Goal: Information Seeking & Learning: Learn about a topic

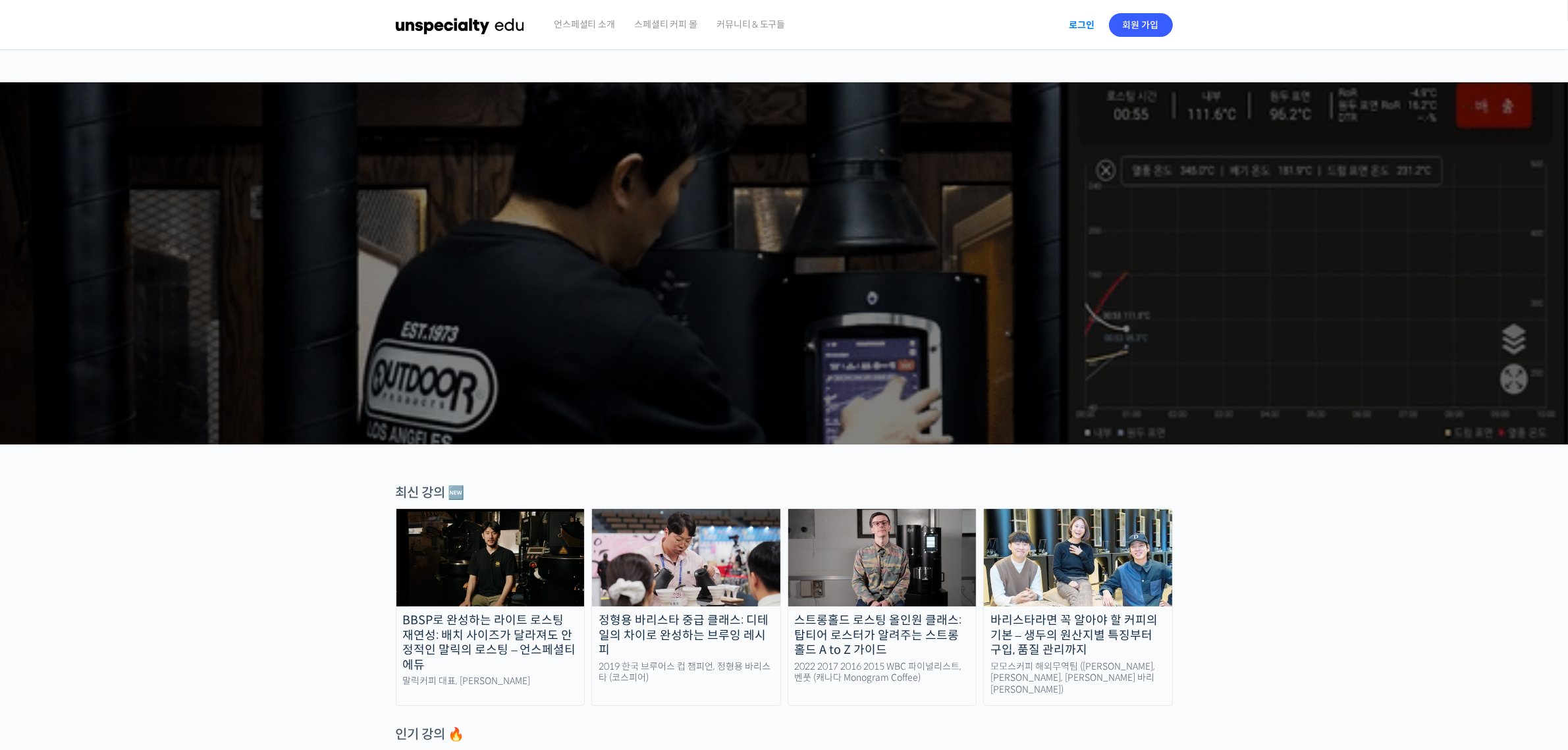
click at [1084, 27] on link "로그인" at bounding box center [1082, 25] width 42 height 30
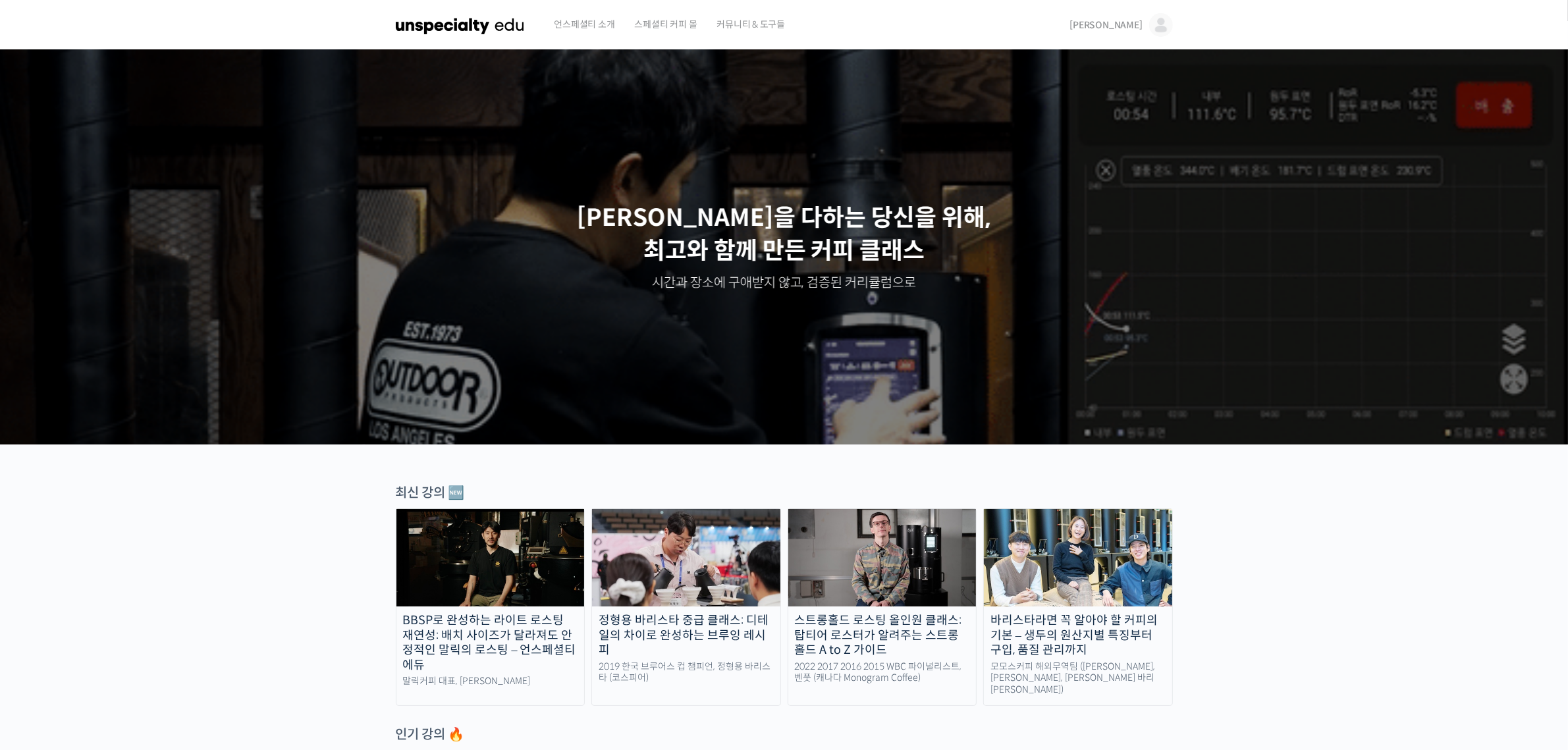
click at [1163, 19] on img at bounding box center [1161, 25] width 24 height 24
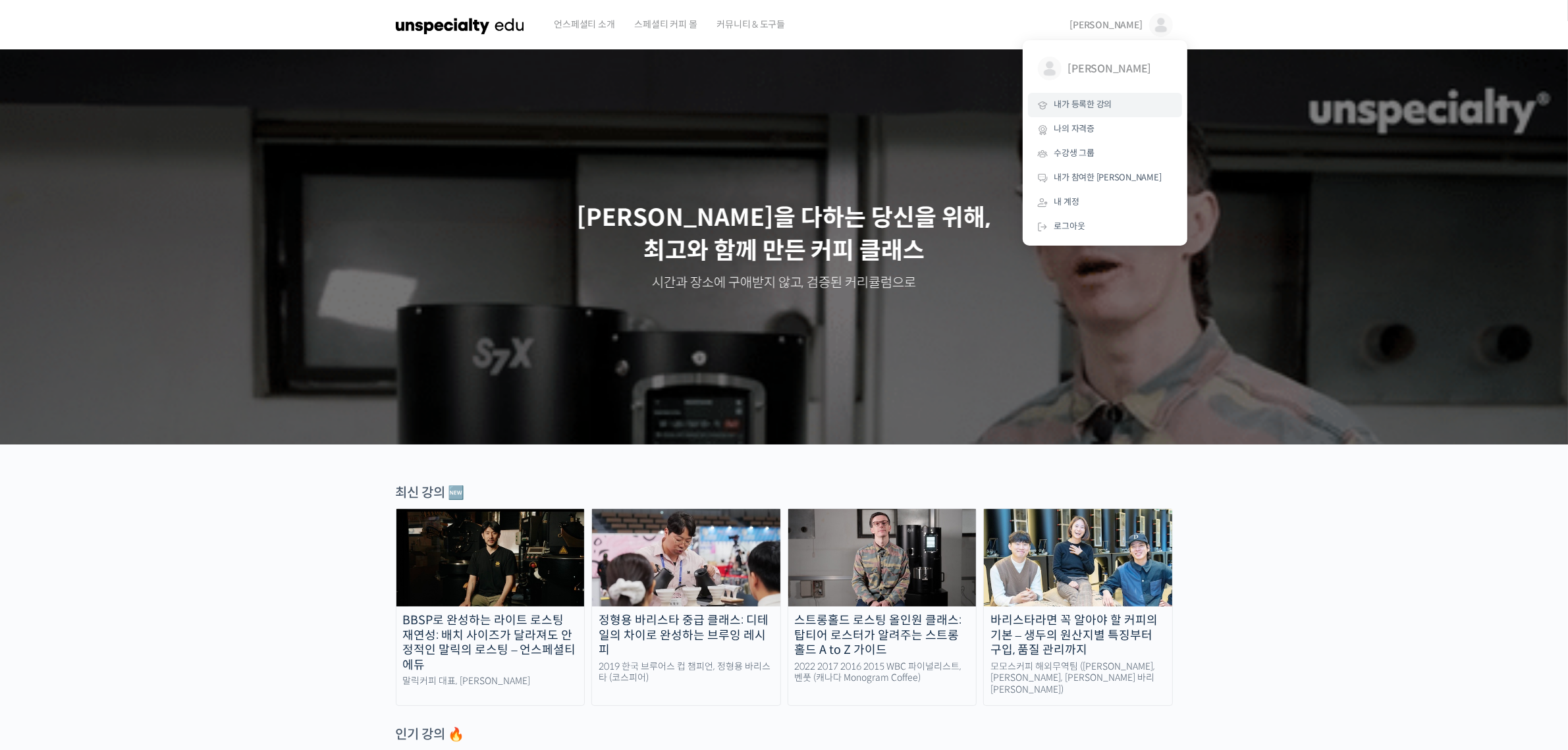
click at [1099, 103] on span "내가 등록한 강의" at bounding box center [1083, 104] width 58 height 11
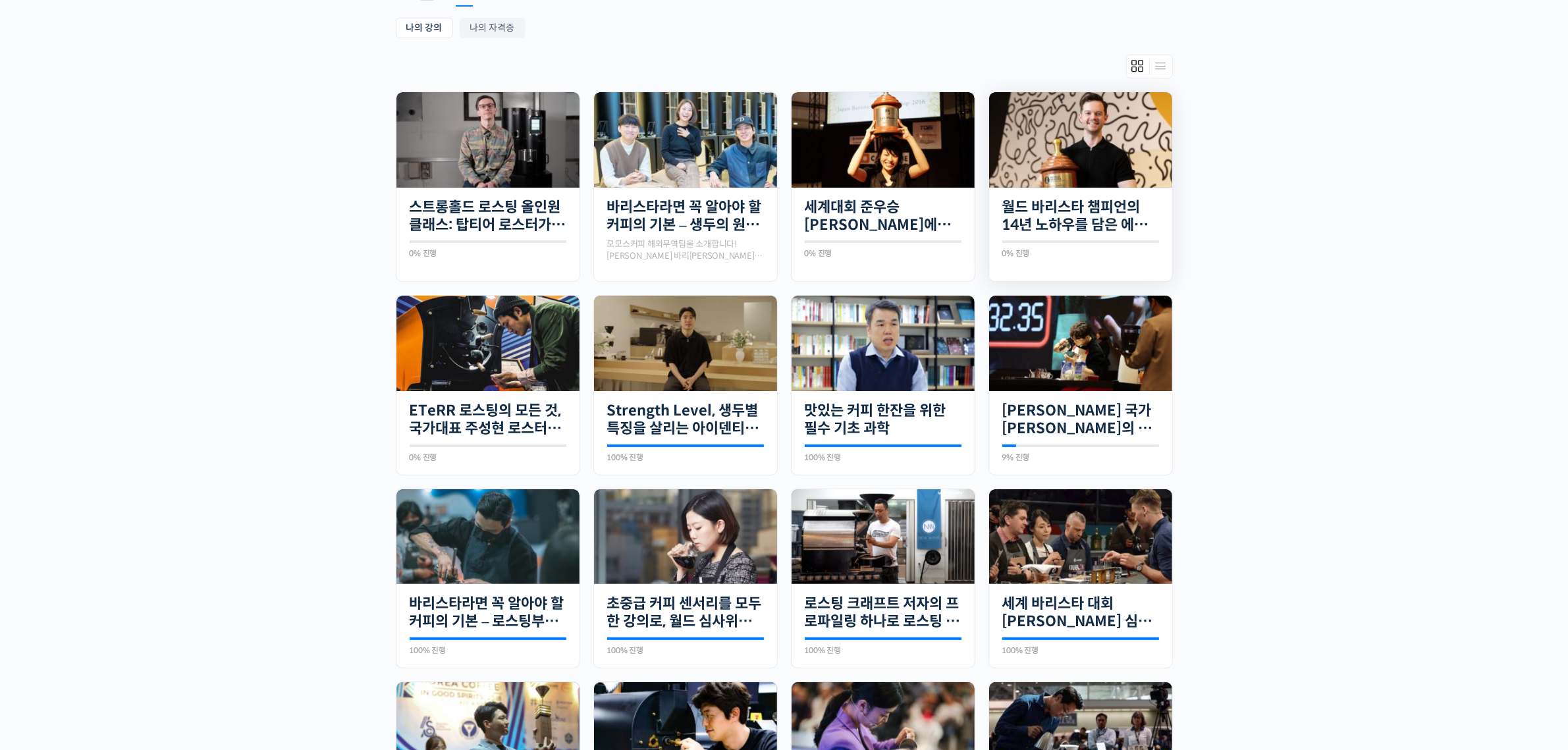
scroll to position [226, 0]
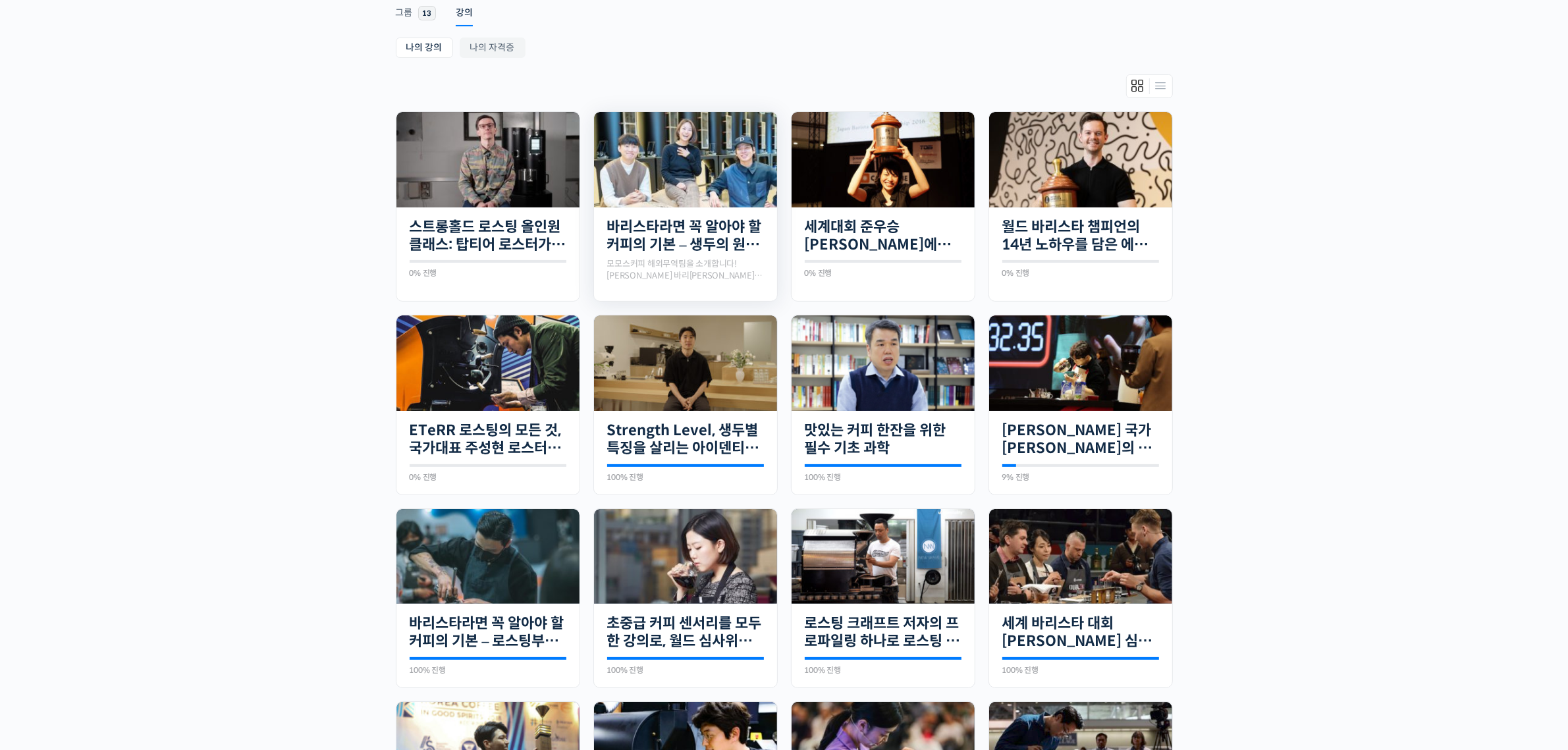
click at [670, 158] on img at bounding box center [685, 160] width 183 height 96
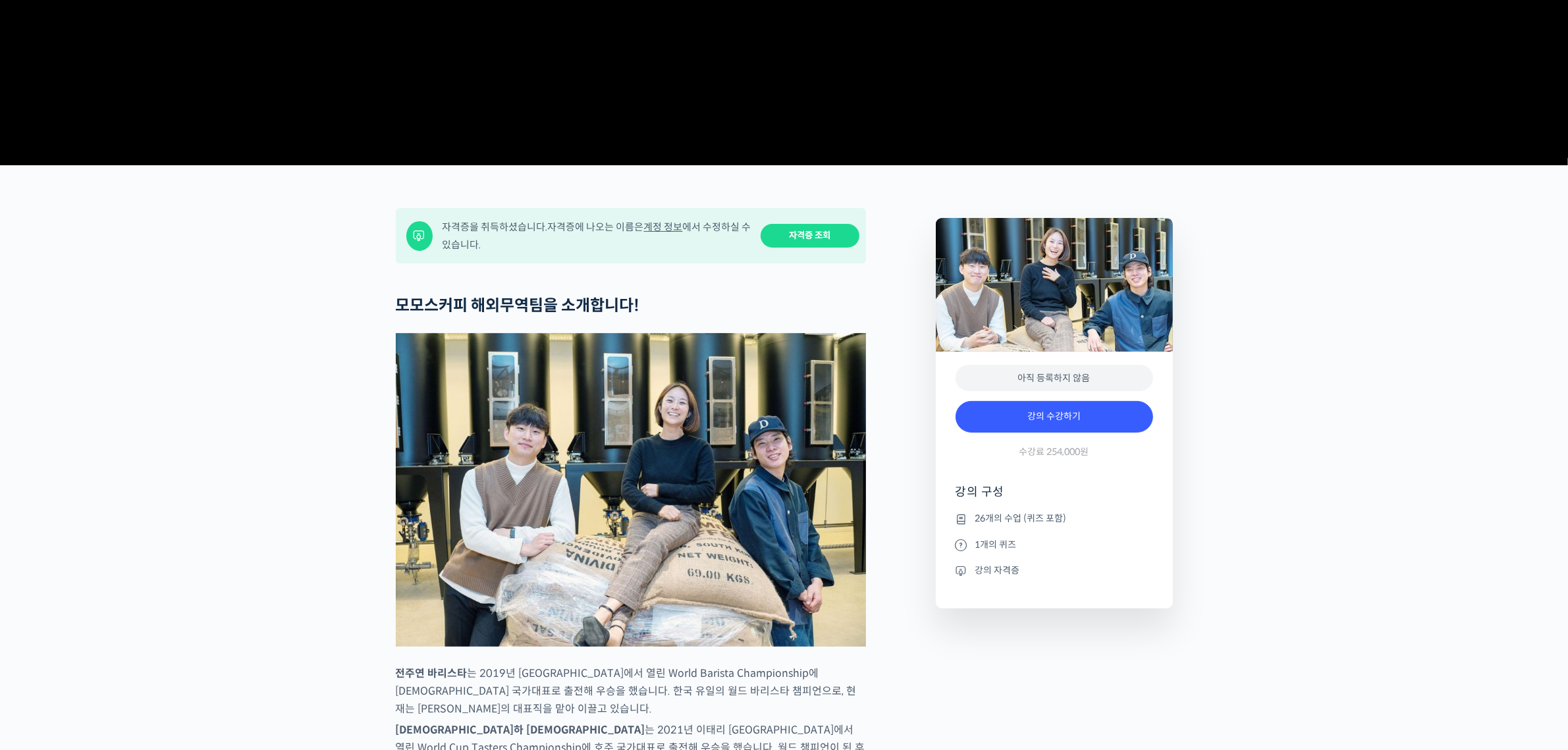
scroll to position [483, 0]
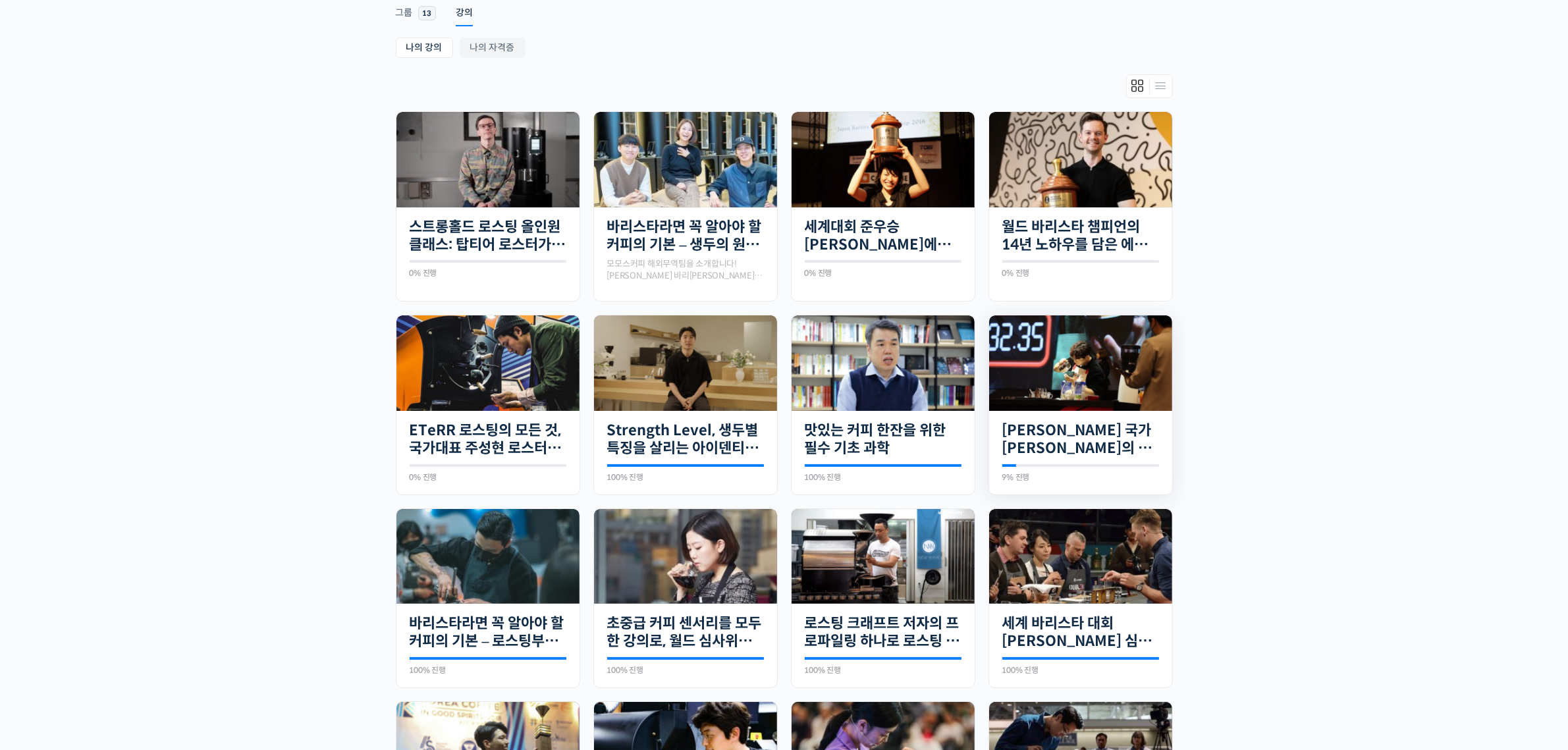
click at [1077, 361] on img at bounding box center [1081, 363] width 183 height 96
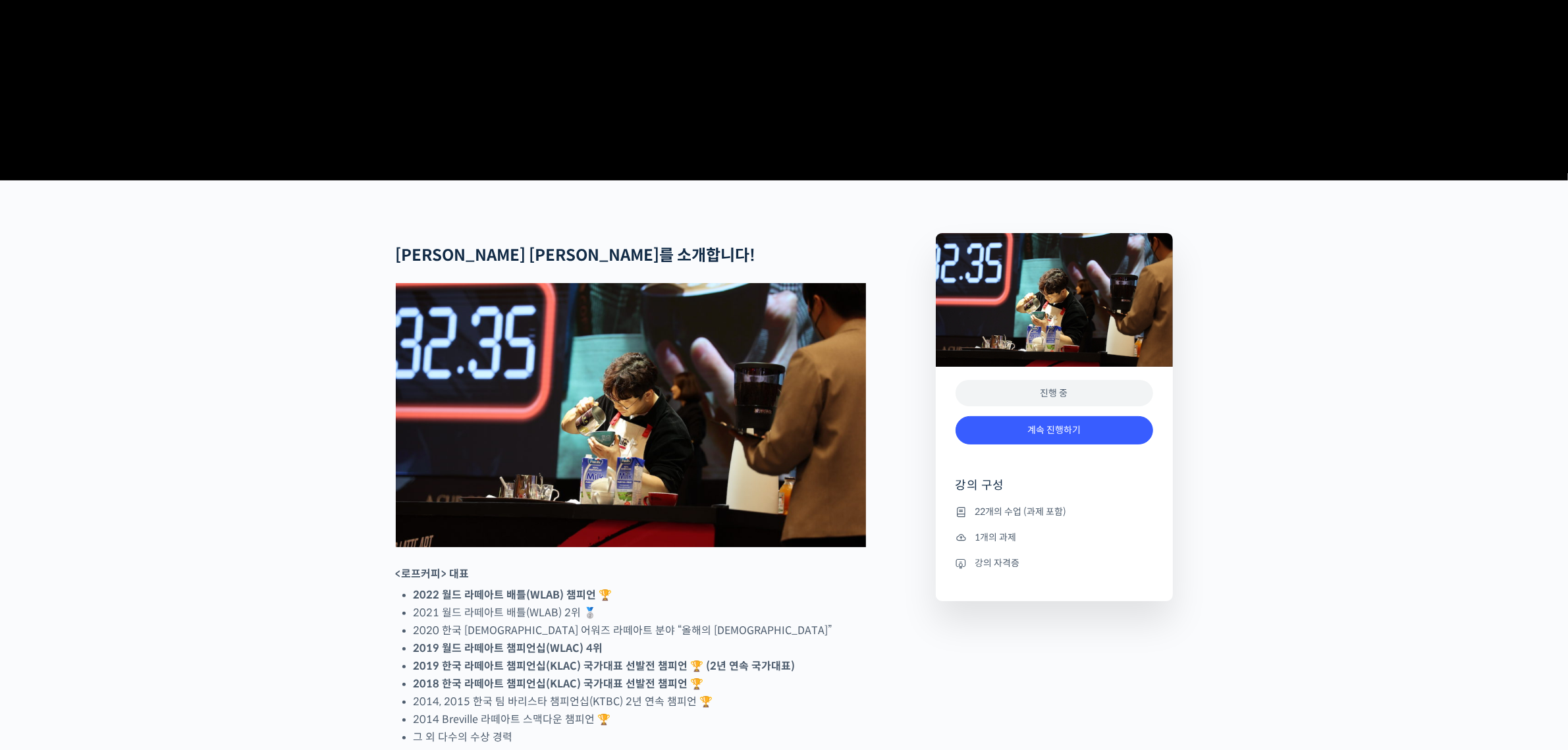
scroll to position [576, 0]
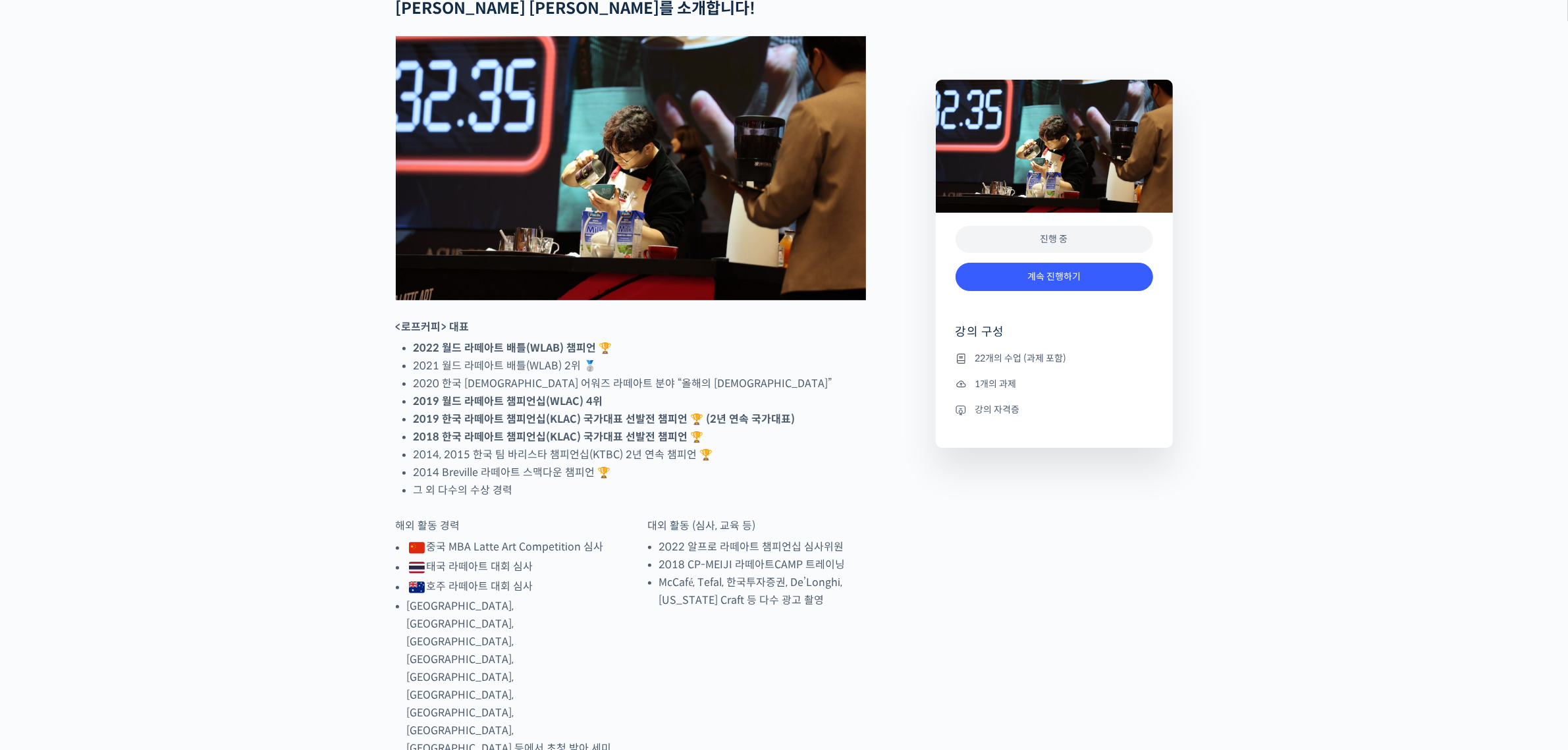
click at [1015, 360] on li "22개의 수업 (과제 포함)" at bounding box center [1054, 358] width 198 height 16
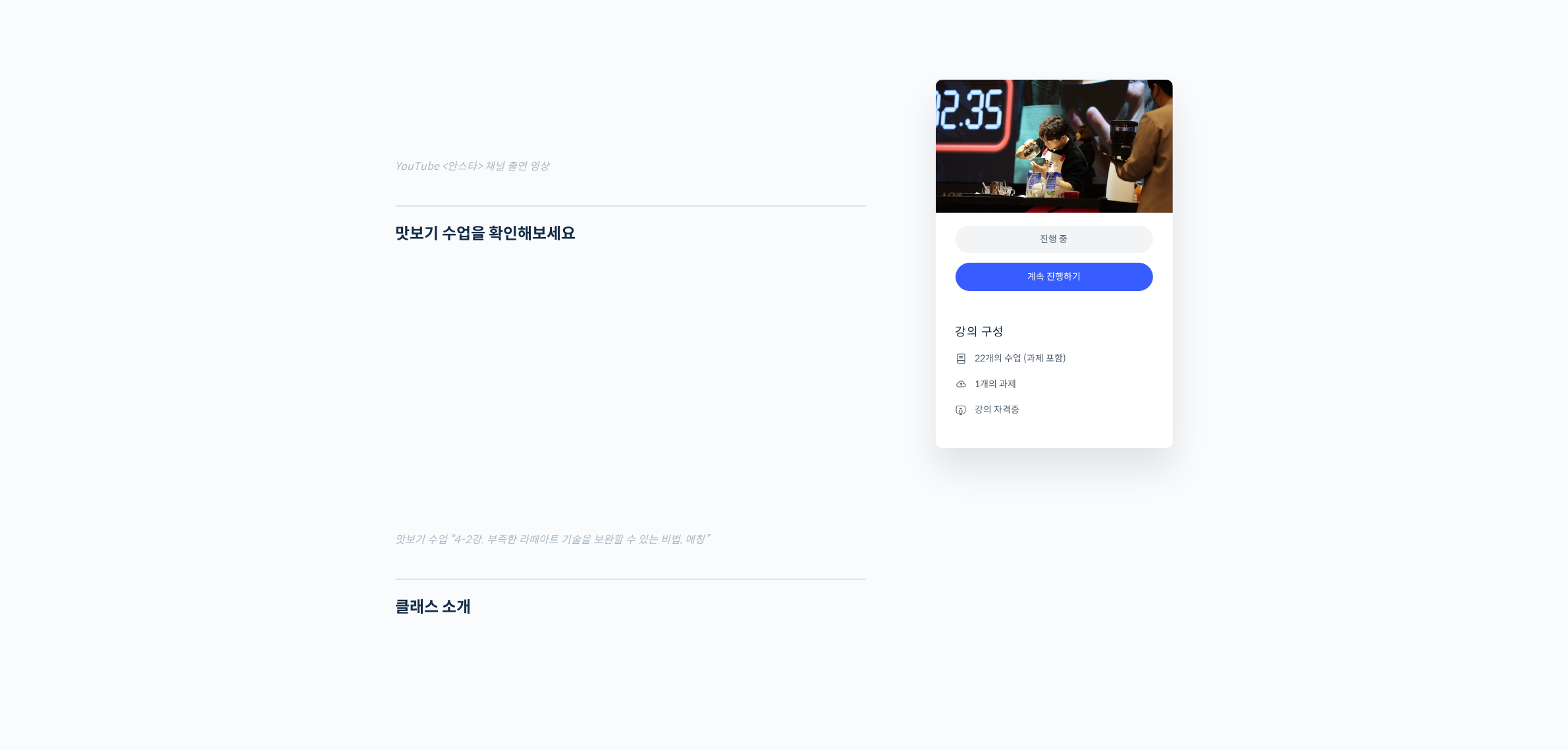
scroll to position [1728, 0]
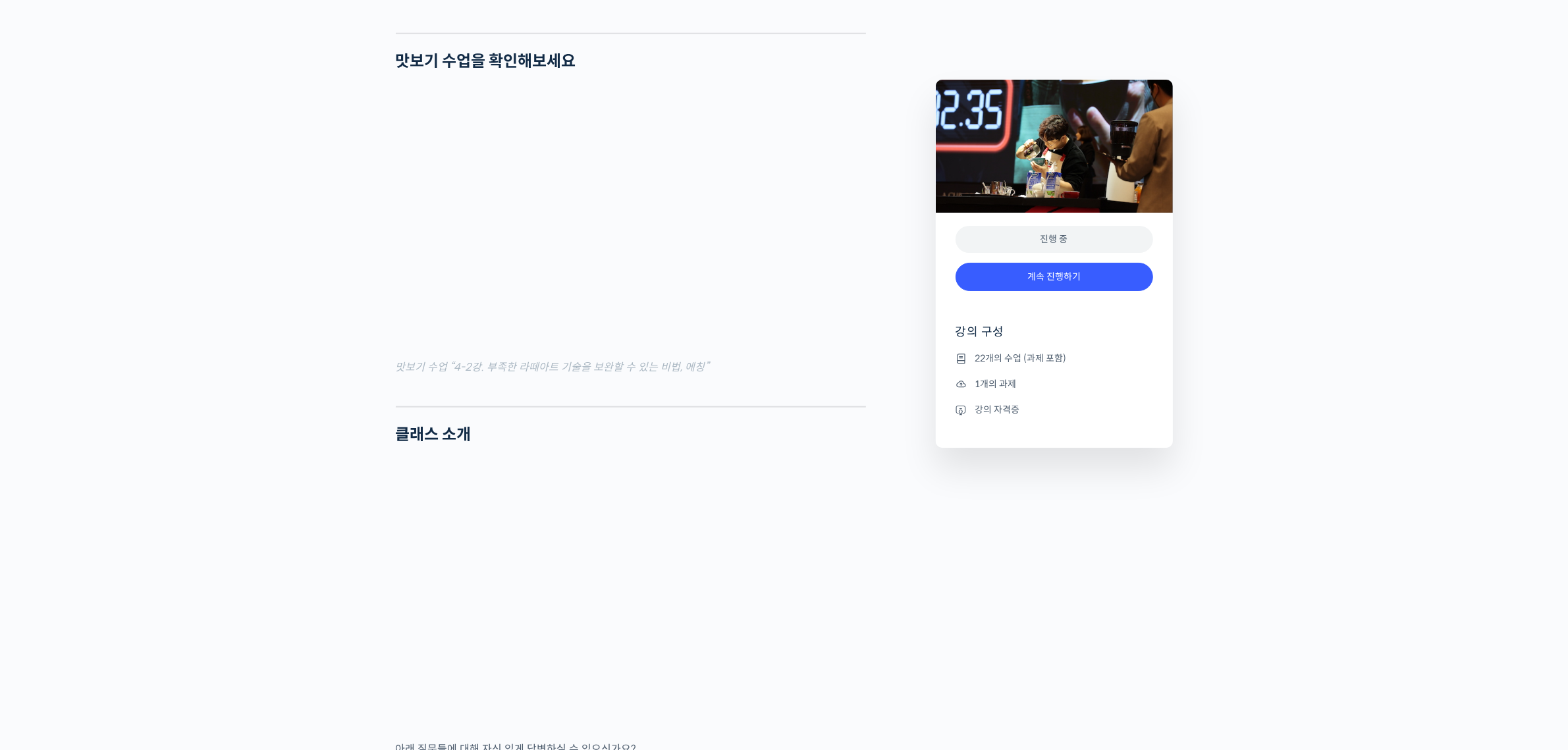
click at [1004, 362] on li "22개의 수업 (과제 포함)" at bounding box center [1054, 358] width 198 height 16
click at [963, 355] on icon at bounding box center [961, 358] width 12 height 16
click at [1056, 279] on link "계속 진행하기" at bounding box center [1054, 276] width 198 height 28
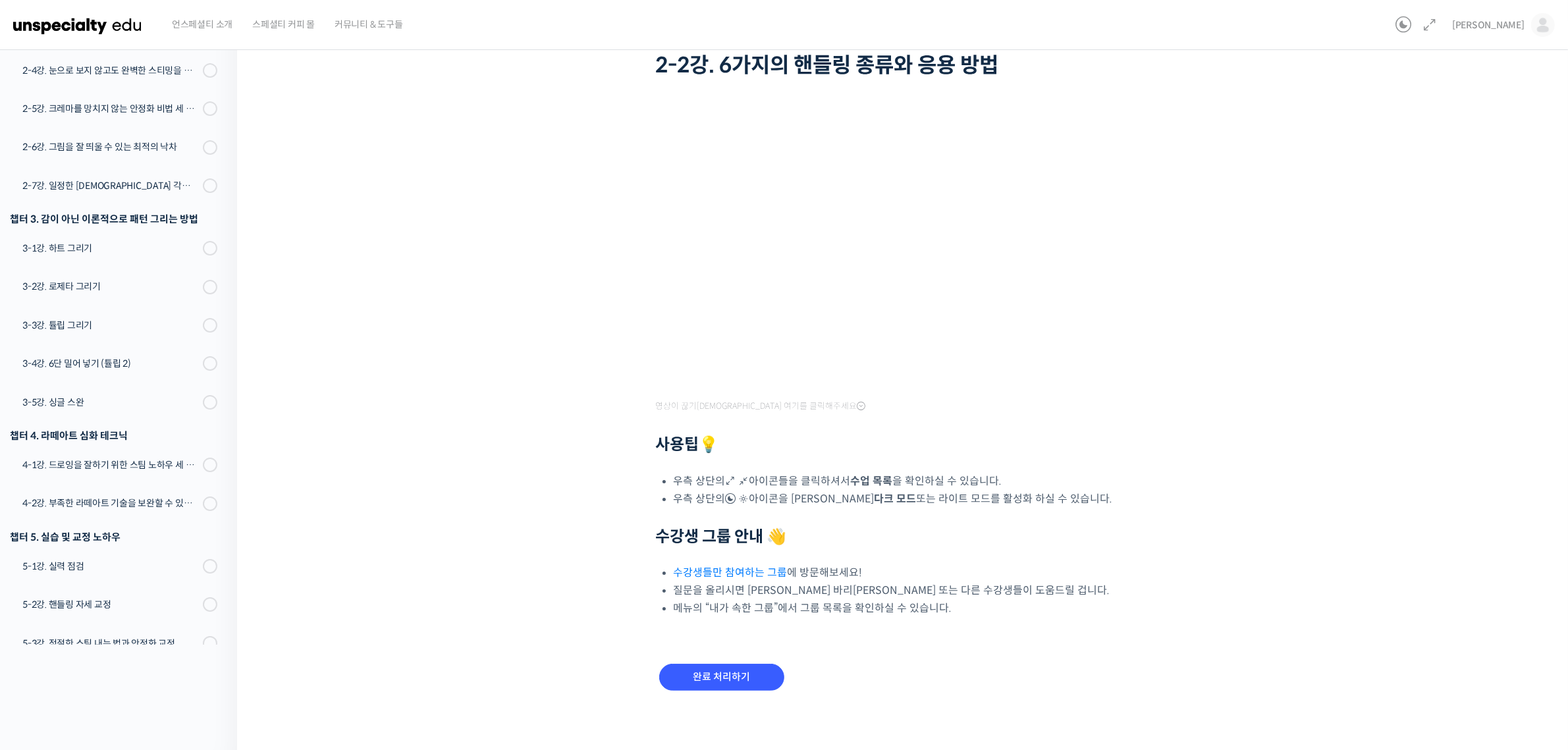
scroll to position [96, 0]
click at [738, 670] on input "완료 처리하기" at bounding box center [722, 675] width 125 height 27
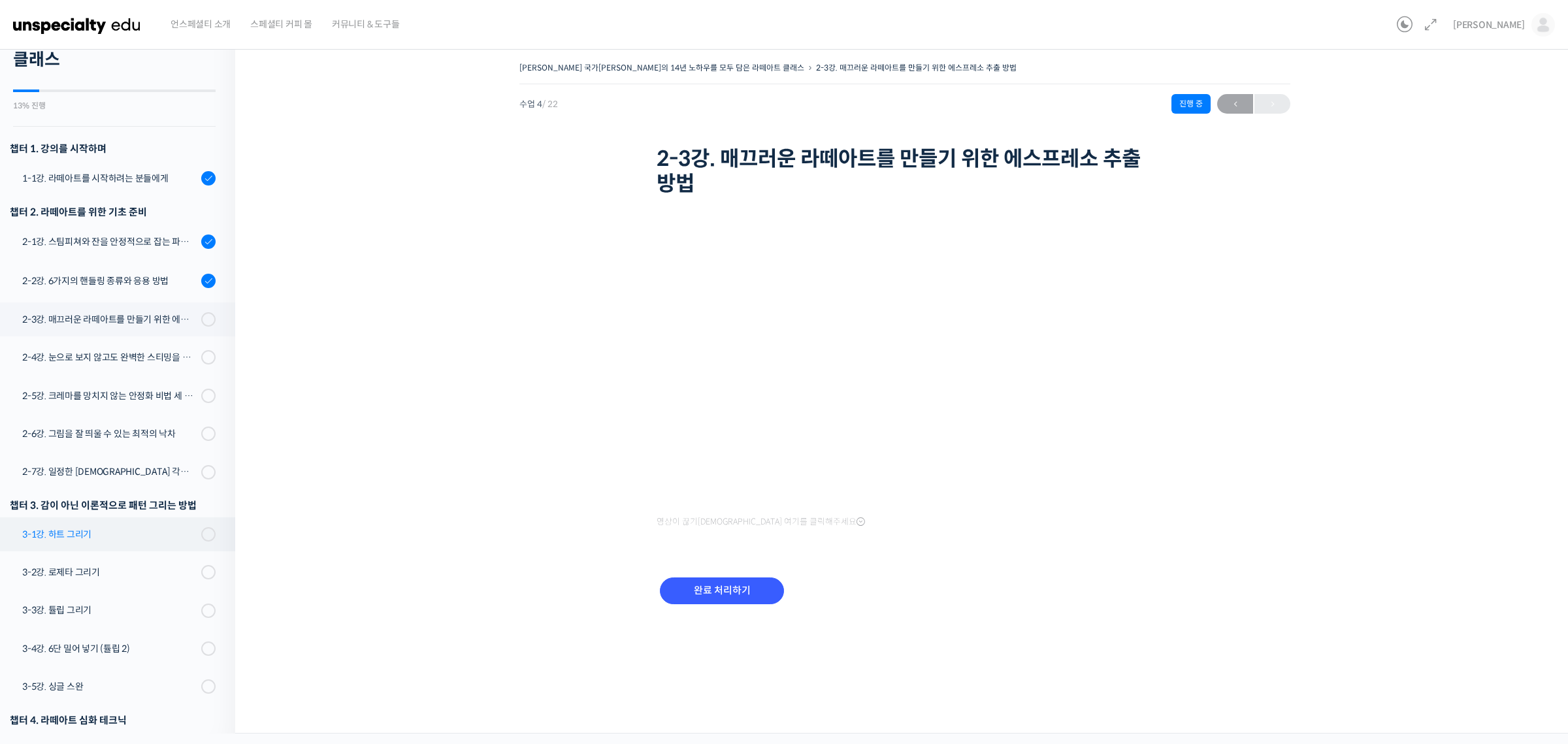
scroll to position [87, 0]
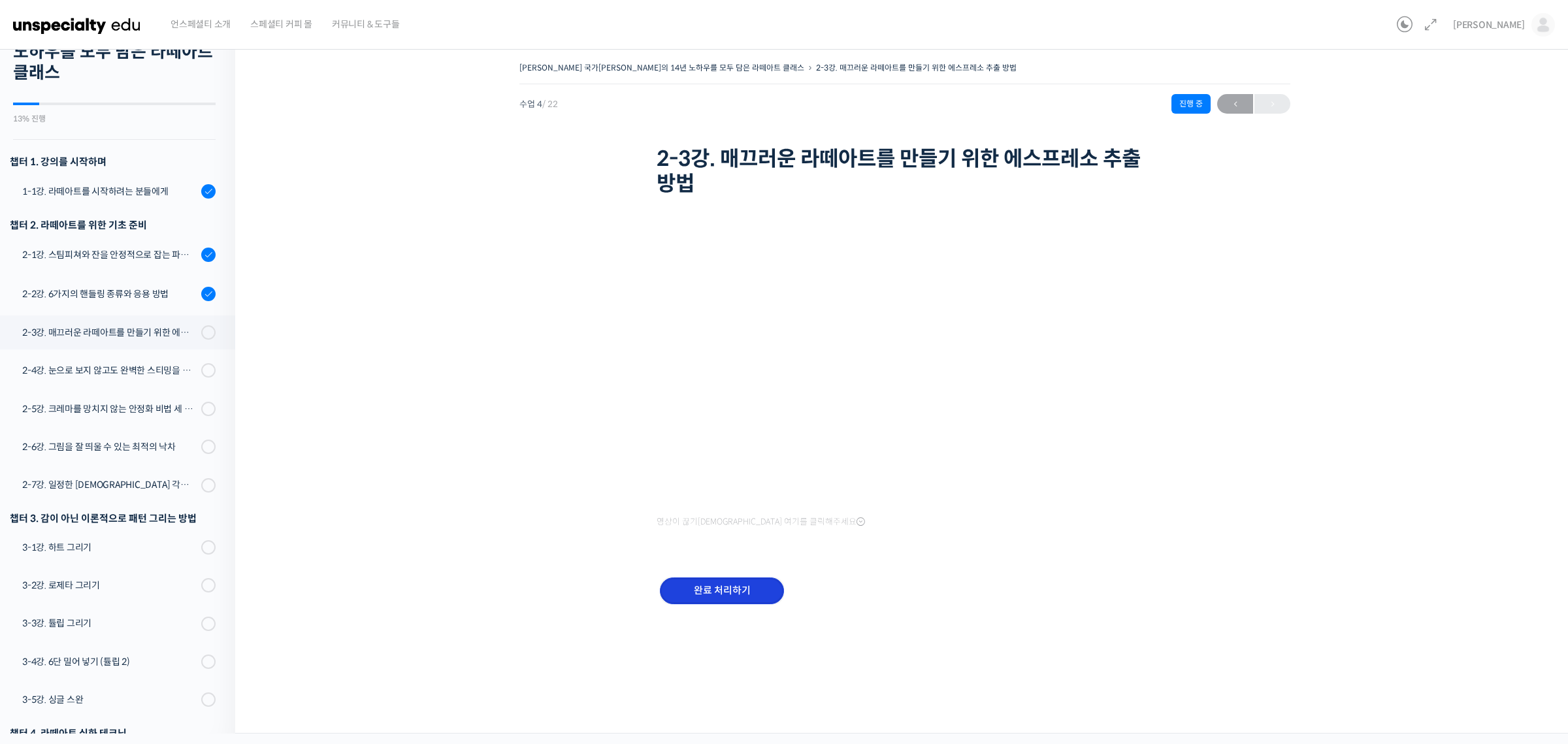
click at [747, 587] on input "완료 처리하기" at bounding box center [721, 590] width 124 height 26
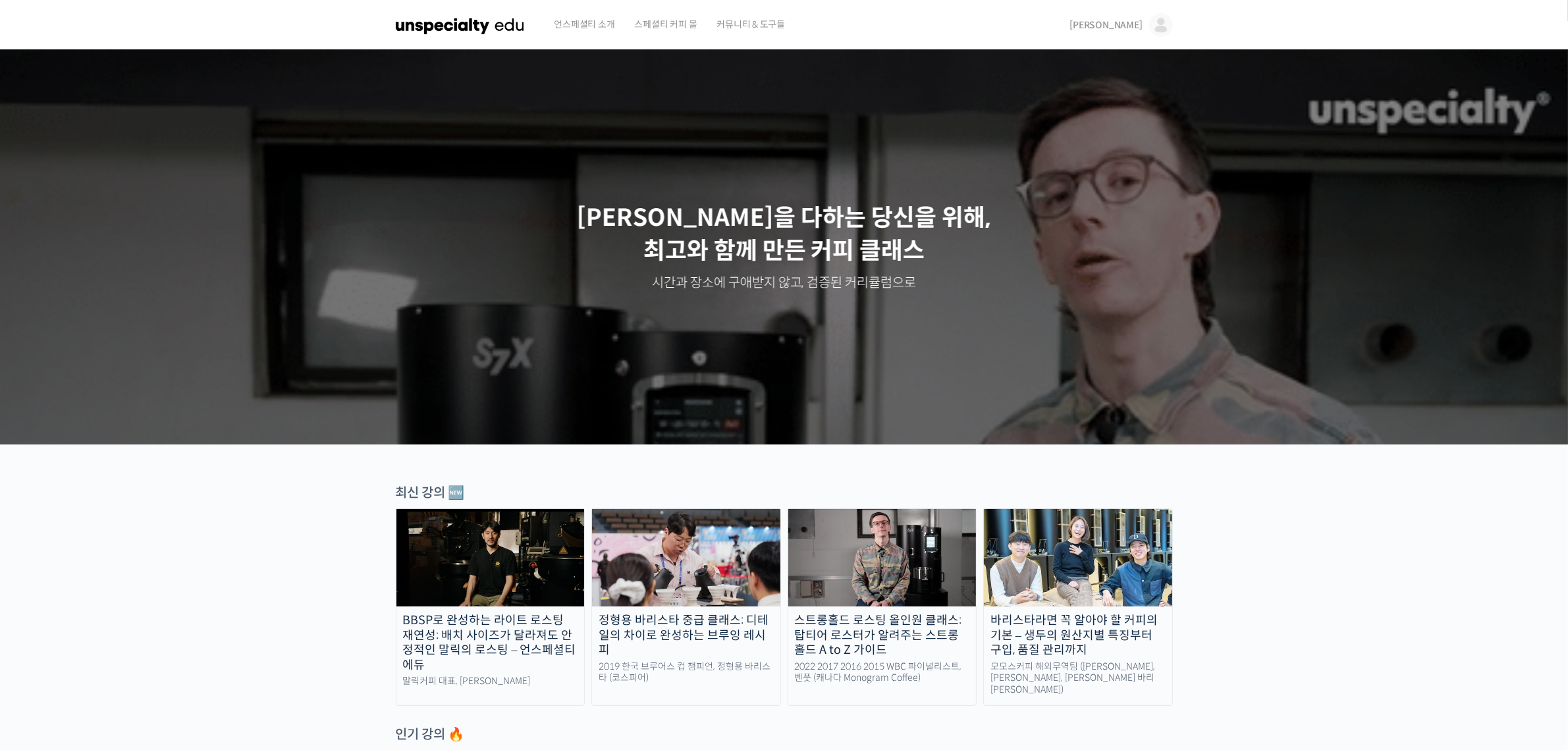
click at [1141, 24] on span "[PERSON_NAME]" at bounding box center [1106, 25] width 73 height 12
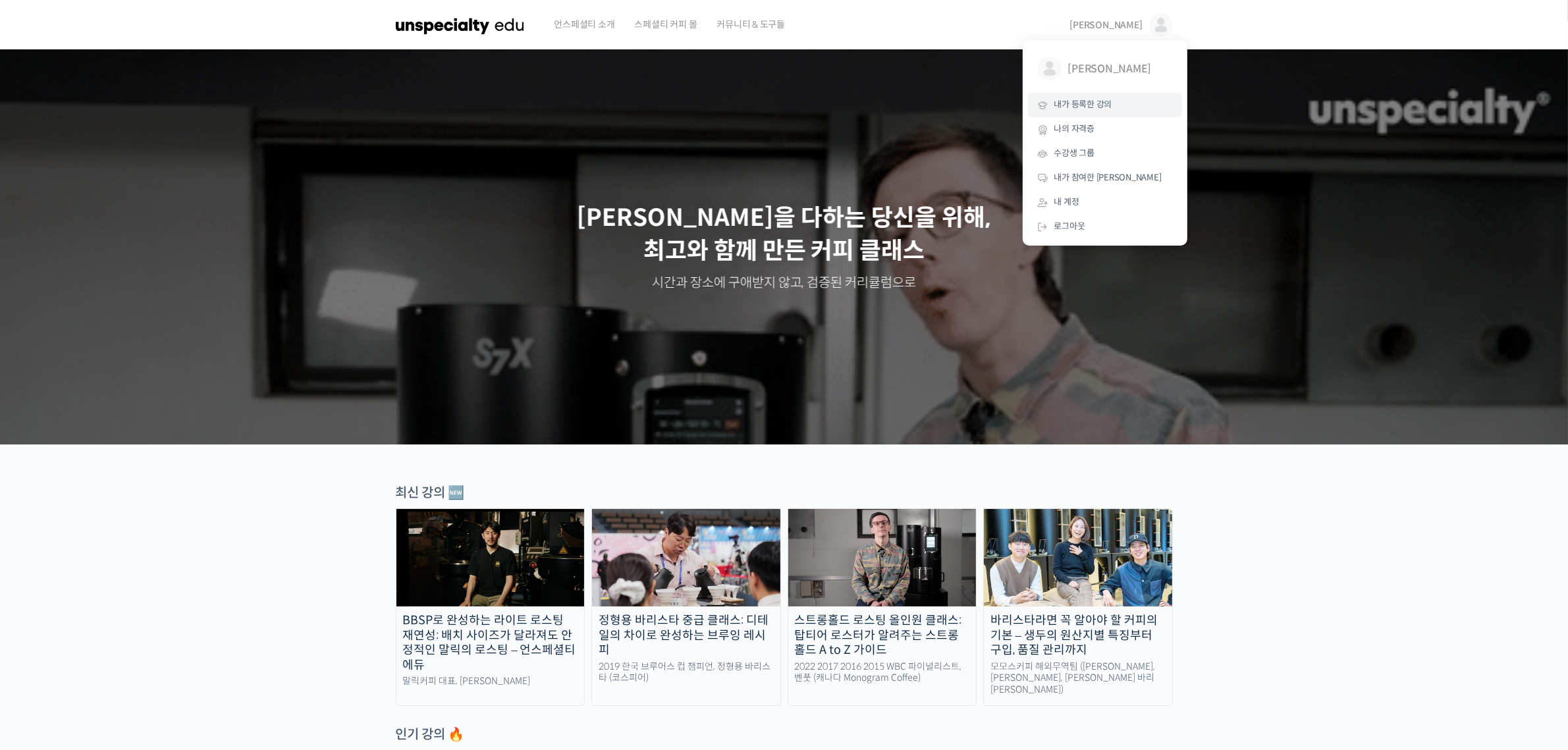
click at [1101, 109] on span "내가 등록한 강의" at bounding box center [1083, 104] width 58 height 11
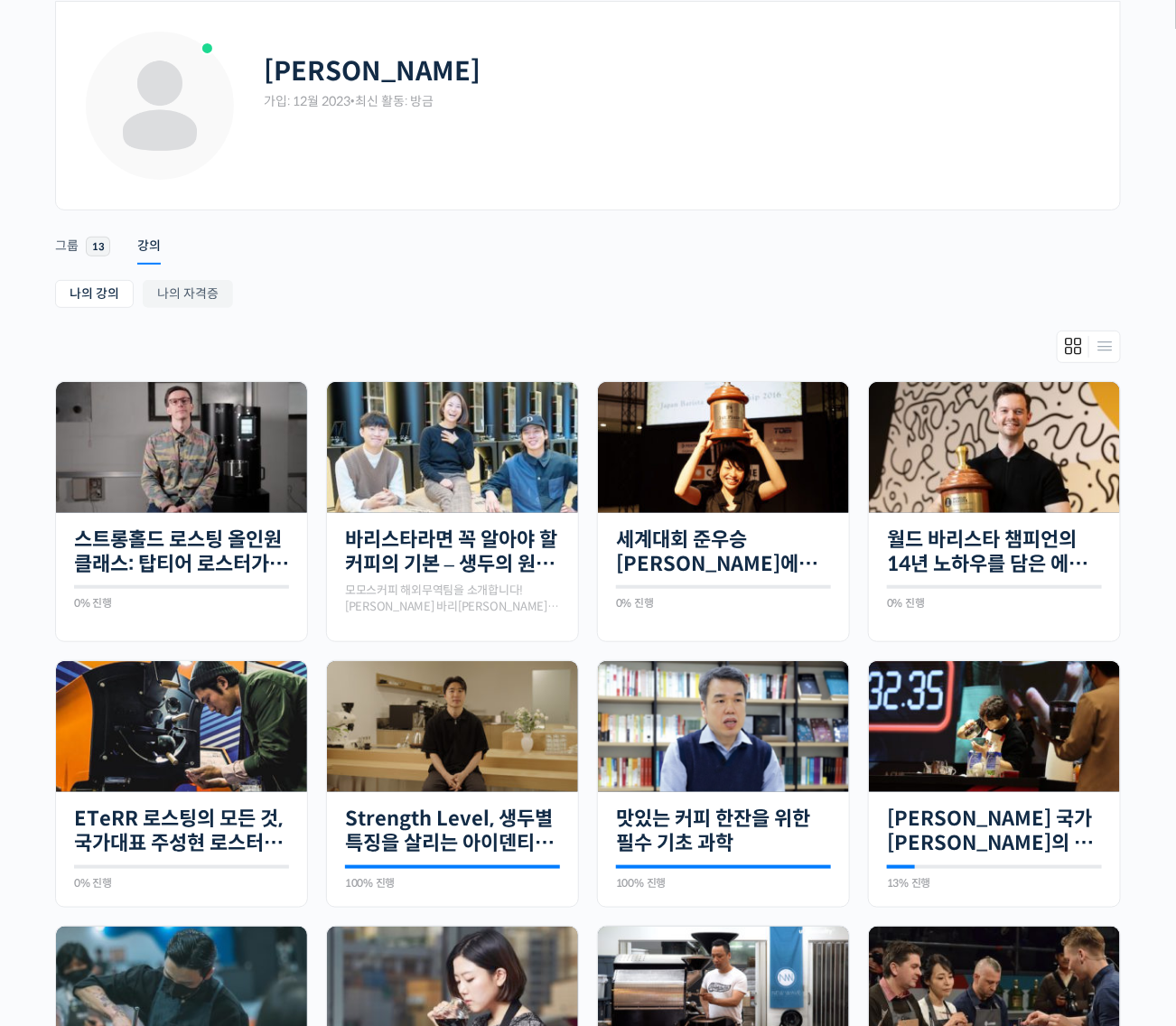
scroll to position [451, 0]
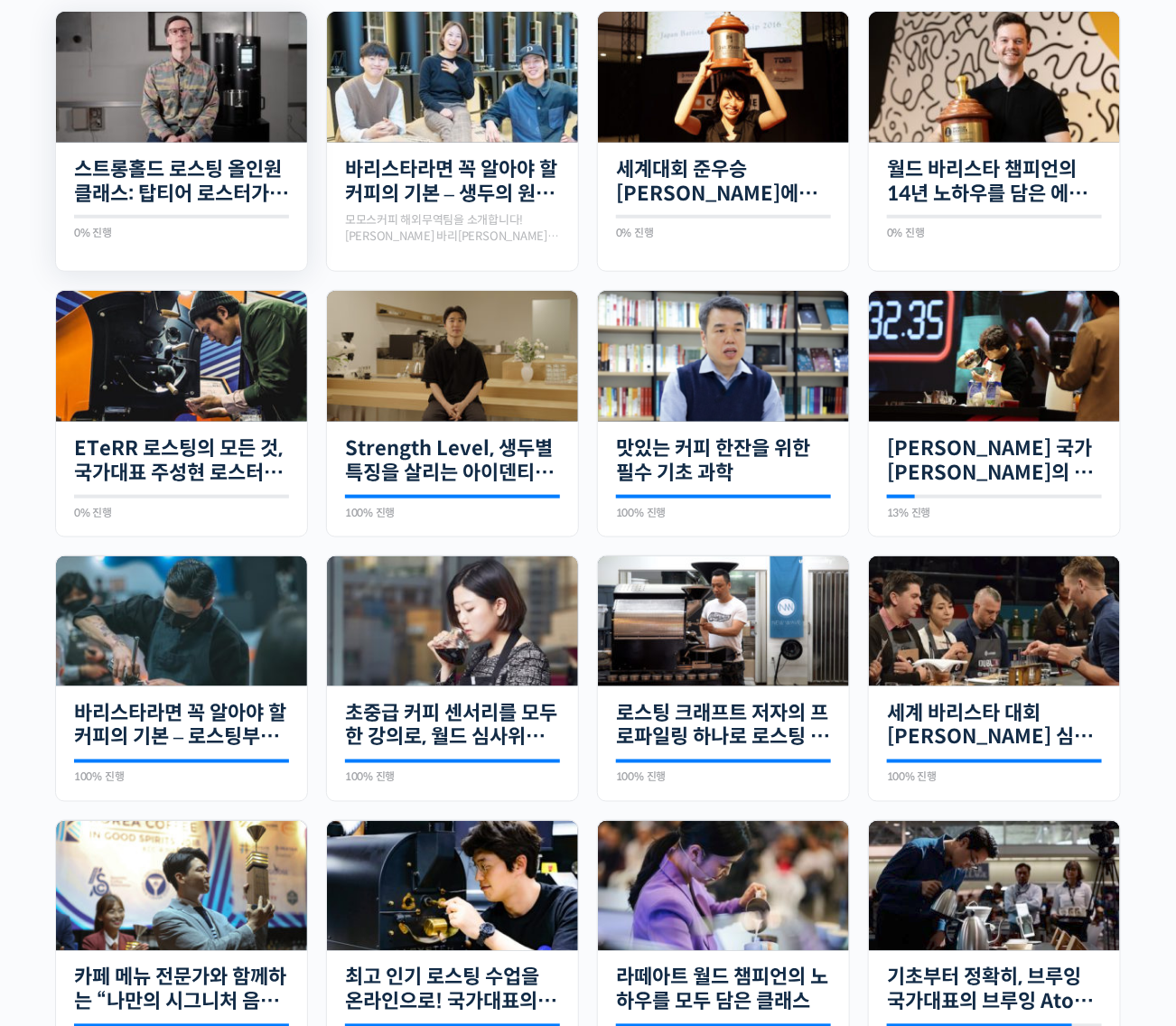
click at [237, 97] on img at bounding box center [182, 78] width 251 height 131
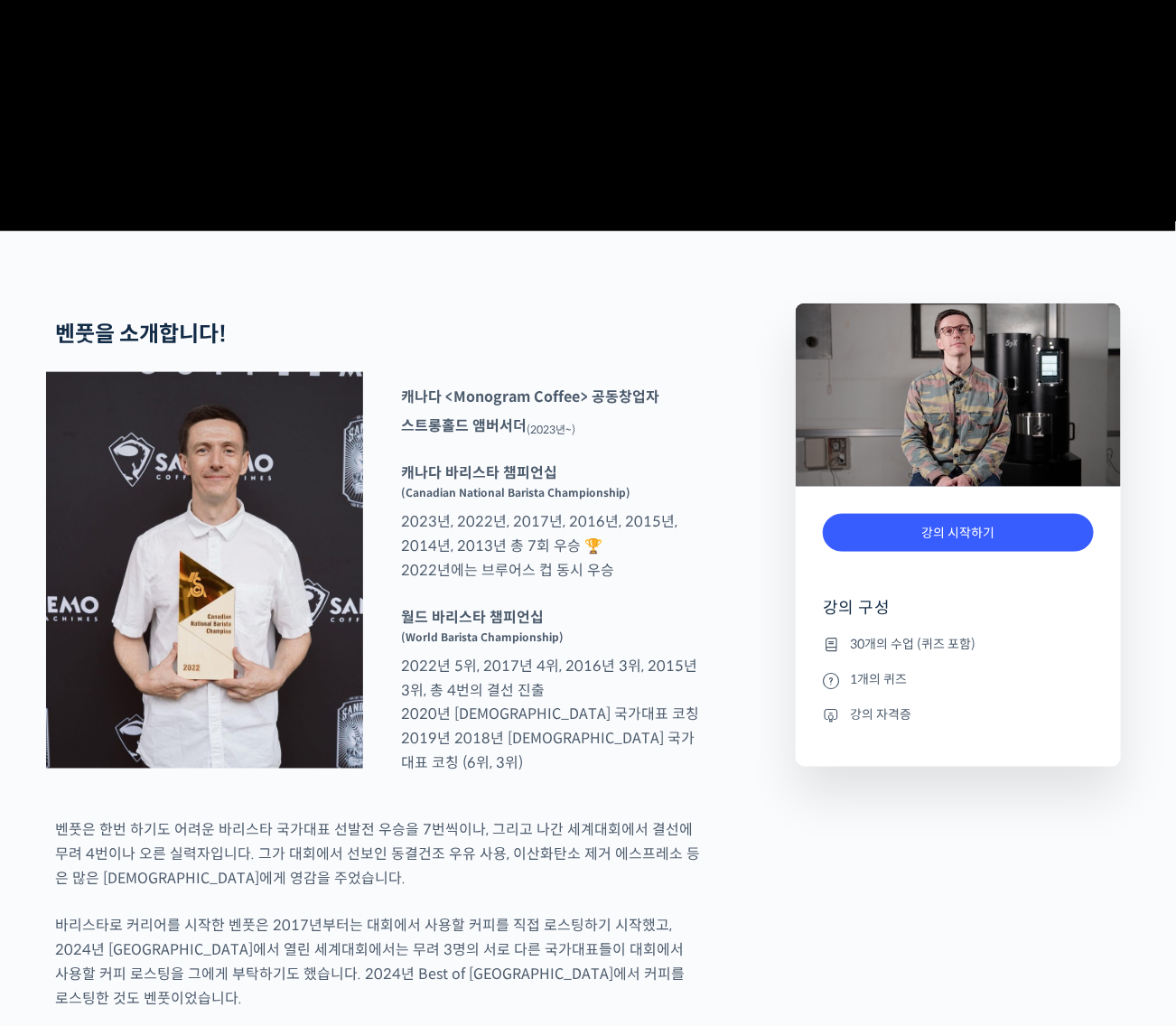
scroll to position [903, 0]
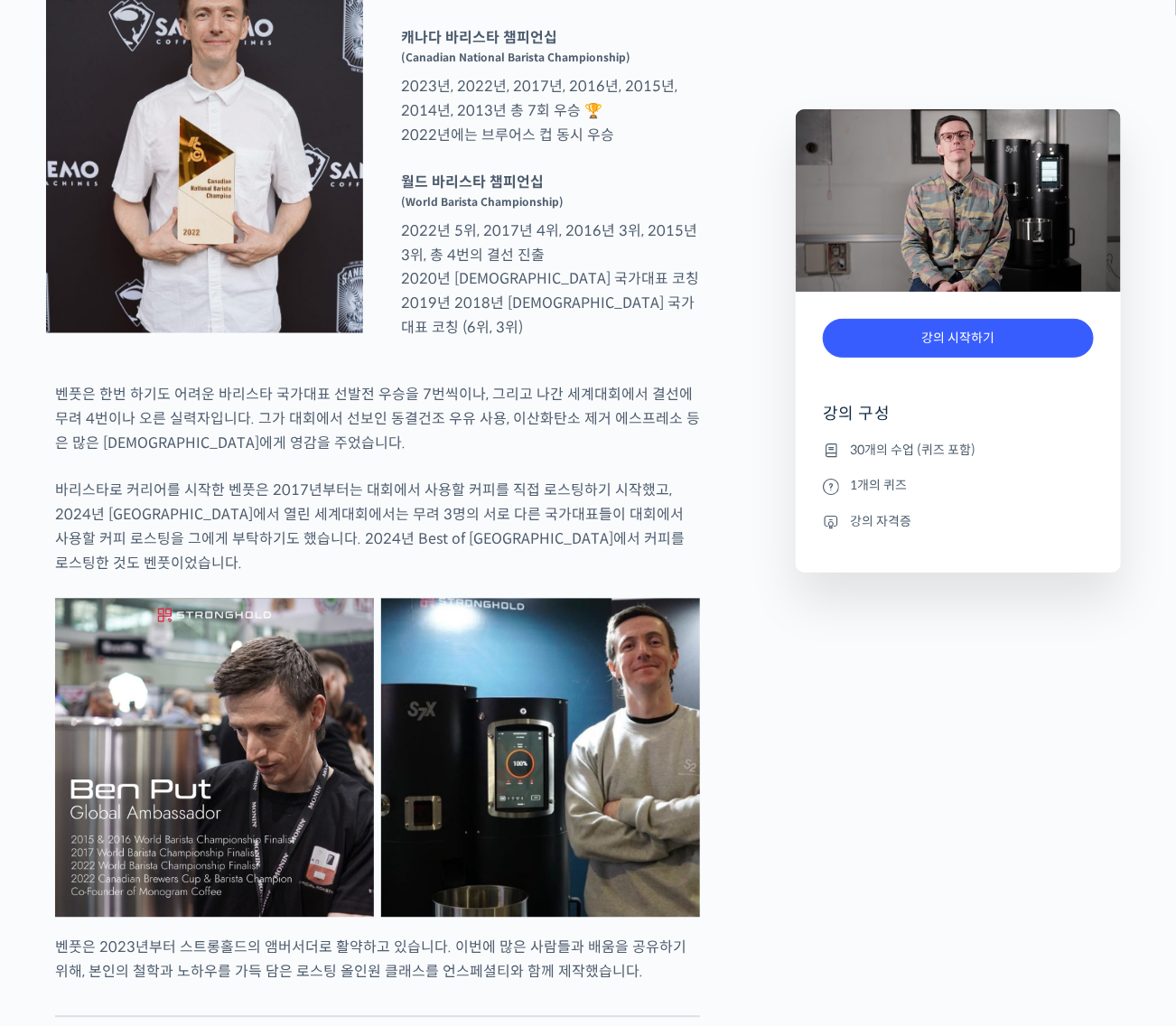
click at [894, 448] on li "30개의 수업 (퀴즈 포함)" at bounding box center [957, 449] width 271 height 22
click at [921, 339] on link "강의 시작하기" at bounding box center [957, 338] width 271 height 38
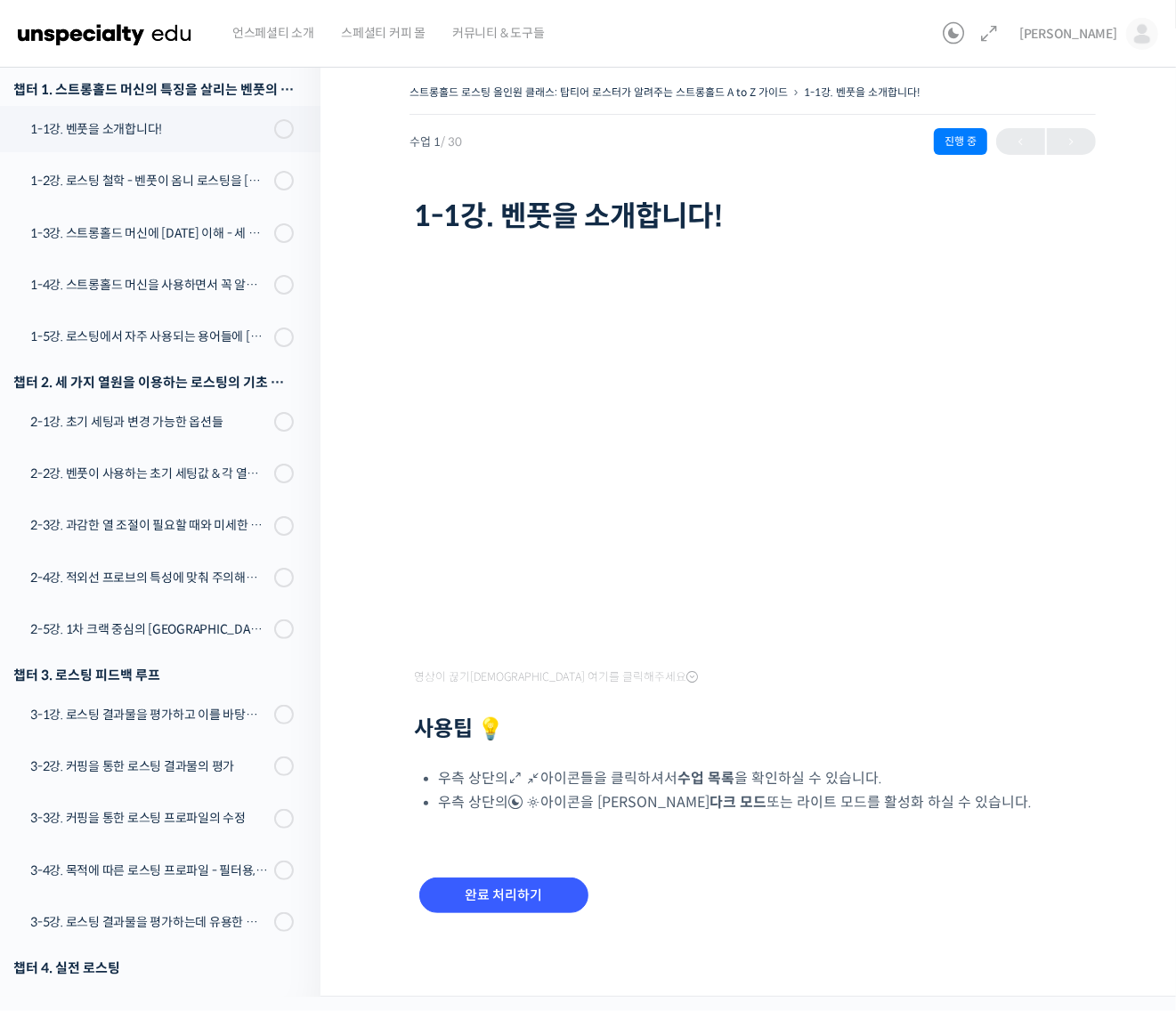
scroll to position [253, 0]
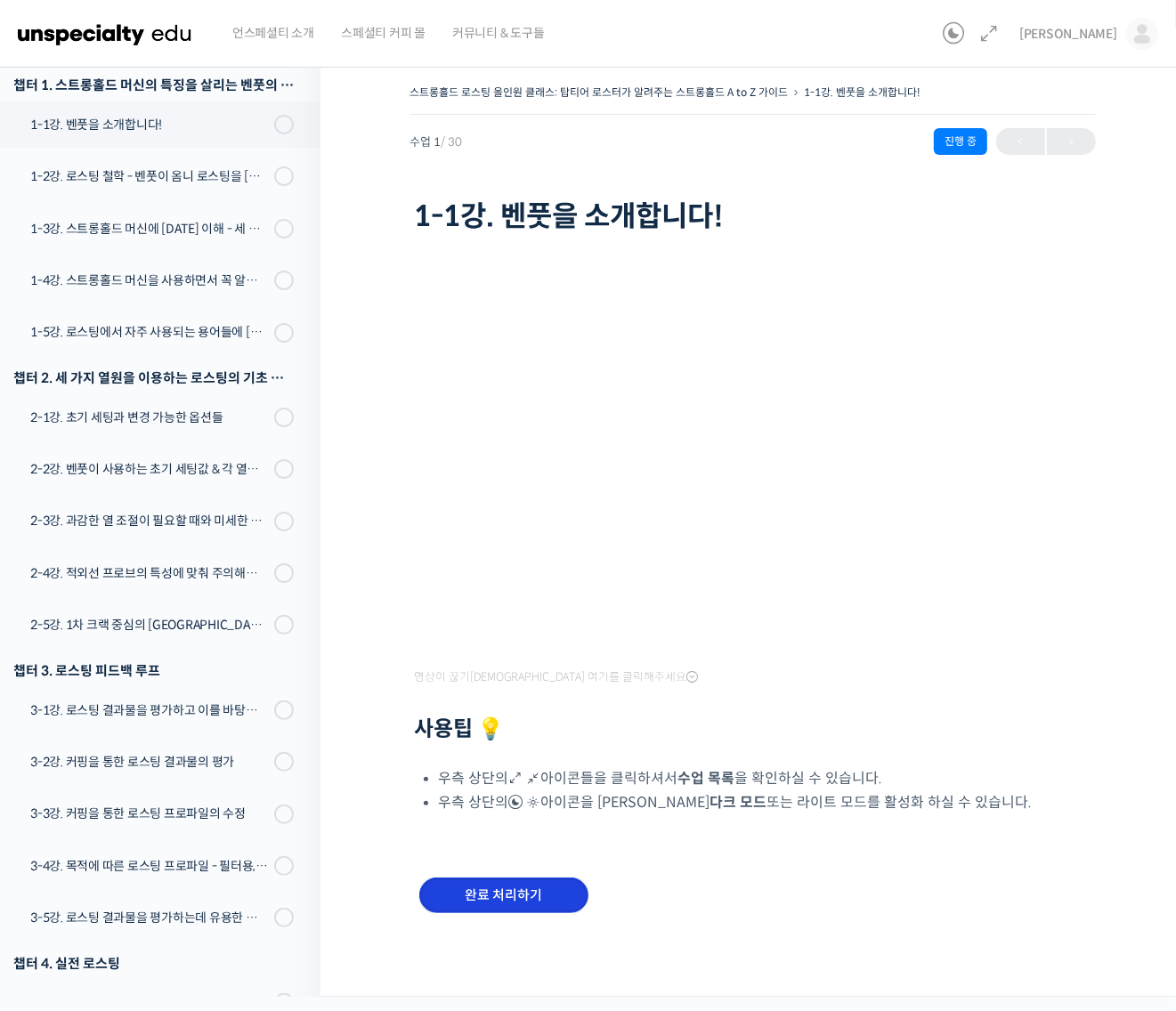
click at [478, 895] on input "완료 처리하기" at bounding box center [503, 895] width 169 height 36
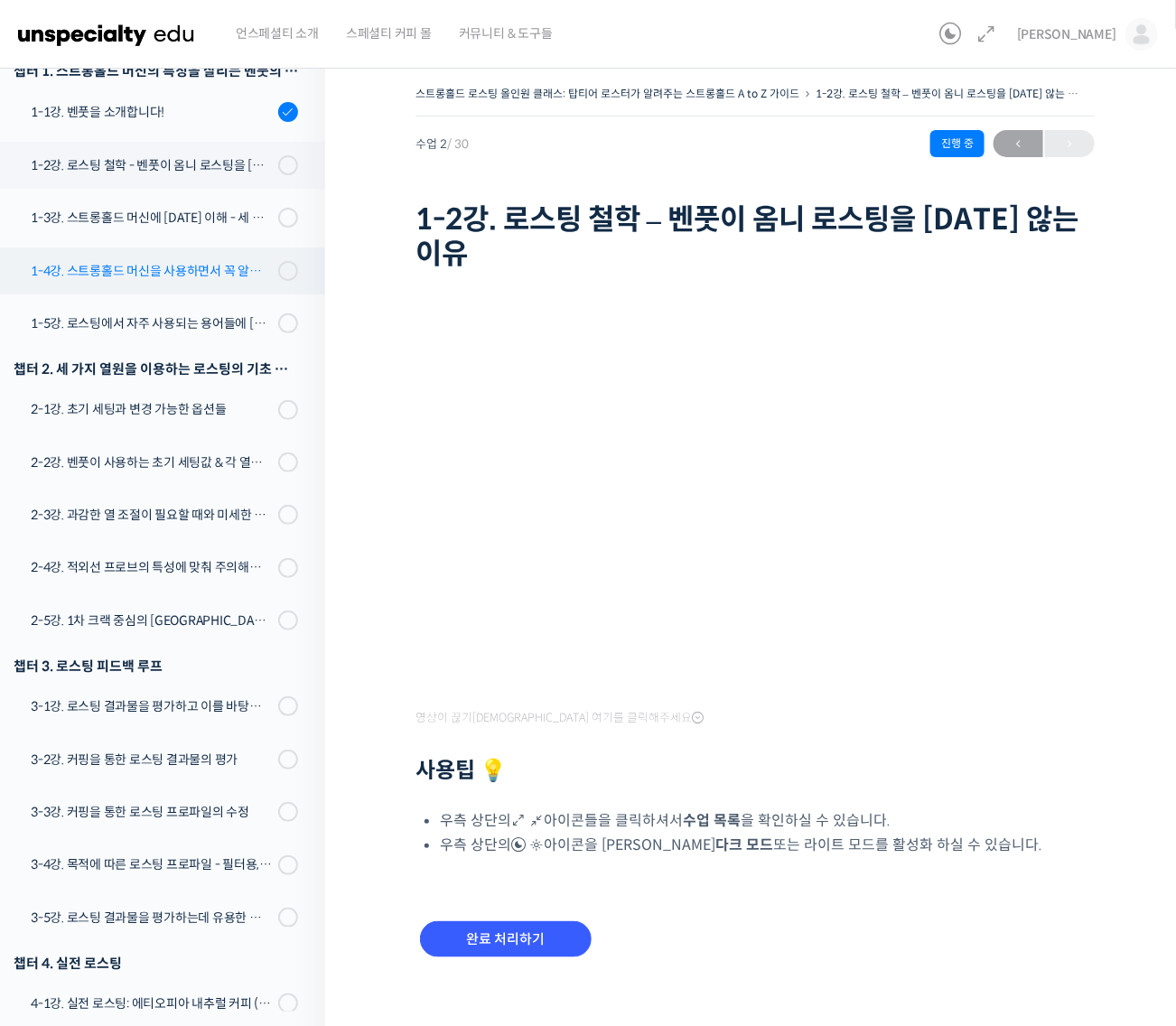
scroll to position [232, 0]
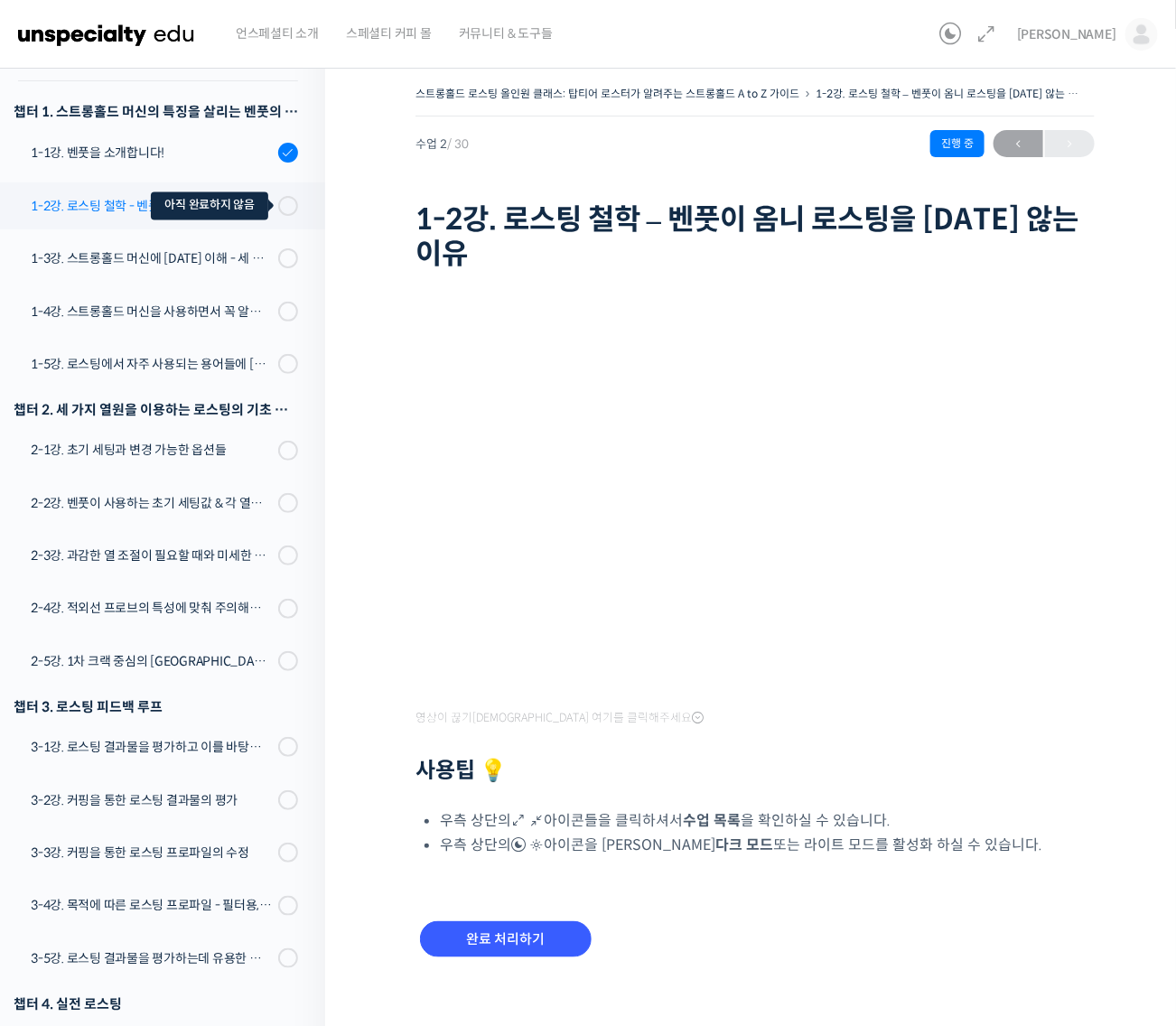
click at [288, 201] on span at bounding box center [293, 205] width 10 height 20
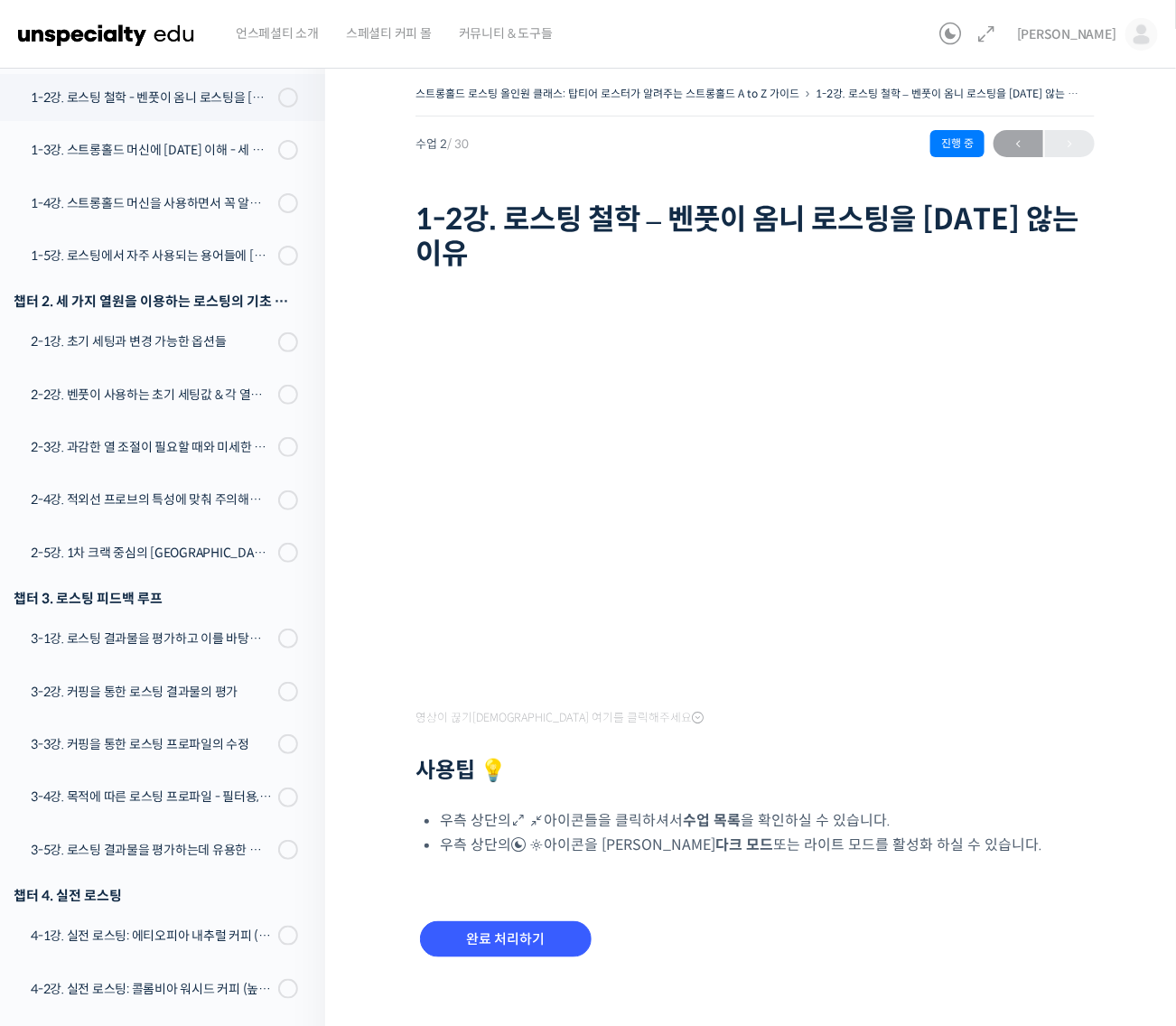
scroll to position [345, 0]
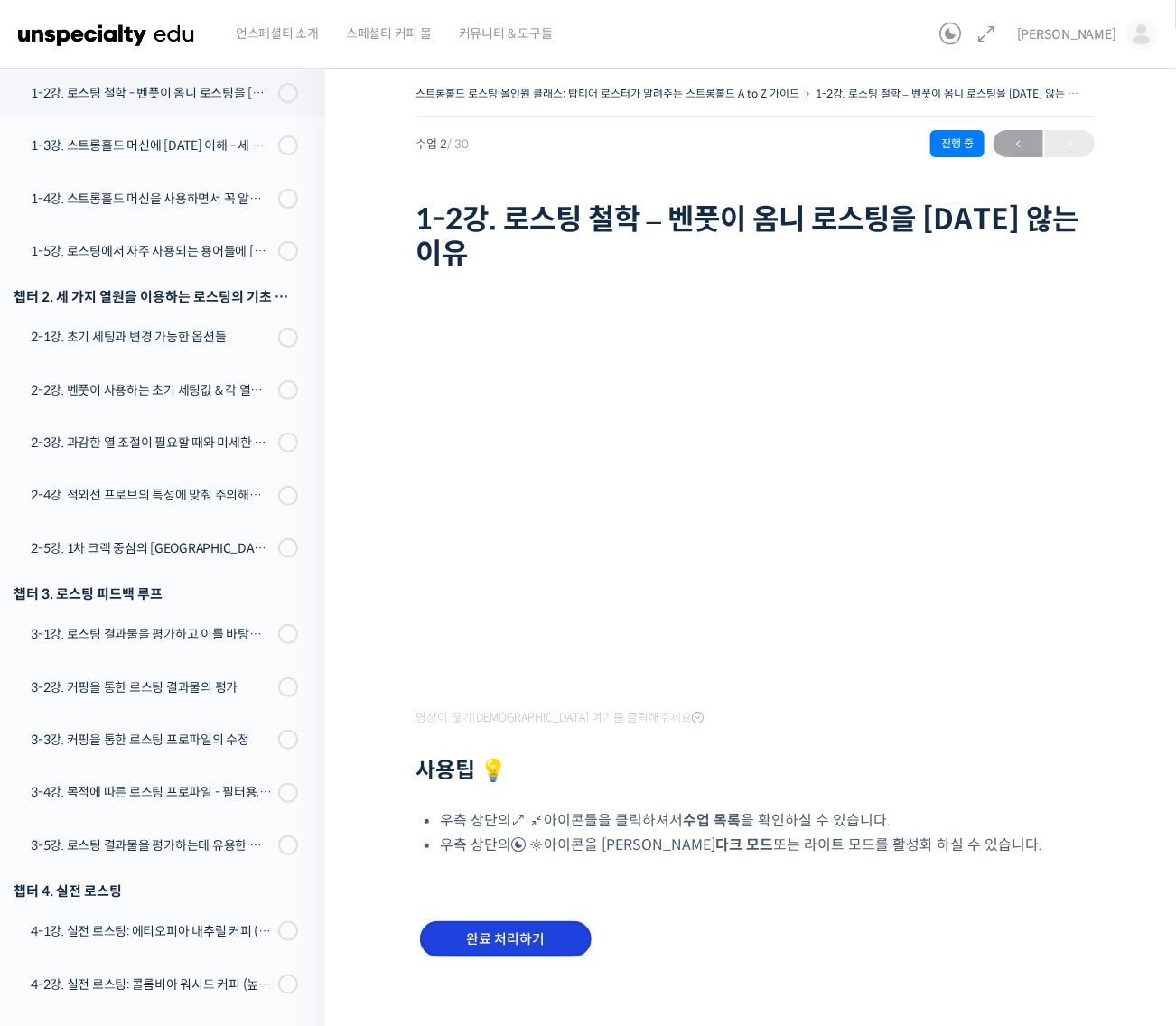
click at [545, 928] on input "완료 처리하기" at bounding box center [505, 939] width 172 height 37
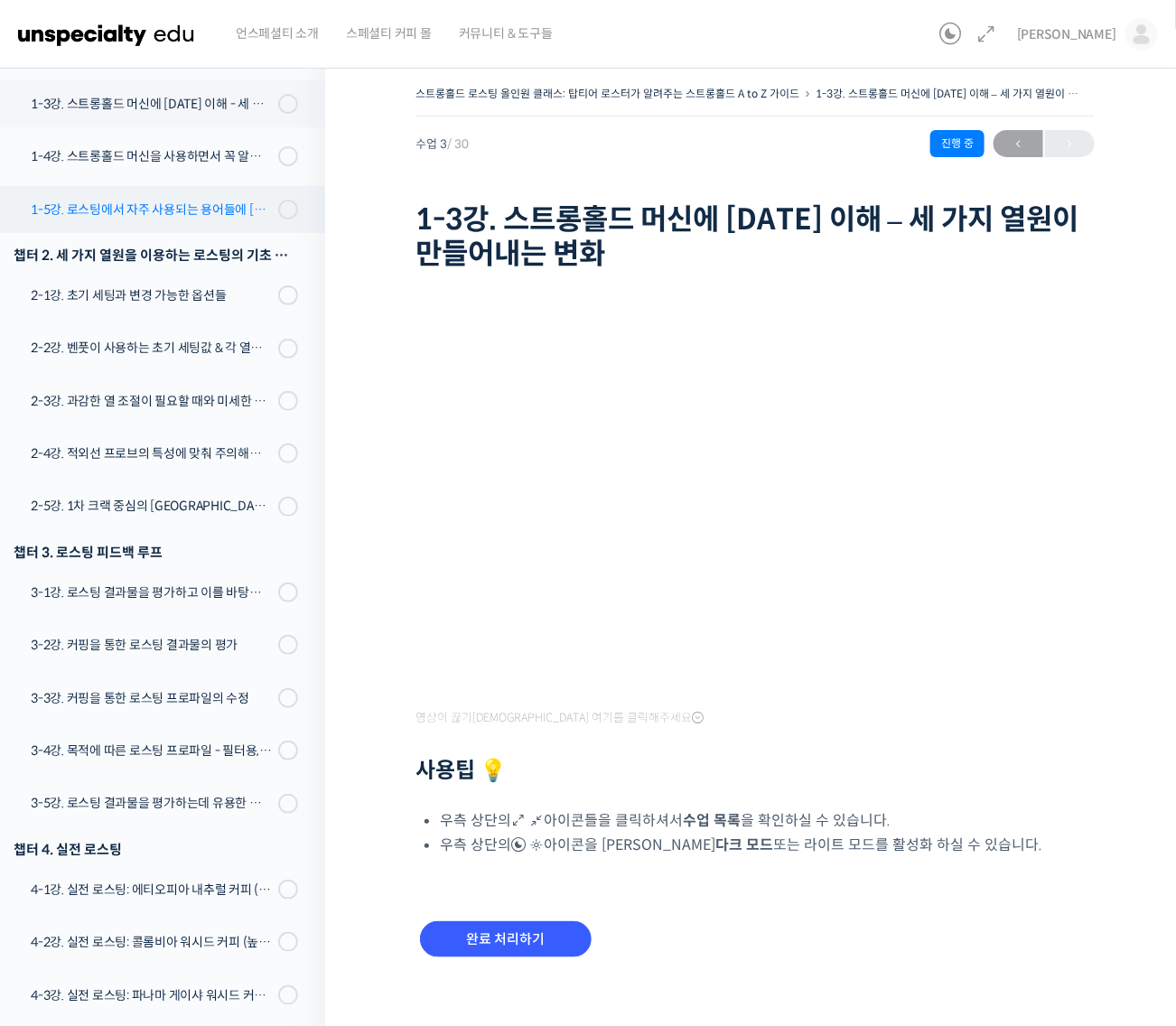
scroll to position [400, 0]
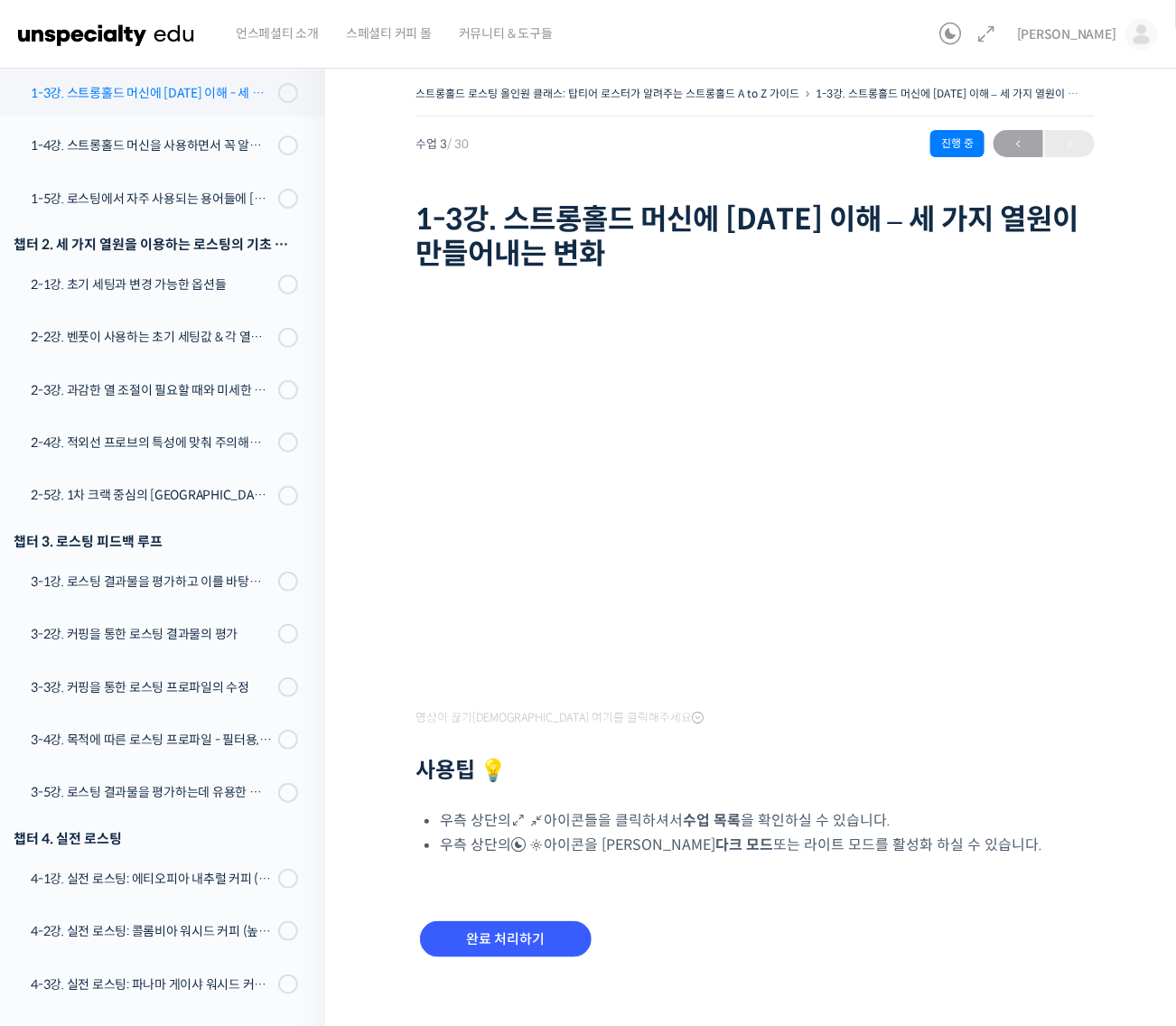
click at [241, 85] on div "1-3강. 스트롱홀드 머신에 [DATE] 이해 - 세 가지 열원이 만들어내는 변화" at bounding box center [152, 93] width 242 height 20
drag, startPoint x: 520, startPoint y: 936, endPoint x: 587, endPoint y: 921, distance: 68.7
click at [521, 936] on input "완료 처리하기" at bounding box center [505, 939] width 172 height 37
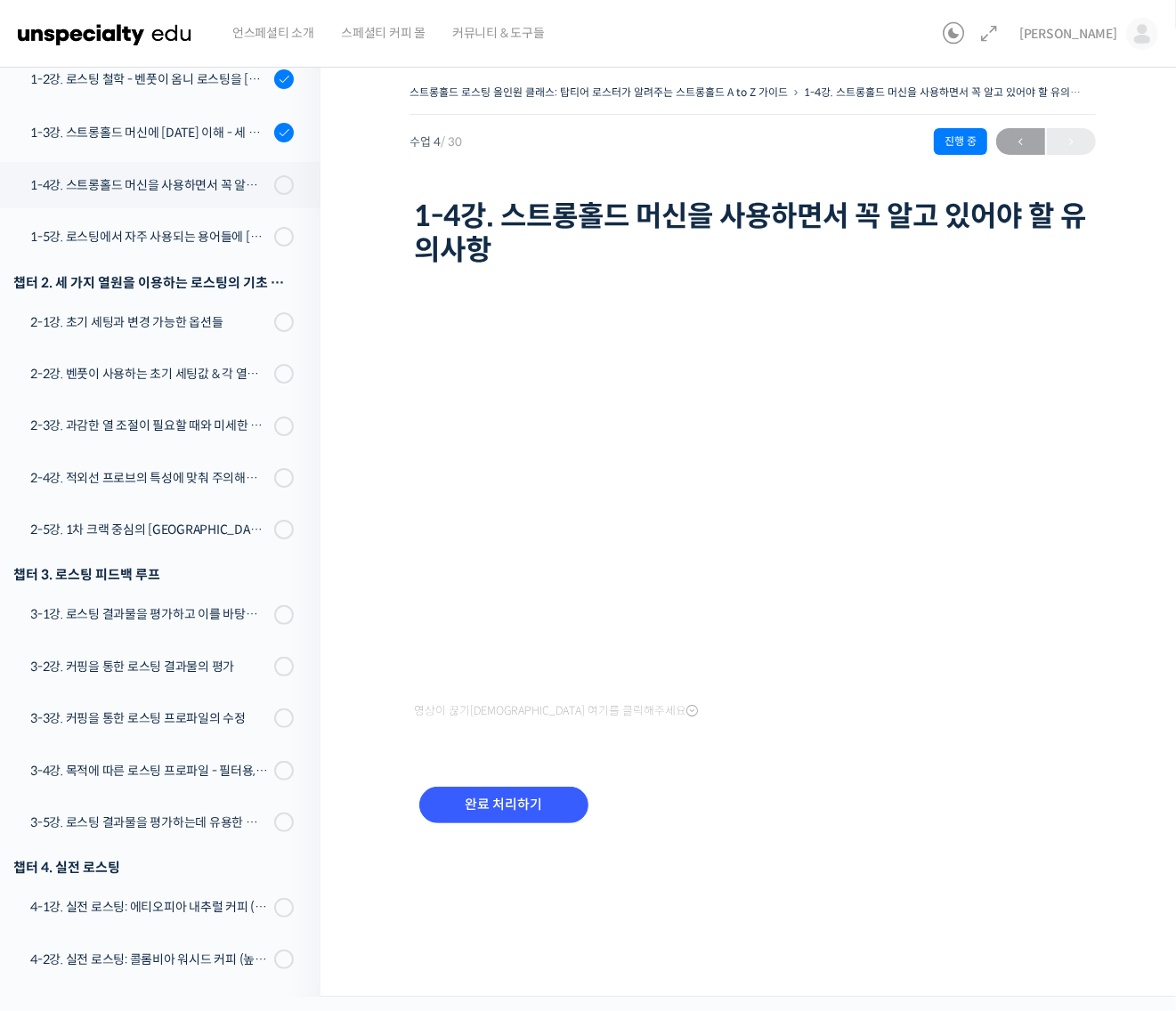
scroll to position [225, 0]
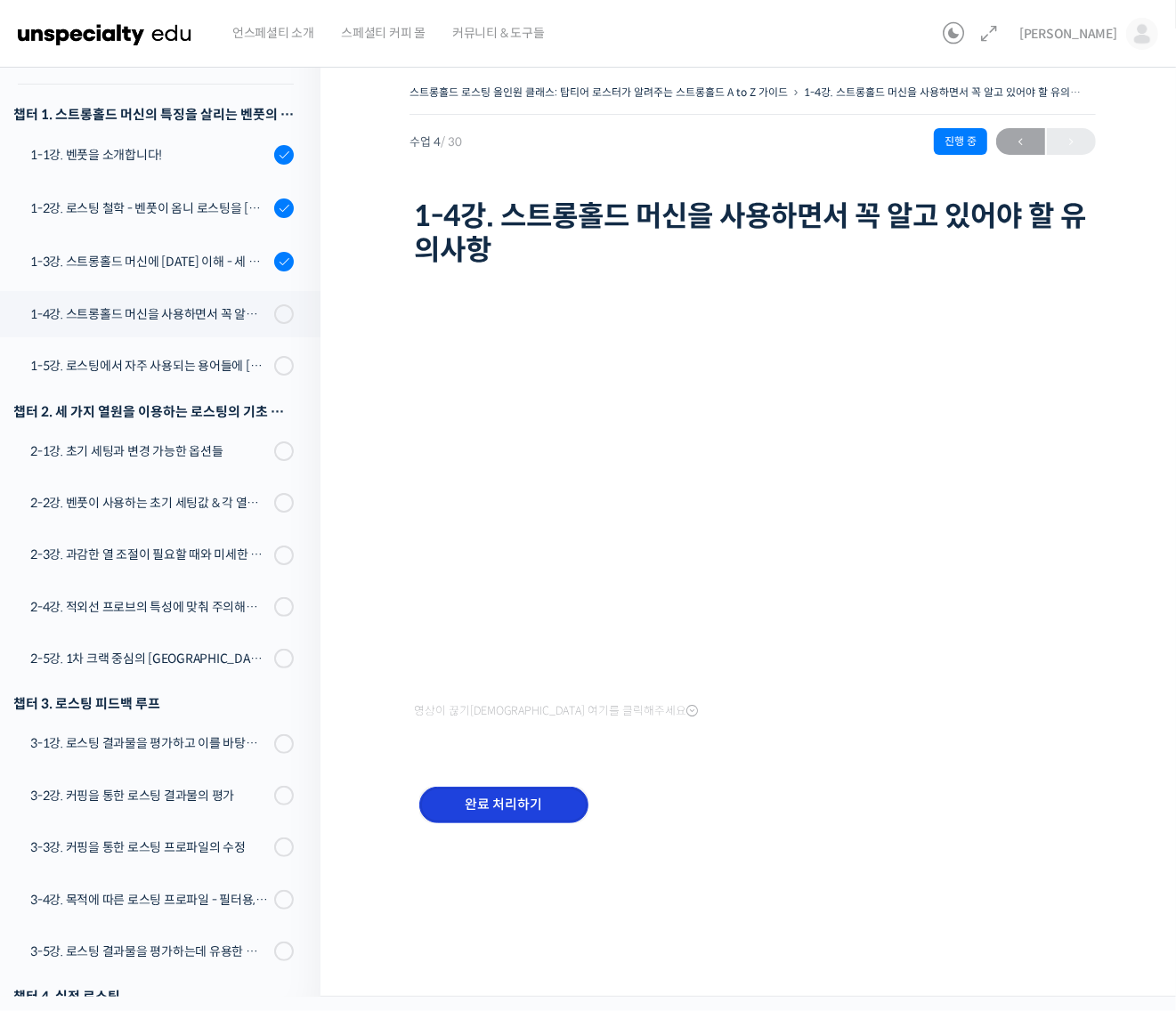
click at [535, 798] on input "완료 처리하기" at bounding box center [503, 804] width 169 height 36
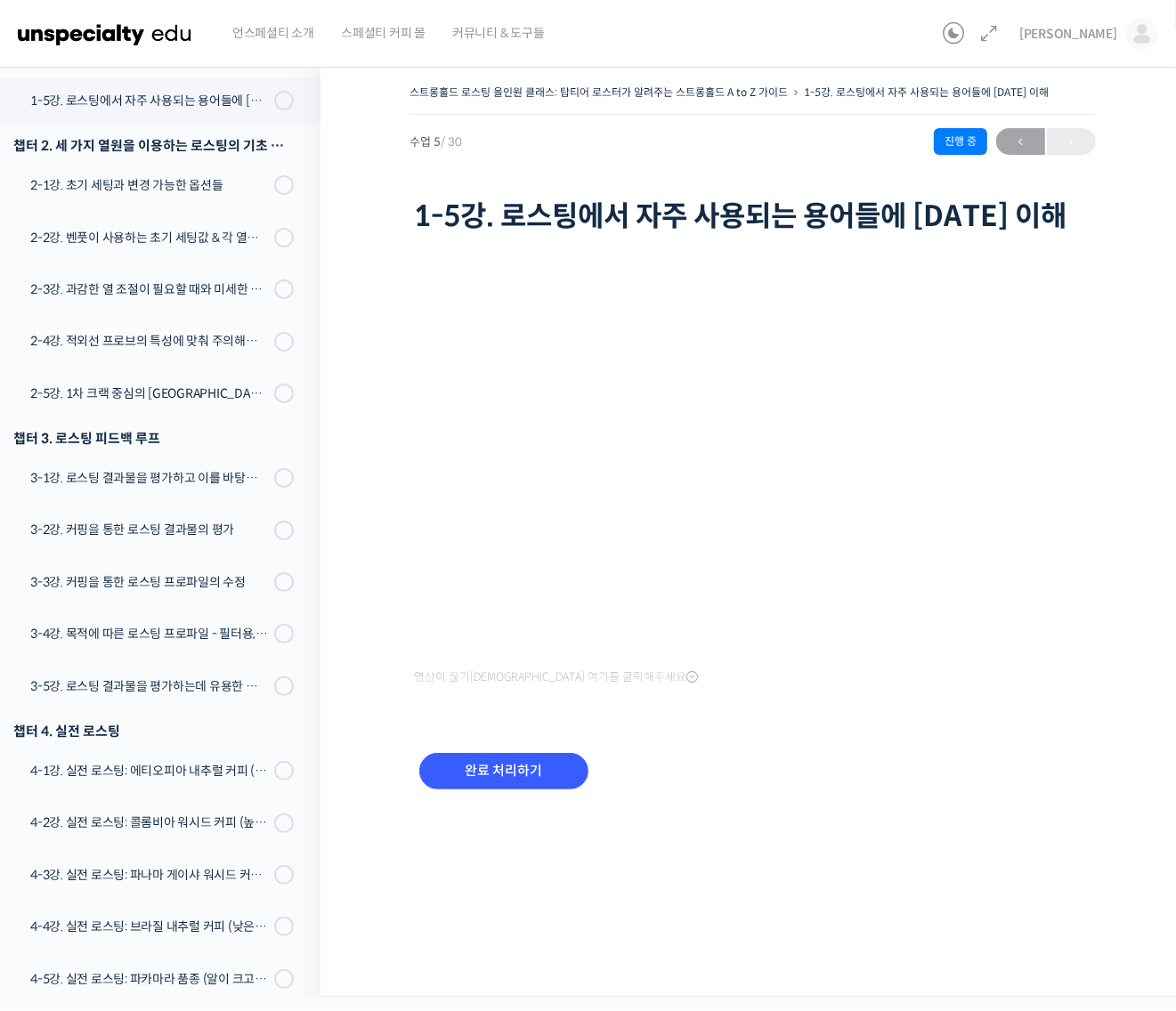
scroll to position [500, 0]
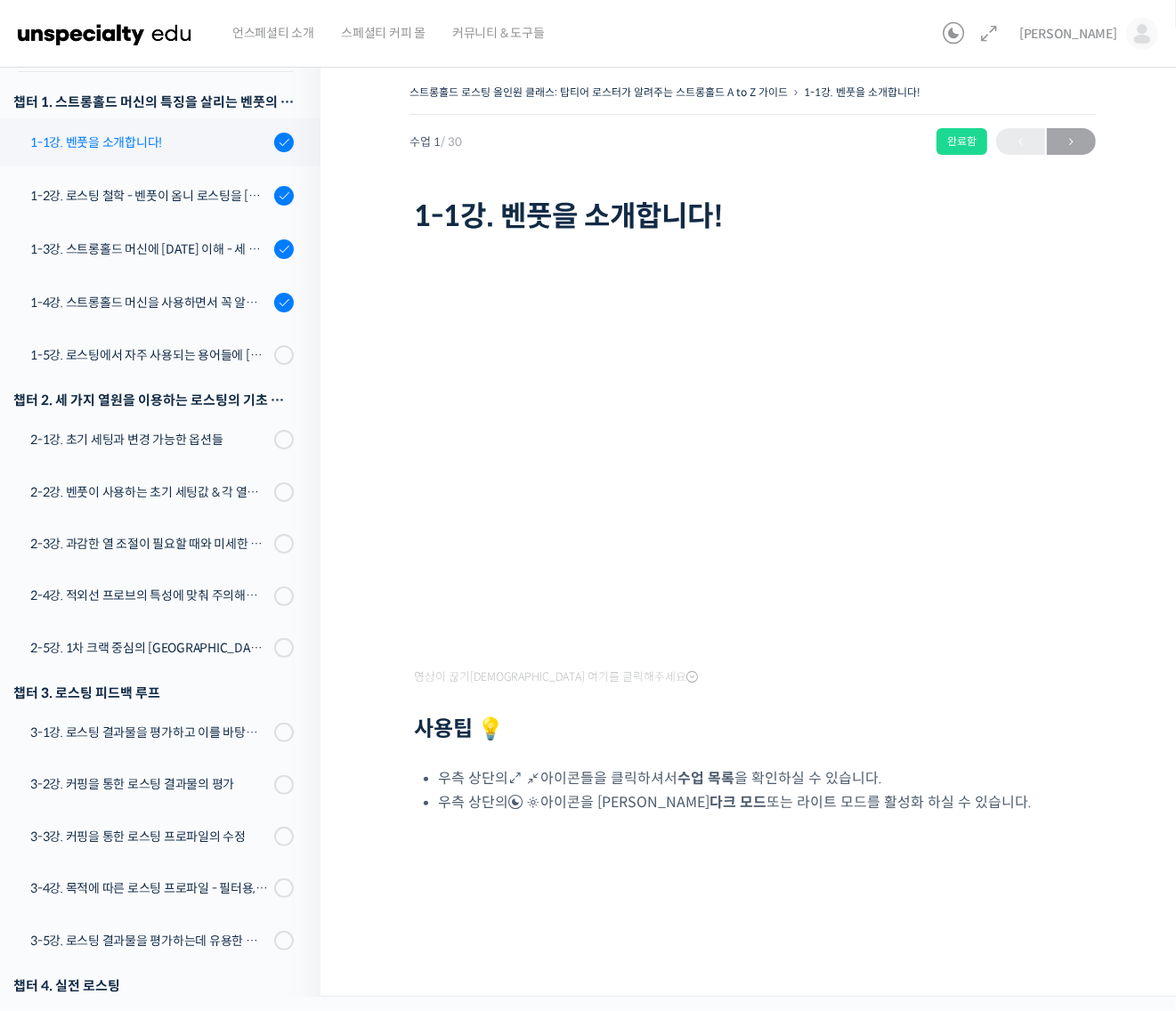
scroll to position [253, 0]
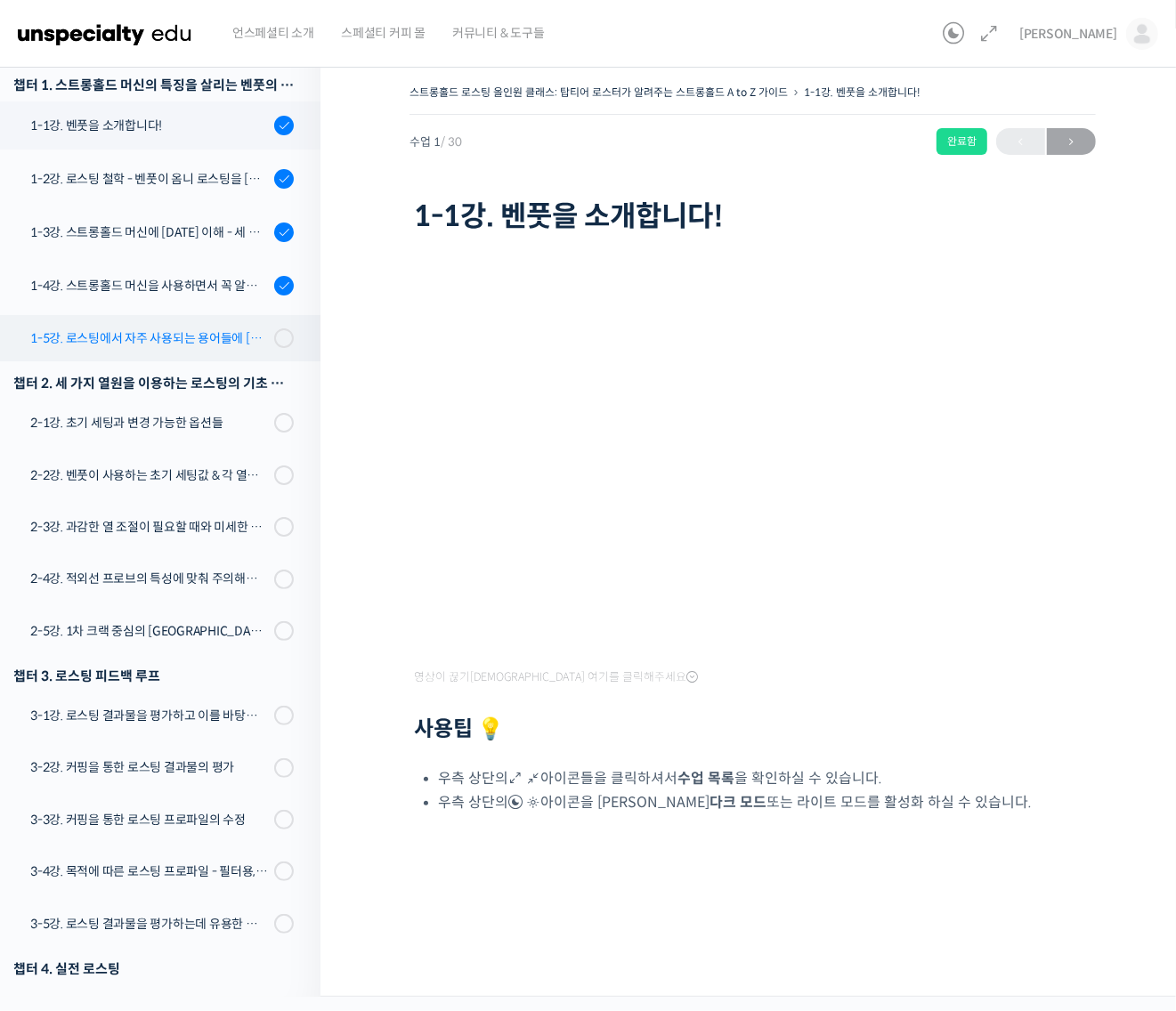
click at [215, 340] on div "1-5강. 로스팅에서 자주 사용되는 용어들에 [DATE] 이해" at bounding box center [150, 337] width 239 height 19
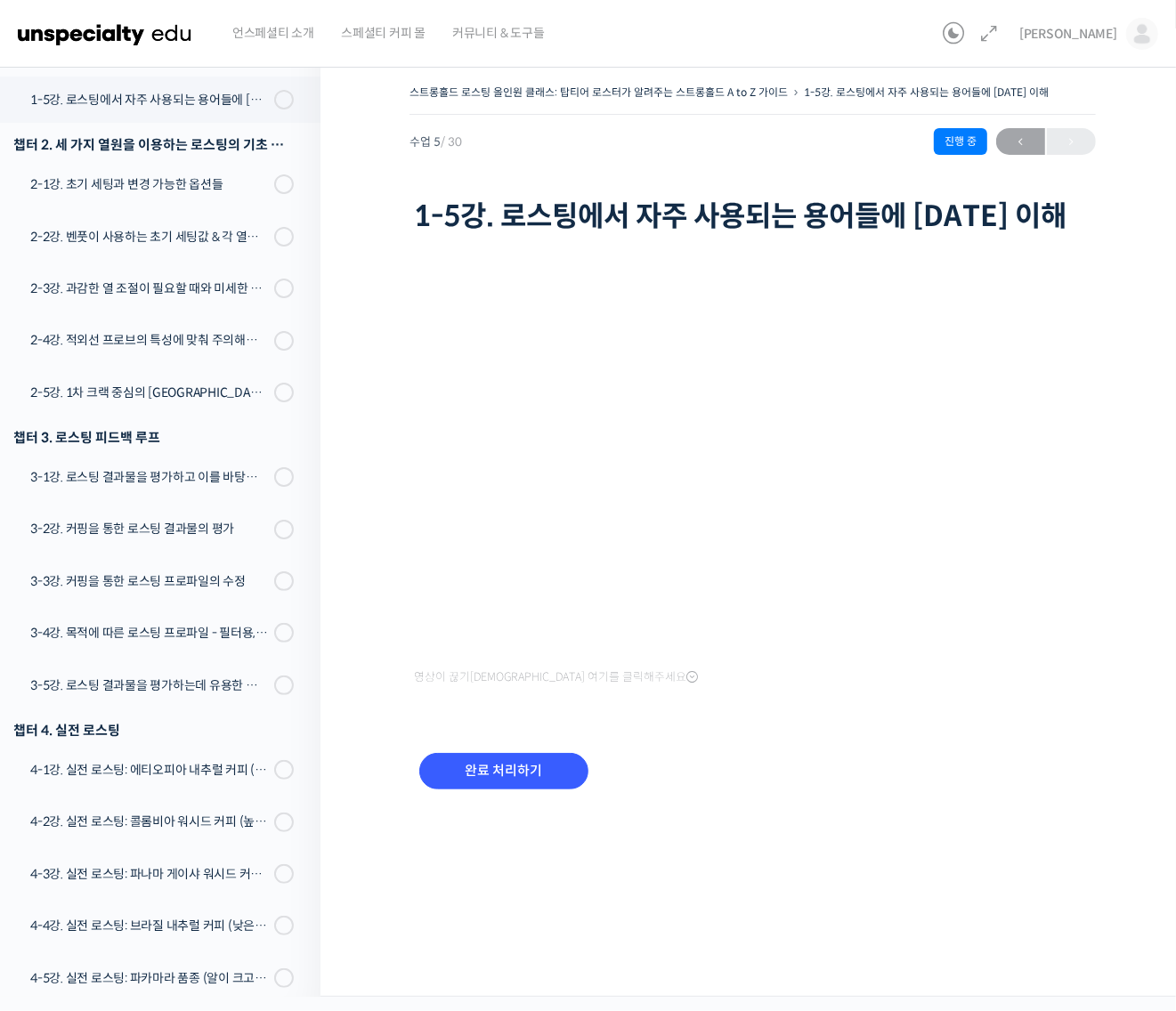
scroll to position [500, 0]
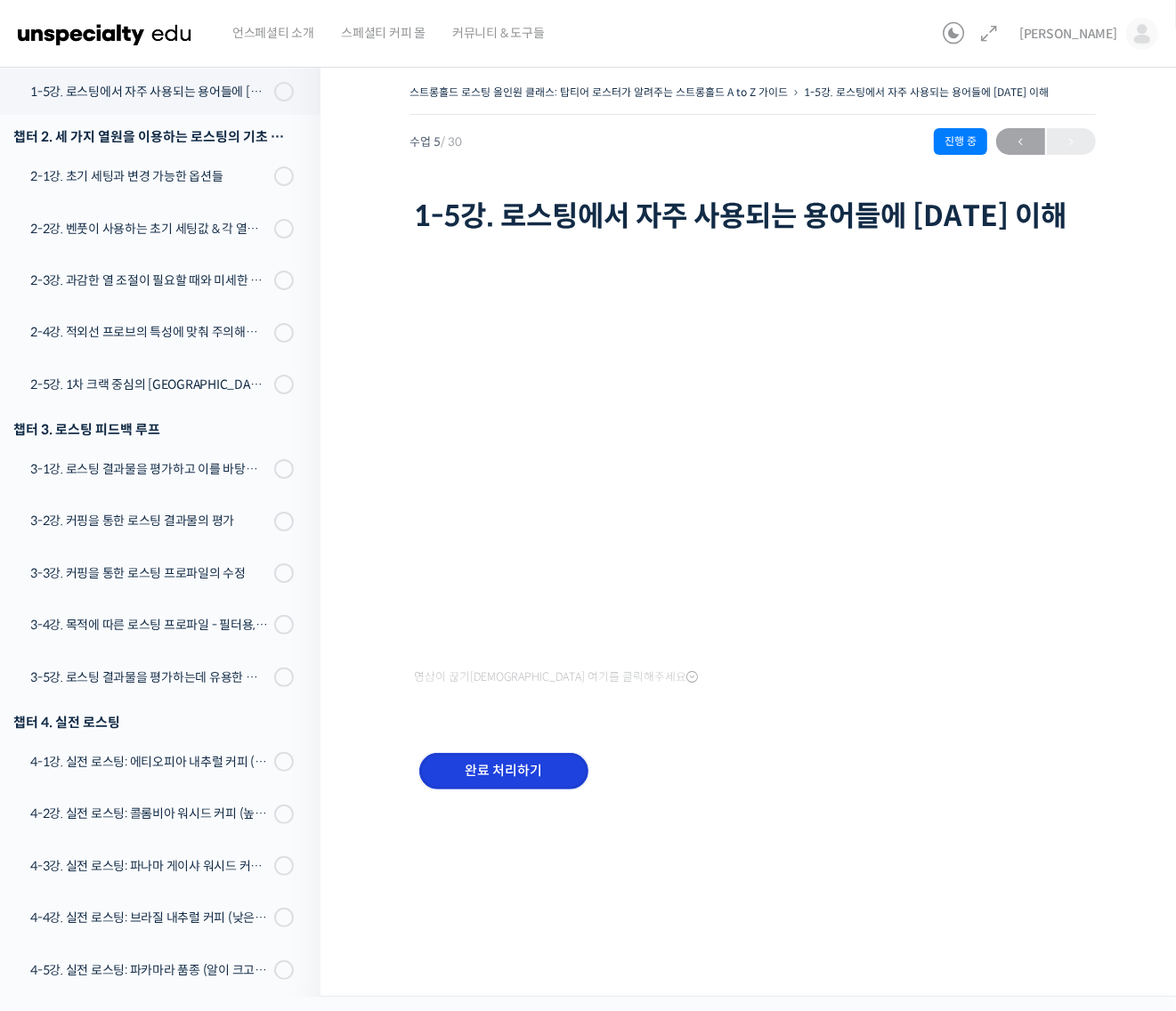
click at [545, 757] on input "완료 처리하기" at bounding box center [503, 770] width 169 height 36
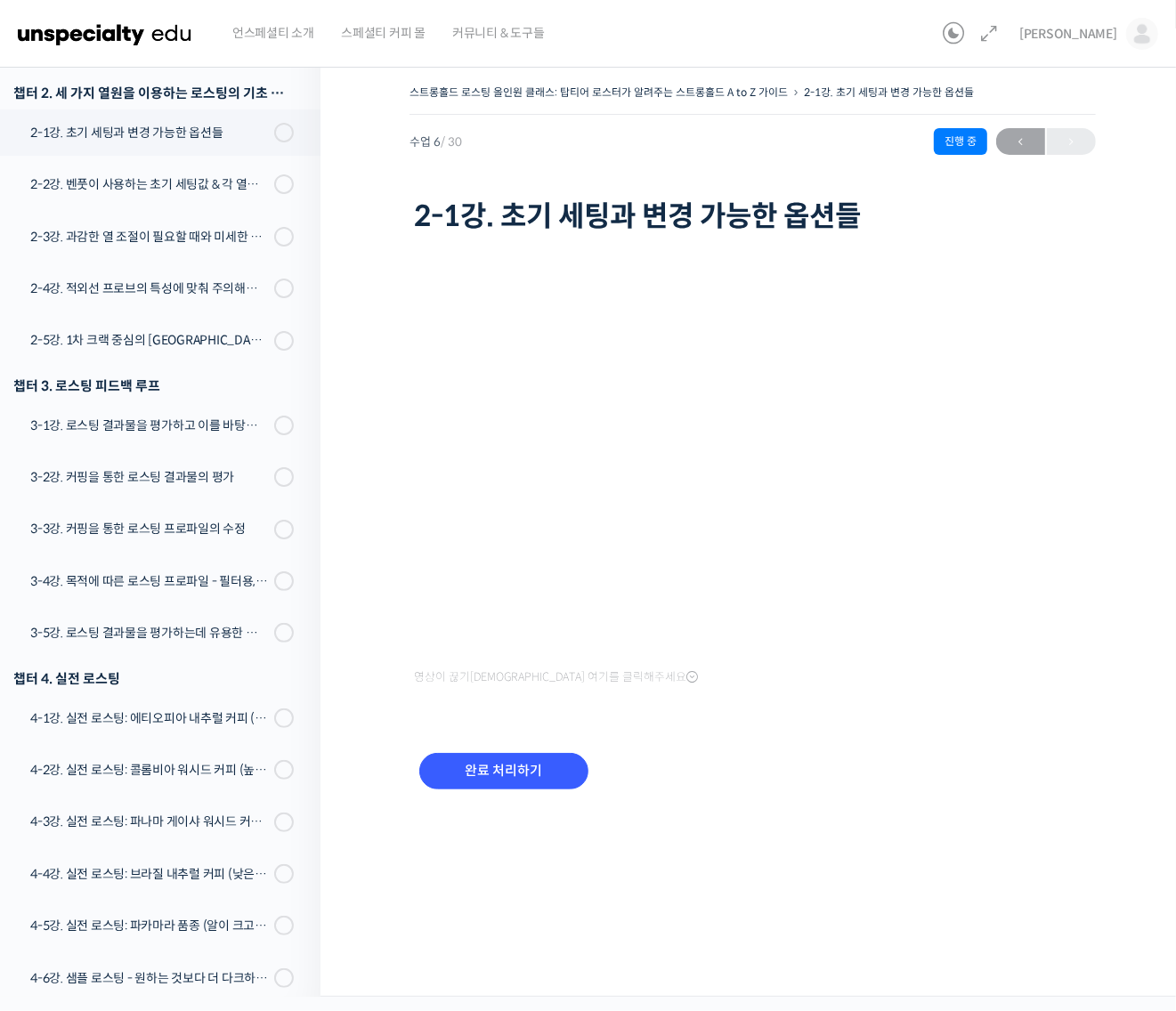
scroll to position [554, 0]
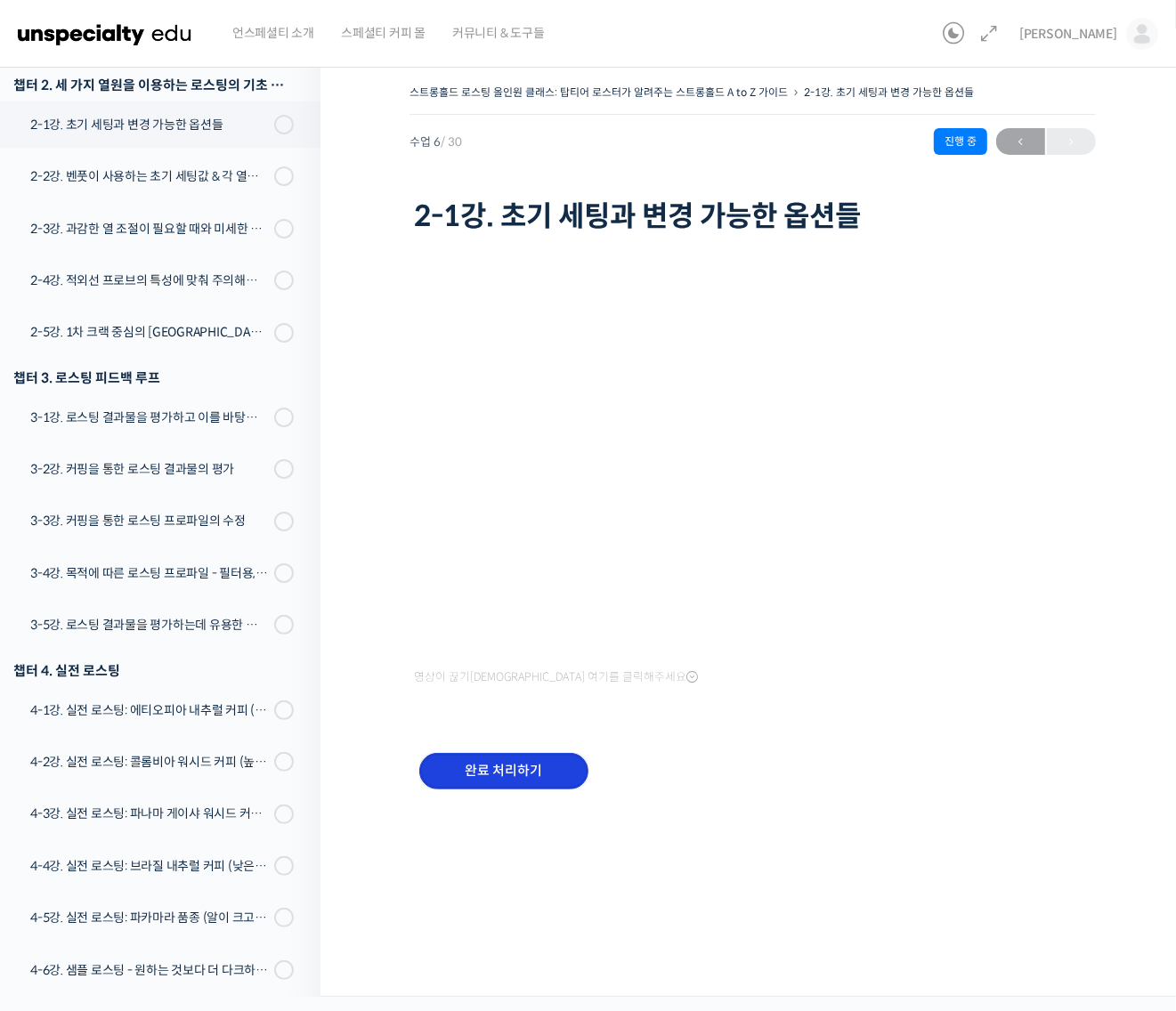
click at [508, 761] on input "완료 처리하기" at bounding box center [503, 770] width 169 height 36
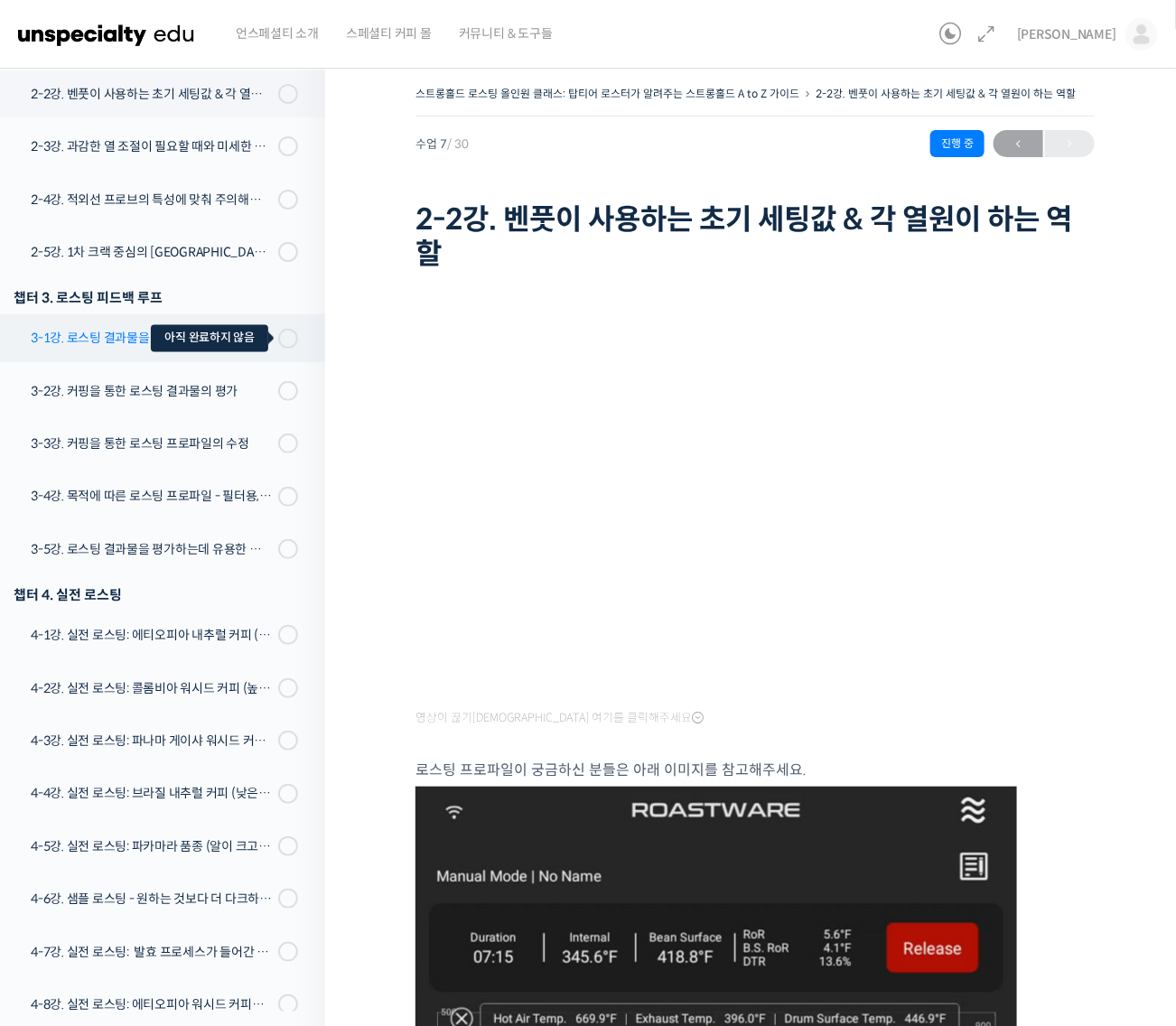
scroll to position [423, 0]
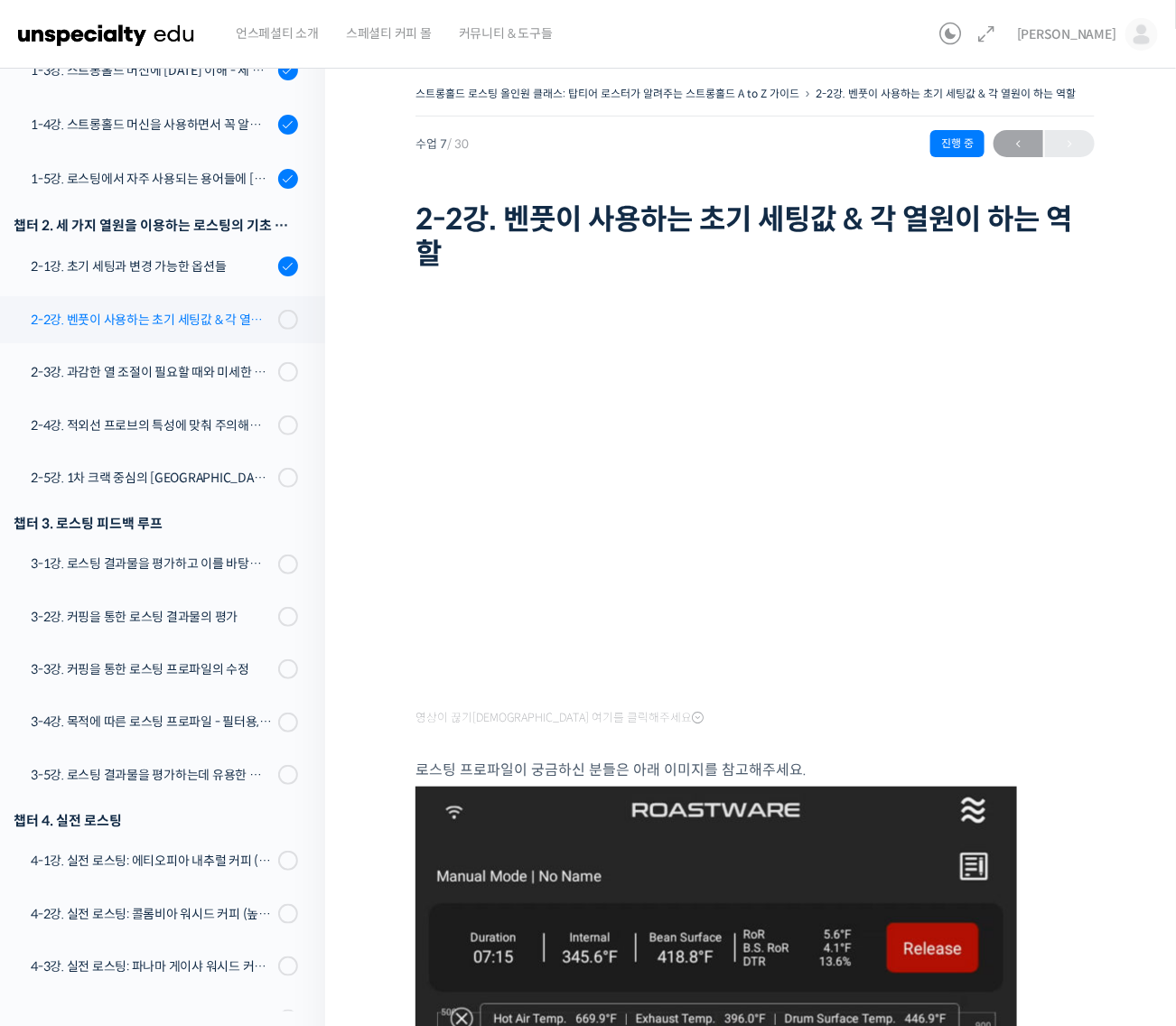
click at [217, 317] on div "2-2강. 벤풋이 사용하는 초기 세팅값 & 각 열원이 하는 역할" at bounding box center [152, 319] width 242 height 20
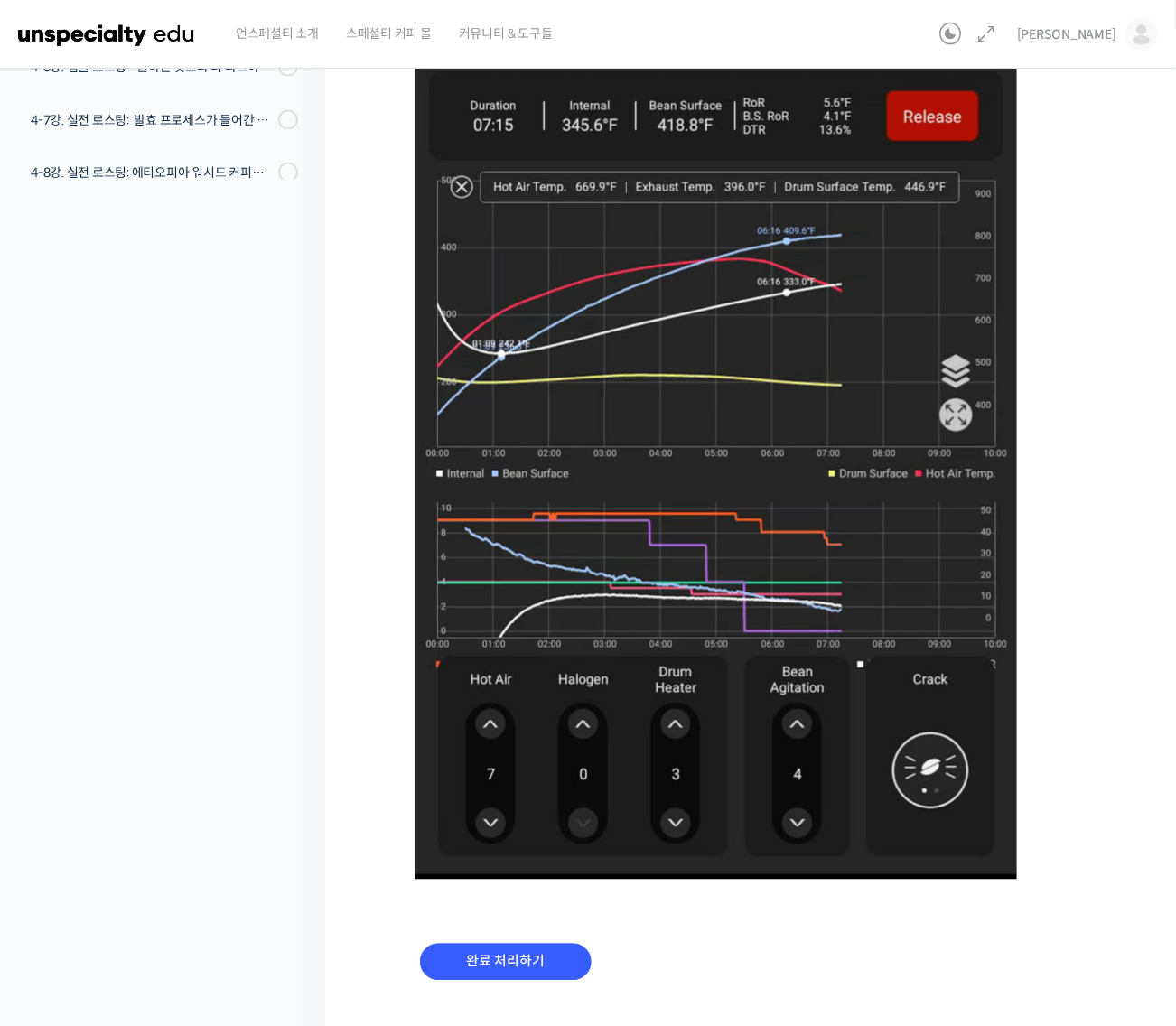
scroll to position [869, 0]
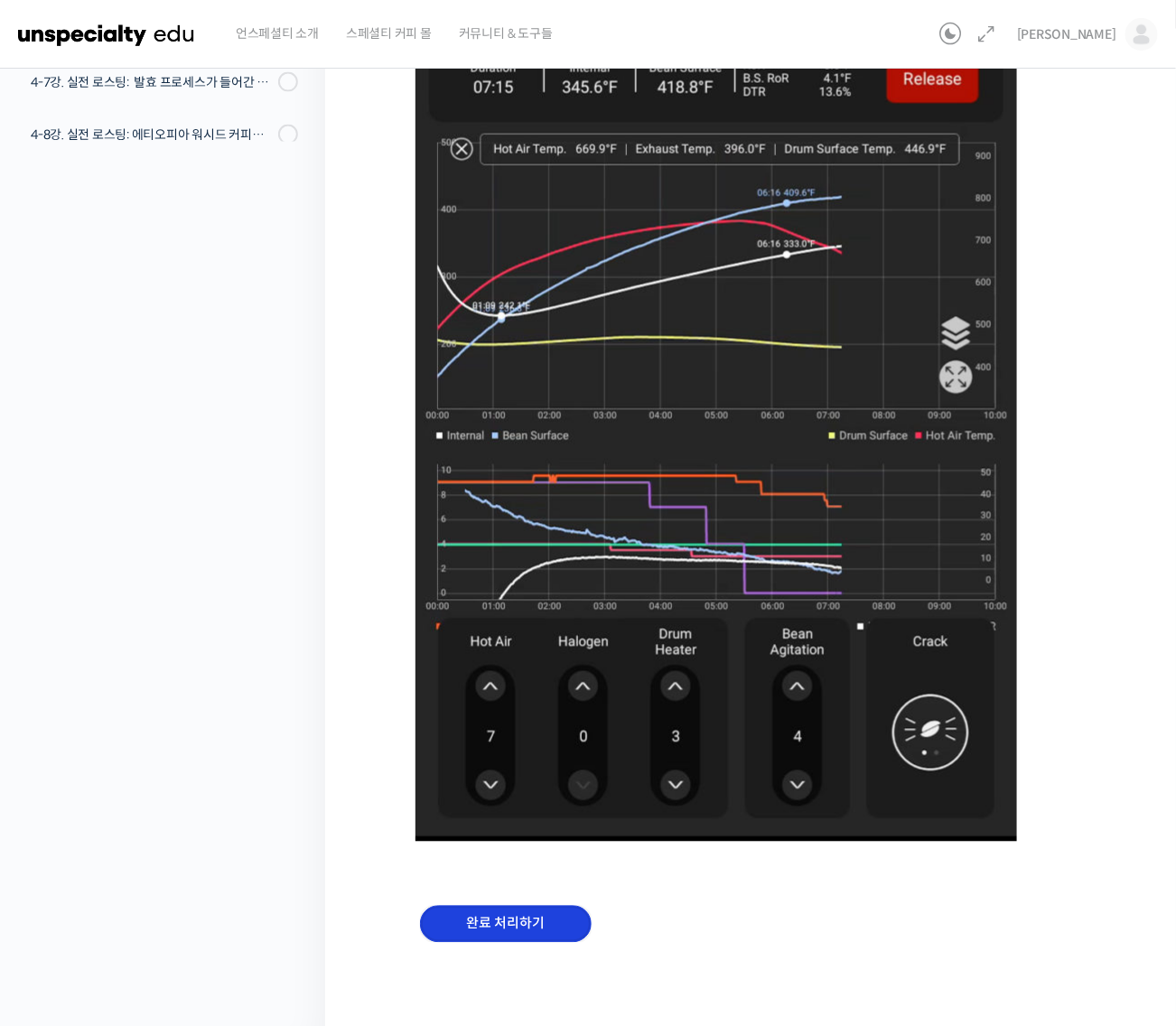
click at [555, 916] on input "완료 처리하기" at bounding box center [505, 924] width 172 height 37
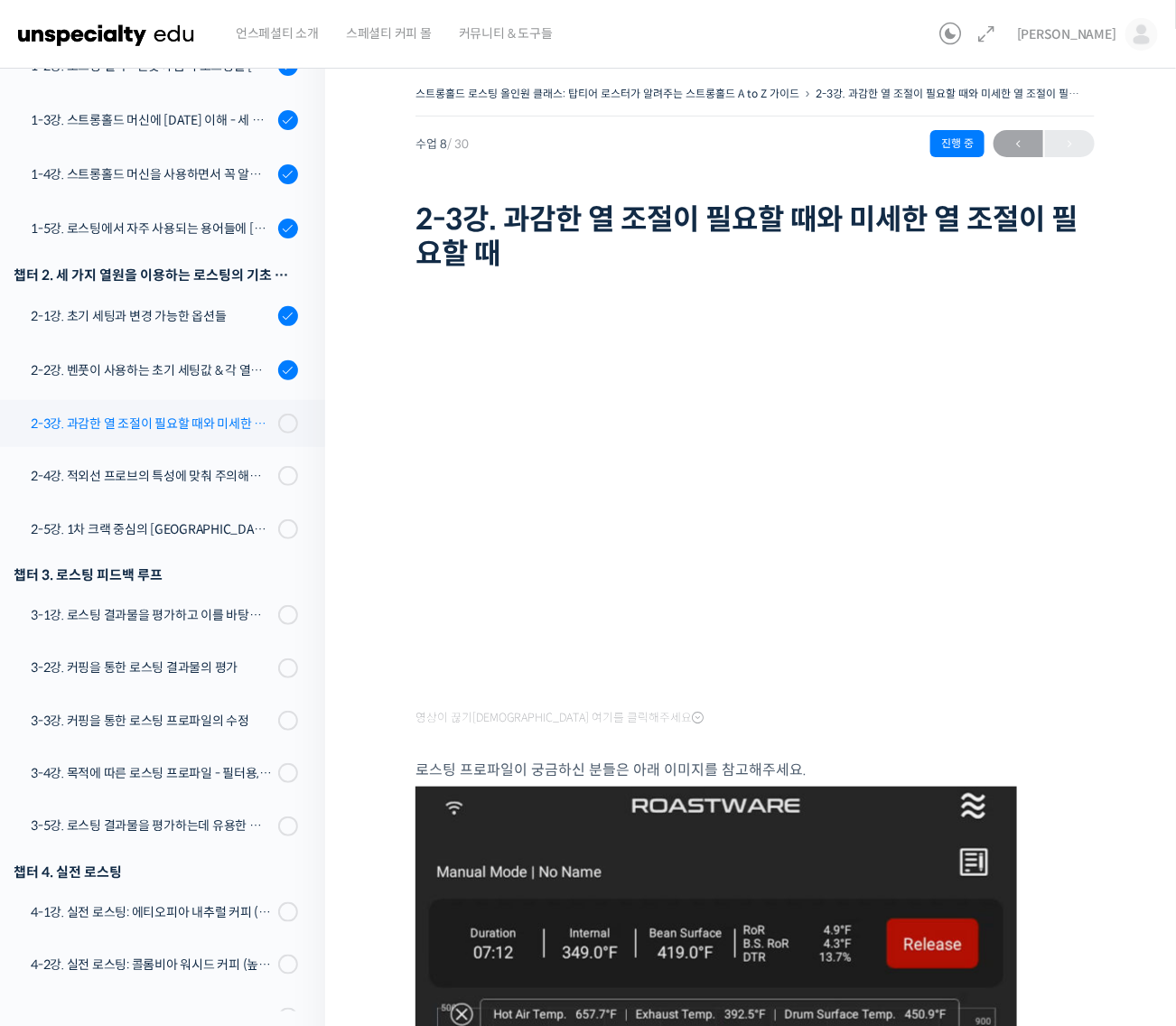
scroll to position [364, 0]
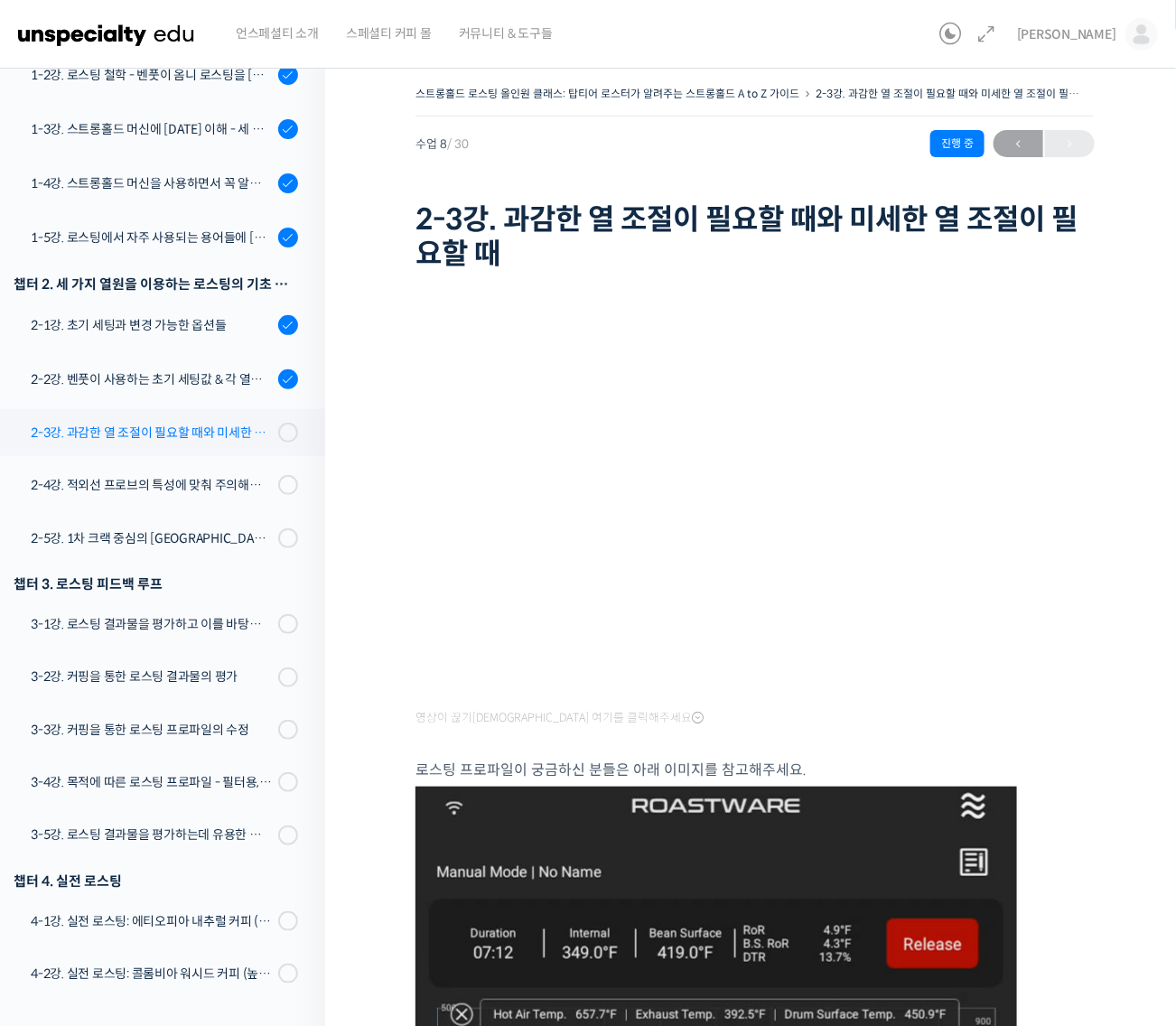
click at [192, 423] on div "2-3강. 과감한 열 조절이 필요할 때와 미세한 열 조절이 필요할 때" at bounding box center [152, 432] width 242 height 20
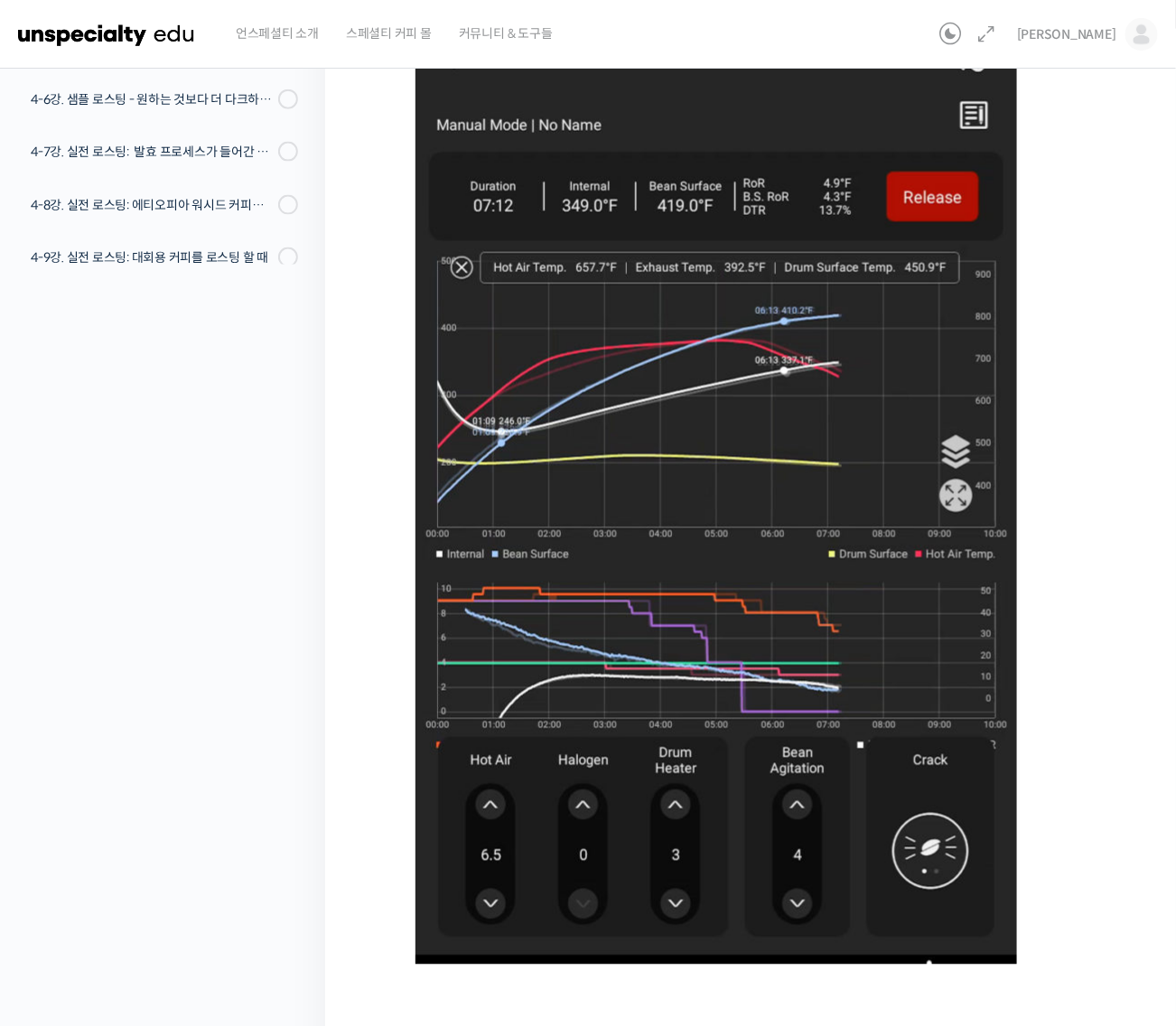
scroll to position [790, 0]
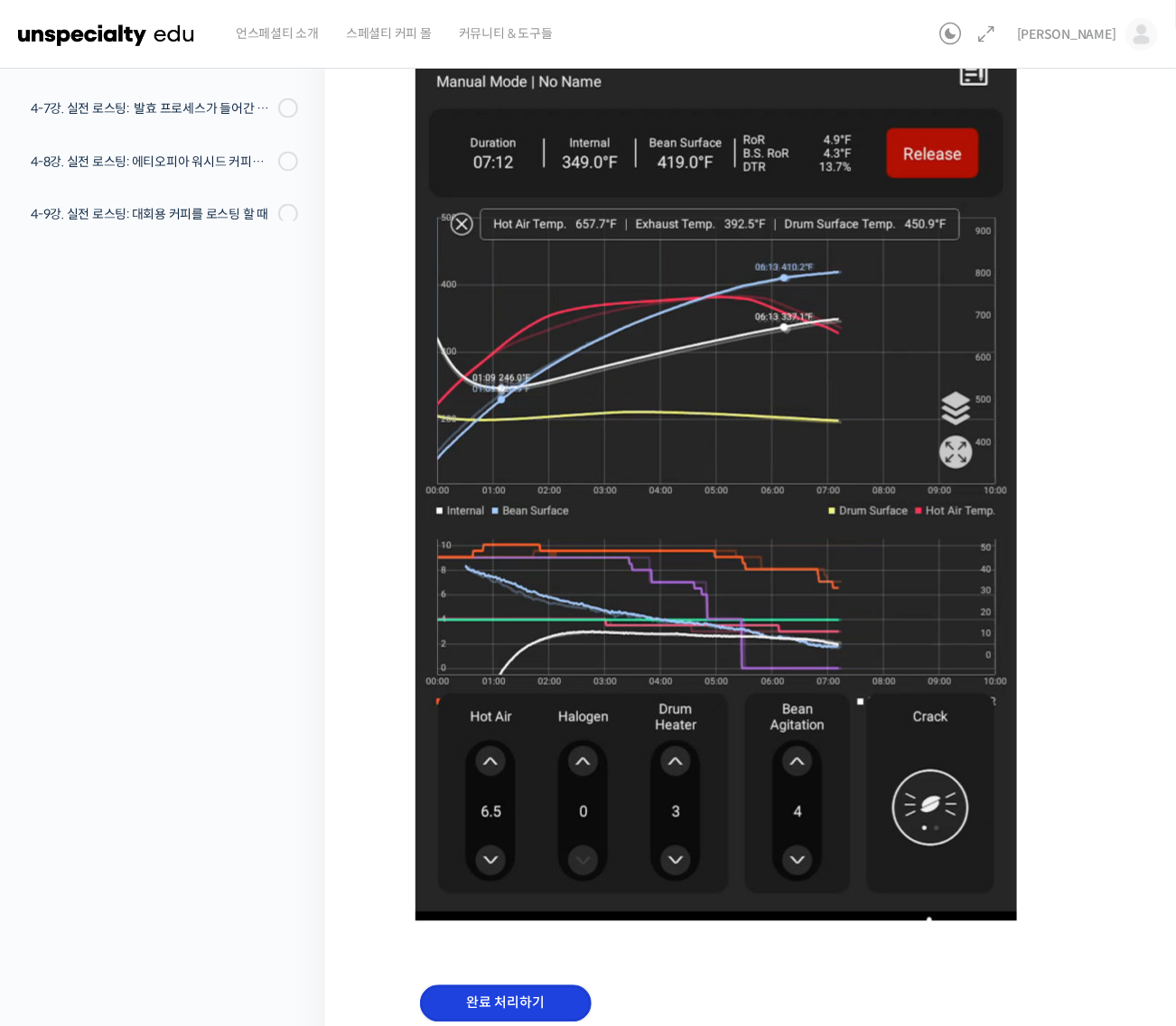
click at [579, 993] on input "완료 처리하기" at bounding box center [505, 1003] width 172 height 37
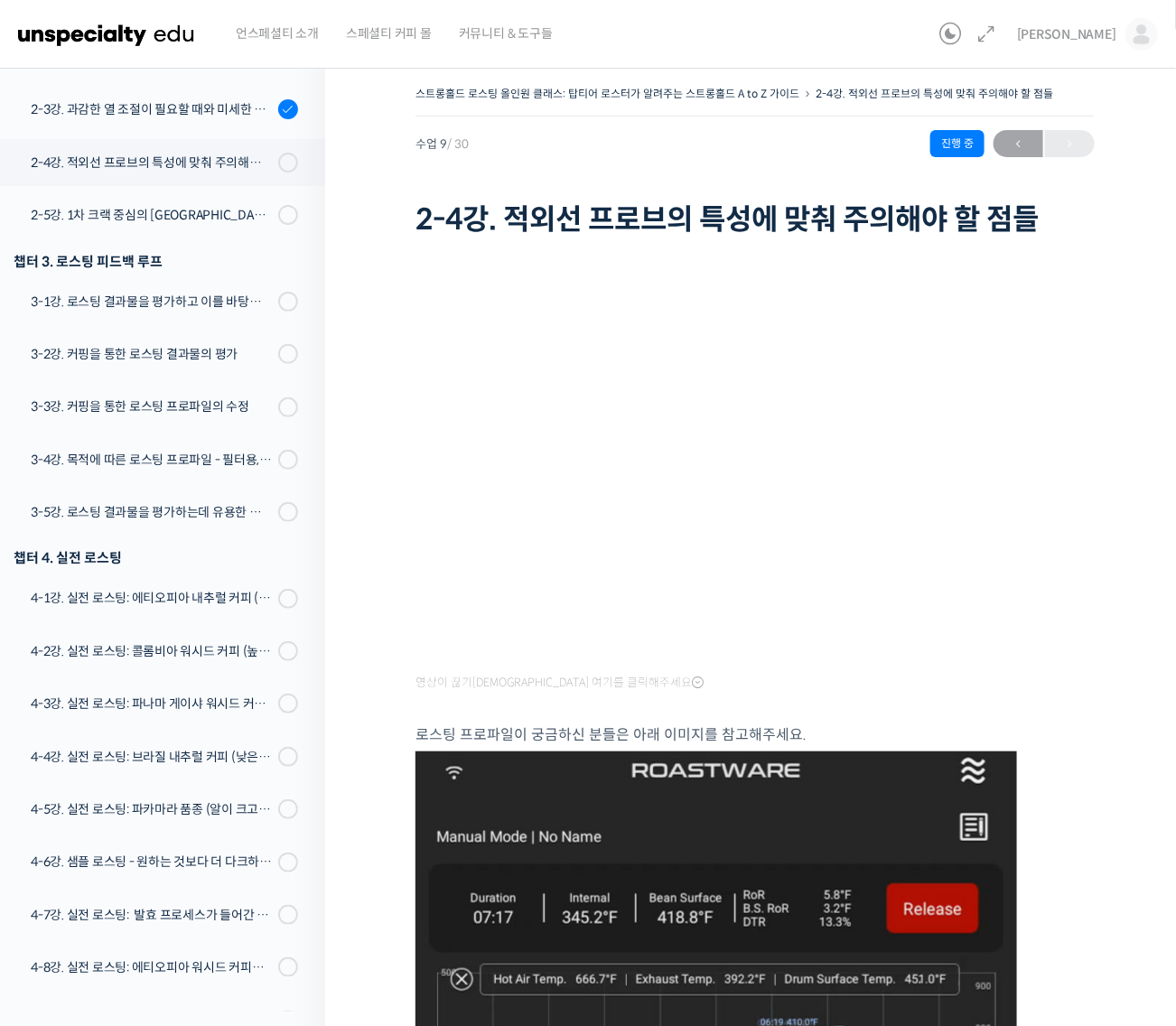
scroll to position [538, 0]
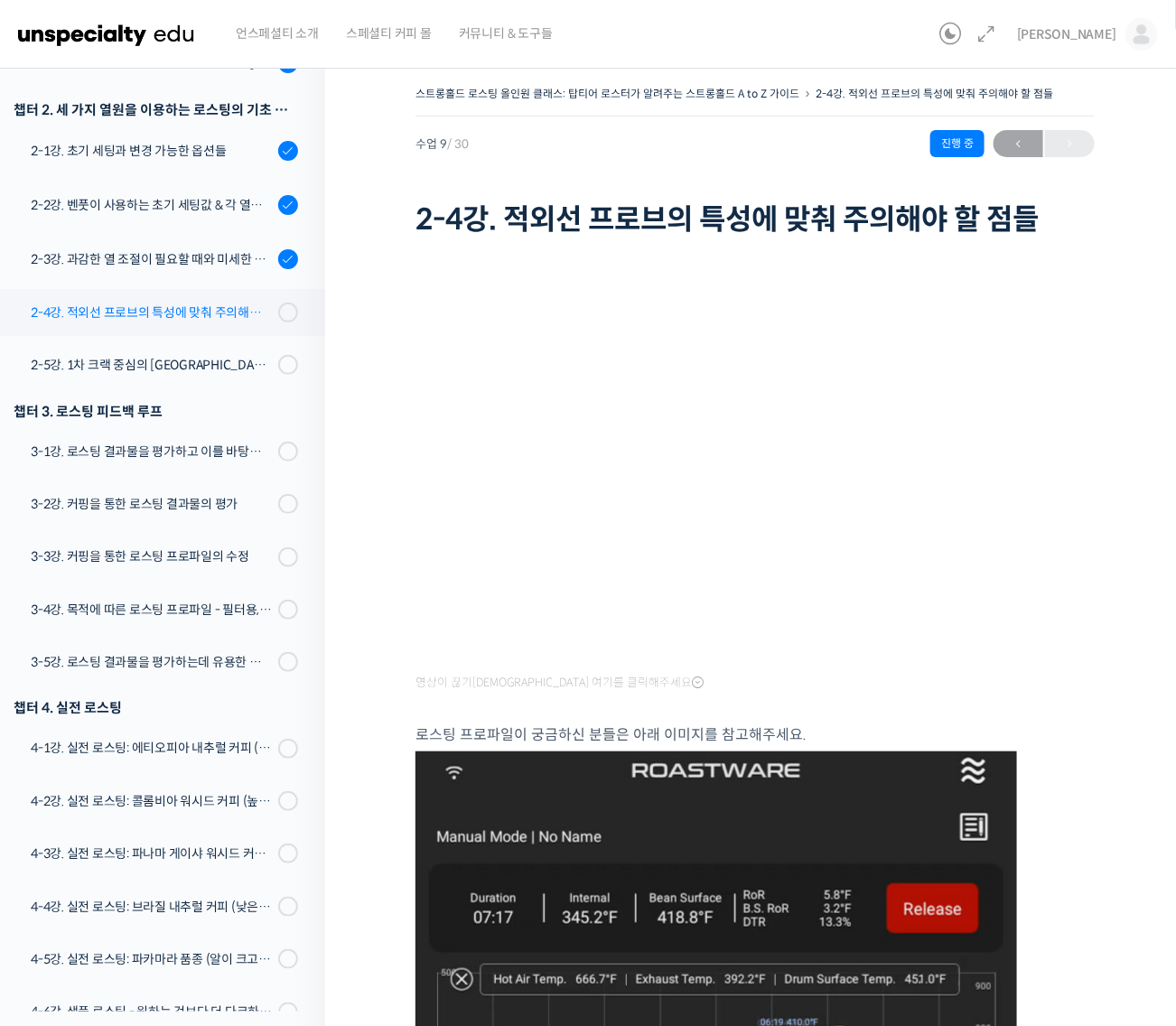
click at [206, 313] on div "2-4강. 적외선 프로브의 특성에 맞춰 주의해야 할 점들" at bounding box center [152, 312] width 242 height 20
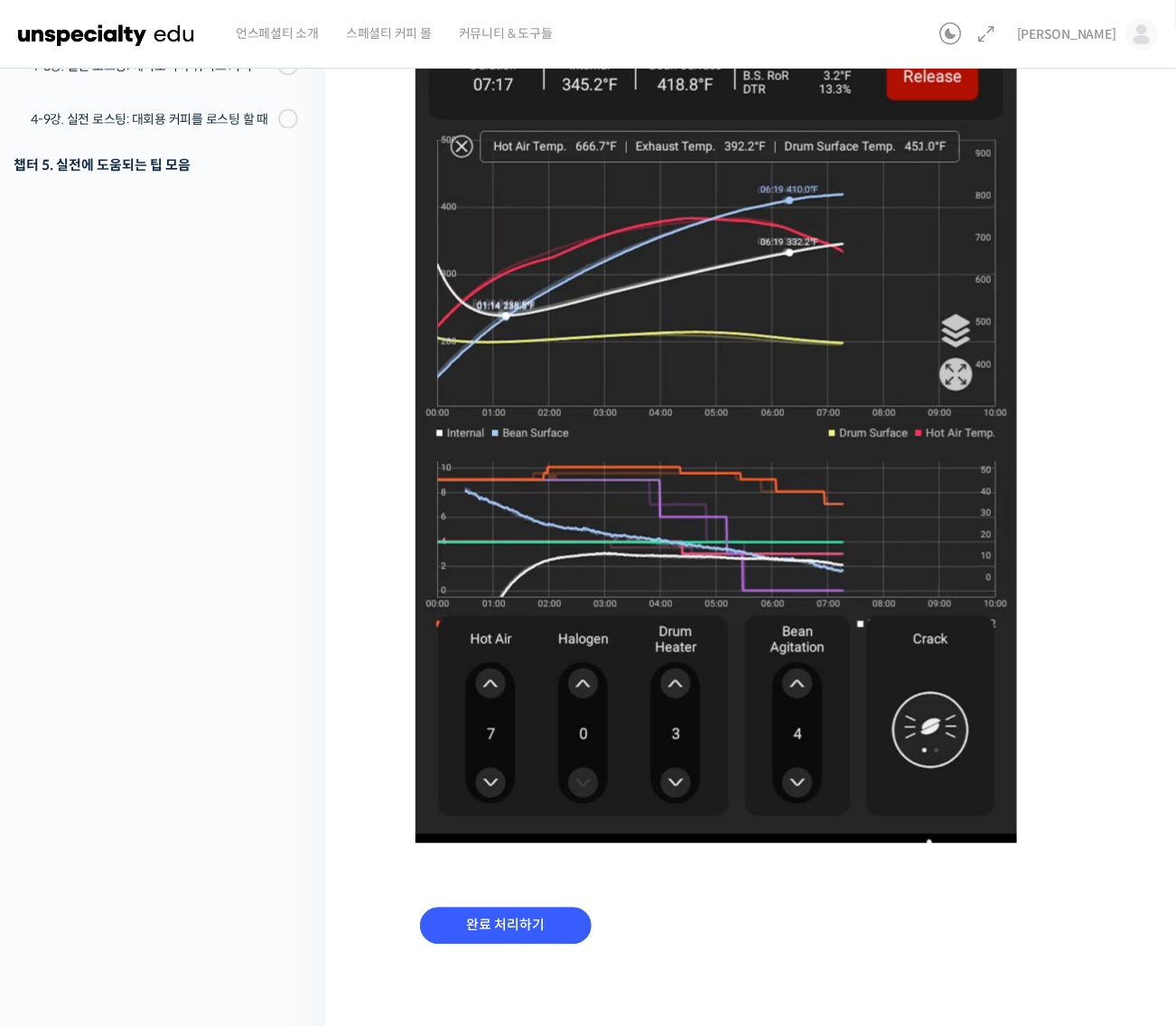
scroll to position [837, 0]
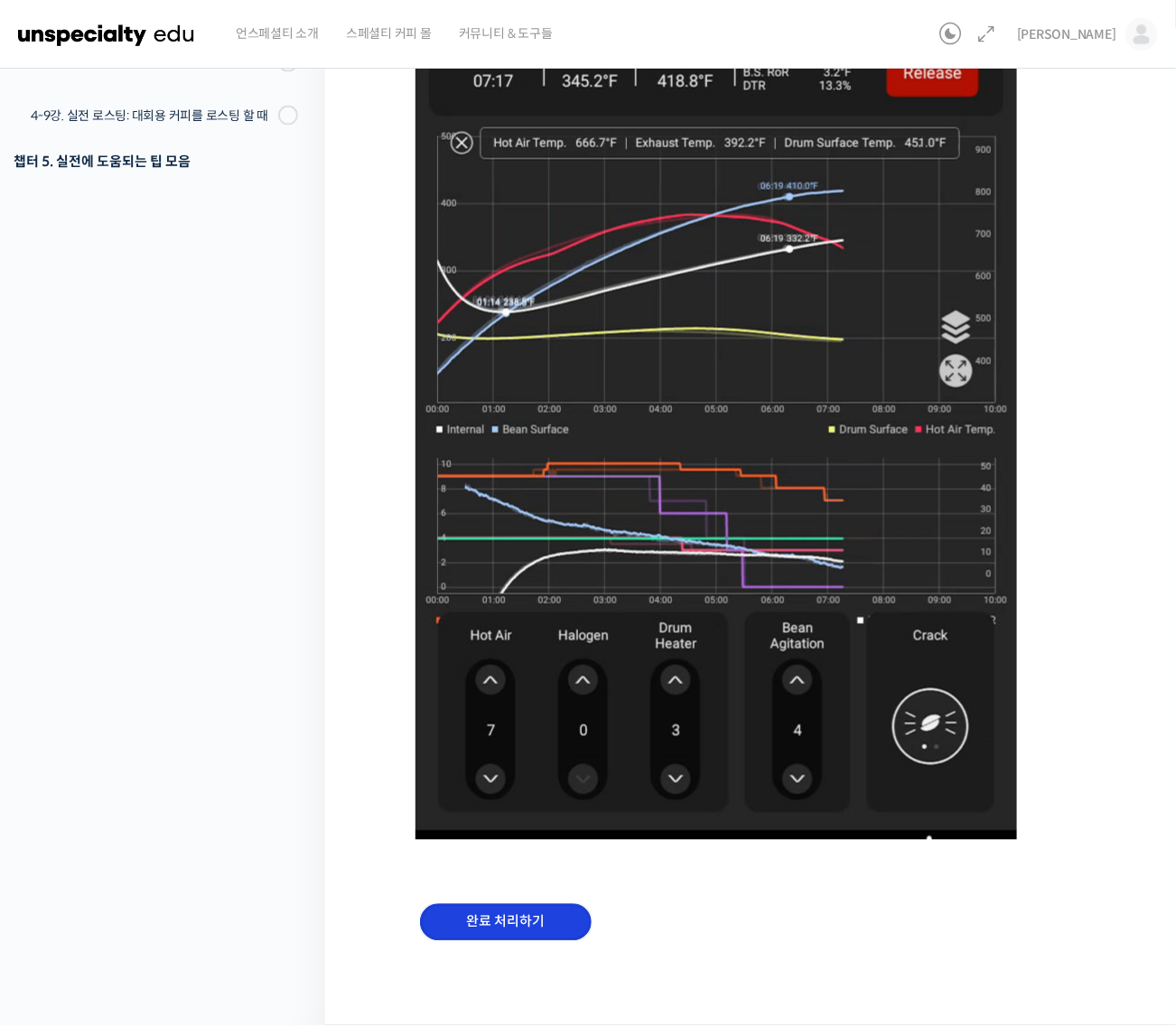
click at [545, 922] on input "완료 처리하기" at bounding box center [505, 922] width 172 height 37
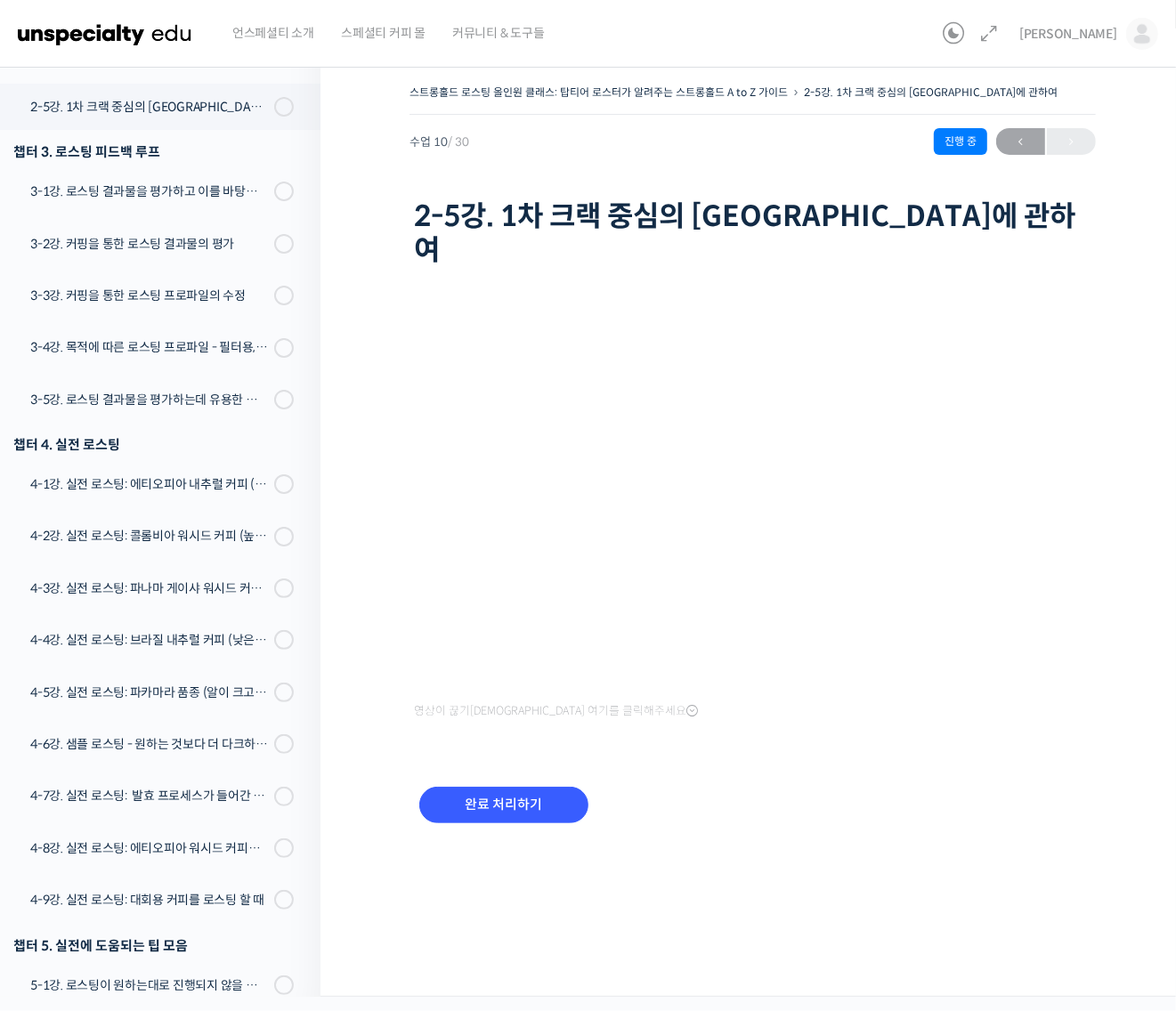
scroll to position [799, 0]
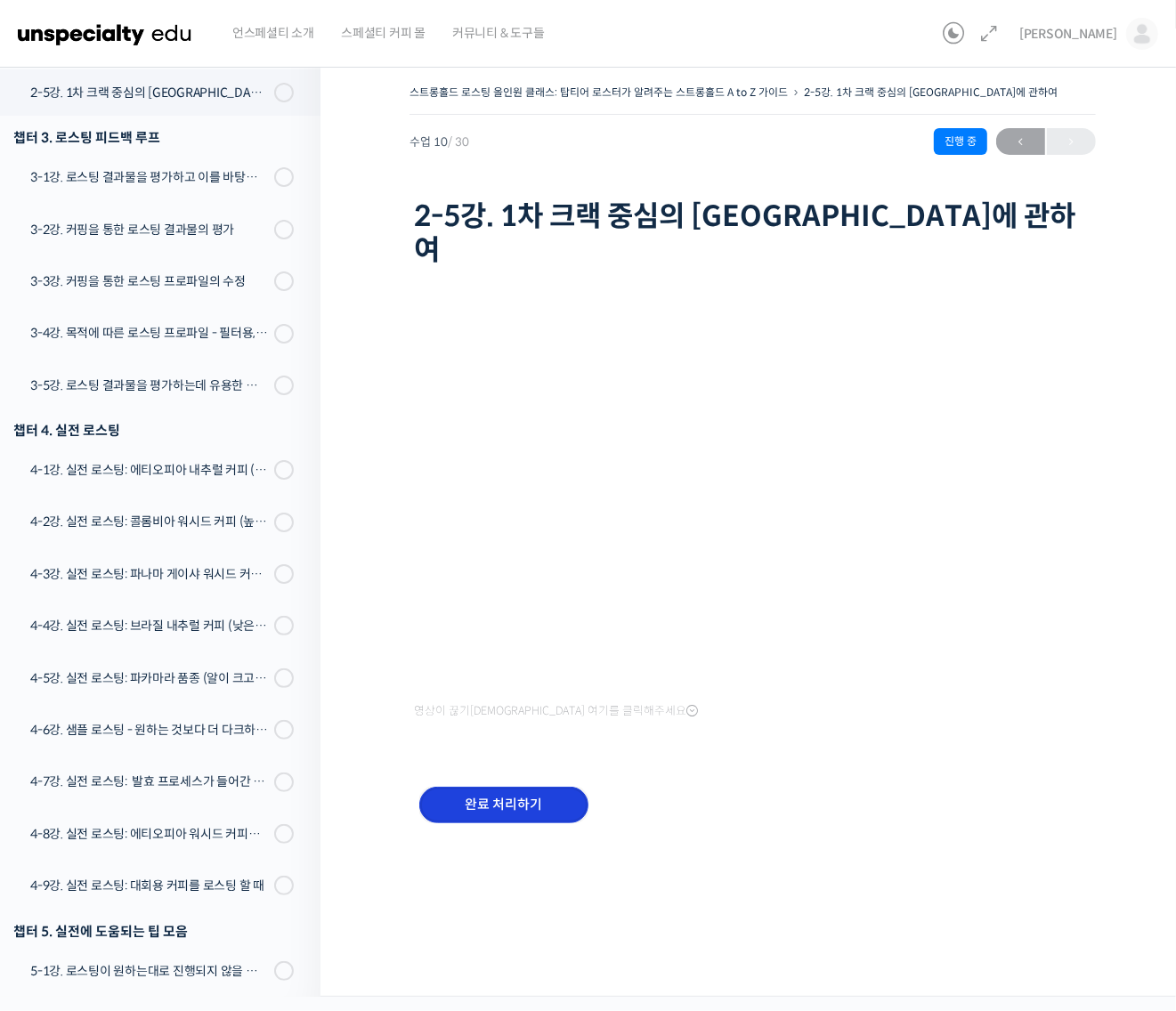
click at [519, 786] on input "완료 처리하기" at bounding box center [503, 804] width 169 height 36
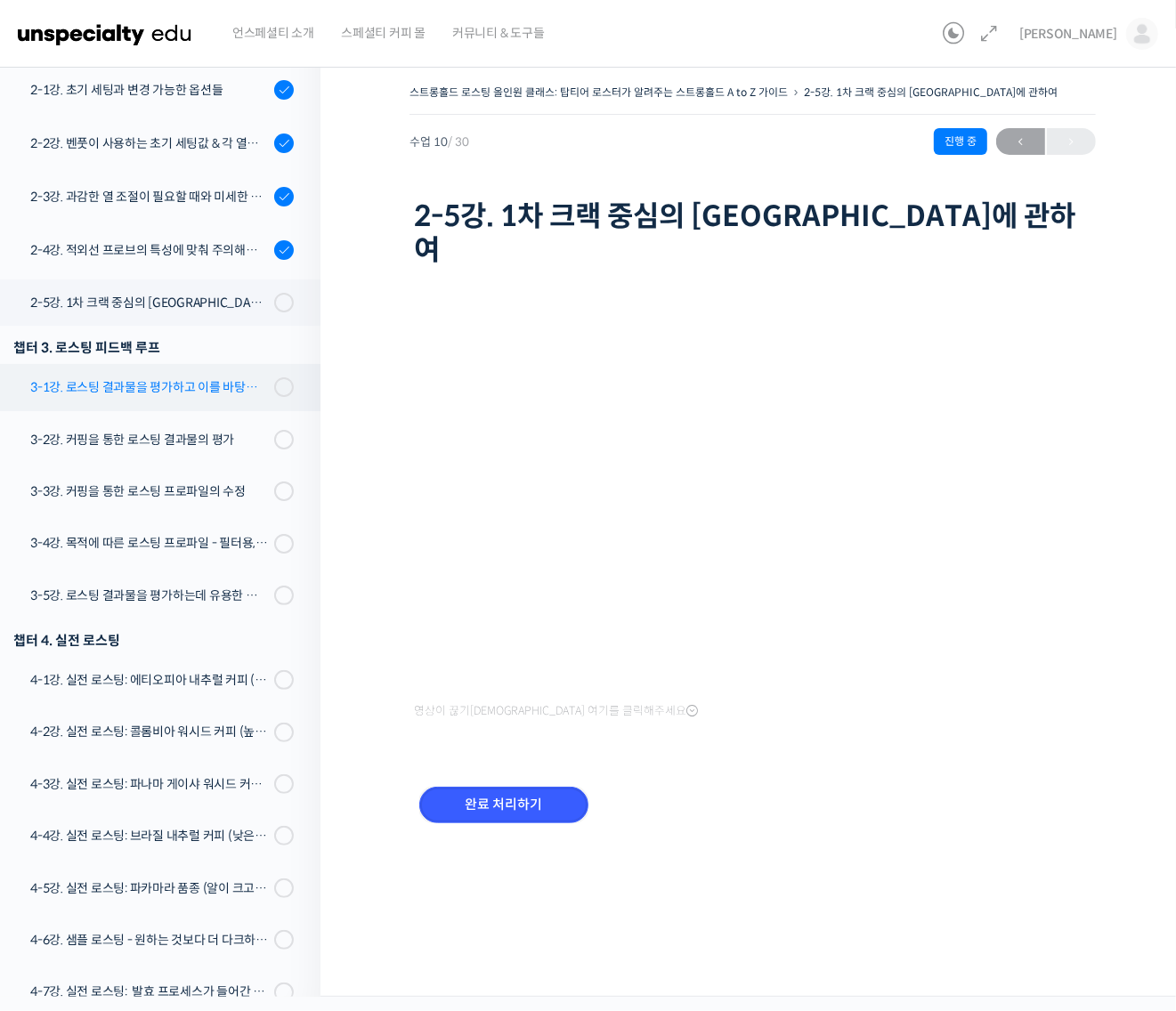
scroll to position [577, 0]
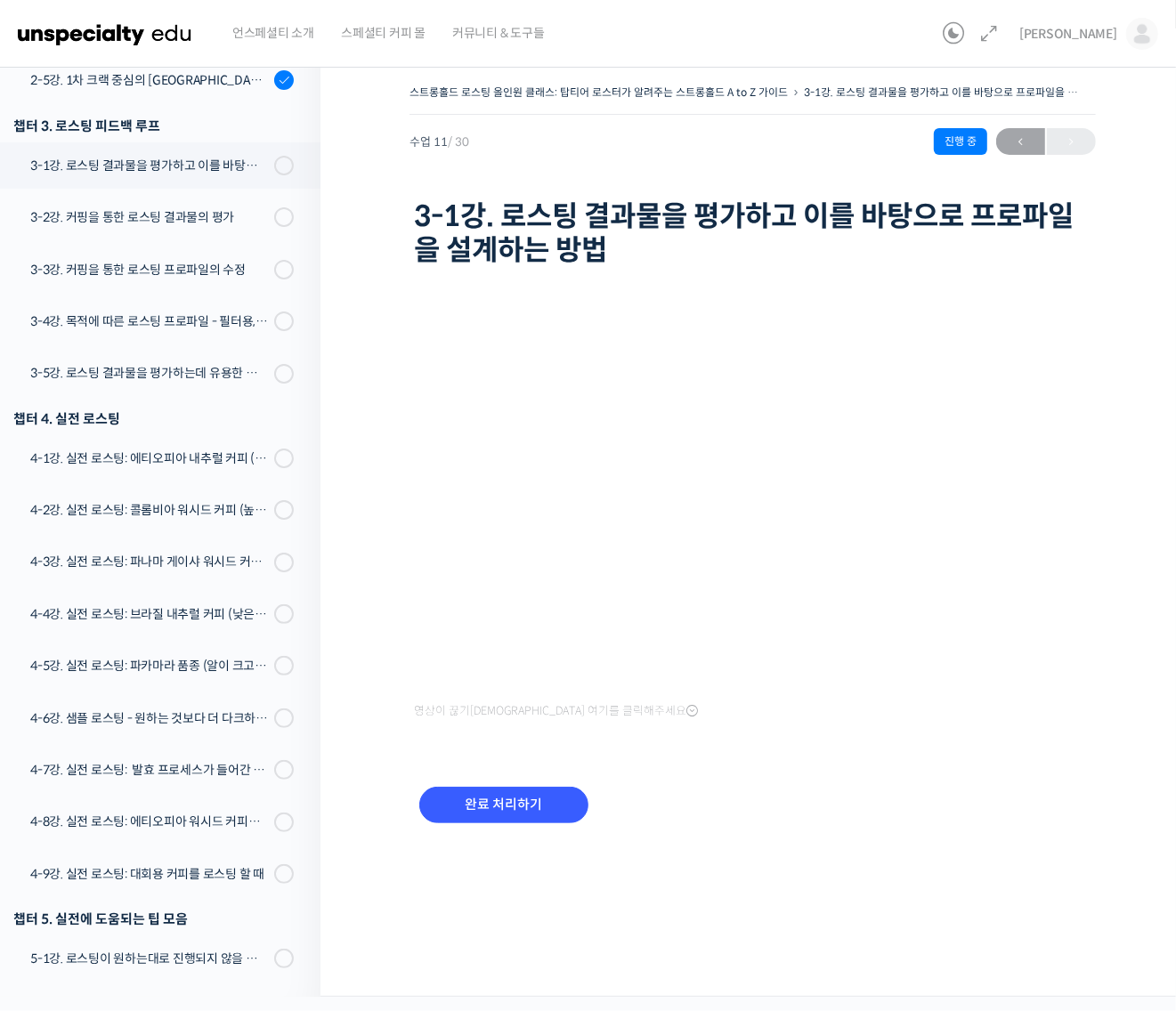
scroll to position [741, 0]
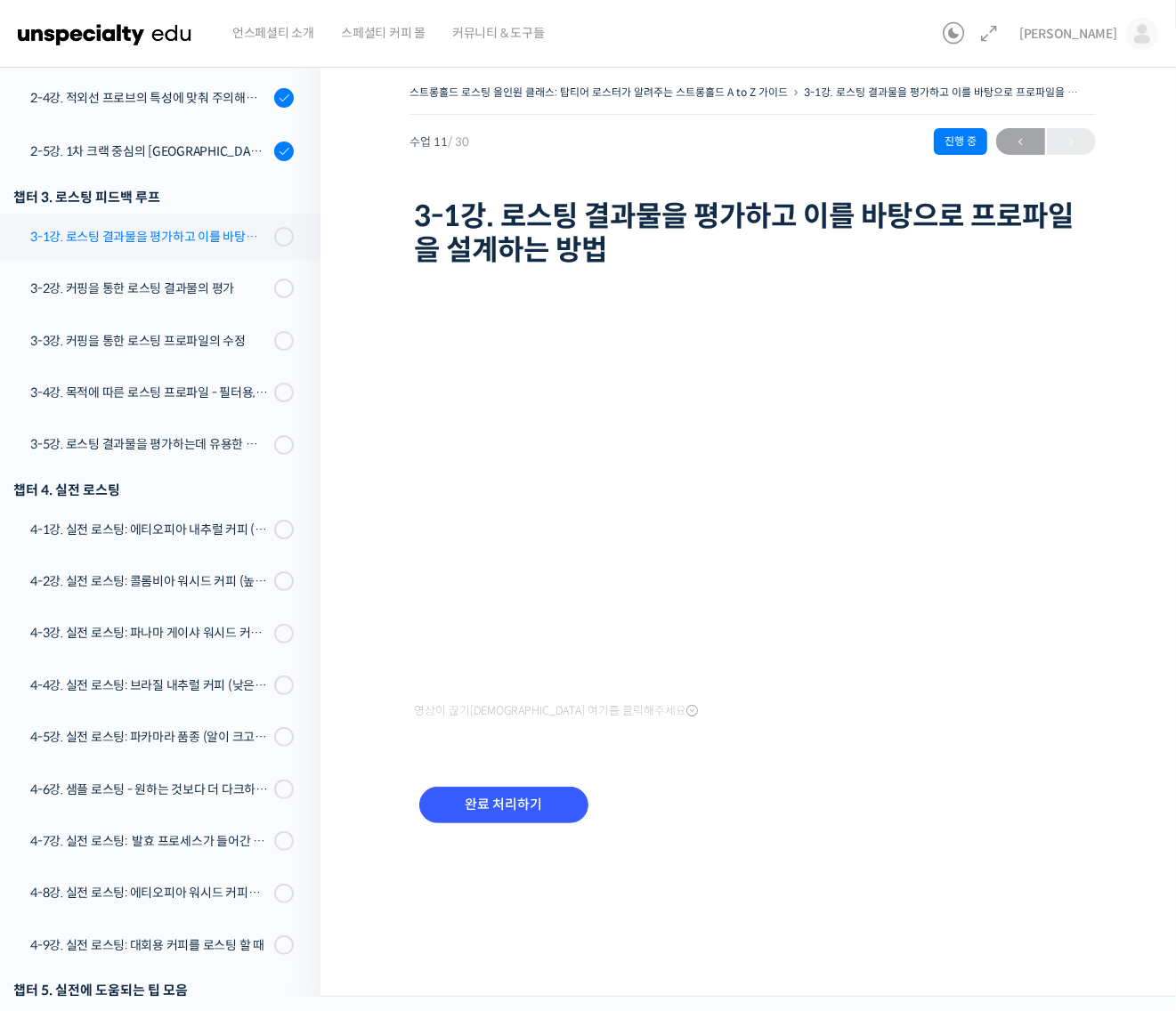
click at [227, 233] on div "3-1강. 로스팅 결과물을 평가하고 이를 바탕으로 프로파일을 설계하는 방법" at bounding box center [150, 237] width 239 height 19
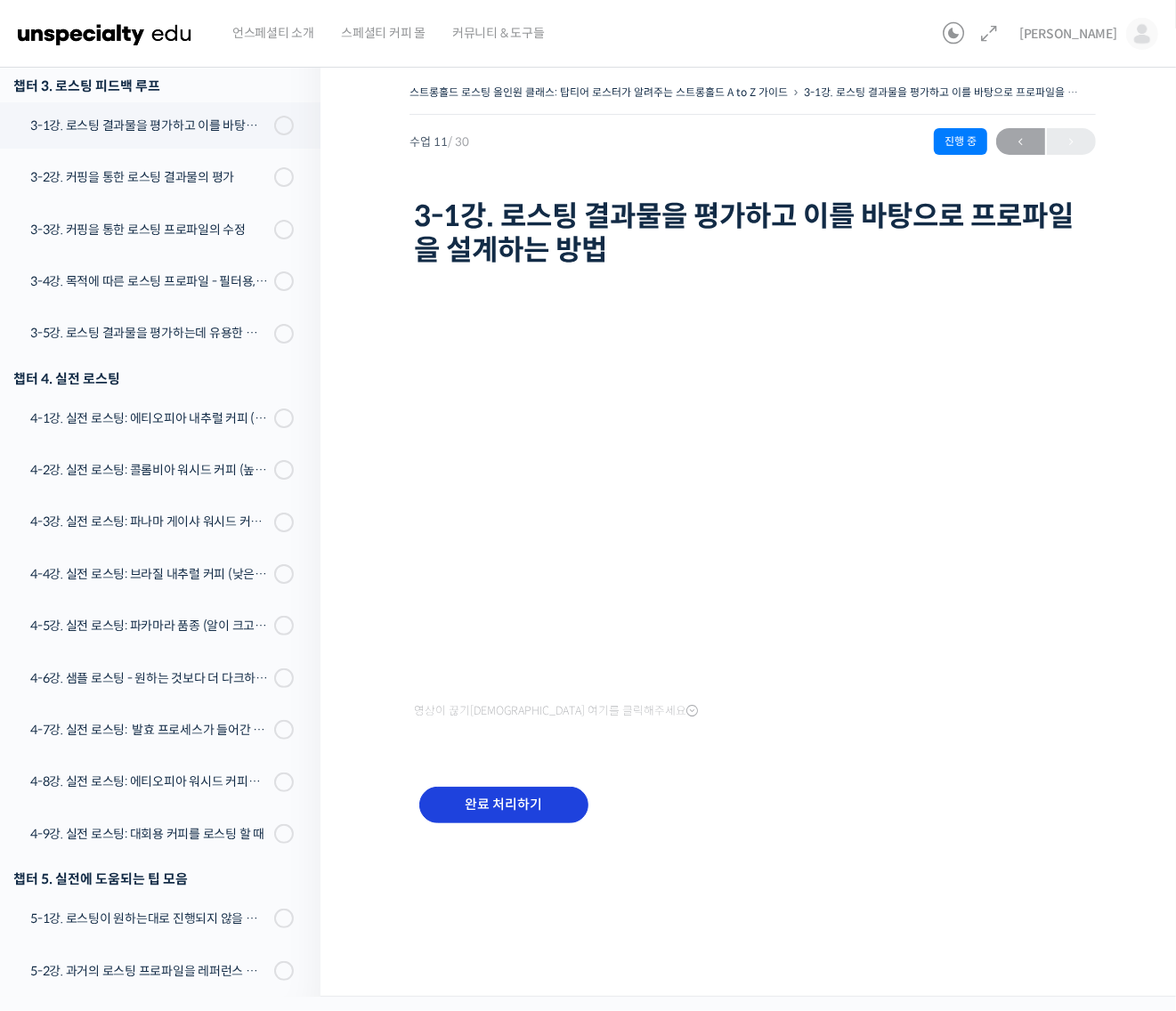
scroll to position [852, 0]
click at [525, 811] on input "완료 처리하기" at bounding box center [503, 804] width 169 height 36
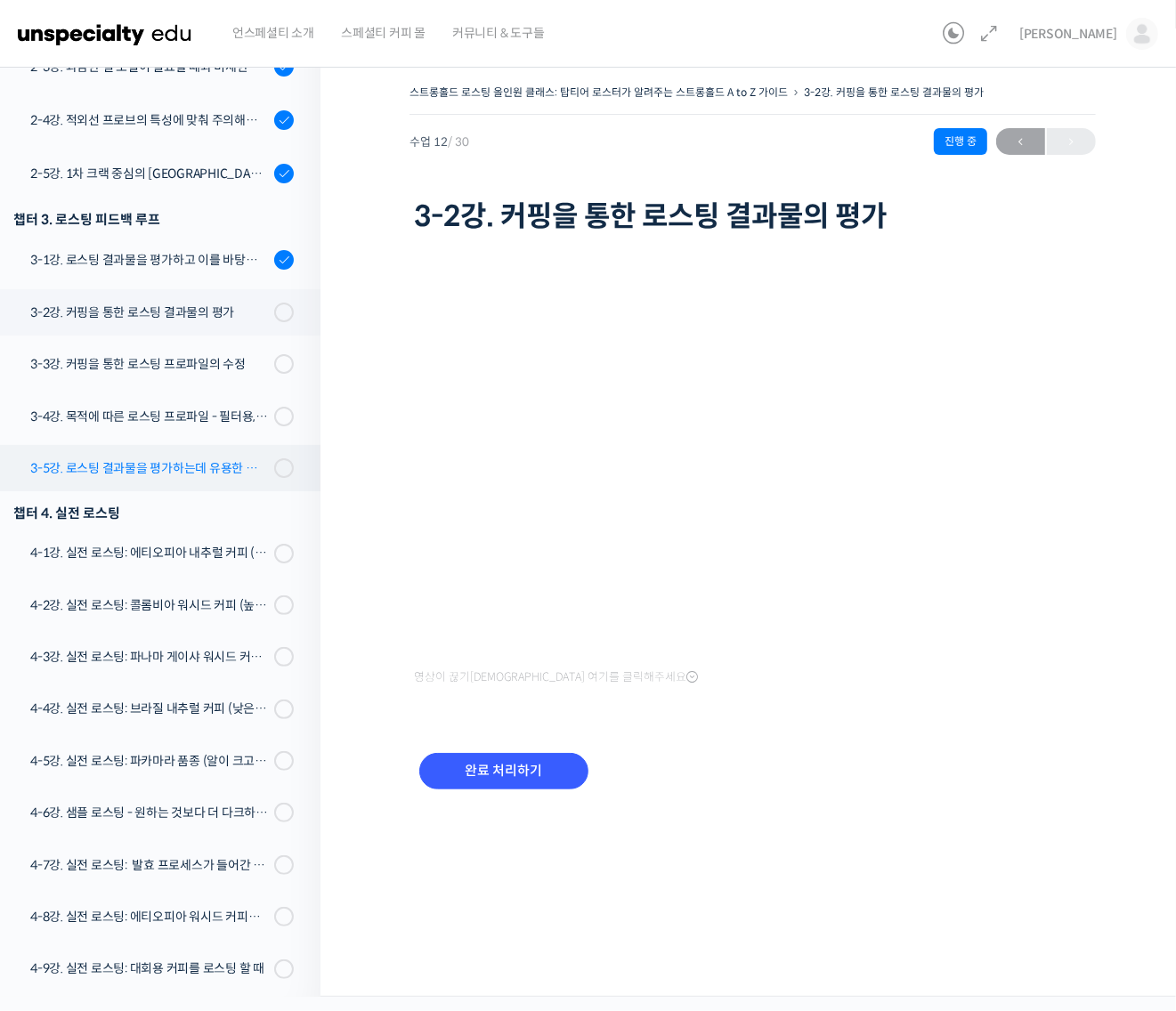
scroll to position [717, 0]
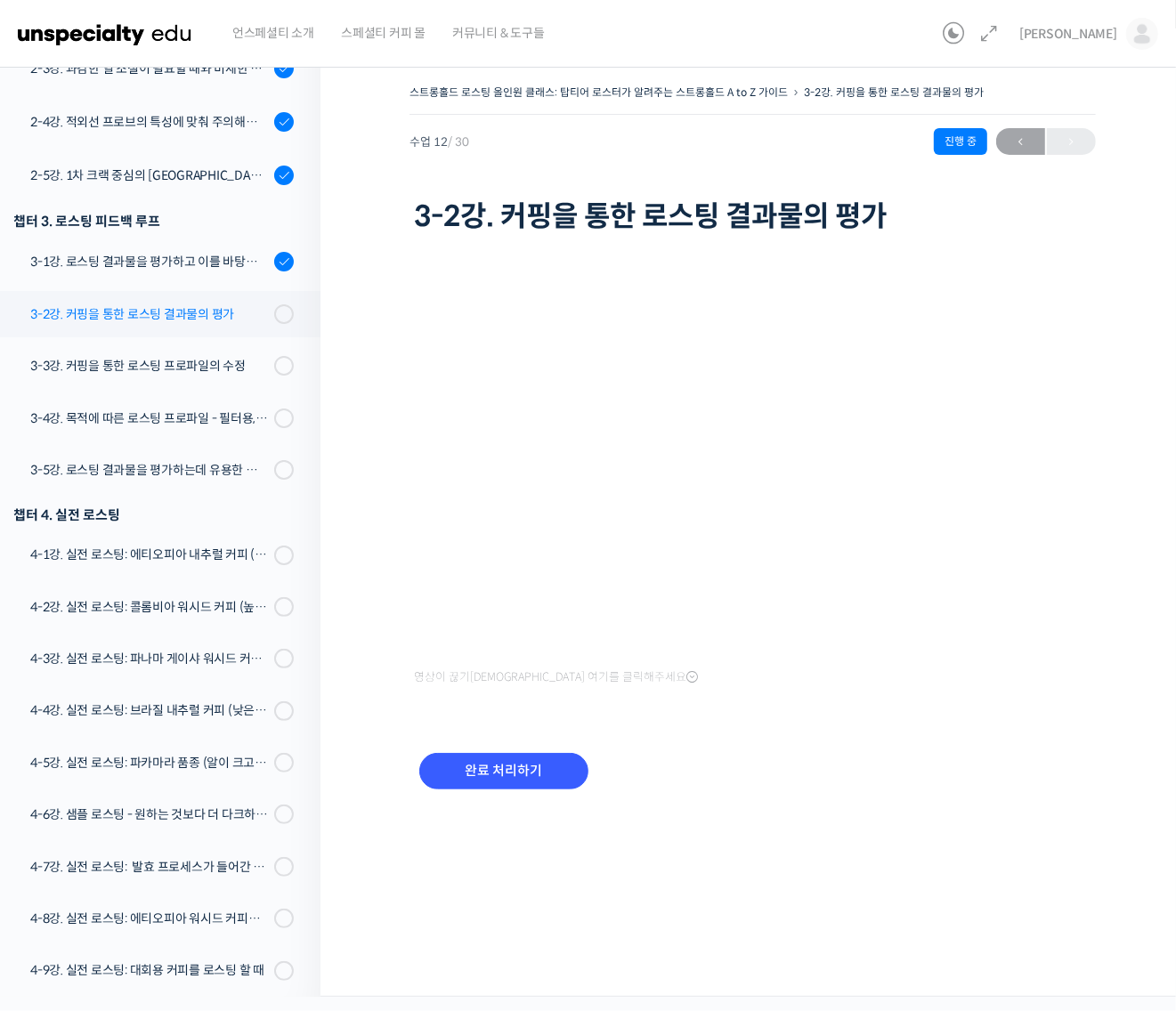
click at [155, 318] on div "3-2강. 커핑을 통한 로스팅 결과물의 평가" at bounding box center [150, 313] width 239 height 19
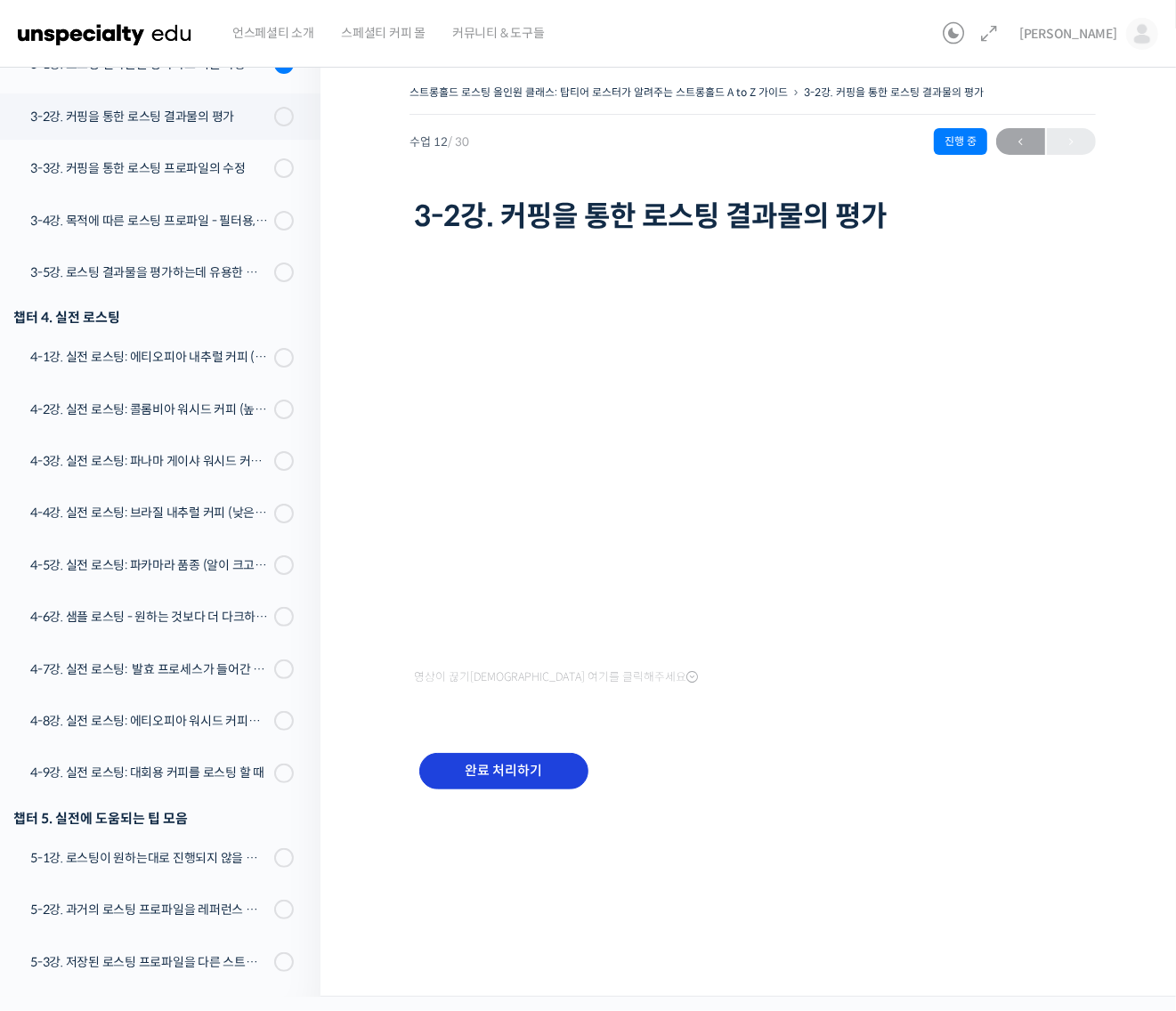
scroll to position [940, 0]
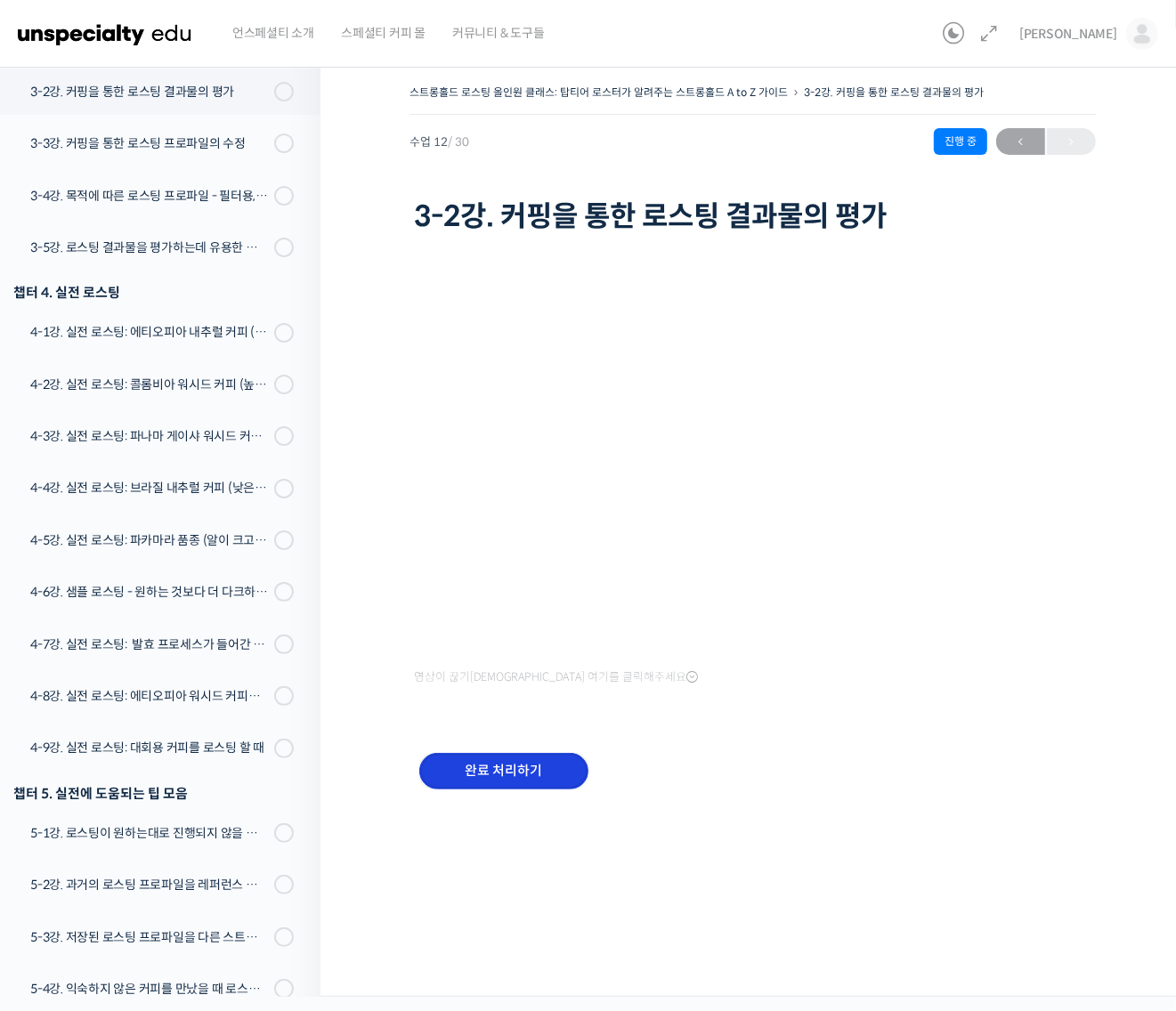
click at [517, 767] on input "완료 처리하기" at bounding box center [503, 770] width 169 height 36
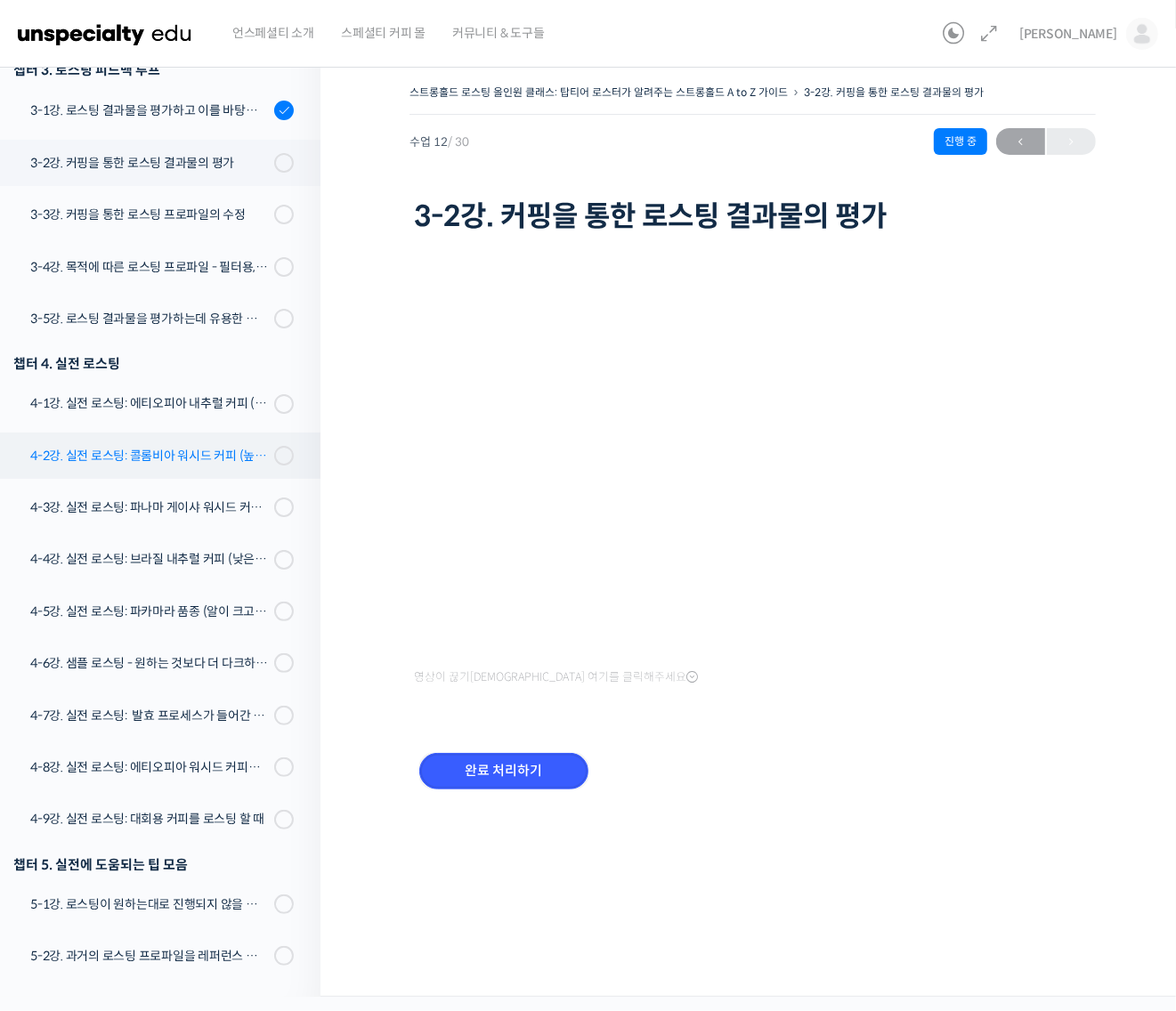
scroll to position [828, 0]
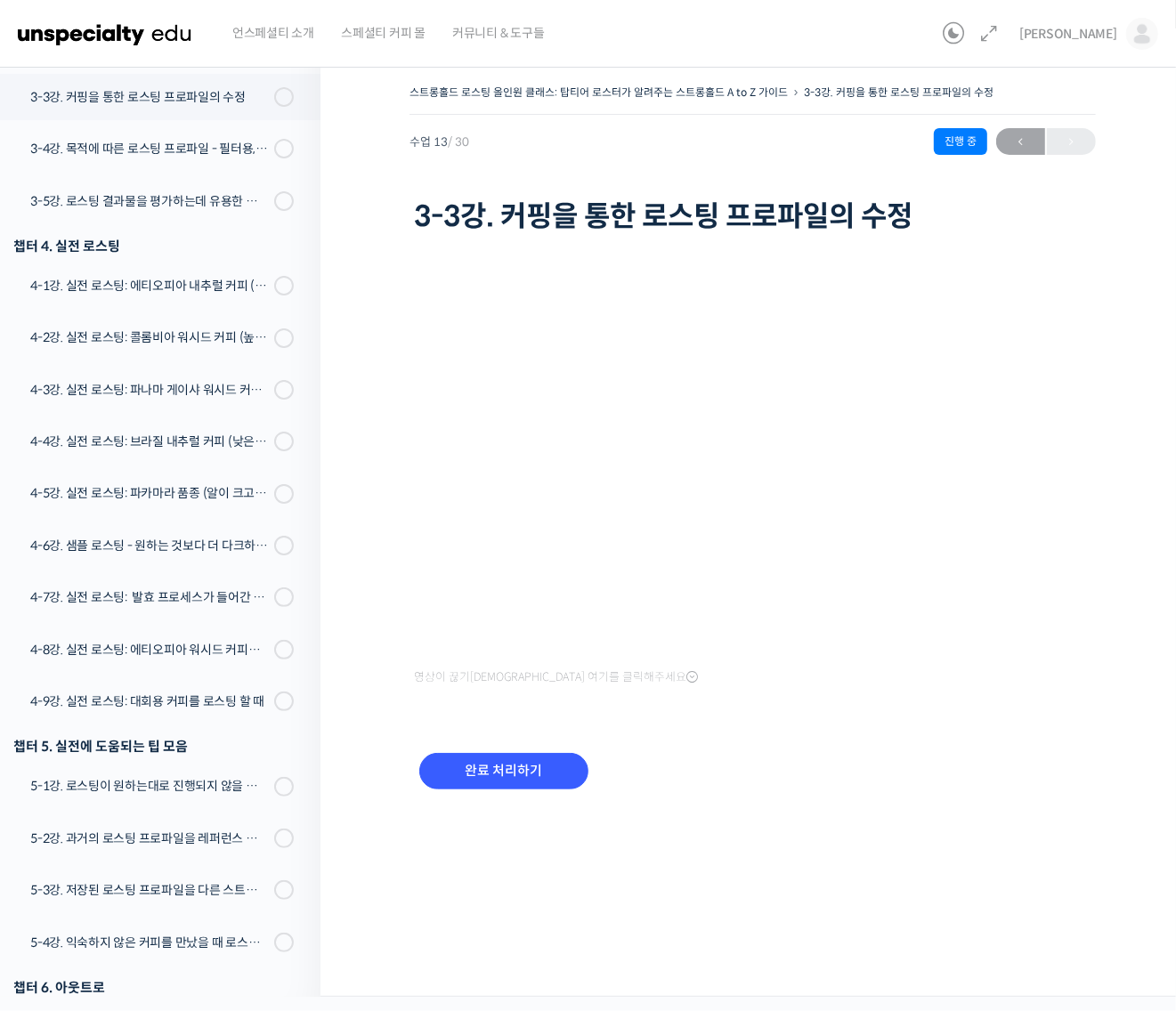
scroll to position [993, 0]
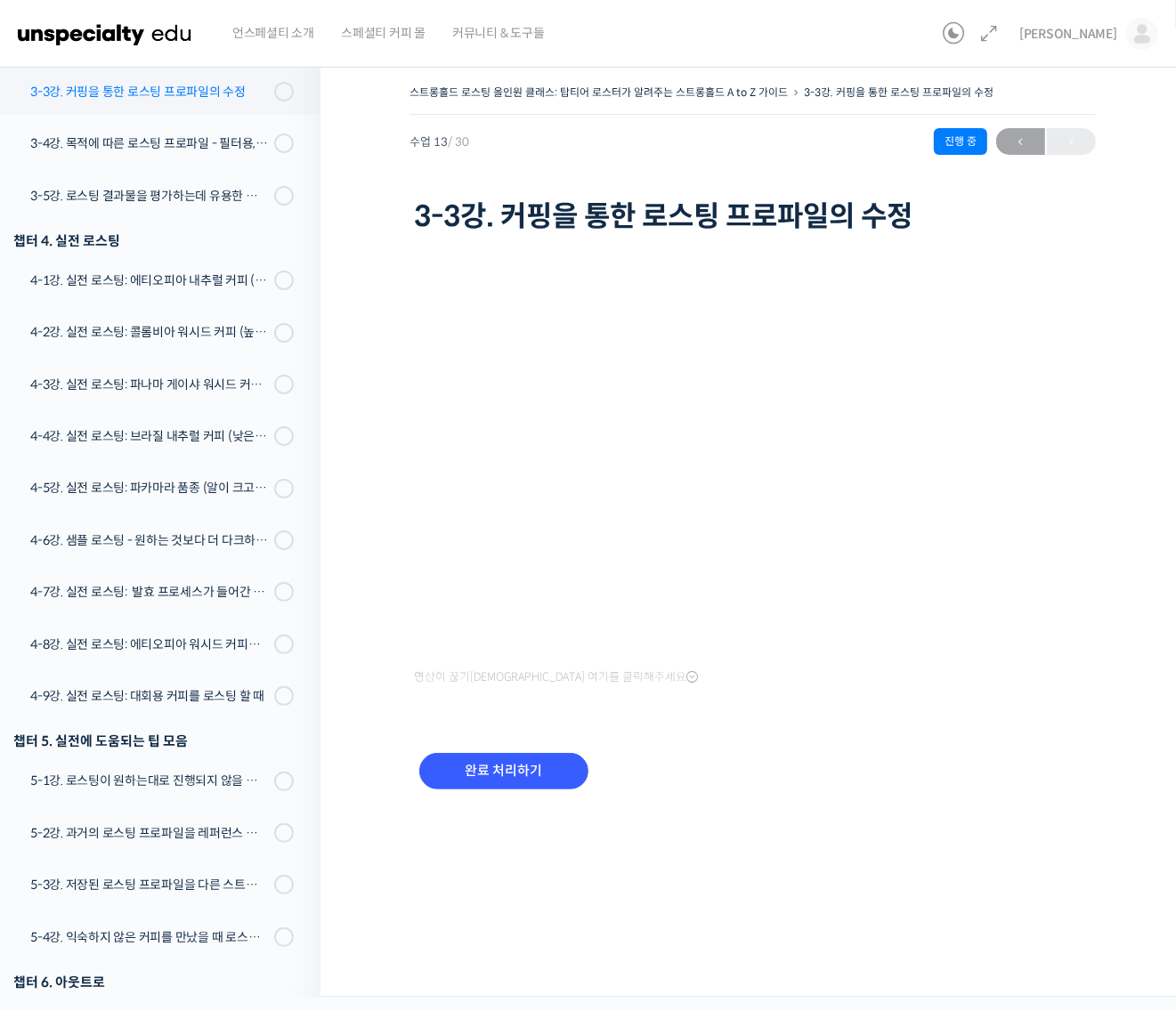
click at [165, 107] on link "3-3강. 커핑을 통한 로스팅 프로파일의 수정" at bounding box center [155, 91] width 329 height 46
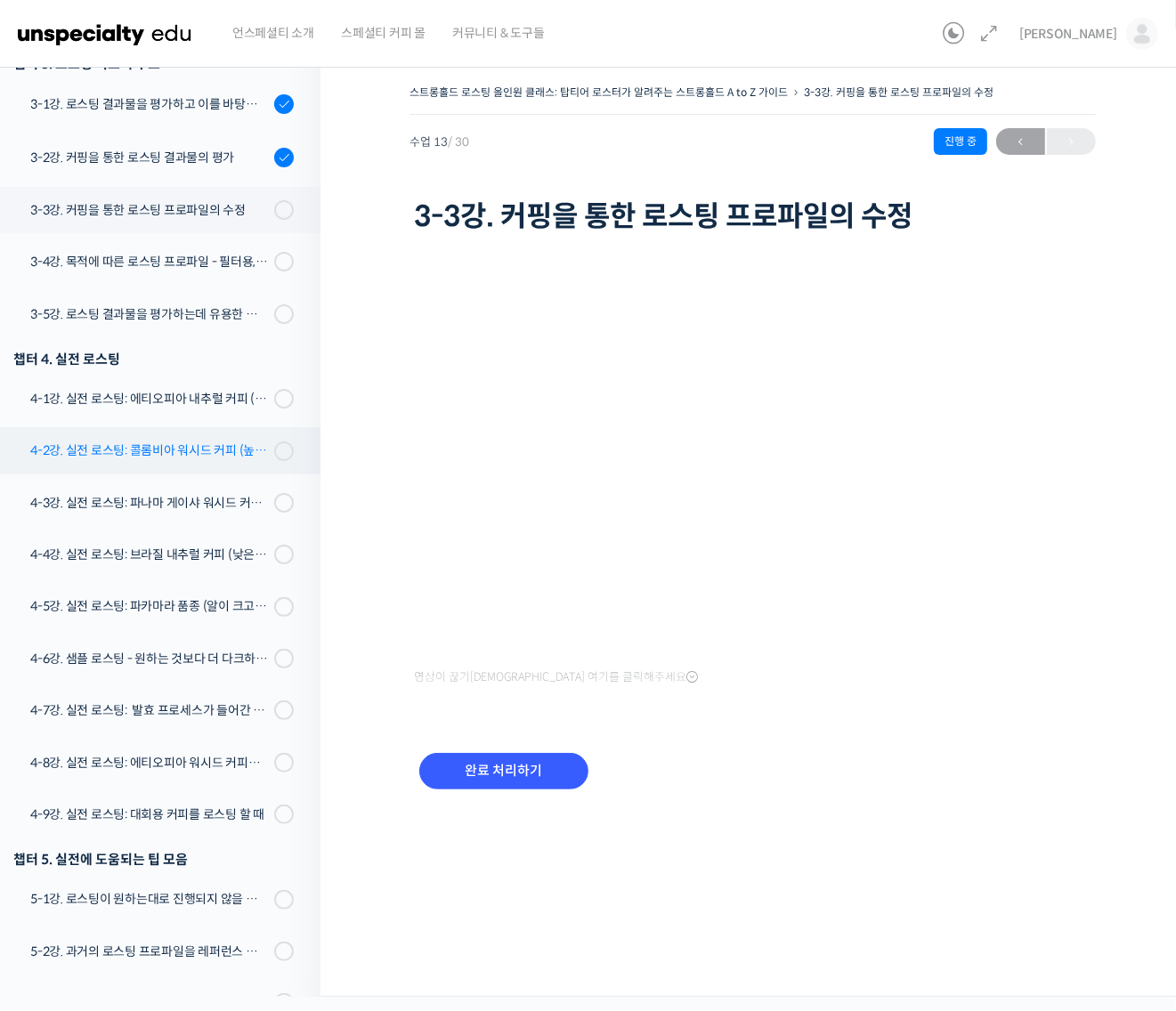
scroll to position [771, 0]
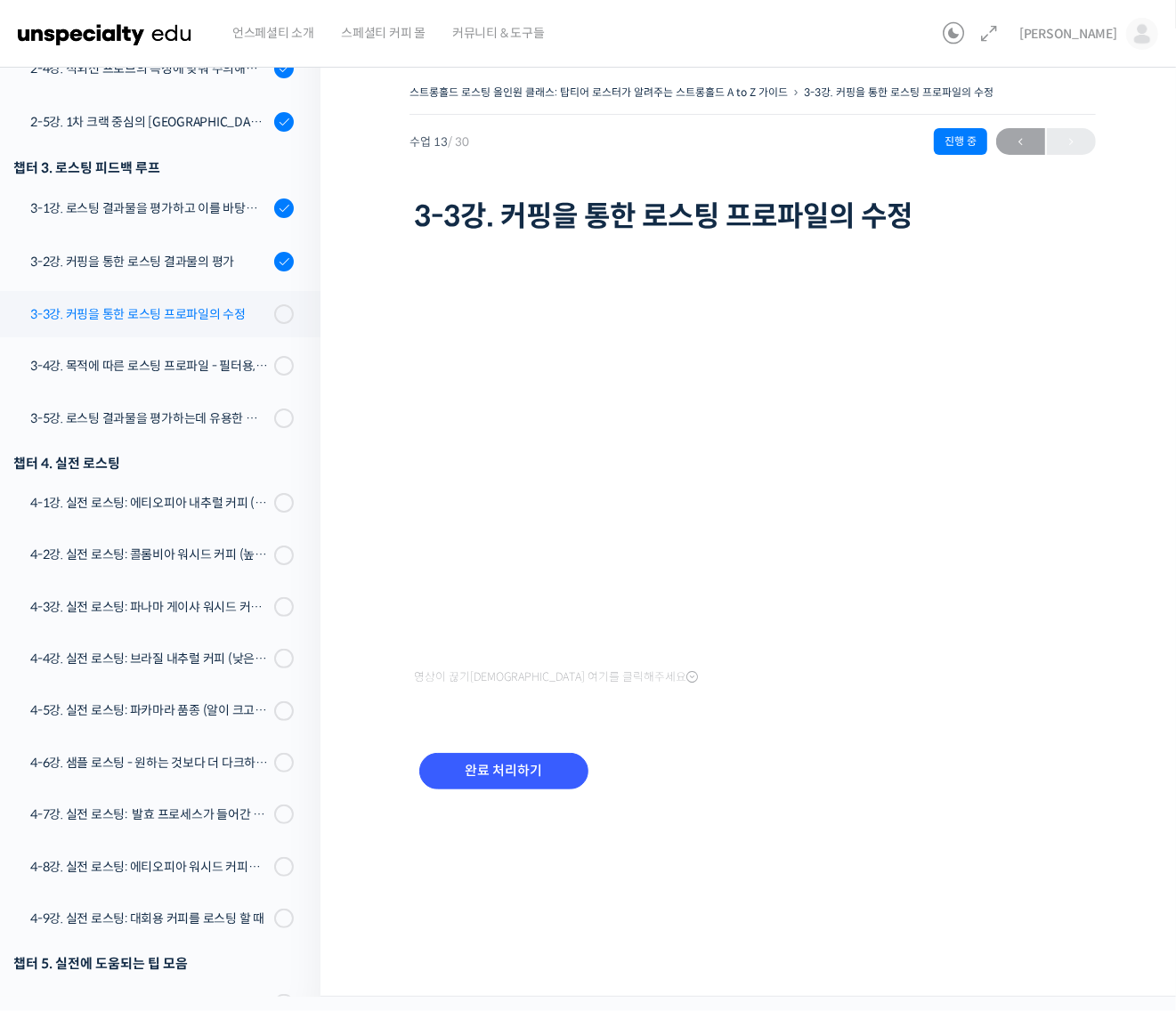
click at [202, 296] on link "3-3강. 커핑을 통한 로스팅 프로파일의 수정" at bounding box center [155, 314] width 329 height 46
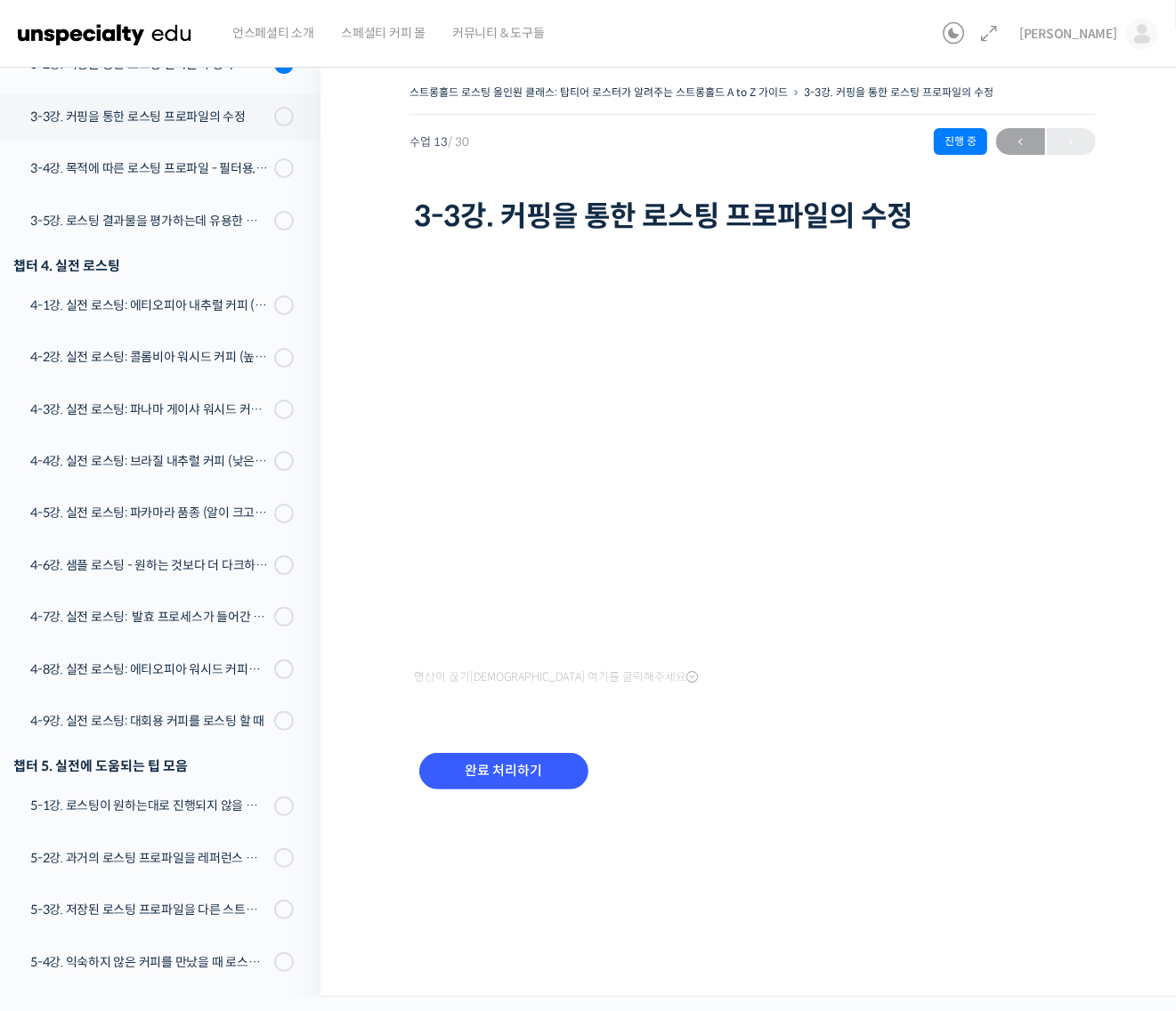
scroll to position [993, 0]
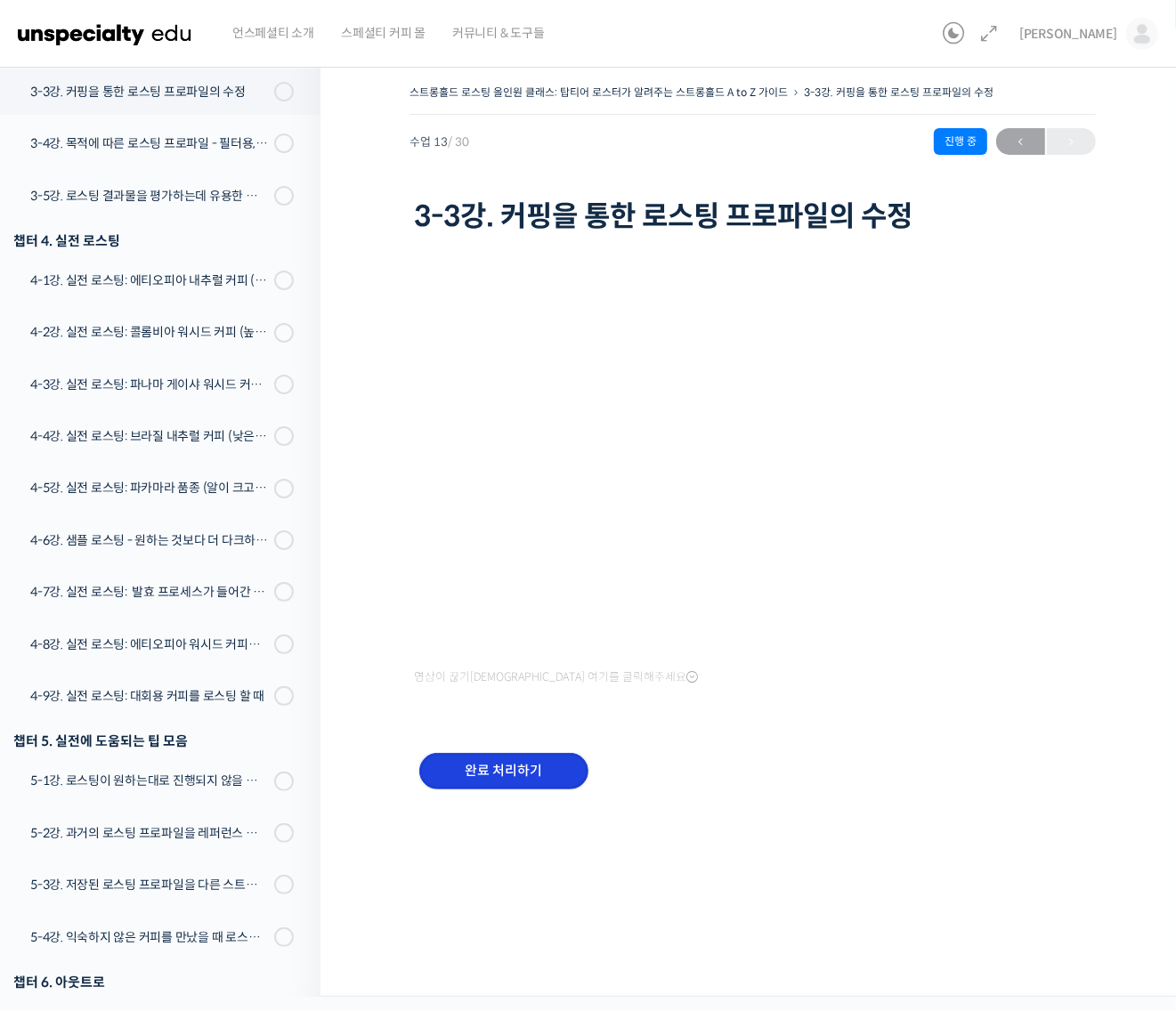
click at [528, 768] on input "완료 처리하기" at bounding box center [503, 770] width 169 height 36
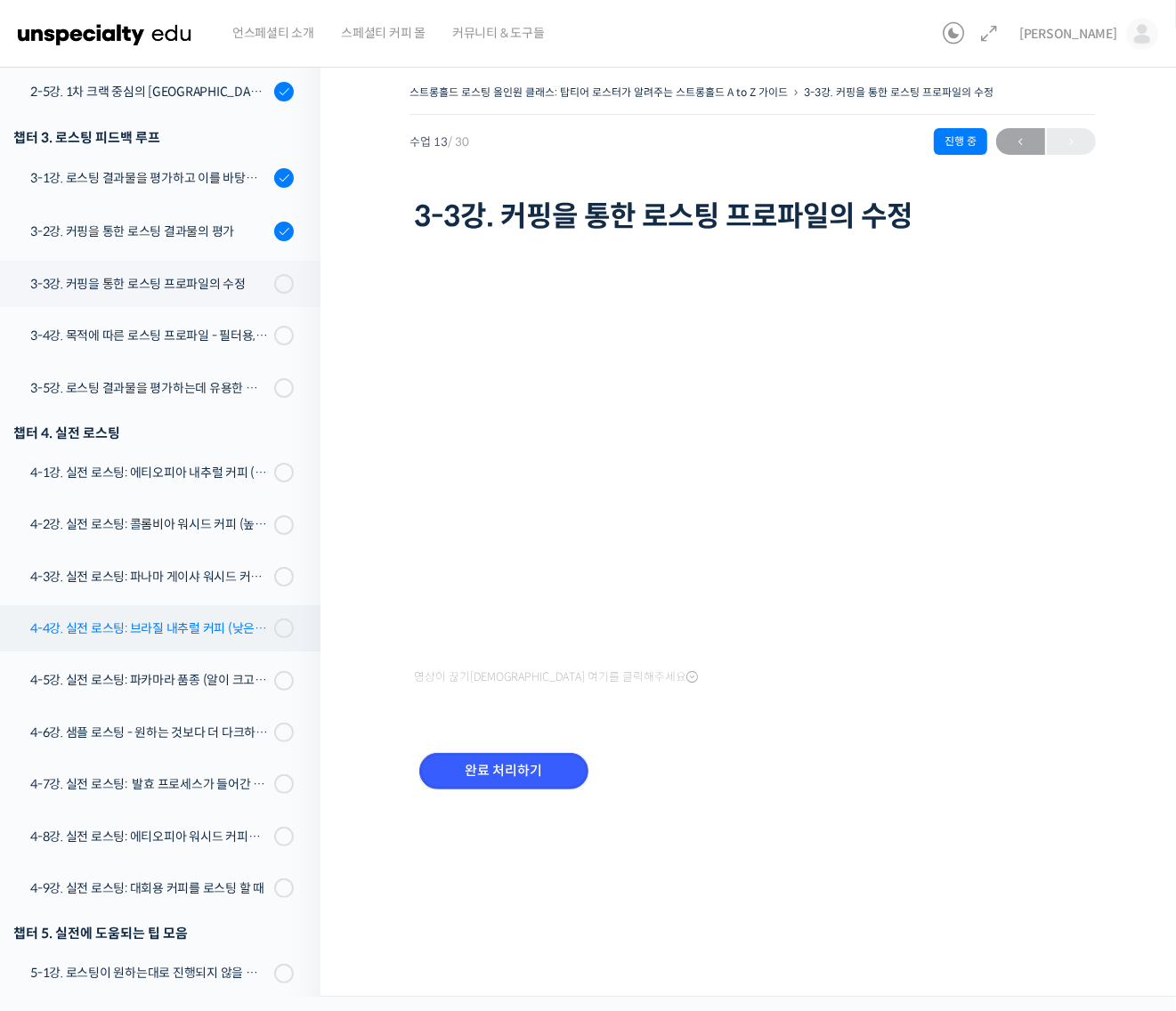
scroll to position [771, 0]
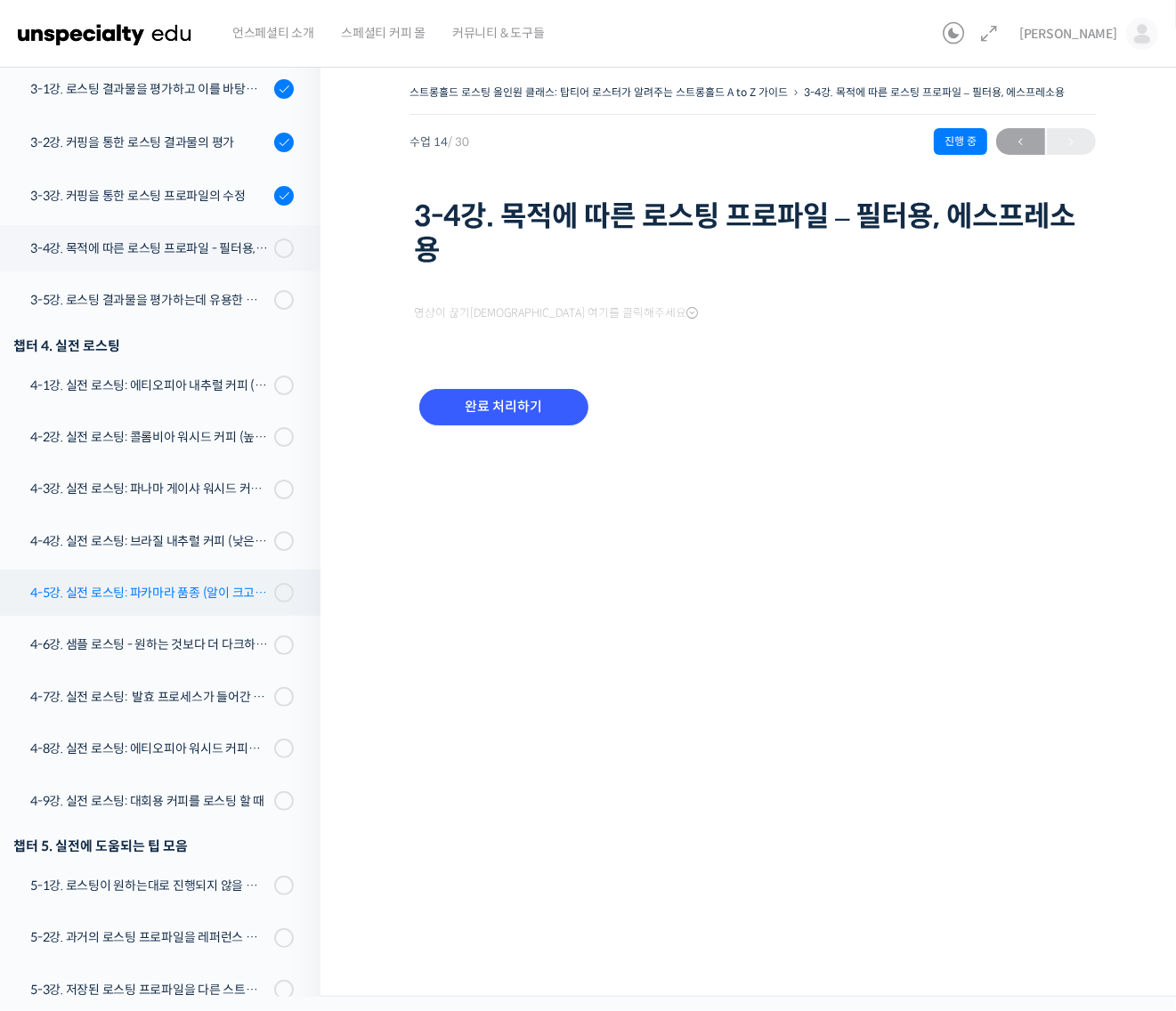
scroll to position [1046, 0]
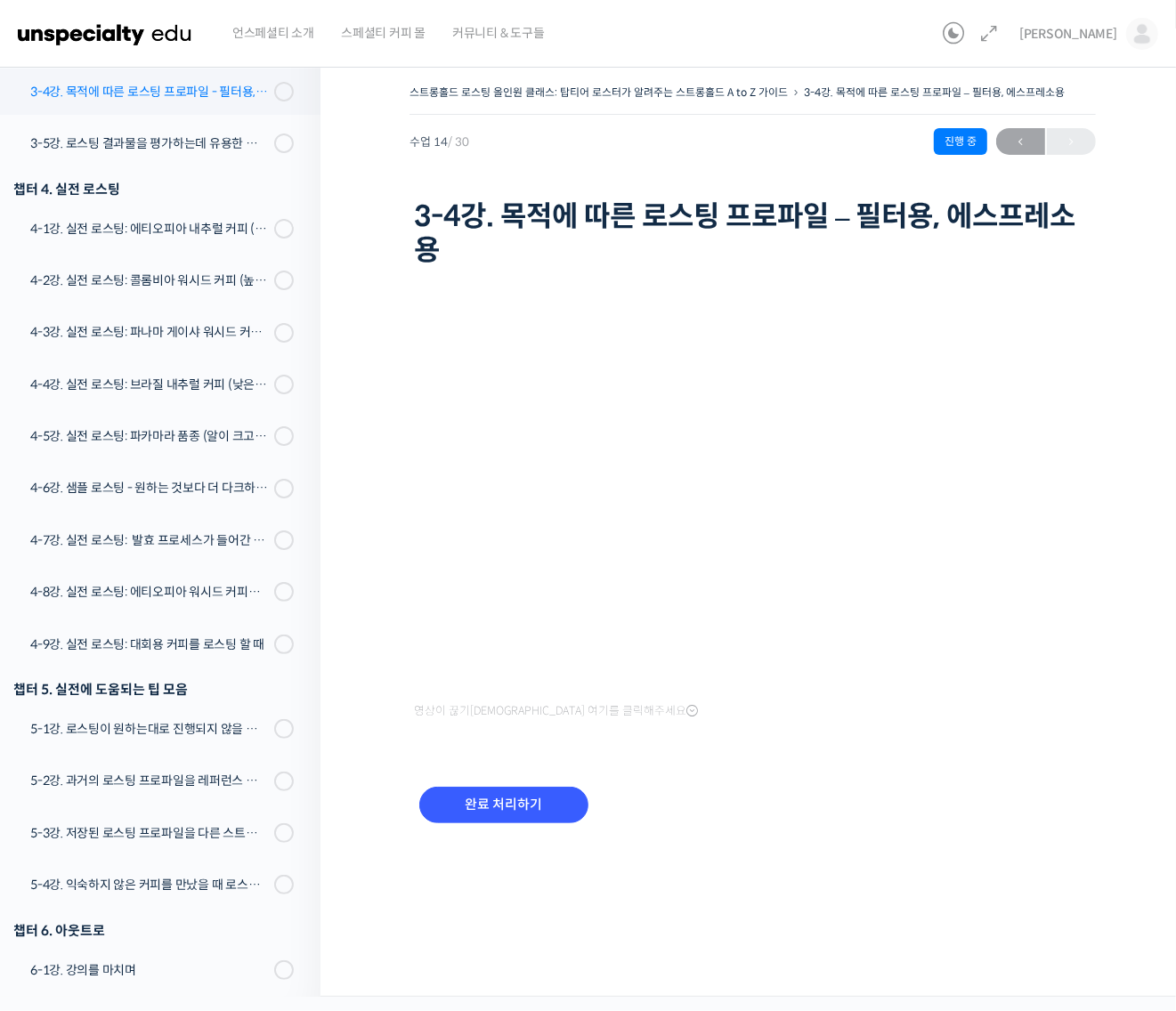
click at [172, 101] on link "3-4강. 목적에 따른 로스팅 프로파일 - 필터용, 에스프레소용" at bounding box center [155, 91] width 329 height 46
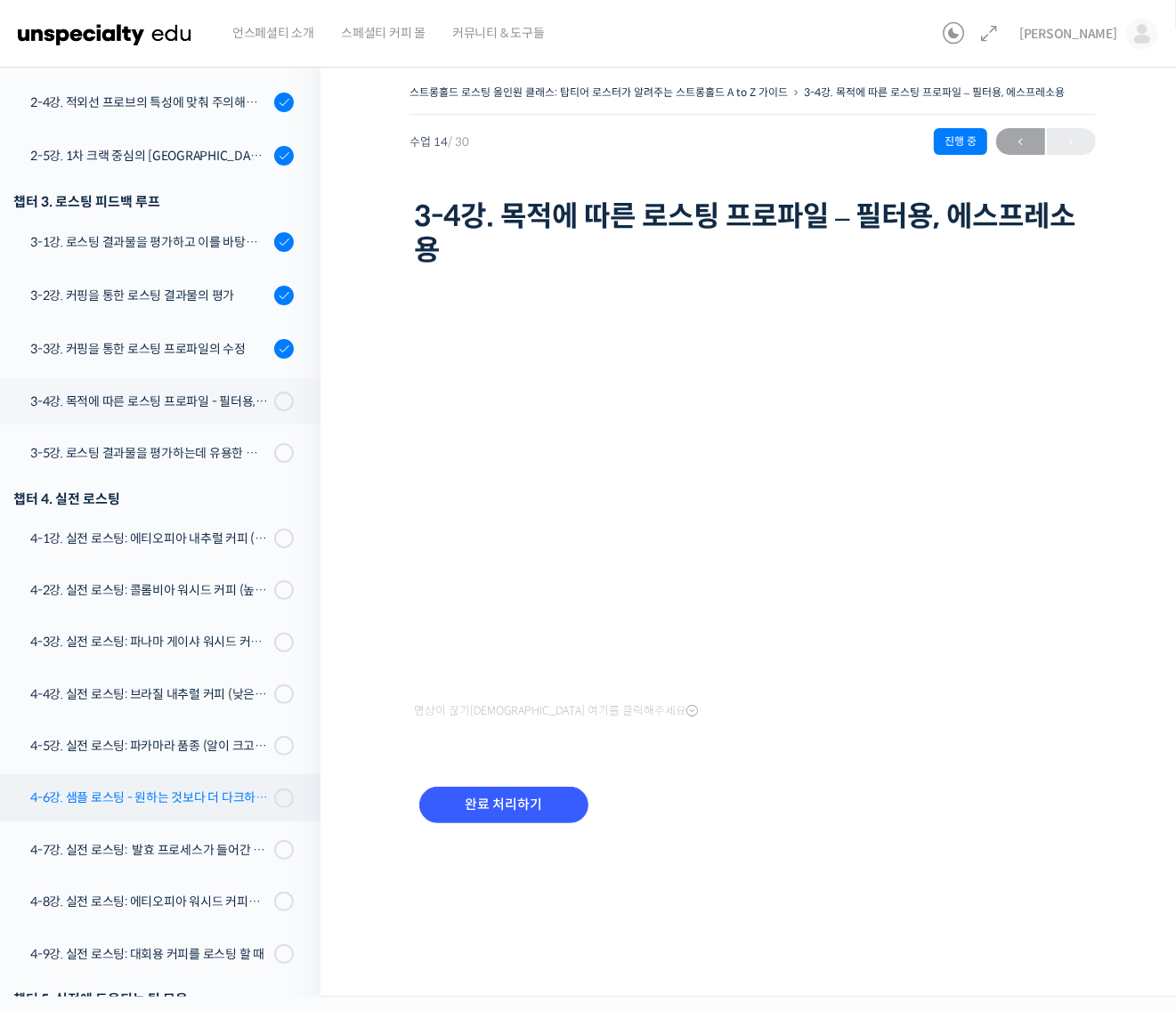
scroll to position [713, 0]
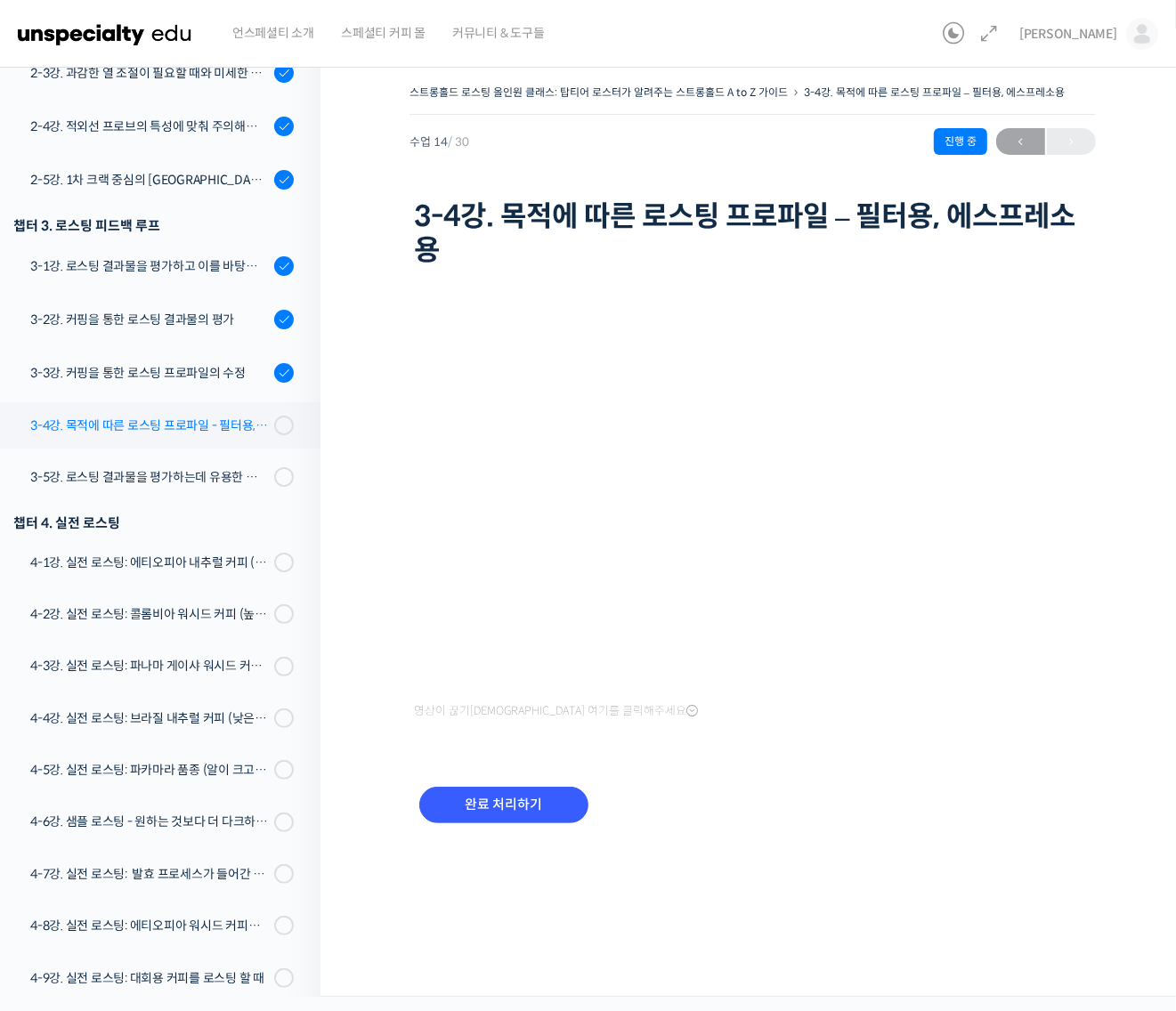
click at [218, 425] on div "3-4강. 목적에 따른 로스팅 프로파일 - 필터용, 에스프레소용" at bounding box center [150, 425] width 239 height 19
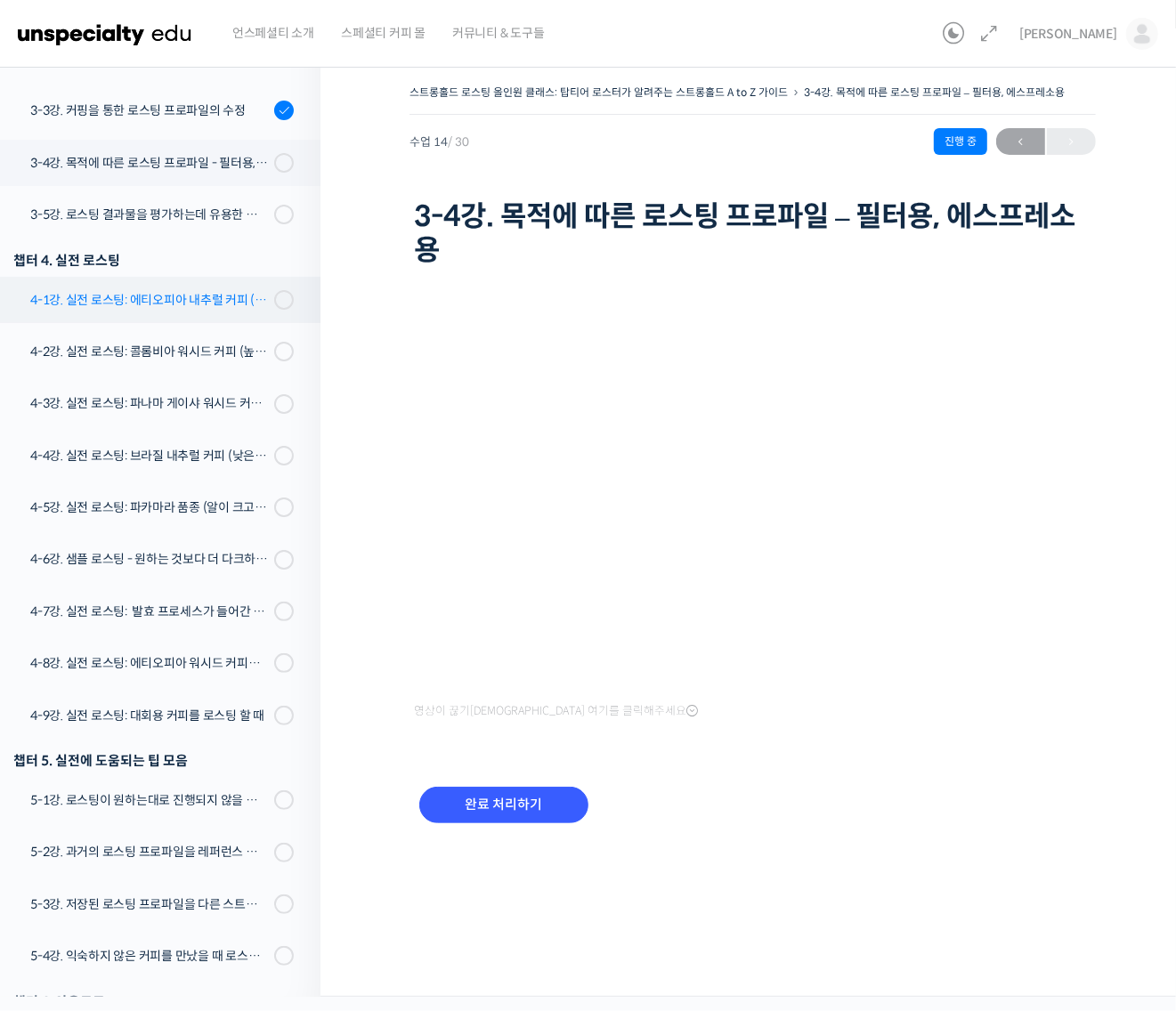
scroll to position [935, 0]
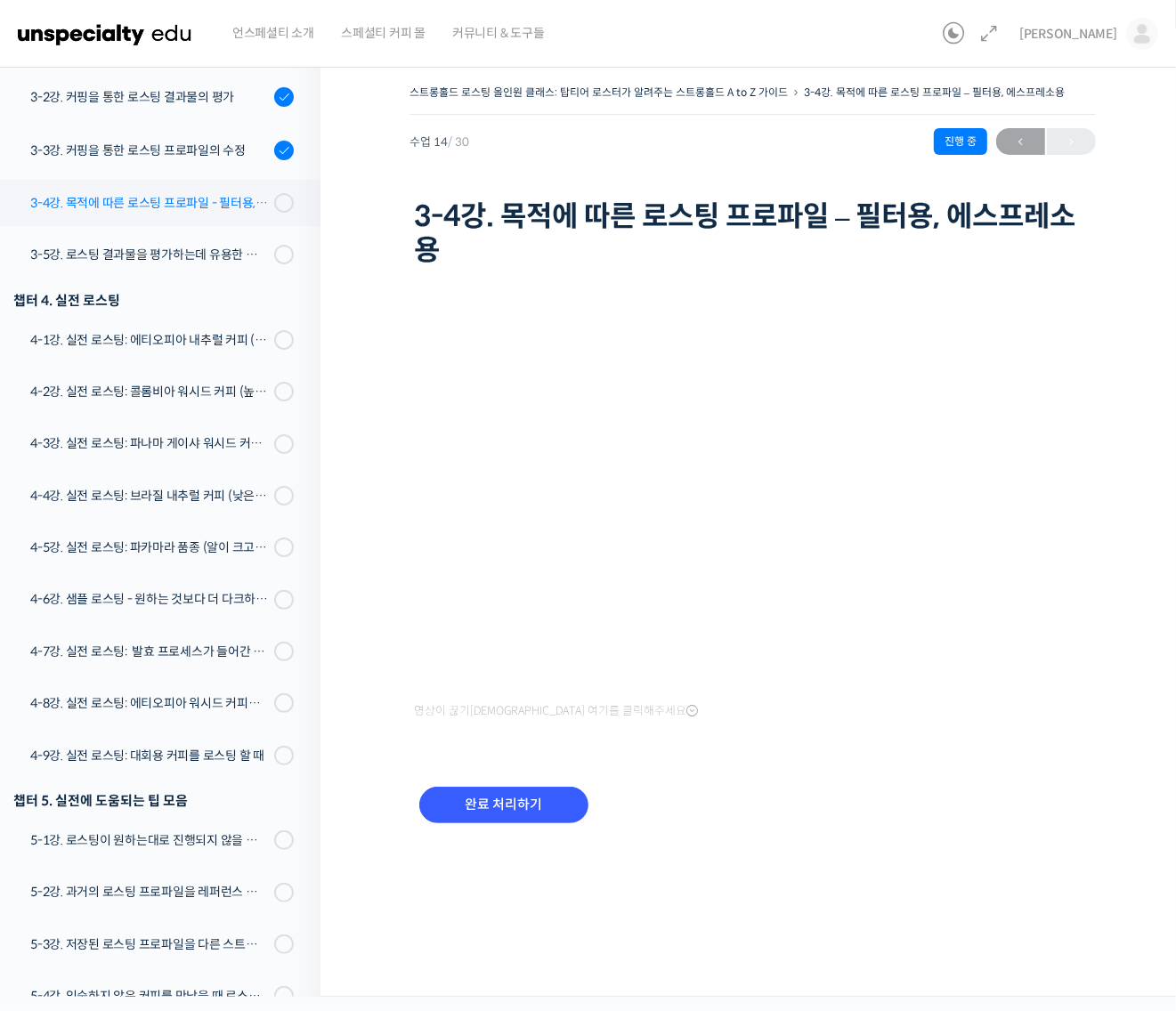
click at [202, 218] on link "3-4강. 목적에 따른 로스팅 프로파일 - 필터용, 에스프레소용" at bounding box center [155, 202] width 329 height 46
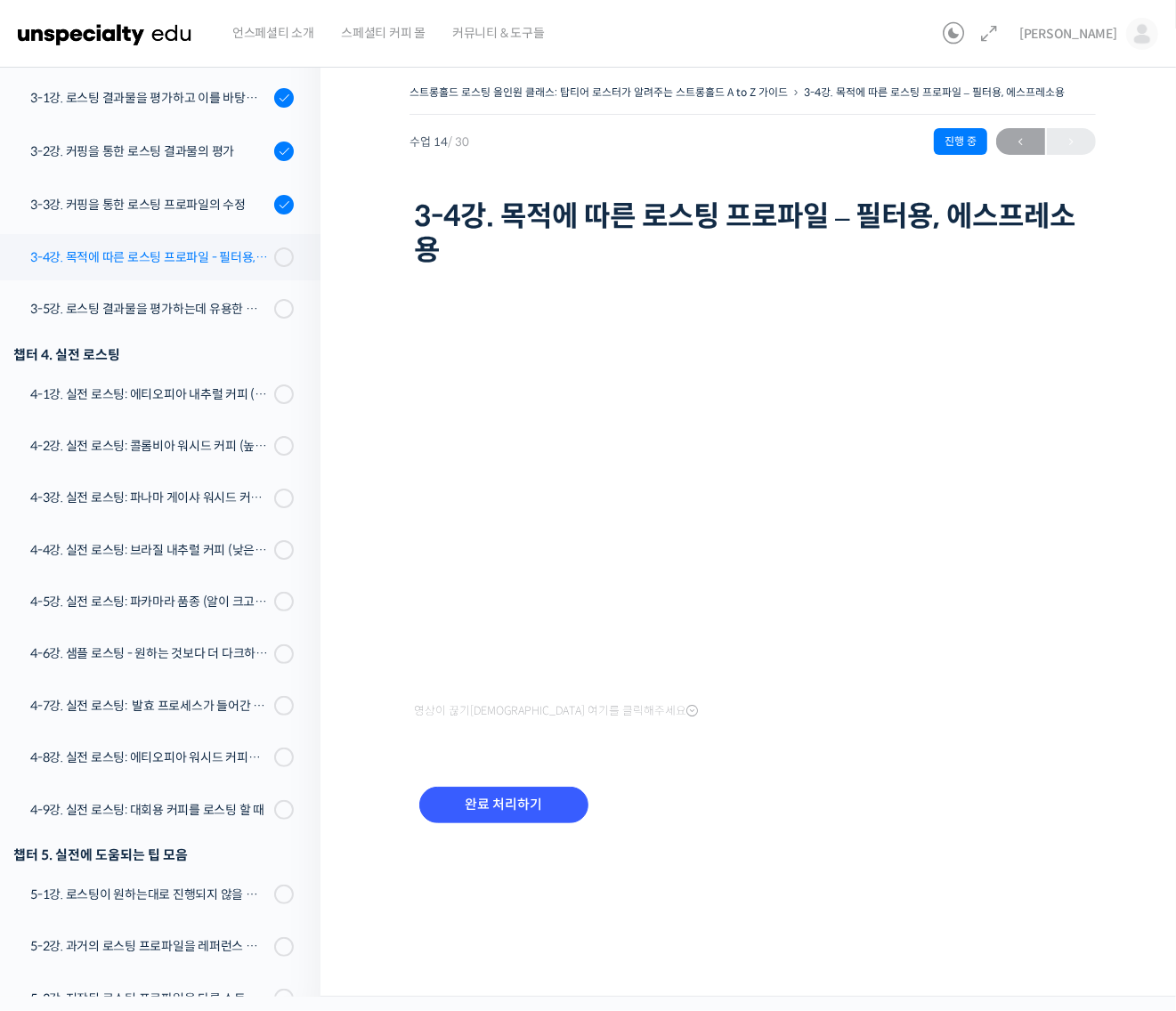
scroll to position [824, 0]
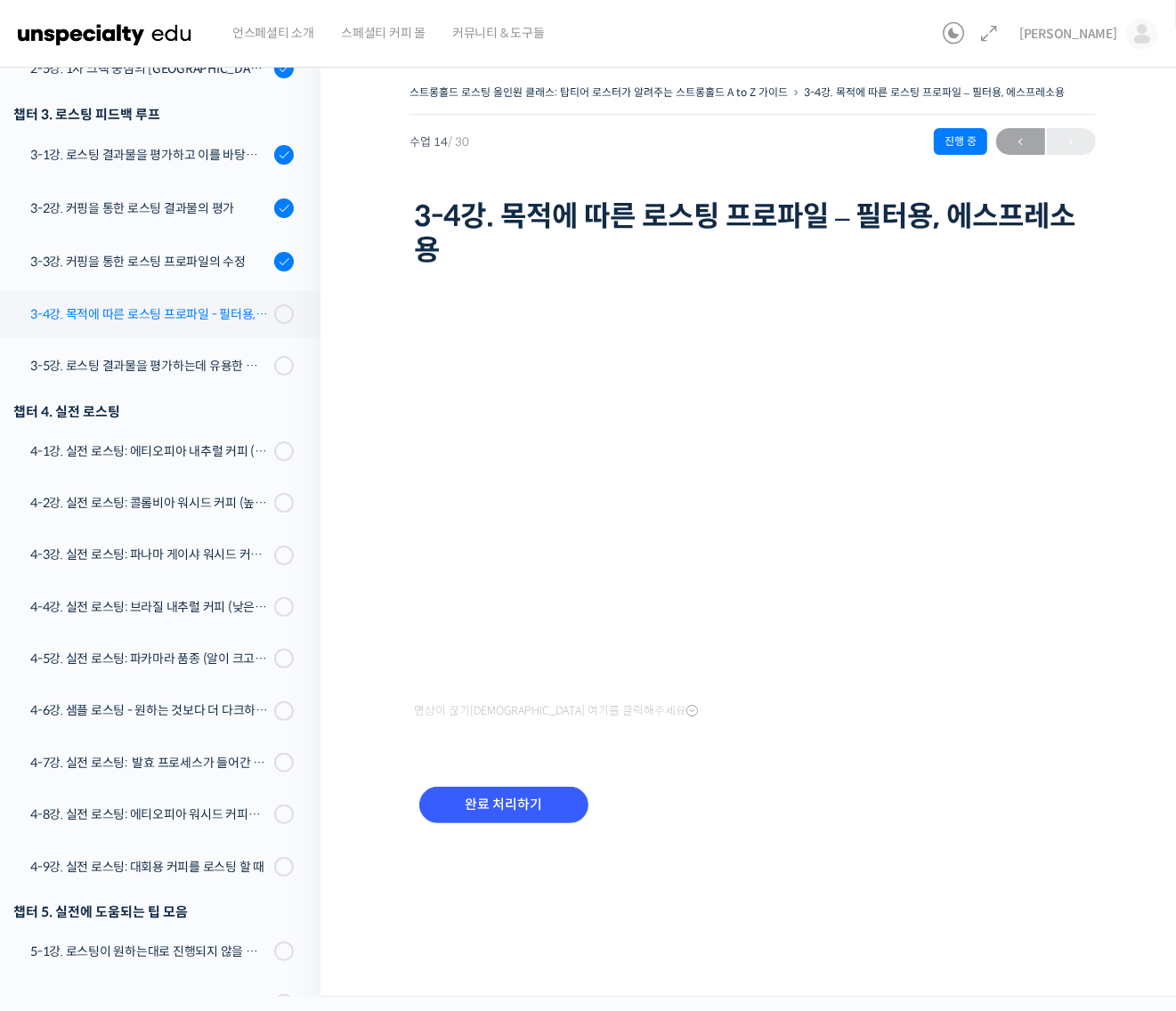
click at [237, 307] on div "3-4강. 목적에 따른 로스팅 프로파일 - 필터용, 에스프레소용" at bounding box center [150, 313] width 239 height 19
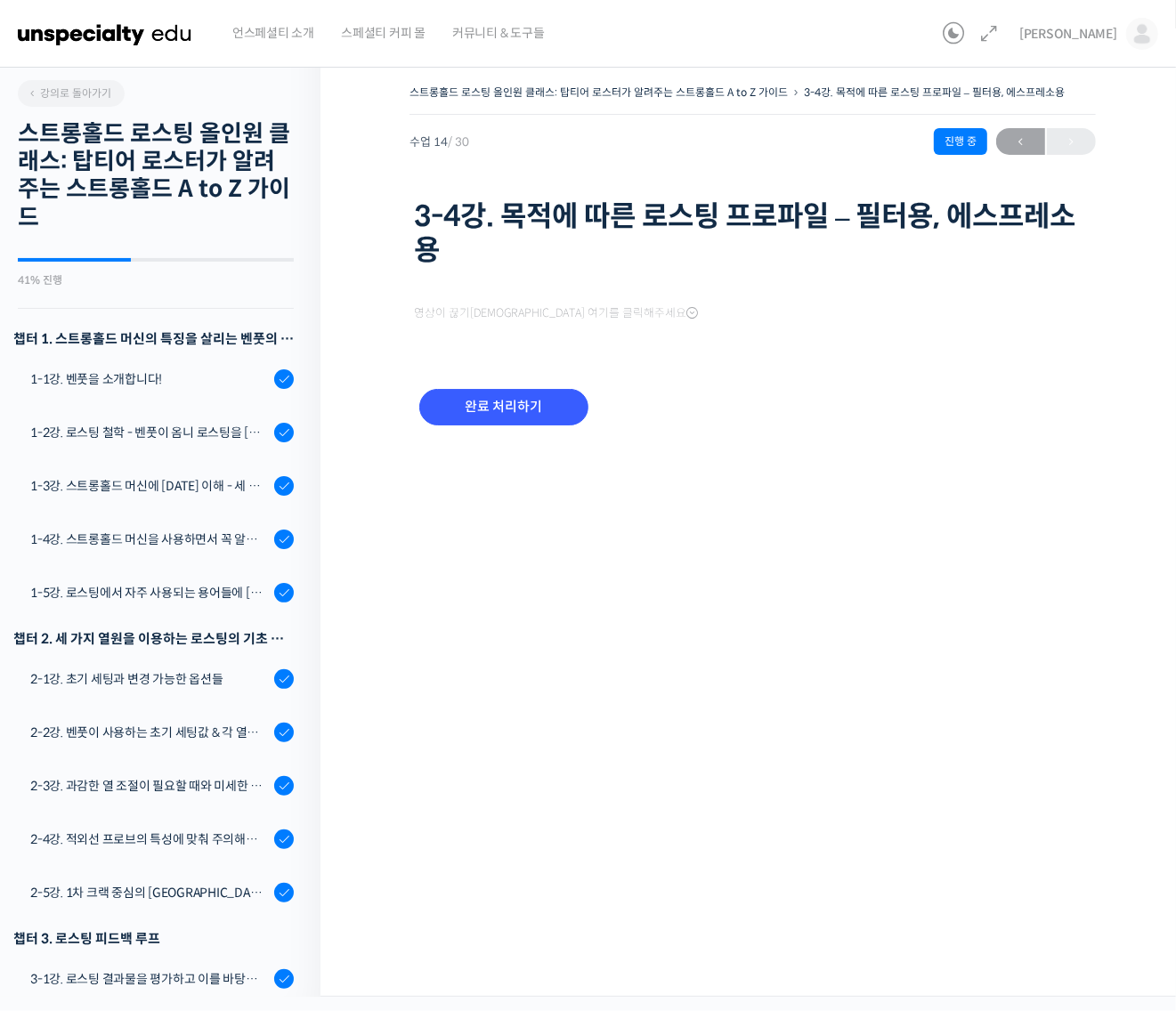
click at [505, 810] on div "스트롱홀드 로스팅 올인원 클래스: 탑티어 로스터가 알려주는 스트롱홀드 A to Z 가이드 3-4강. 목적에 따른 로스팅 프로파일 – 필터용, …" at bounding box center [753, 525] width 864 height 944
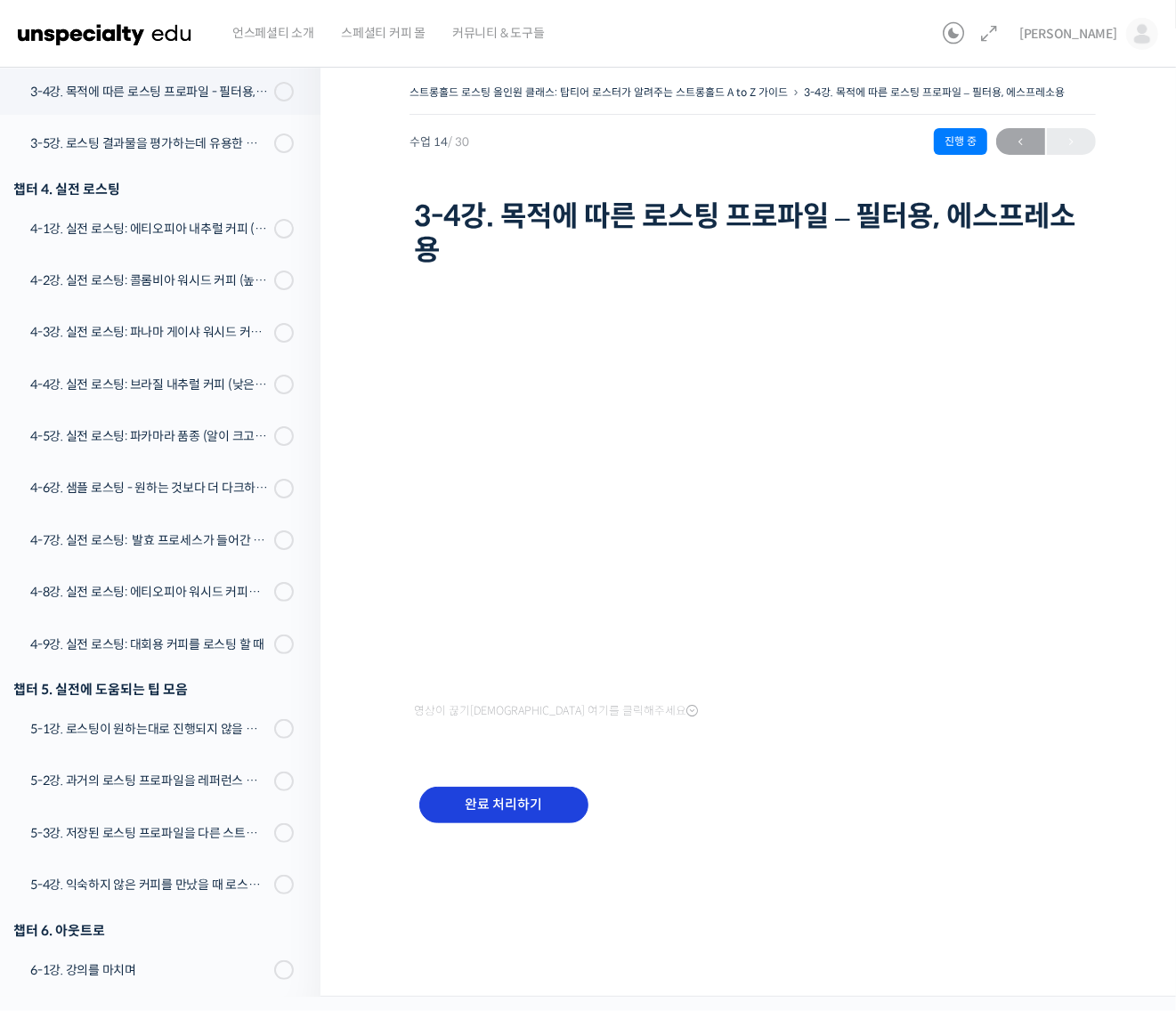
scroll to position [1046, 0]
click at [514, 801] on input "완료 처리하기" at bounding box center [503, 804] width 169 height 36
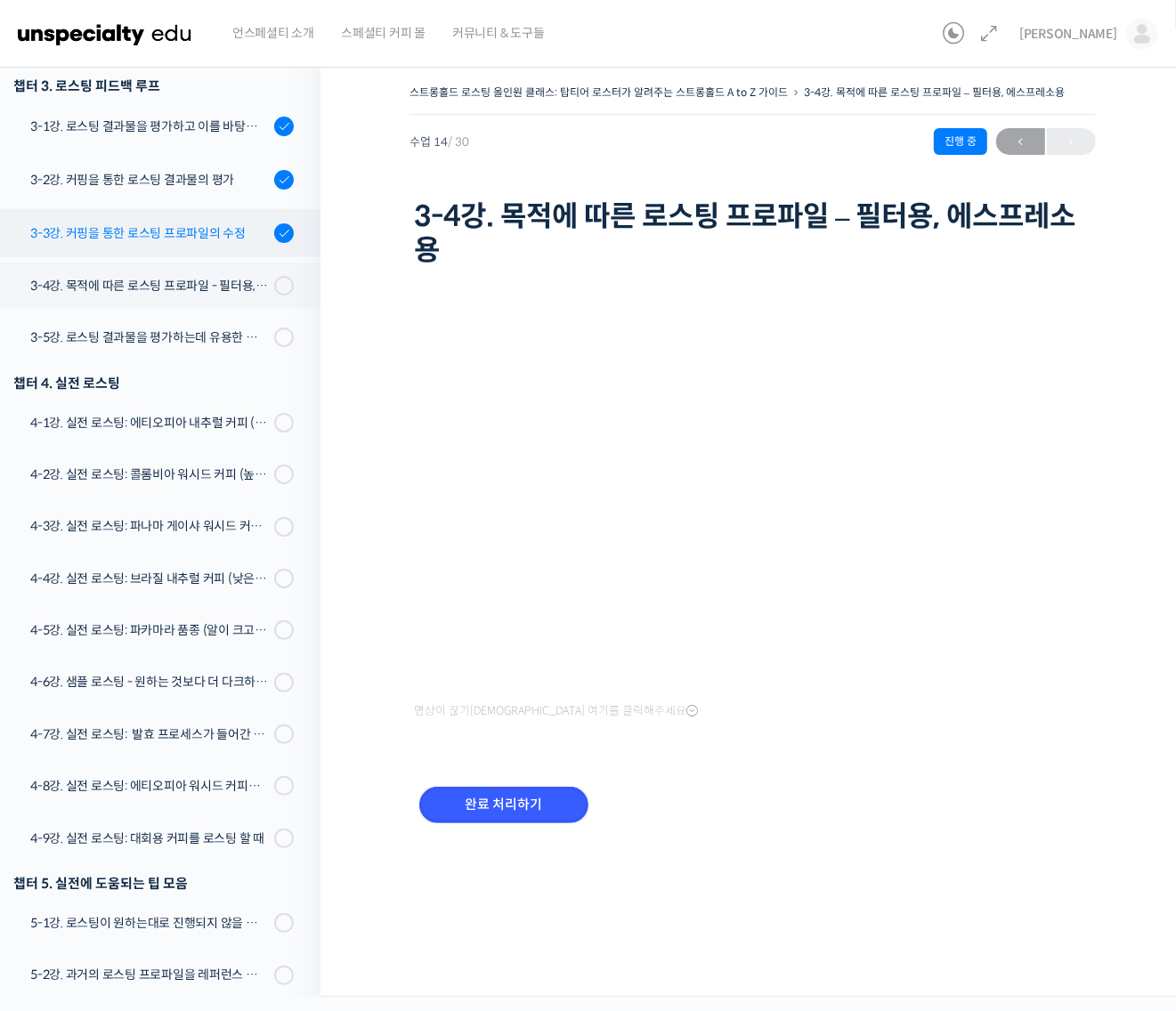
scroll to position [824, 0]
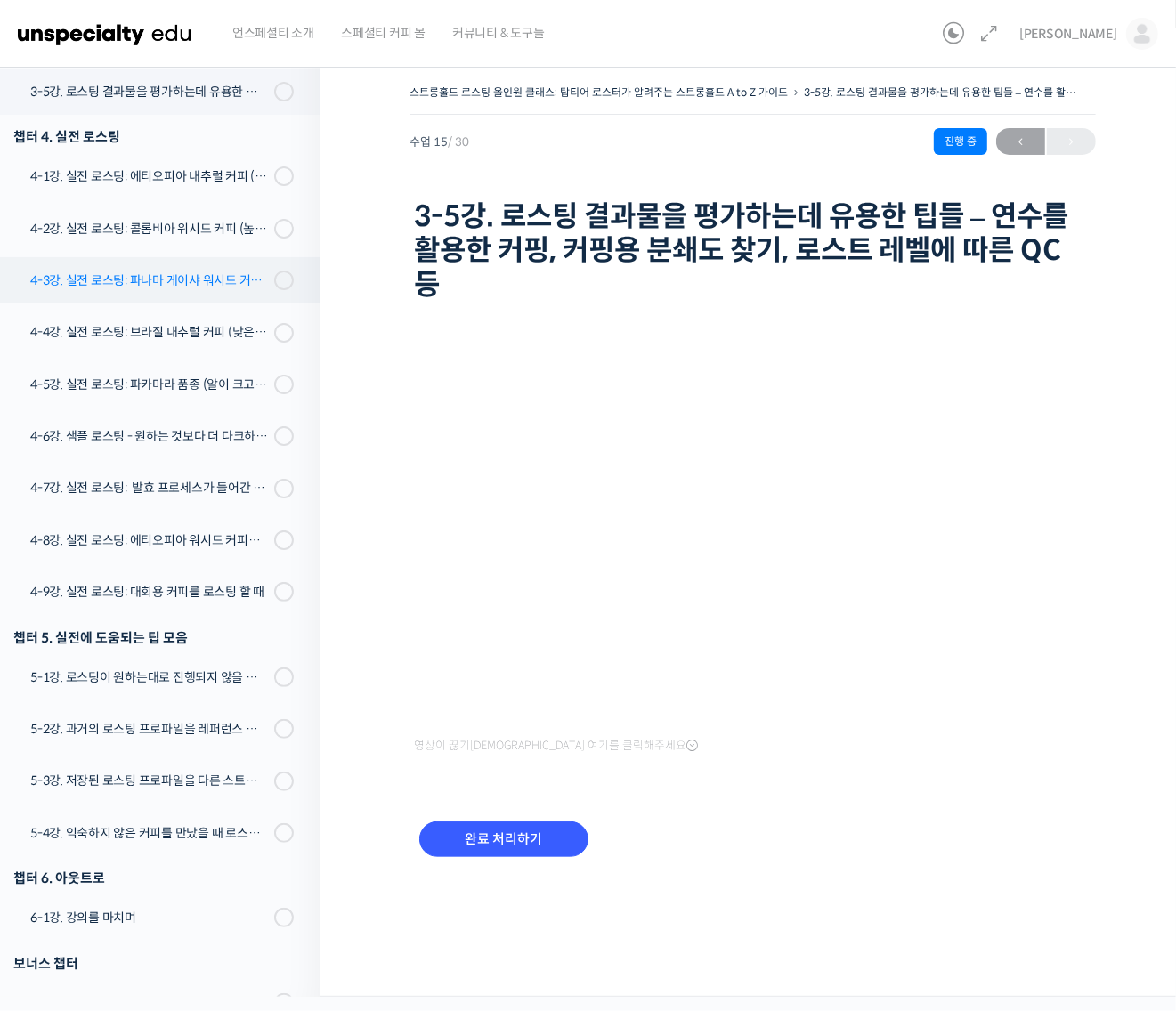
scroll to position [1100, 0]
click at [178, 109] on link "3-5강. 로스팅 결과물을 평가하는데 유용한 팁들 - 연수를 활용한 커핑, 커핑용 분쇄도 찾기, 로스트 레벨에 따른 QC 등" at bounding box center [155, 91] width 329 height 46
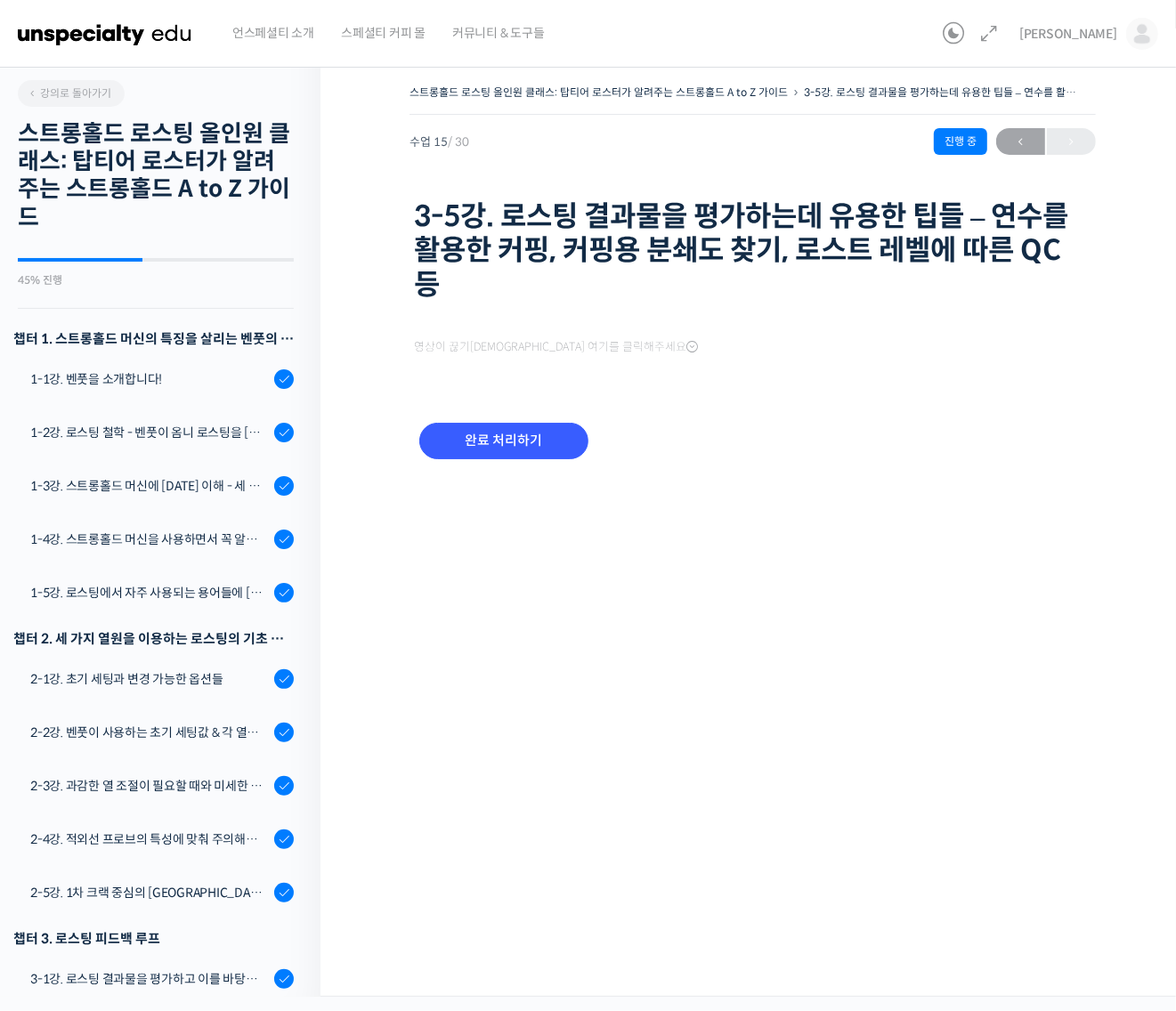
click at [543, 821] on div "스트롱홀드 로스팅 올인원 클래스: 탑티어 로스터가 알려주는 스트롱홀드 A to Z 가이드 3-5강. 로스팅 결과물을 평가하는데 유용한 팁들 –…" at bounding box center [753, 525] width 864 height 944
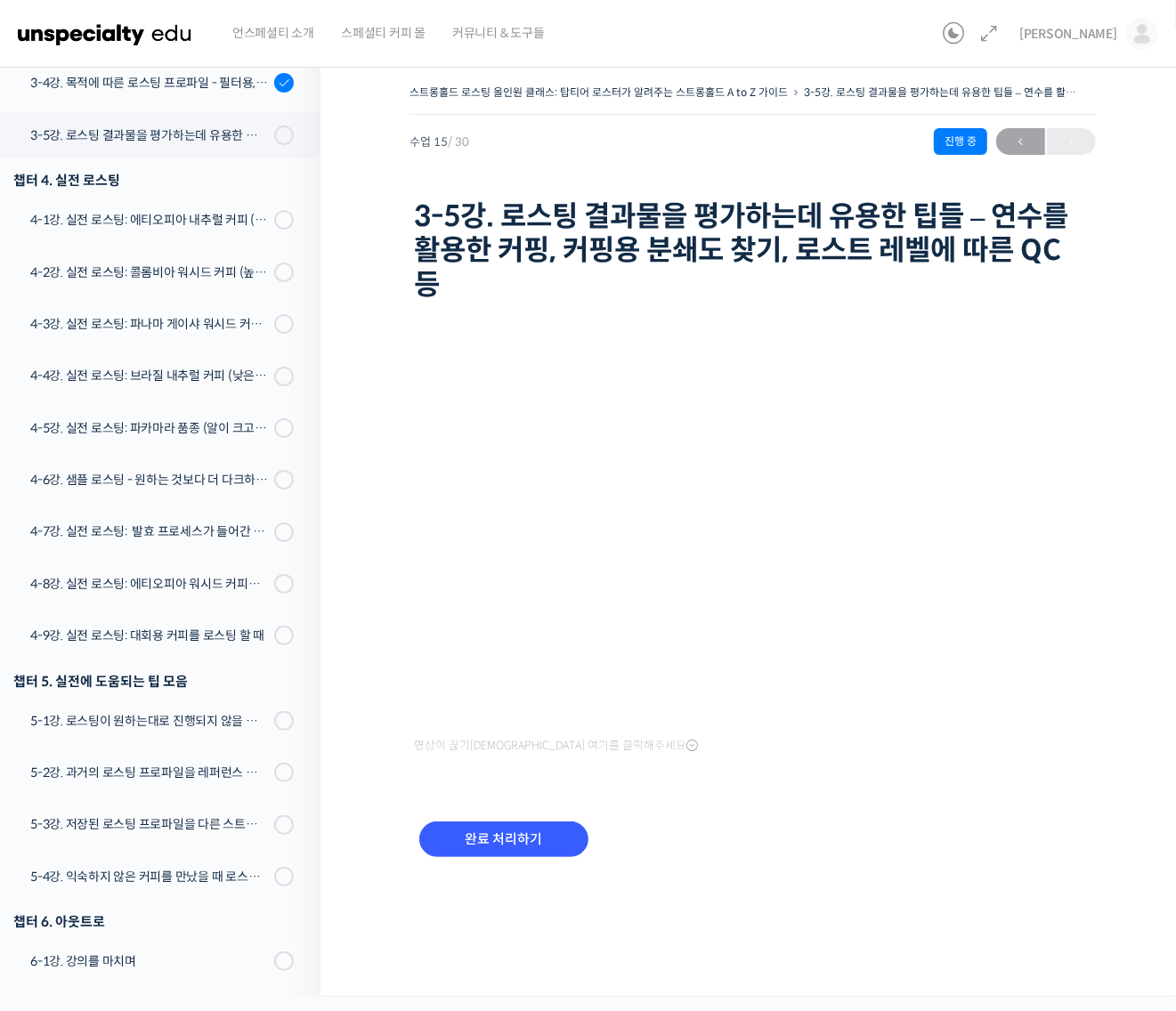
scroll to position [1100, 0]
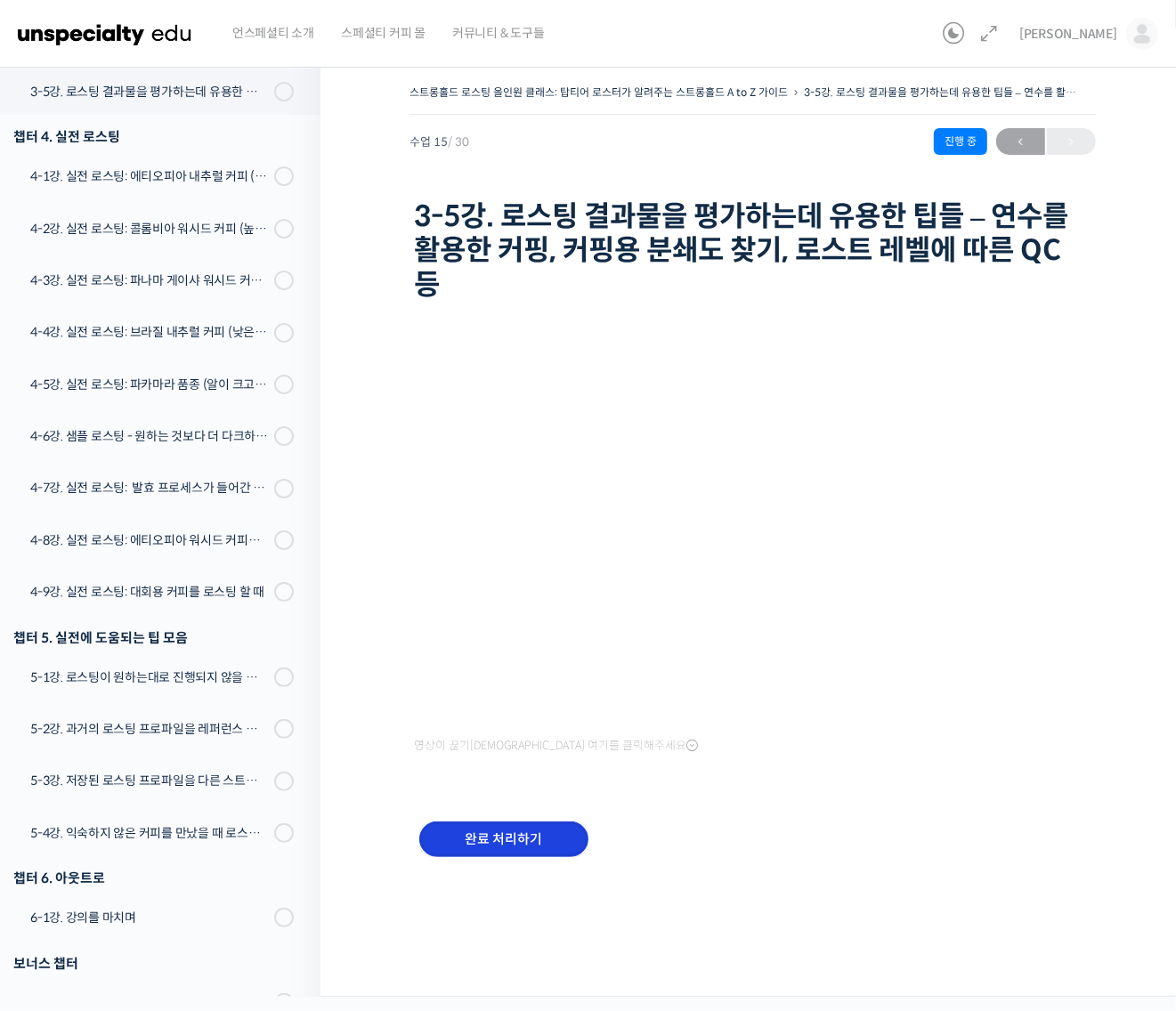
click at [545, 829] on input "완료 처리하기" at bounding box center [503, 839] width 169 height 36
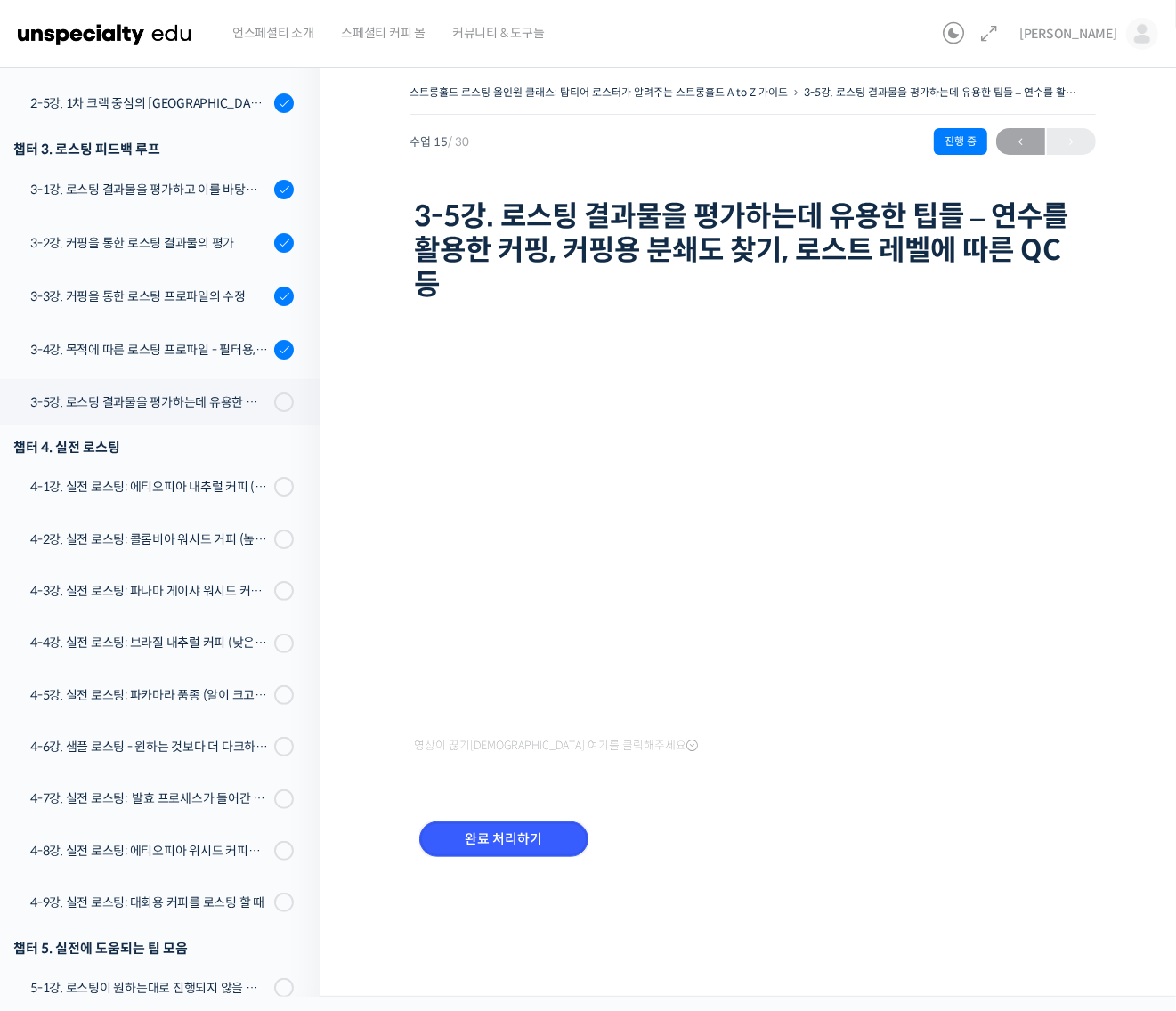
scroll to position [766, 0]
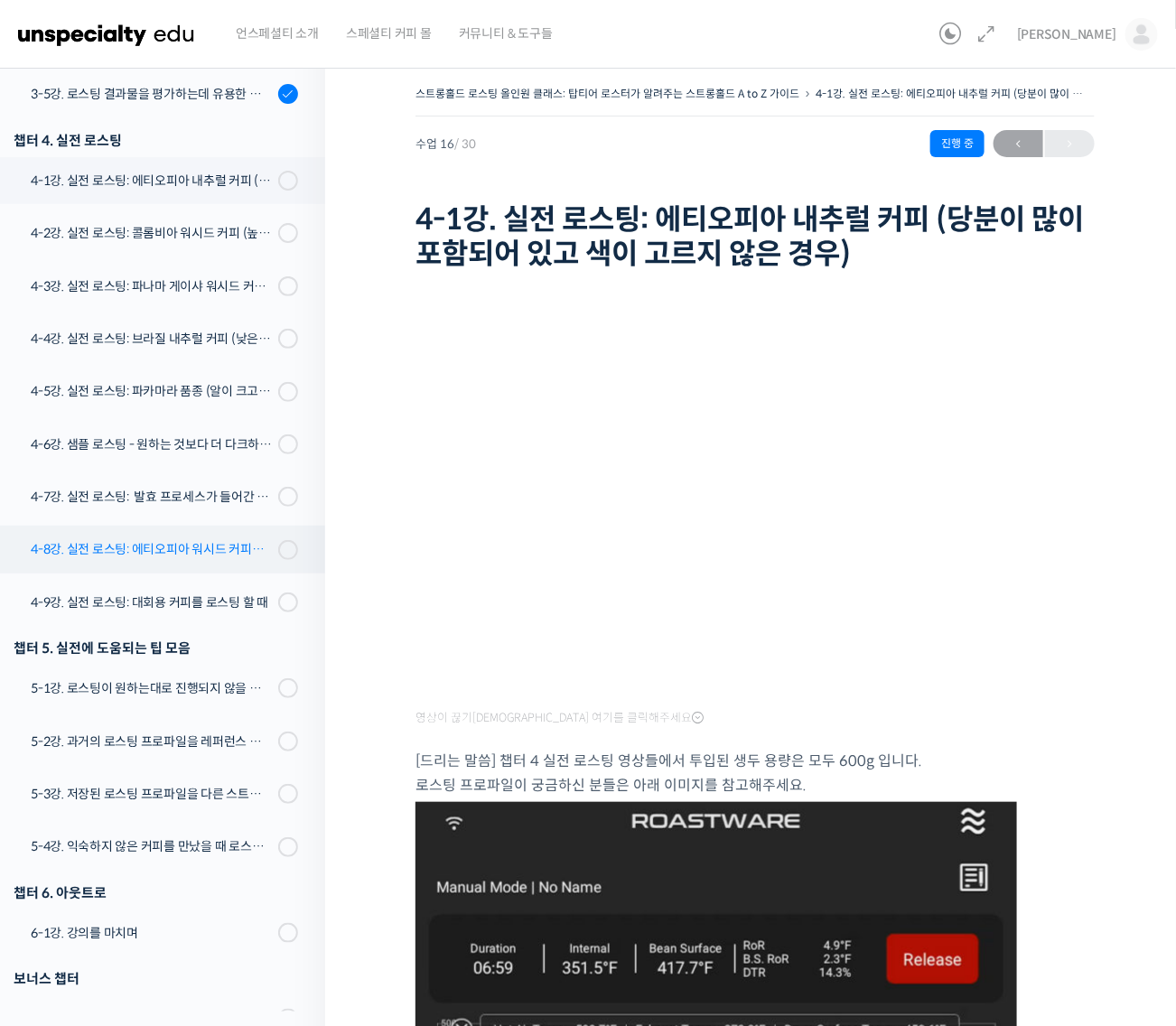
scroll to position [1170, 0]
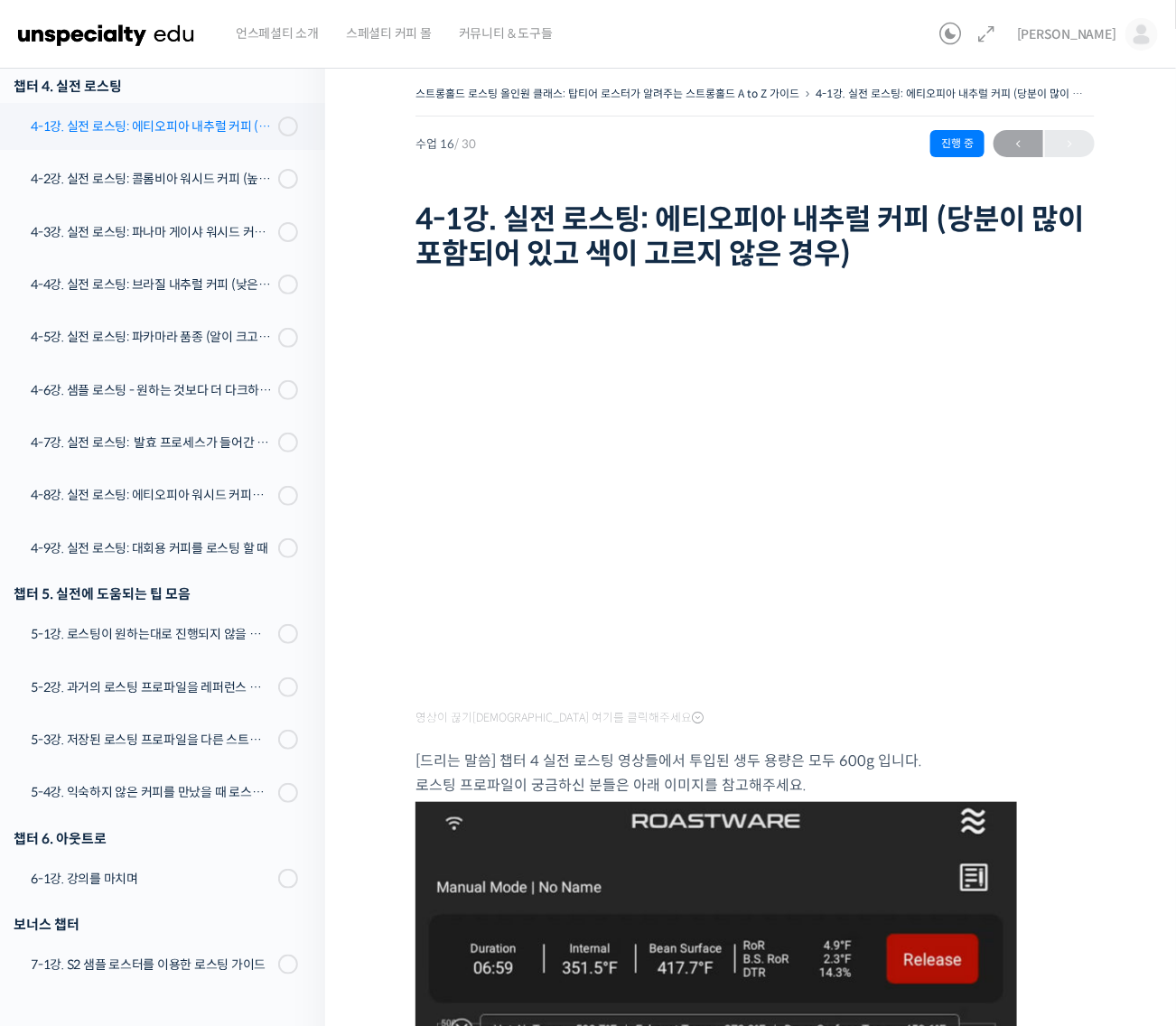
click at [201, 133] on div "4-1강. 실전 로스팅: 에티오피아 내추럴 커피 (당분이 많이 포함되어 있고 색이 고르지 않은 경우)" at bounding box center [152, 126] width 242 height 20
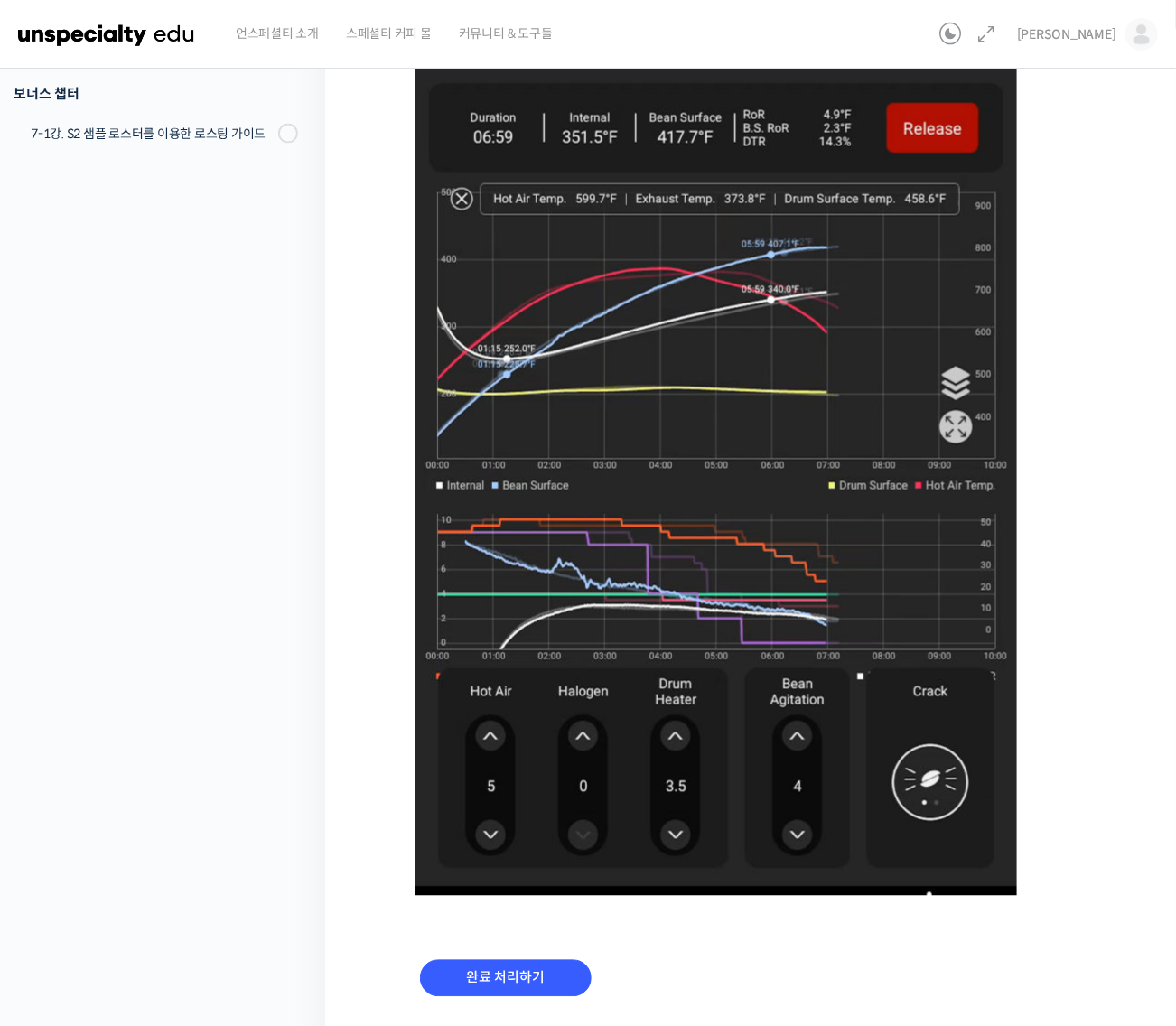
scroll to position [885, 0]
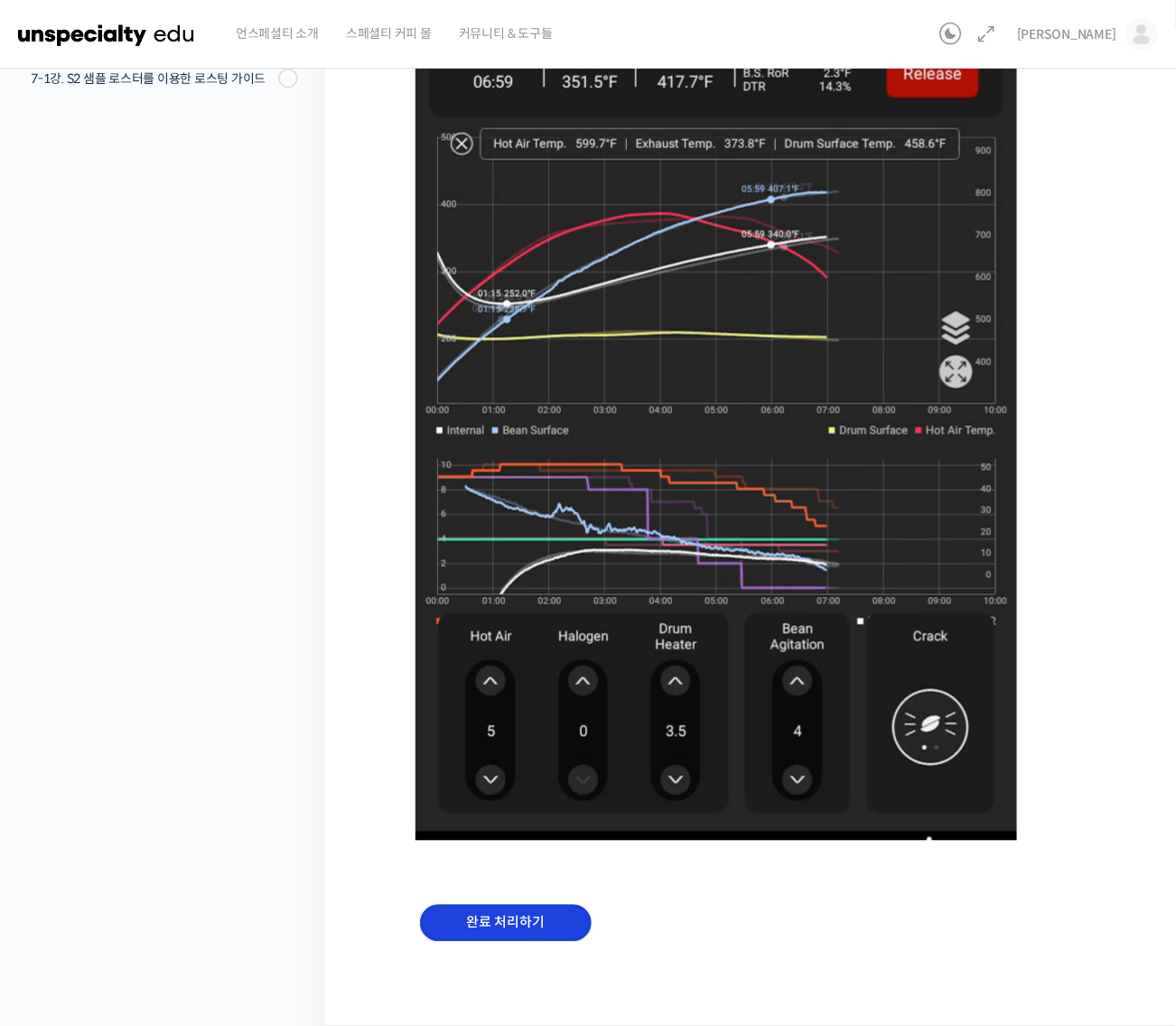
click at [569, 913] on input "완료 처리하기" at bounding box center [505, 923] width 172 height 37
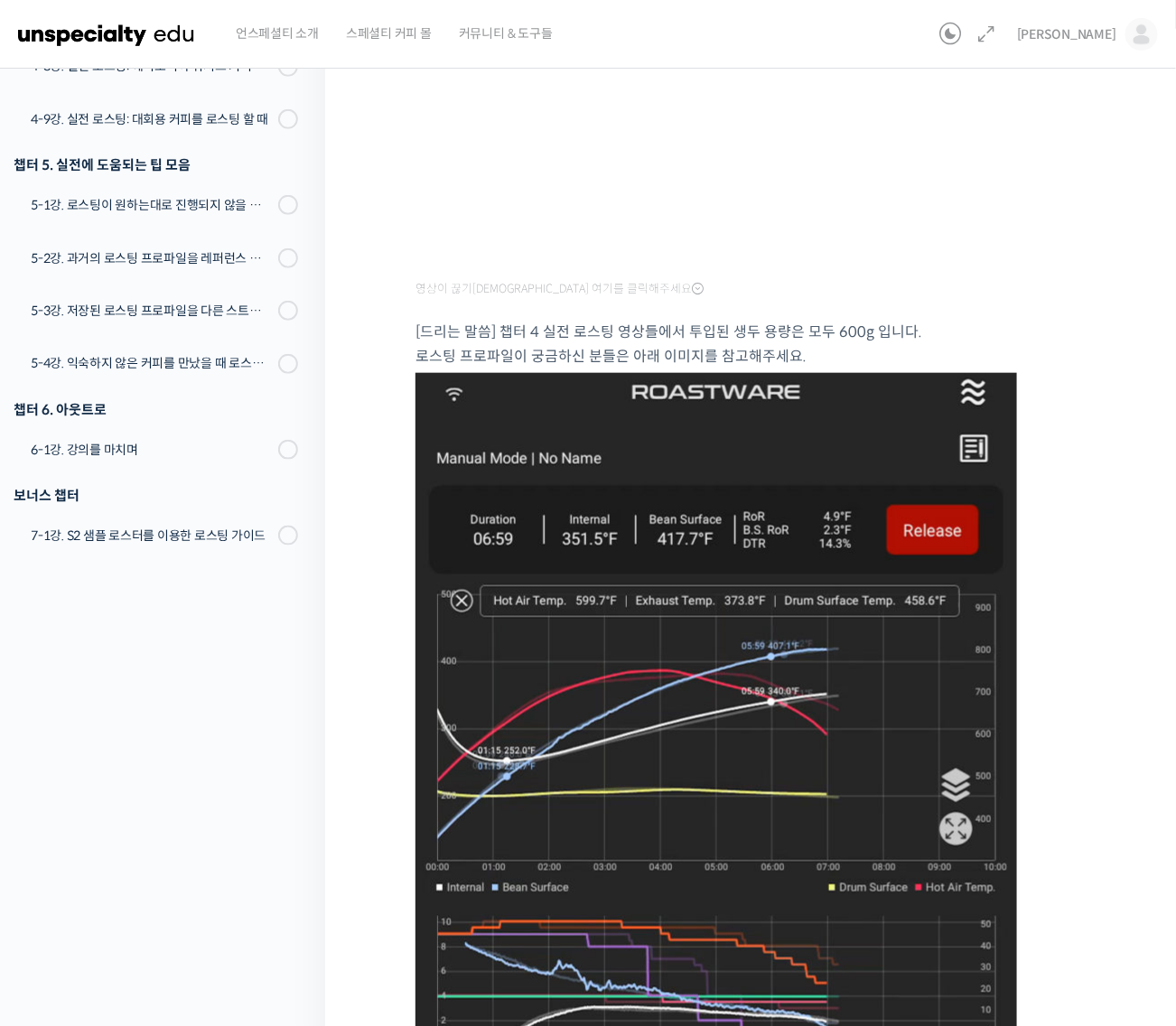
scroll to position [322, 0]
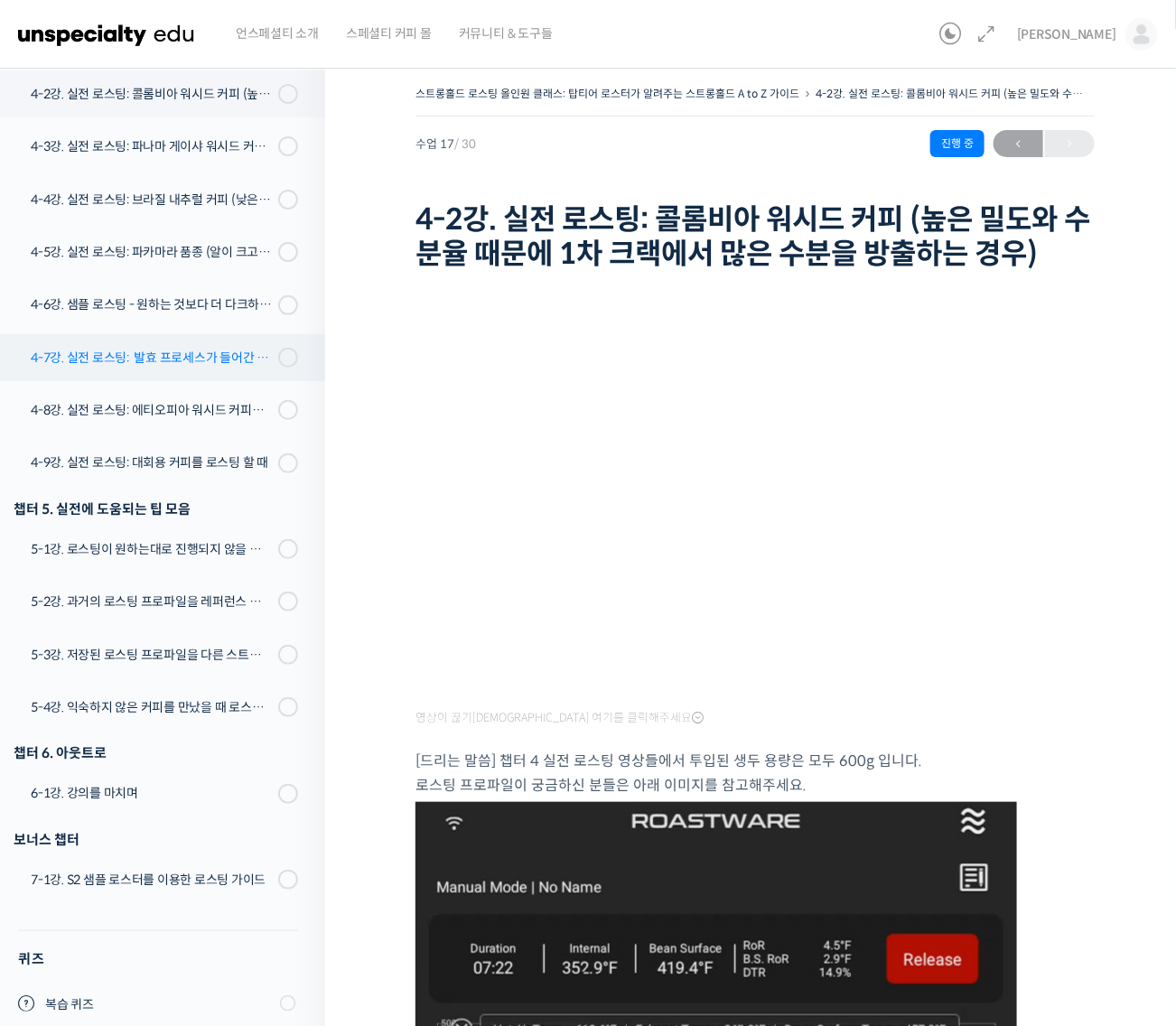
scroll to position [1144, 0]
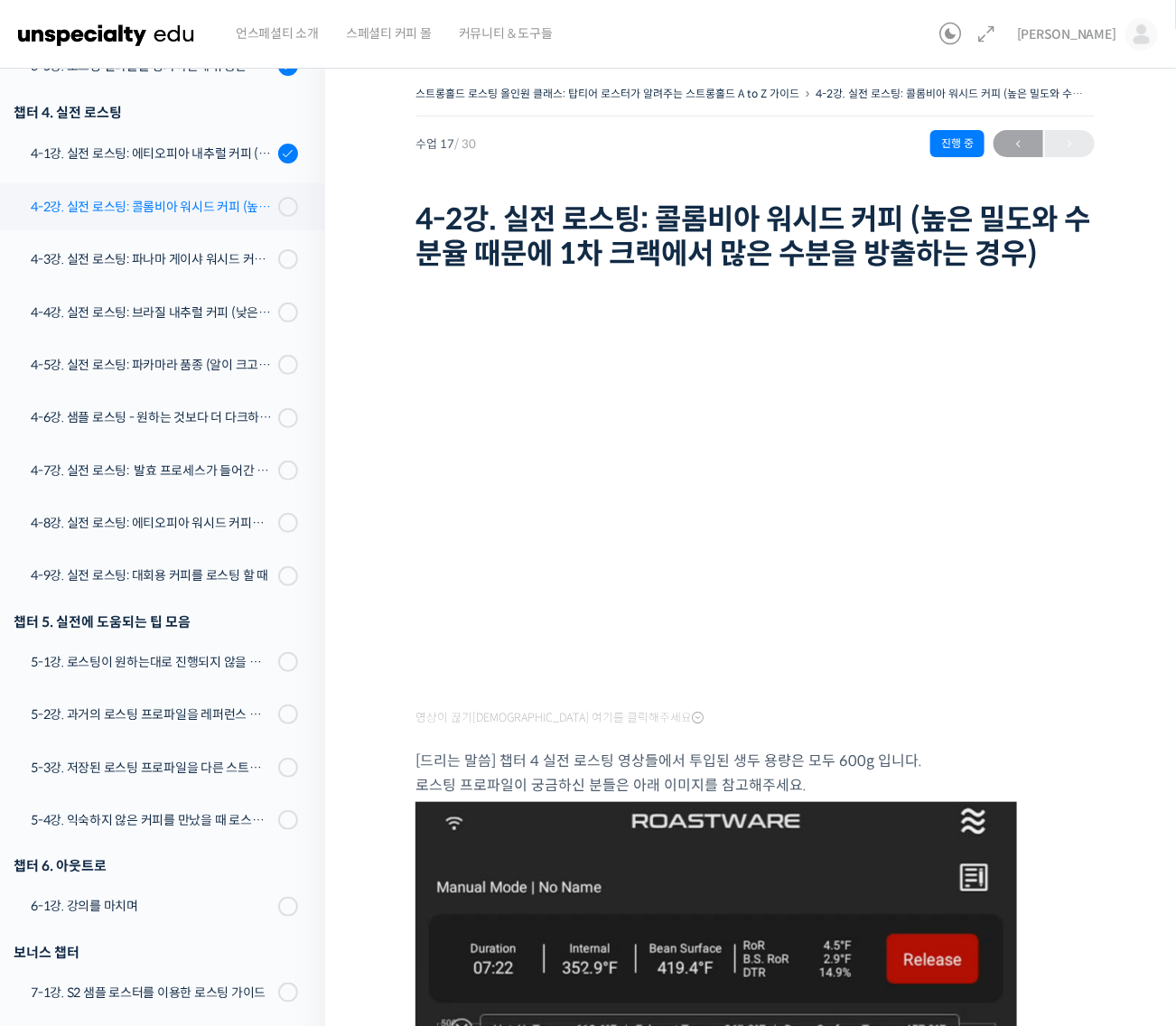
click at [244, 218] on link "4-2강. 실전 로스팅: 콜롬비아 워시드 커피 (높은 밀도와 수분율 때문에 1차 크랙에서 많은 수분을 방출하는 경우)" at bounding box center [158, 206] width 334 height 47
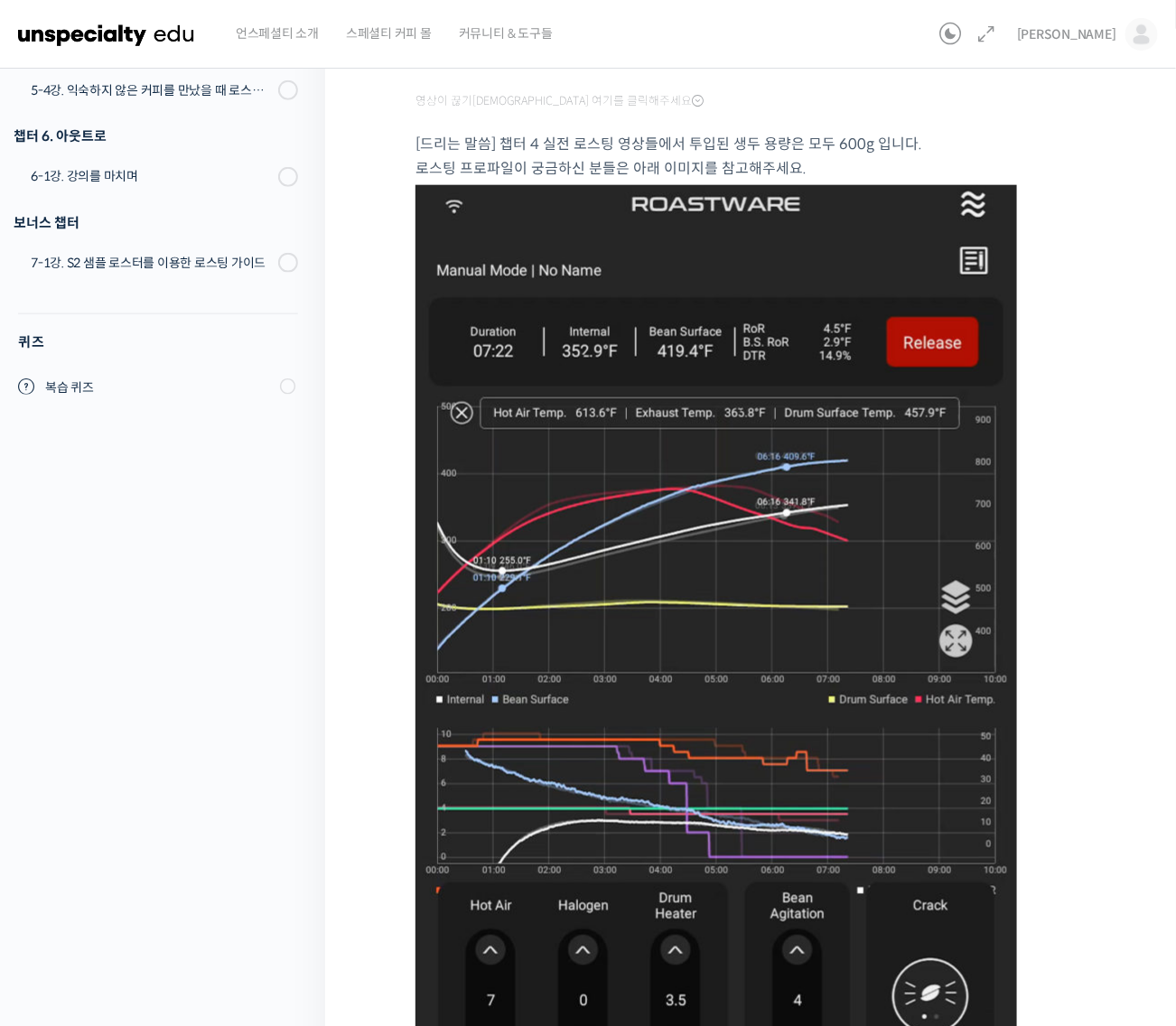
scroll to position [885, 0]
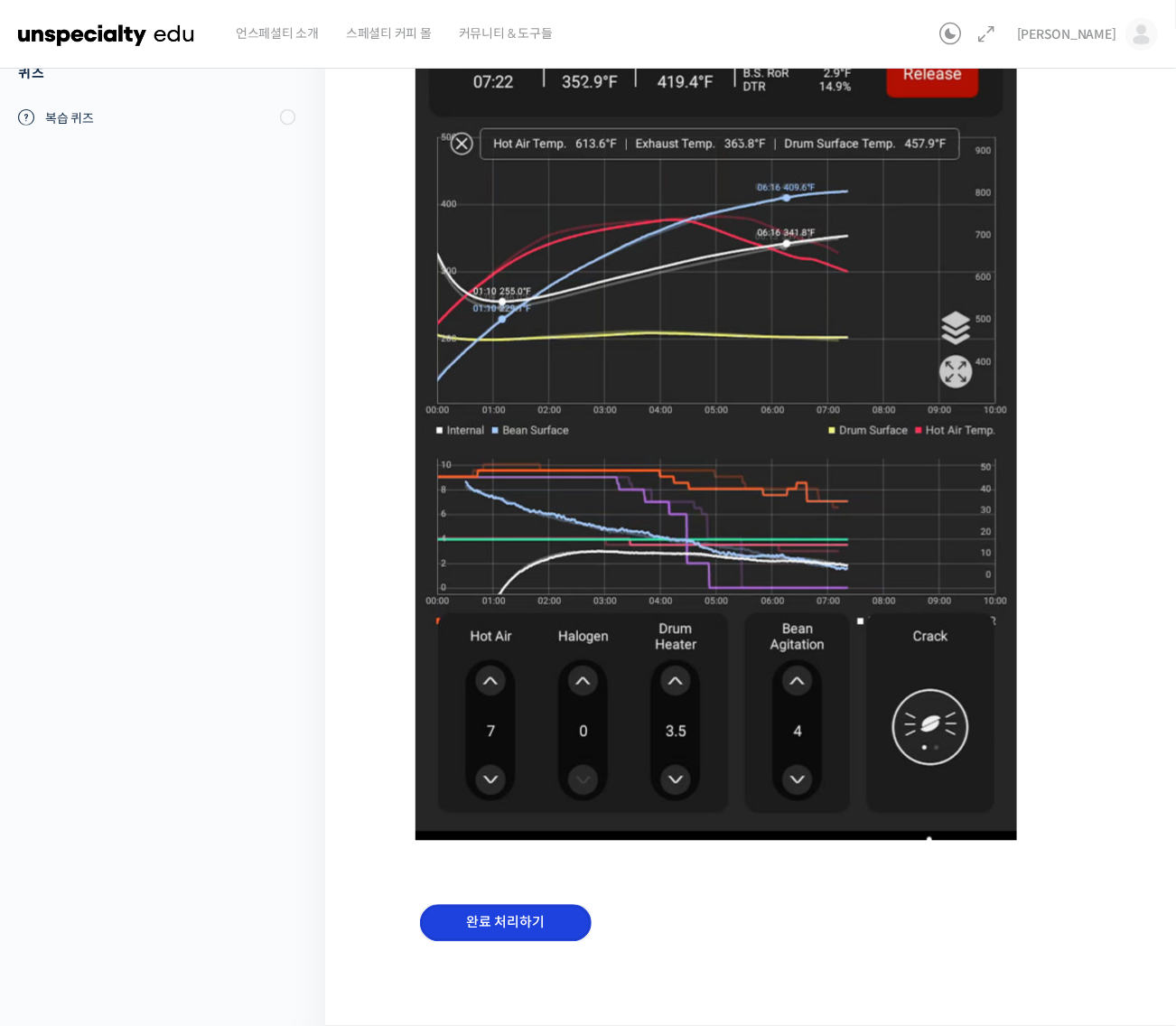
click at [566, 913] on input "완료 처리하기" at bounding box center [505, 923] width 172 height 37
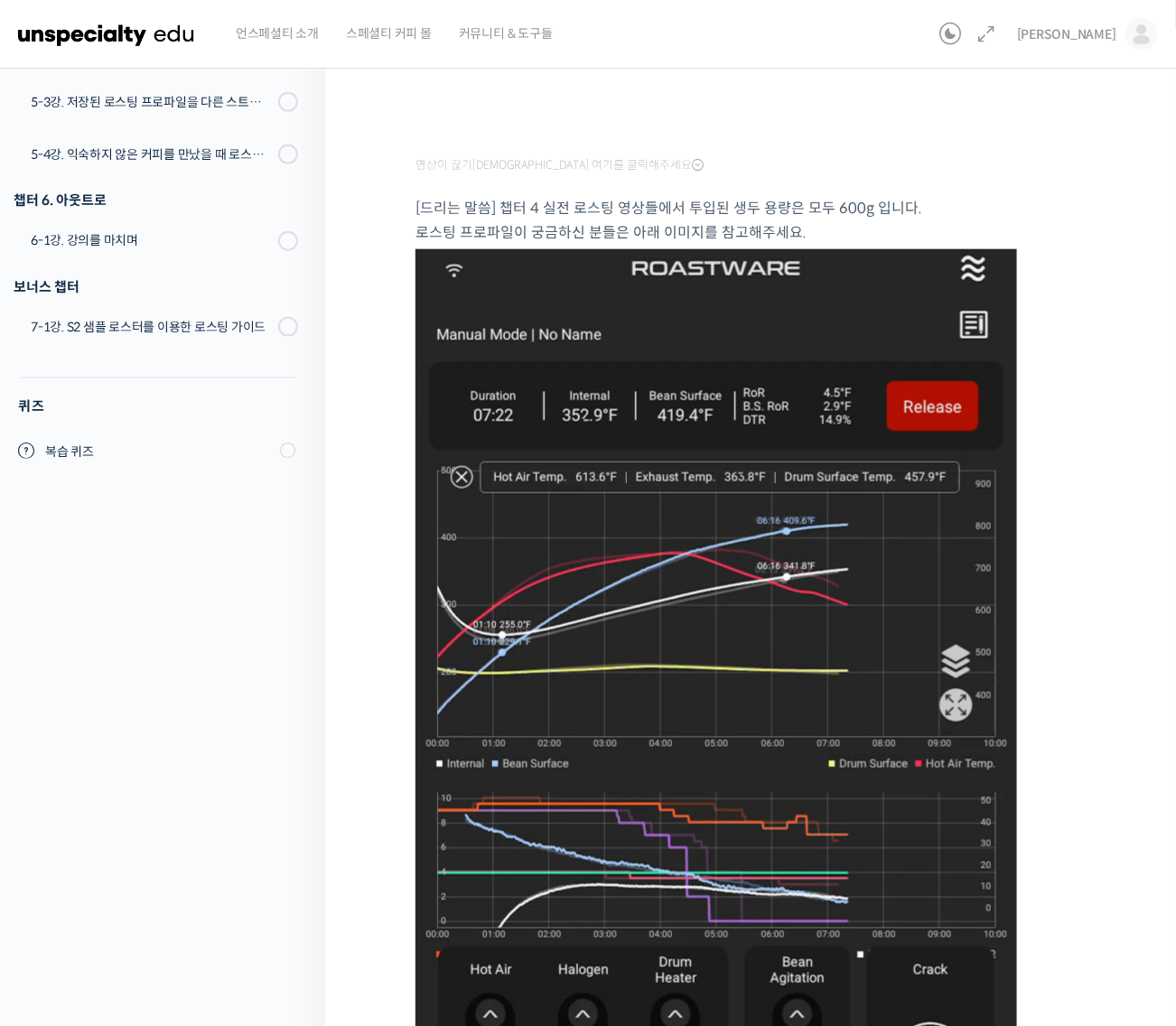
scroll to position [466, 0]
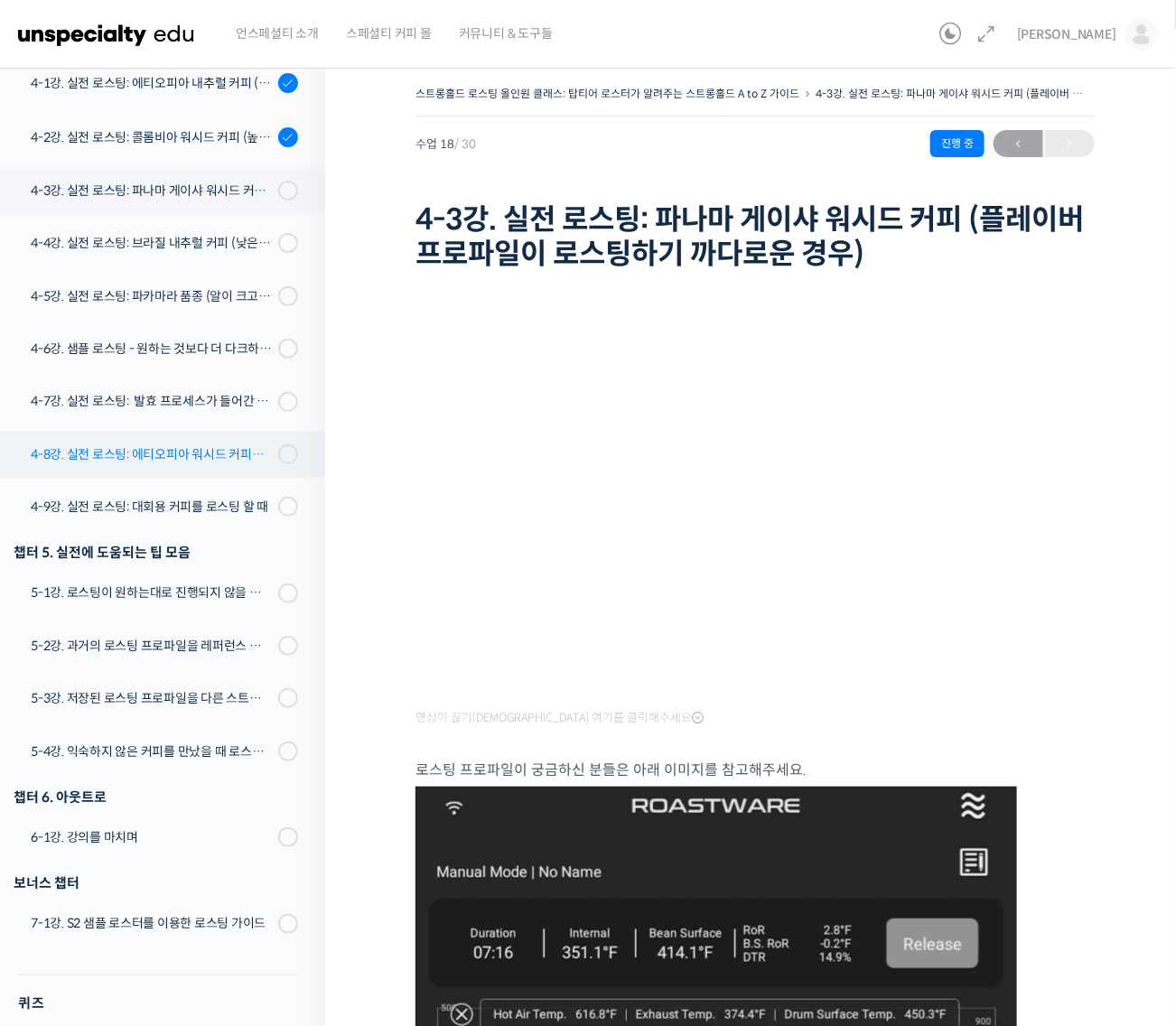
scroll to position [1174, 0]
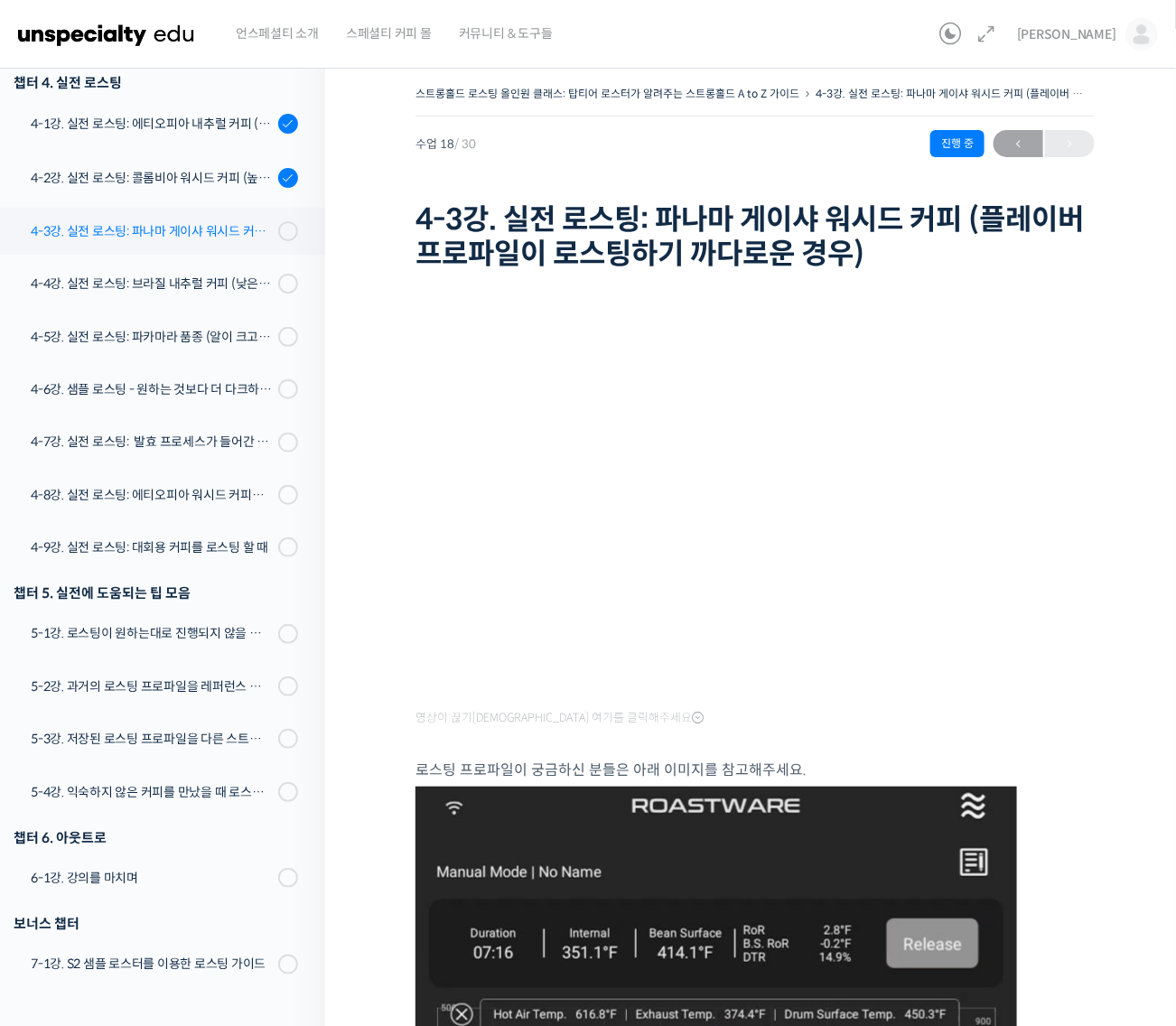
click at [237, 228] on div "4-3강. 실전 로스팅: 파나마 게이샤 워시드 커피 (플레이버 프로파일이 로스팅하기 까다로운 경우)" at bounding box center [152, 231] width 242 height 20
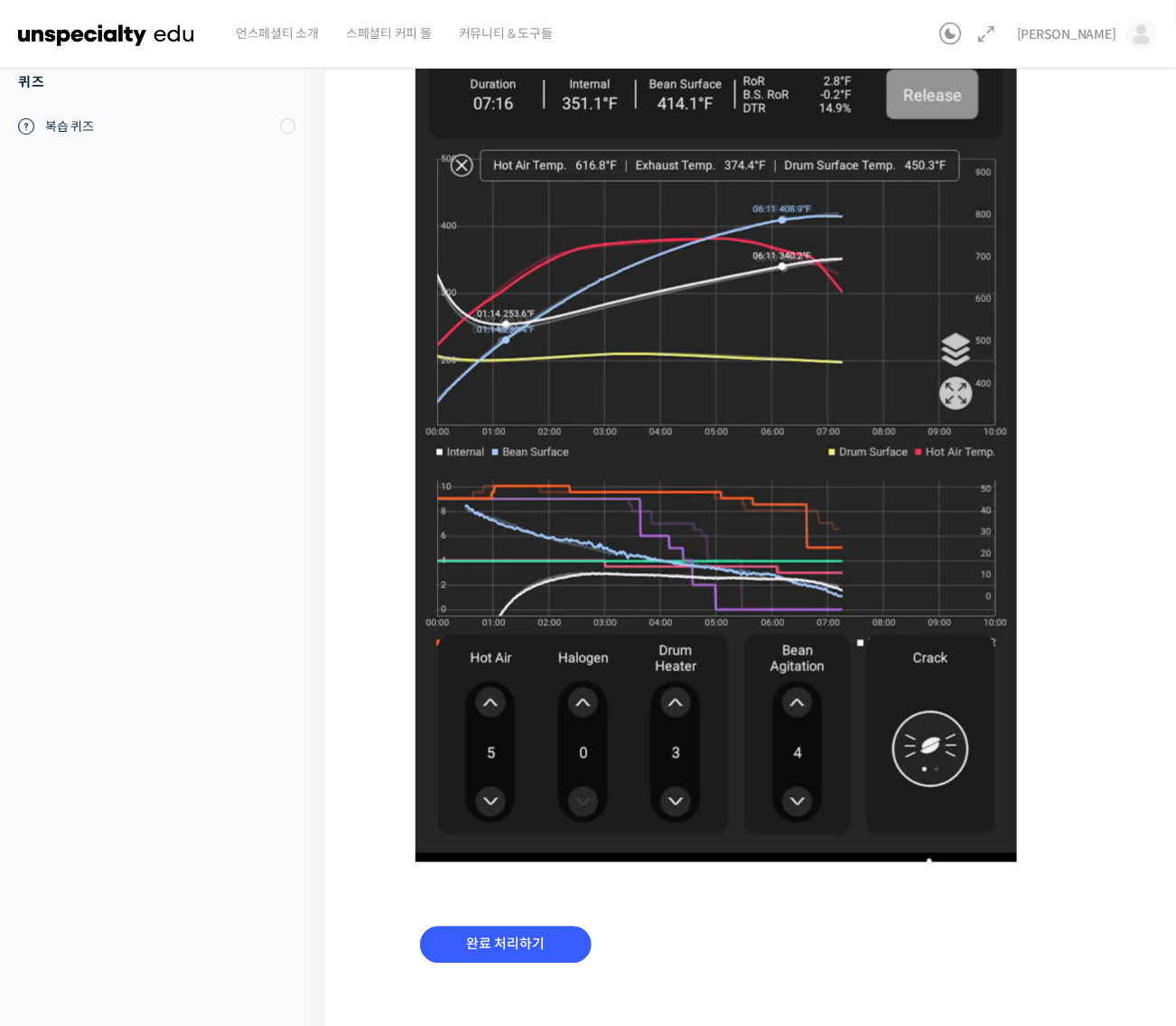
scroll to position [869, 0]
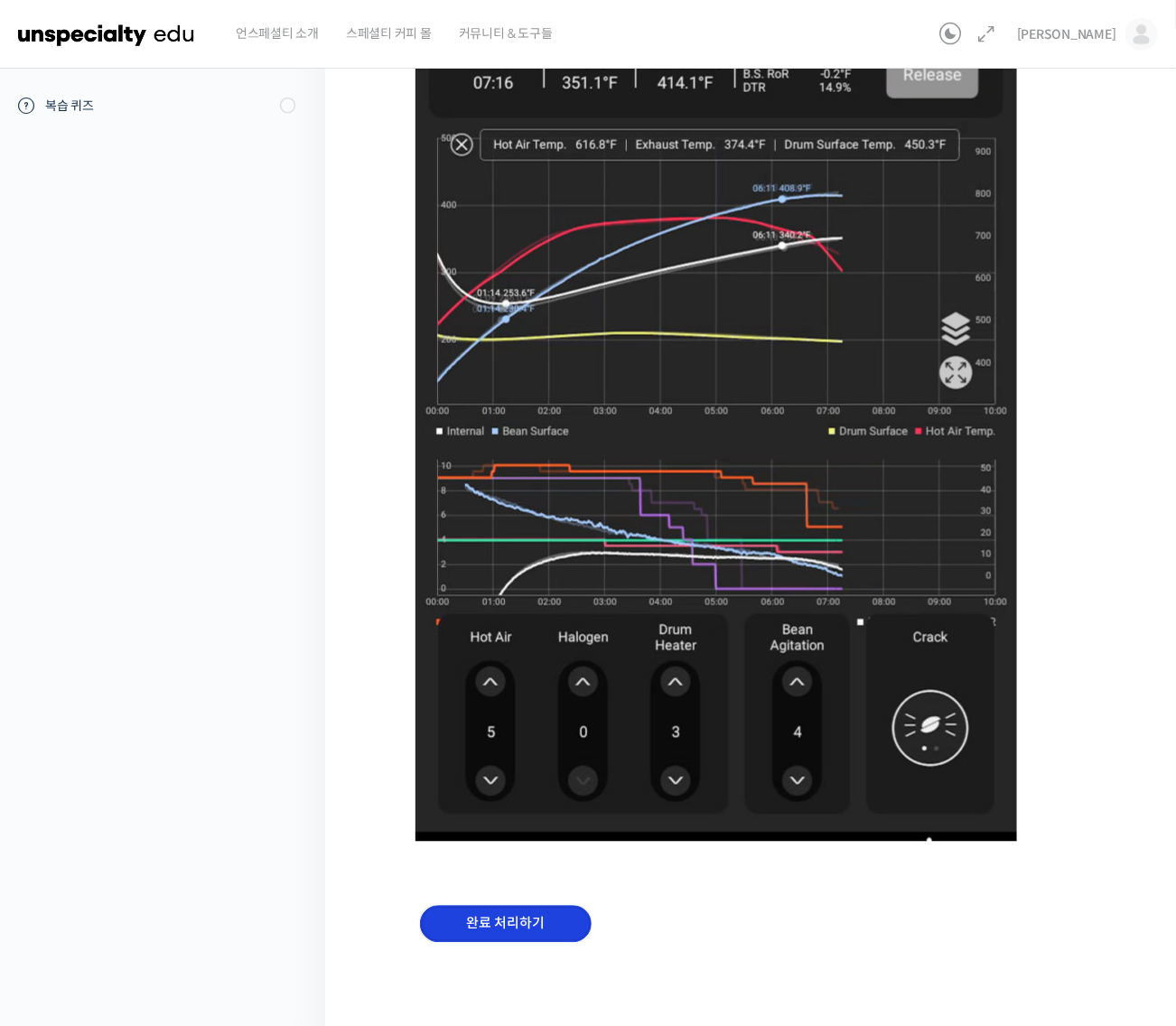
click at [571, 918] on input "완료 처리하기" at bounding box center [505, 924] width 172 height 37
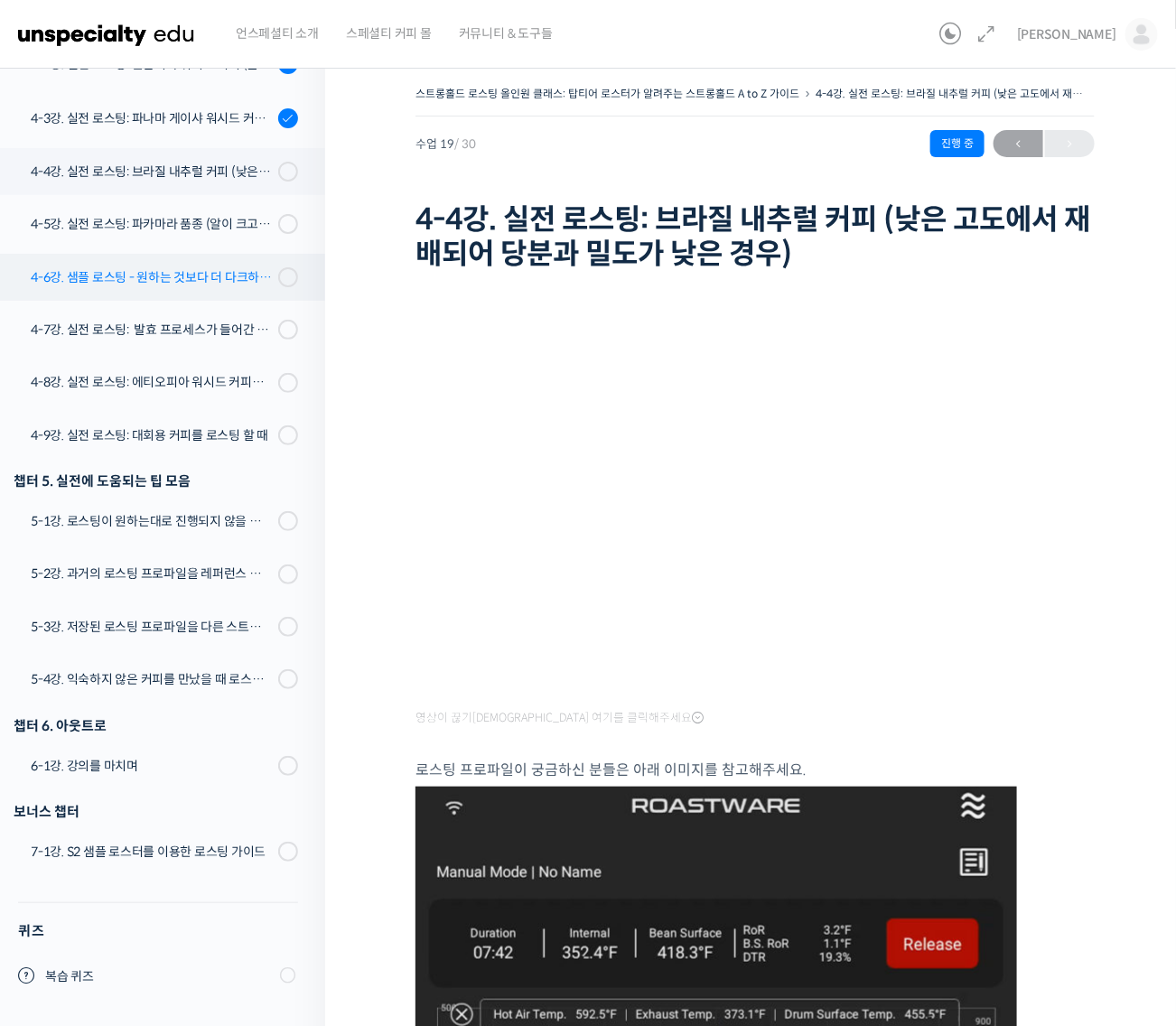
scroll to position [1288, 0]
click at [222, 165] on div "4-4강. 실전 로스팅: 브라질 내추럴 커피 (낮은 고도에서 재배되어 당분과 밀도가 낮은 경우)" at bounding box center [152, 171] width 242 height 20
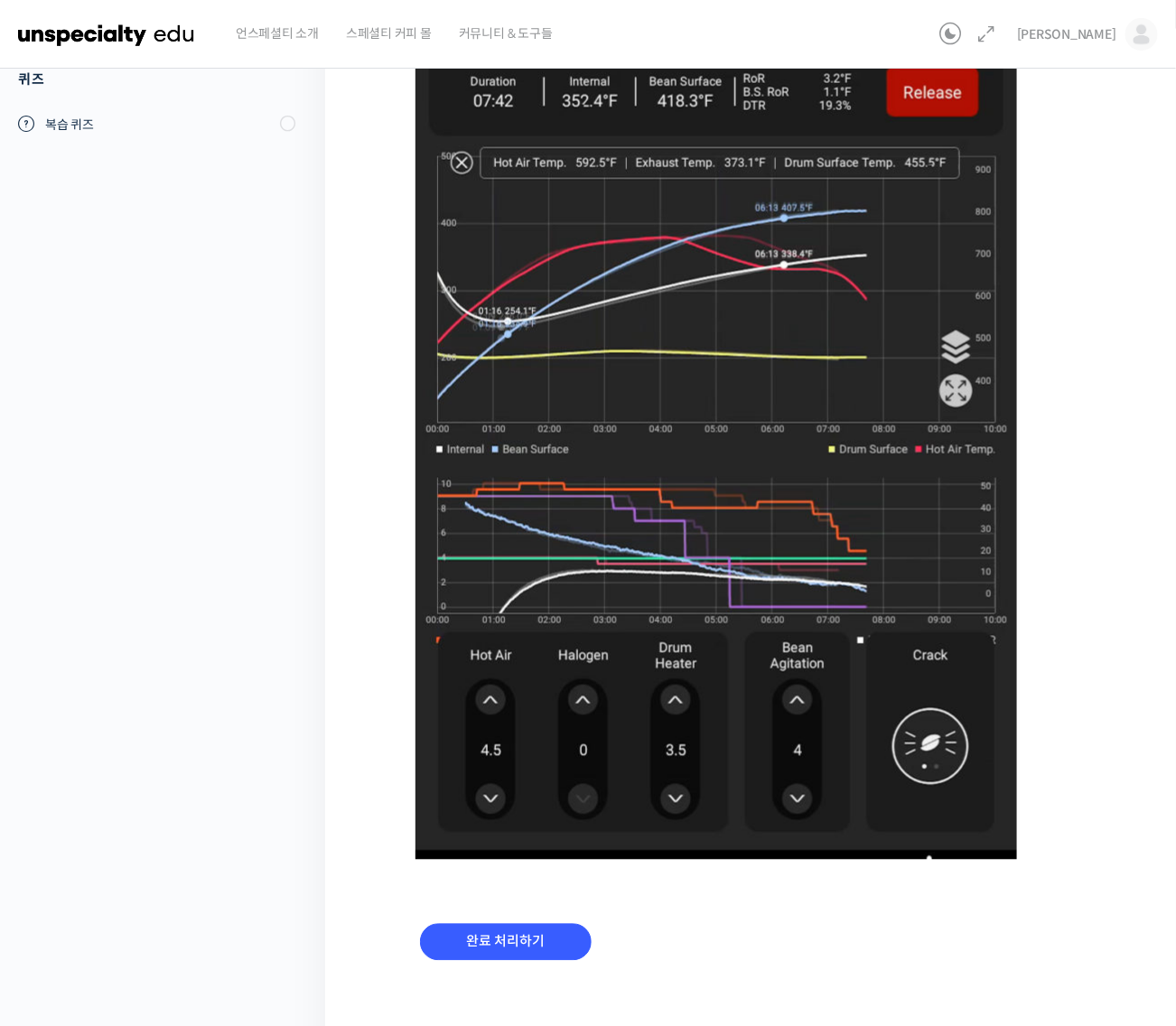
scroll to position [869, 0]
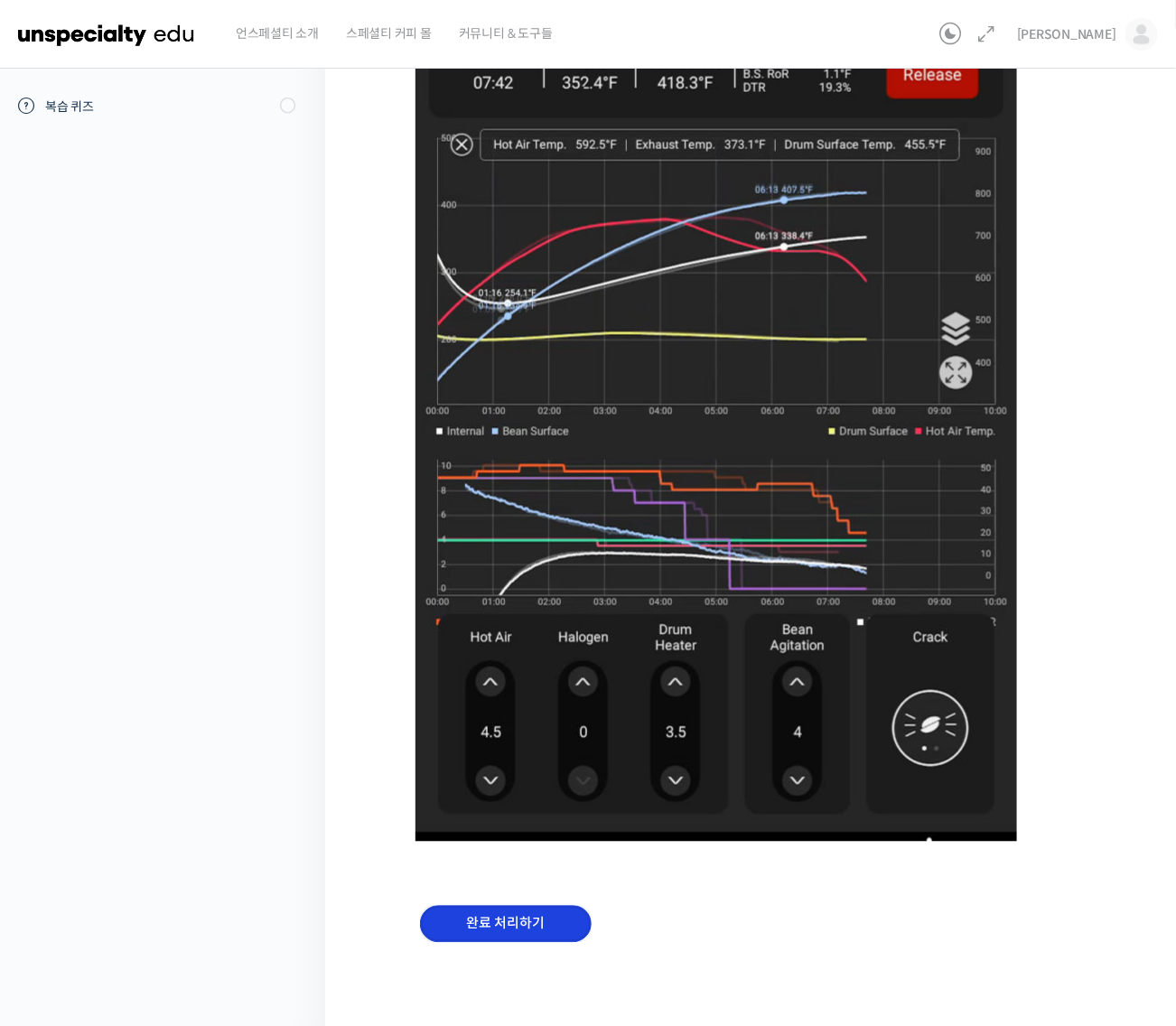
click at [543, 909] on input "완료 처리하기" at bounding box center [505, 924] width 172 height 37
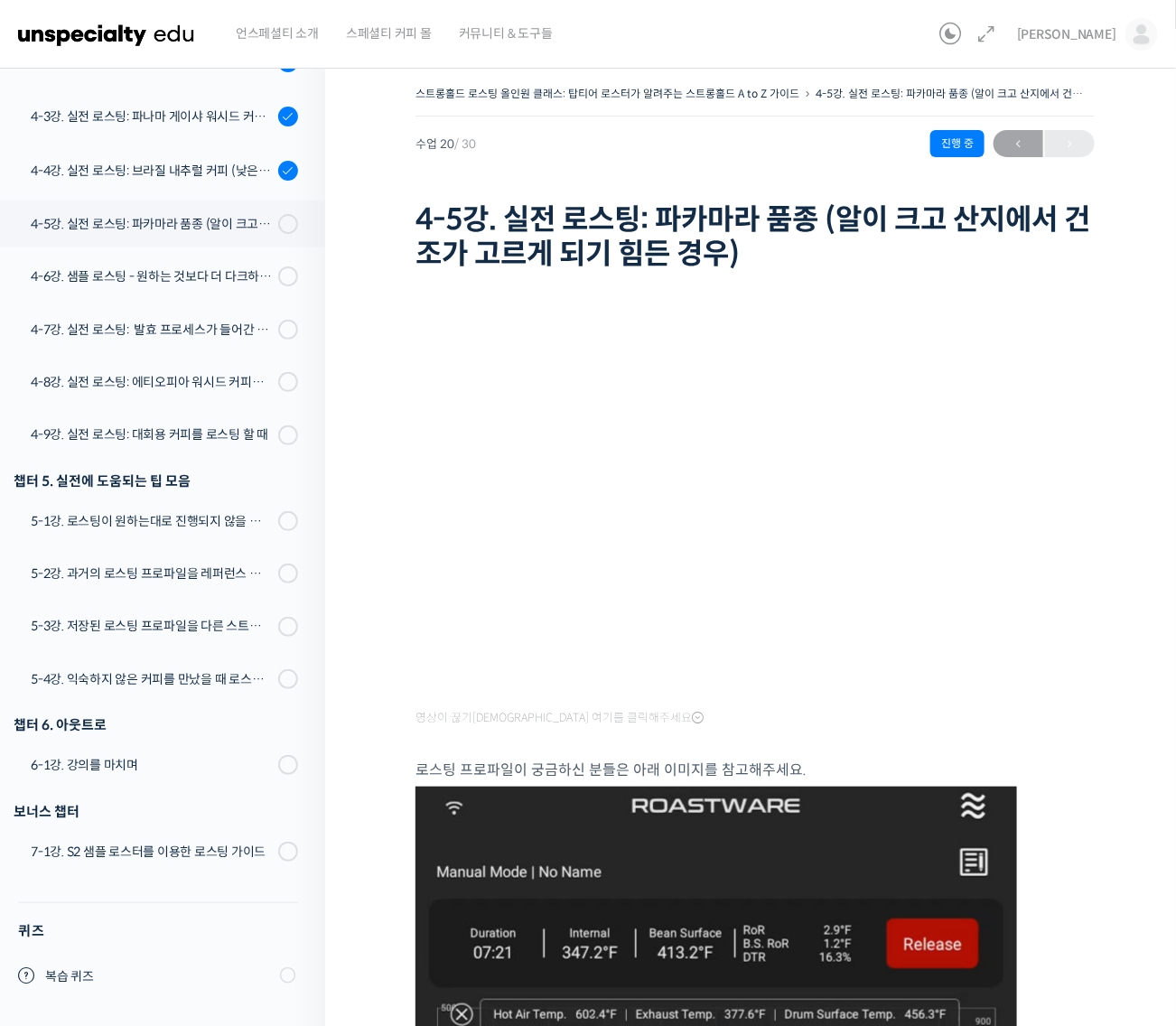
scroll to position [1282, 0]
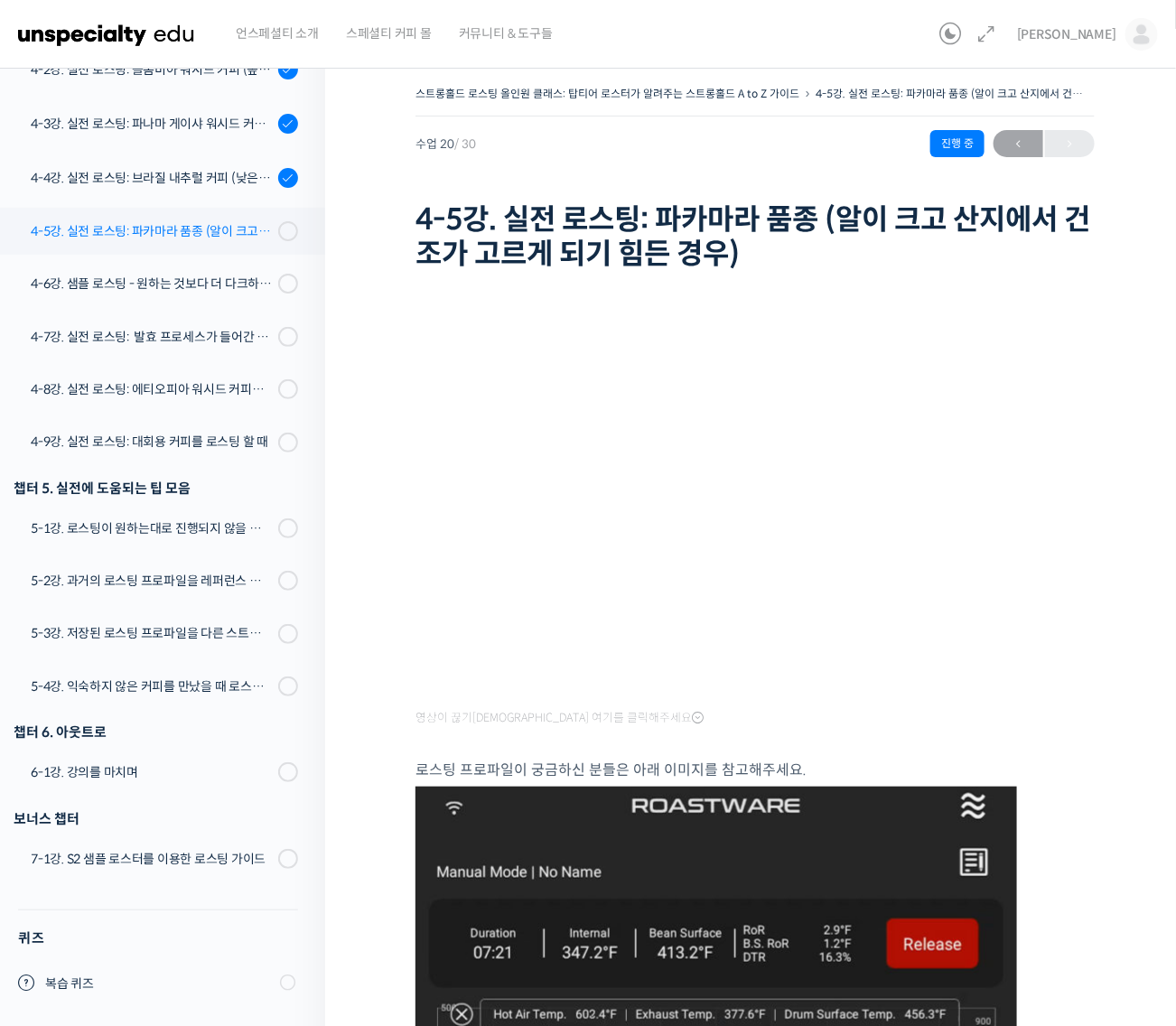
click at [219, 233] on div "4-5강. 실전 로스팅: 파카마라 품종 (알이 크고 산지에서 건조가 고르게 되기 힘든 경우)" at bounding box center [152, 231] width 242 height 20
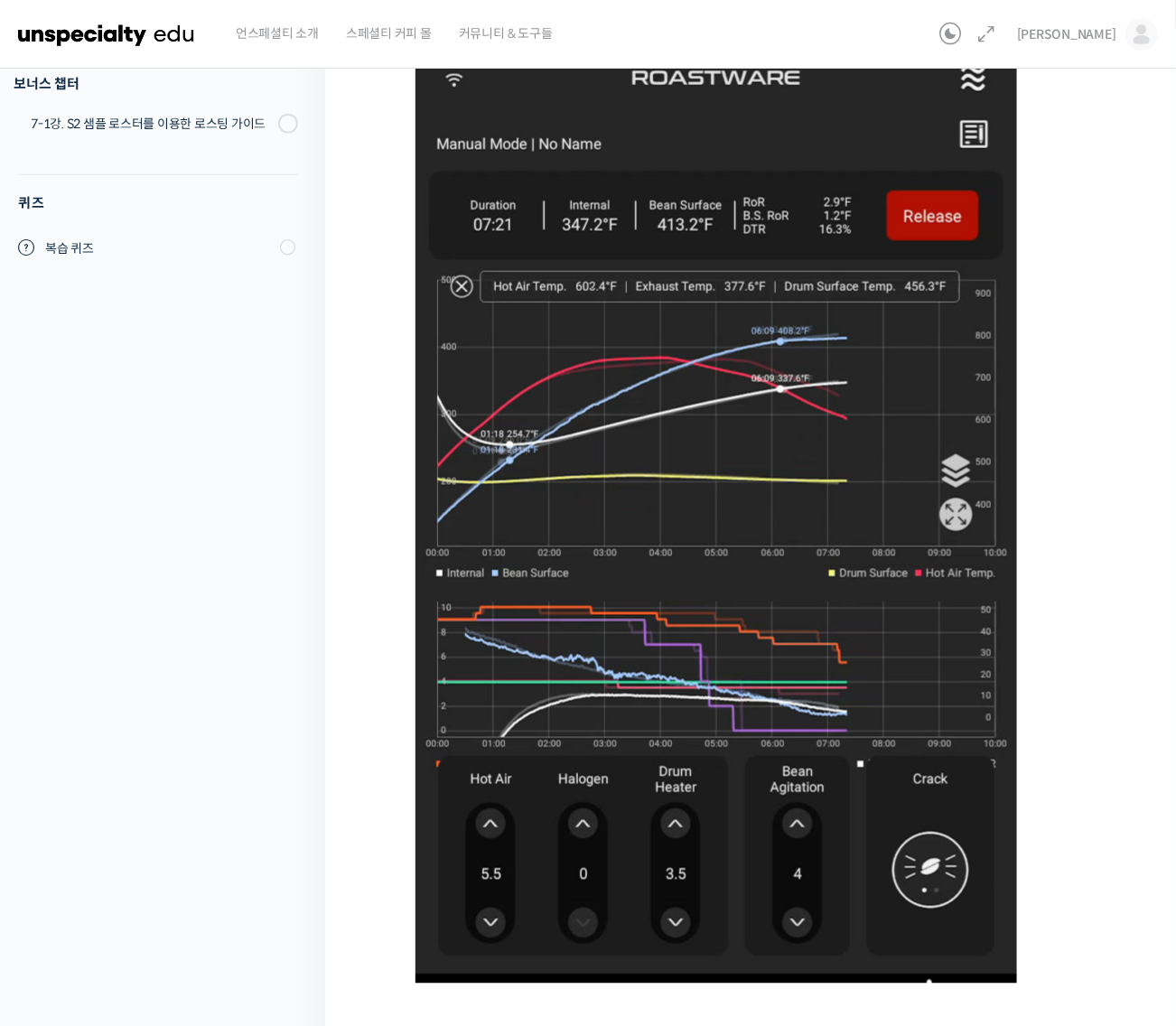
scroll to position [869, 0]
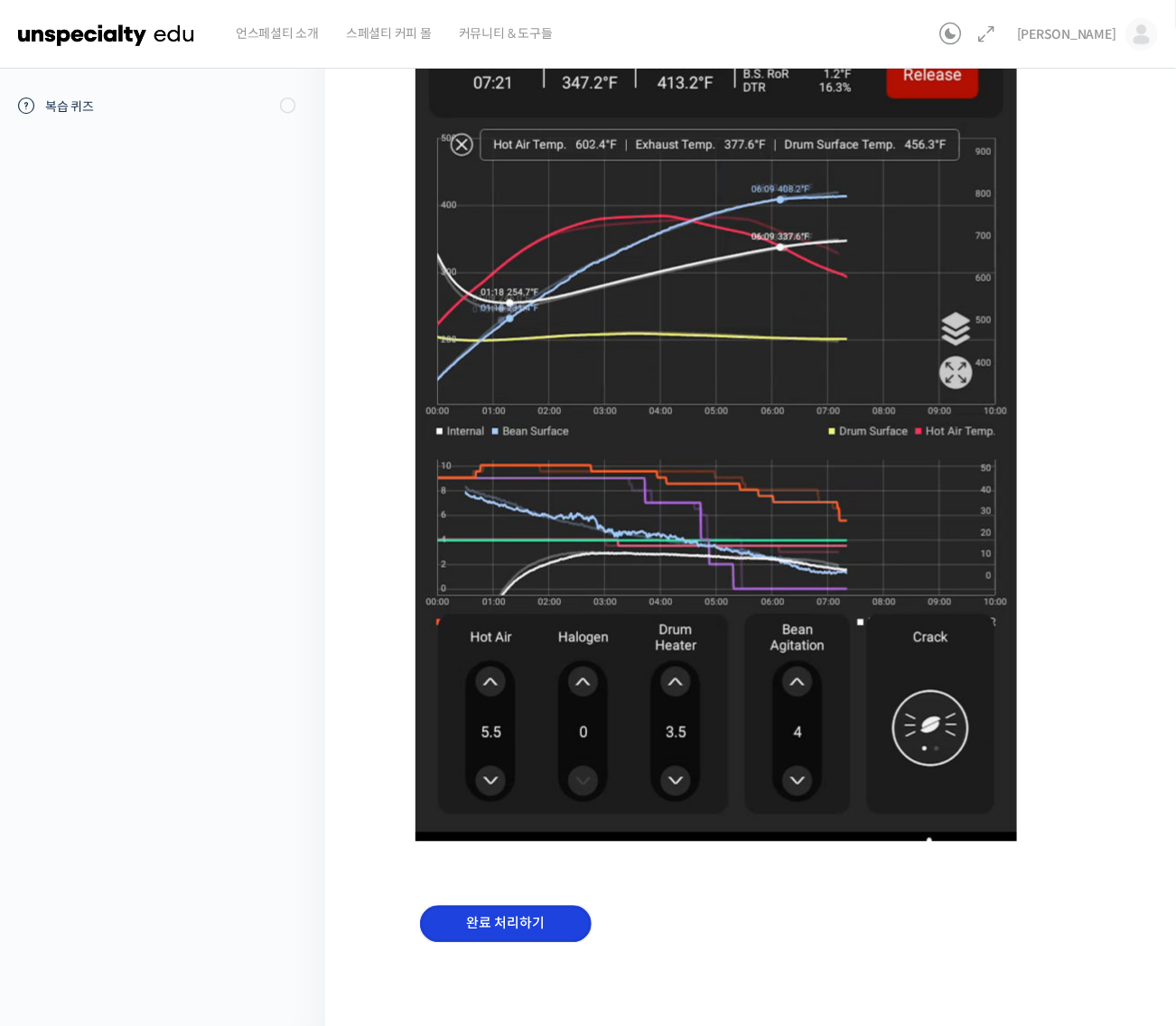
click at [540, 919] on input "완료 처리하기" at bounding box center [505, 924] width 172 height 37
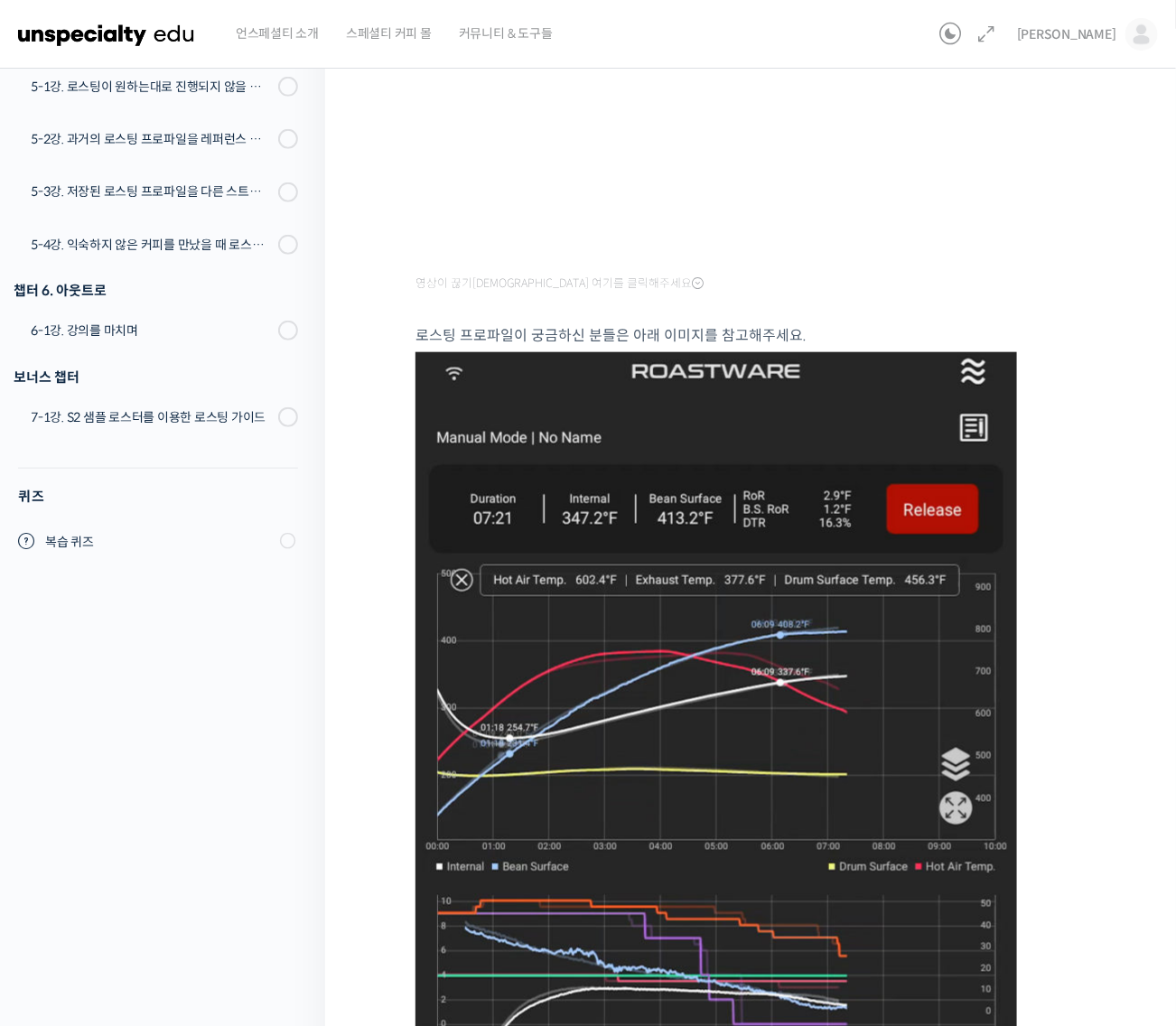
scroll to position [418, 0]
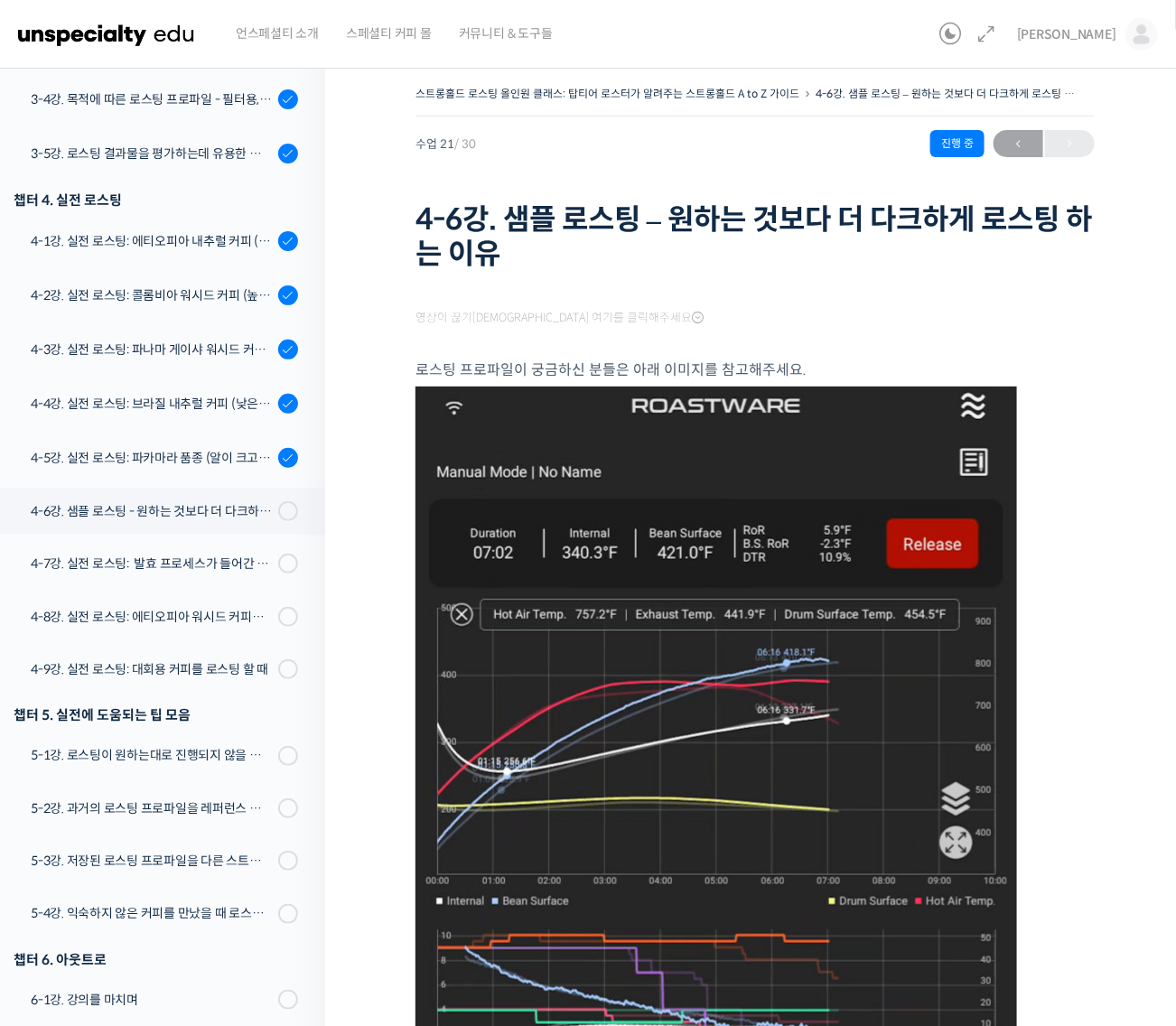
scroll to position [1291, 0]
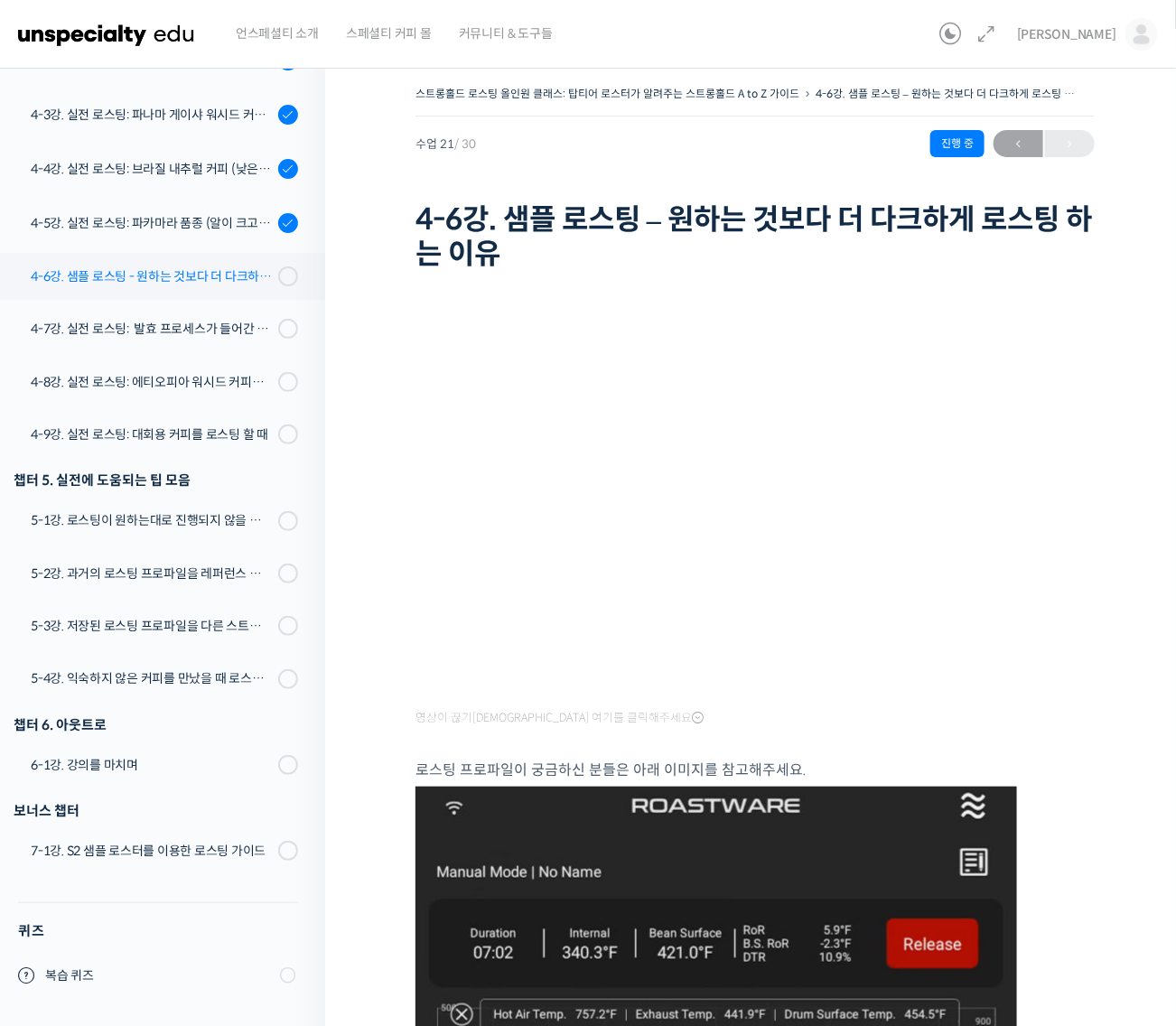
click at [219, 271] on div "4-6강. 샘플 로스팅 - 원하는 것보다 더 다크하게 로스팅 하는 이유" at bounding box center [152, 276] width 242 height 20
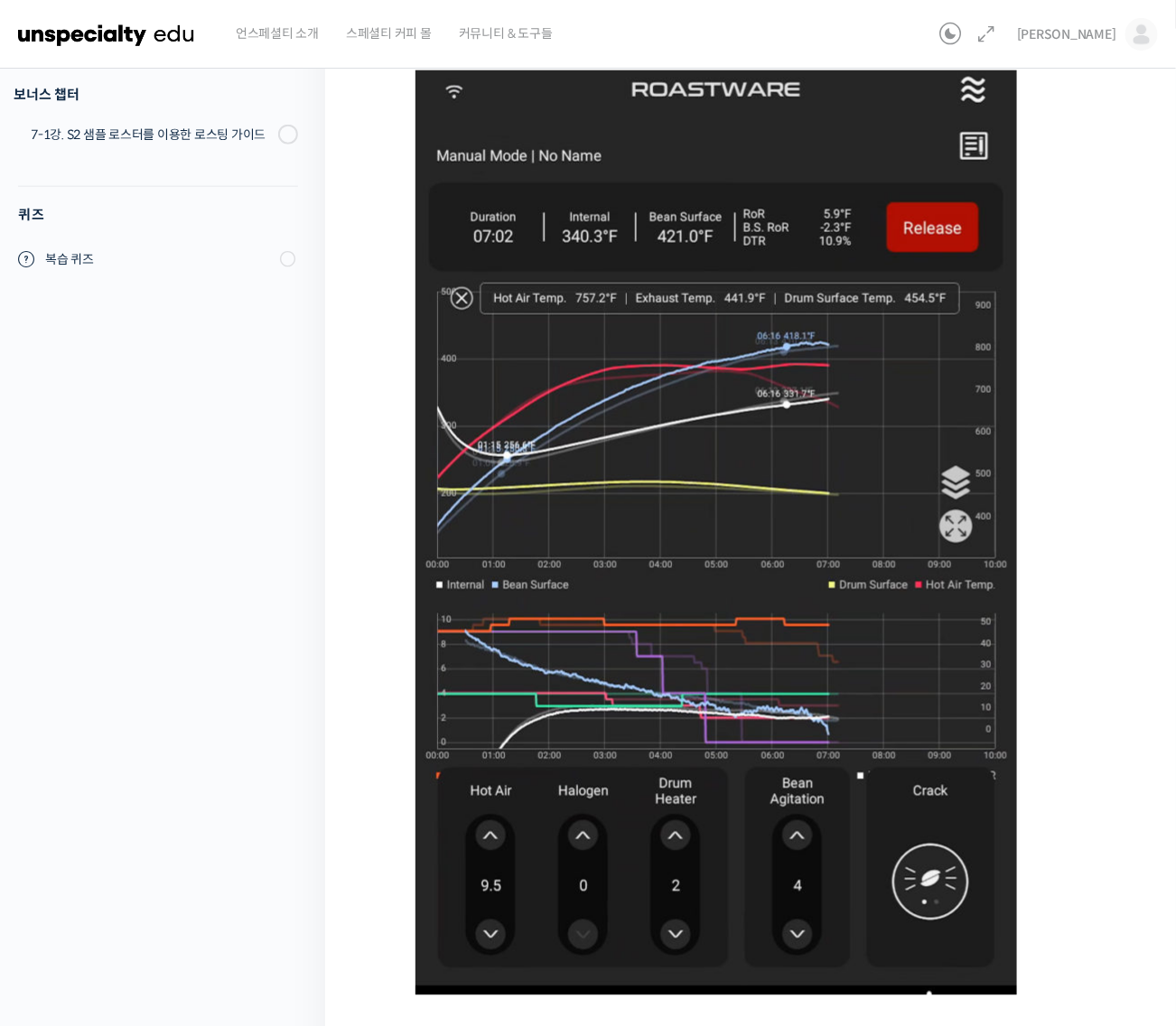
scroll to position [869, 0]
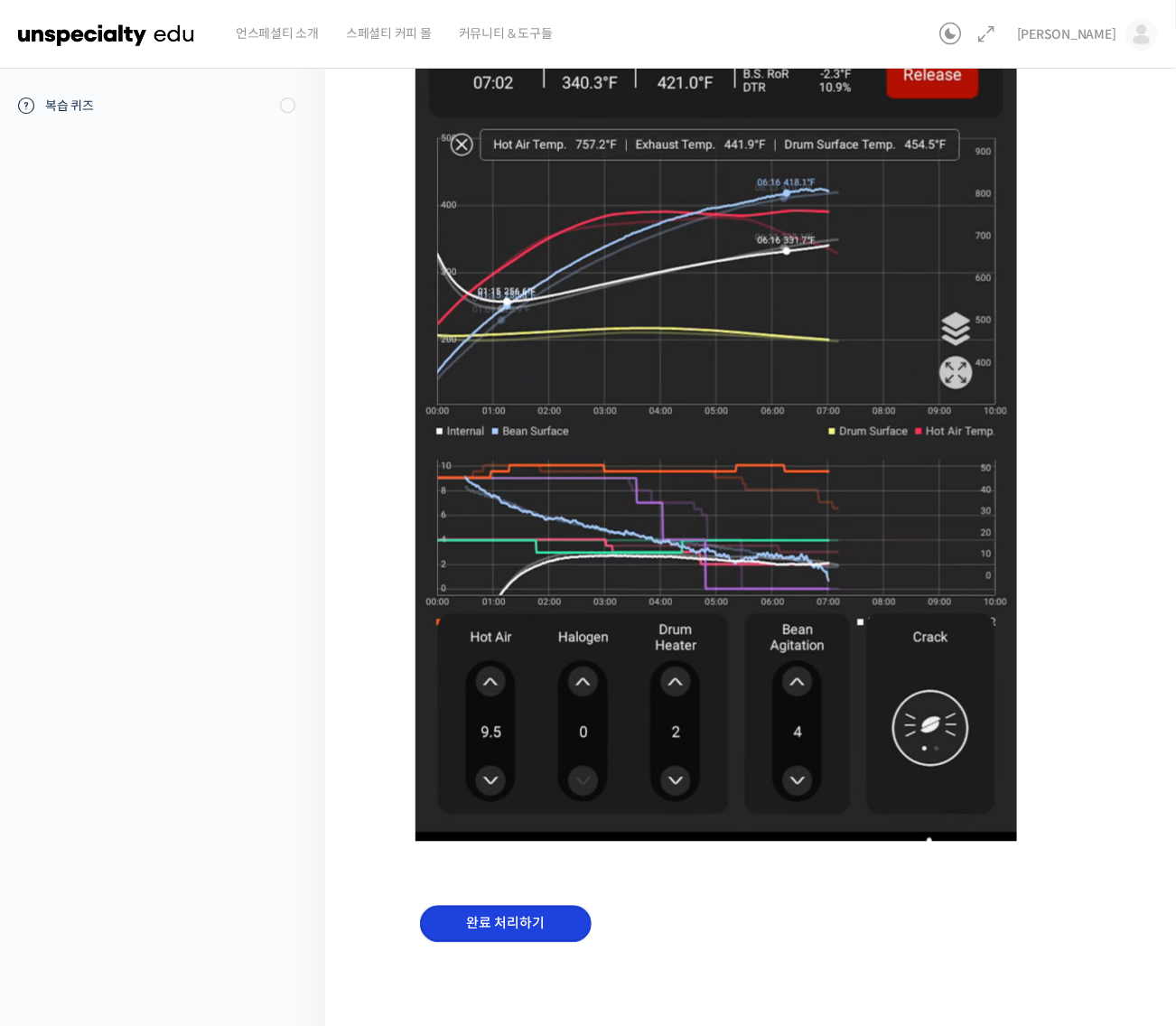
click at [561, 917] on input "완료 처리하기" at bounding box center [505, 924] width 172 height 37
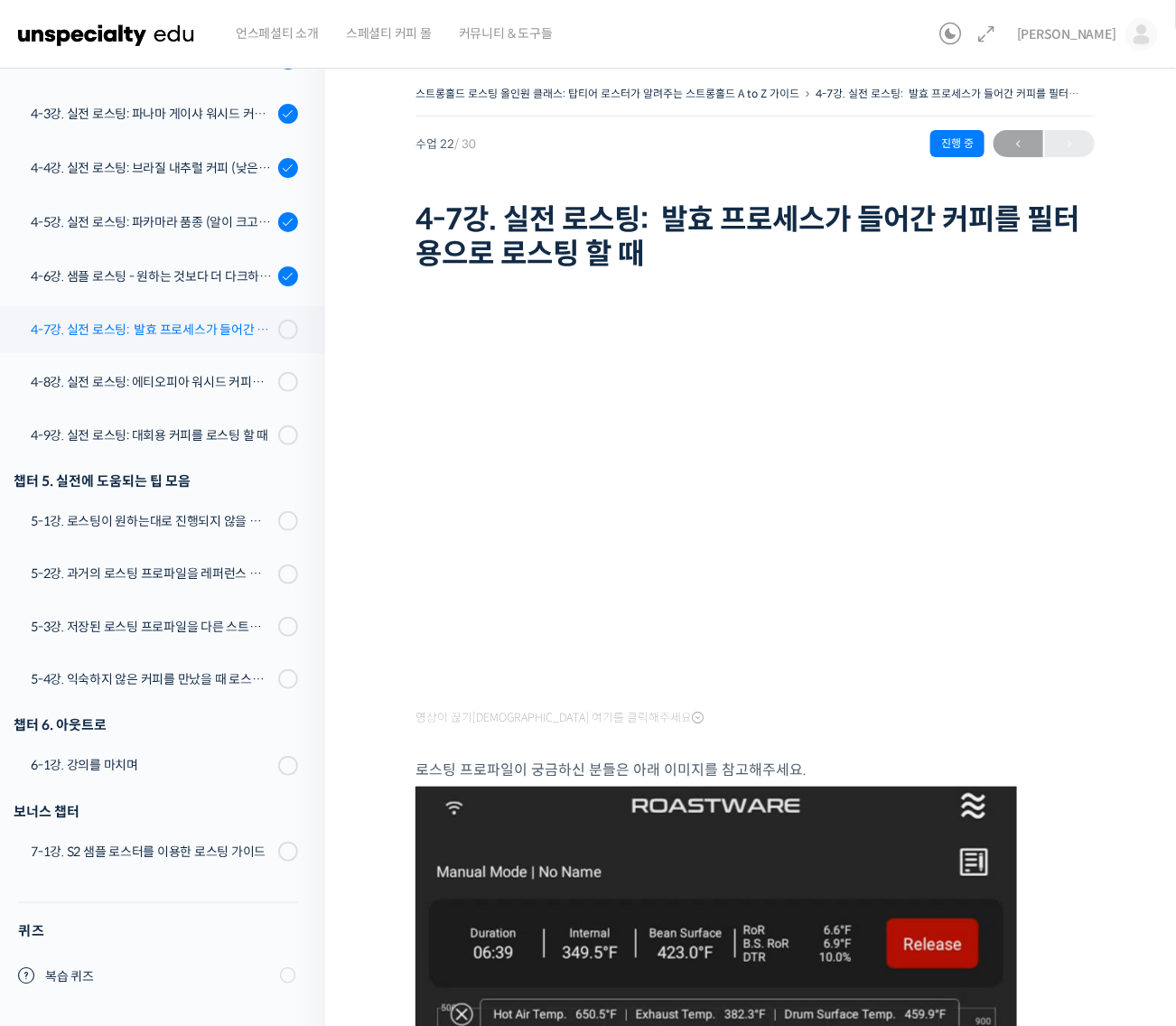
scroll to position [1180, 0]
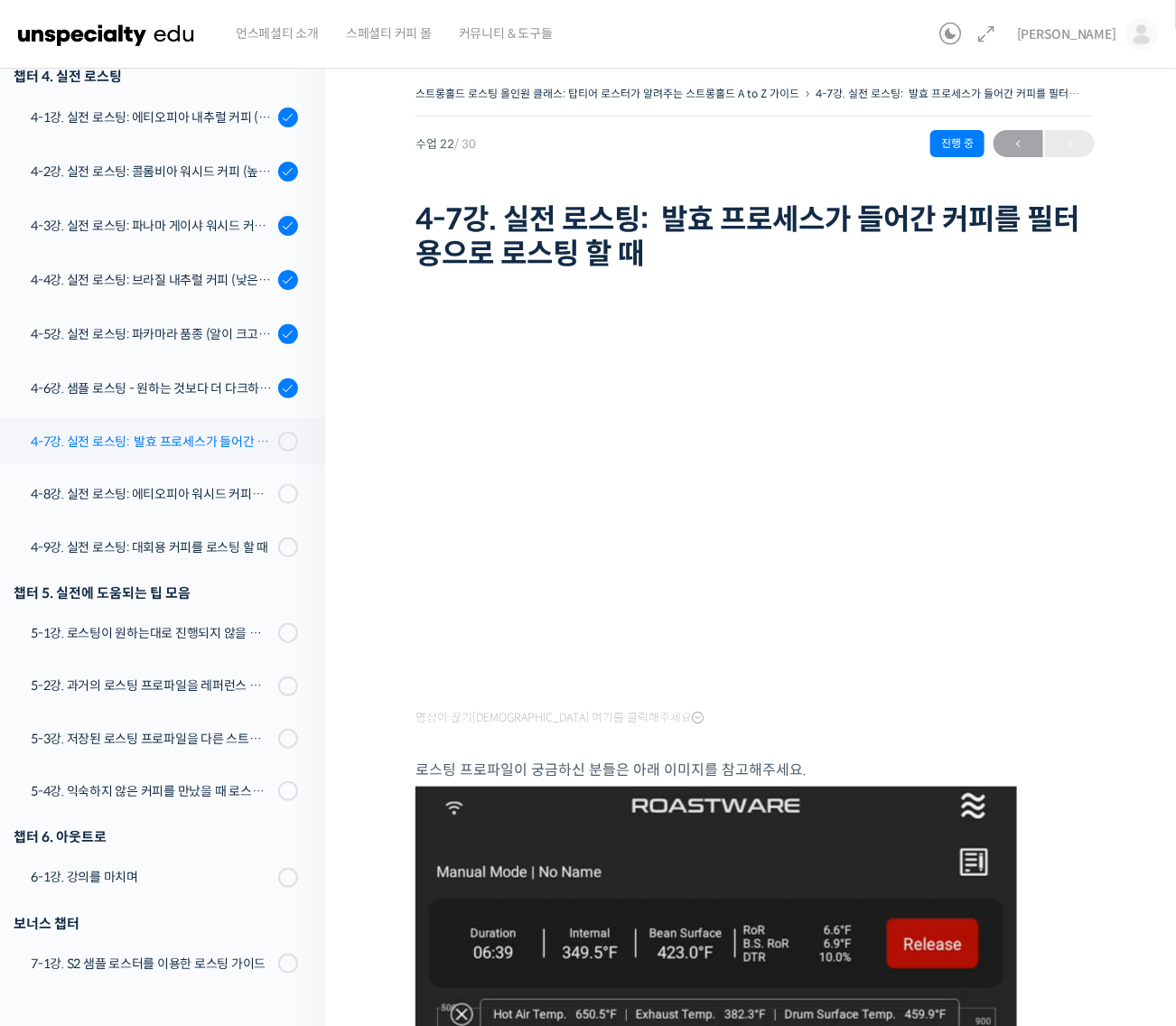
click at [204, 443] on div "4-7강. 실전 로스팅: 발효 프로세스가 들어간 커피를 필터용으로 로스팅 할 때" at bounding box center [152, 441] width 242 height 20
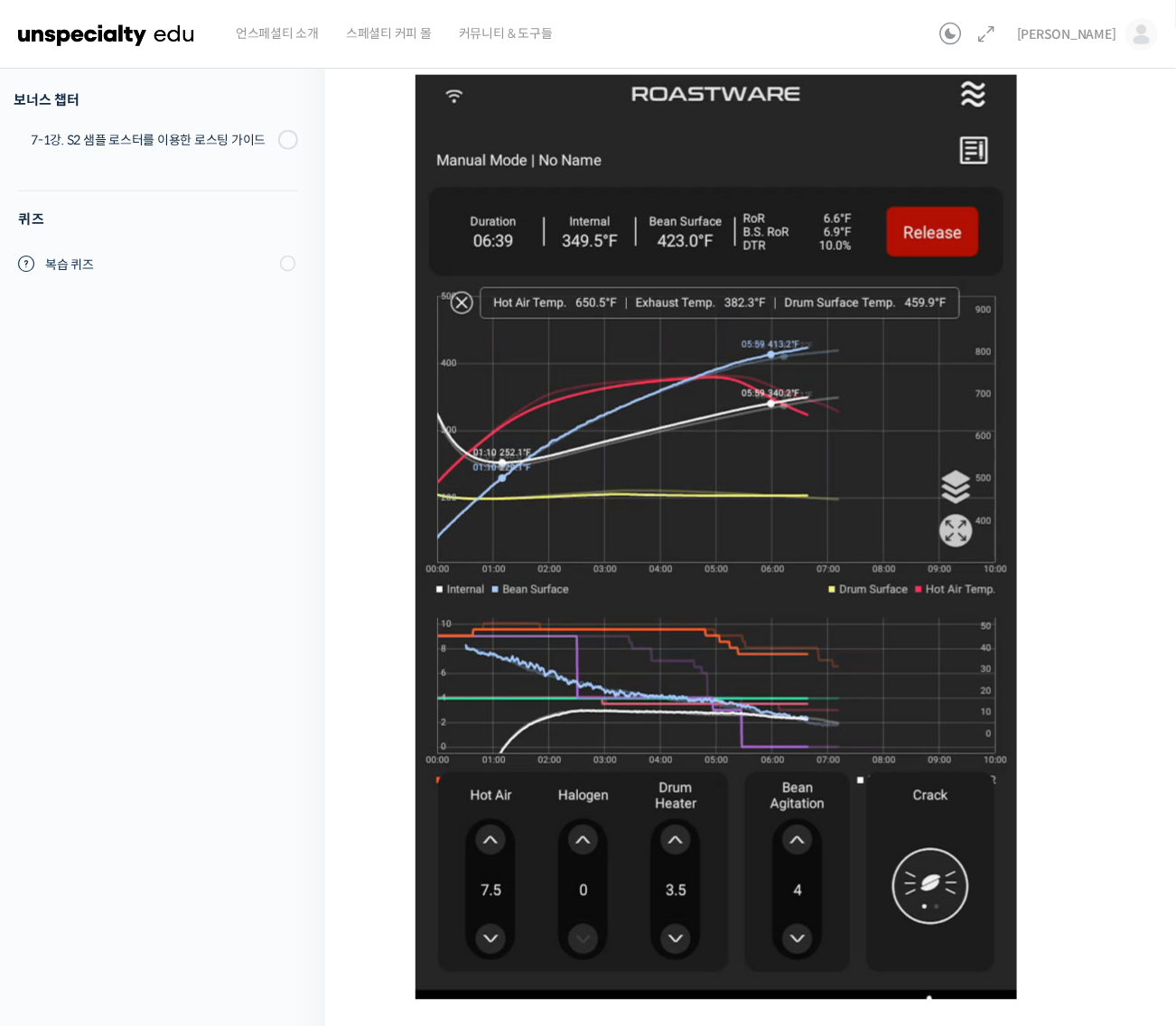
scroll to position [869, 0]
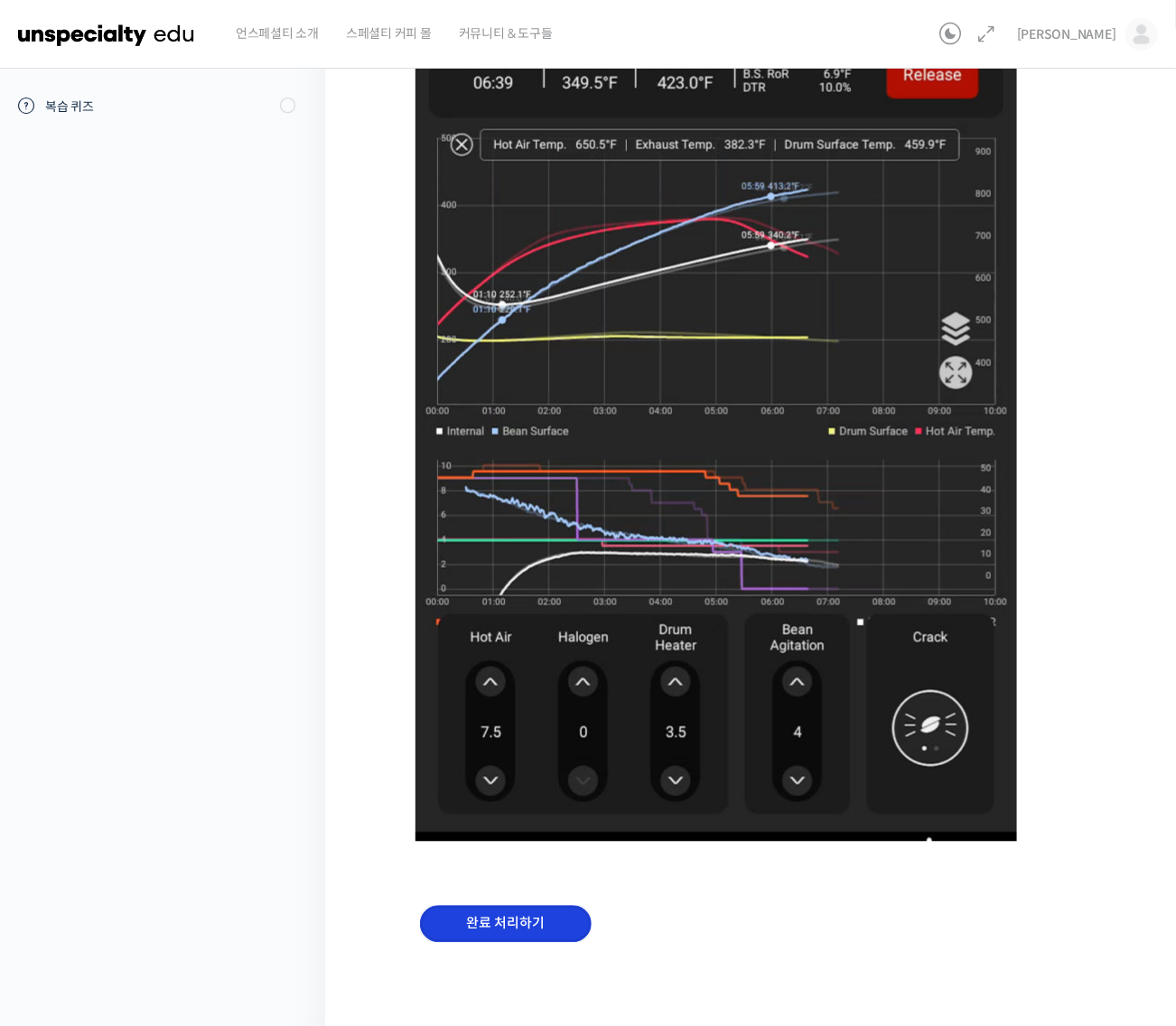
click at [561, 912] on input "완료 처리하기" at bounding box center [505, 924] width 172 height 37
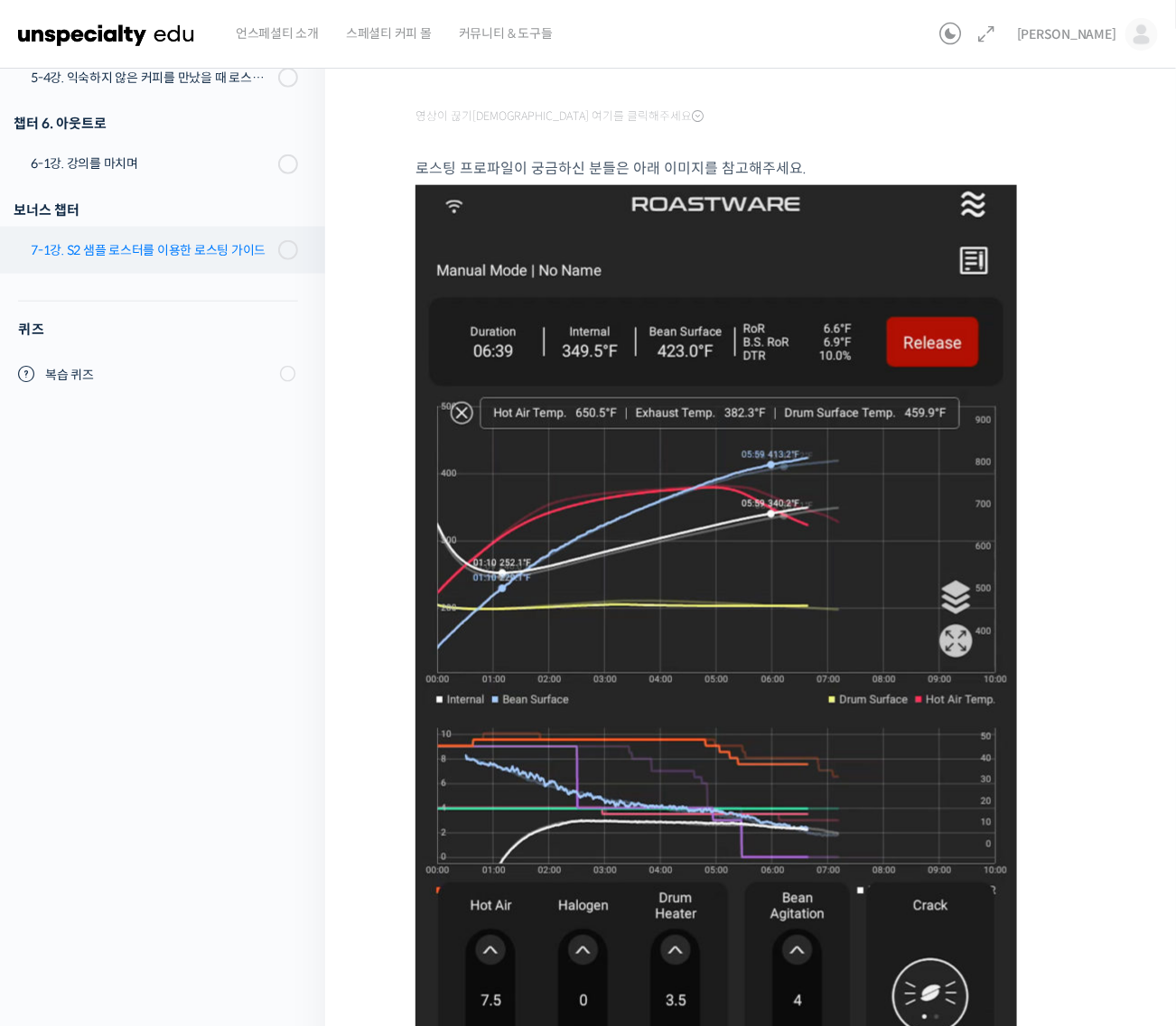
scroll to position [531, 0]
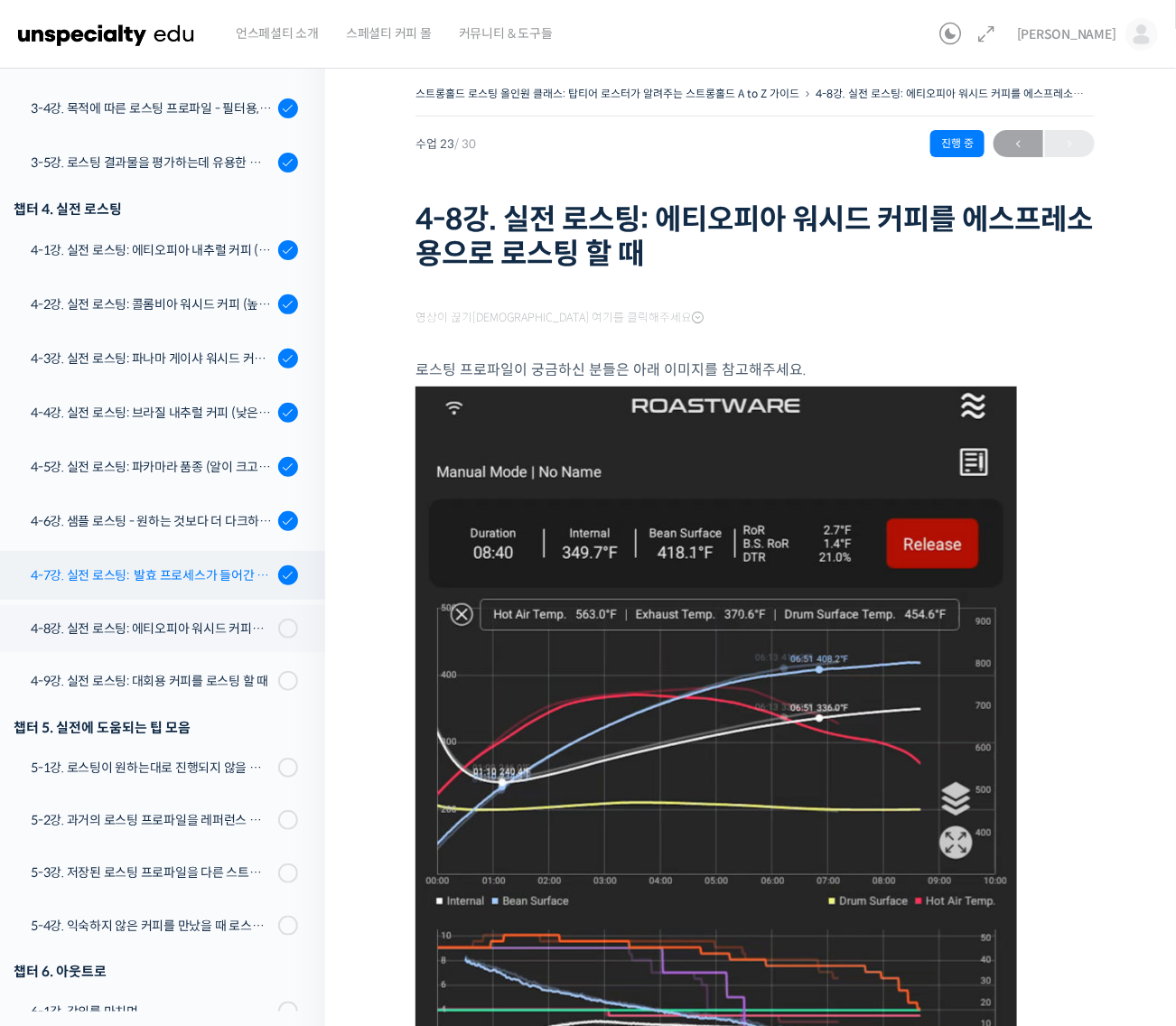
scroll to position [1293, 0]
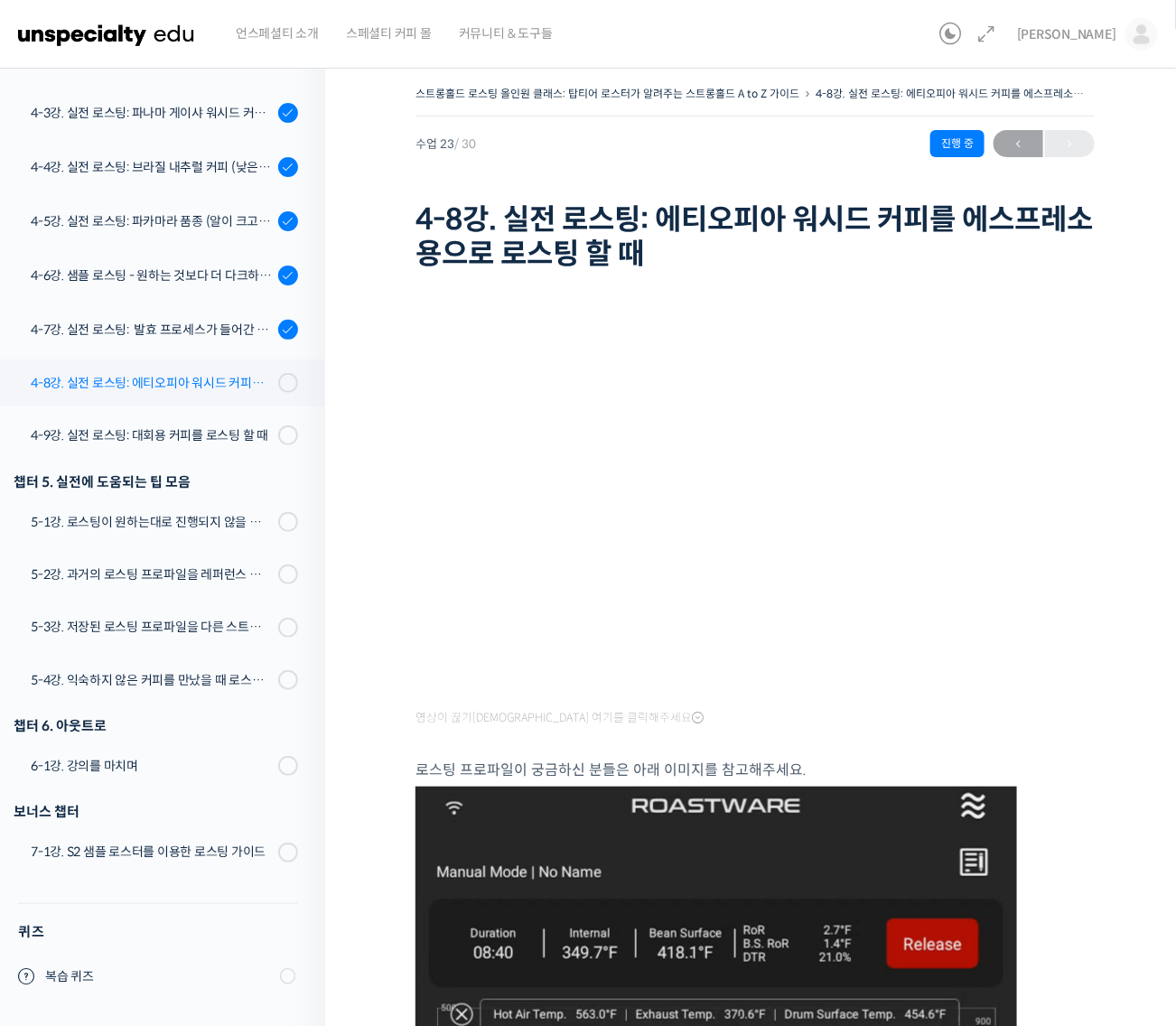
click at [236, 385] on div "4-8강. 실전 로스팅: 에티오피아 워시드 커피를 에스프레소용으로 로스팅 할 때" at bounding box center [152, 383] width 242 height 20
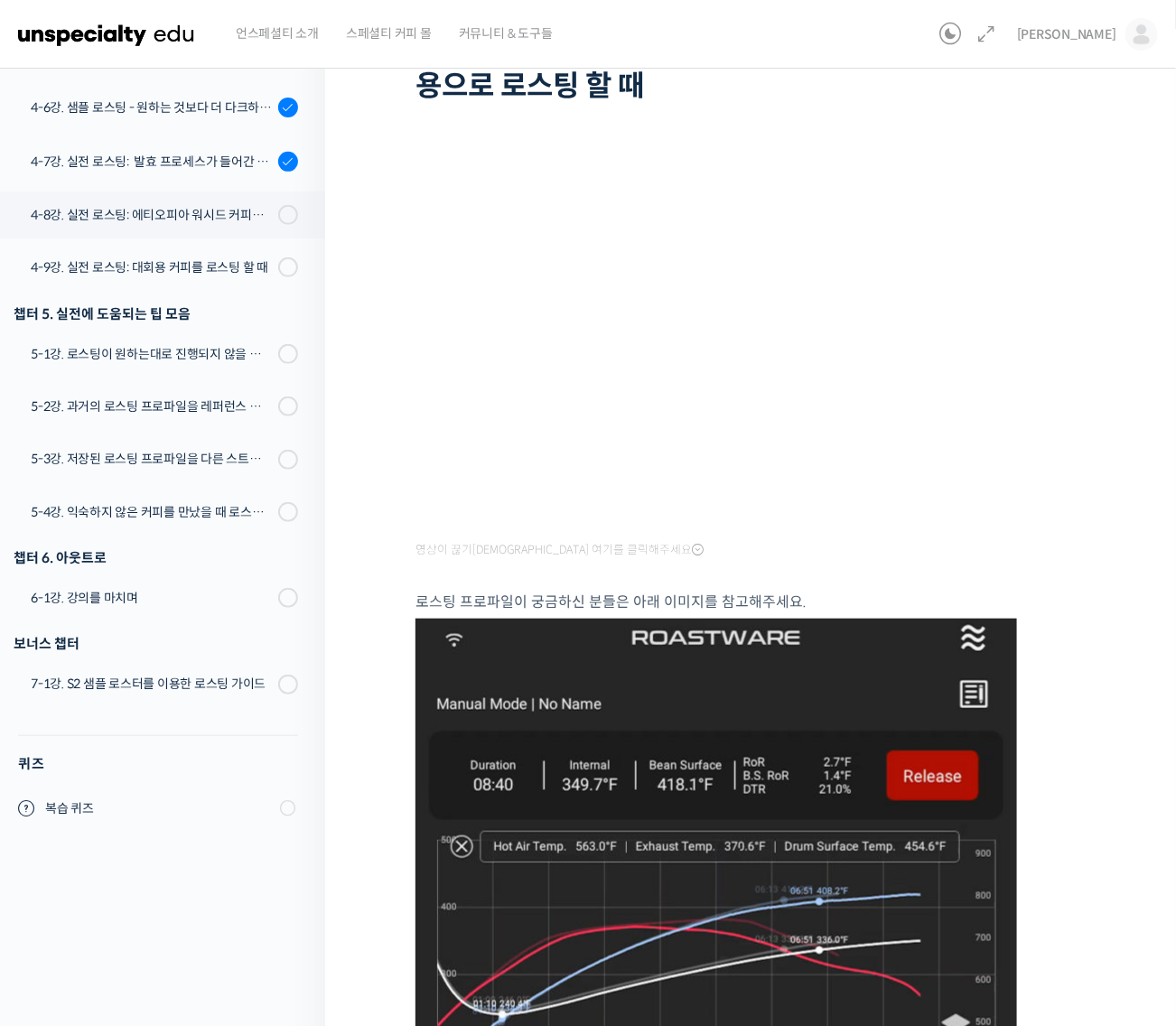
scroll to position [451, 0]
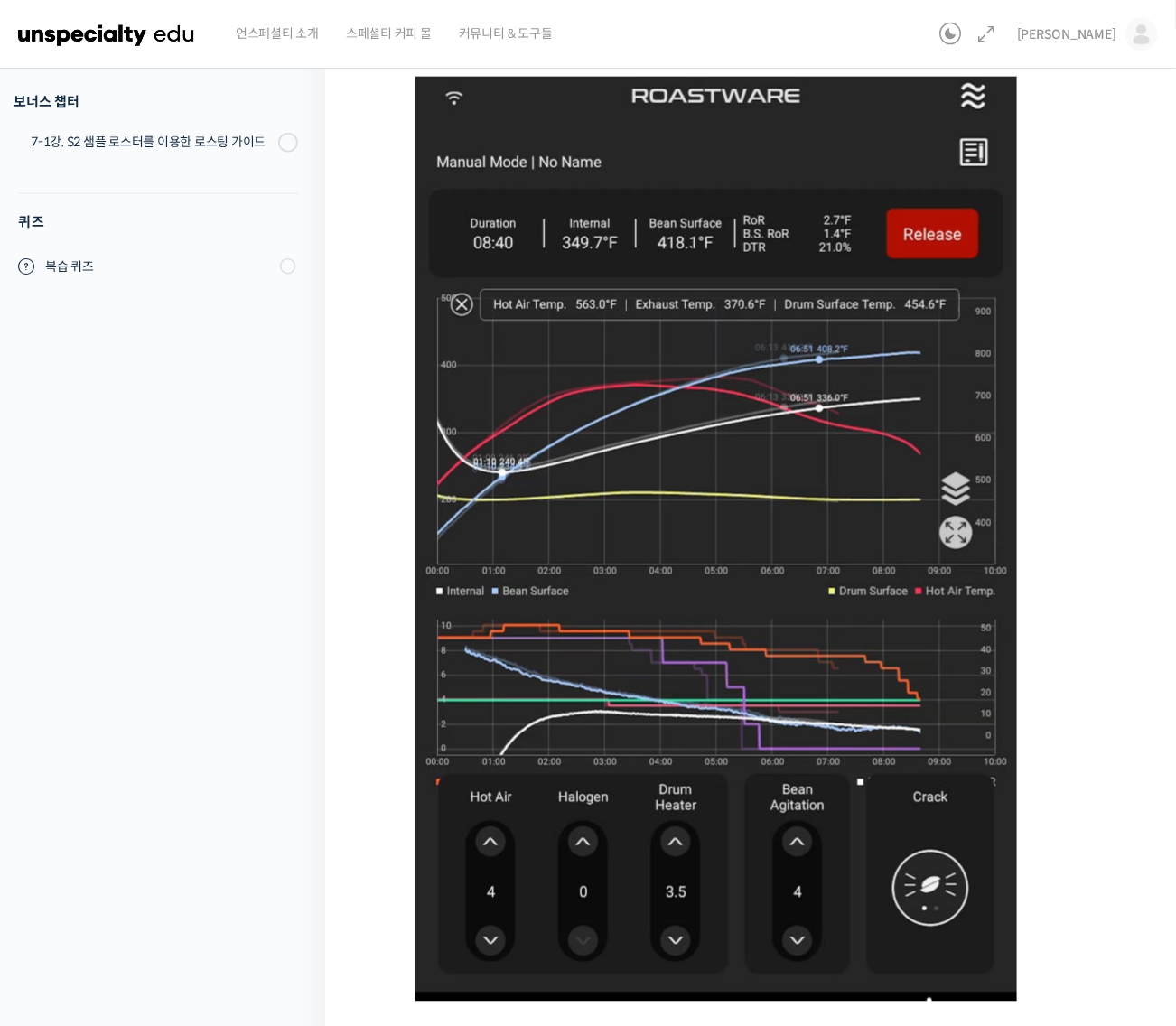
scroll to position [869, 0]
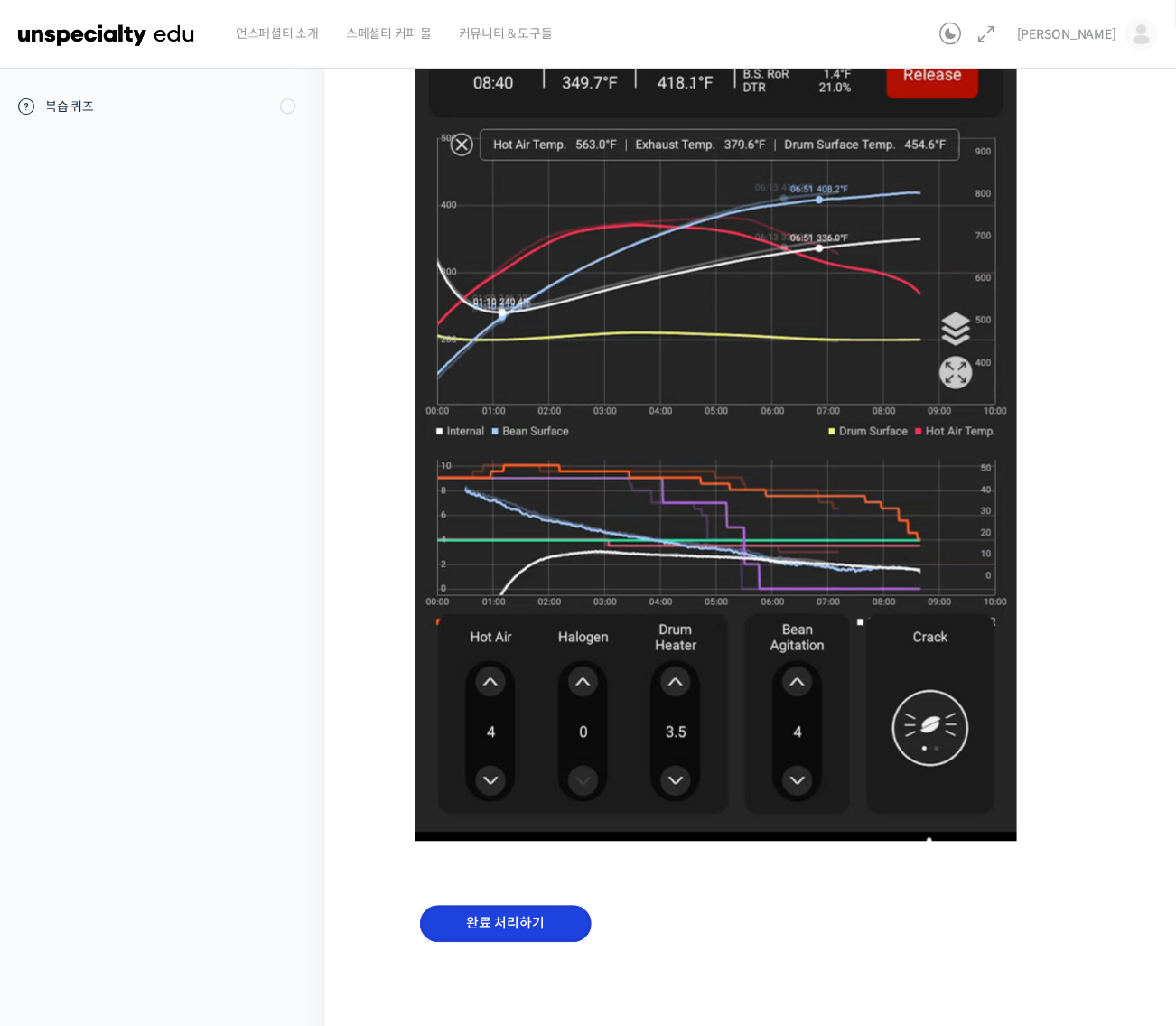
click at [563, 913] on input "완료 처리하기" at bounding box center [505, 924] width 172 height 37
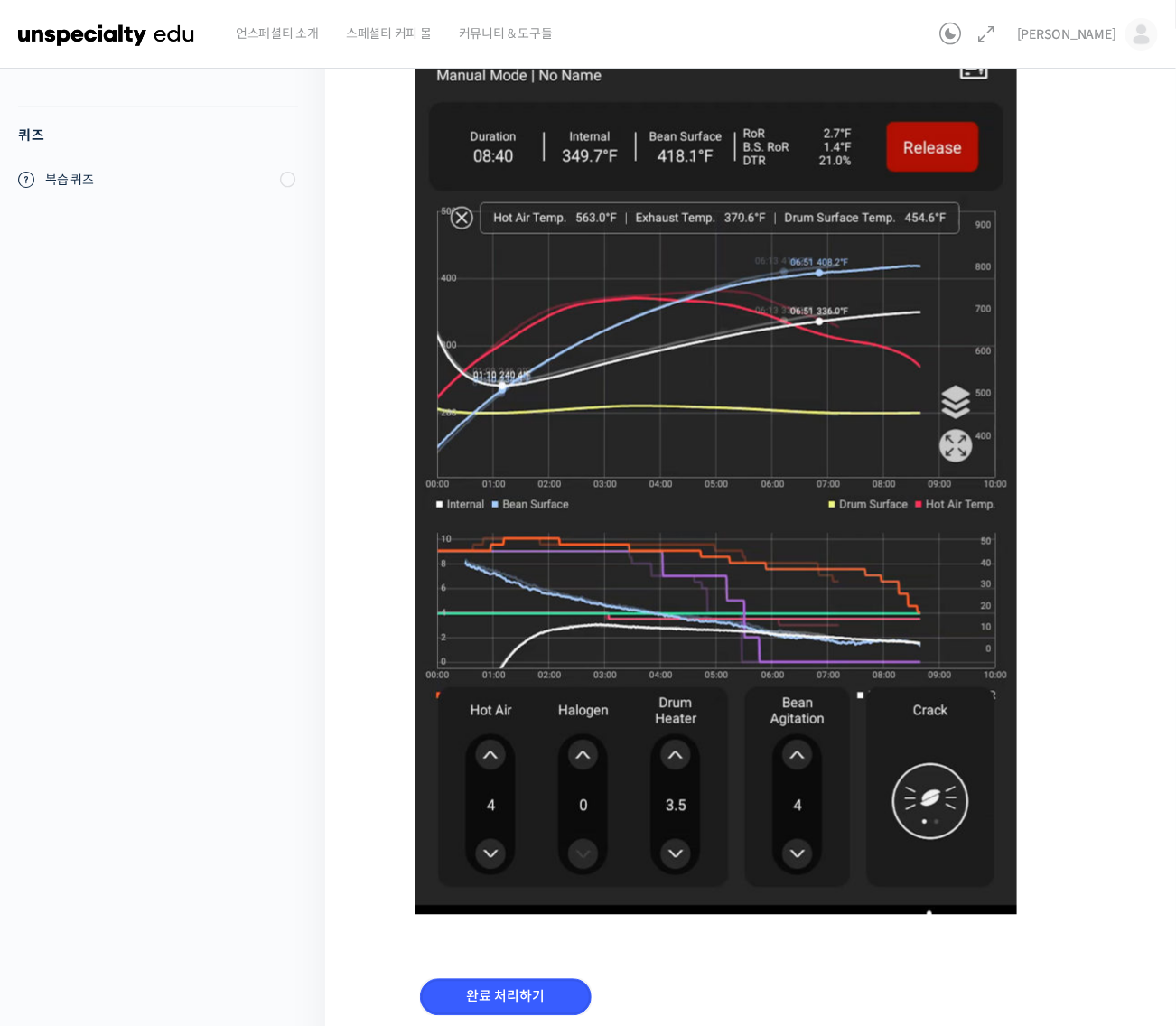
scroll to position [533, 0]
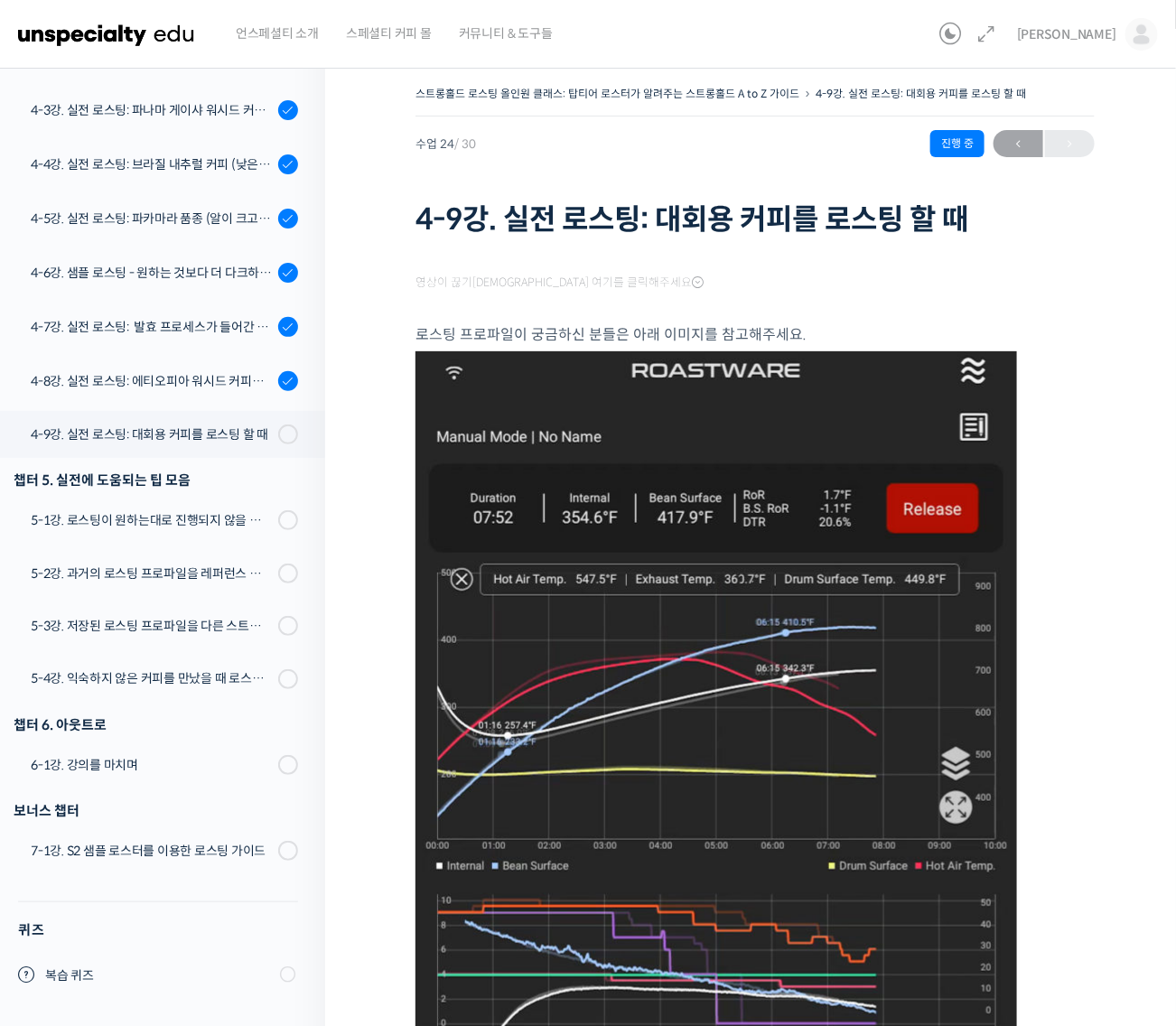
scroll to position [1296, 0]
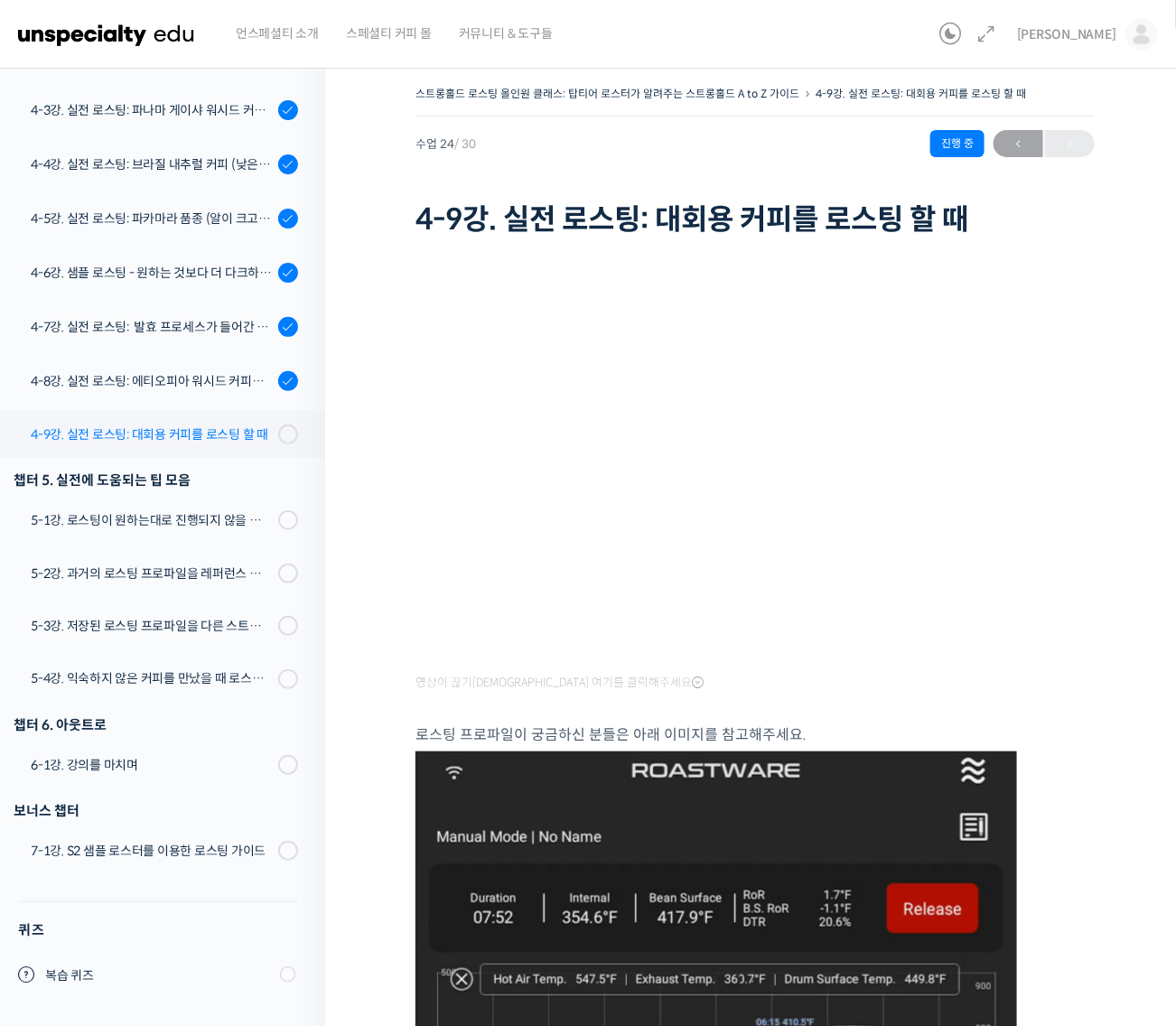
click at [217, 431] on div "4-9강. 실전 로스팅: 대회용 커피를 로스팅 할 때" at bounding box center [152, 433] width 242 height 20
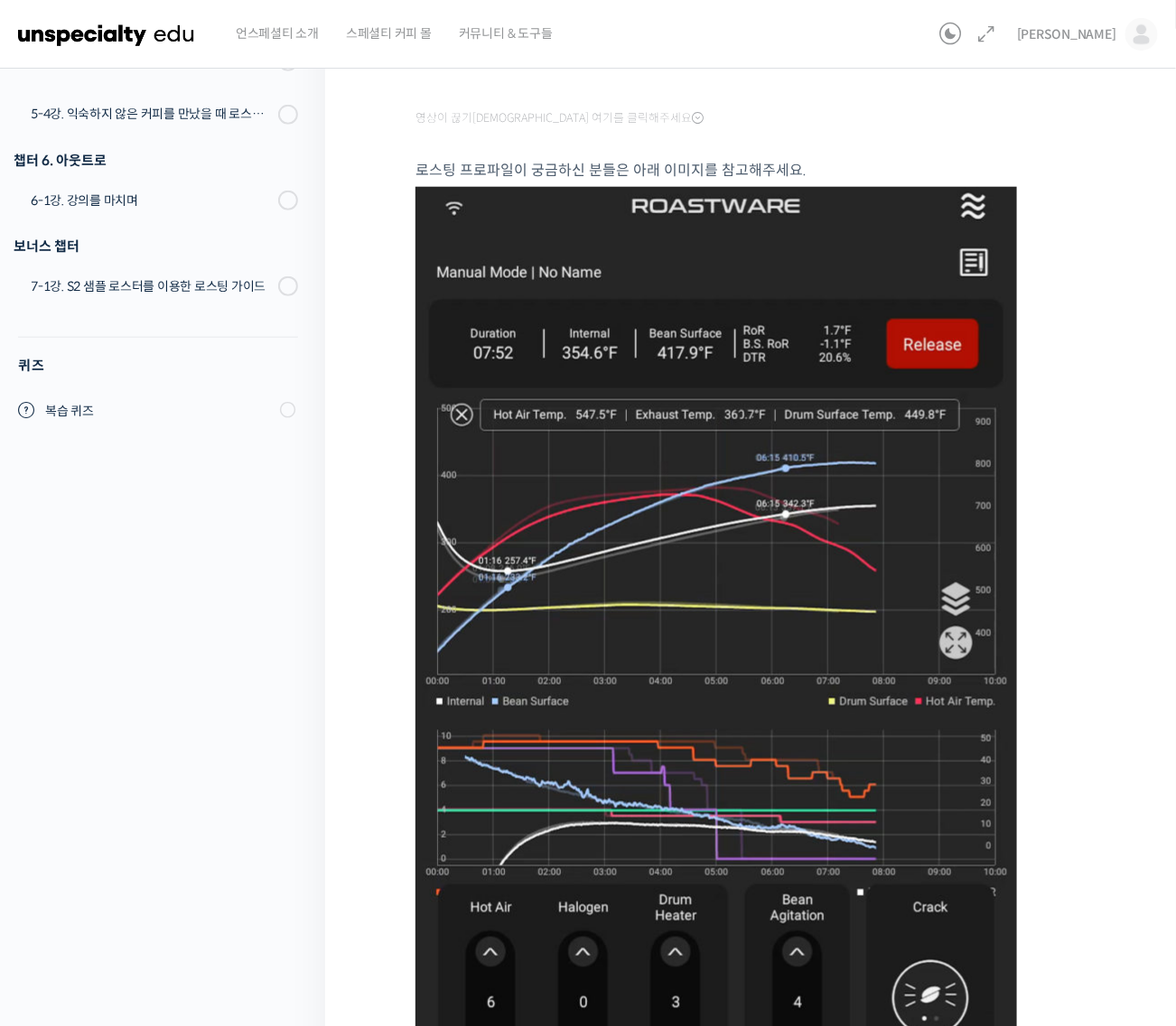
scroll to position [837, 0]
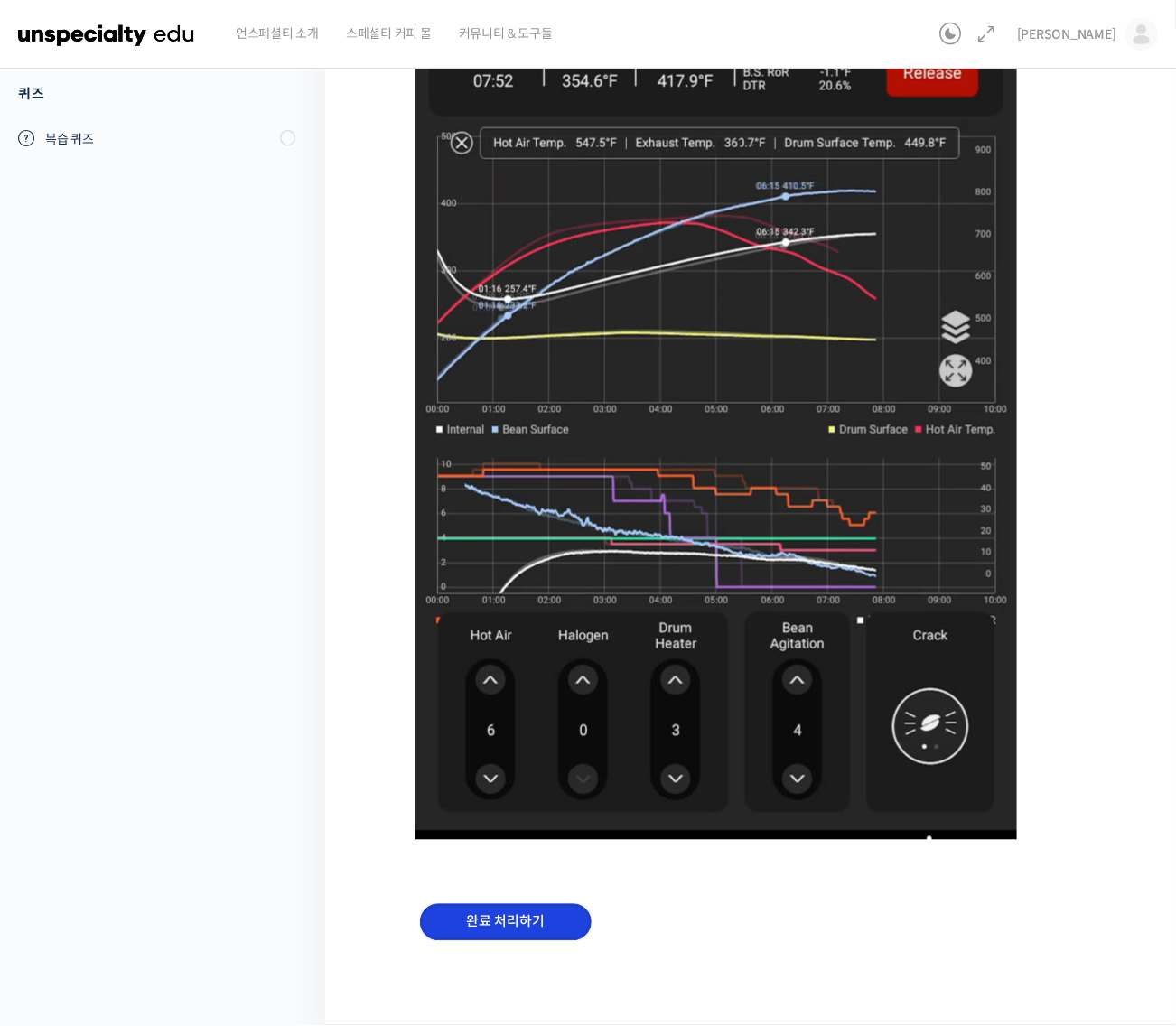
click at [553, 912] on input "완료 처리하기" at bounding box center [505, 922] width 172 height 37
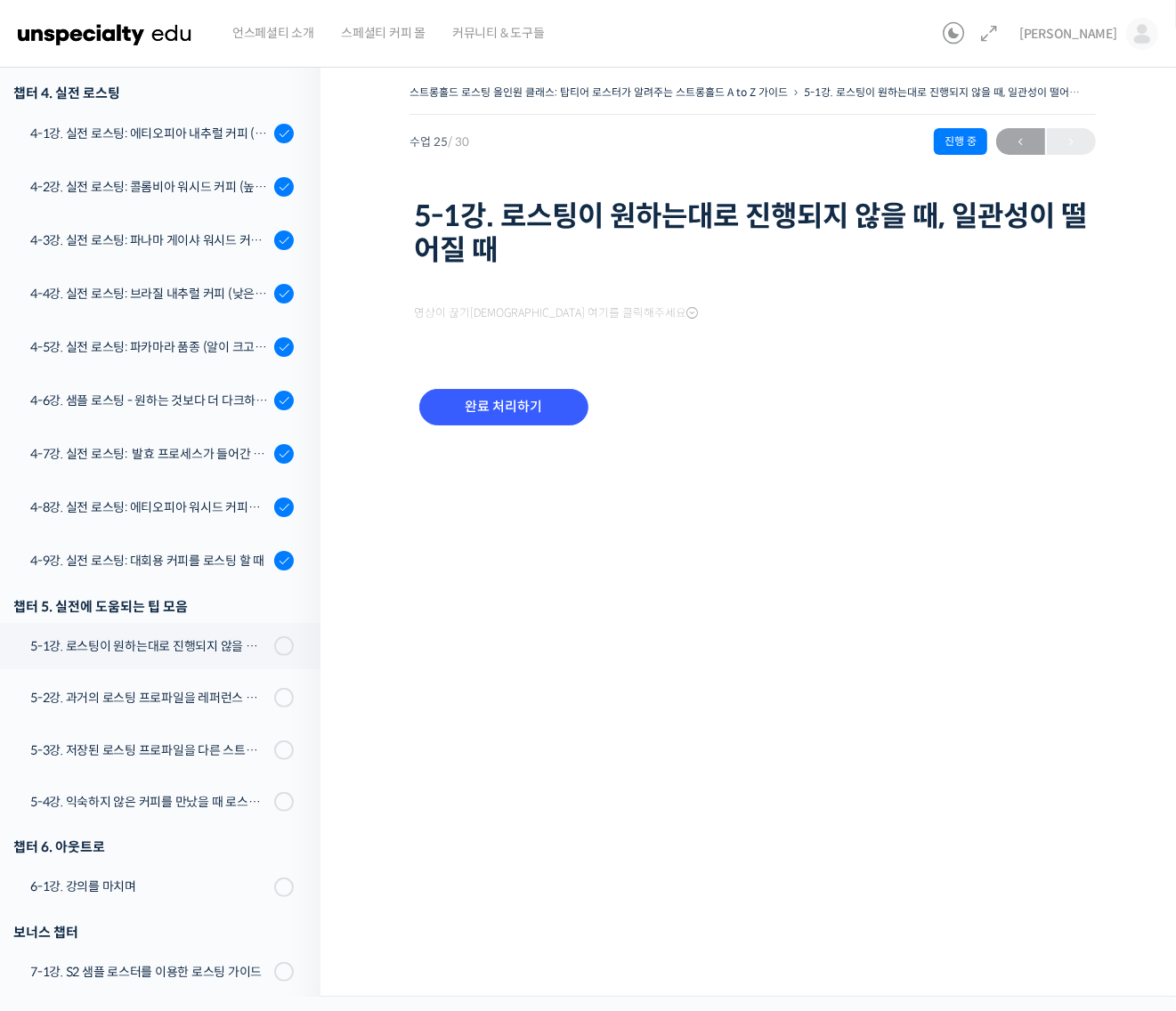
scroll to position [1278, 0]
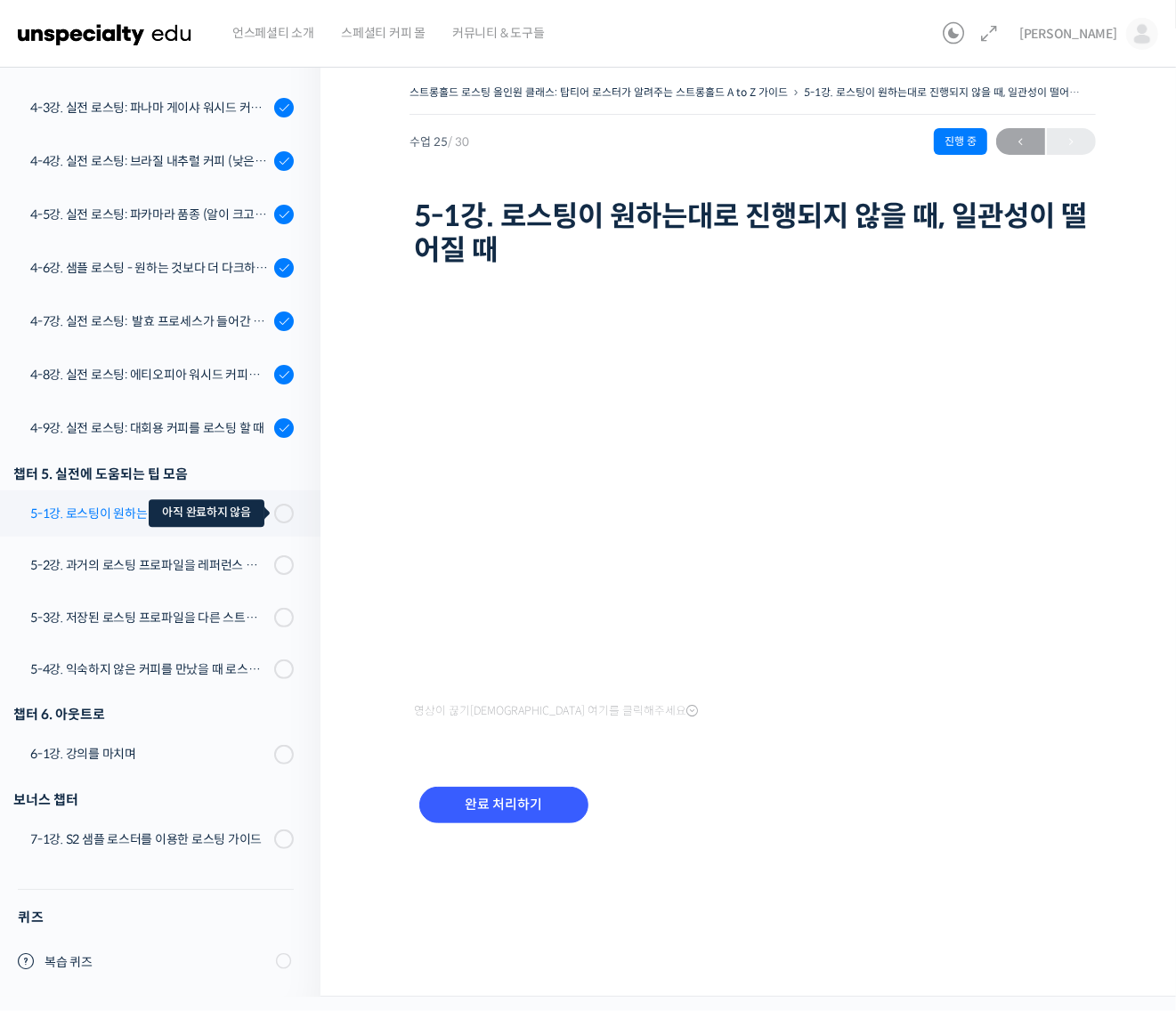
click at [275, 512] on div at bounding box center [284, 513] width 19 height 19
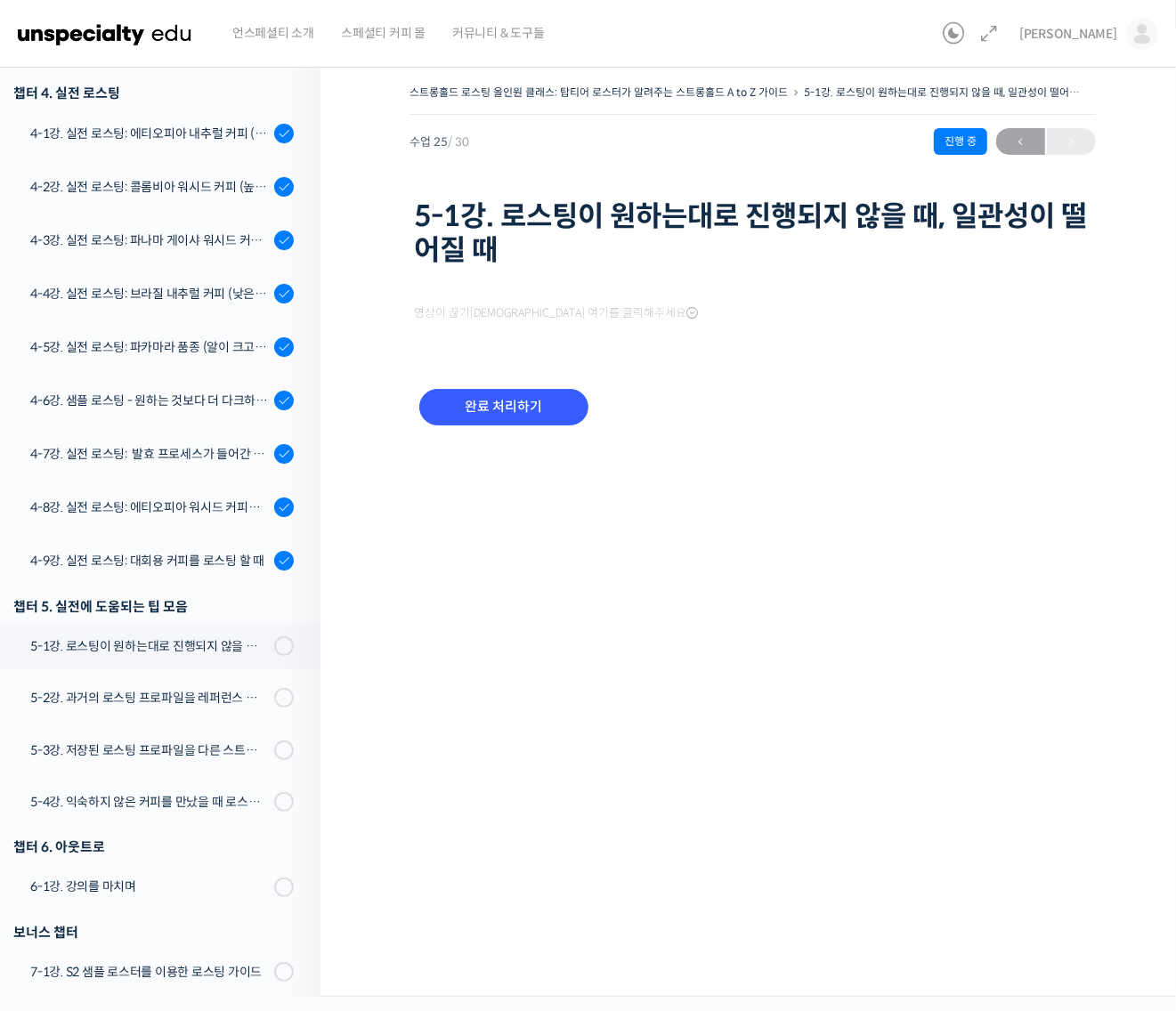
scroll to position [1278, 0]
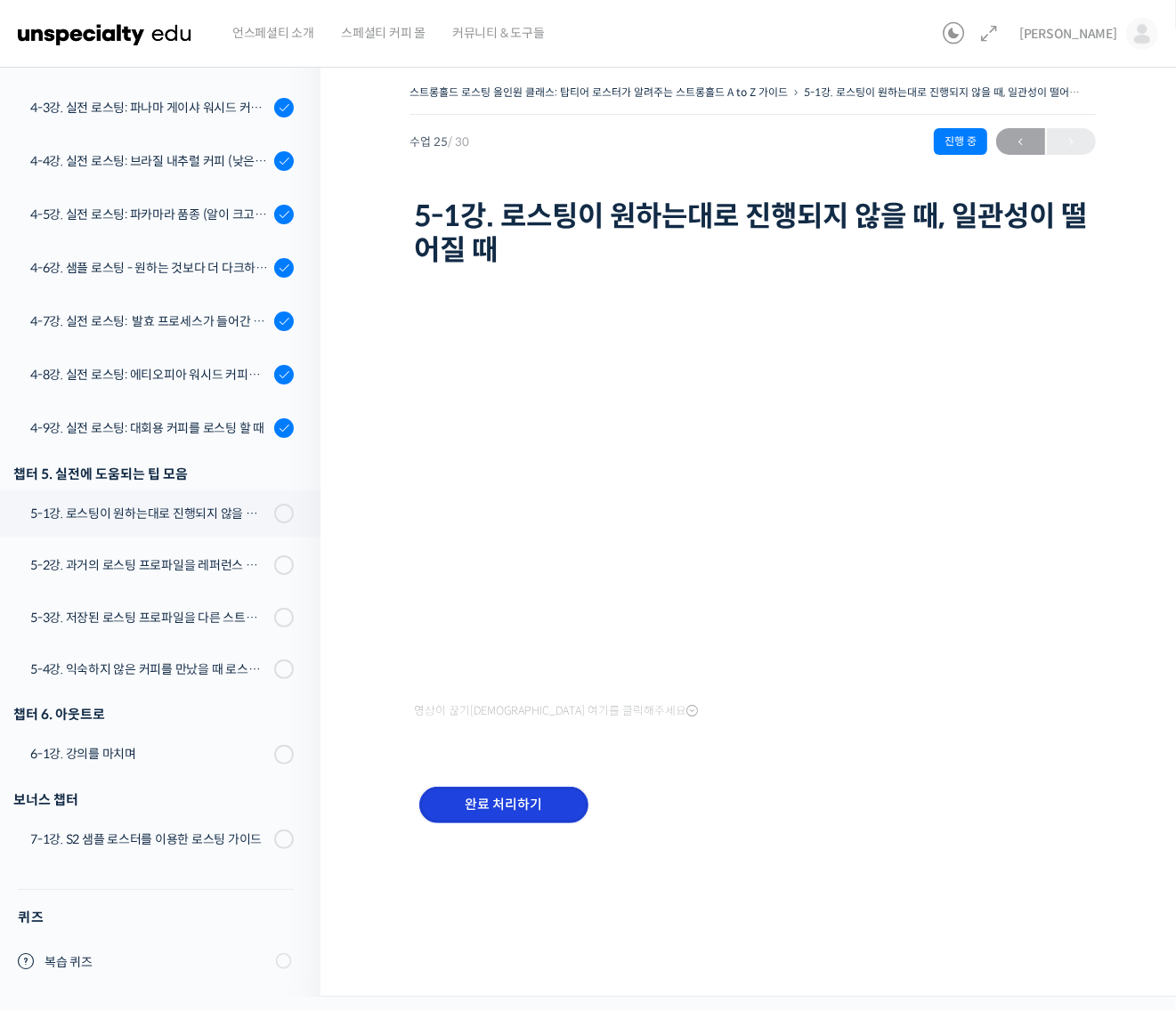
click at [516, 806] on input "완료 처리하기" at bounding box center [503, 804] width 169 height 36
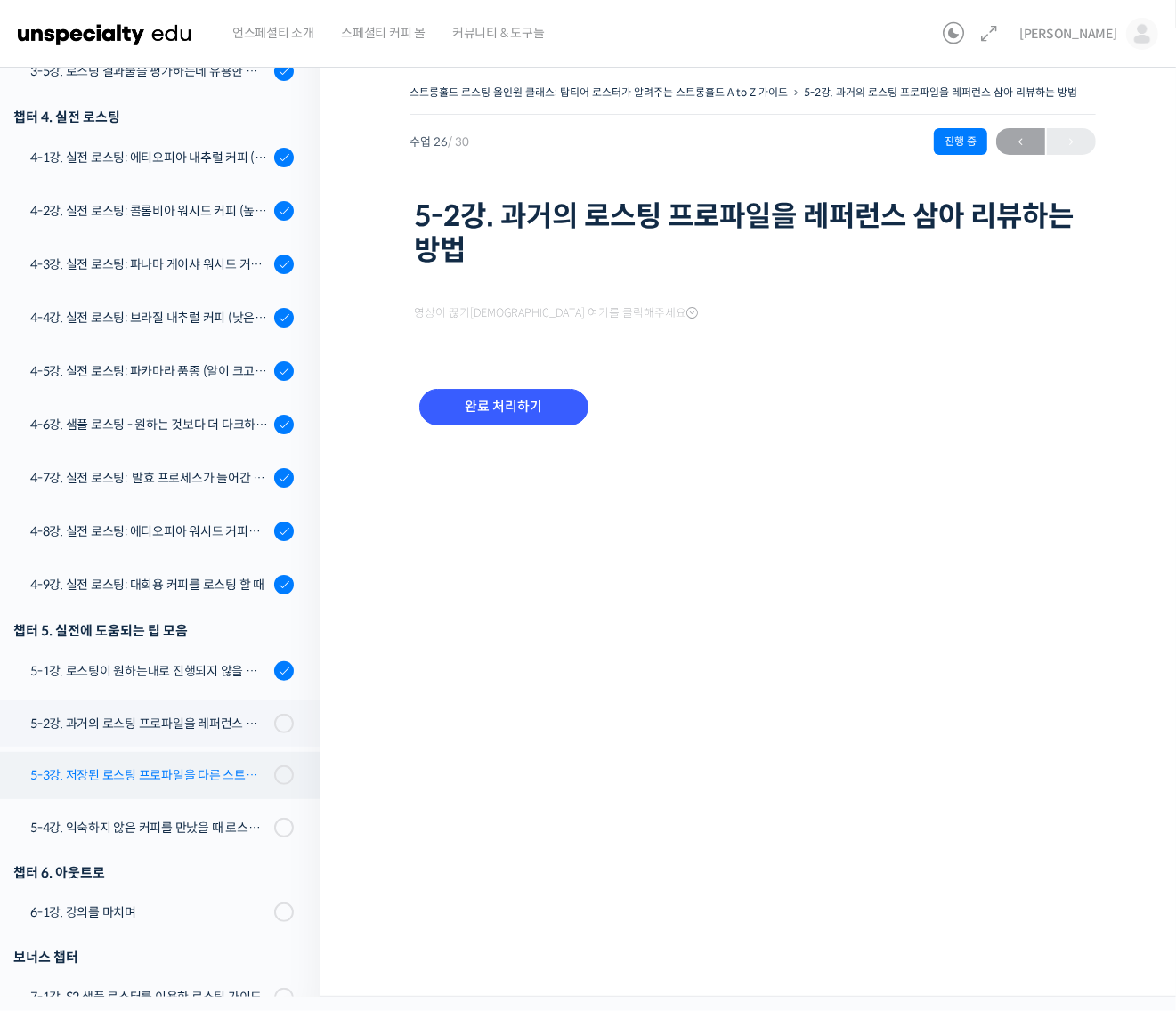
scroll to position [1278, 0]
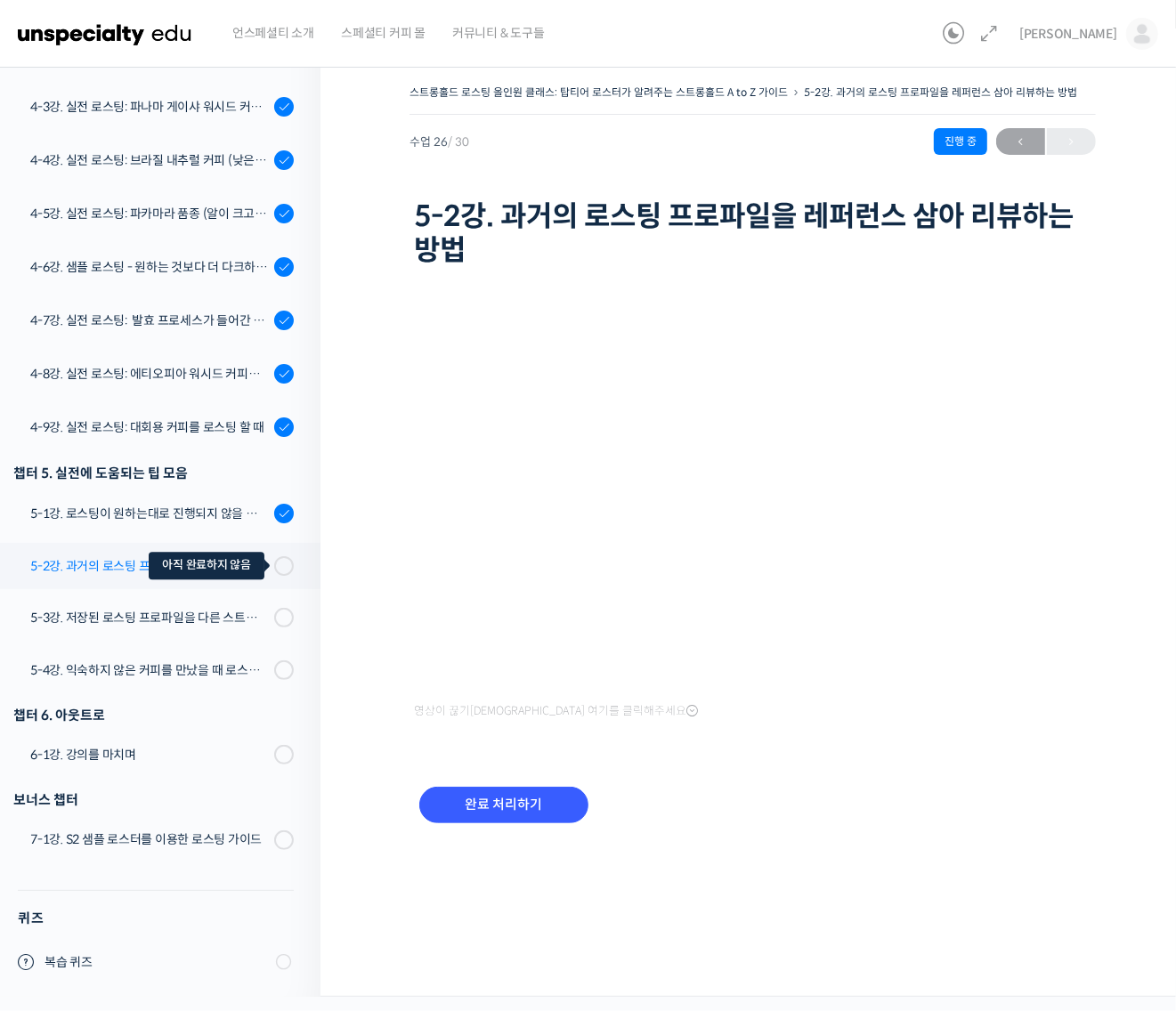
click at [275, 556] on div at bounding box center [284, 566] width 19 height 19
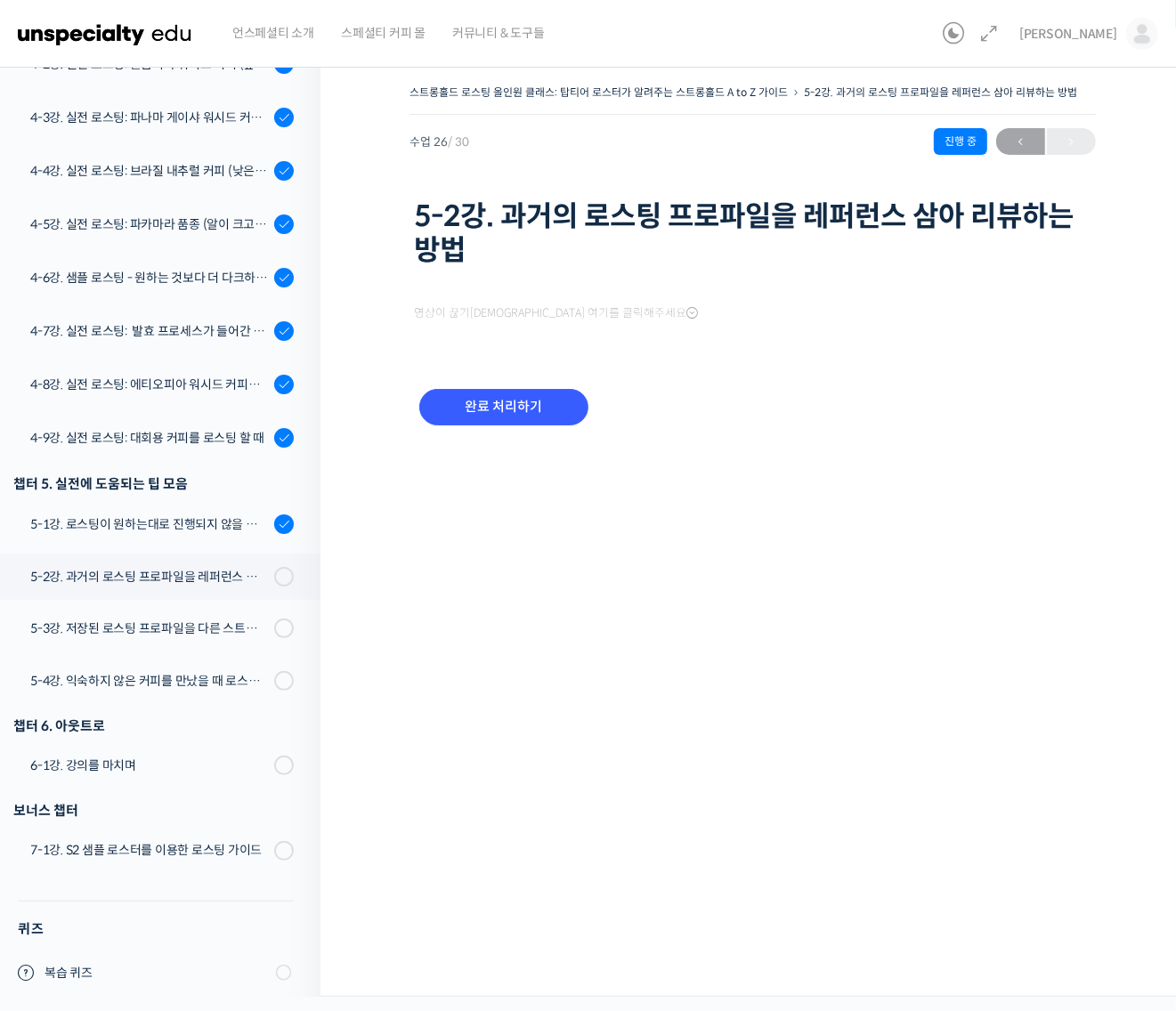
scroll to position [1278, 0]
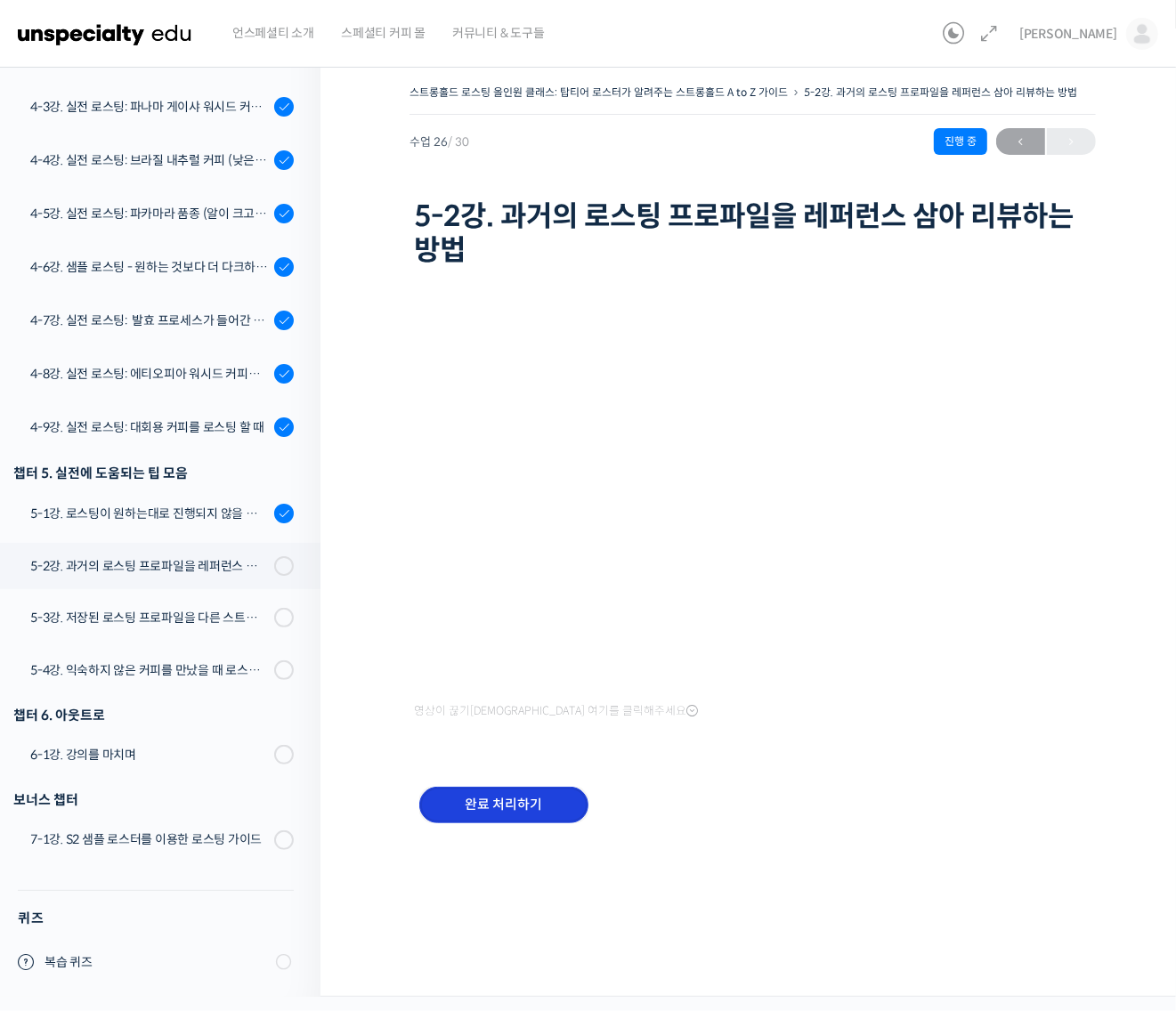
click at [525, 811] on input "완료 처리하기" at bounding box center [503, 804] width 169 height 36
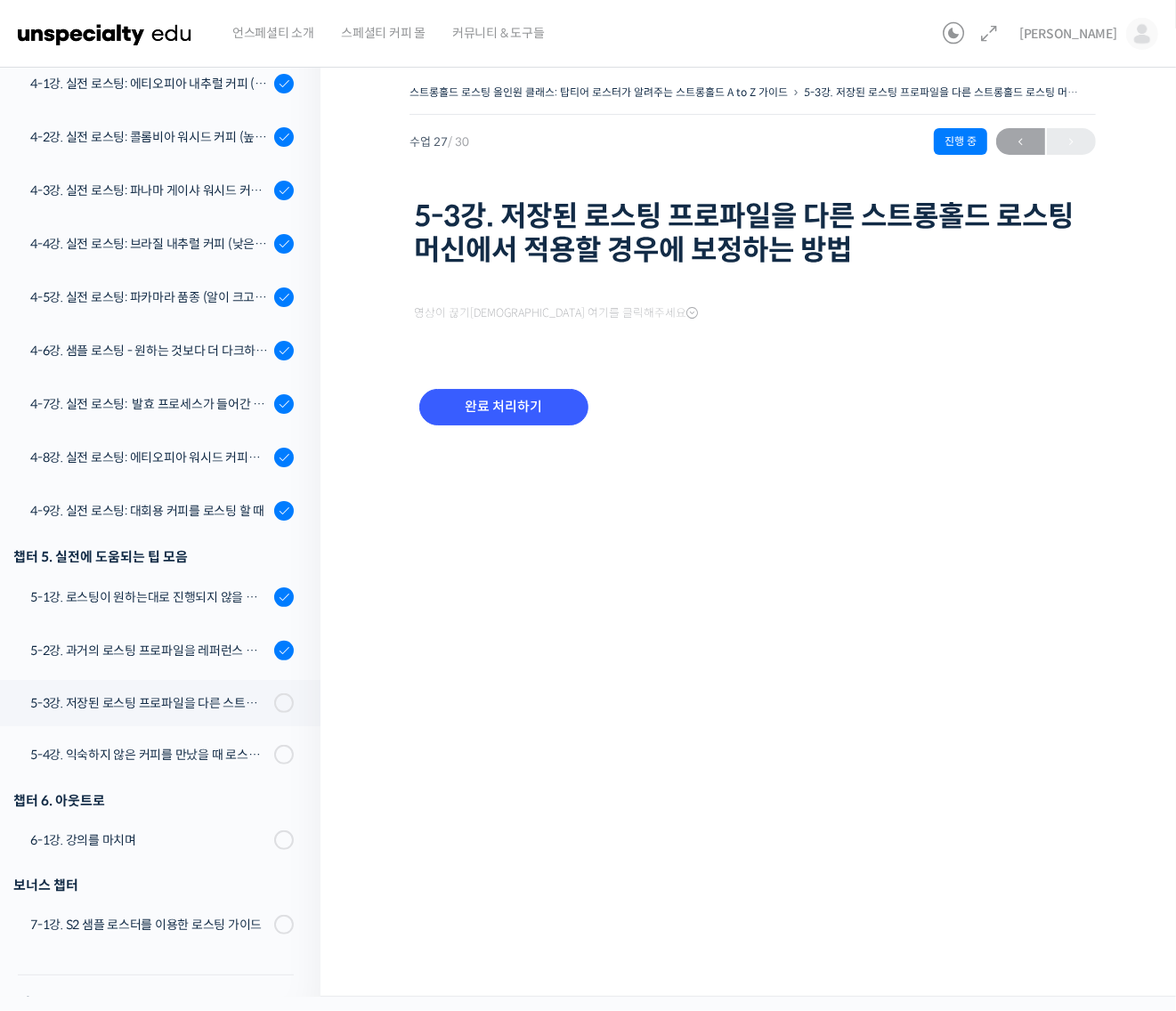
scroll to position [1279, 0]
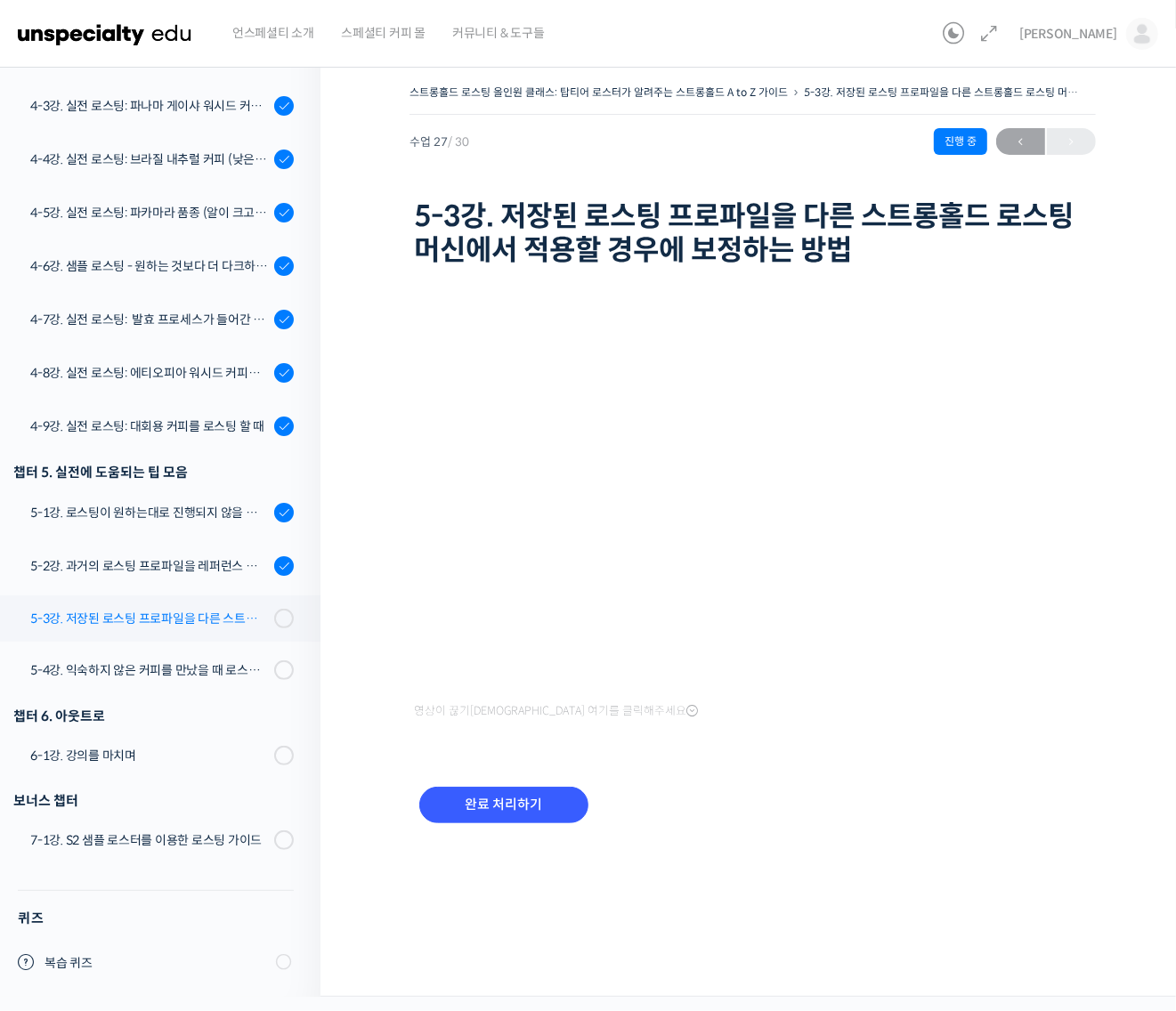
click at [196, 611] on div "5-3강. 저장된 로스팅 프로파일을 다른 스트롱홀드 로스팅 머신에서 적용할 경우에 보정하는 방법" at bounding box center [150, 618] width 239 height 19
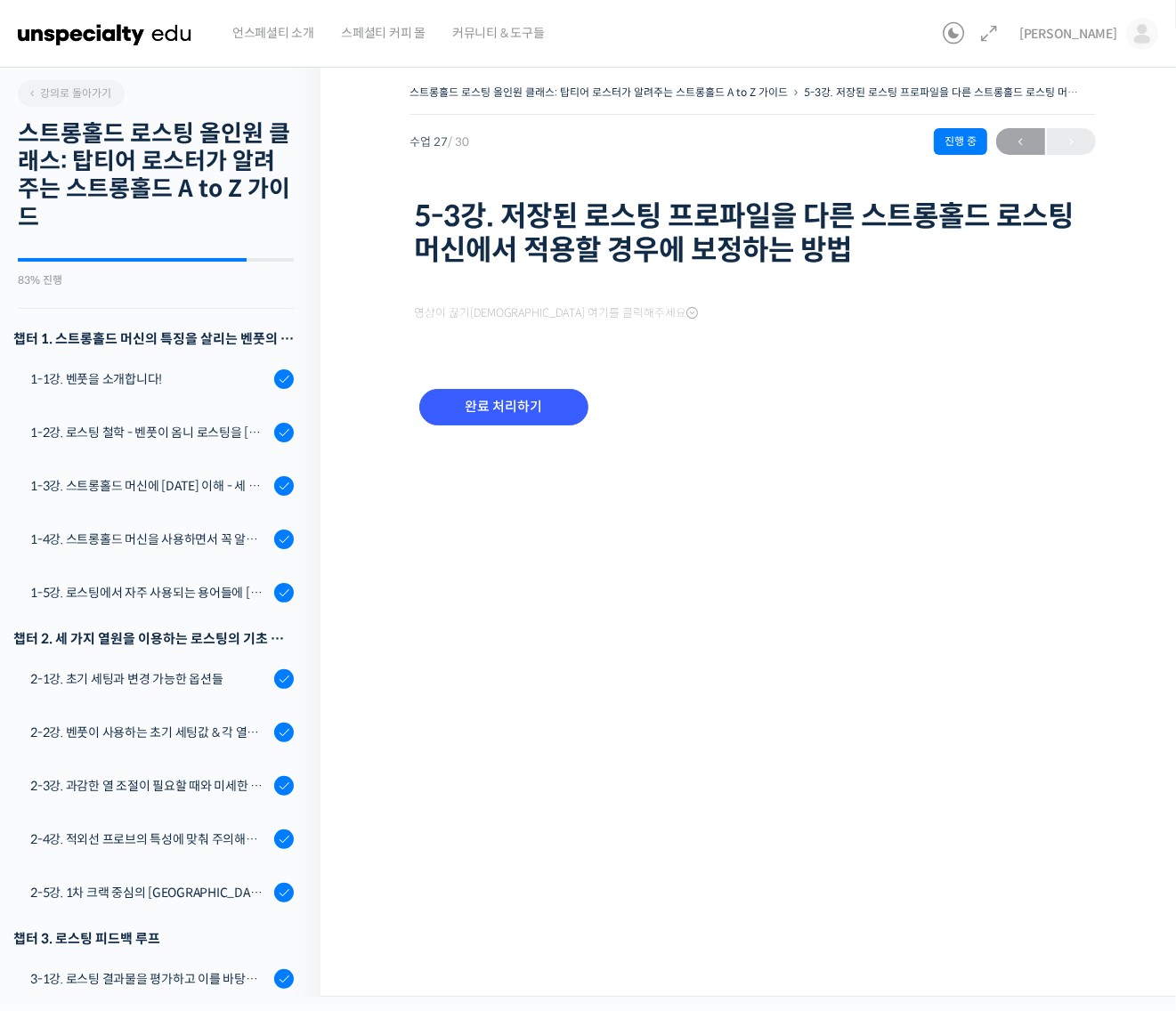
scroll to position [1279, 0]
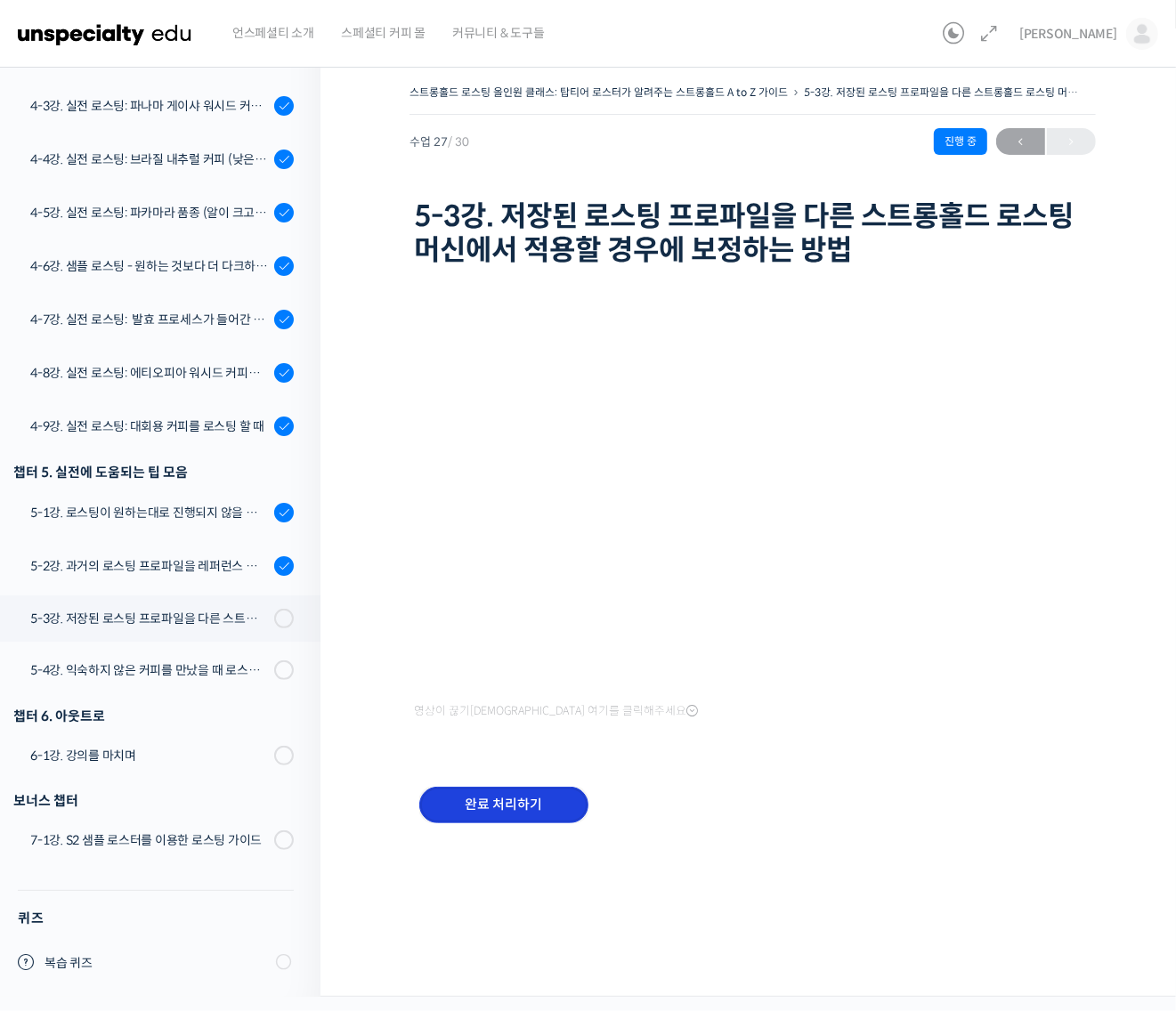
click at [509, 803] on input "완료 처리하기" at bounding box center [503, 804] width 169 height 36
click at [219, 620] on div "5-3강. 저장된 로스팅 프로파일을 다른 스트롱홀드 로스팅 머신에서 적용할 경우에 보정하는 방법" at bounding box center [150, 618] width 239 height 19
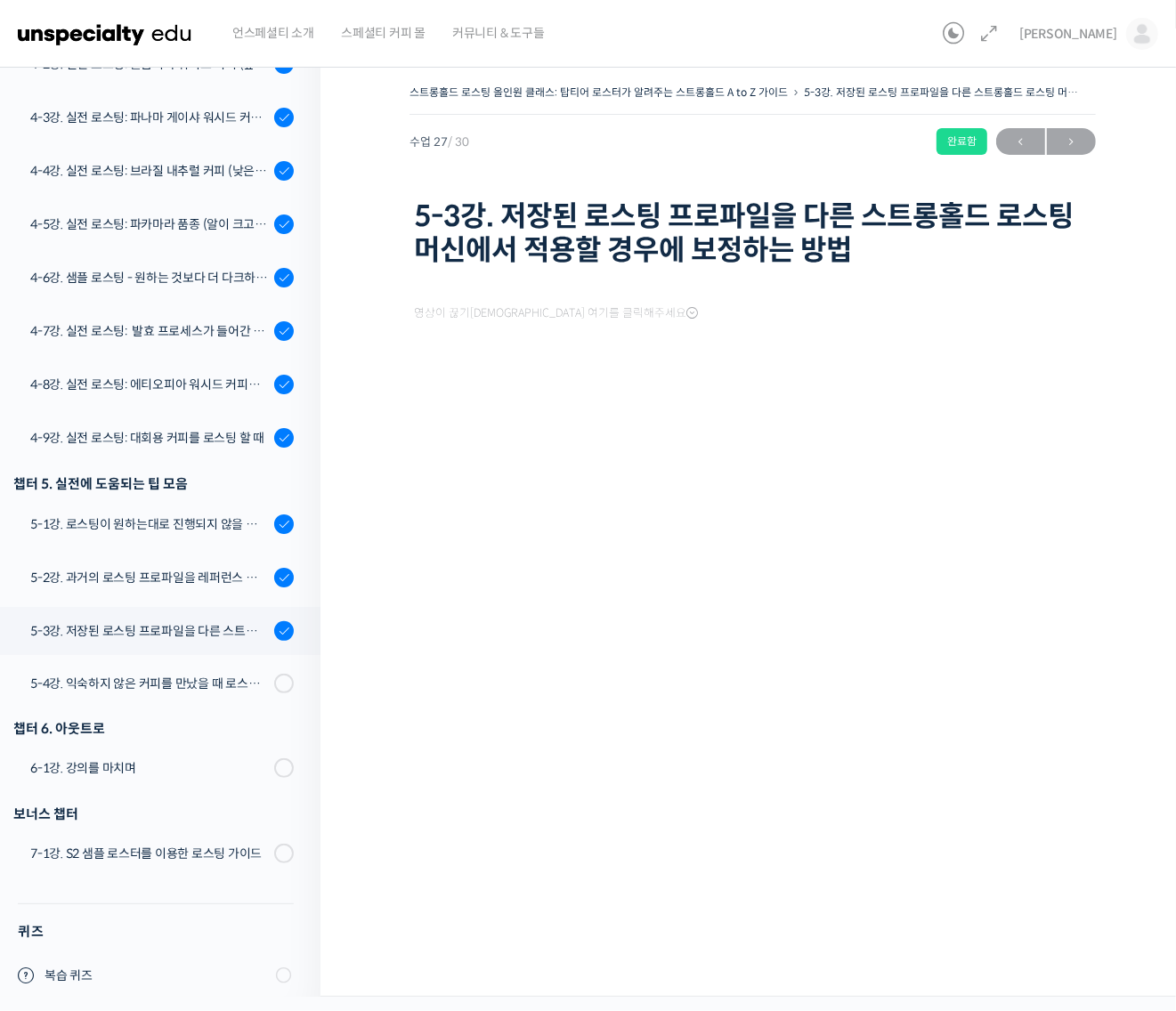
scroll to position [1282, 0]
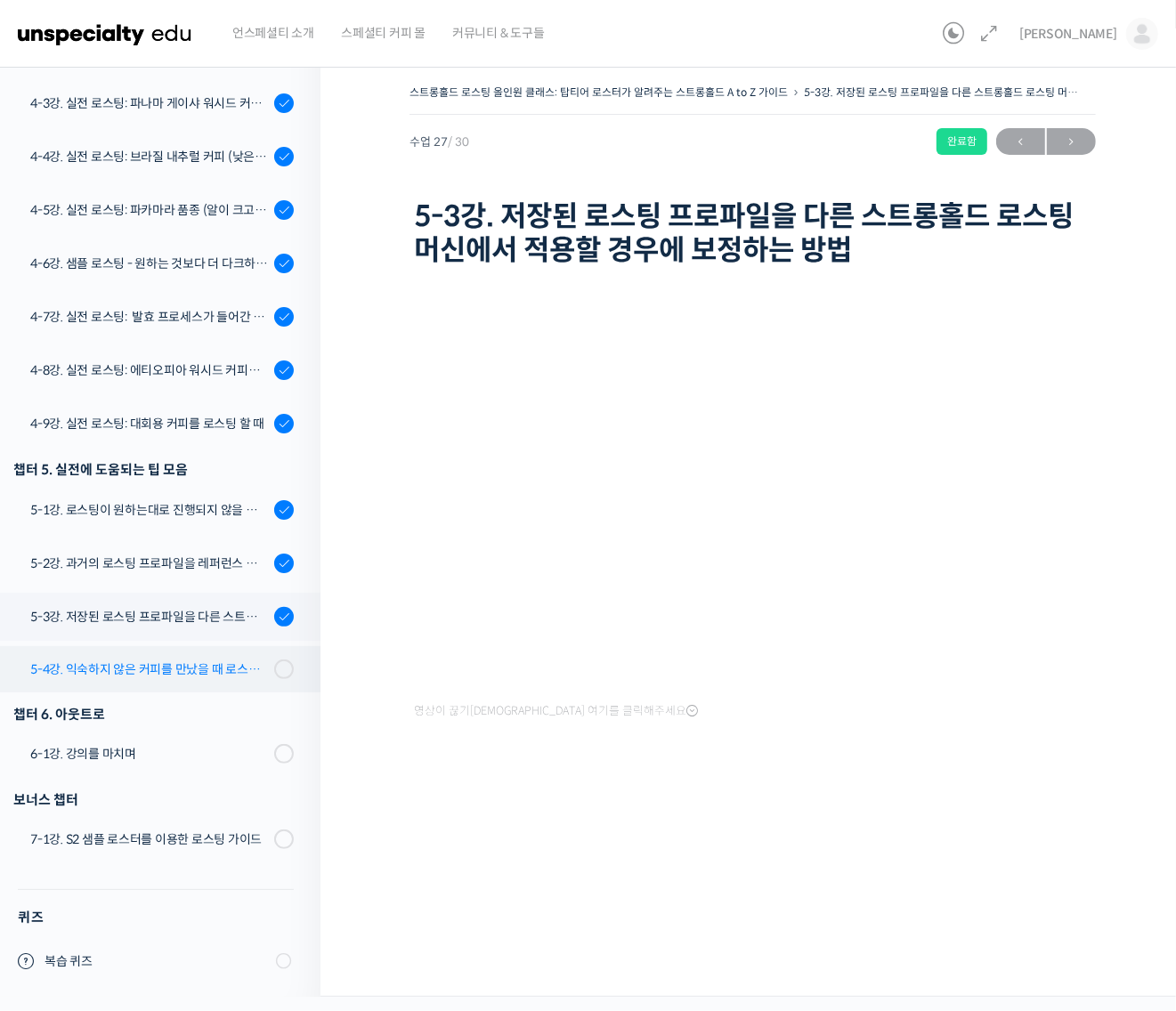
click at [227, 665] on div "5-4강. 익숙하지 않은 커피를 만났을 때 로스팅 전략 세우는 방법" at bounding box center [150, 668] width 239 height 19
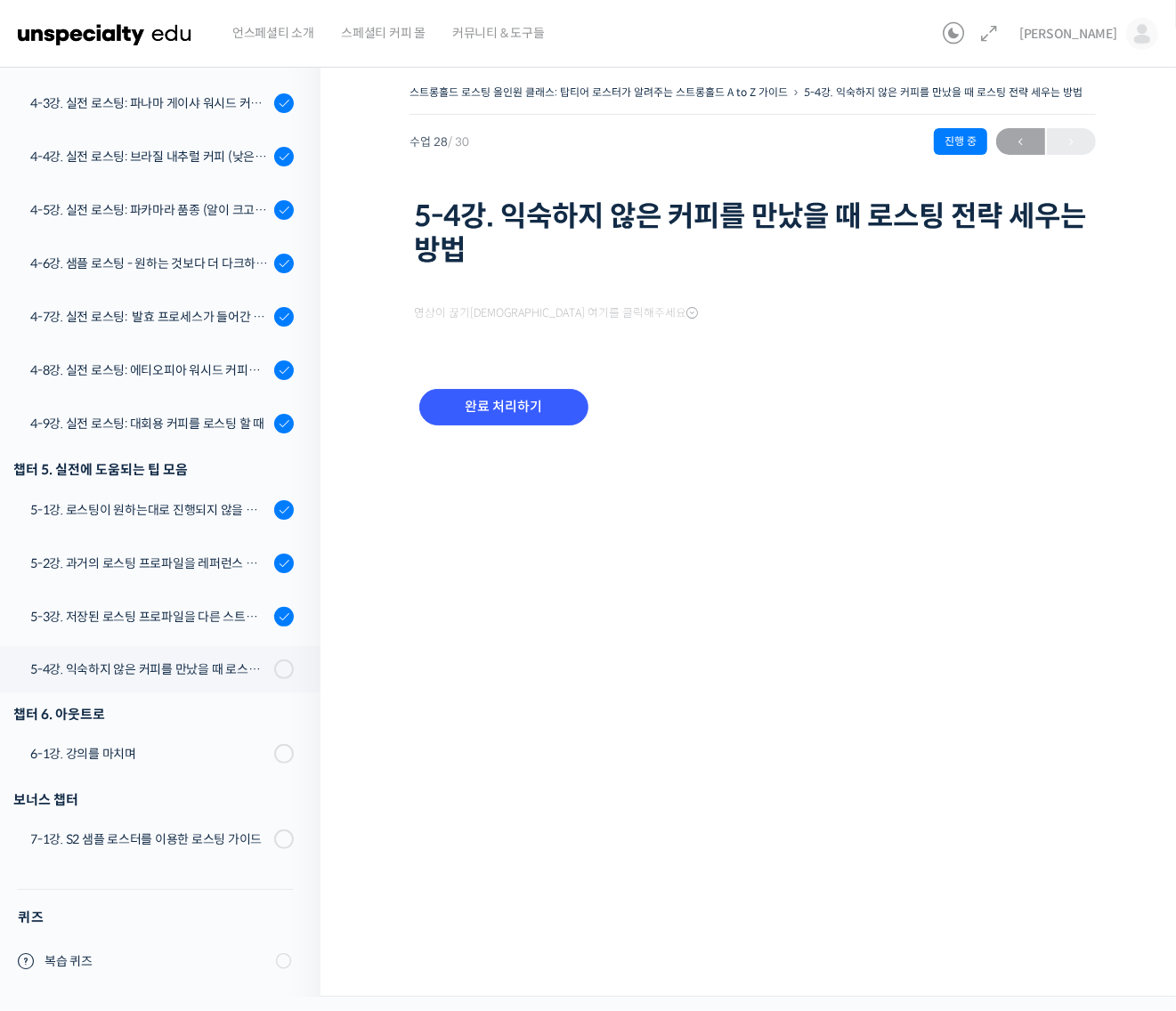
scroll to position [1282, 0]
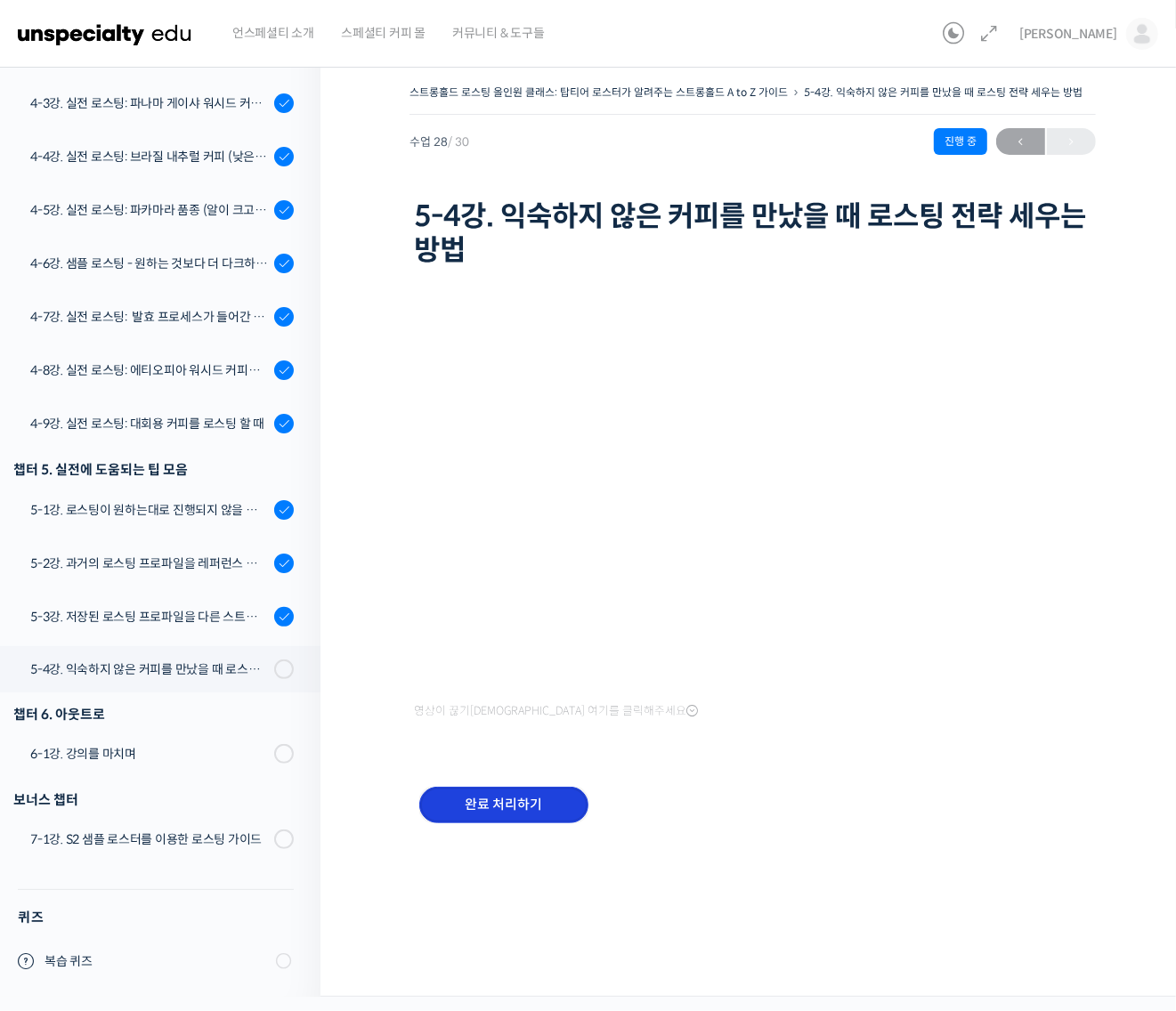
click at [539, 803] on input "완료 처리하기" at bounding box center [503, 804] width 169 height 36
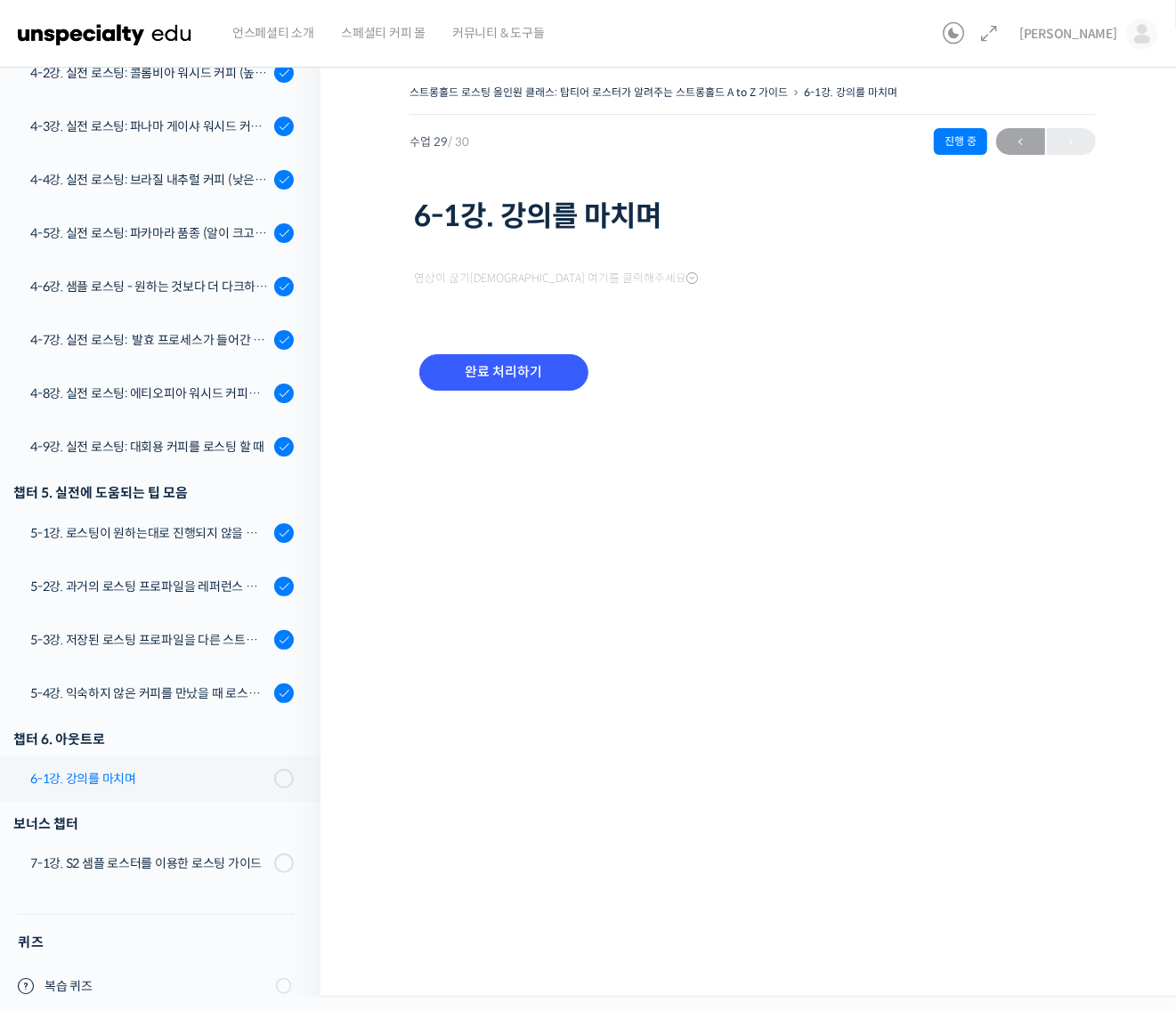
scroll to position [1283, 0]
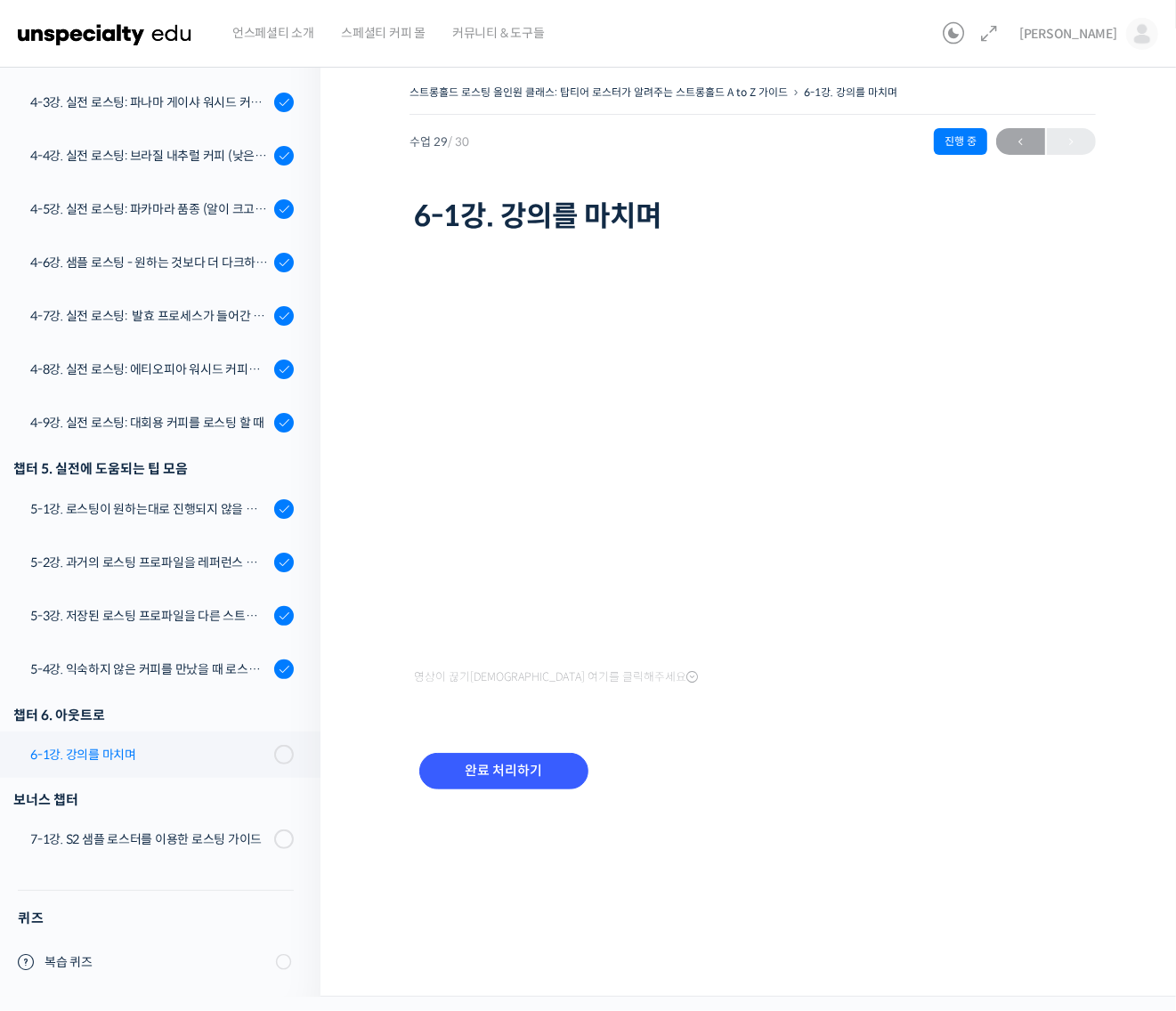
click at [233, 749] on div "6-1강. 강의를 마치며" at bounding box center [150, 754] width 239 height 19
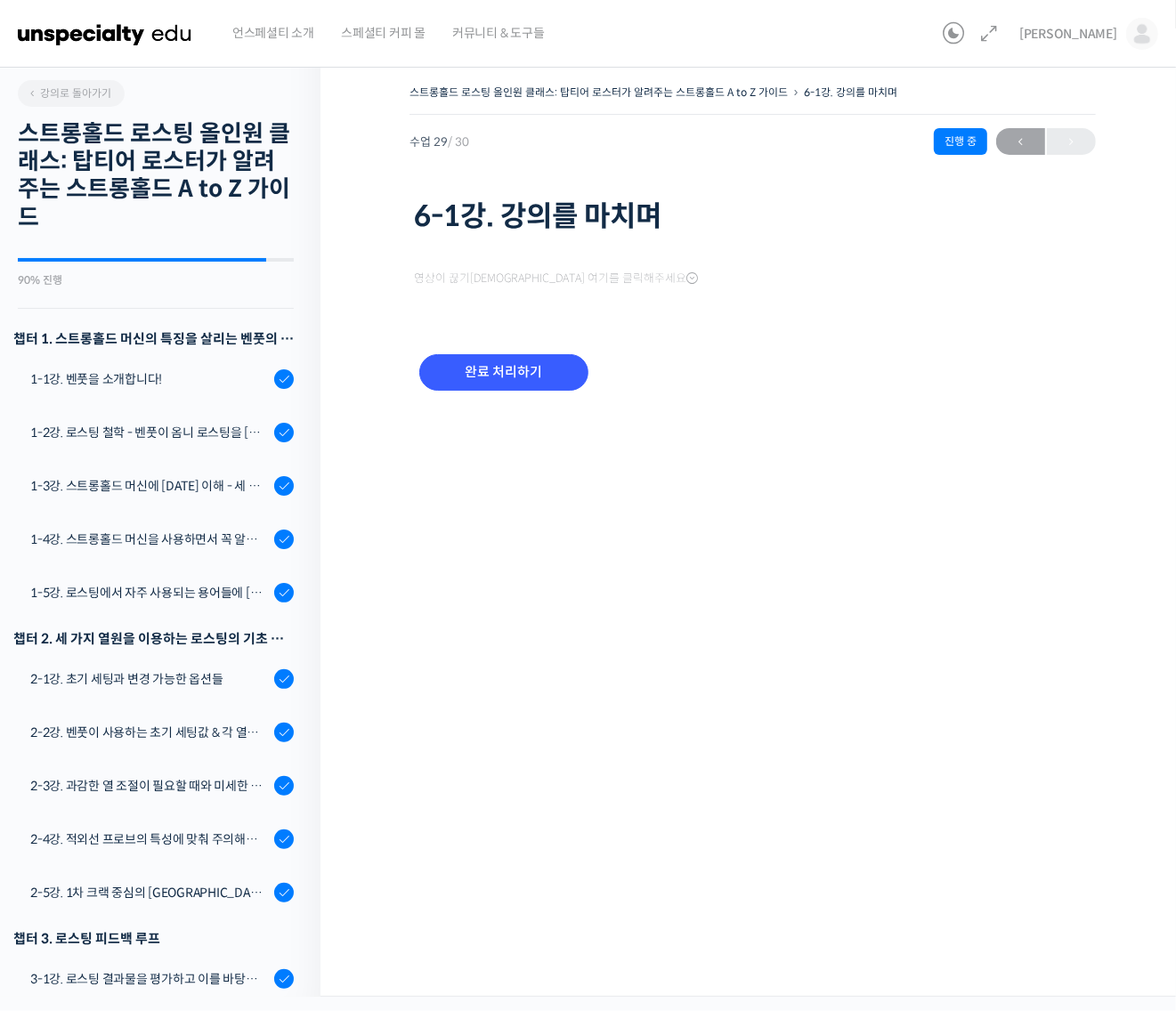
scroll to position [1283, 0]
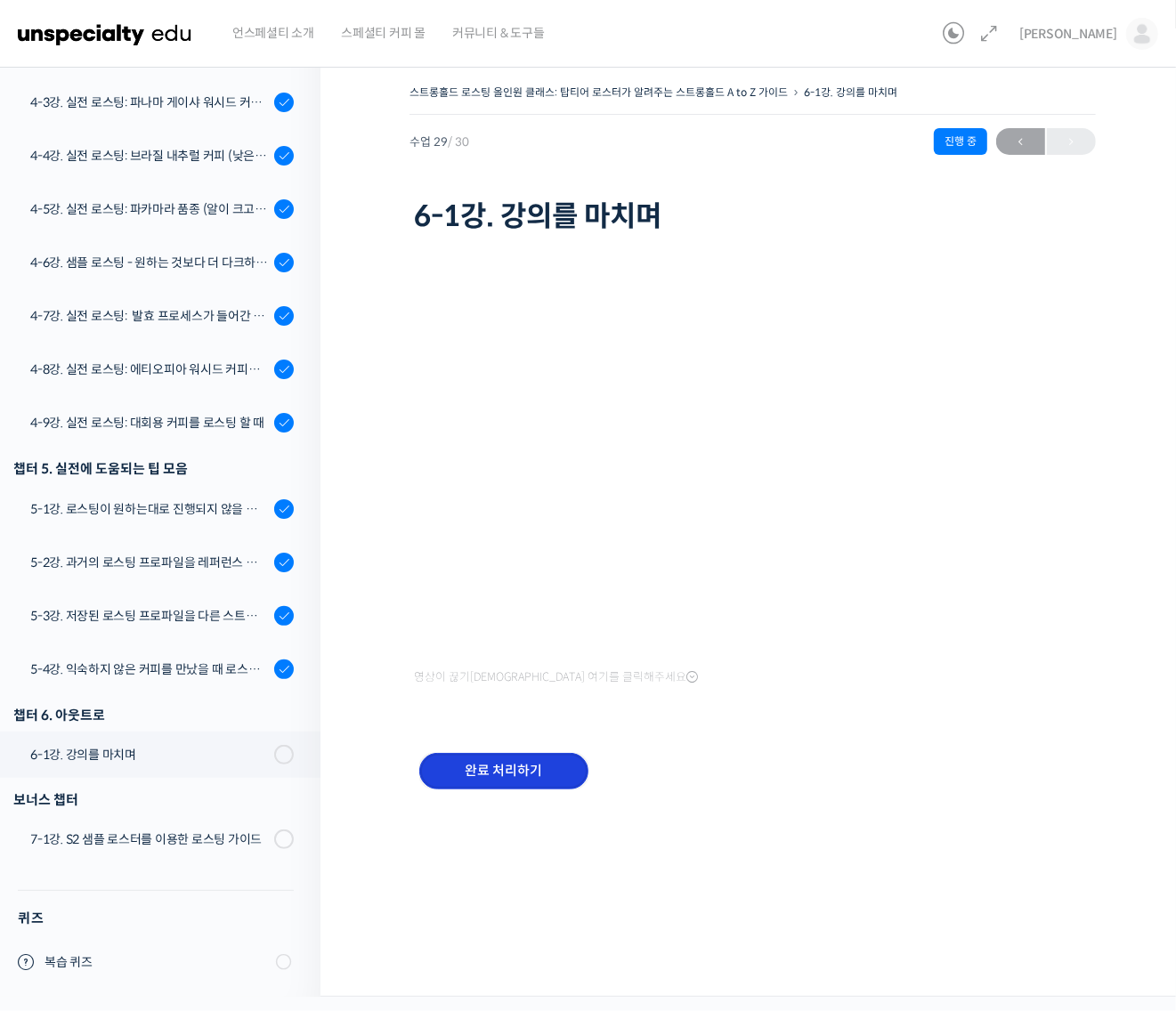
click at [506, 759] on input "완료 처리하기" at bounding box center [503, 770] width 169 height 36
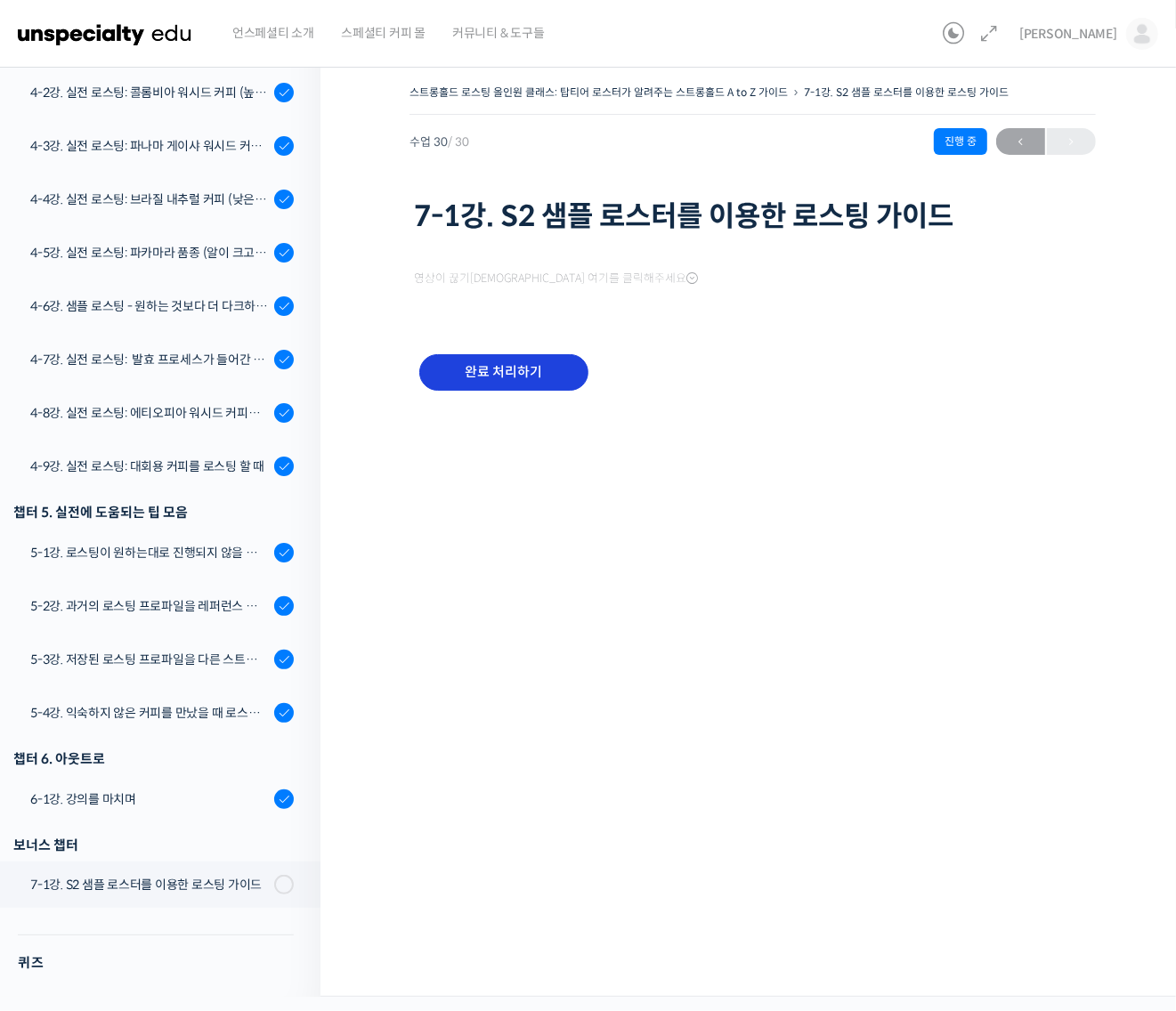
scroll to position [1284, 0]
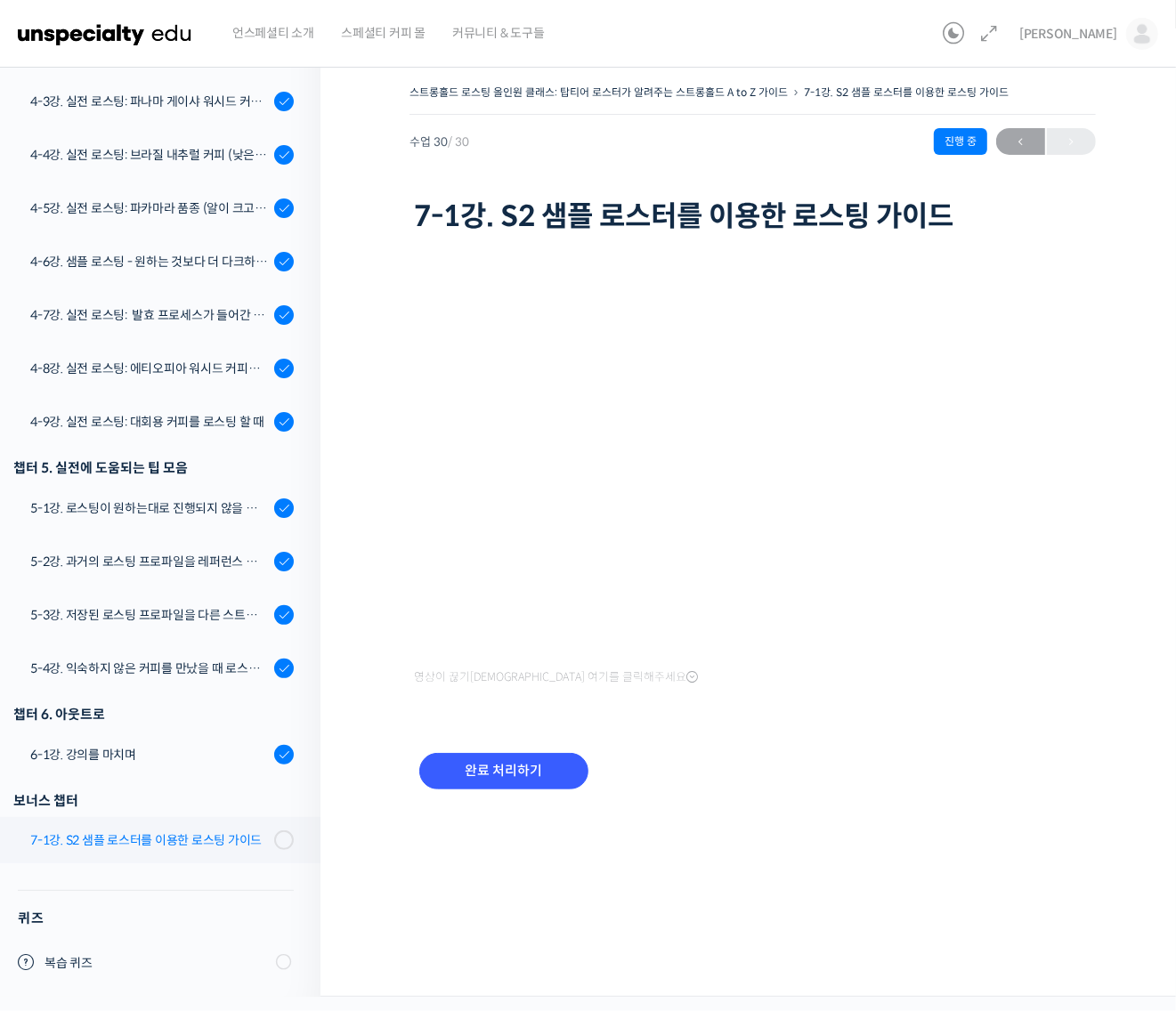
click at [220, 827] on link "7-1강. S2 샘플 로스터를 이용한 로스팅 가이드" at bounding box center [155, 840] width 329 height 46
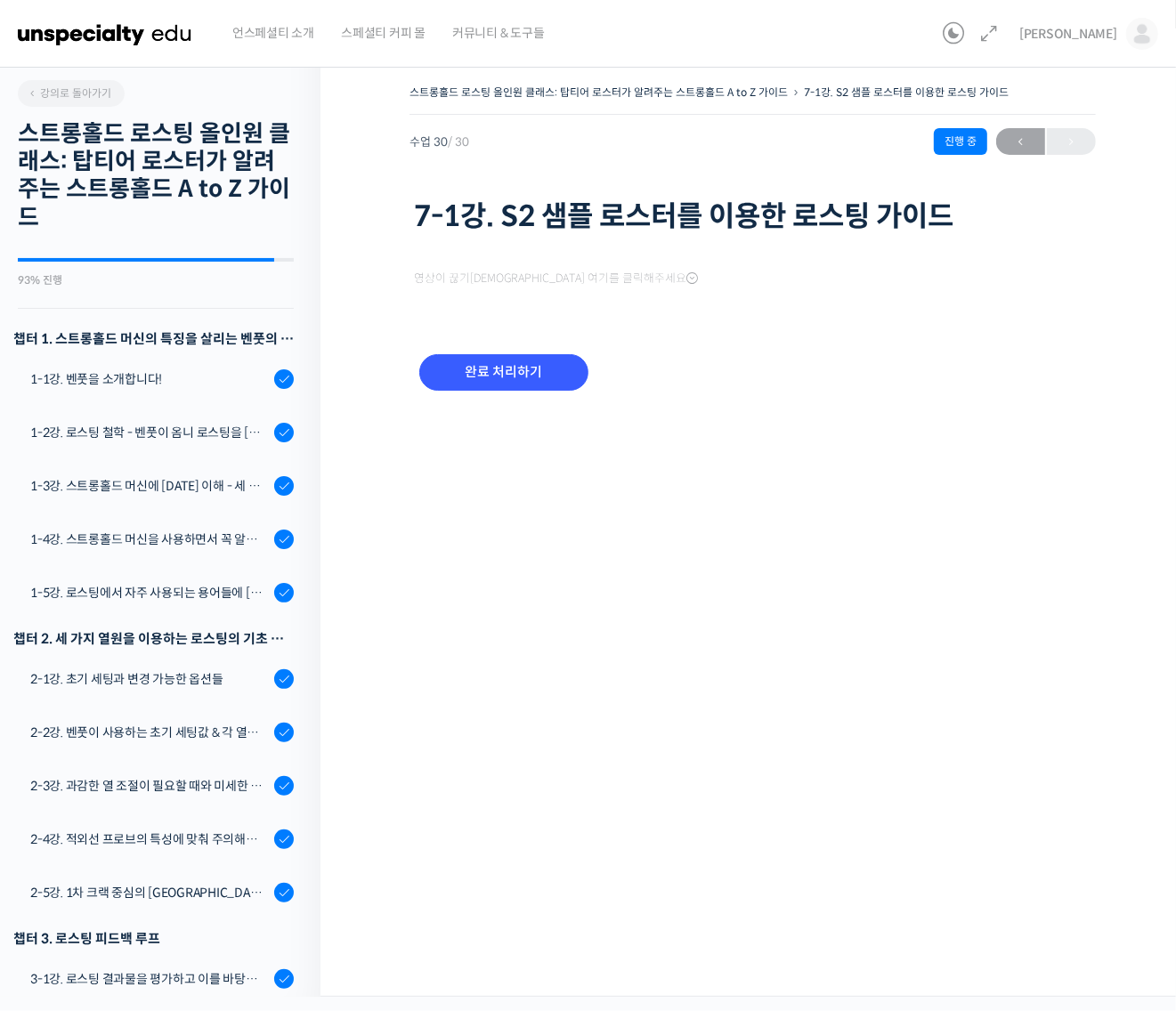
scroll to position [1284, 0]
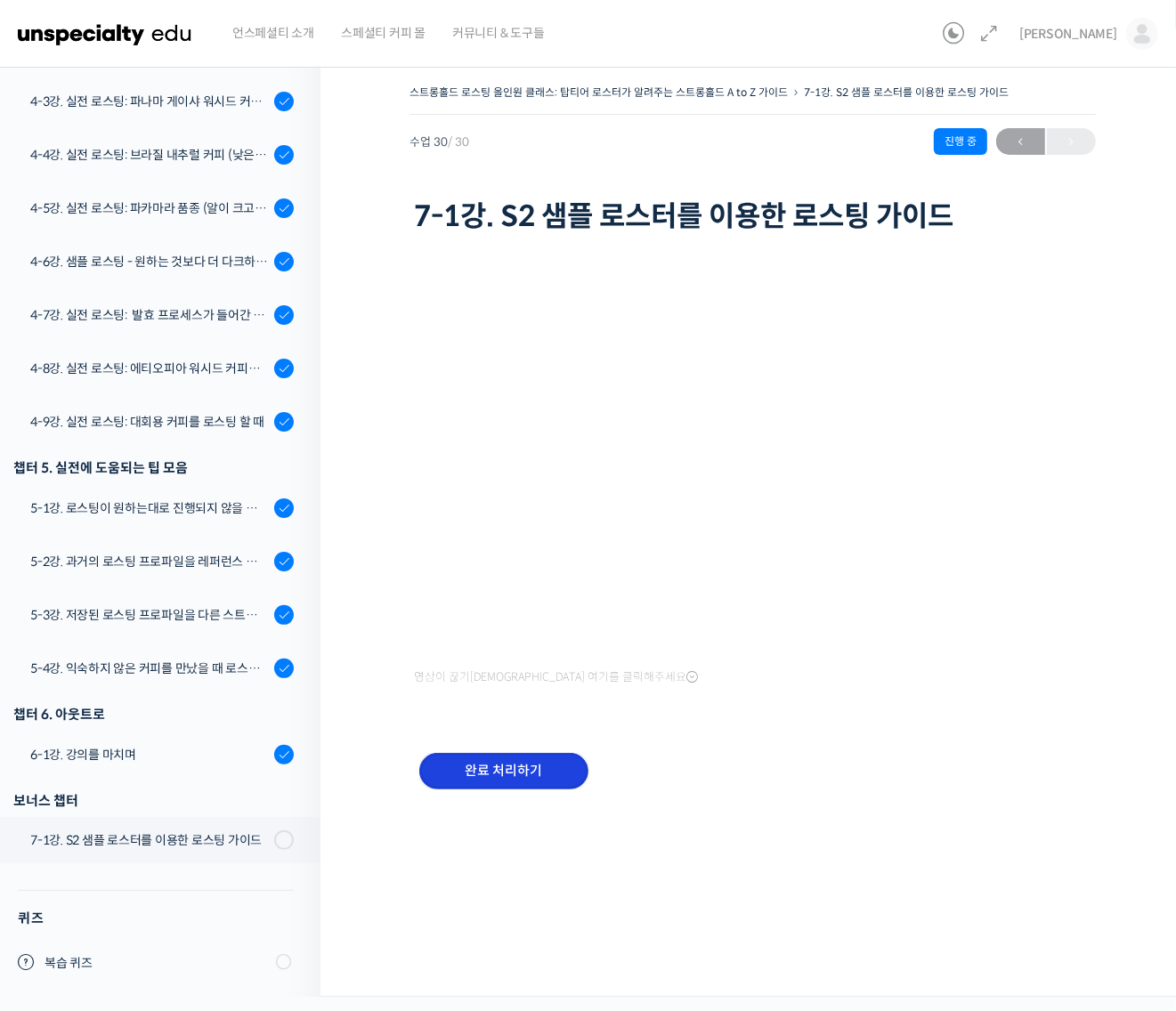
click at [487, 774] on input "완료 처리하기" at bounding box center [503, 770] width 169 height 36
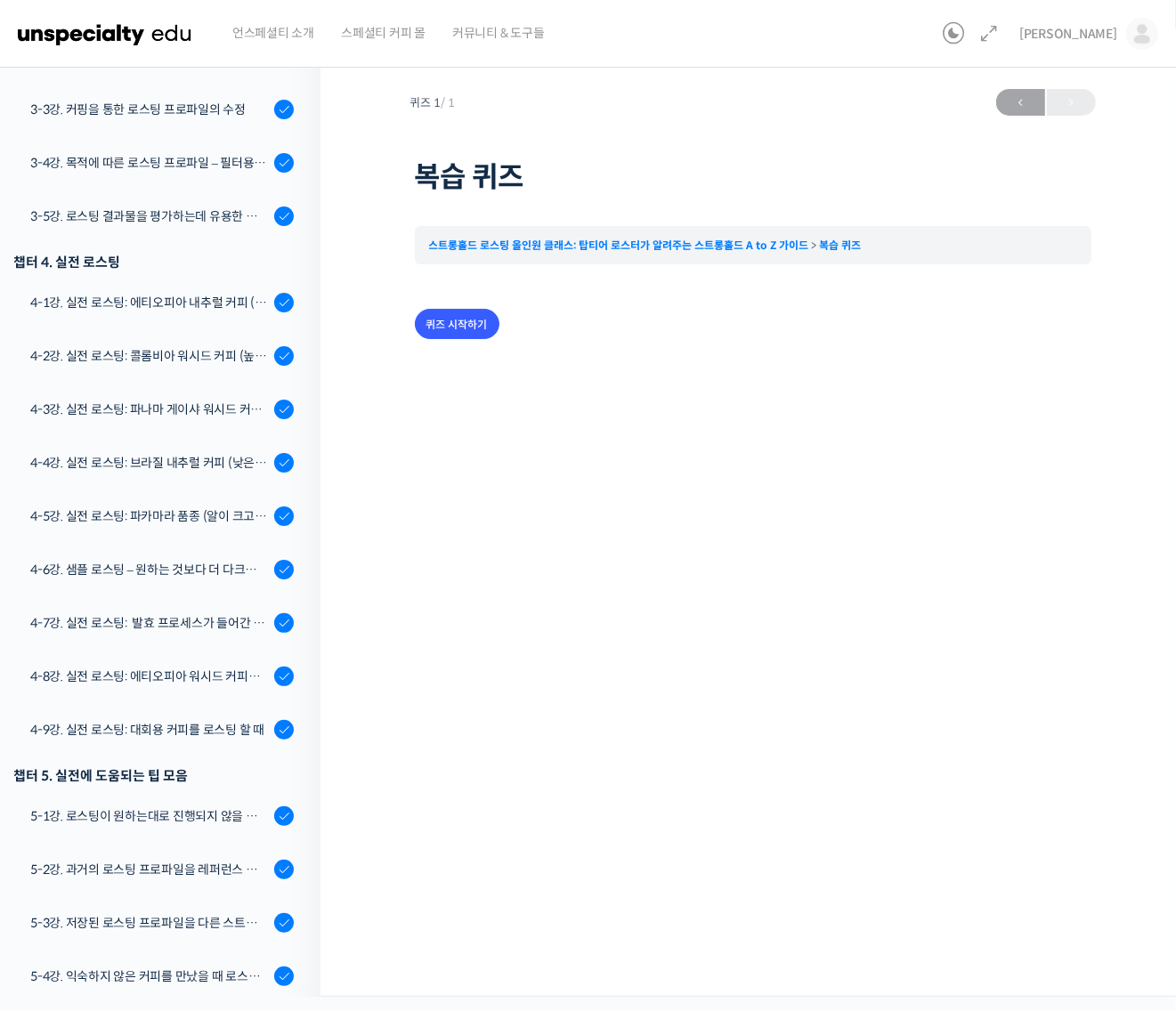
scroll to position [1285, 0]
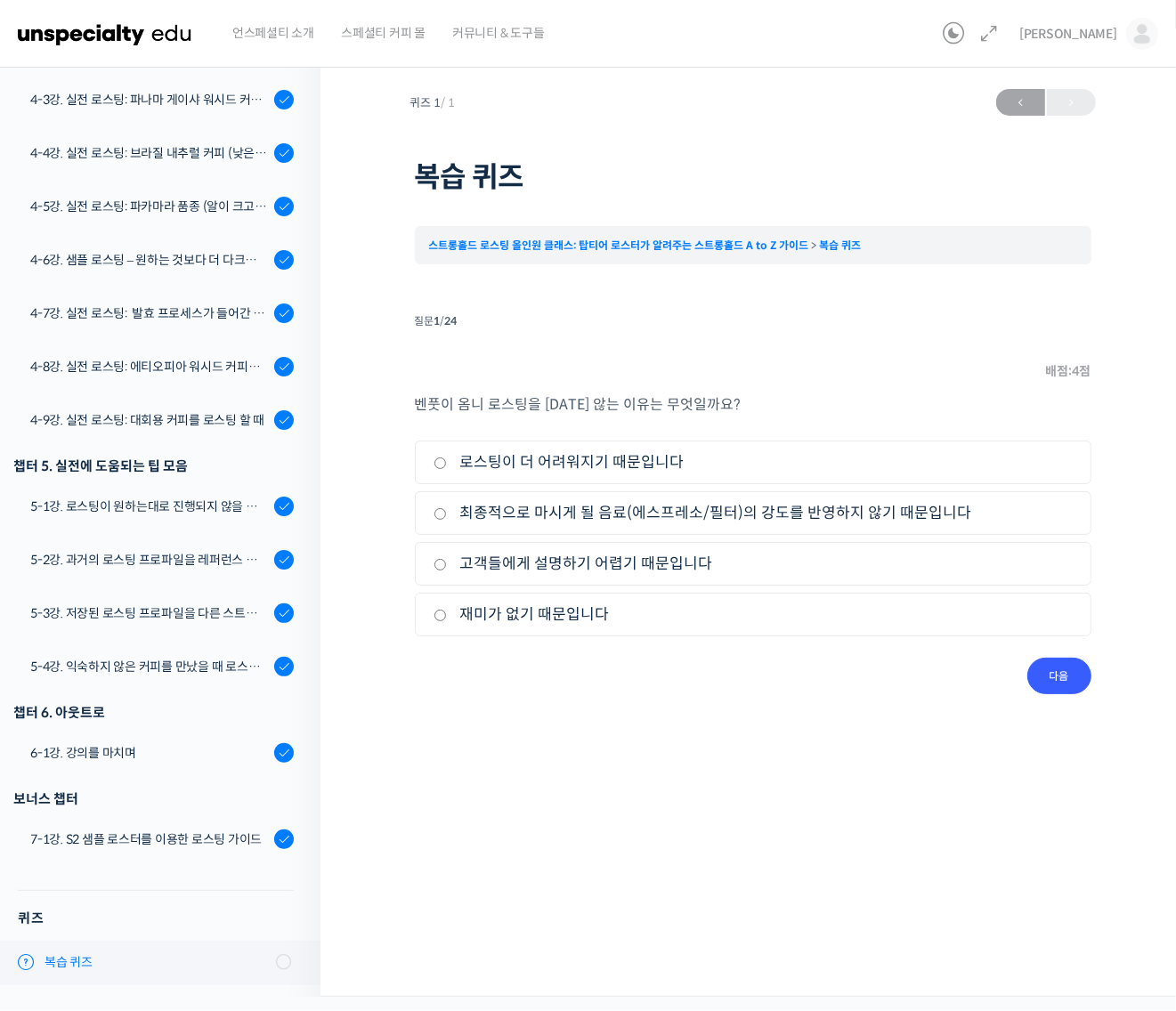
click at [239, 961] on span "복습 퀴즈" at bounding box center [154, 962] width 220 height 18
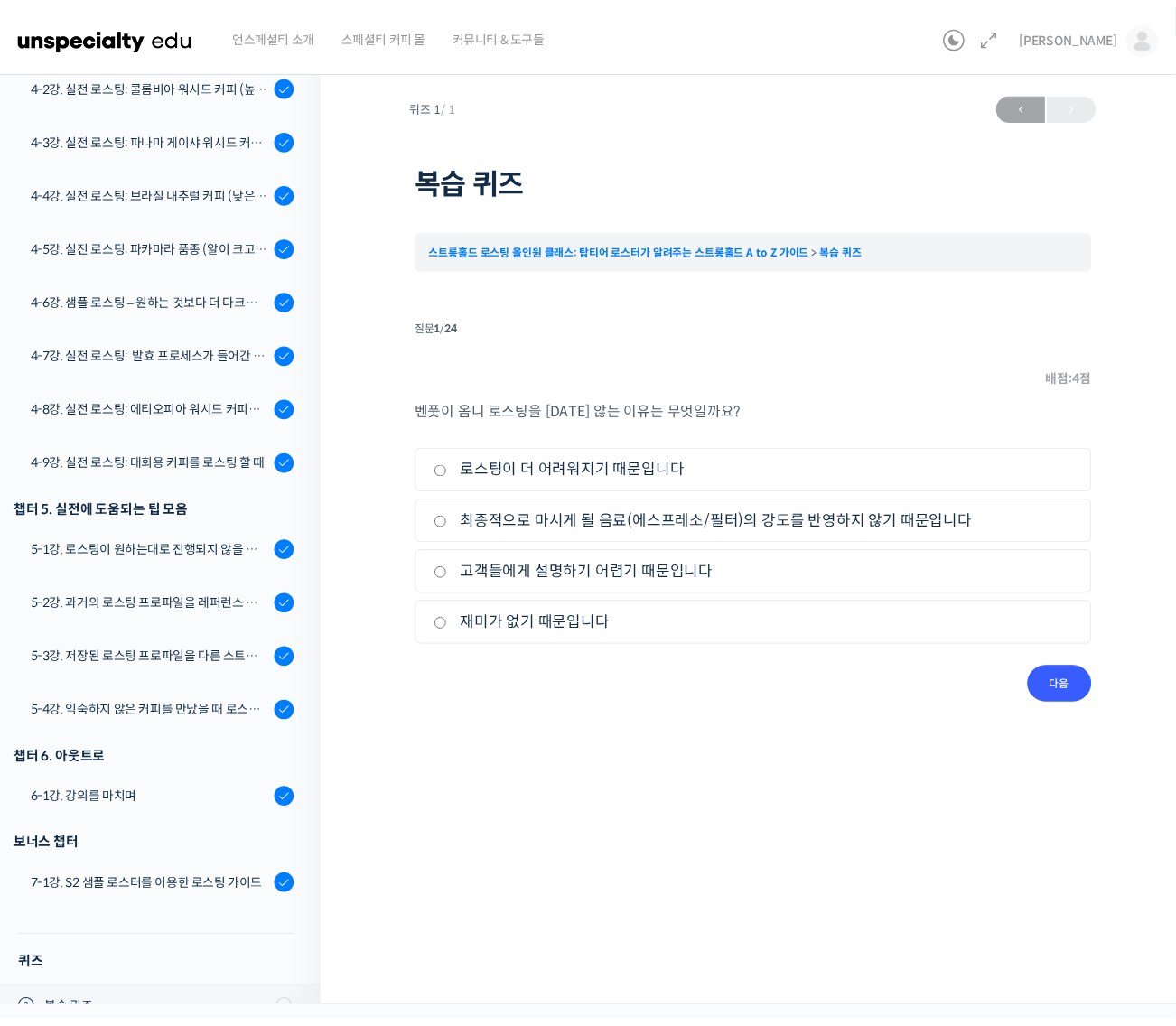
scroll to position [1305, 0]
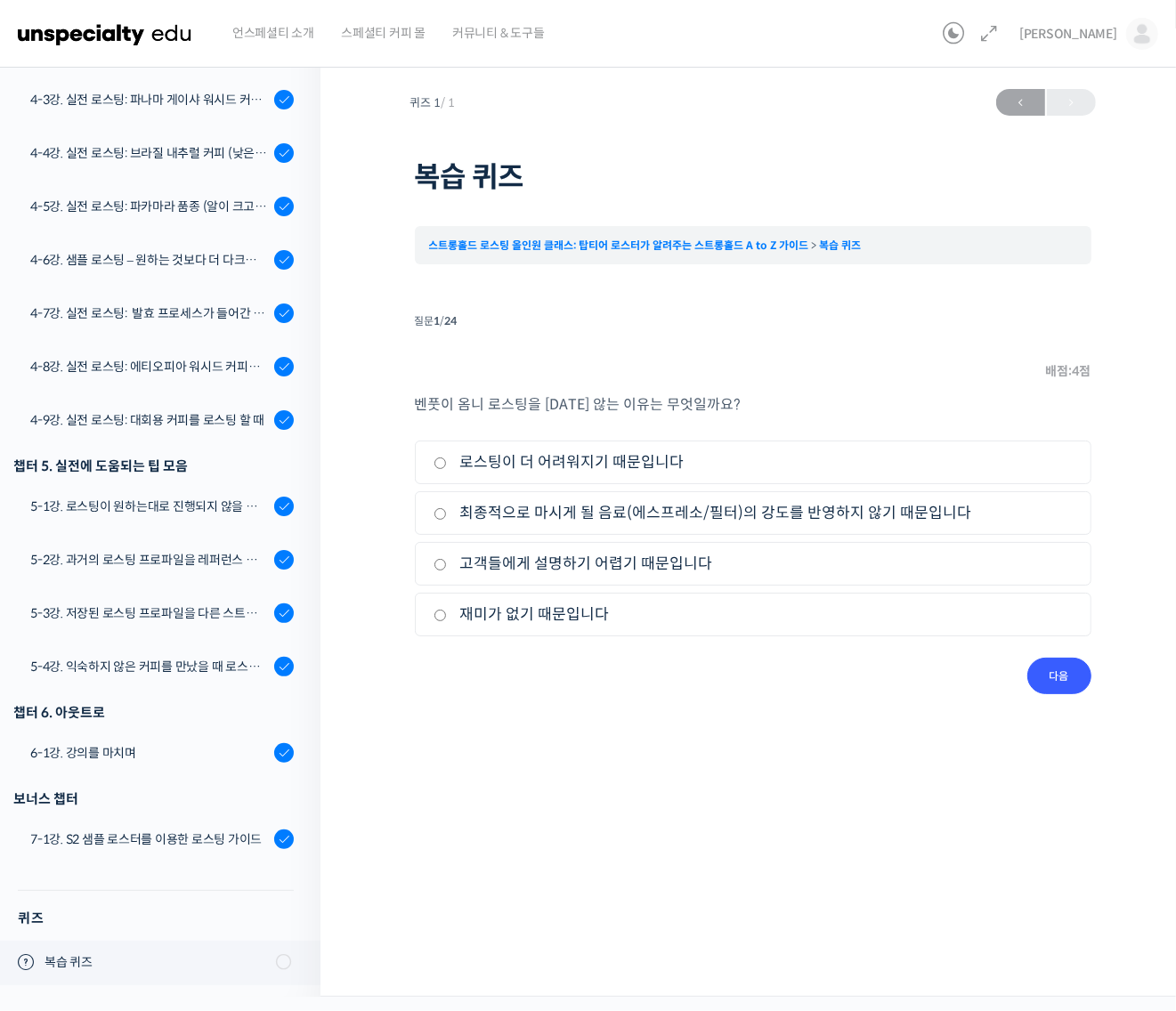
click at [616, 467] on label "로스팅이 더 어려워지기 때문입니다" at bounding box center [753, 462] width 639 height 24
click at [447, 467] on input "로스팅이 더 어려워지기 때문입니다" at bounding box center [440, 463] width 13 height 12
radio input "true"
click at [1061, 674] on input "다음" at bounding box center [1059, 675] width 64 height 36
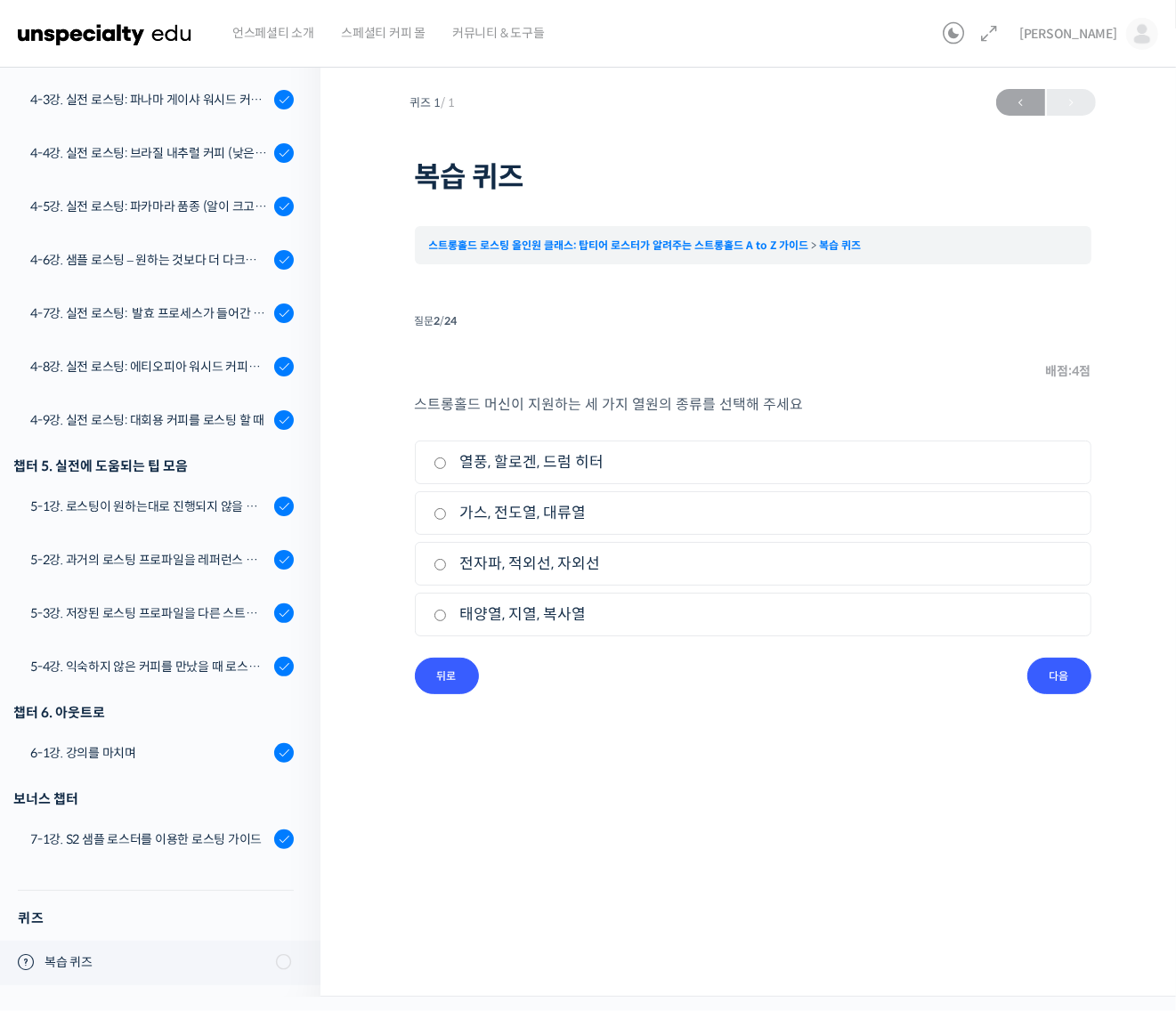
click at [454, 468] on label "열풍, 할로겐, 드럼 히터" at bounding box center [753, 462] width 639 height 24
click at [447, 468] on input "열풍, 할로겐, 드럼 히터" at bounding box center [440, 463] width 13 height 12
radio input "true"
click at [1073, 675] on input "다음" at bounding box center [1059, 675] width 64 height 36
click at [494, 569] on label "1차 크랙" at bounding box center [753, 564] width 639 height 24
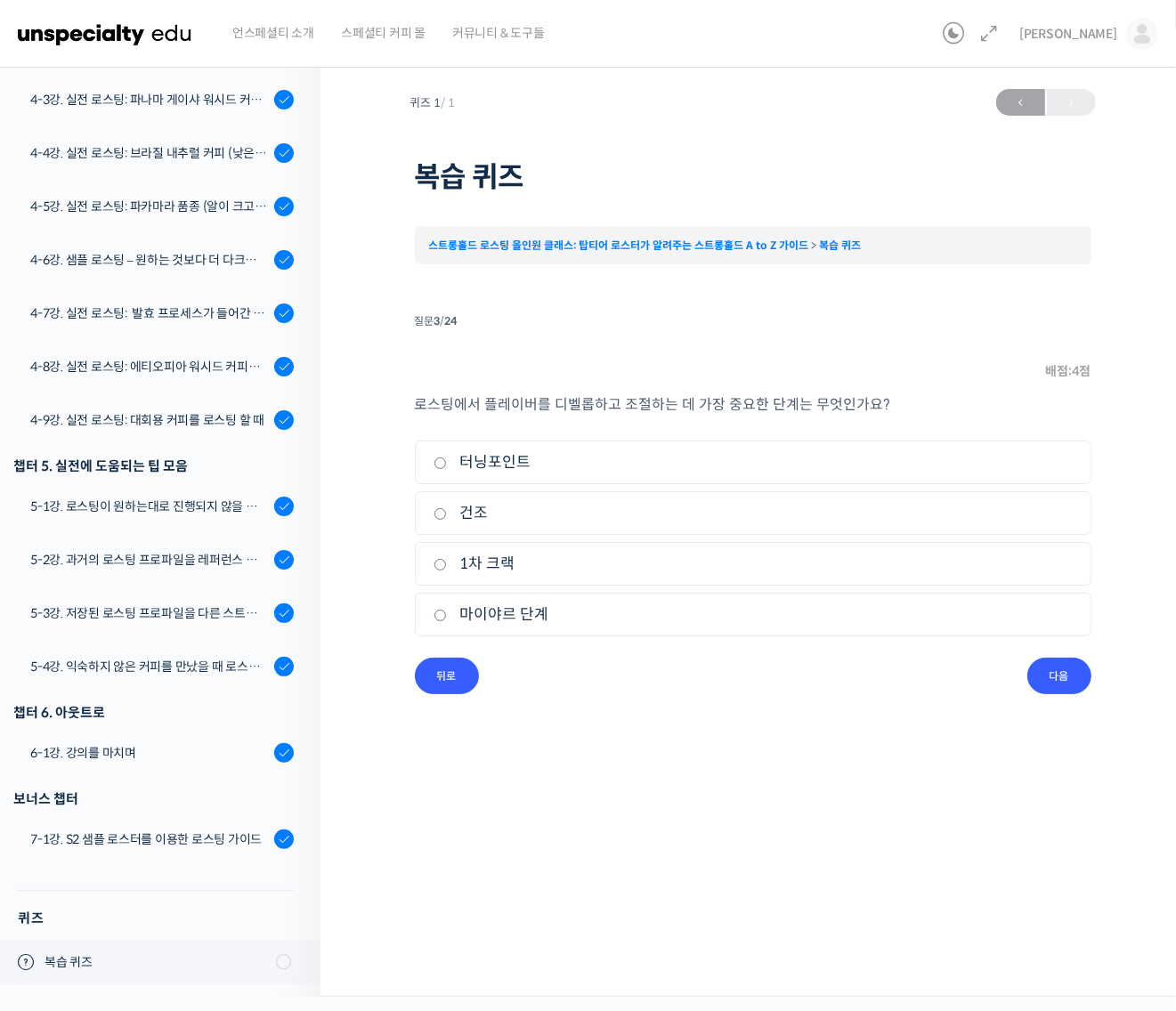
click at [447, 569] on input "1차 크랙" at bounding box center [440, 565] width 13 height 12
radio input "true"
click at [1079, 679] on input "다음" at bounding box center [1059, 675] width 64 height 36
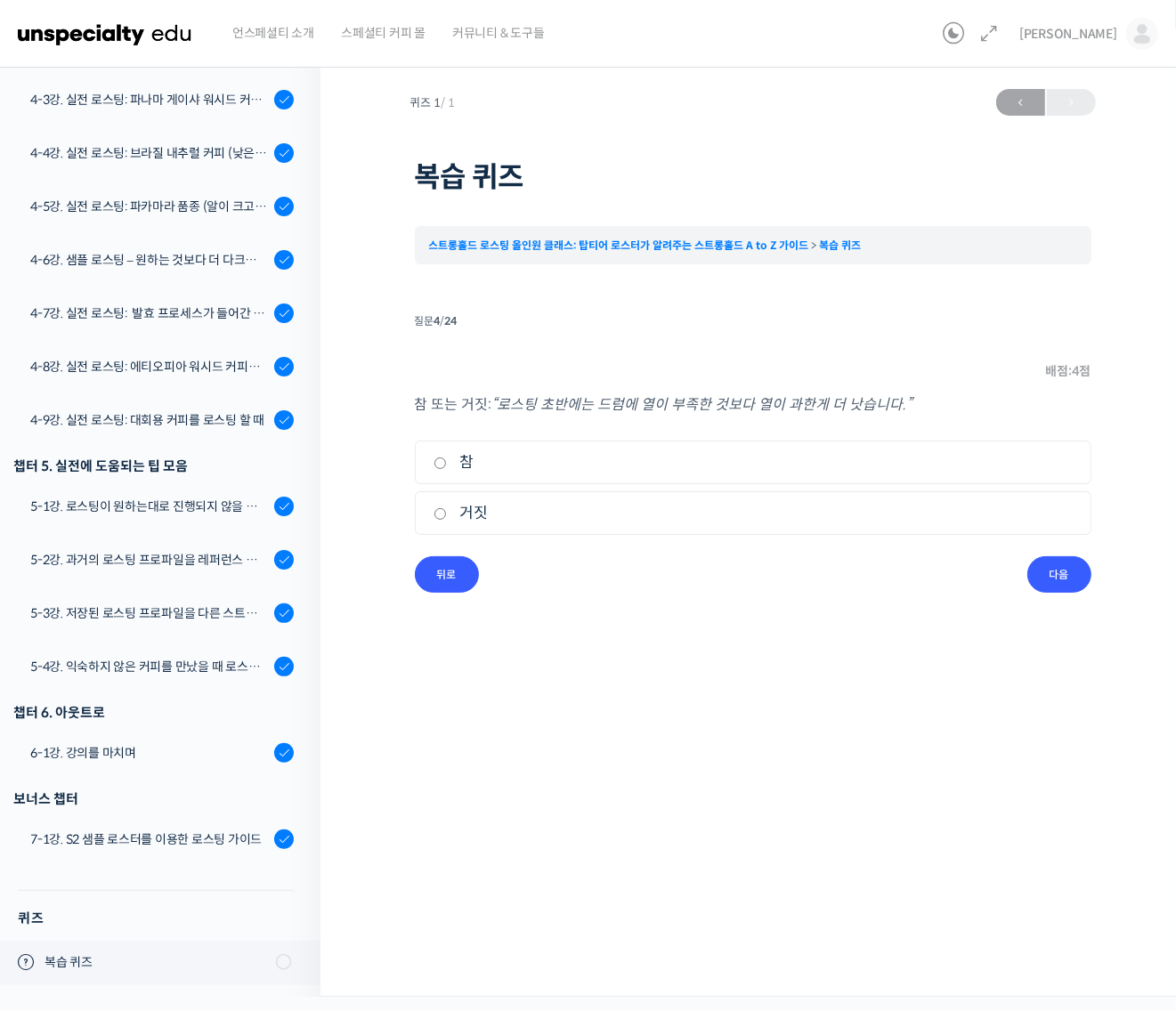
click at [461, 460] on label "참" at bounding box center [753, 462] width 639 height 24
click at [447, 460] on input "참" at bounding box center [440, 463] width 13 height 12
radio input "true"
click at [1043, 572] on input "다음" at bounding box center [1059, 574] width 64 height 36
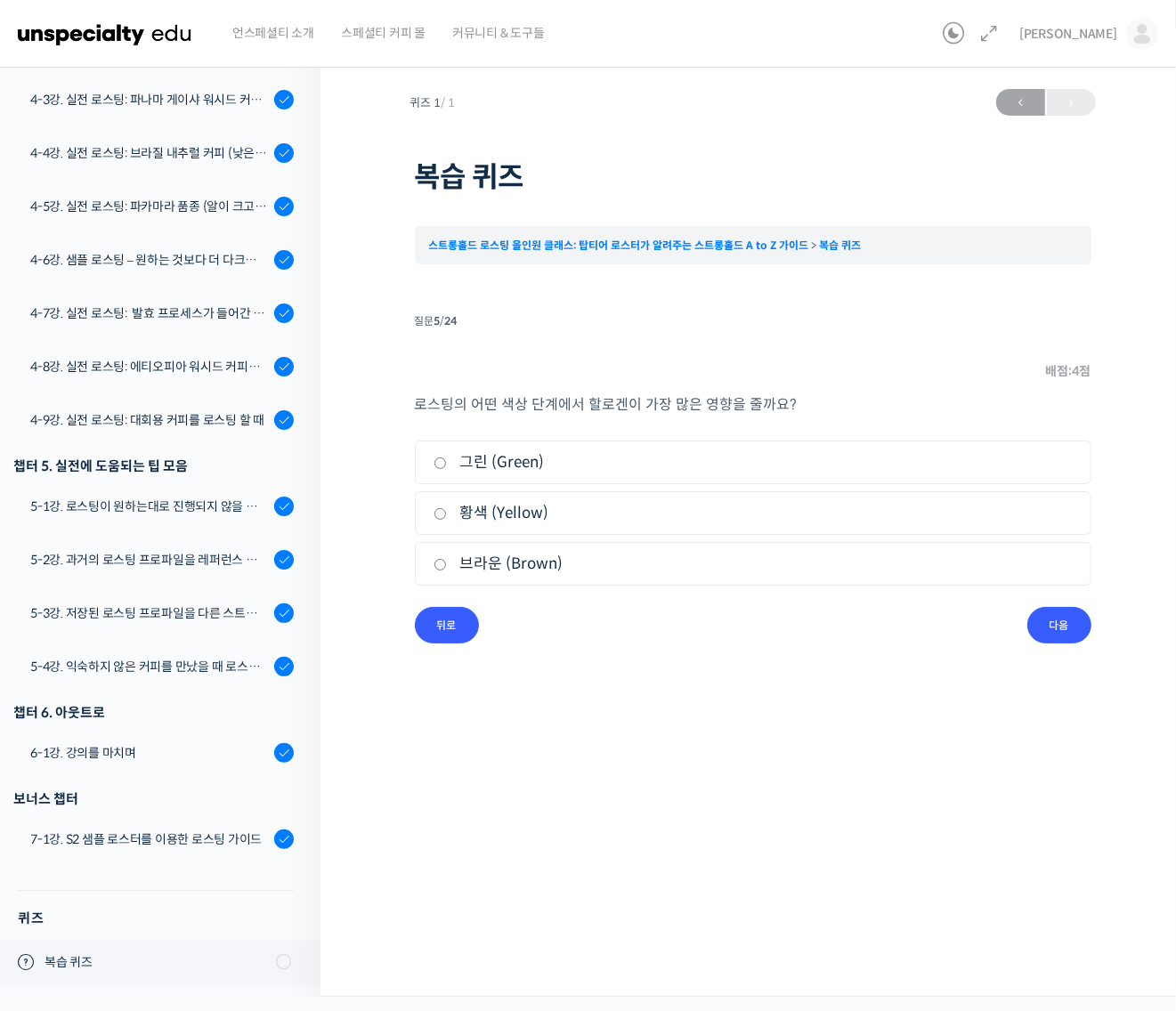
click at [537, 512] on label "황색 (Yellow)" at bounding box center [753, 513] width 639 height 24
click at [447, 512] on input "황색 (Yellow)" at bounding box center [440, 514] width 13 height 12
radio input "true"
click at [1072, 628] on input "다음" at bounding box center [1059, 625] width 64 height 36
click at [478, 457] on label "할로겐" at bounding box center [753, 462] width 639 height 24
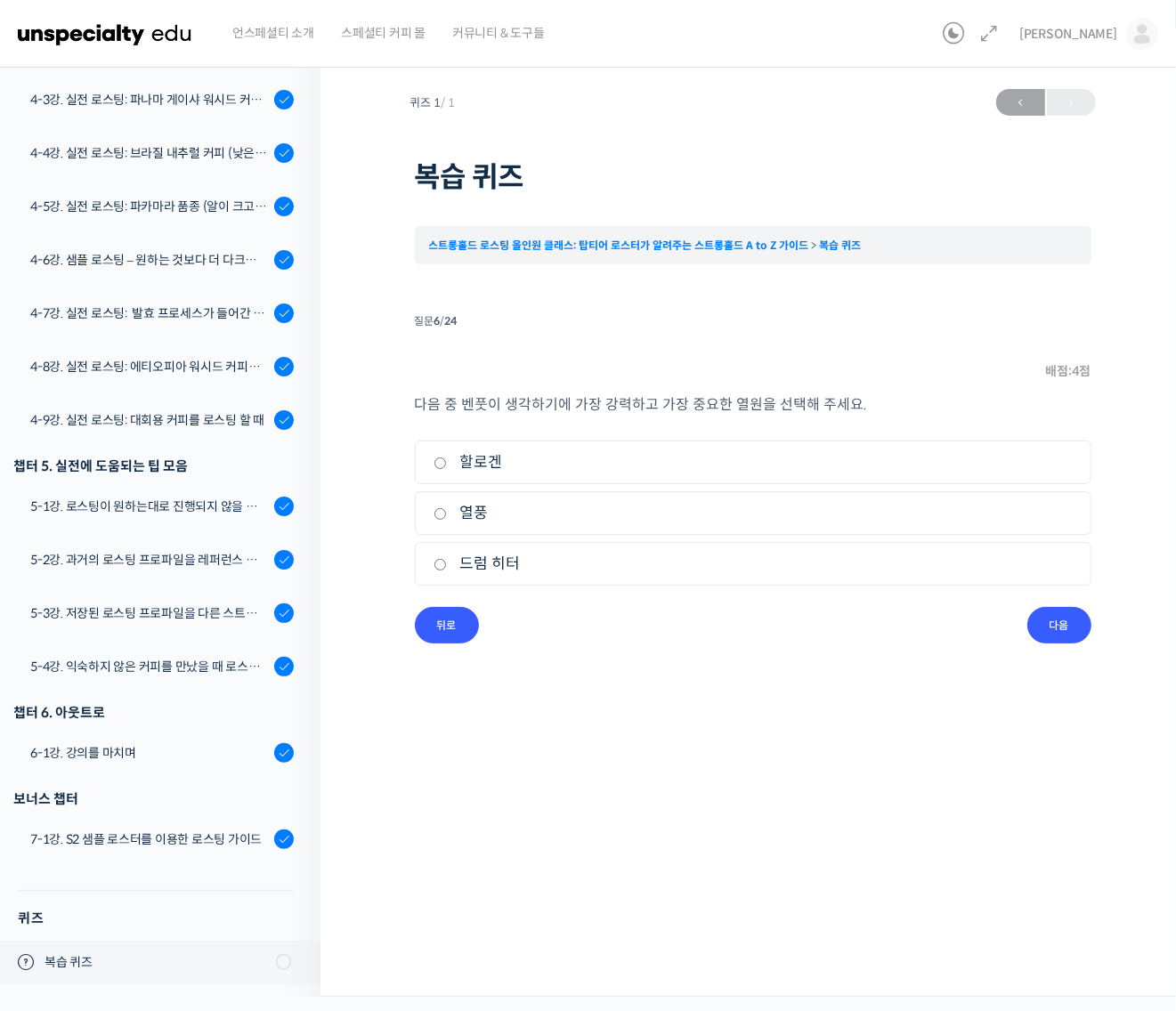
click at [447, 457] on input "할로겐" at bounding box center [440, 463] width 13 height 12
radio input "true"
click at [1060, 621] on input "다음" at bounding box center [1059, 625] width 64 height 36
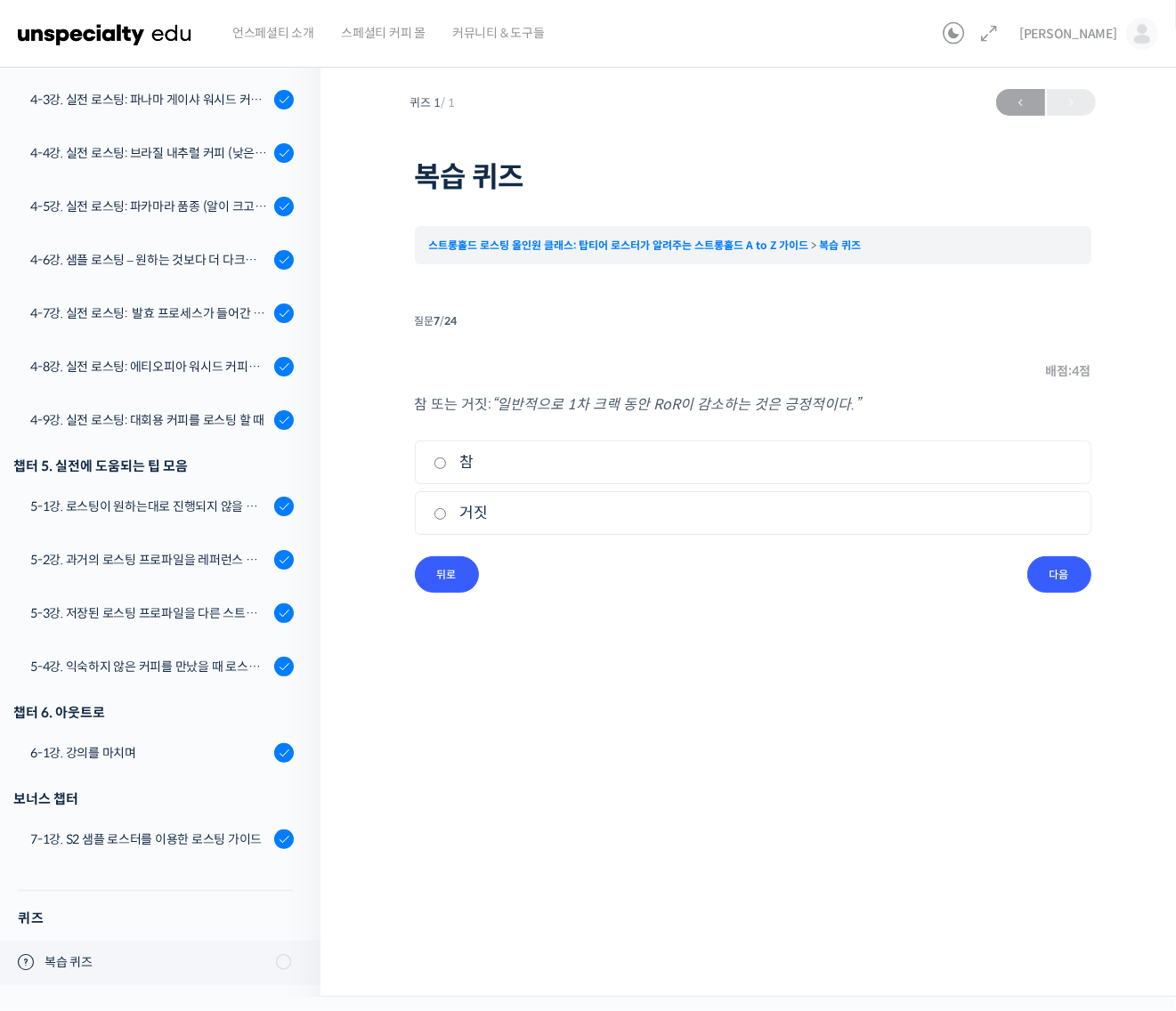
click at [476, 518] on label "거짓" at bounding box center [753, 513] width 639 height 24
click at [447, 518] on input "거짓" at bounding box center [440, 514] width 13 height 12
radio input "true"
click at [1050, 583] on input "다음" at bounding box center [1059, 574] width 64 height 36
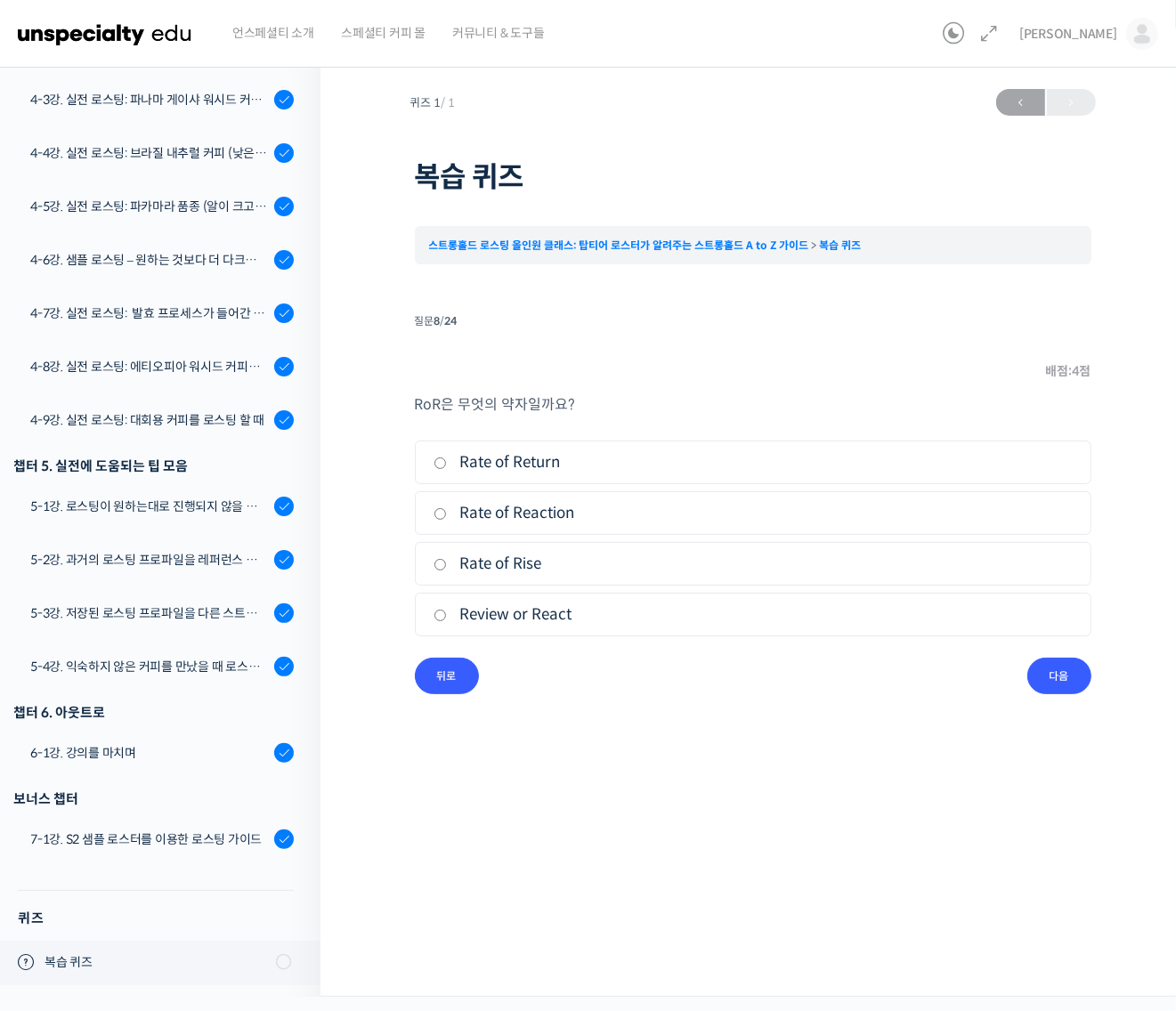
click at [428, 520] on li "2. Rate of Reaction" at bounding box center [753, 512] width 677 height 43
click at [442, 516] on input "Rate of Reaction" at bounding box center [440, 514] width 13 height 12
radio input "true"
click at [1070, 678] on input "다음" at bounding box center [1059, 675] width 64 height 36
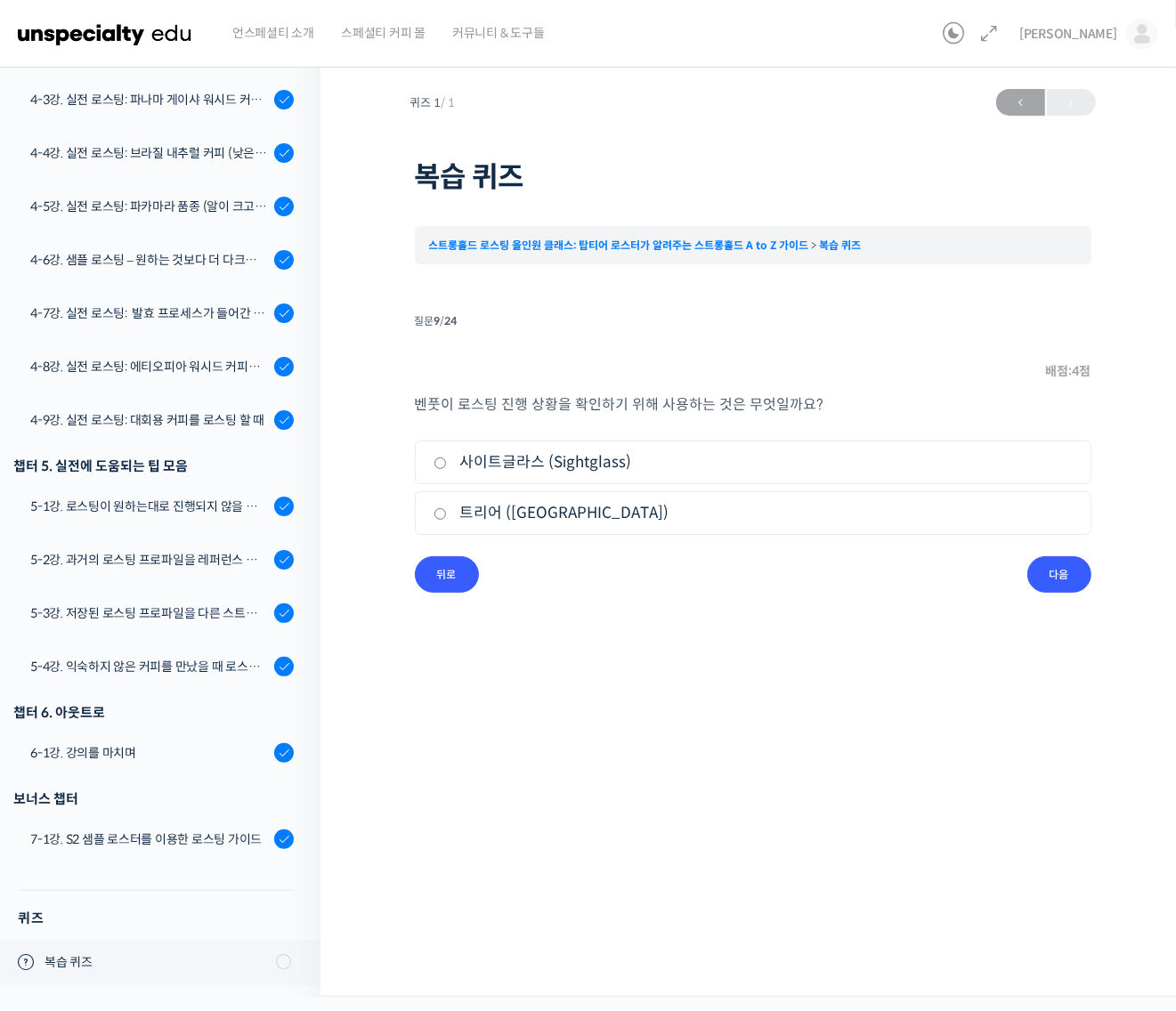
click at [553, 469] on label "사이트글라스 (Sightglass)" at bounding box center [753, 462] width 639 height 24
click at [447, 469] on input "사이트글라스 (Sightglass)" at bounding box center [440, 463] width 13 height 12
radio input "true"
click at [1061, 577] on input "다음" at bounding box center [1059, 574] width 64 height 36
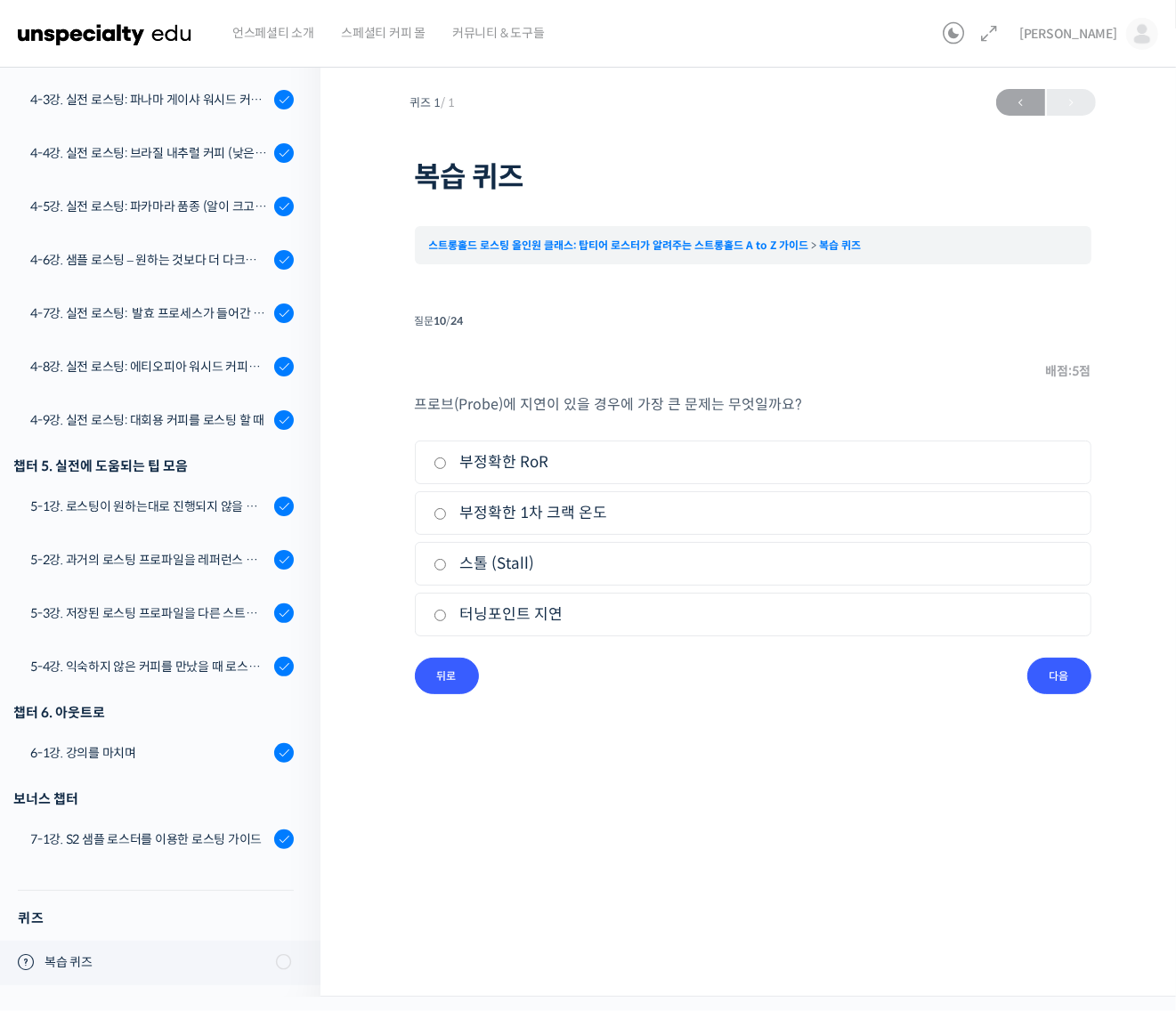
click at [528, 469] on label "부정확한 RoR" at bounding box center [753, 462] width 639 height 24
click at [447, 469] on input "부정확한 RoR" at bounding box center [440, 463] width 13 height 12
radio input "true"
click at [1060, 672] on input "다음" at bounding box center [1059, 675] width 64 height 36
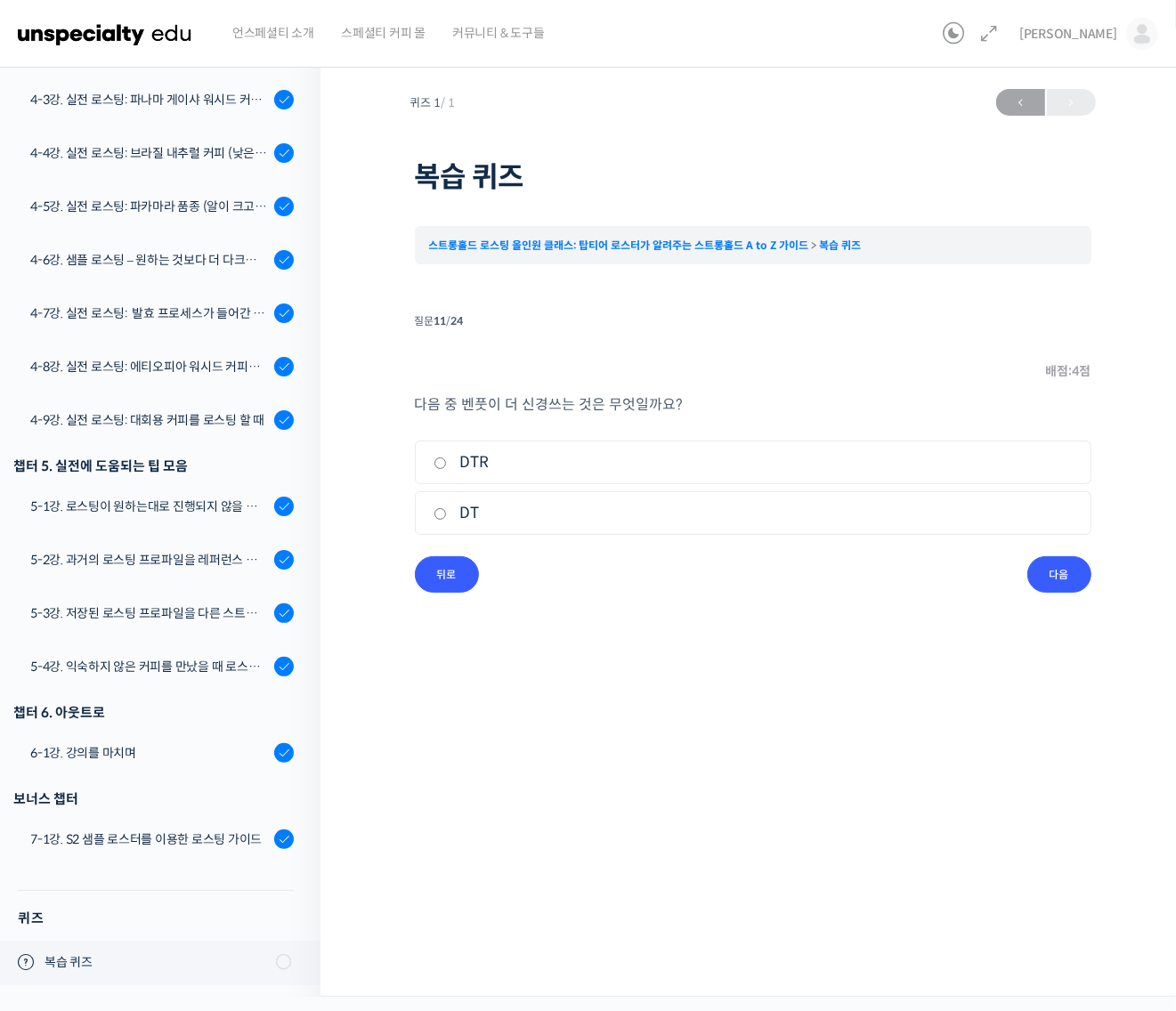
click at [487, 468] on label "DTR" at bounding box center [753, 462] width 639 height 24
click at [447, 468] on input "DTR" at bounding box center [440, 463] width 13 height 12
radio input "true"
click at [1035, 570] on input "다음" at bounding box center [1059, 574] width 64 height 36
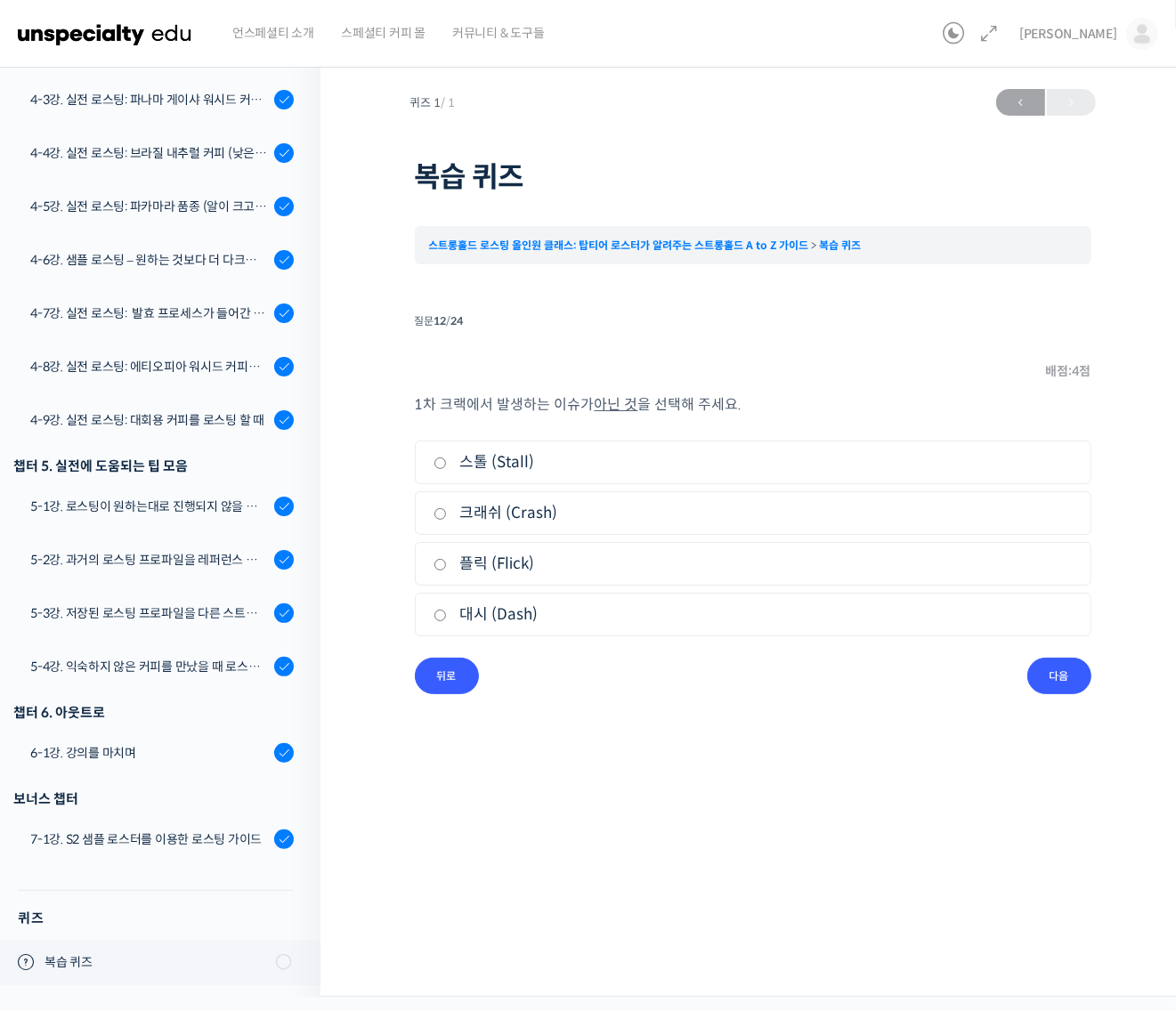
click at [535, 619] on label "대시 (Dash)" at bounding box center [753, 615] width 639 height 24
click at [447, 619] on input "대시 (Dash)" at bounding box center [440, 615] width 13 height 12
radio input "true"
click at [1055, 670] on input "다음" at bounding box center [1059, 675] width 64 height 36
click at [537, 565] on label "로스팅 이론과 대조" at bounding box center [753, 564] width 639 height 24
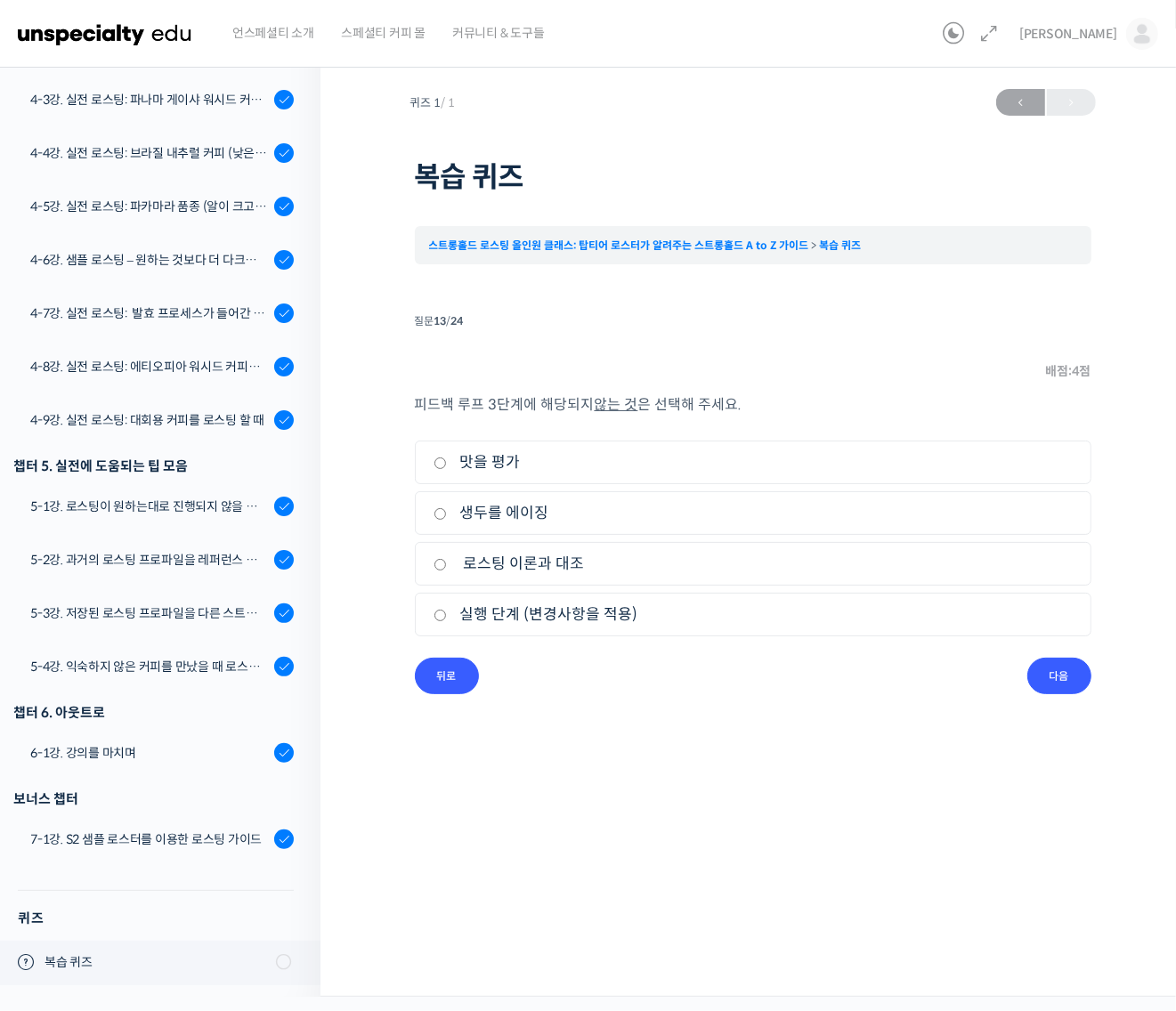
click at [447, 565] on input "로스팅 이론과 대조" at bounding box center [440, 565] width 13 height 12
radio input "true"
click at [1072, 675] on input "다음" at bounding box center [1059, 675] width 64 height 36
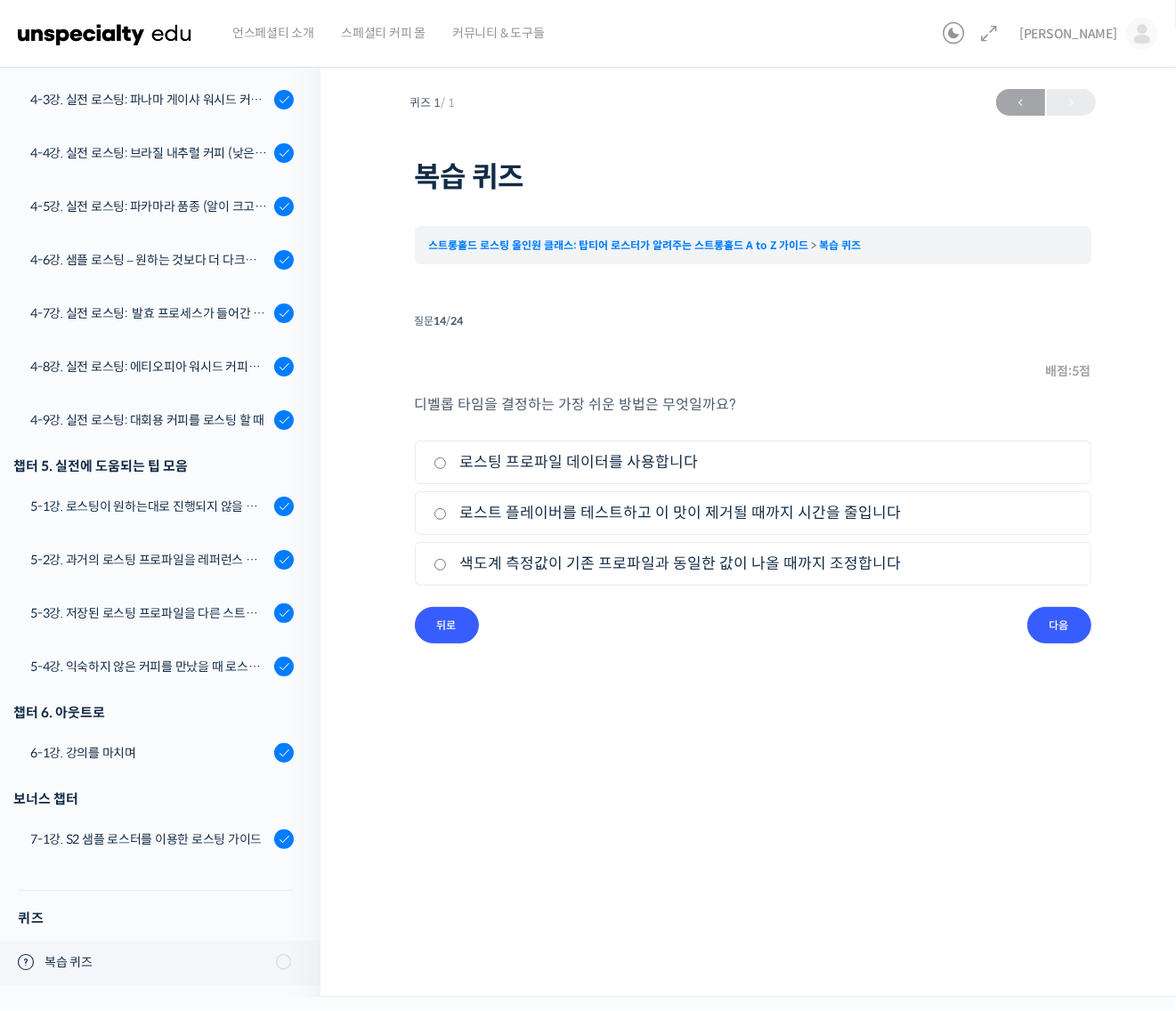
click at [645, 520] on label "로스트 플레이버를 테스트하고 이 맛이 제거될 때까지 시간을 줄입니다" at bounding box center [753, 513] width 639 height 24
click at [447, 519] on input "로스트 플레이버를 테스트하고 이 맛이 제거될 때까지 시간을 줄입니다" at bounding box center [440, 514] width 13 height 12
radio input "true"
click at [630, 465] on label "로스팅 프로파일 데이터를 사용합니다" at bounding box center [753, 462] width 639 height 24
click at [447, 465] on input "로스팅 프로파일 데이터를 사용합니다" at bounding box center [440, 463] width 13 height 12
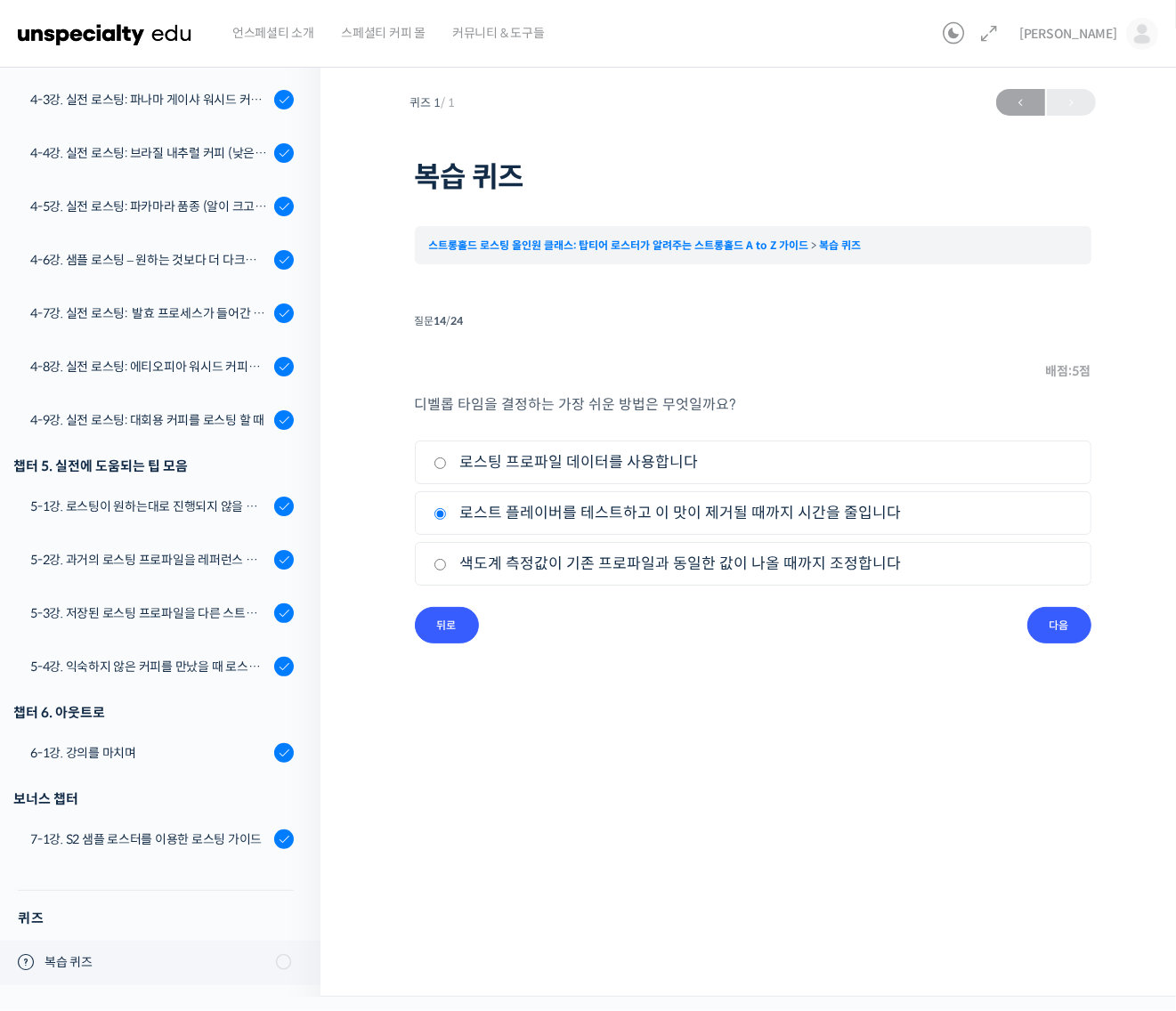
radio input "true"
click at [1046, 620] on input "다음" at bounding box center [1059, 625] width 64 height 36
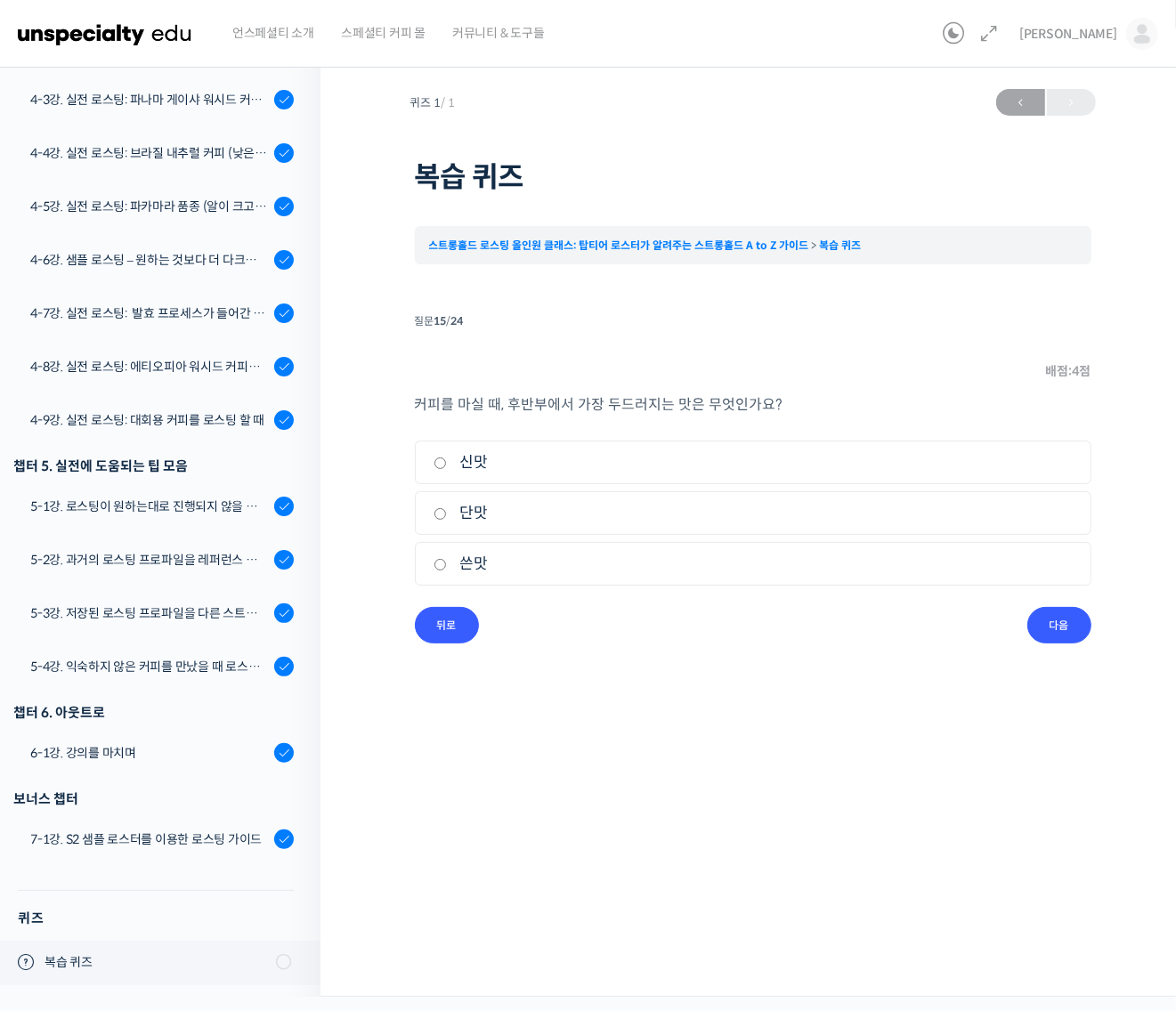
click at [464, 561] on label "쓴맛" at bounding box center [753, 564] width 639 height 24
click at [447, 561] on input "쓴맛" at bounding box center [440, 565] width 13 height 12
radio input "true"
click at [1052, 621] on input "다음" at bounding box center [1059, 625] width 64 height 36
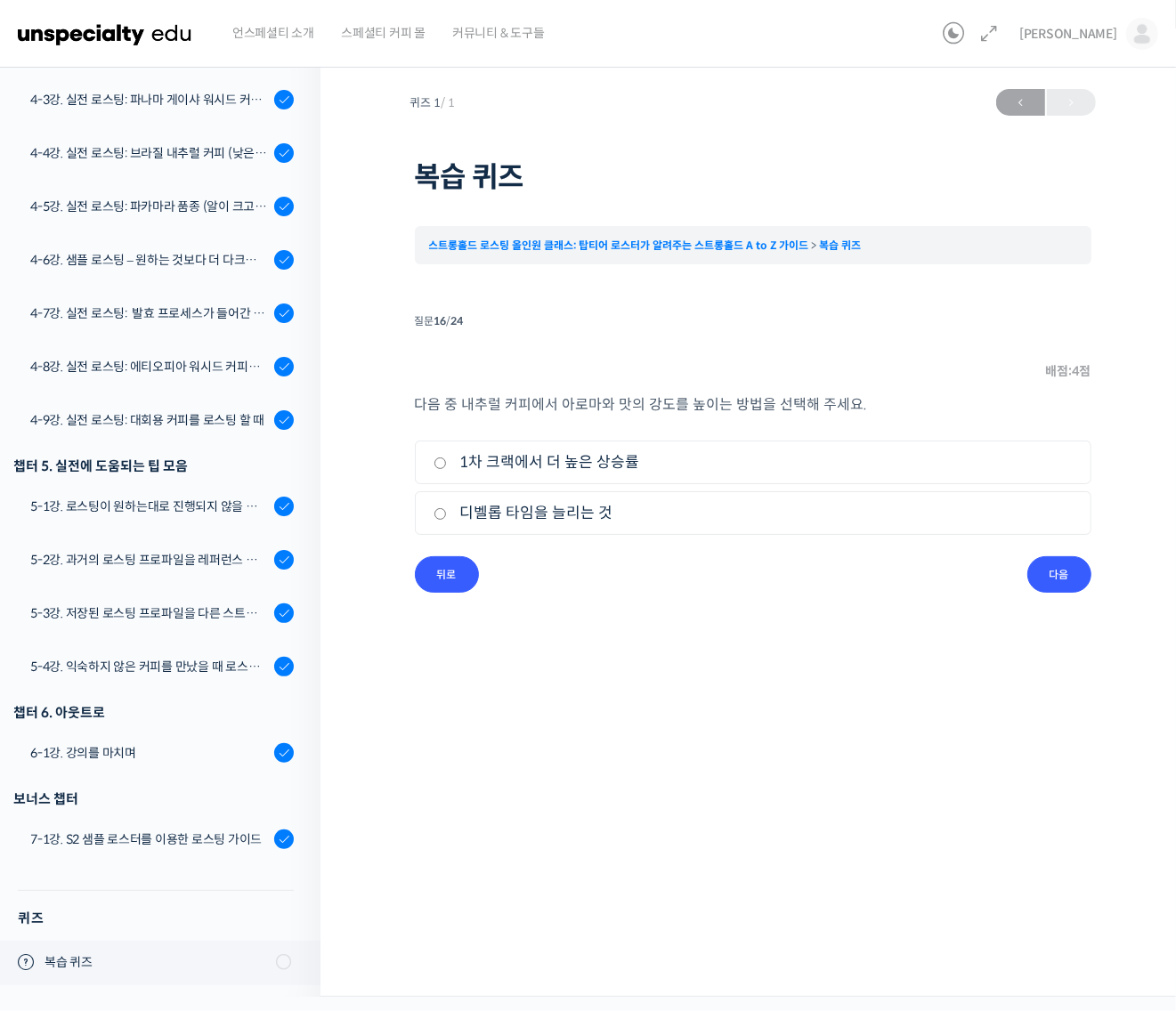
click at [593, 516] on label "디벨롭 타임을 늘리는 것" at bounding box center [753, 513] width 639 height 24
click at [447, 516] on input "디벨롭 타임을 늘리는 것" at bounding box center [440, 514] width 13 height 12
radio input "true"
click at [1056, 566] on input "다음" at bounding box center [1059, 574] width 64 height 36
click at [467, 514] on label "거짓" at bounding box center [753, 513] width 639 height 24
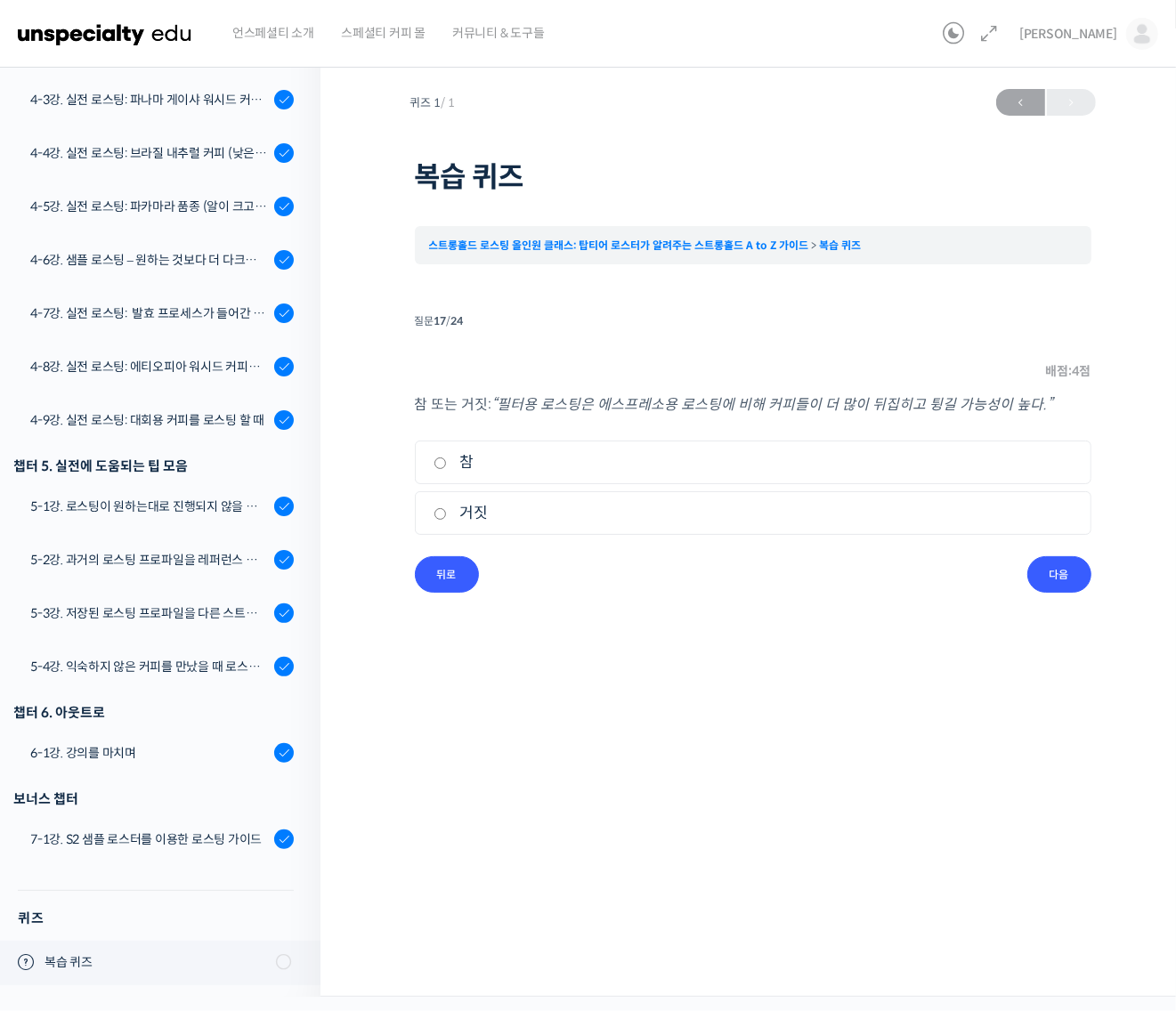
click at [447, 514] on input "거짓" at bounding box center [440, 514] width 13 height 12
radio input "true"
click at [1068, 579] on input "다음" at bounding box center [1059, 574] width 64 height 36
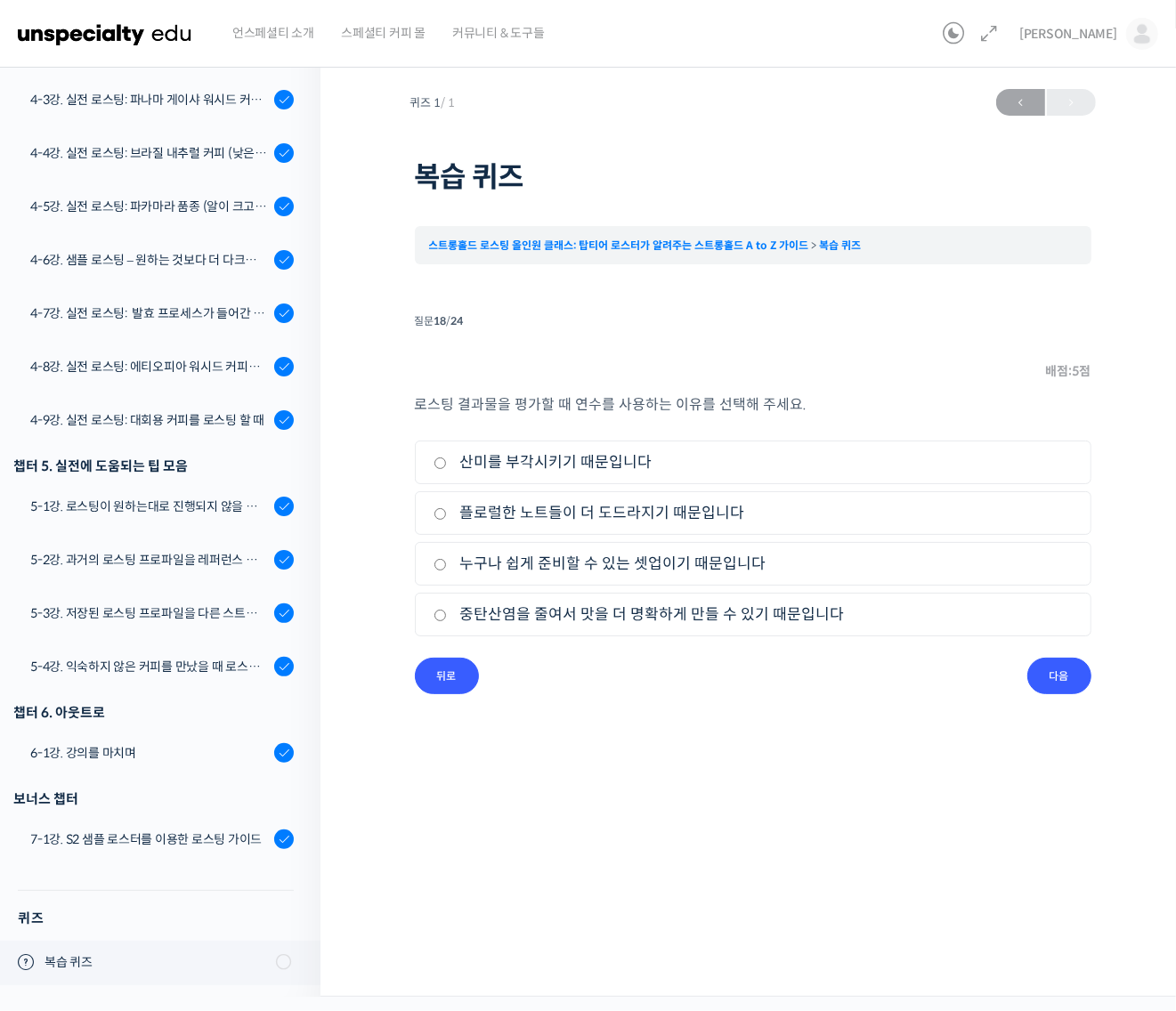
click at [561, 466] on label "산미를 부각시키기 때문입니다" at bounding box center [753, 462] width 639 height 24
click at [447, 466] on input "산미를 부각시키기 때문입니다" at bounding box center [440, 463] width 13 height 12
radio input "true"
click at [1064, 677] on input "다음" at bounding box center [1059, 675] width 64 height 36
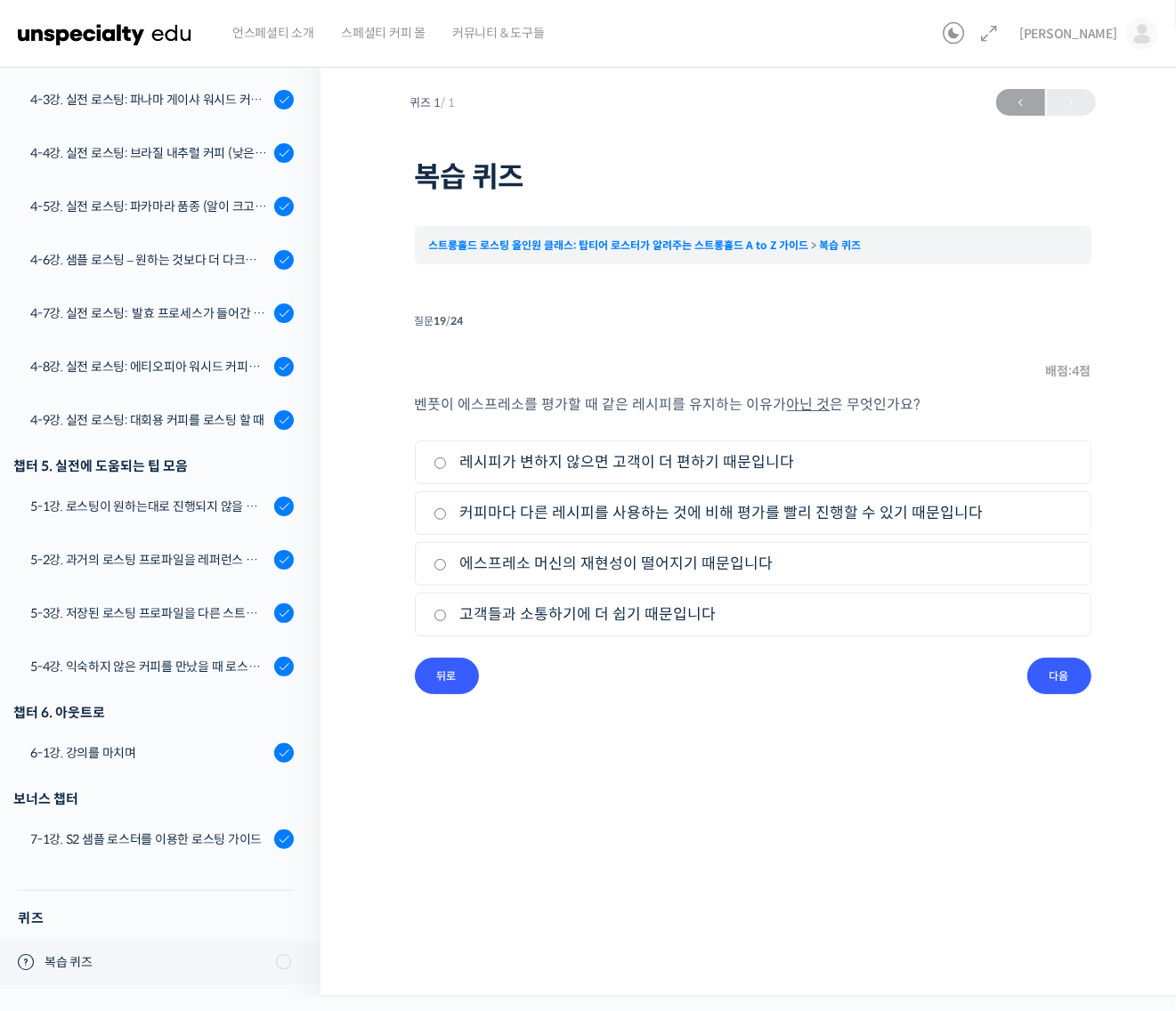
click at [658, 471] on label "레시피가 변하지 않으면 고객이 더 편하기 때문입니다" at bounding box center [753, 462] width 639 height 24
click at [447, 469] on input "레시피가 변하지 않으면 고객이 더 편하기 때문입니다" at bounding box center [440, 463] width 13 height 12
radio input "true"
drag, startPoint x: 1057, startPoint y: 670, endPoint x: 1025, endPoint y: 664, distance: 32.6
click at [1058, 670] on input "다음" at bounding box center [1059, 675] width 64 height 36
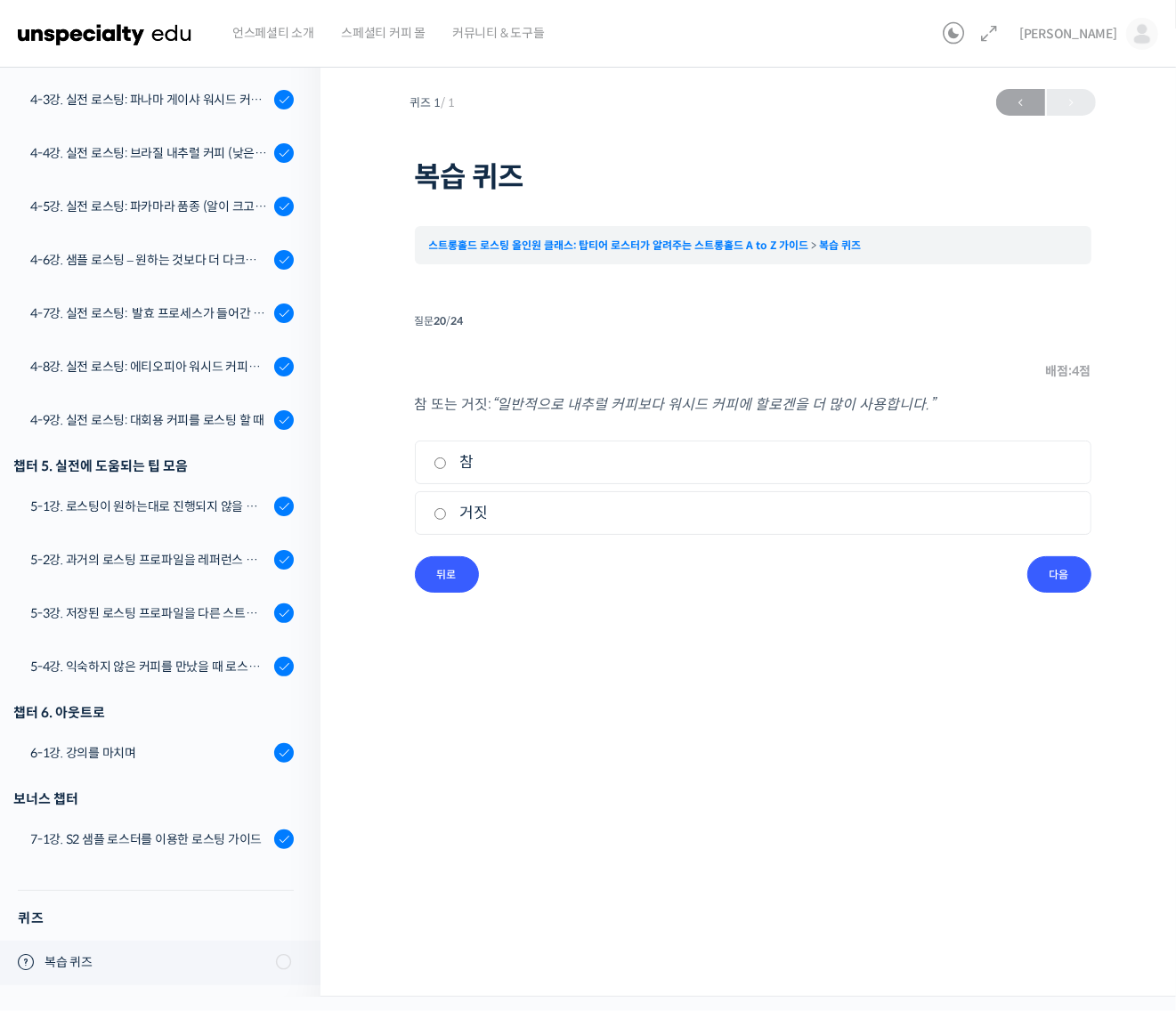
click at [481, 512] on label "거짓" at bounding box center [753, 513] width 639 height 24
click at [447, 512] on input "거짓" at bounding box center [440, 514] width 13 height 12
radio input "true"
click at [1041, 572] on input "다음" at bounding box center [1059, 574] width 64 height 36
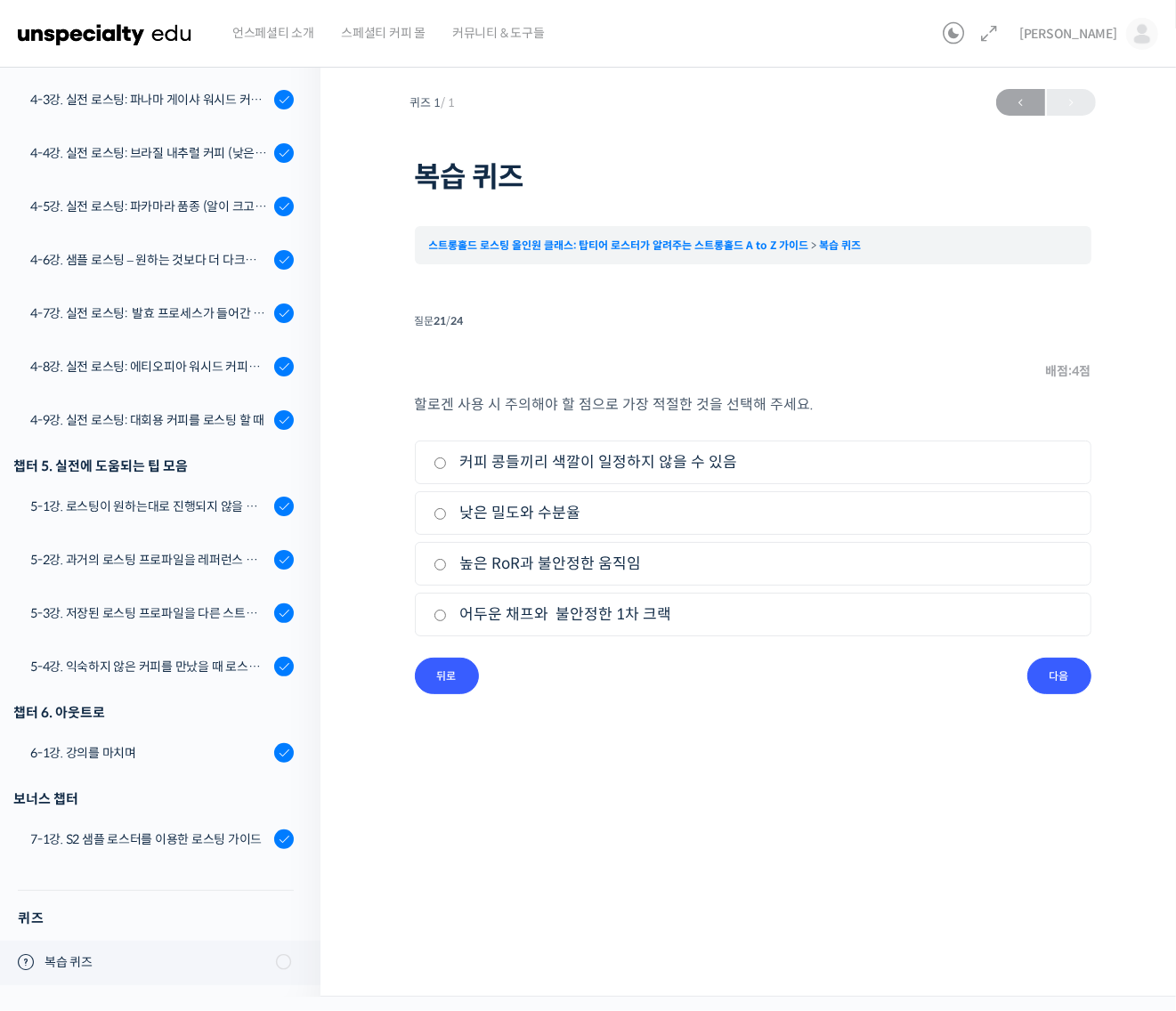
click at [579, 518] on label "낮은 밀도와 수분율" at bounding box center [753, 513] width 639 height 24
click at [447, 518] on input "낮은 밀도와 수분율" at bounding box center [440, 514] width 13 height 12
radio input "true"
click at [1060, 686] on input "다음" at bounding box center [1059, 675] width 64 height 36
click at [521, 620] on label "케냐, 콜롬비아" at bounding box center [753, 615] width 639 height 24
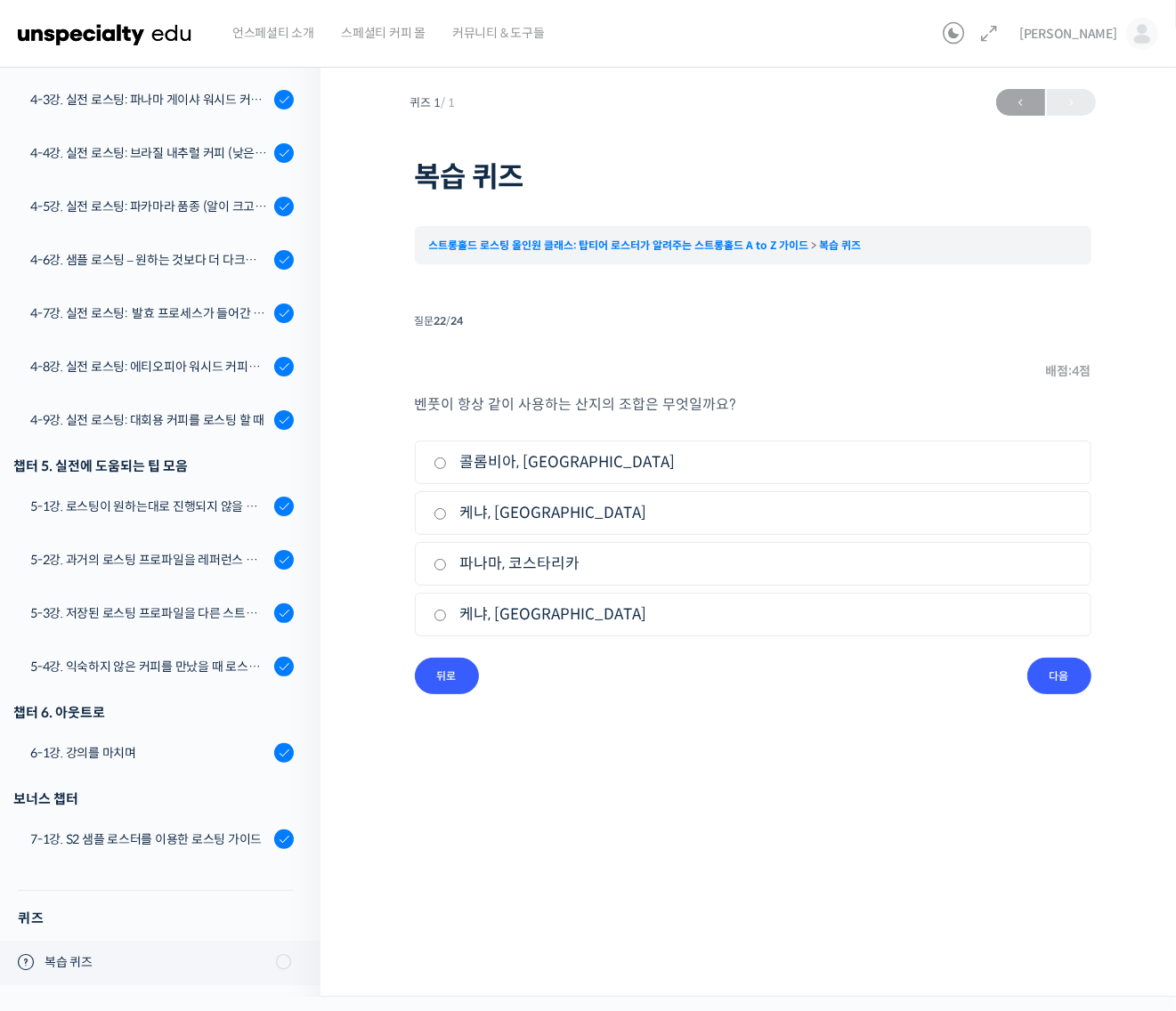
click at [447, 620] on input "케냐, 콜롬비아" at bounding box center [440, 615] width 13 height 12
radio input "true"
drag, startPoint x: 1070, startPoint y: 681, endPoint x: 1114, endPoint y: 695, distance: 46.2
click at [1071, 681] on input "다음" at bounding box center [1059, 675] width 64 height 36
click at [603, 469] on label "상승률을 높이고 디벨롭 타임을 줄인다." at bounding box center [753, 462] width 639 height 24
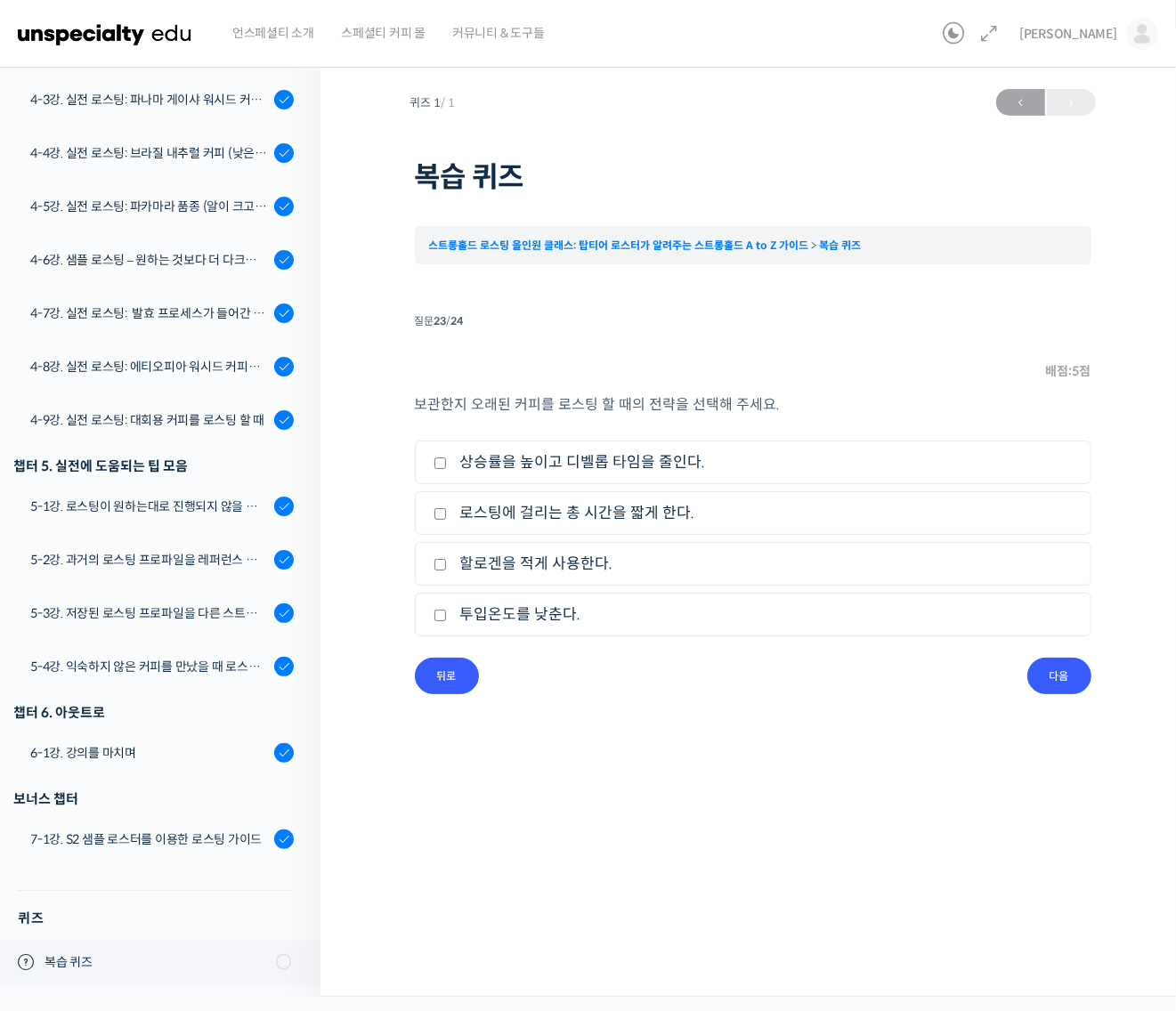
click at [447, 469] on input "상승률을 높이고 디벨롭 타임을 줄인다." at bounding box center [440, 463] width 13 height 12
checkbox input "true"
click at [1074, 682] on input "다음" at bounding box center [1059, 675] width 64 height 36
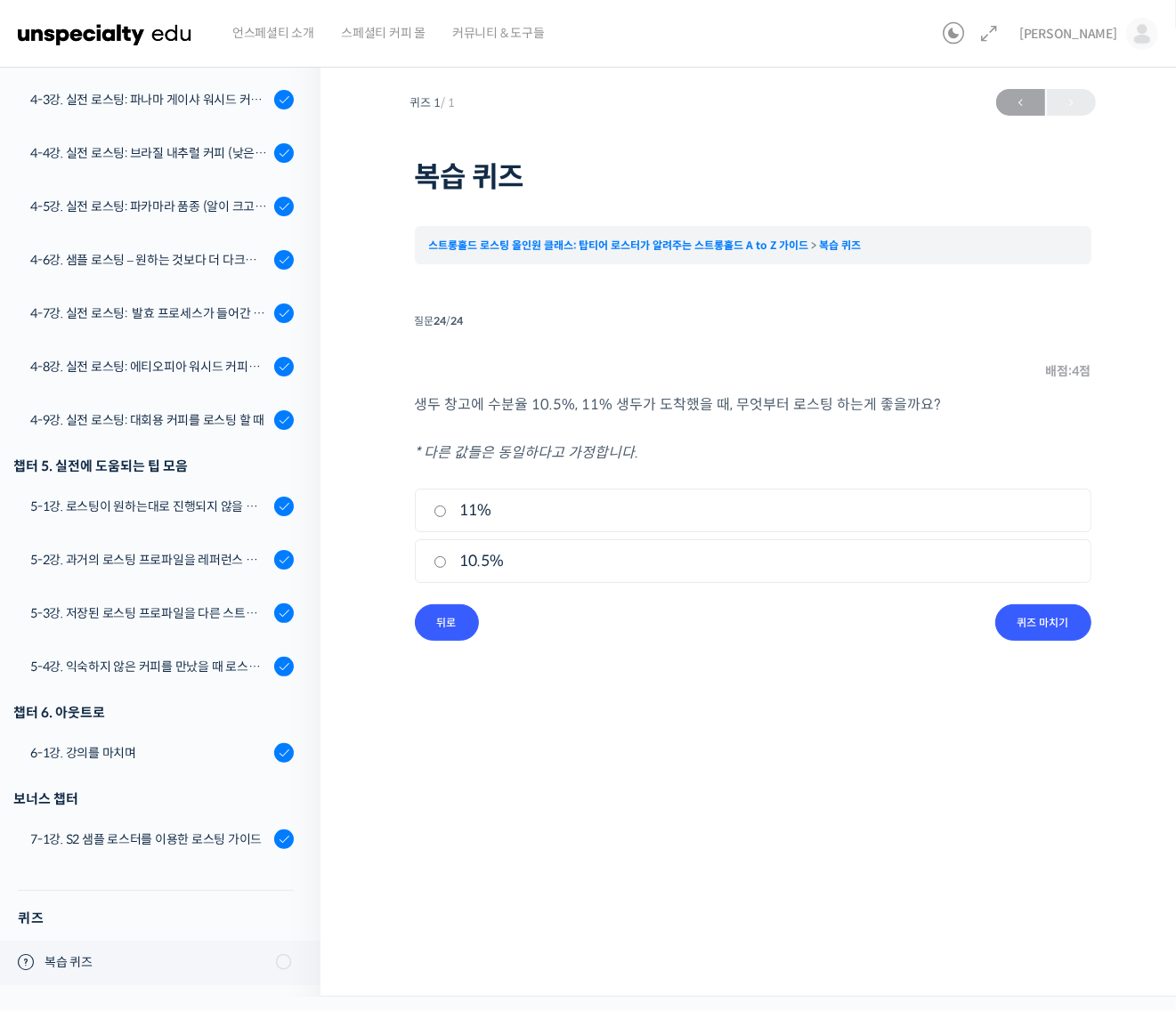
click at [439, 565] on input "10.5%" at bounding box center [440, 562] width 13 height 12
radio input "true"
click at [1068, 624] on input "퀴즈 마치기" at bounding box center [1043, 622] width 96 height 36
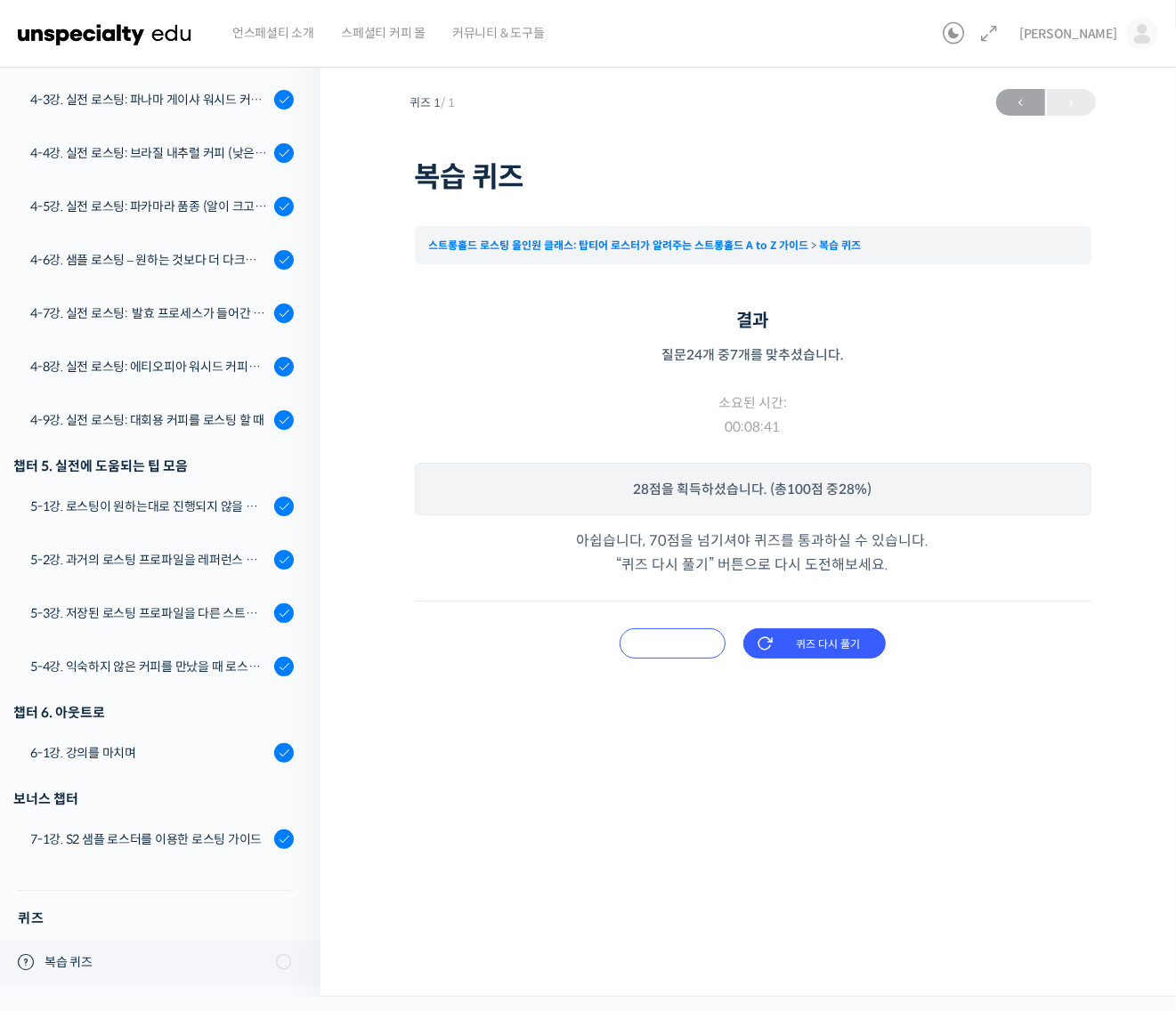
click at [681, 633] on input "오답 확인하기" at bounding box center [672, 643] width 106 height 30
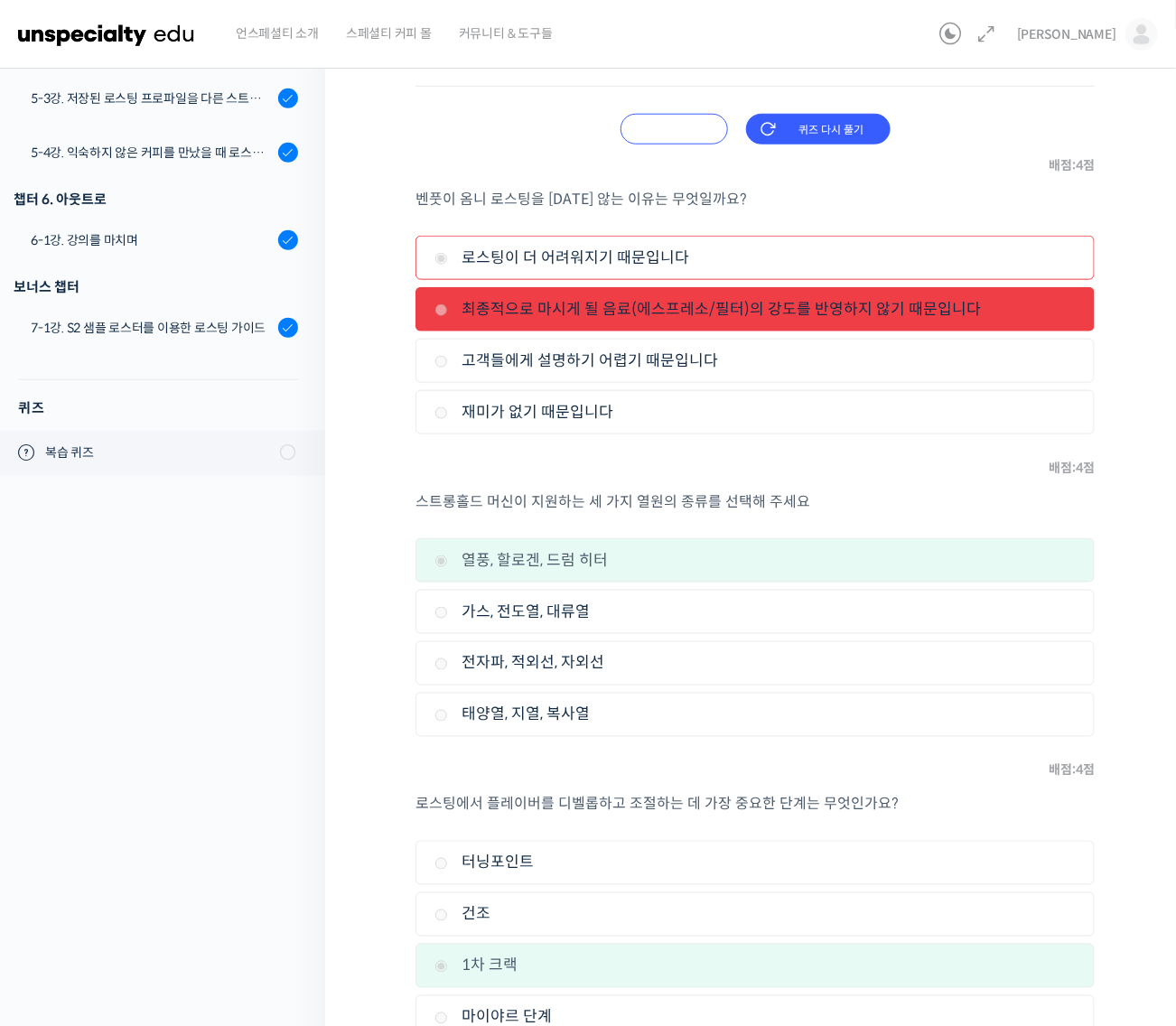
scroll to position [565, 0]
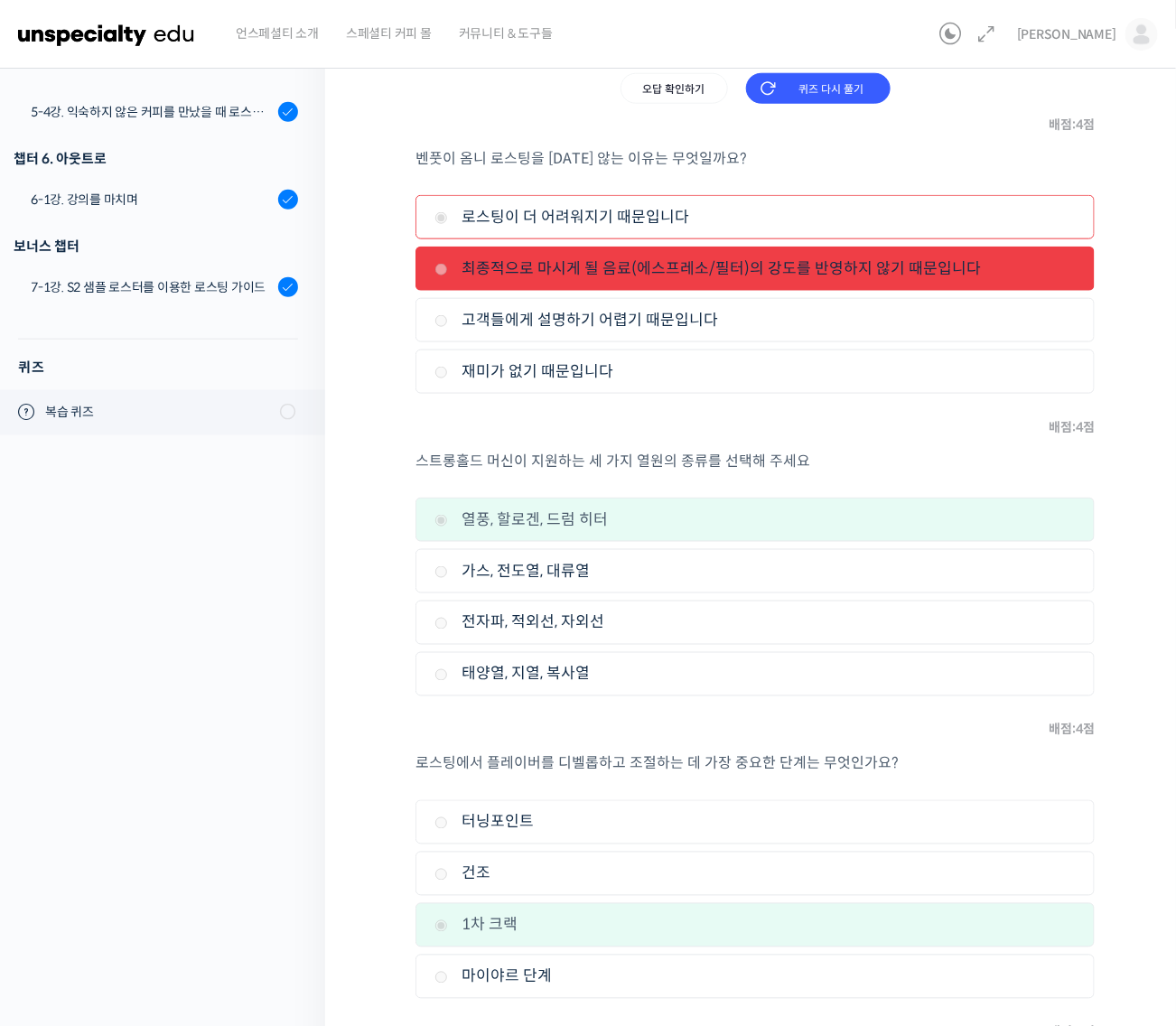
click at [1001, 521] on label "열풍, 할로겐, 드럼 히터" at bounding box center [755, 520] width 641 height 24
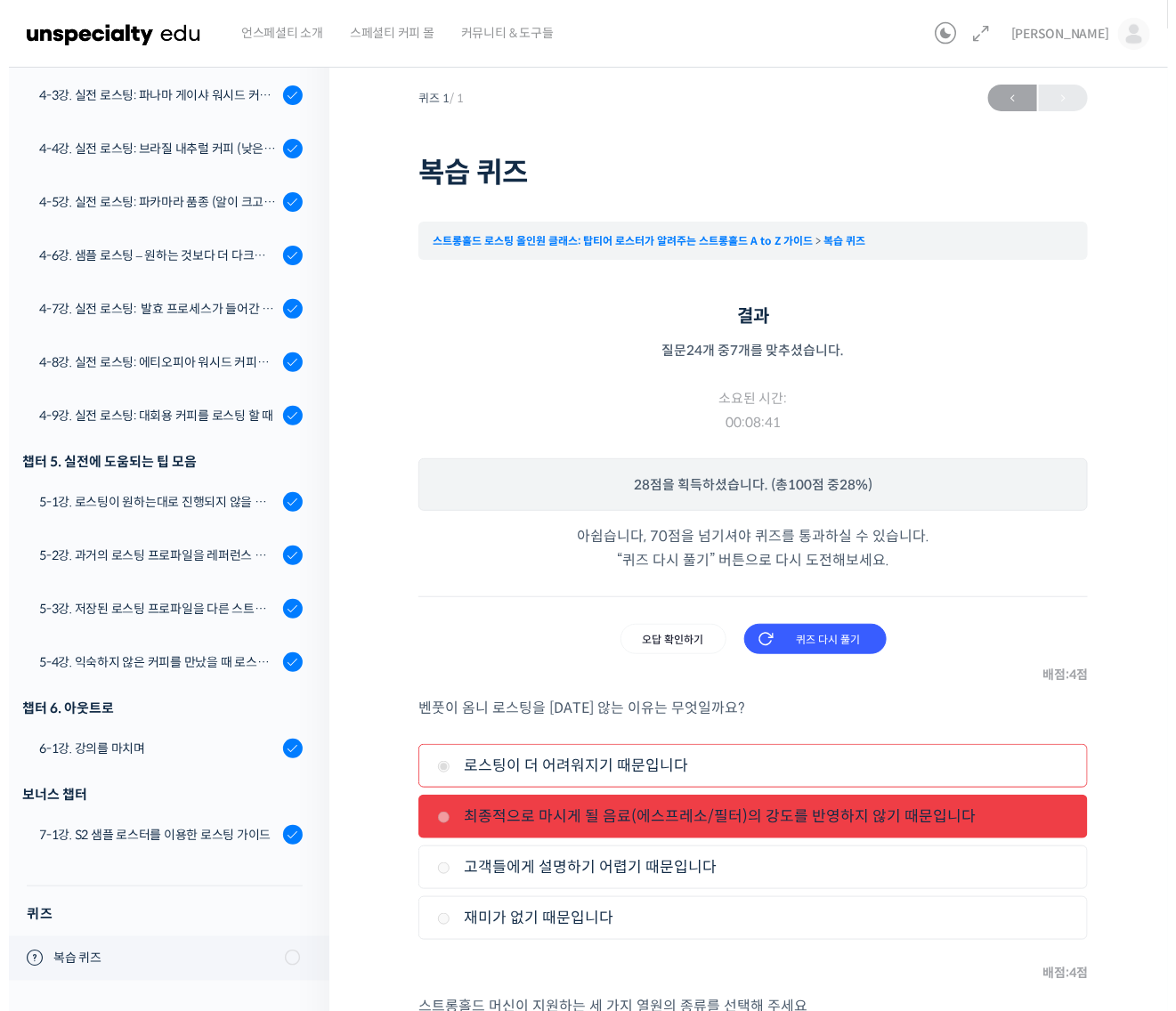
scroll to position [0, 0]
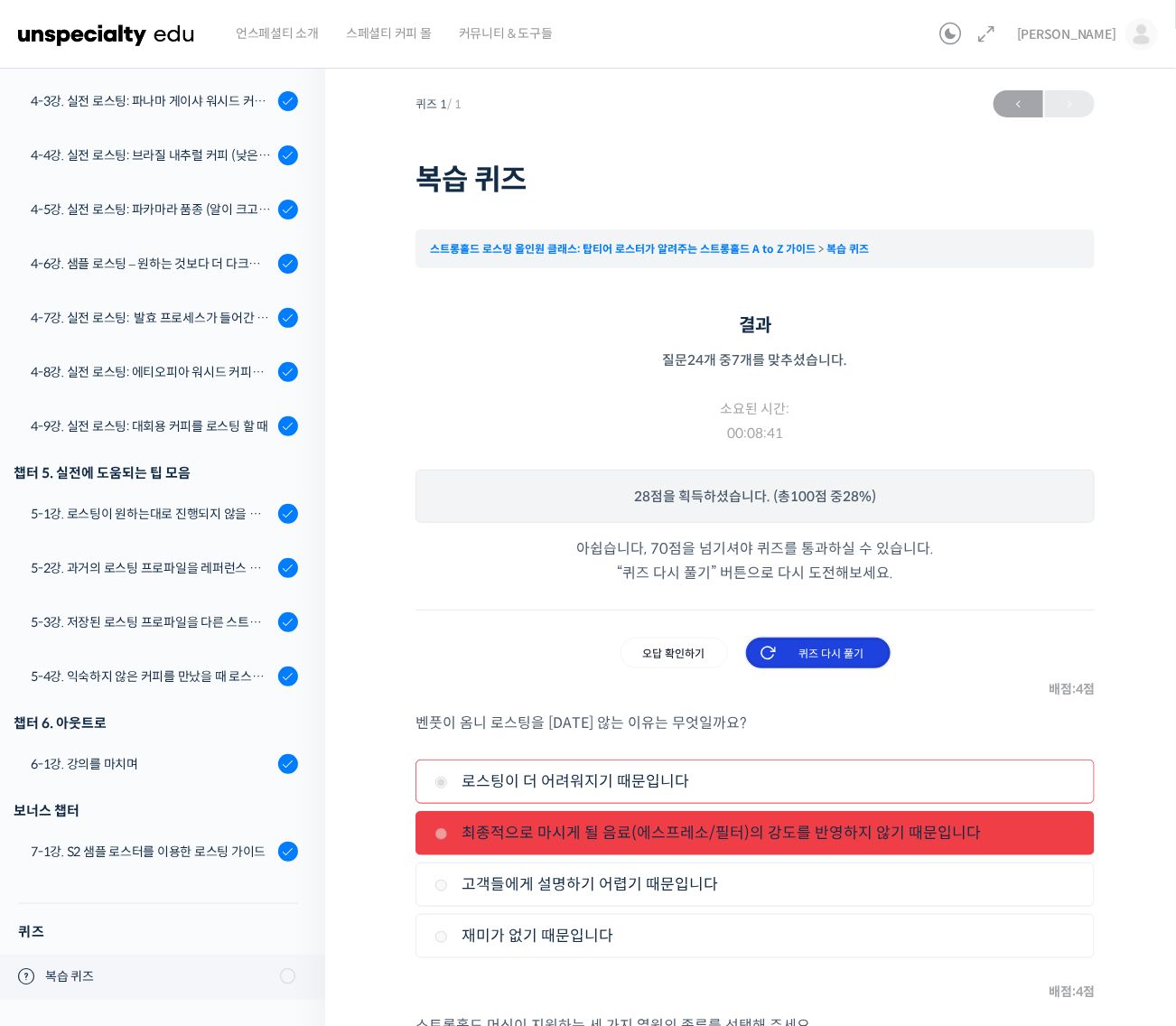
click at [836, 642] on input "퀴즈 다시 풀기" at bounding box center [818, 653] width 144 height 31
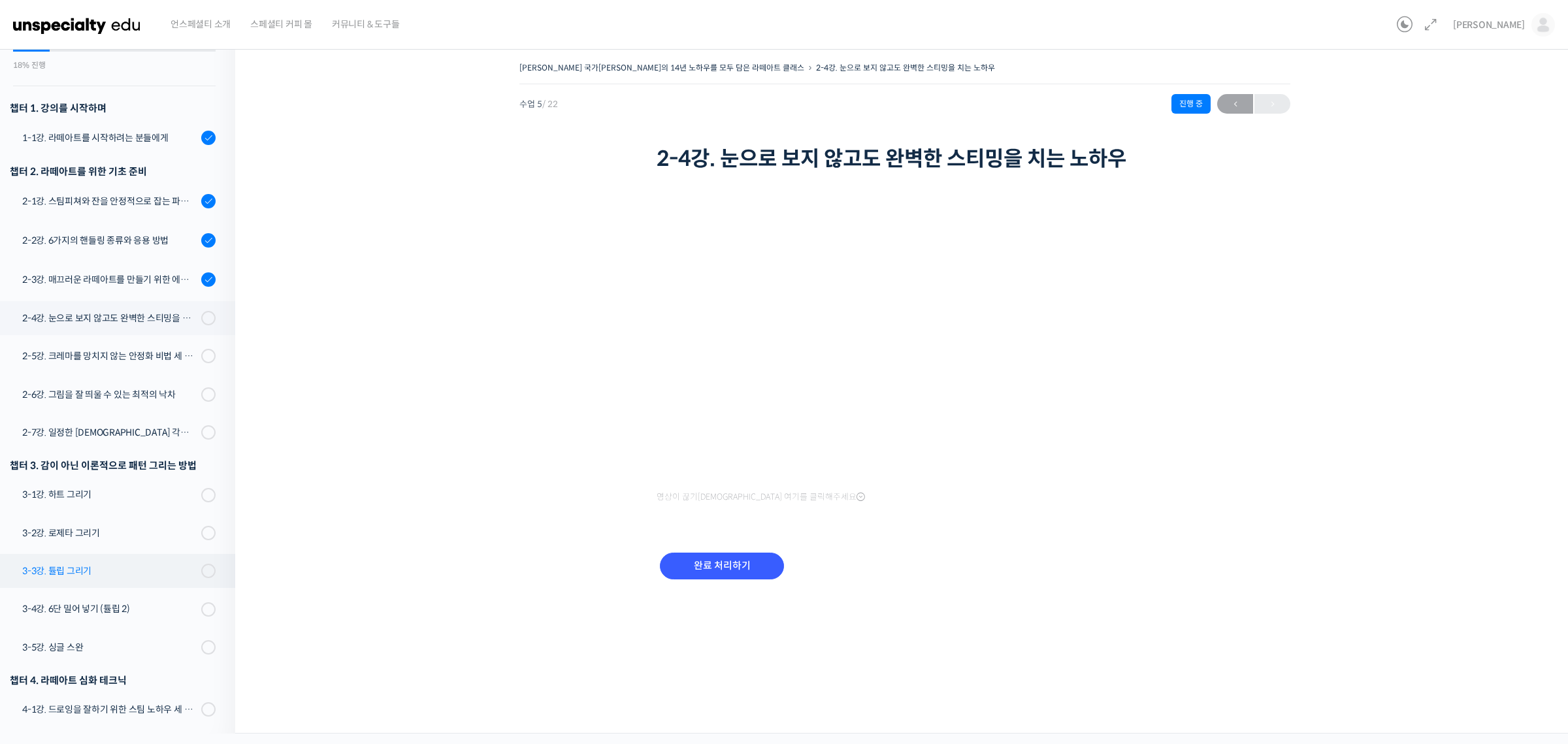
scroll to position [126, 0]
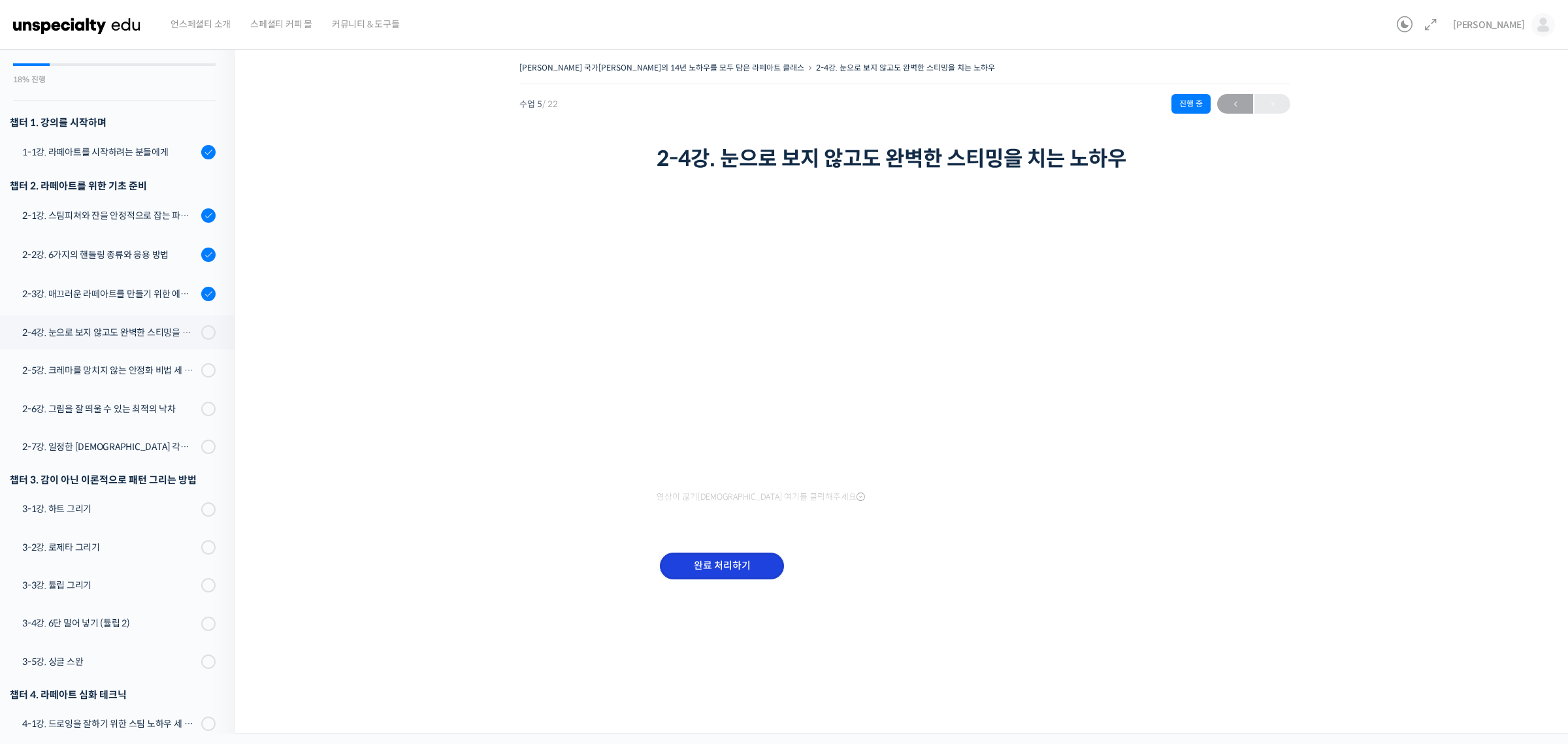
click at [751, 567] on input "완료 처리하기" at bounding box center [721, 565] width 124 height 26
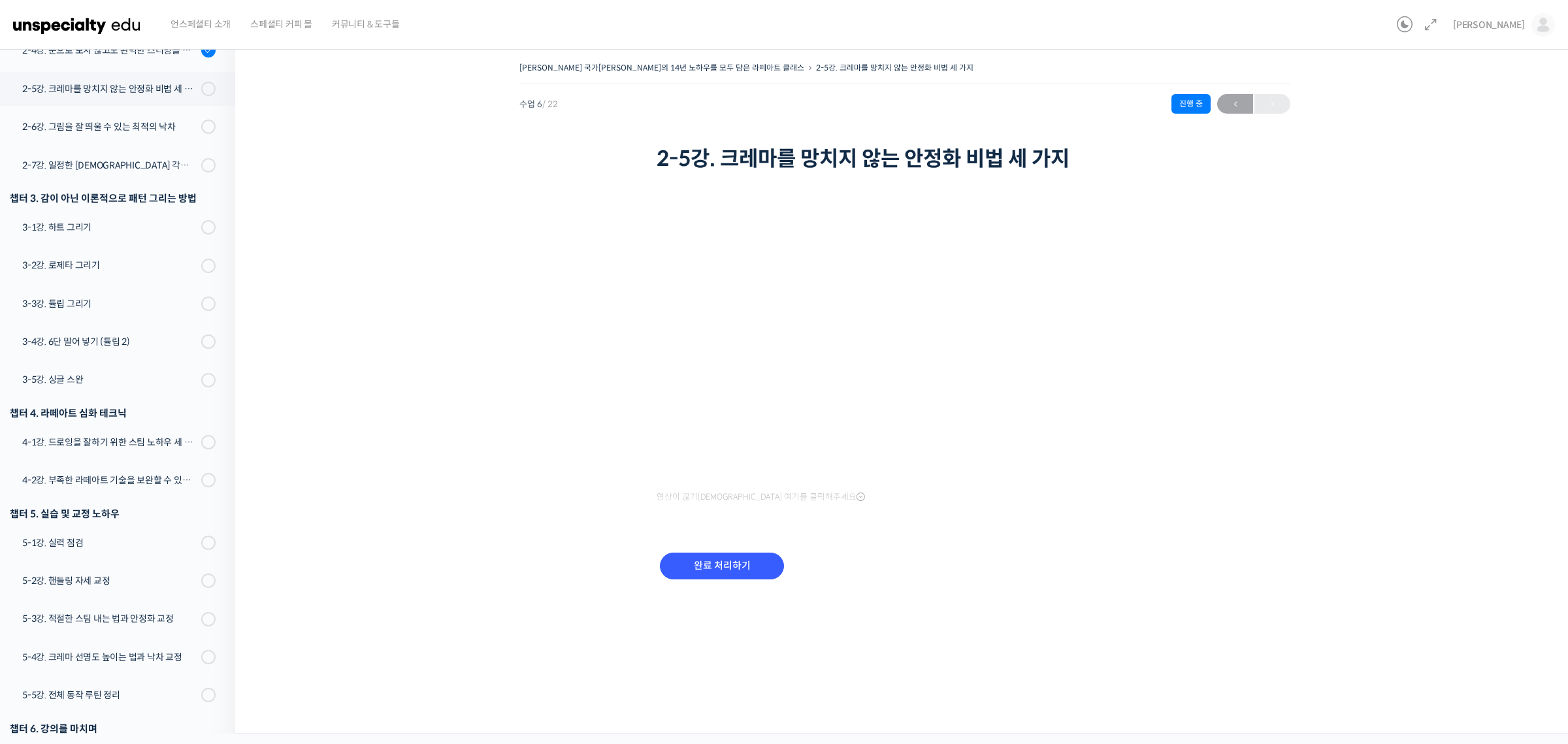
scroll to position [410, 0]
click at [888, 539] on div "완료 처리하기" at bounding box center [905, 576] width 497 height 75
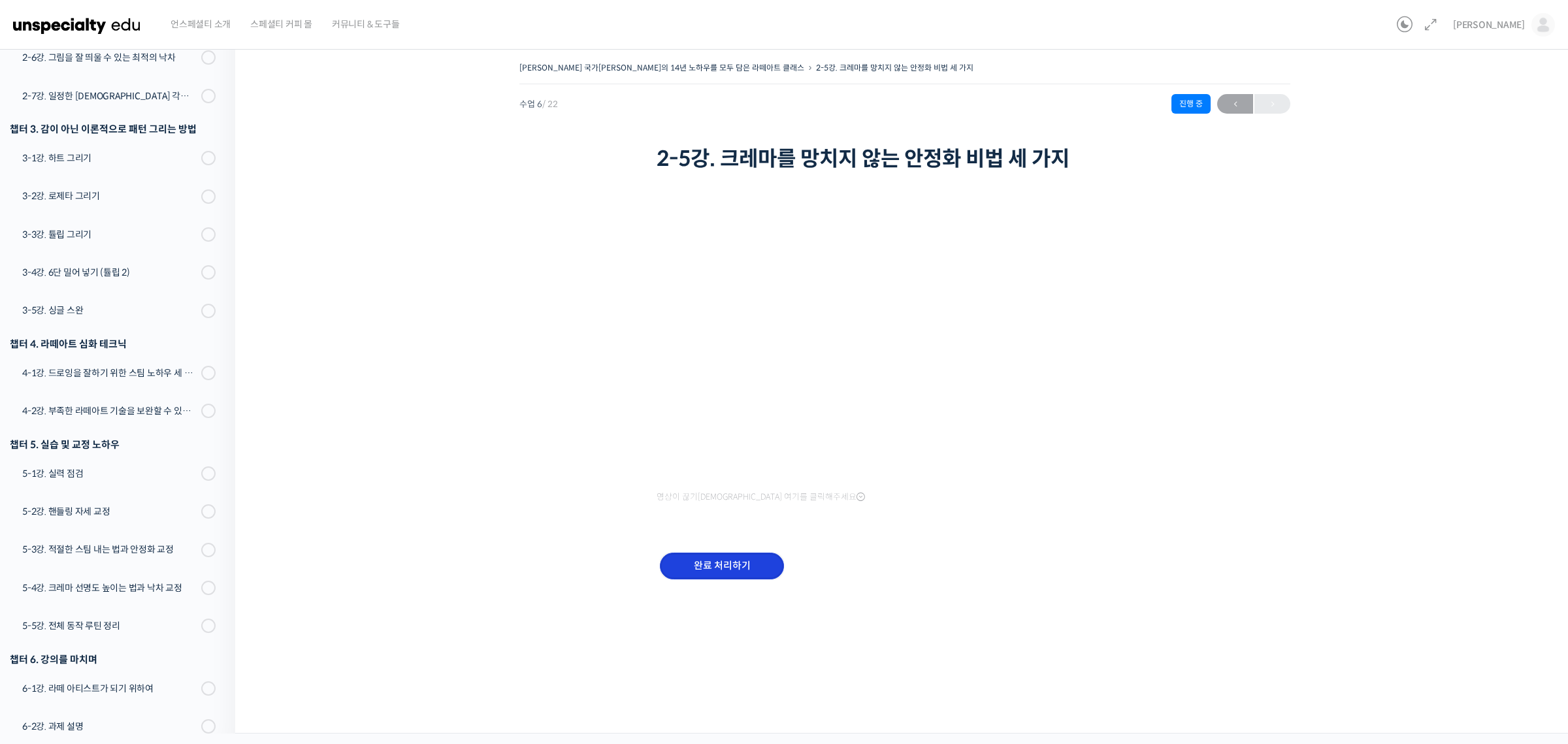
click at [759, 560] on input "완료 처리하기" at bounding box center [721, 565] width 124 height 26
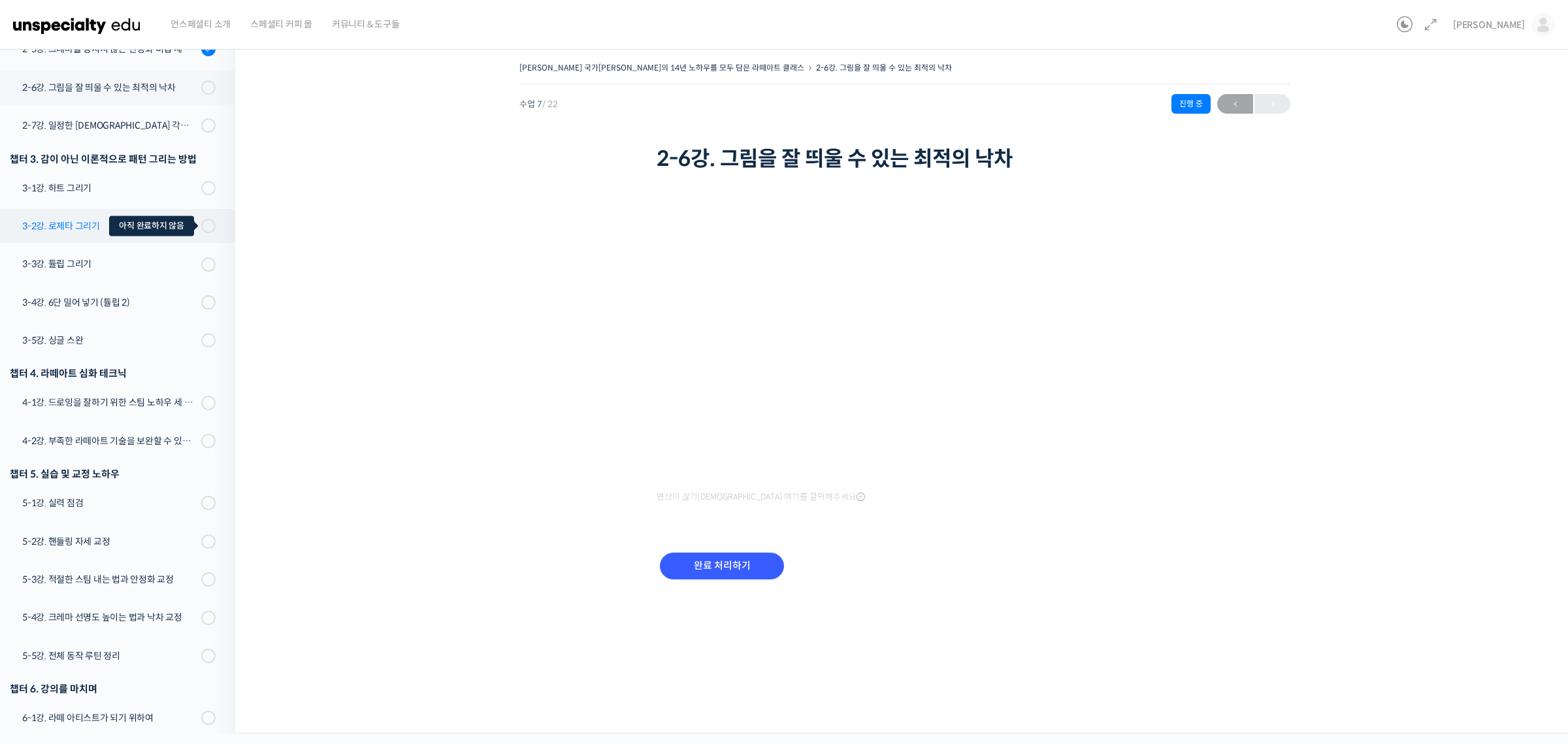
scroll to position [204, 0]
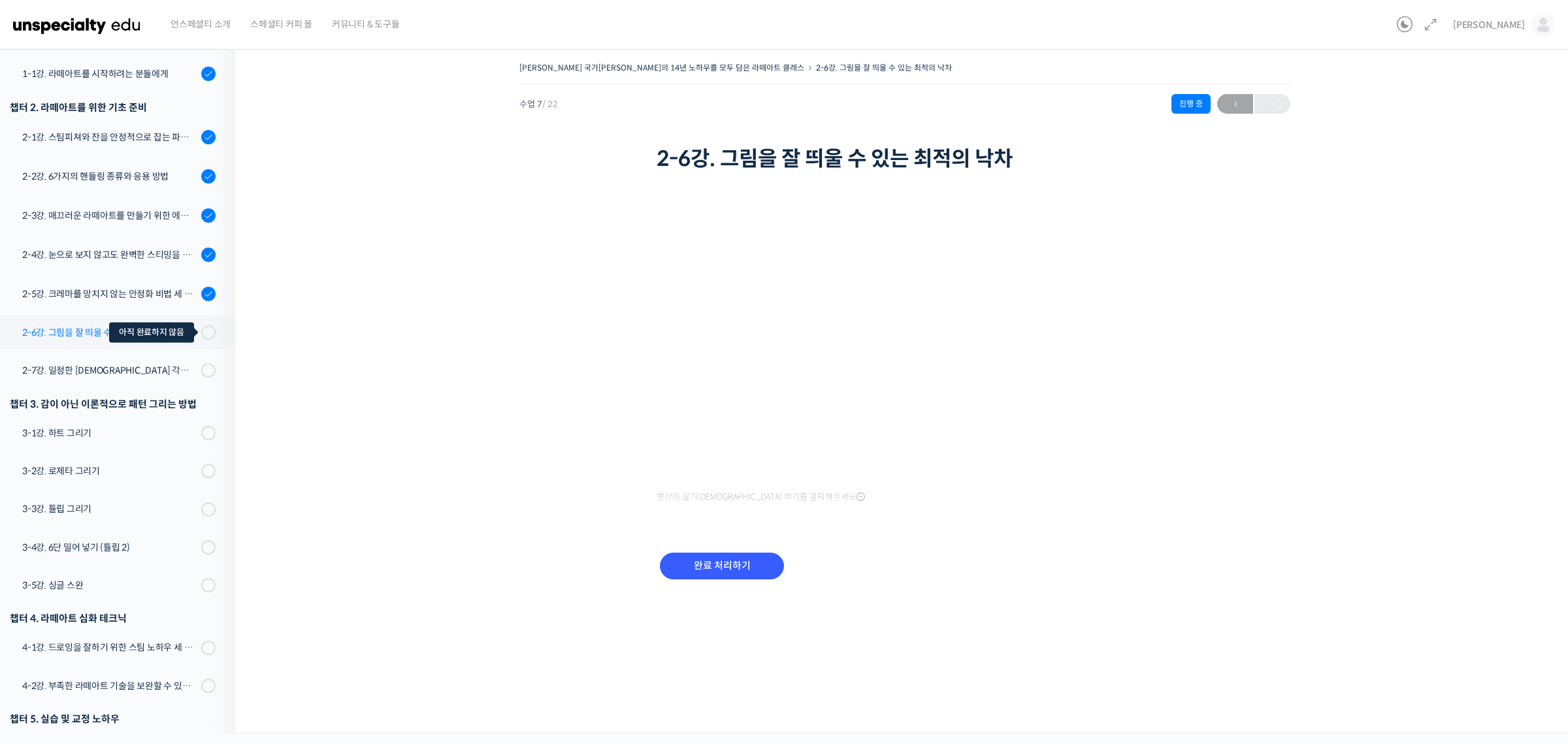
click at [202, 325] on div at bounding box center [208, 332] width 14 height 14
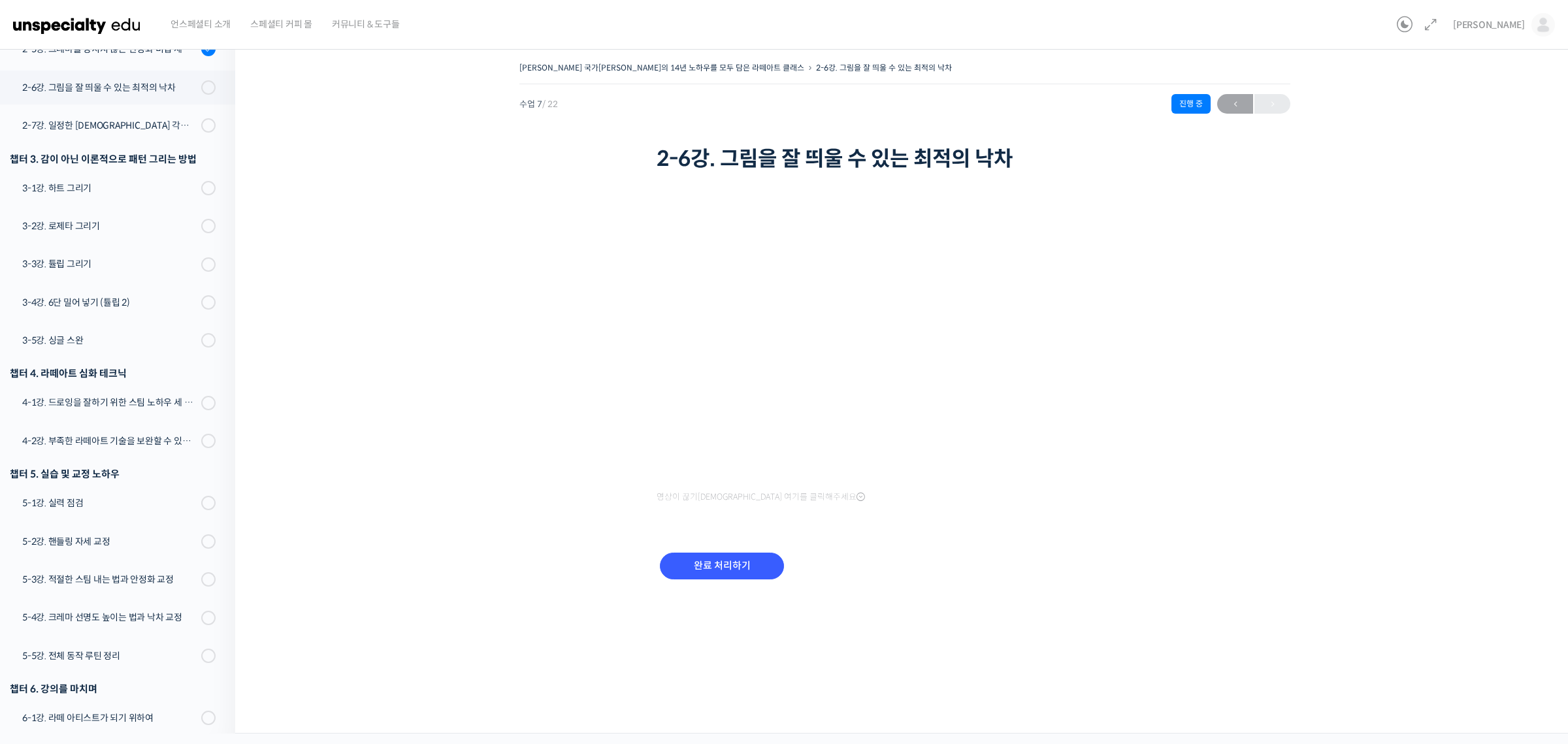
scroll to position [449, 0]
click at [464, 347] on div "[PERSON_NAME] 국가[PERSON_NAME]의 14년 노하우를 모두 담은 라떼아트 클래스 2-6강. 그림을 잘 띄울 수 있는 최적의 …" at bounding box center [904, 336] width 1208 height 555
click at [745, 566] on input "완료 처리하기" at bounding box center [721, 565] width 124 height 26
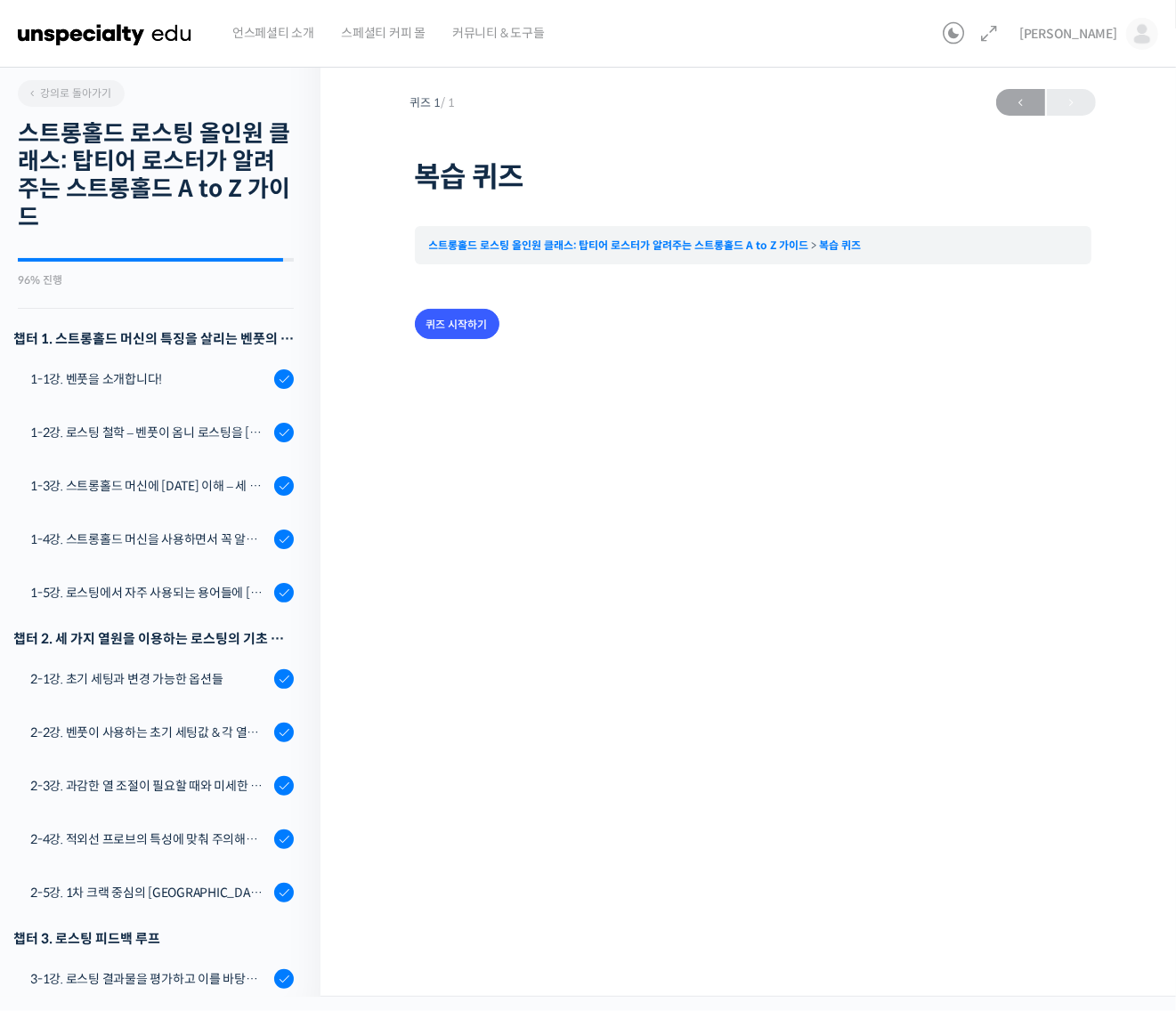
scroll to position [1285, 0]
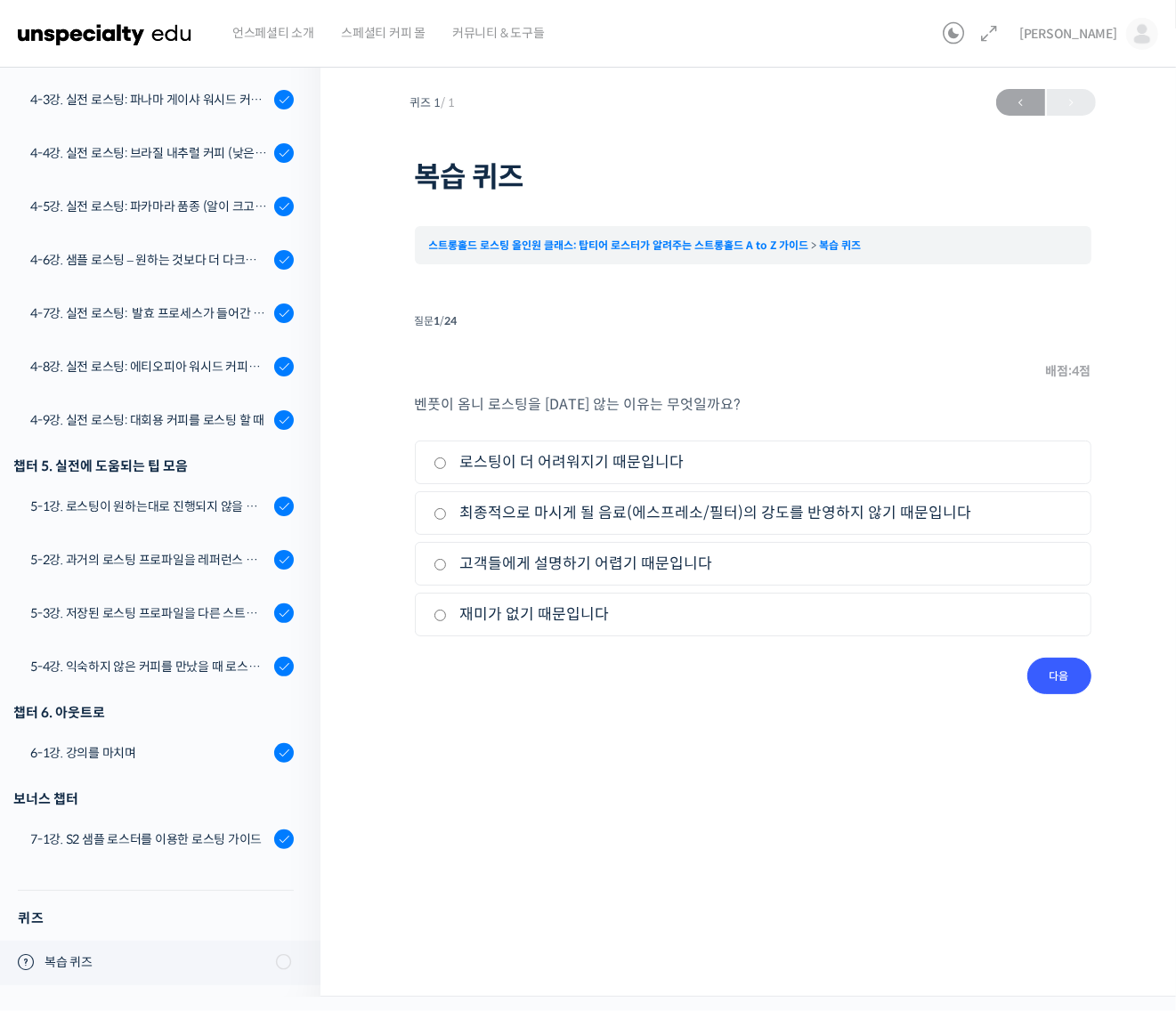
click at [561, 518] on label "최종적으로 마시게 될 음료(에스프레소/필터)의 강도를 반영하지 않기 때문입니다" at bounding box center [753, 513] width 639 height 24
click at [447, 518] on input "최종적으로 마시게 될 음료(에스프레소/필터)의 강도를 반영하지 않기 때문입니다" at bounding box center [440, 514] width 13 height 12
radio input "true"
click at [1062, 681] on input "다음" at bounding box center [1059, 675] width 64 height 36
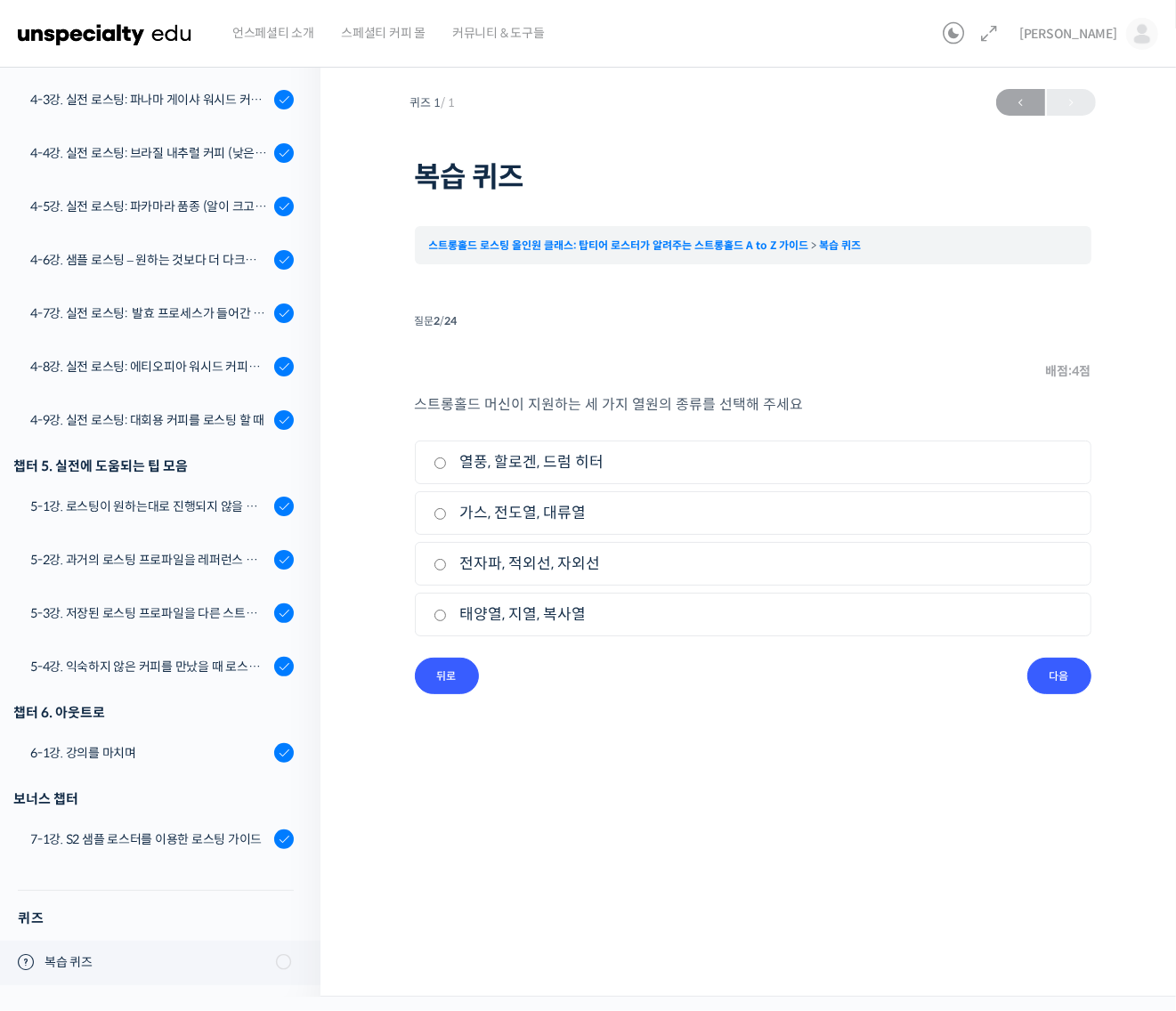
click at [538, 471] on label "열풍, 할로겐, 드럼 히터" at bounding box center [753, 462] width 639 height 24
click at [447, 469] on input "열풍, 할로겐, 드럼 히터" at bounding box center [440, 463] width 13 height 12
radio input "true"
click at [1047, 683] on input "다음" at bounding box center [1059, 675] width 64 height 36
drag, startPoint x: 505, startPoint y: 566, endPoint x: 617, endPoint y: 593, distance: 115.2
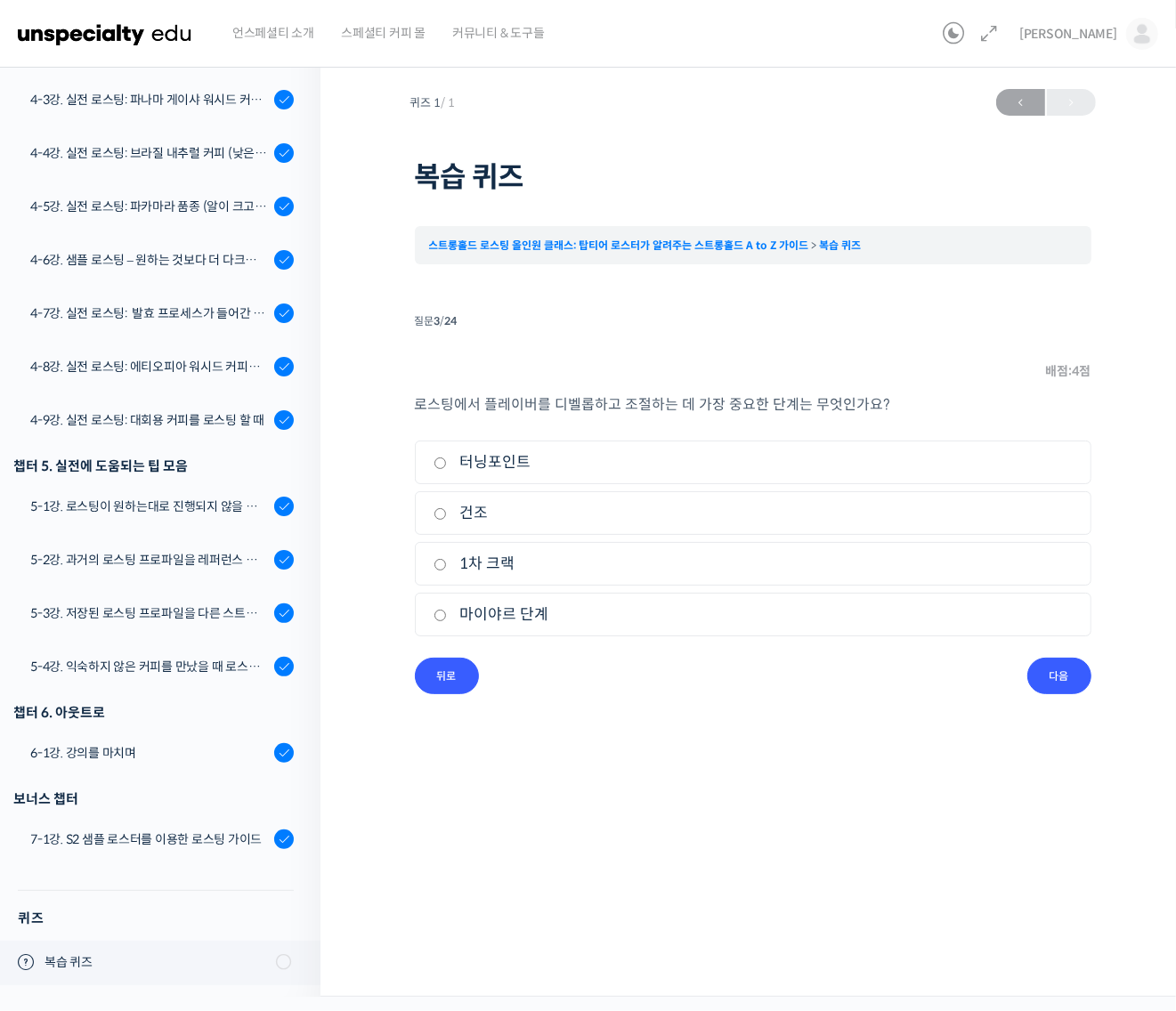
click at [510, 567] on label "1차 크랙" at bounding box center [753, 564] width 639 height 24
click at [445, 562] on label "1차 크랙" at bounding box center [753, 564] width 639 height 24
drag, startPoint x: 442, startPoint y: 566, endPoint x: 468, endPoint y: 580, distance: 29.5
click at [442, 567] on input "1차 크랙" at bounding box center [440, 565] width 13 height 12
radio input "true"
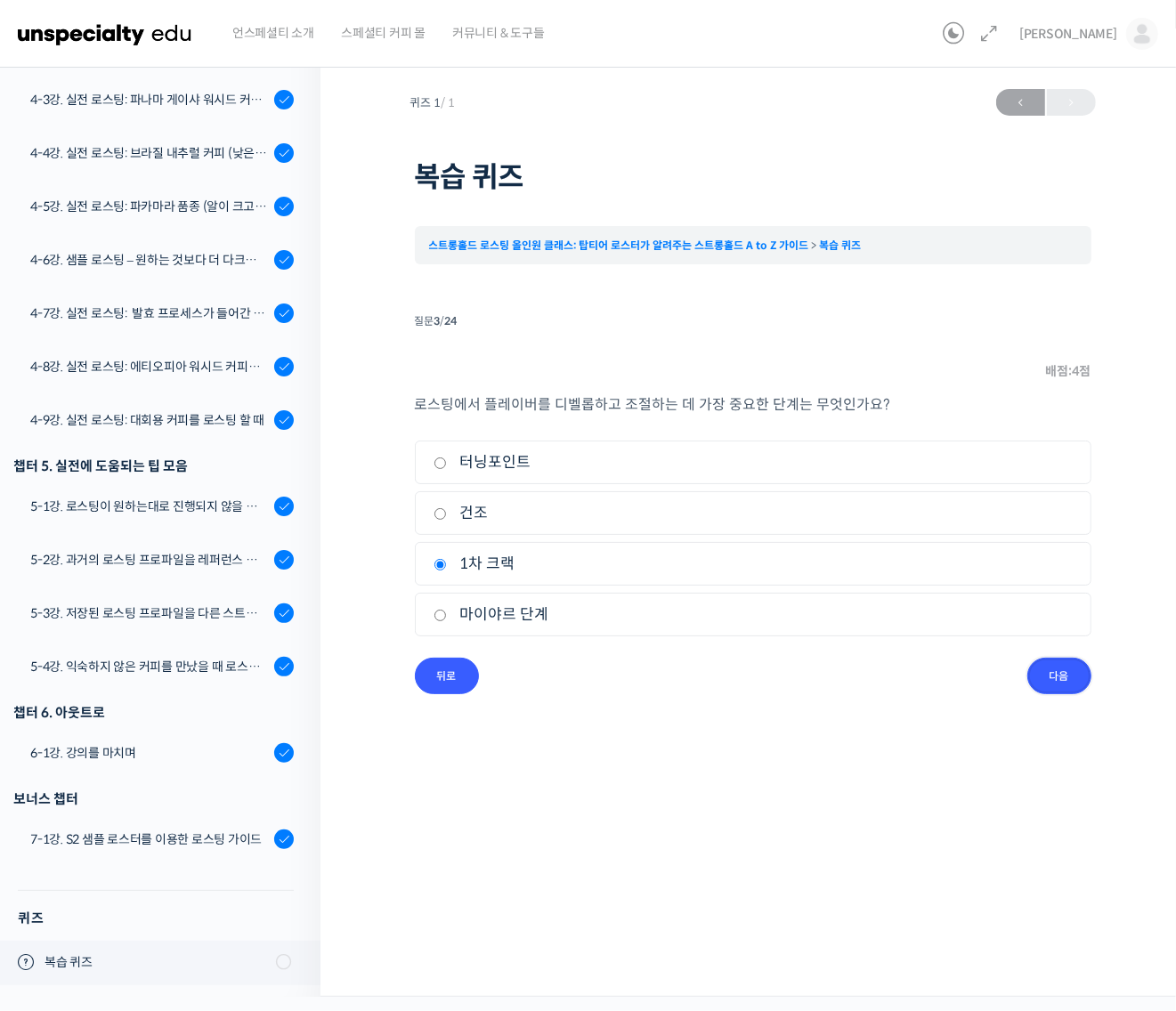
click at [1051, 674] on input "다음" at bounding box center [1059, 675] width 64 height 36
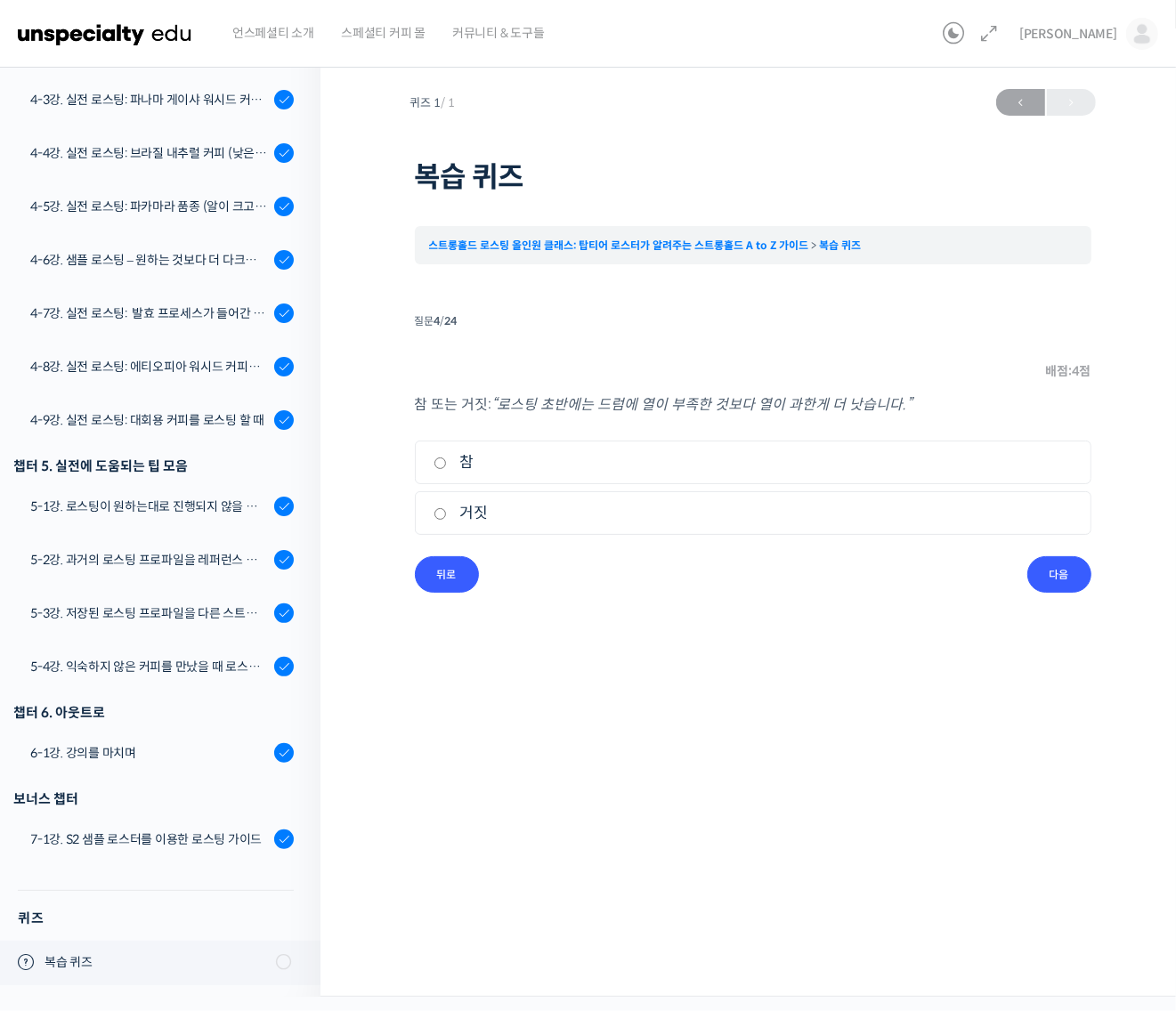
drag, startPoint x: 443, startPoint y: 461, endPoint x: 548, endPoint y: 490, distance: 108.9
click at [445, 463] on input "참" at bounding box center [440, 463] width 13 height 12
radio input "true"
click at [1070, 579] on input "다음" at bounding box center [1059, 574] width 64 height 36
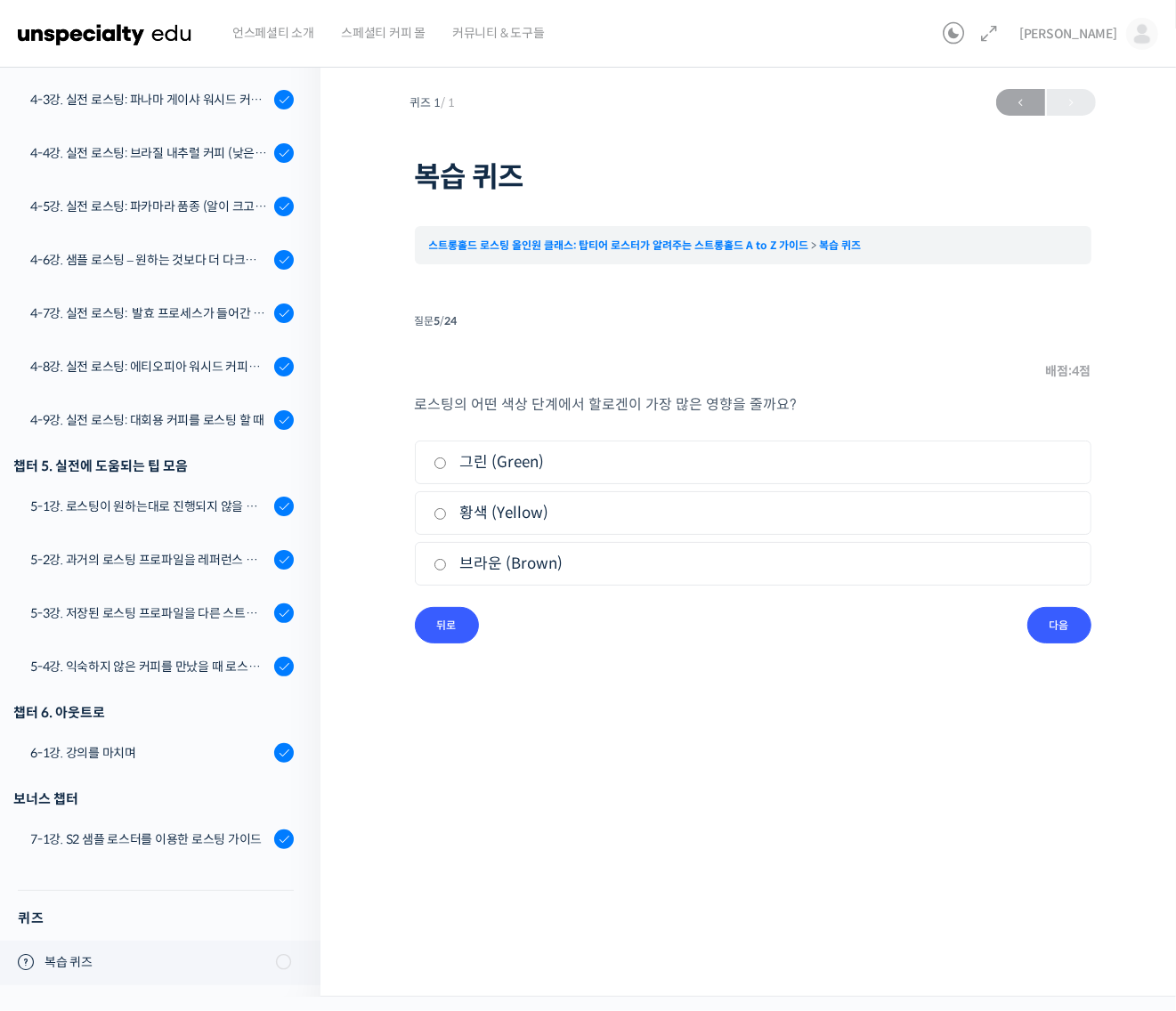
drag, startPoint x: 439, startPoint y: 567, endPoint x: 466, endPoint y: 570, distance: 27.2
click at [441, 567] on input "브라운 (Brown)" at bounding box center [440, 565] width 13 height 12
radio input "true"
click at [1039, 623] on input "다음" at bounding box center [1059, 625] width 64 height 36
click at [442, 517] on input "열풍" at bounding box center [440, 514] width 13 height 12
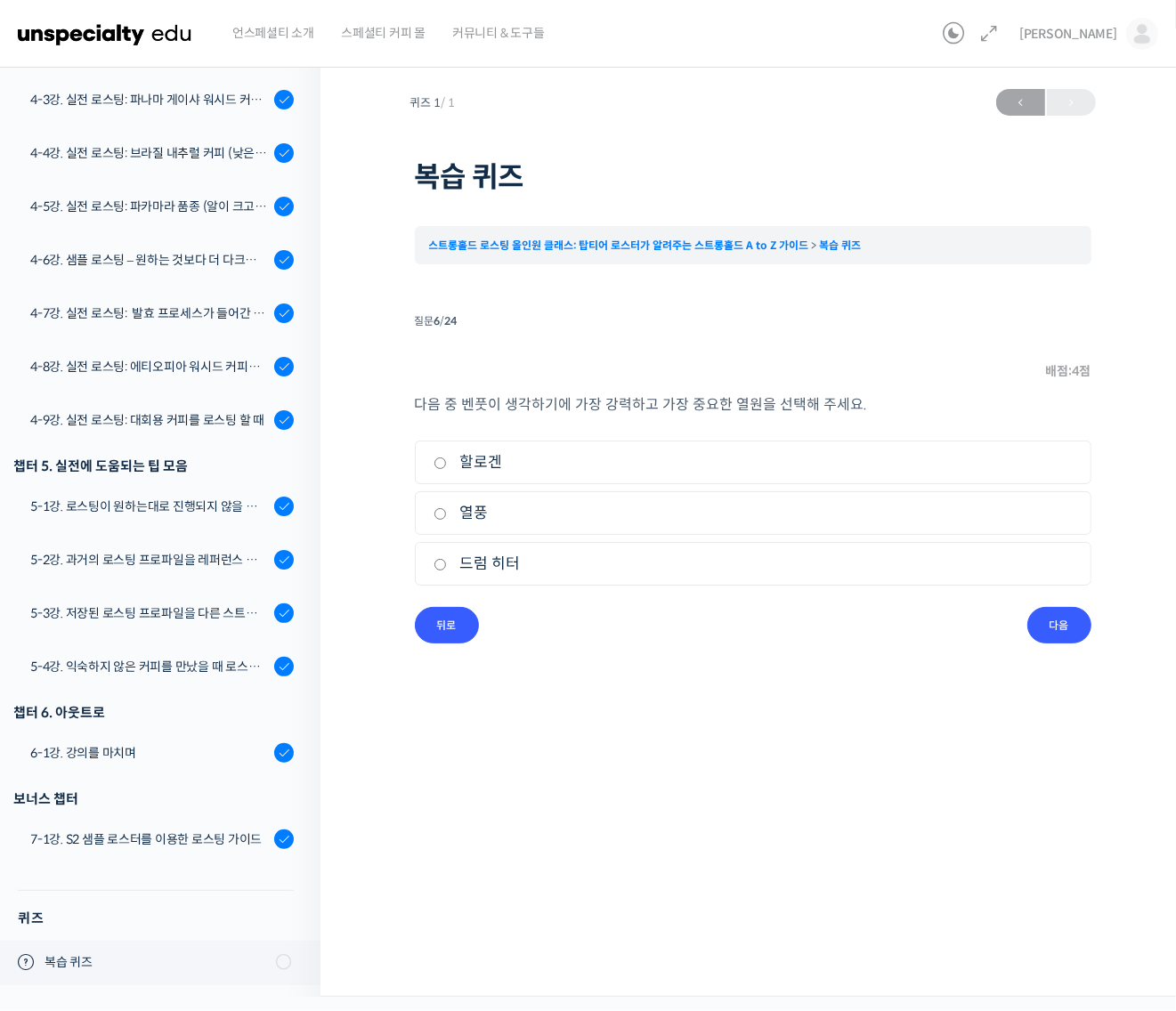
radio input "true"
click at [1080, 627] on input "다음" at bounding box center [1059, 625] width 64 height 36
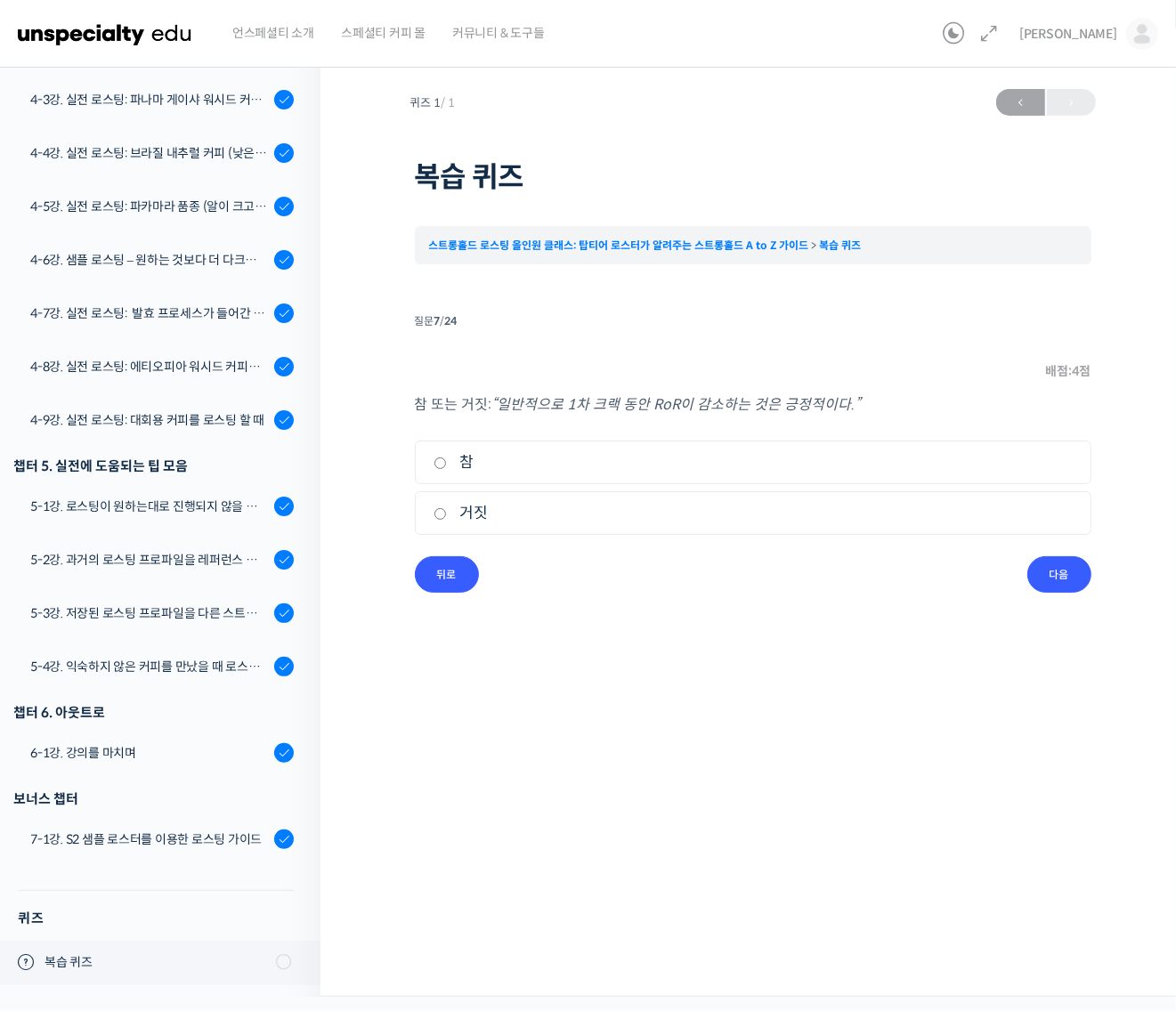
click at [459, 461] on label "참" at bounding box center [753, 462] width 639 height 24
click at [447, 461] on input "참" at bounding box center [440, 463] width 13 height 12
radio input "true"
click at [1051, 566] on input "다음" at bounding box center [1059, 574] width 64 height 36
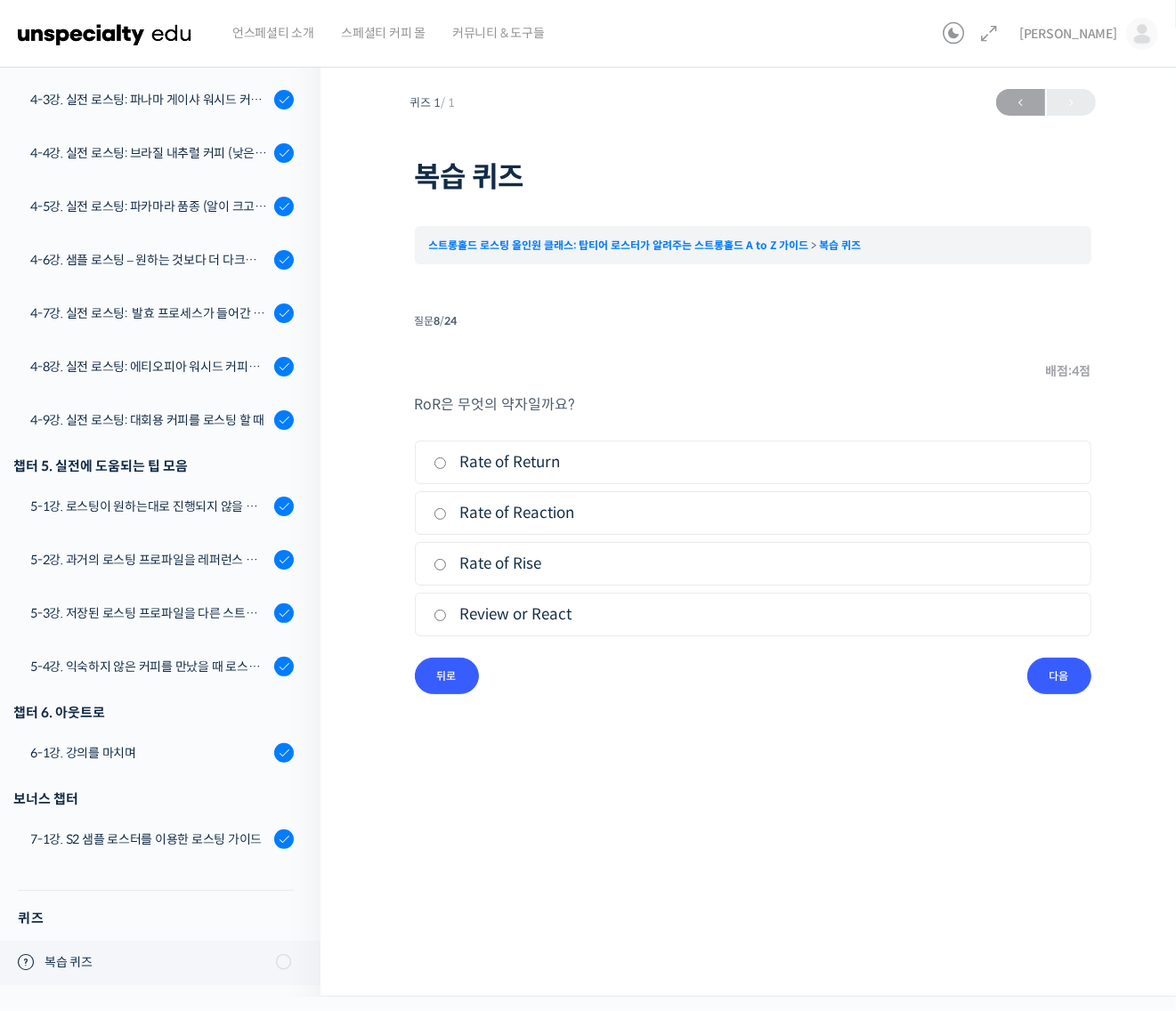
click at [445, 565] on input "Rate of Rise" at bounding box center [440, 565] width 13 height 12
radio input "true"
click at [1074, 676] on input "다음" at bounding box center [1059, 675] width 64 height 36
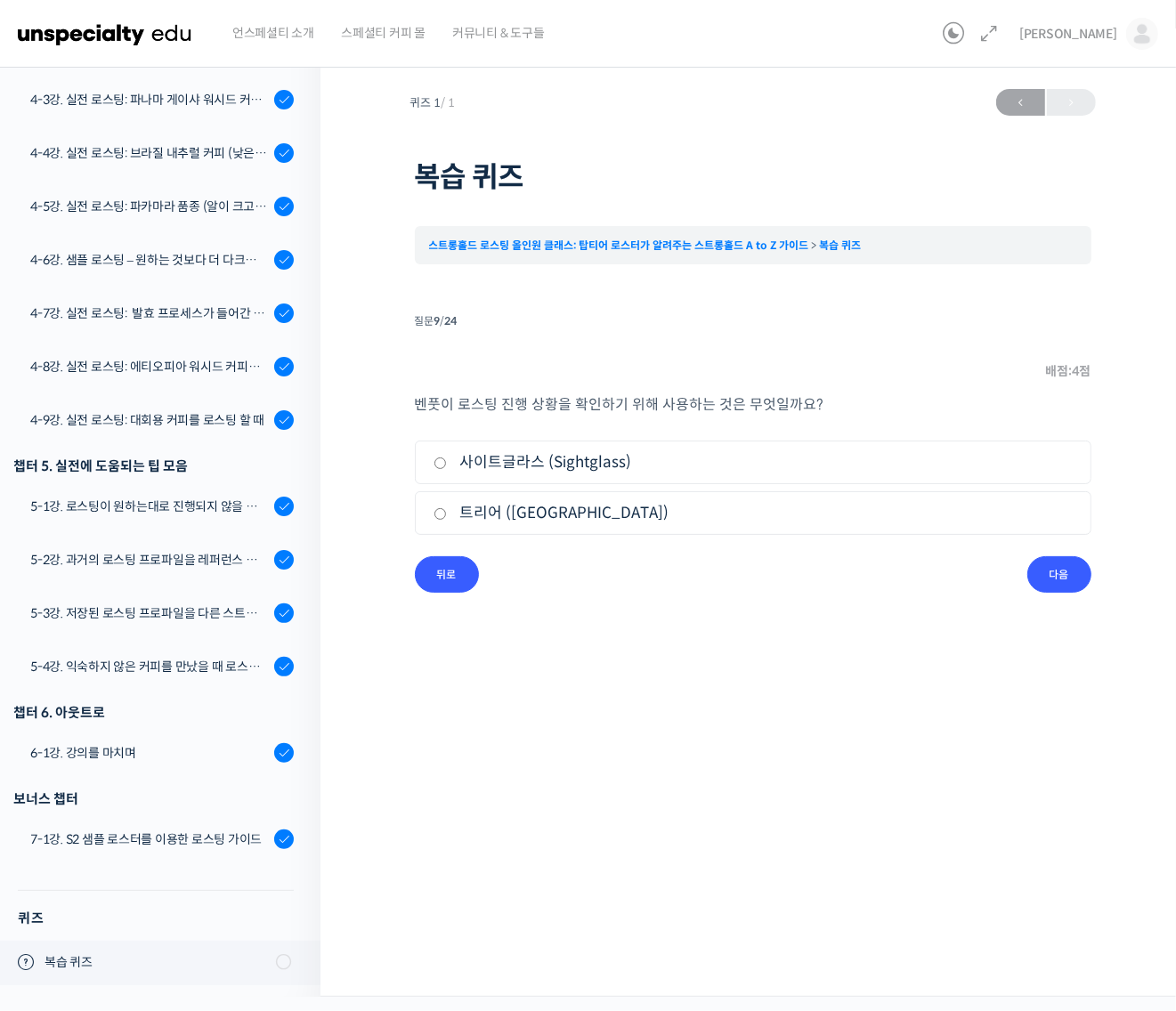
drag, startPoint x: 526, startPoint y: 461, endPoint x: 563, endPoint y: 473, distance: 38.9
click at [528, 461] on label "사이트글라스 (Sightglass)" at bounding box center [753, 462] width 639 height 24
click at [447, 461] on input "사이트글라스 (Sightglass)" at bounding box center [440, 463] width 13 height 12
radio input "true"
click at [1052, 575] on input "다음" at bounding box center [1059, 574] width 64 height 36
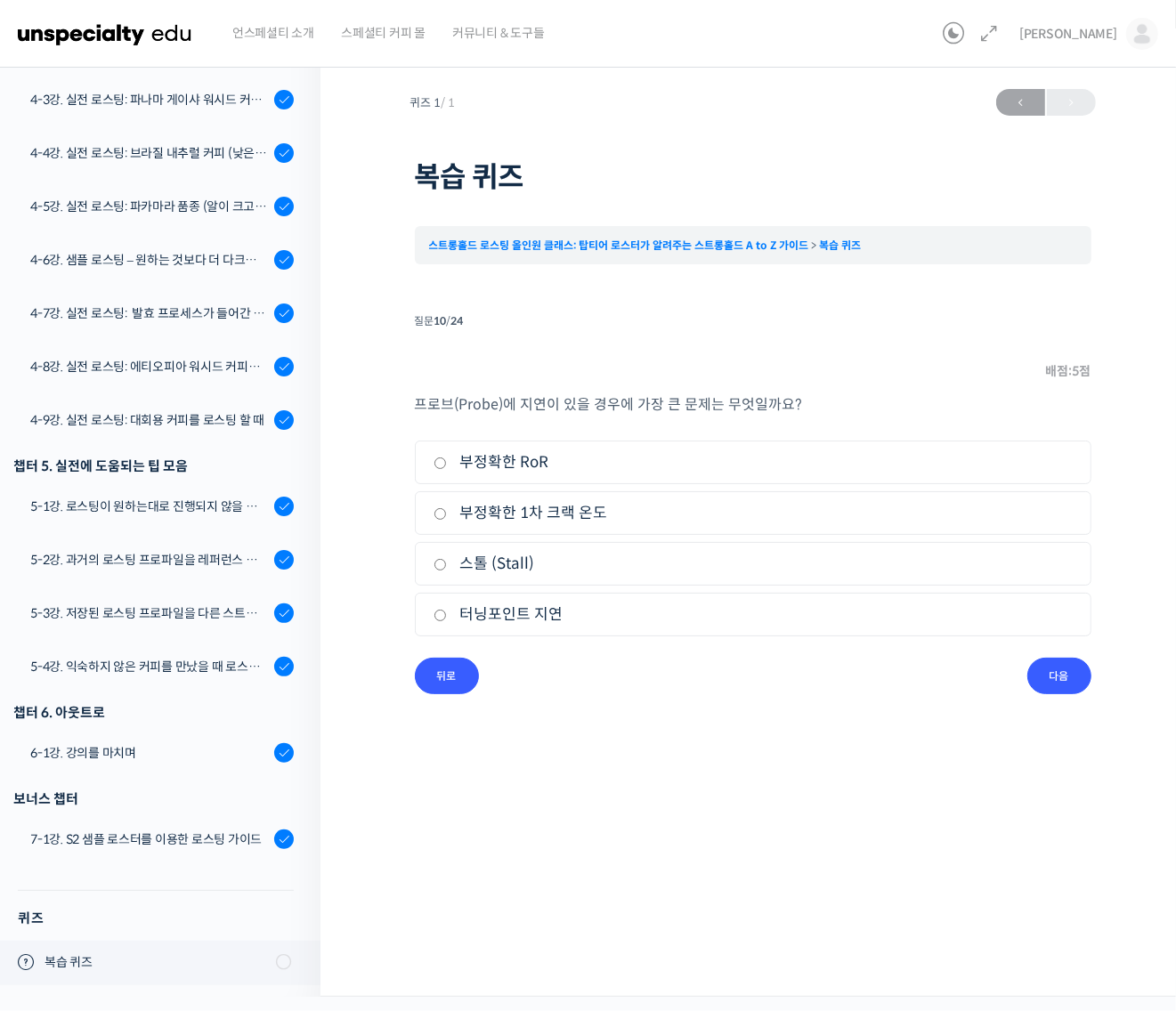
click at [439, 566] on input "스톨 (Stall)" at bounding box center [440, 565] width 13 height 12
radio input "true"
click at [1070, 673] on input "다음" at bounding box center [1059, 675] width 64 height 36
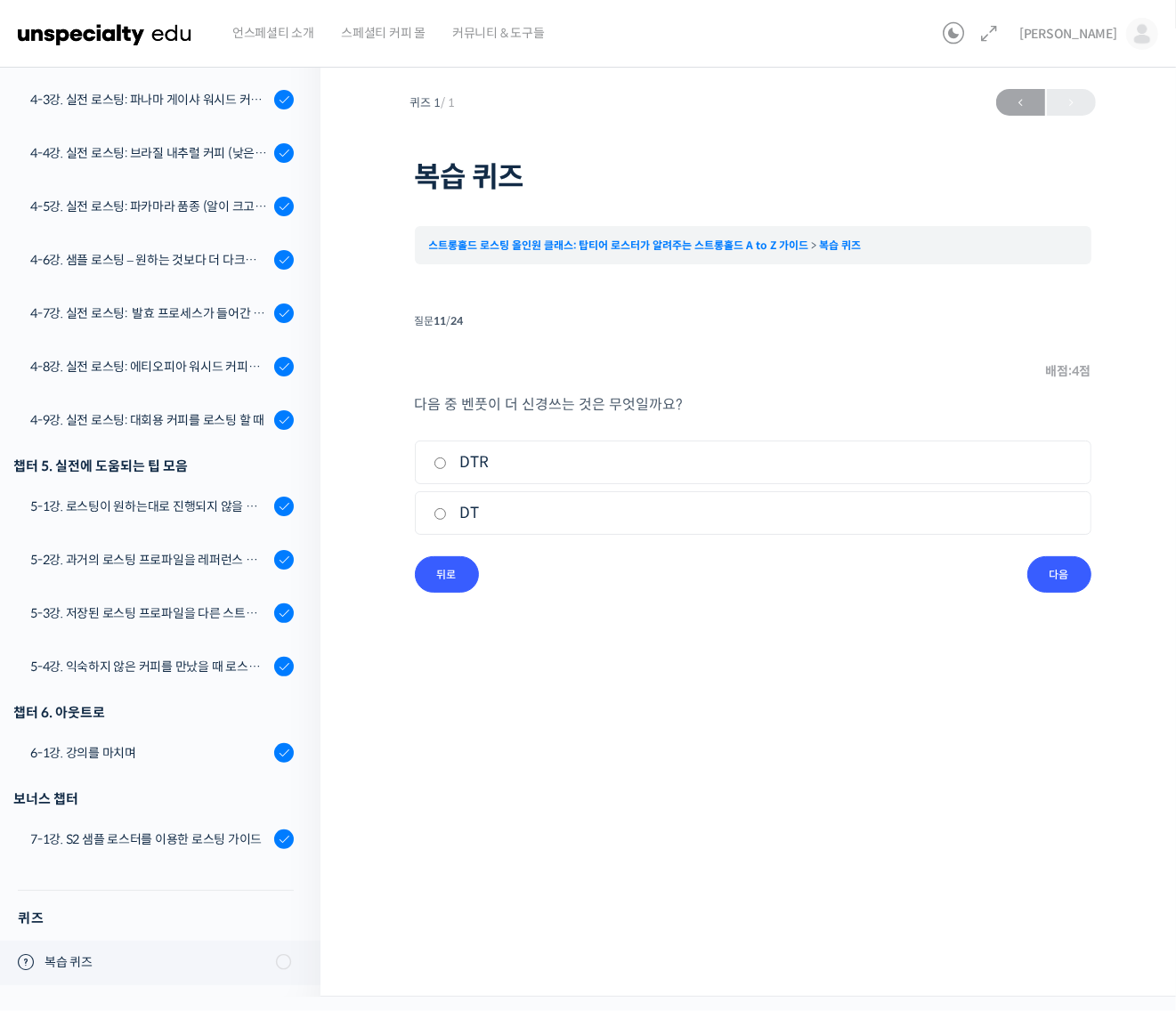
drag, startPoint x: 469, startPoint y: 514, endPoint x: 492, endPoint y: 522, distance: 24.4
click at [472, 516] on label "DT" at bounding box center [753, 513] width 639 height 24
click at [447, 516] on input "DT" at bounding box center [440, 514] width 13 height 12
radio input "true"
click at [1048, 585] on input "다음" at bounding box center [1059, 574] width 64 height 36
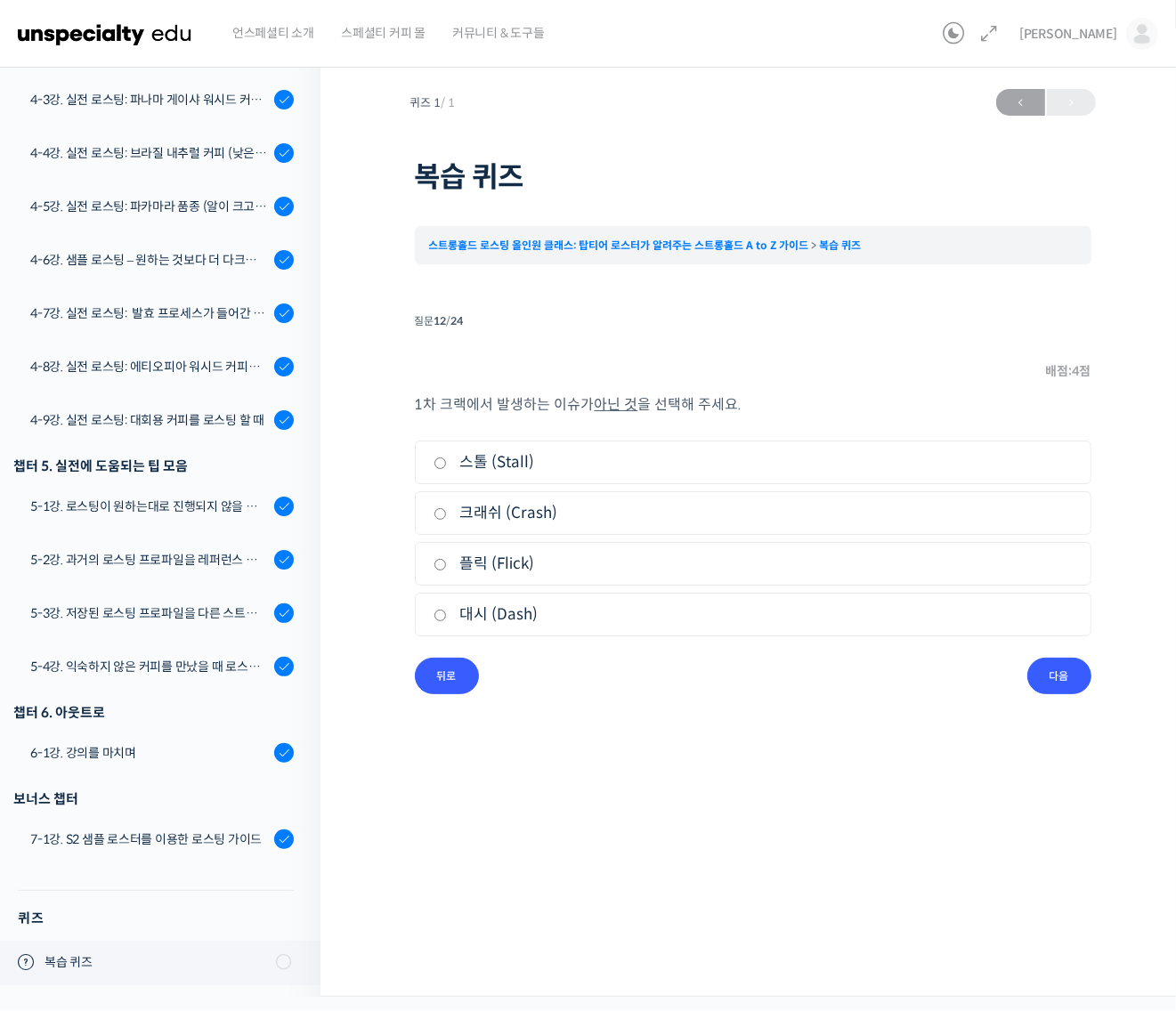
click at [478, 508] on label "크래쉬 (Crash)" at bounding box center [753, 513] width 639 height 24
click at [447, 508] on input "크래쉬 (Crash)" at bounding box center [440, 514] width 13 height 12
radio input "true"
click at [1080, 678] on input "다음" at bounding box center [1059, 675] width 64 height 36
click at [552, 521] on label "생두를 에이징" at bounding box center [753, 513] width 639 height 24
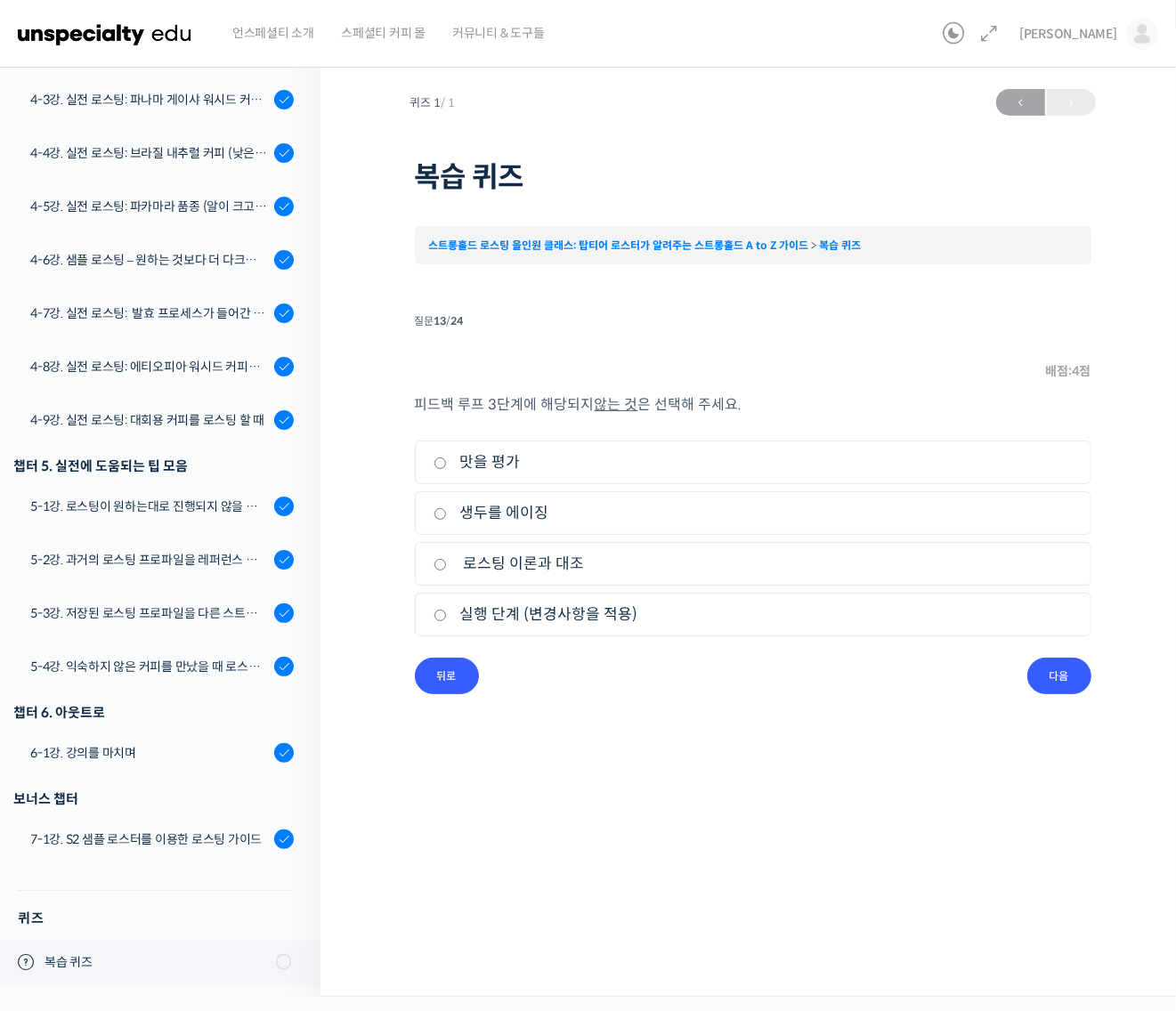
click at [447, 519] on input "생두를 에이징" at bounding box center [440, 514] width 13 height 12
radio input "true"
click at [470, 679] on input "뒤로" at bounding box center [447, 675] width 64 height 36
click at [478, 615] on label "대시 (Dash)" at bounding box center [753, 615] width 639 height 24
click at [447, 615] on input "대시 (Dash)" at bounding box center [440, 615] width 13 height 12
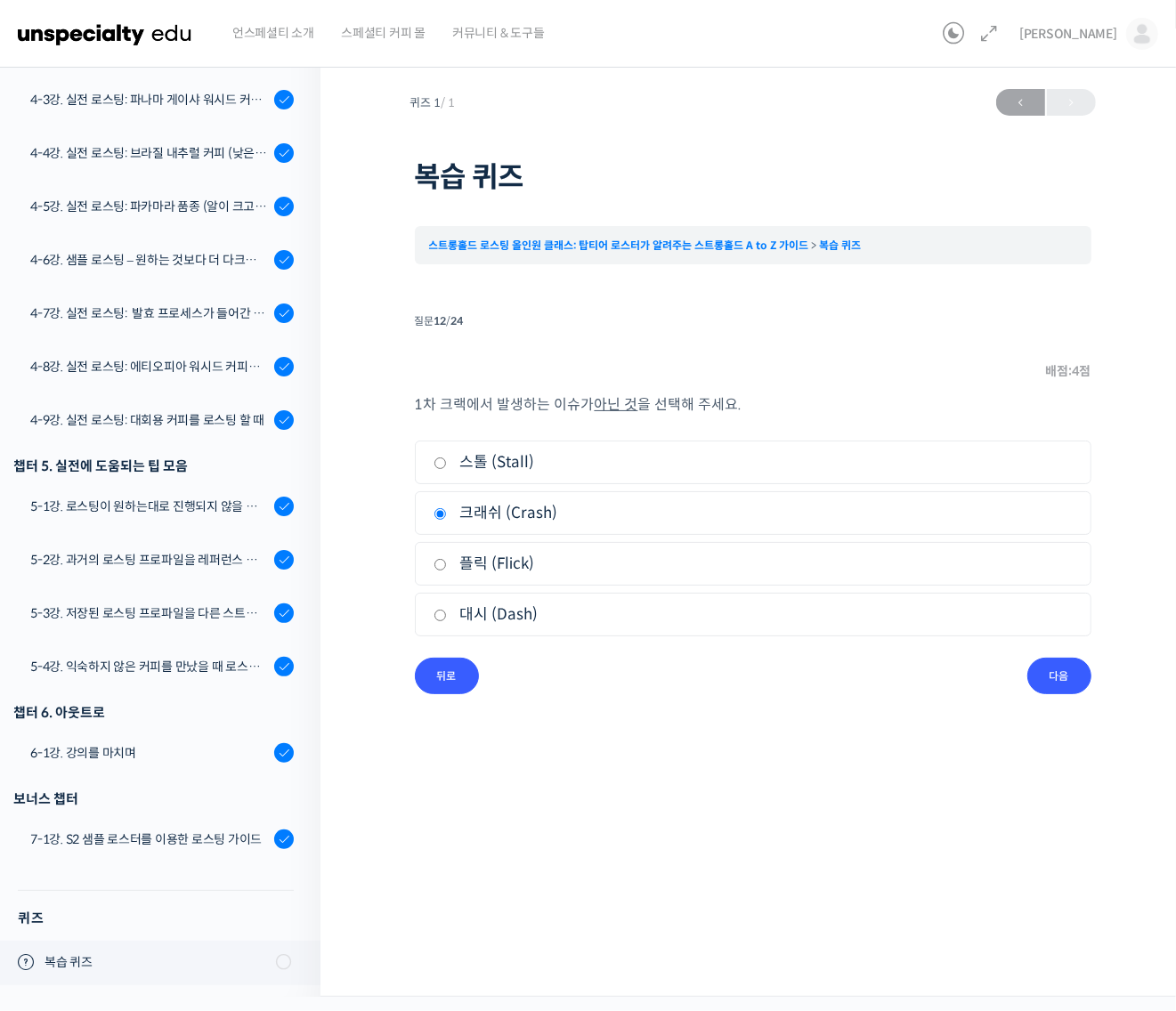
radio input "true"
click at [1055, 678] on input "다음" at bounding box center [1059, 675] width 64 height 36
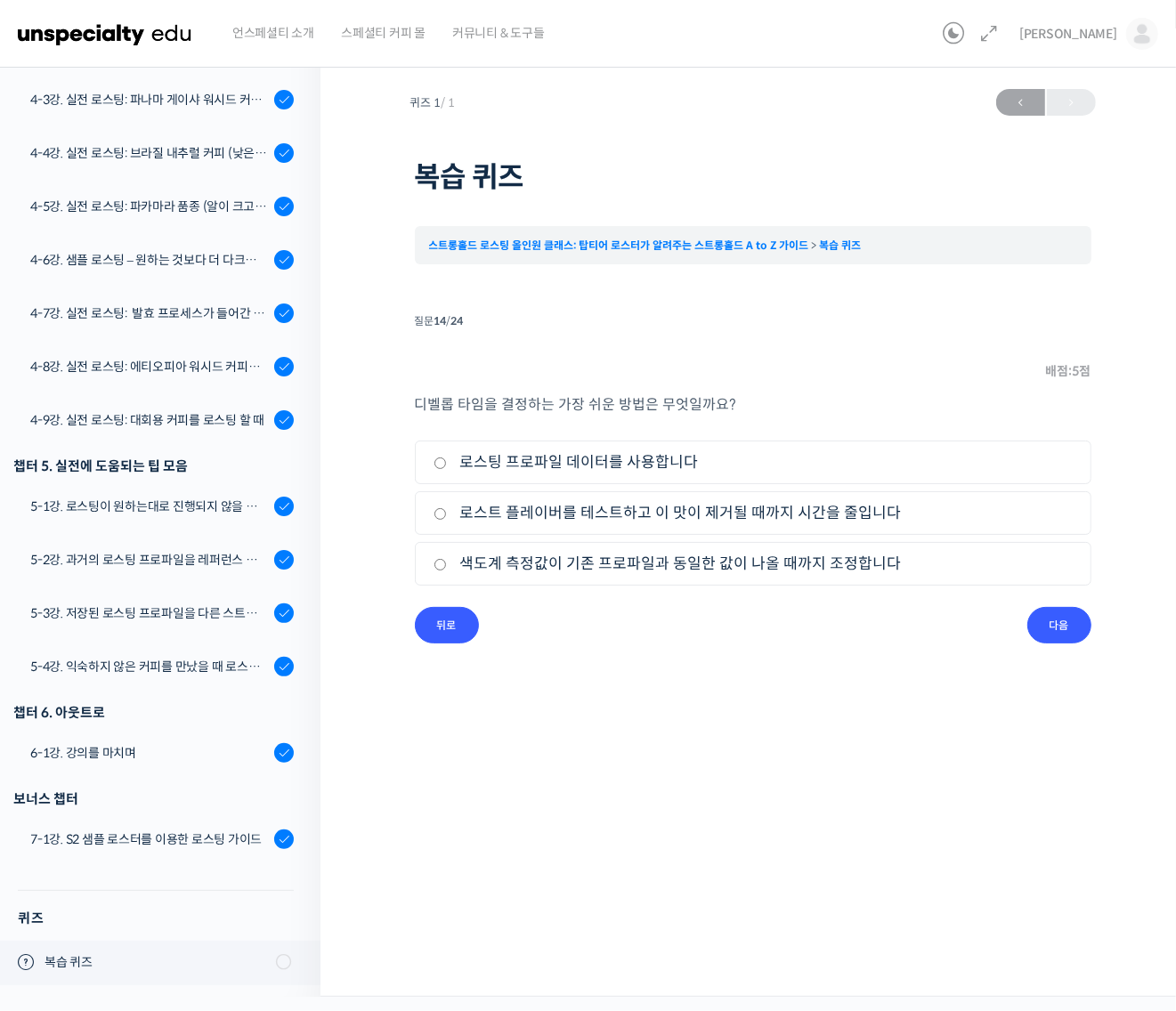
click at [597, 503] on label "로스트 플레이버를 테스트하고 이 맛이 제거될 때까지 시간을 줄입니다" at bounding box center [753, 513] width 639 height 24
click at [447, 508] on input "로스트 플레이버를 테스트하고 이 맛이 제거될 때까지 시간을 줄입니다" at bounding box center [440, 514] width 13 height 12
radio input "true"
click at [1052, 634] on input "다음" at bounding box center [1059, 625] width 64 height 36
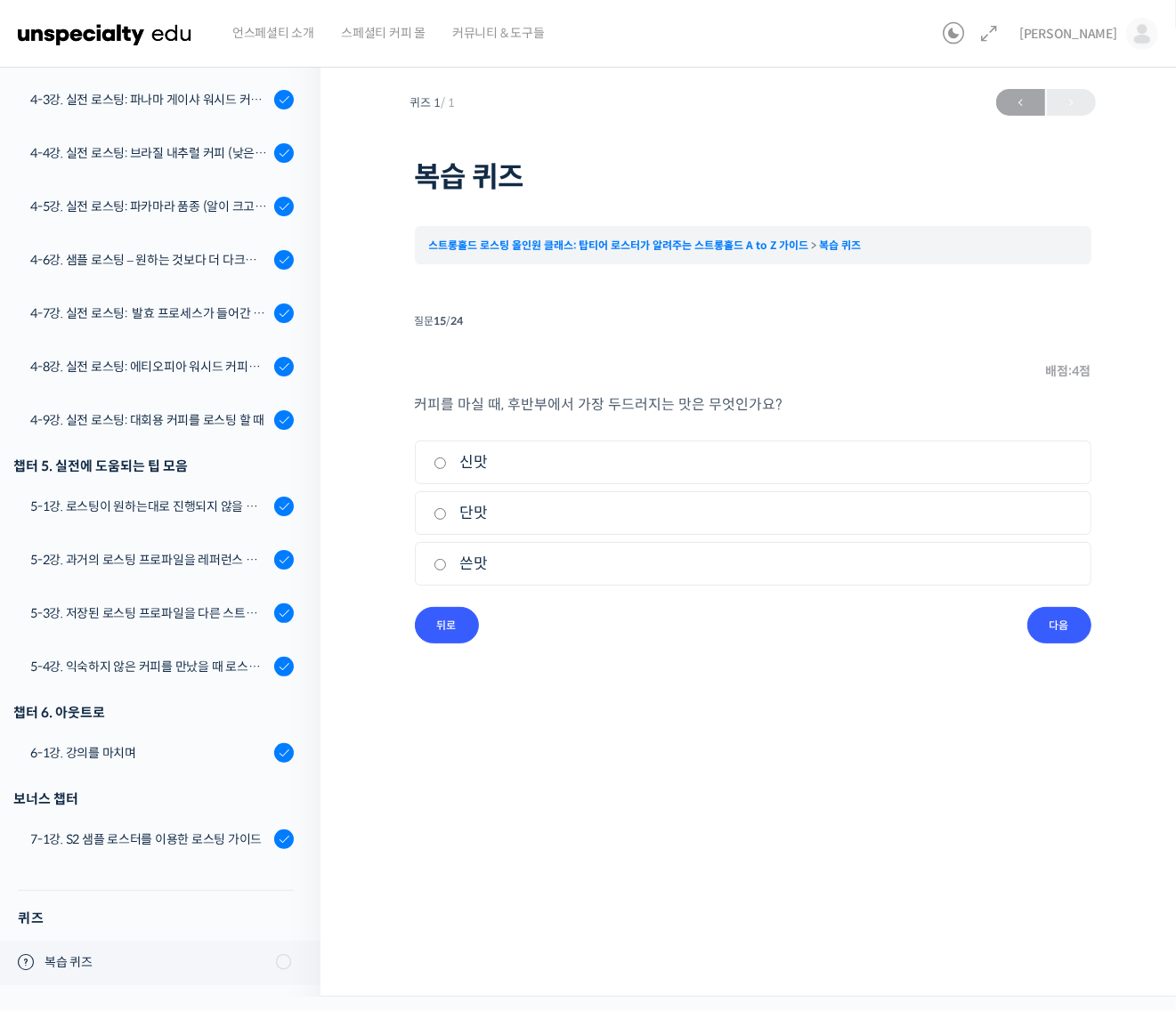
click at [487, 566] on label "쓴맛" at bounding box center [753, 564] width 639 height 24
click at [447, 566] on input "쓴맛" at bounding box center [440, 565] width 13 height 12
radio input "true"
click at [1056, 636] on input "다음" at bounding box center [1059, 625] width 64 height 36
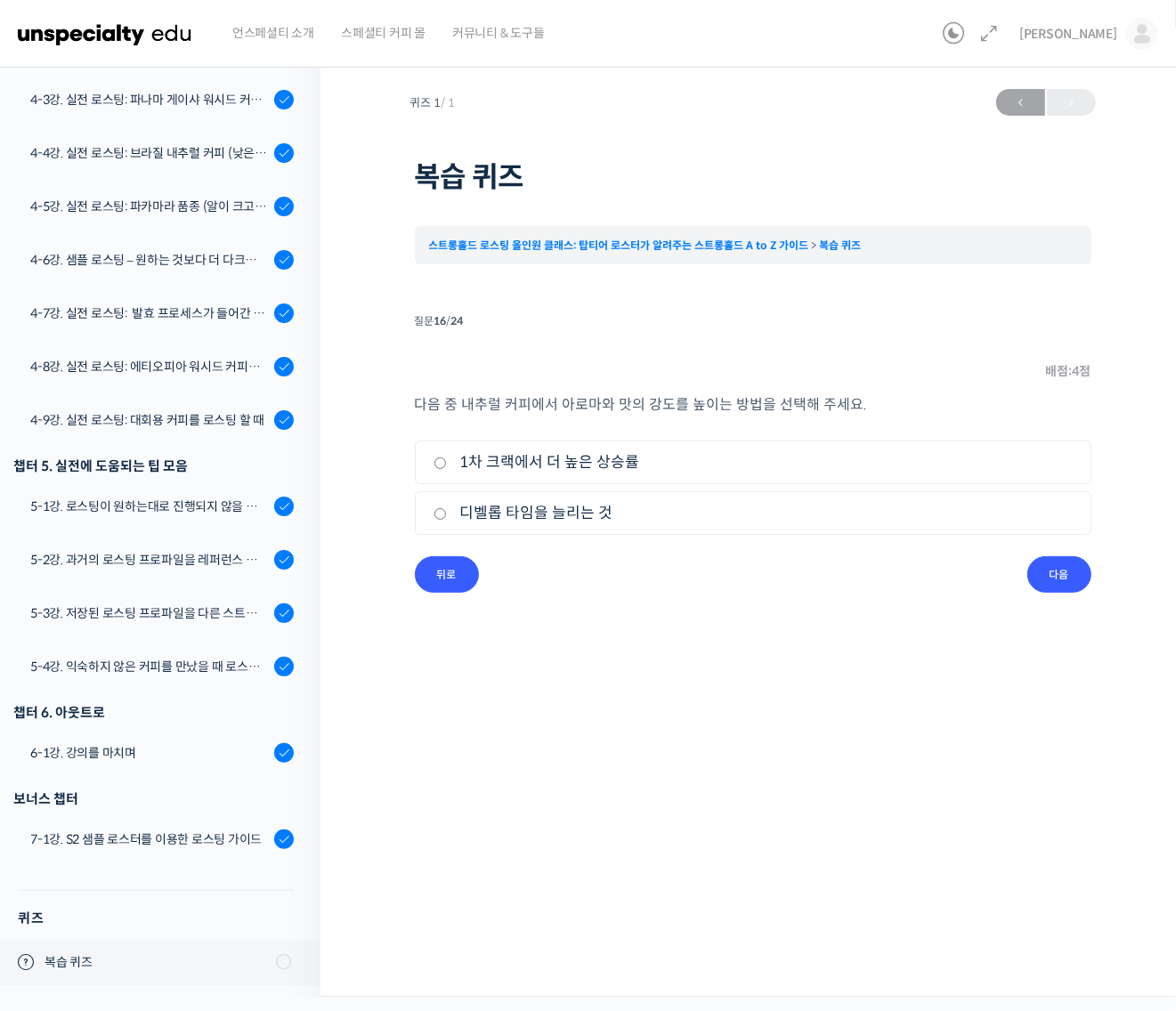
click at [535, 463] on label "1차 크랙에서 더 높은 상승률" at bounding box center [753, 462] width 639 height 24
click at [447, 463] on input "1차 크랙에서 더 높은 상승률" at bounding box center [440, 463] width 13 height 12
radio input "true"
click at [1065, 579] on input "다음" at bounding box center [1059, 574] width 64 height 36
click at [463, 466] on label "참" at bounding box center [753, 462] width 639 height 24
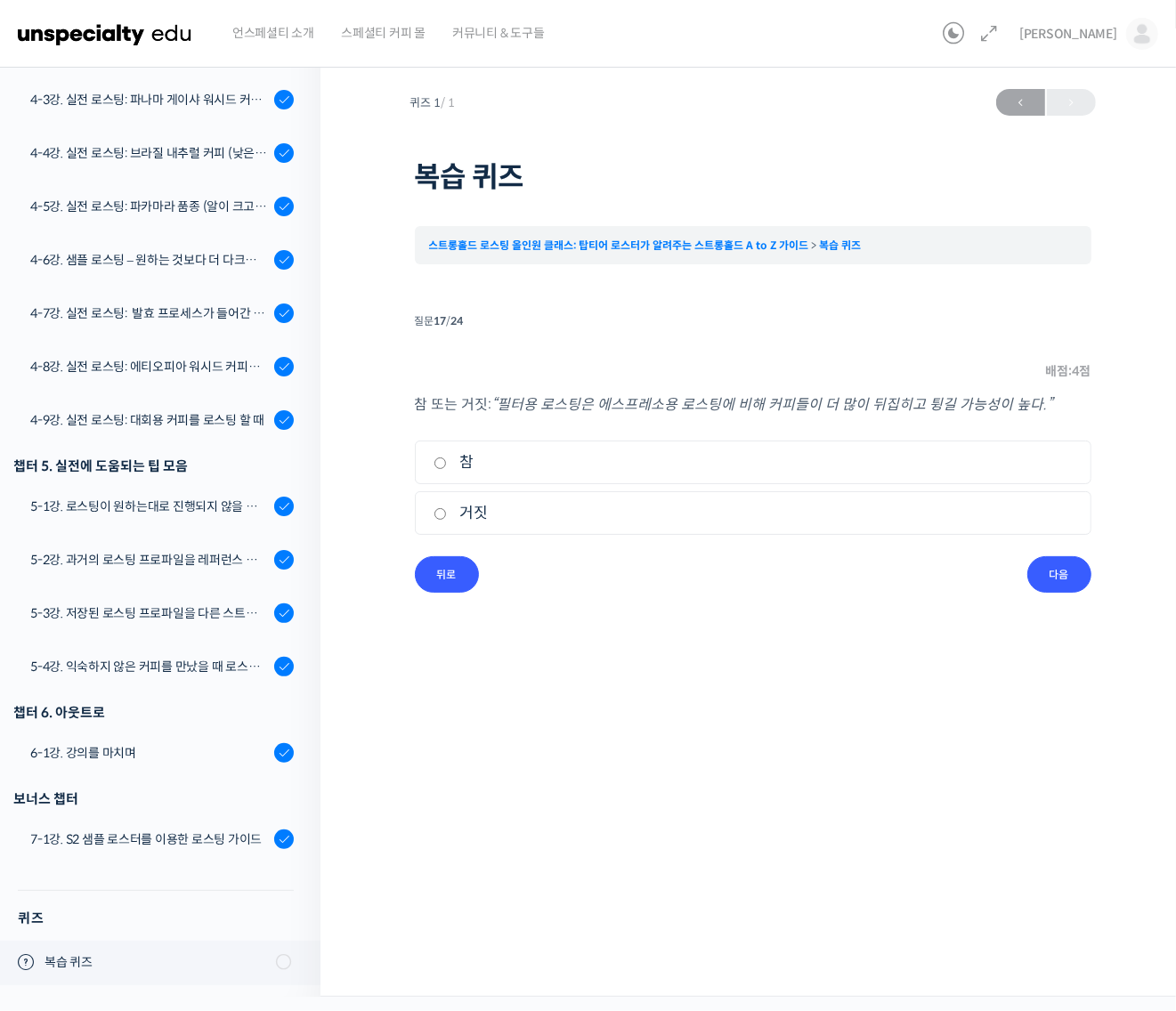
click at [447, 466] on input "참" at bounding box center [440, 463] width 13 height 12
radio input "true"
click at [1071, 581] on input "다음" at bounding box center [1059, 574] width 64 height 36
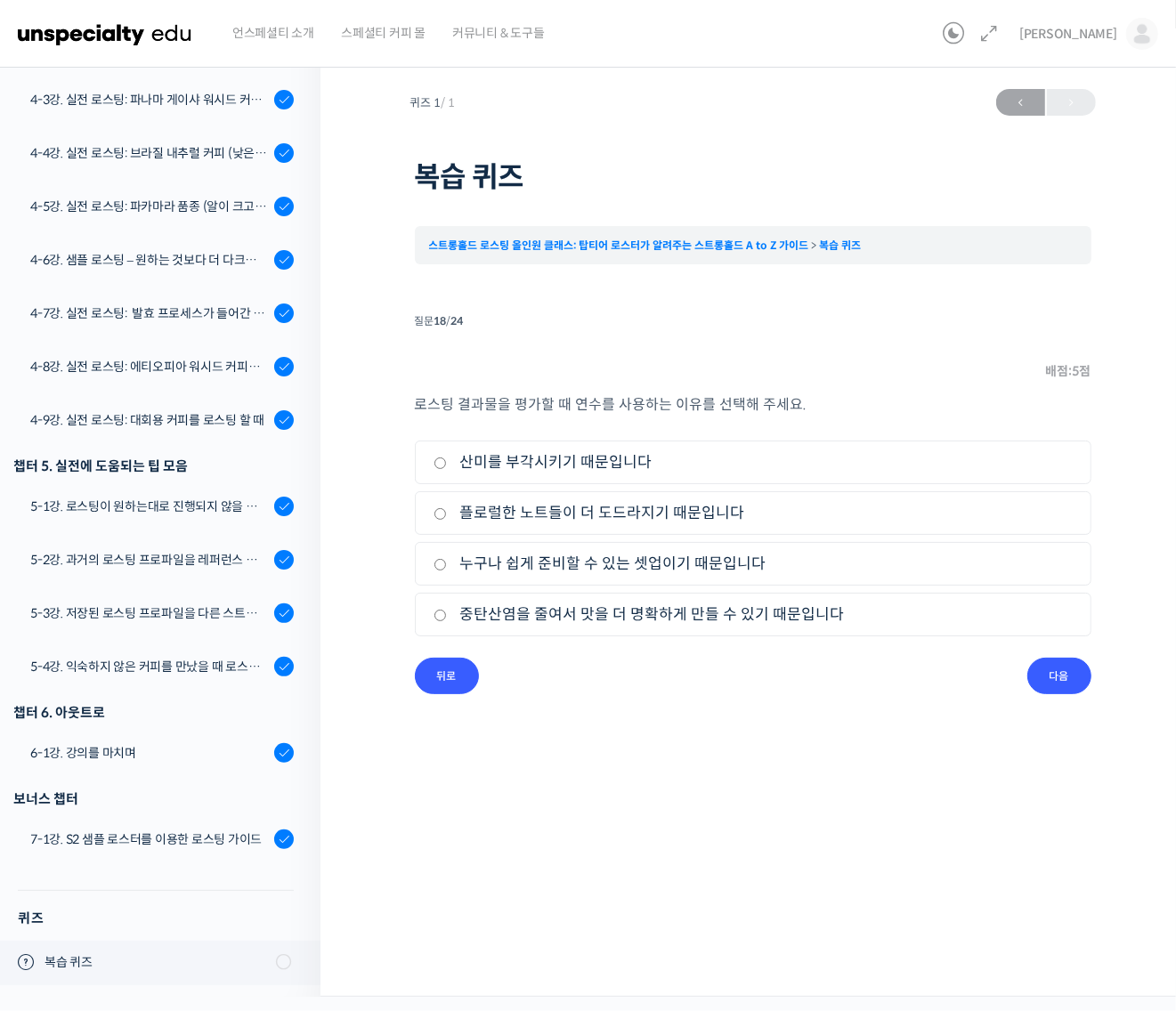
drag, startPoint x: 599, startPoint y: 562, endPoint x: 609, endPoint y: 566, distance: 10.8
click at [602, 563] on label "누구나 쉽게 준비할 수 있는 셋업이기 때문입니다" at bounding box center [753, 564] width 639 height 24
drag, startPoint x: 443, startPoint y: 566, endPoint x: 460, endPoint y: 569, distance: 17.3
click at [446, 566] on input "누구나 쉽게 준비할 수 있는 셋업이기 때문입니다" at bounding box center [440, 565] width 13 height 12
radio input "true"
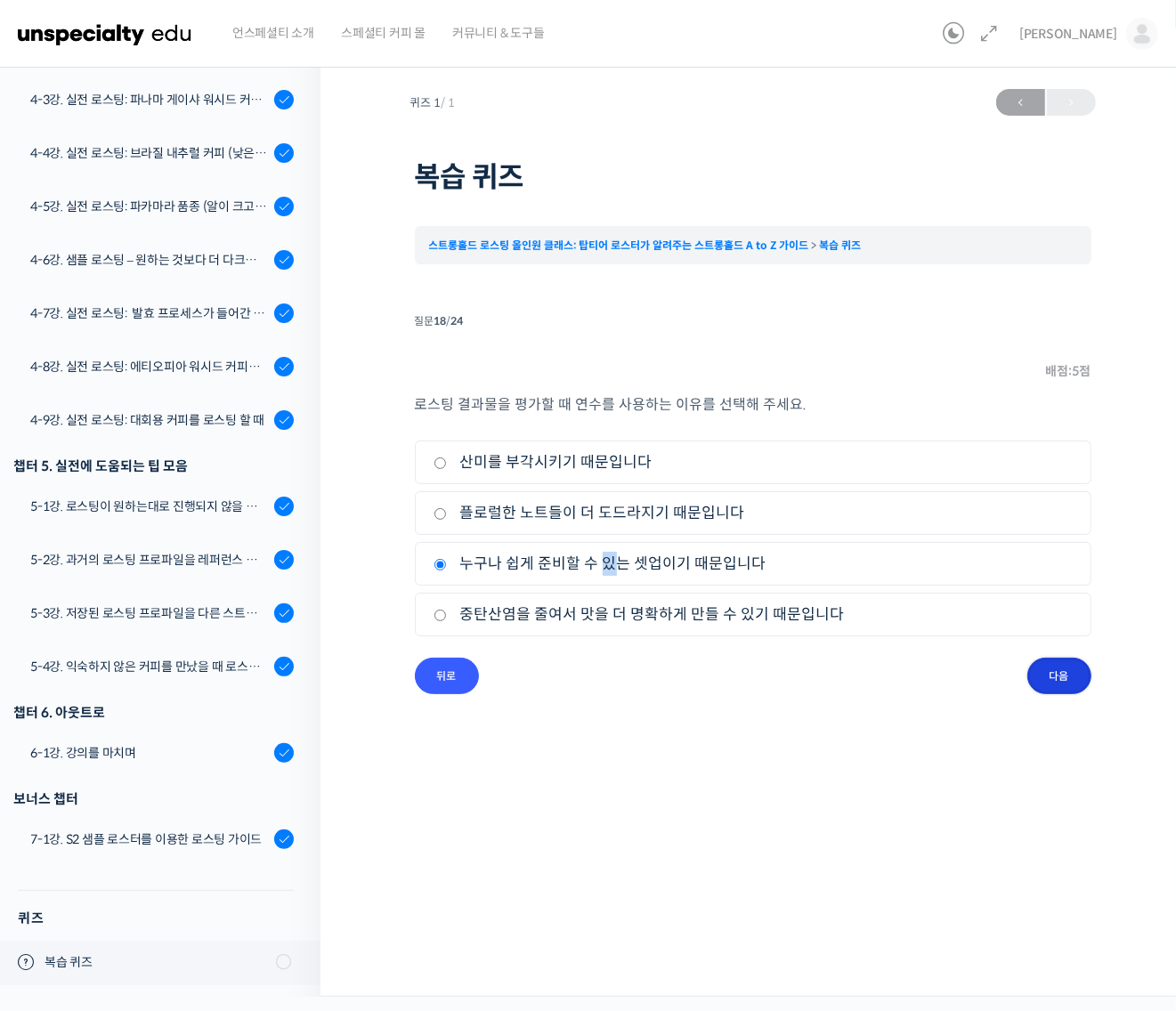
click at [1060, 681] on input "다음" at bounding box center [1059, 675] width 64 height 36
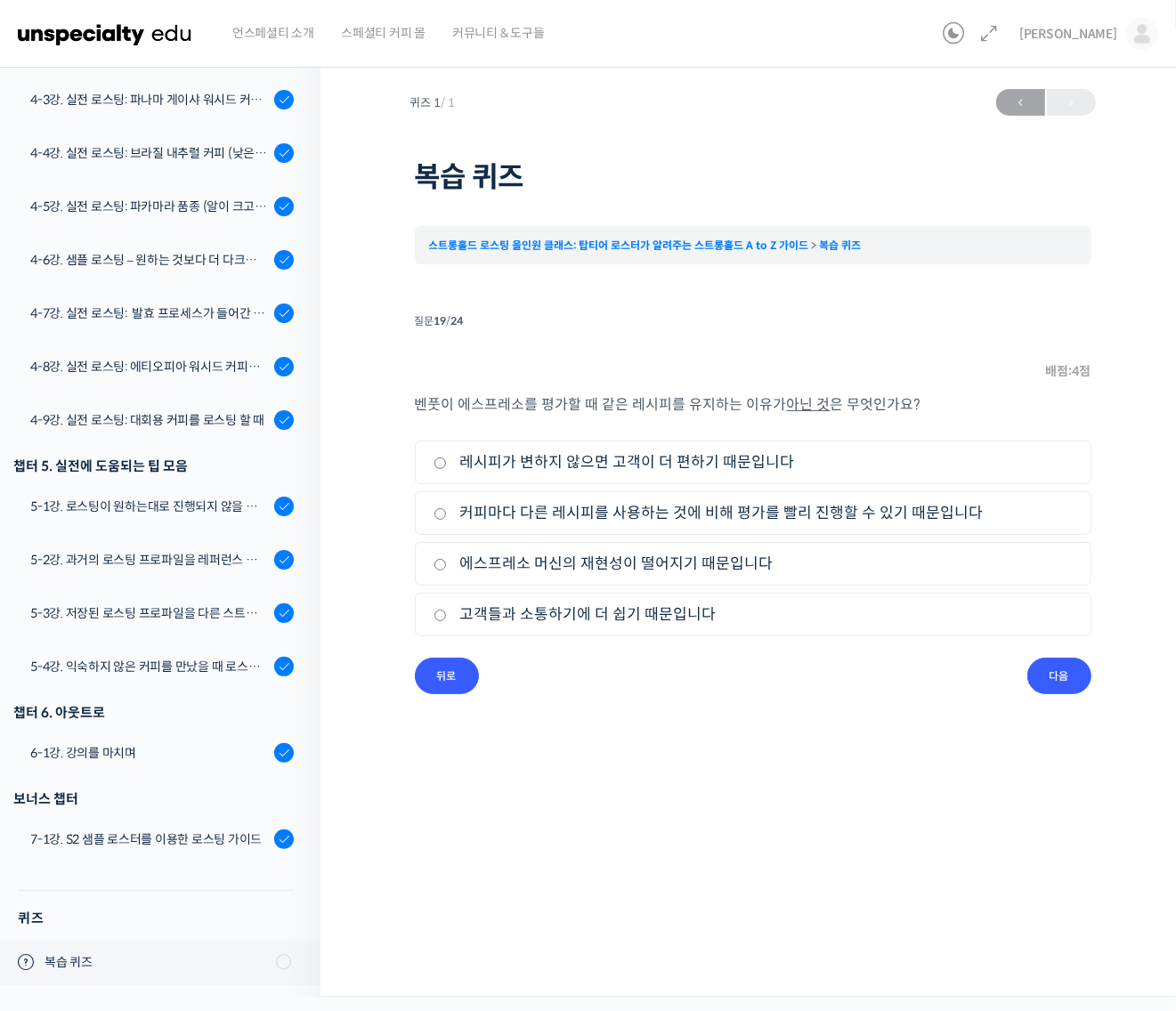
click at [446, 567] on input "에스프레소 머신의 재현성이 떨어지기 때문입니다" at bounding box center [440, 565] width 13 height 12
radio input "true"
click at [1051, 678] on input "다음" at bounding box center [1059, 675] width 64 height 36
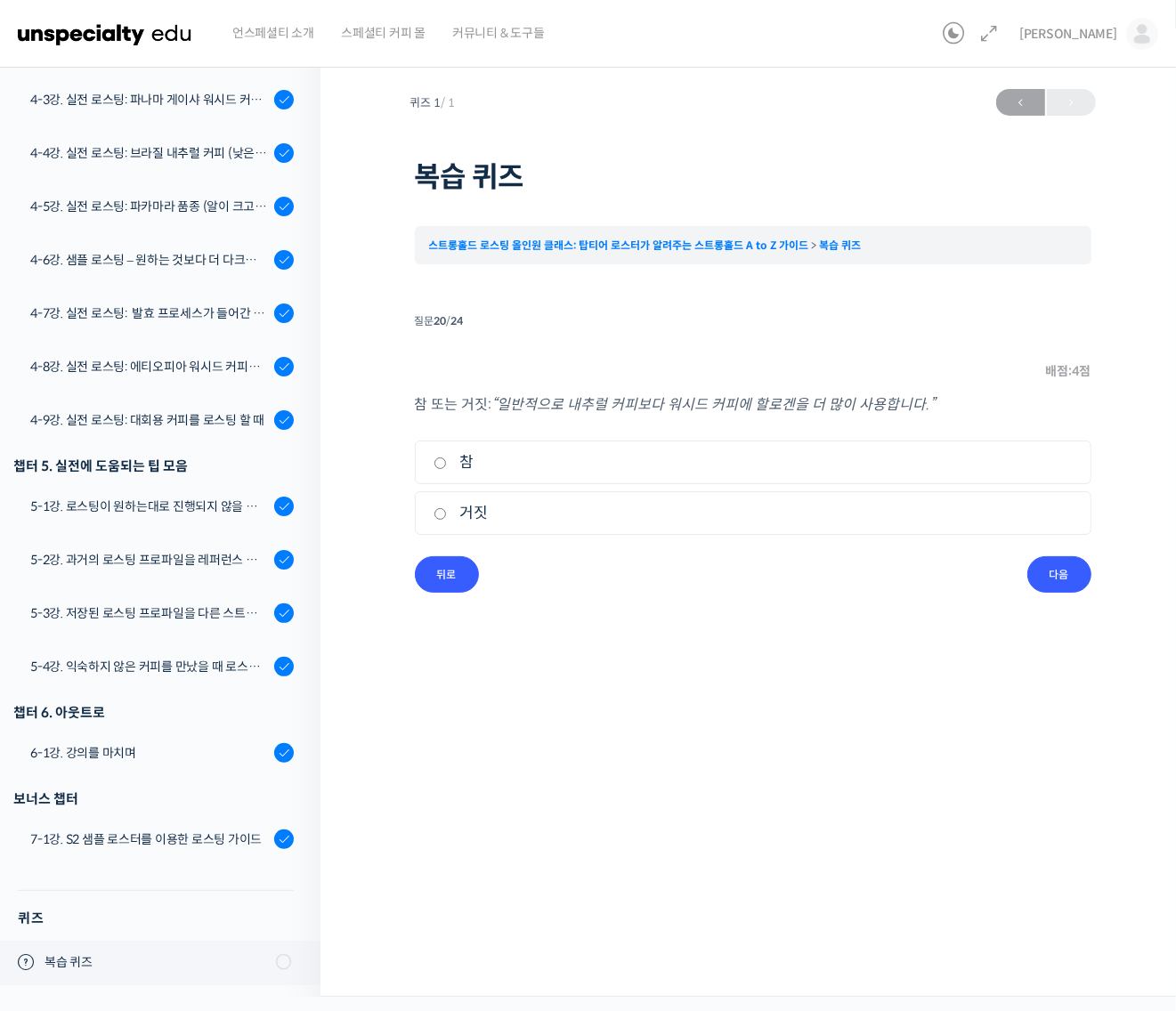
click at [468, 464] on label "참" at bounding box center [753, 462] width 639 height 24
click at [447, 464] on input "참" at bounding box center [440, 463] width 13 height 12
radio input "true"
click at [1062, 581] on input "다음" at bounding box center [1059, 574] width 64 height 36
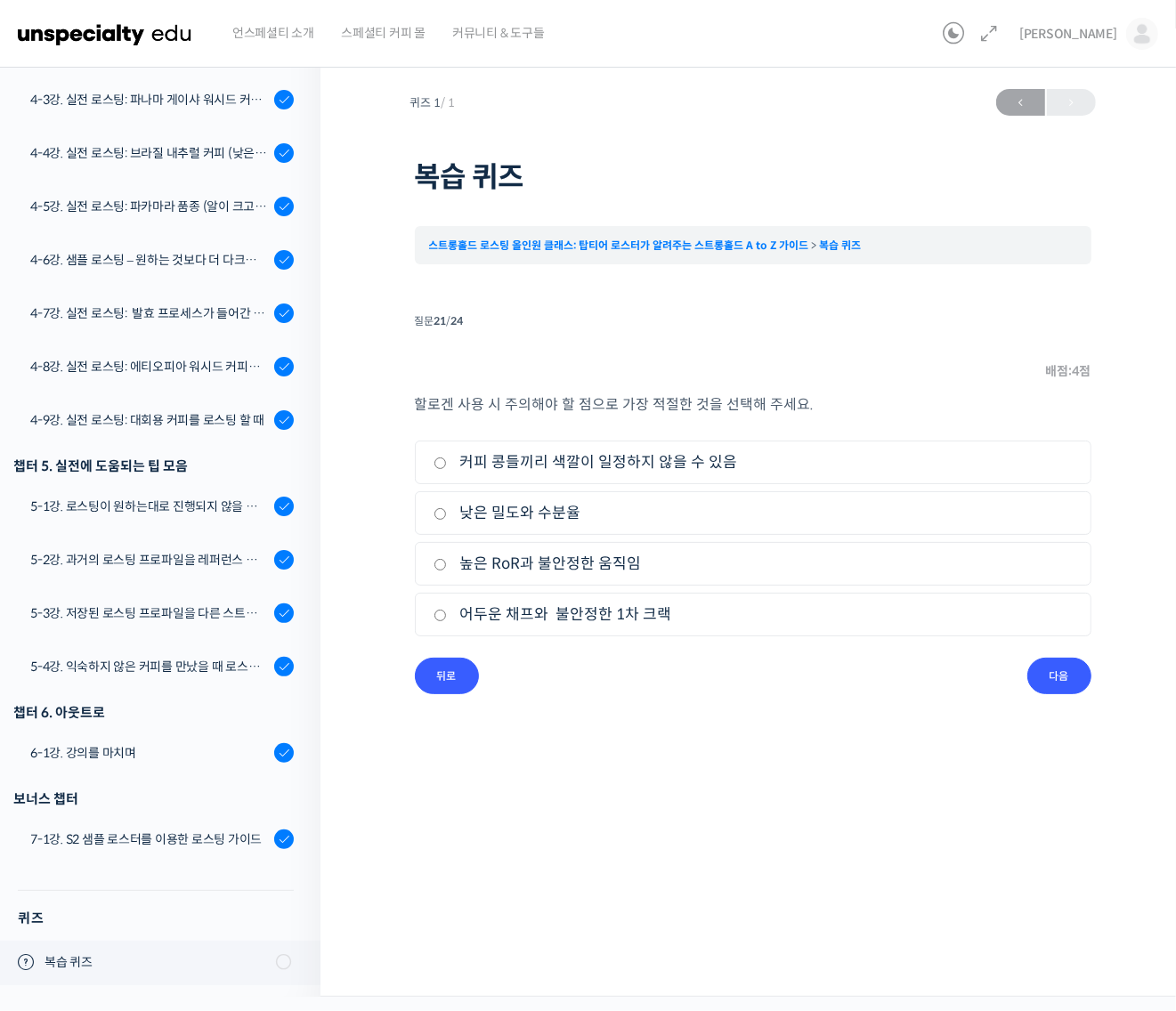
click at [457, 464] on label "커피 콩들끼리 색깔이 일정하지 않을 수 있음" at bounding box center [753, 462] width 639 height 24
click at [447, 464] on input "커피 콩들끼리 색깔이 일정하지 않을 수 있음" at bounding box center [440, 463] width 13 height 12
radio input "true"
click at [1072, 681] on input "다음" at bounding box center [1059, 675] width 64 height 36
drag, startPoint x: 500, startPoint y: 615, endPoint x: 513, endPoint y: 616, distance: 13.0
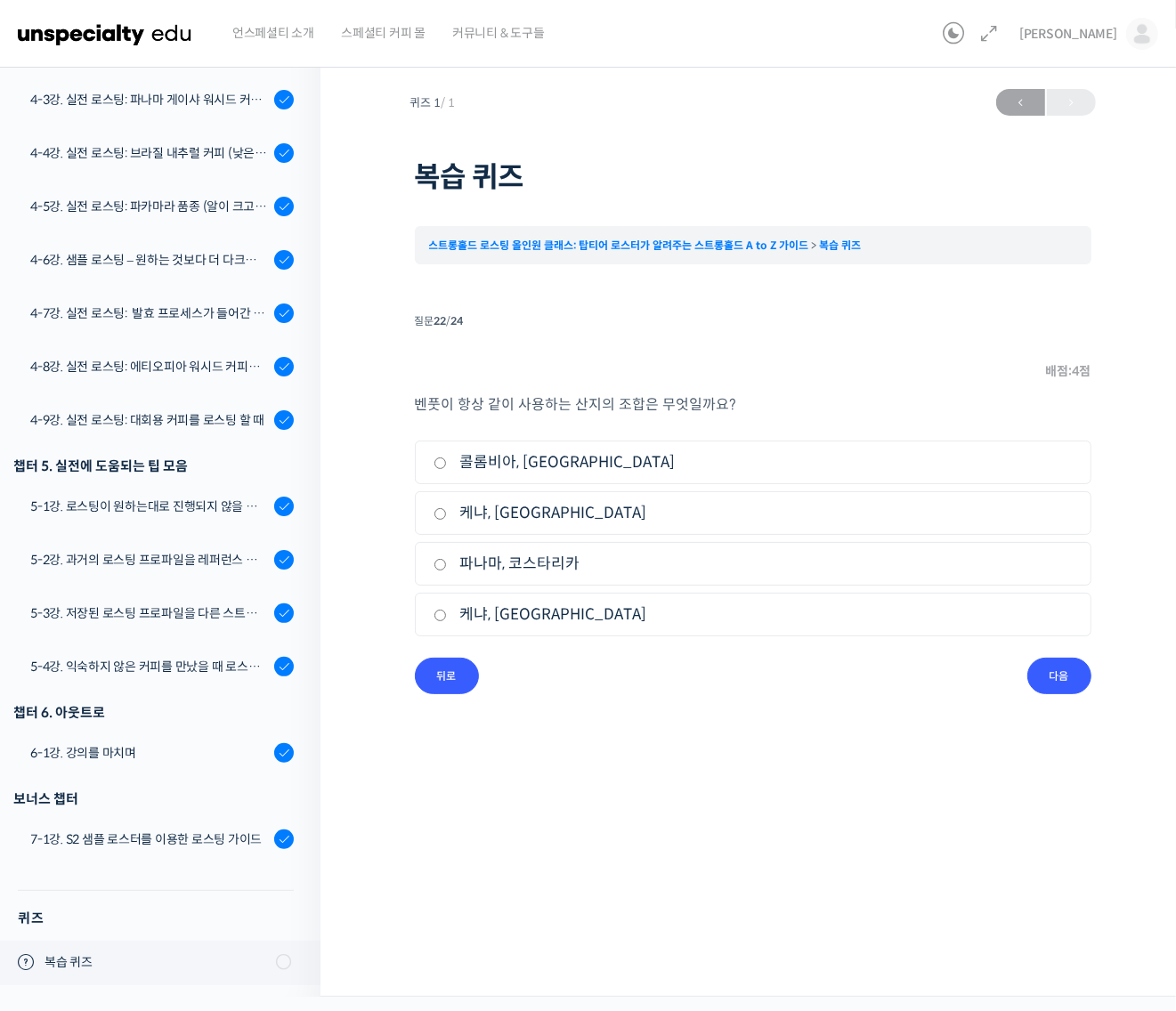
click at [501, 615] on label "케냐, 콜롬비아" at bounding box center [753, 615] width 639 height 24
click at [447, 615] on input "케냐, 콜롬비아" at bounding box center [440, 615] width 13 height 12
radio input "true"
click at [1055, 678] on input "다음" at bounding box center [1059, 675] width 64 height 36
drag, startPoint x: 496, startPoint y: 510, endPoint x: 574, endPoint y: 538, distance: 82.9
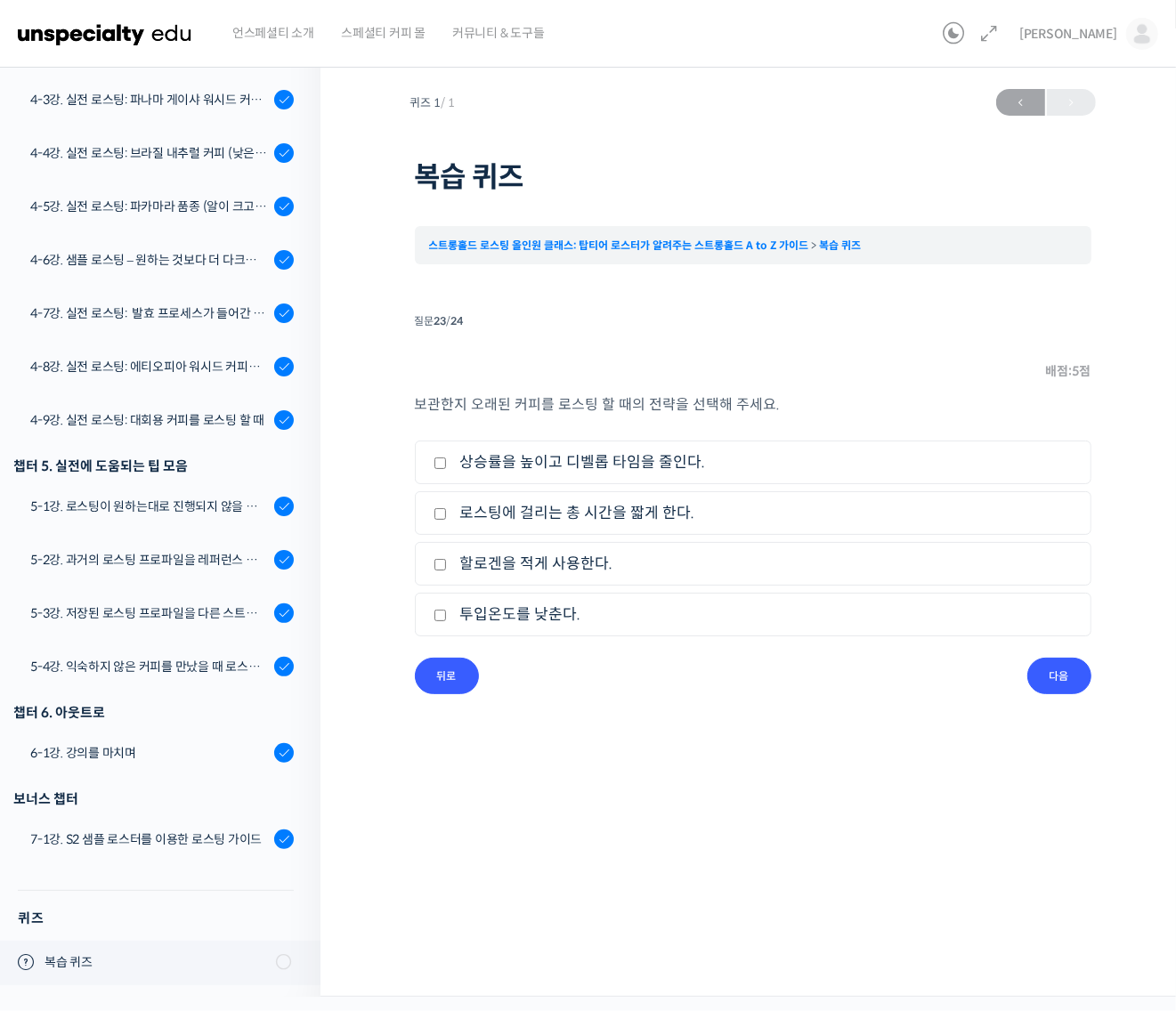
click at [496, 512] on label "로스팅에 걸리는 총 시간을 짧게 한다." at bounding box center [753, 513] width 639 height 24
click at [447, 512] on input "로스팅에 걸리는 총 시간을 짧게 한다." at bounding box center [440, 514] width 13 height 12
checkbox input "true"
click at [1056, 673] on input "다음" at bounding box center [1059, 675] width 64 height 36
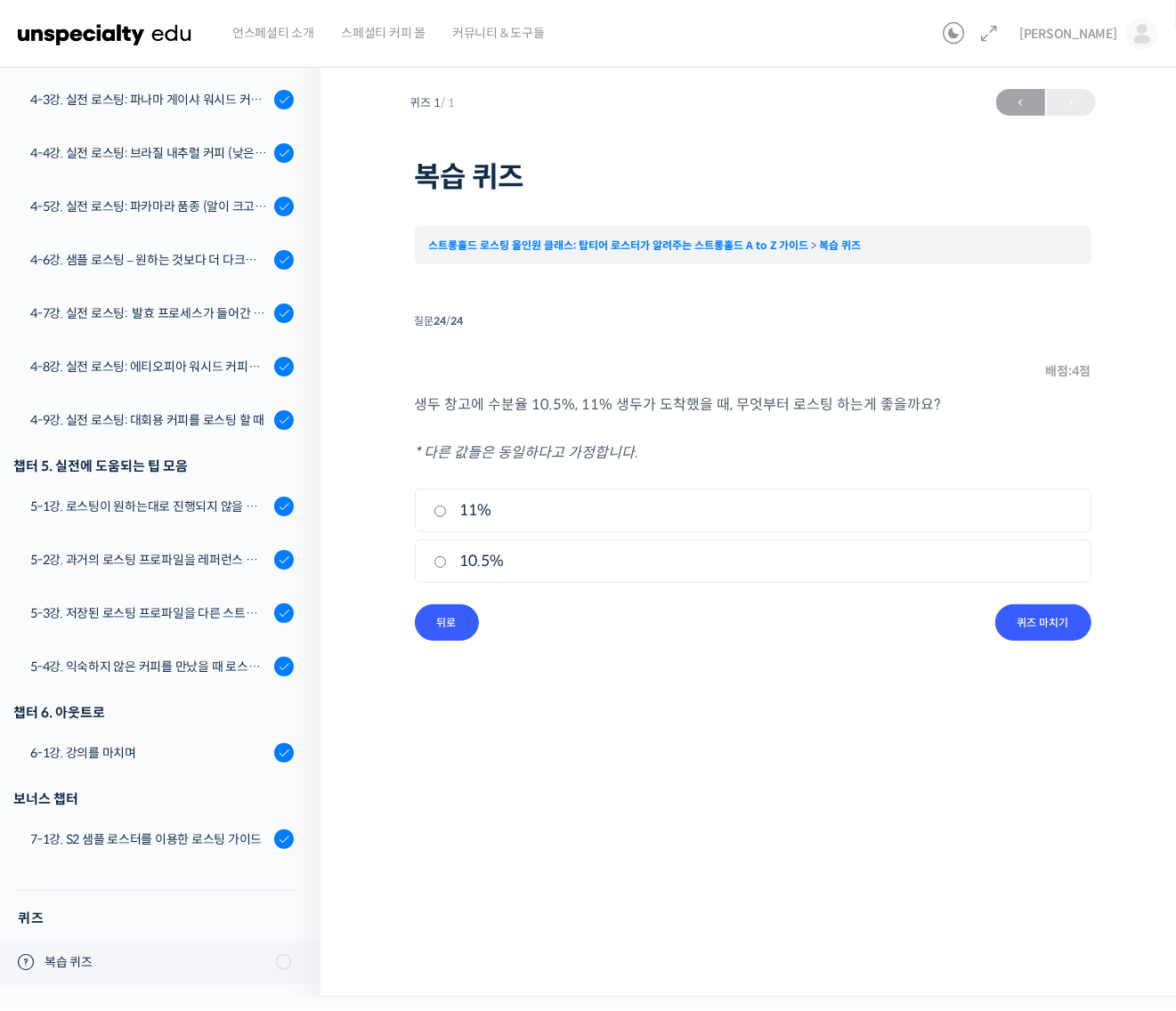
drag, startPoint x: 446, startPoint y: 512, endPoint x: 568, endPoint y: 531, distance: 123.5
click at [452, 512] on label "11%" at bounding box center [753, 510] width 639 height 24
click at [447, 512] on input "11%" at bounding box center [440, 511] width 13 height 12
radio input "true"
click at [1037, 616] on input "퀴즈 마치기" at bounding box center [1043, 622] width 96 height 36
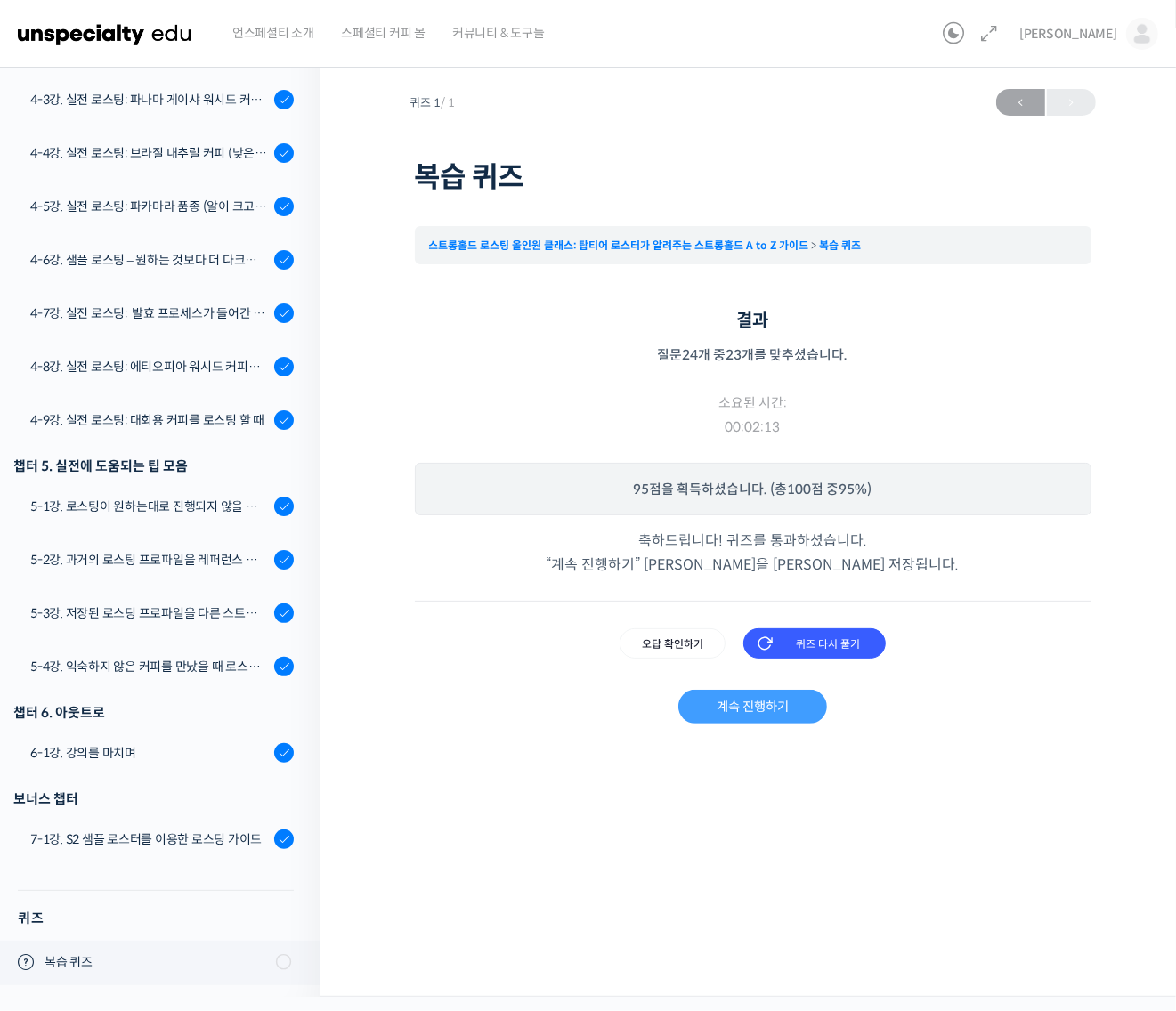
click at [797, 707] on link "계속 진행하기" at bounding box center [753, 706] width 149 height 34
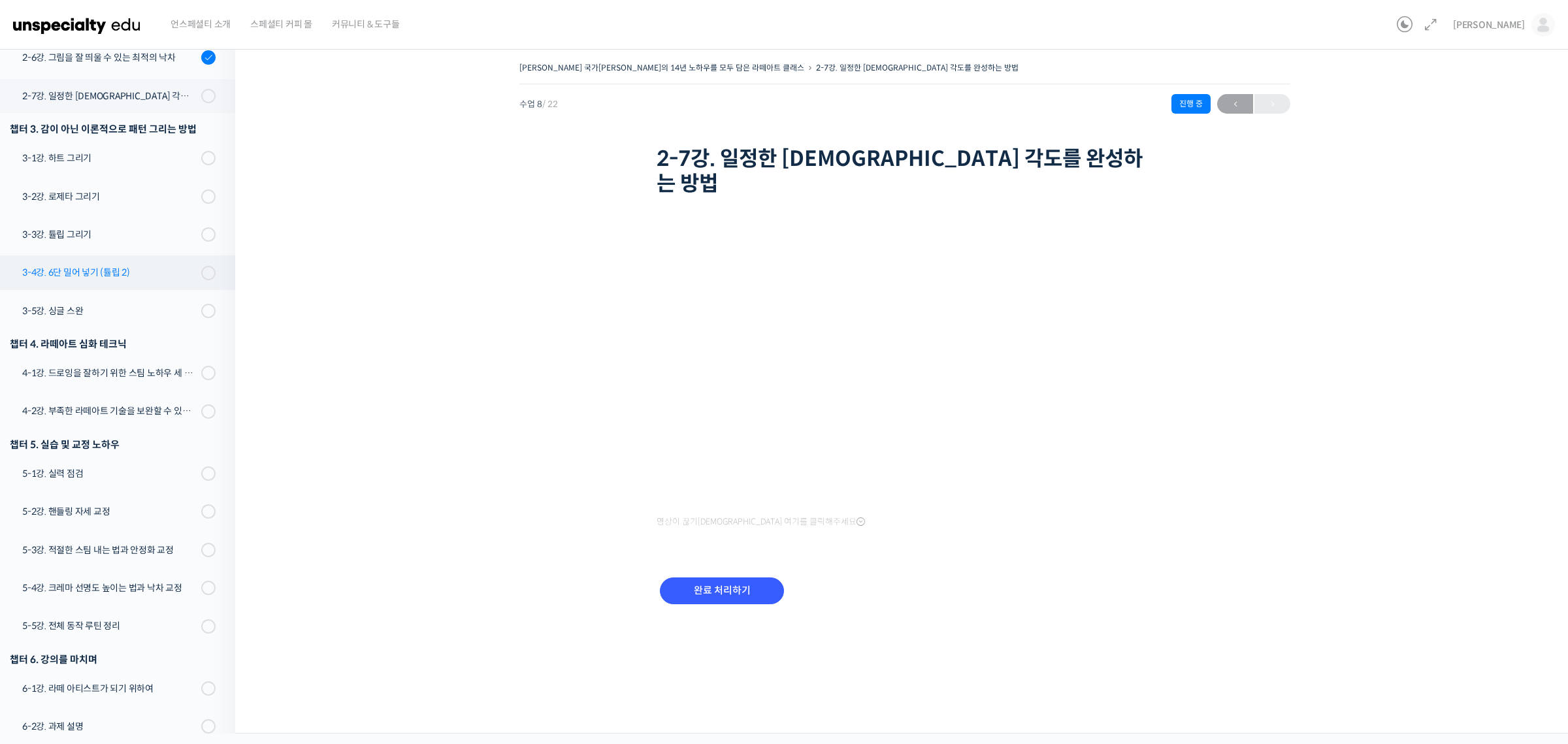
scroll to position [398, 0]
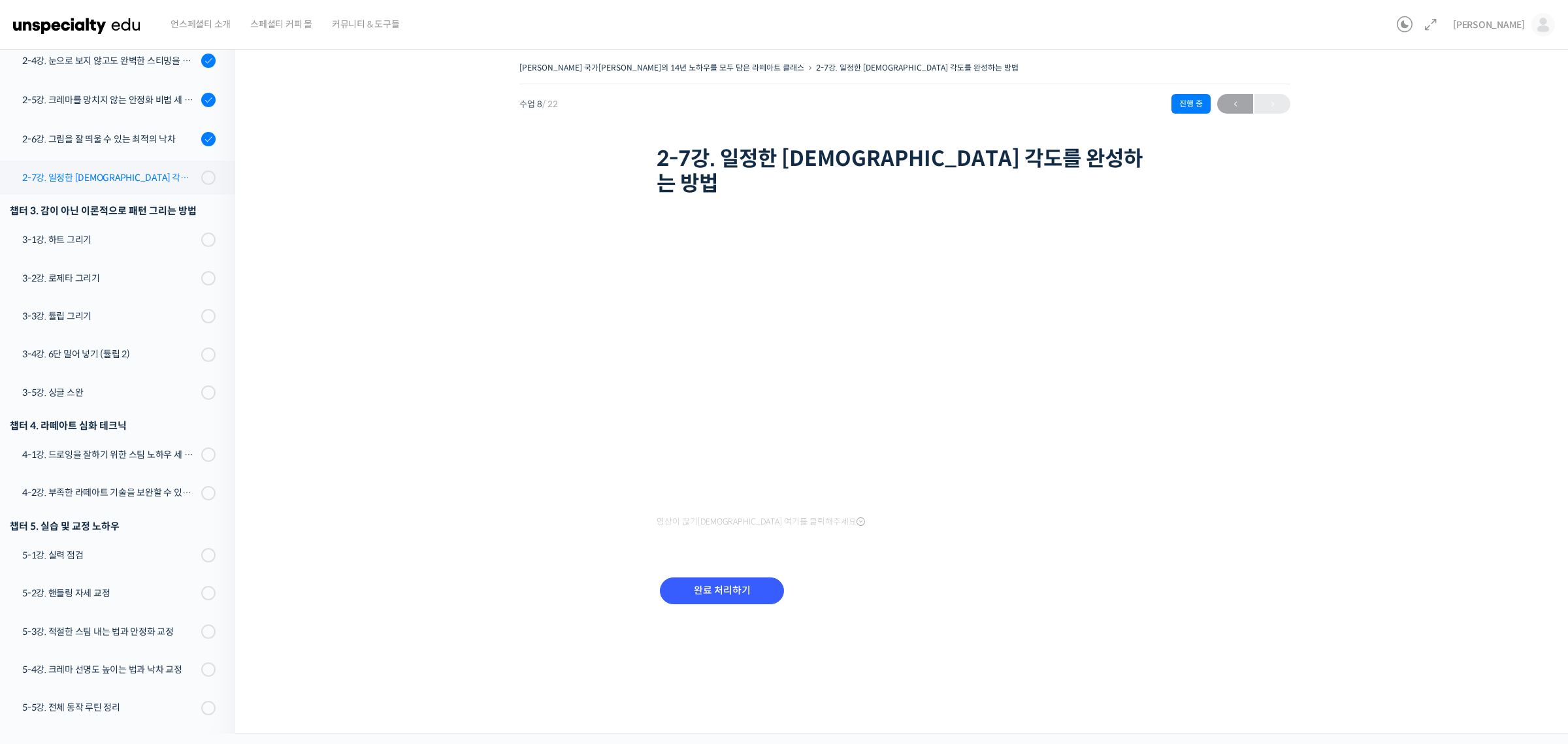
click at [144, 170] on div "2-7강. 일정한 [DEMOGRAPHIC_DATA] 각도를 완성하는 방법" at bounding box center [110, 177] width 175 height 14
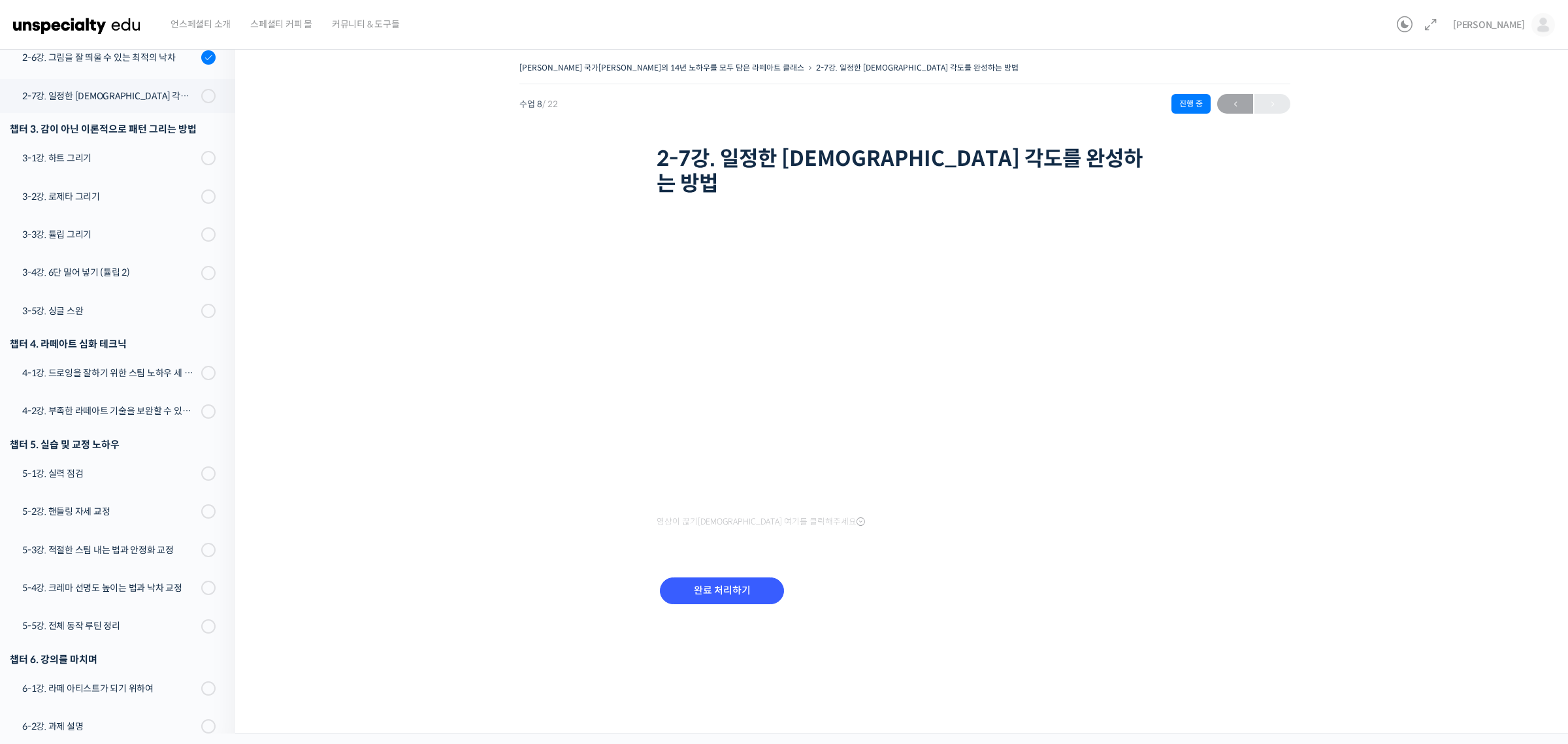
scroll to position [480, 0]
click at [746, 577] on input "완료 처리하기" at bounding box center [721, 590] width 124 height 26
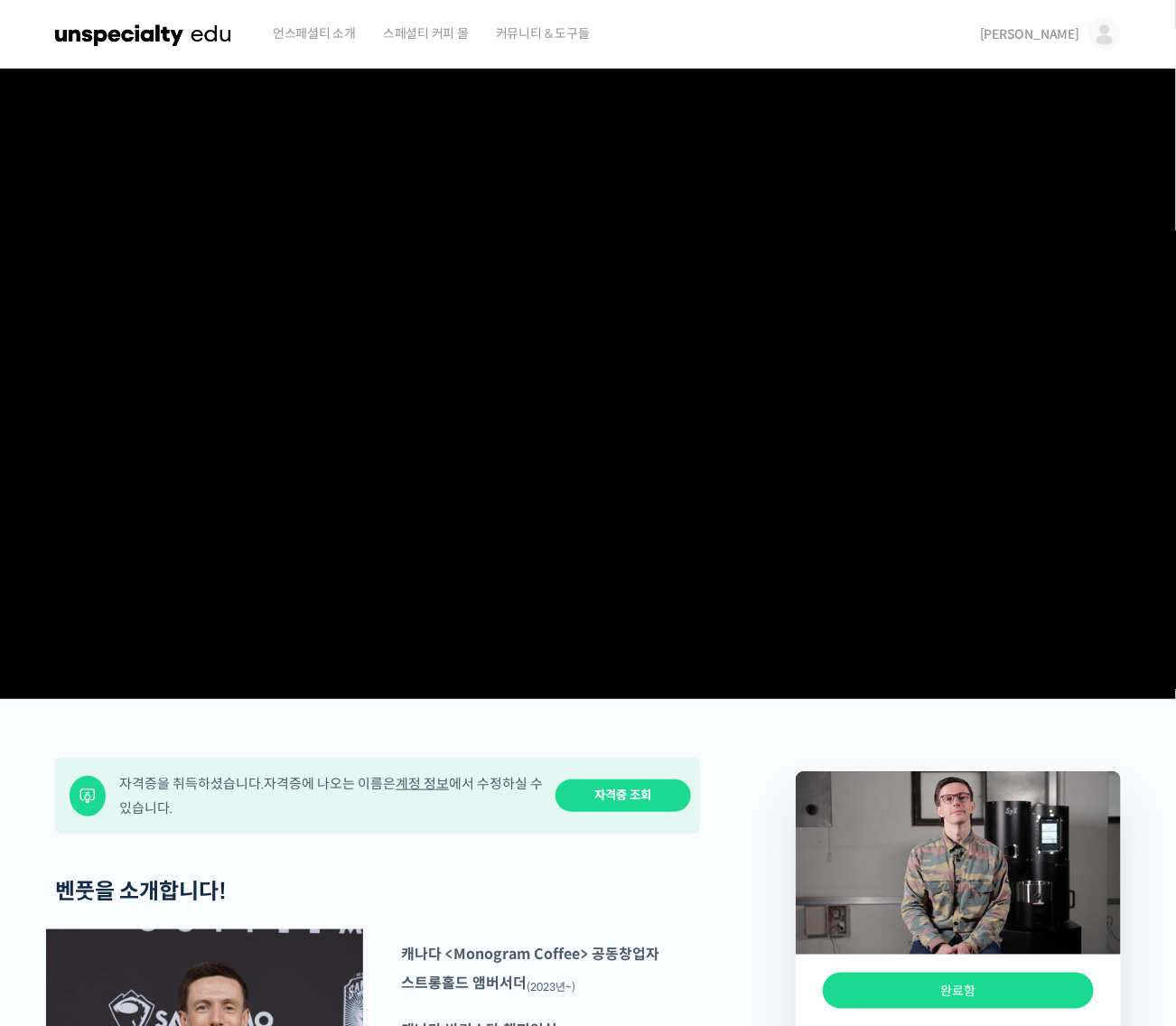
click at [1021, 137] on video at bounding box center [588, 380] width 1065 height 623
click at [1067, 28] on span "[PERSON_NAME]" at bounding box center [1030, 34] width 99 height 16
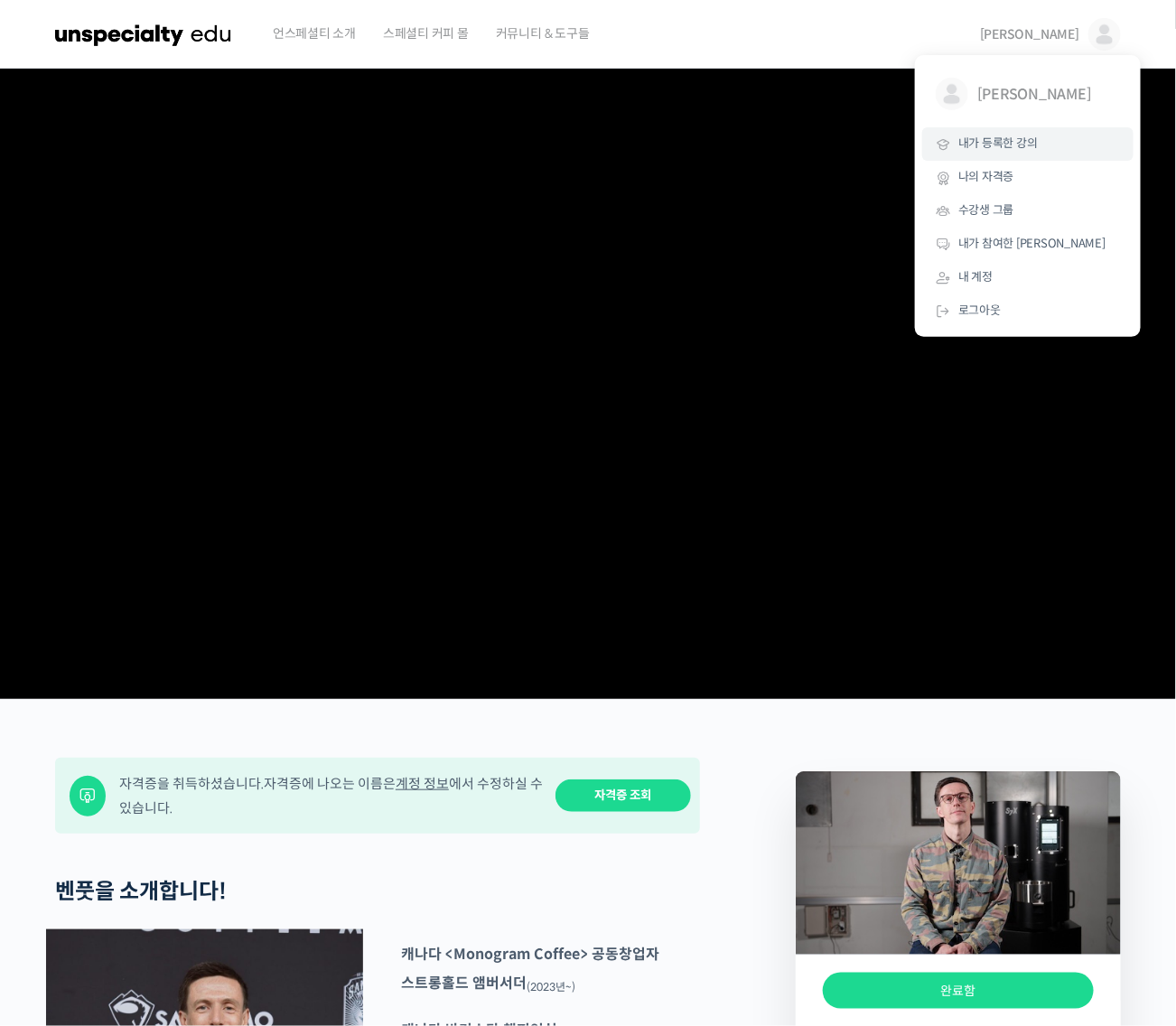
click at [991, 138] on span "내가 등록한 강의" at bounding box center [997, 143] width 80 height 15
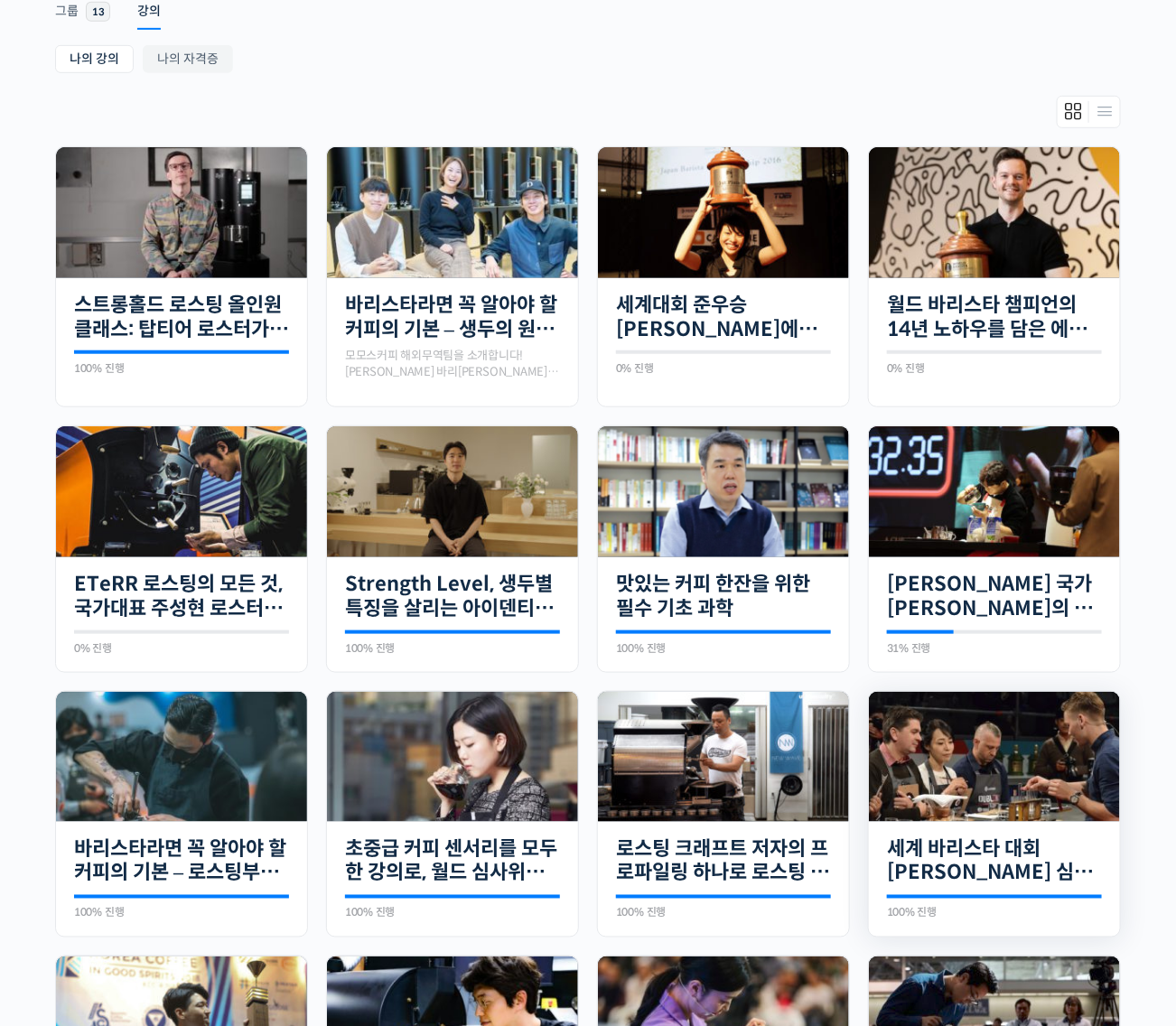
scroll to position [204, 0]
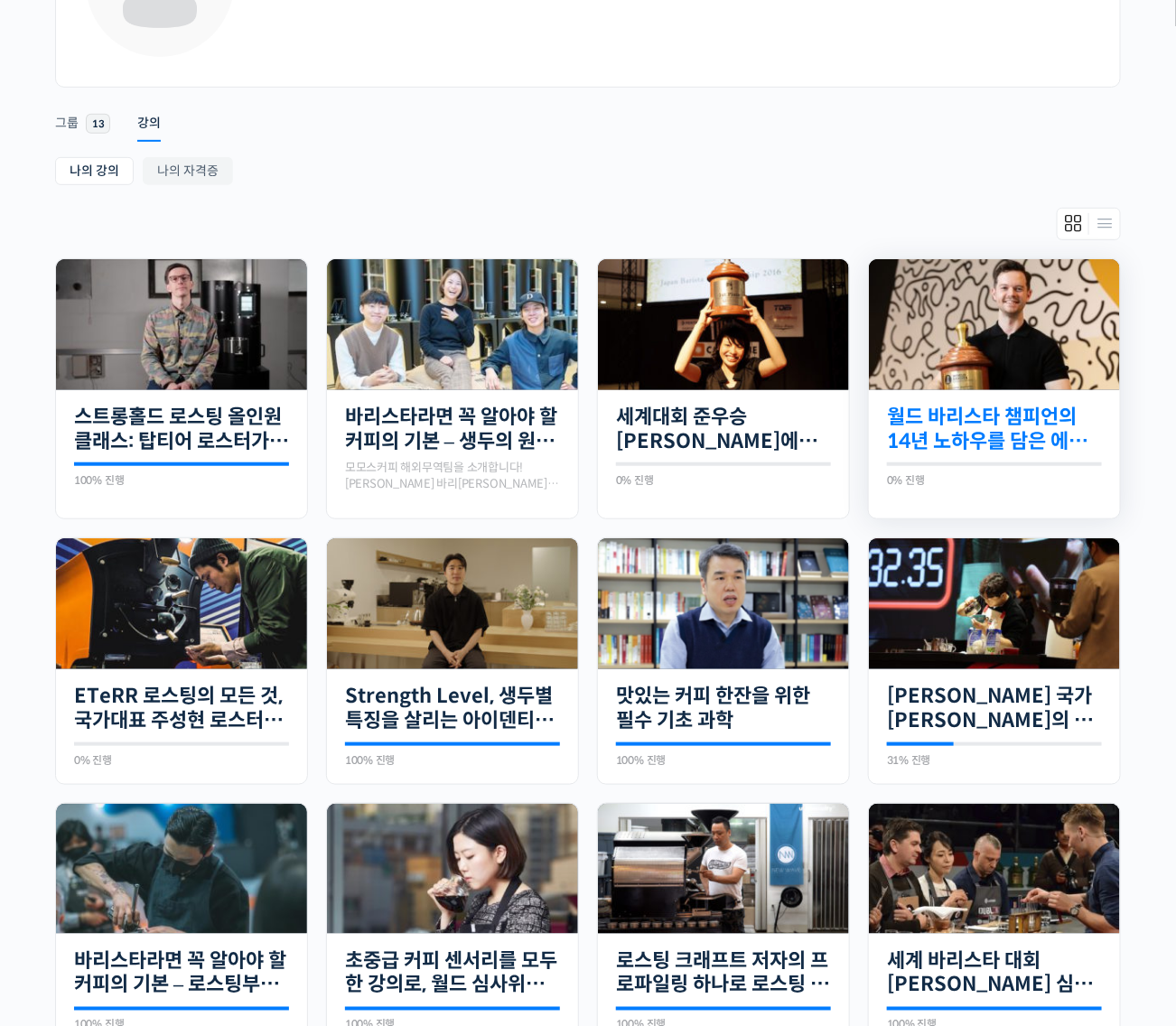
click at [990, 404] on link "월드 바리스타 챔피언의 14년 노하우를 담은 에스프레소 클래스" at bounding box center [993, 429] width 215 height 50
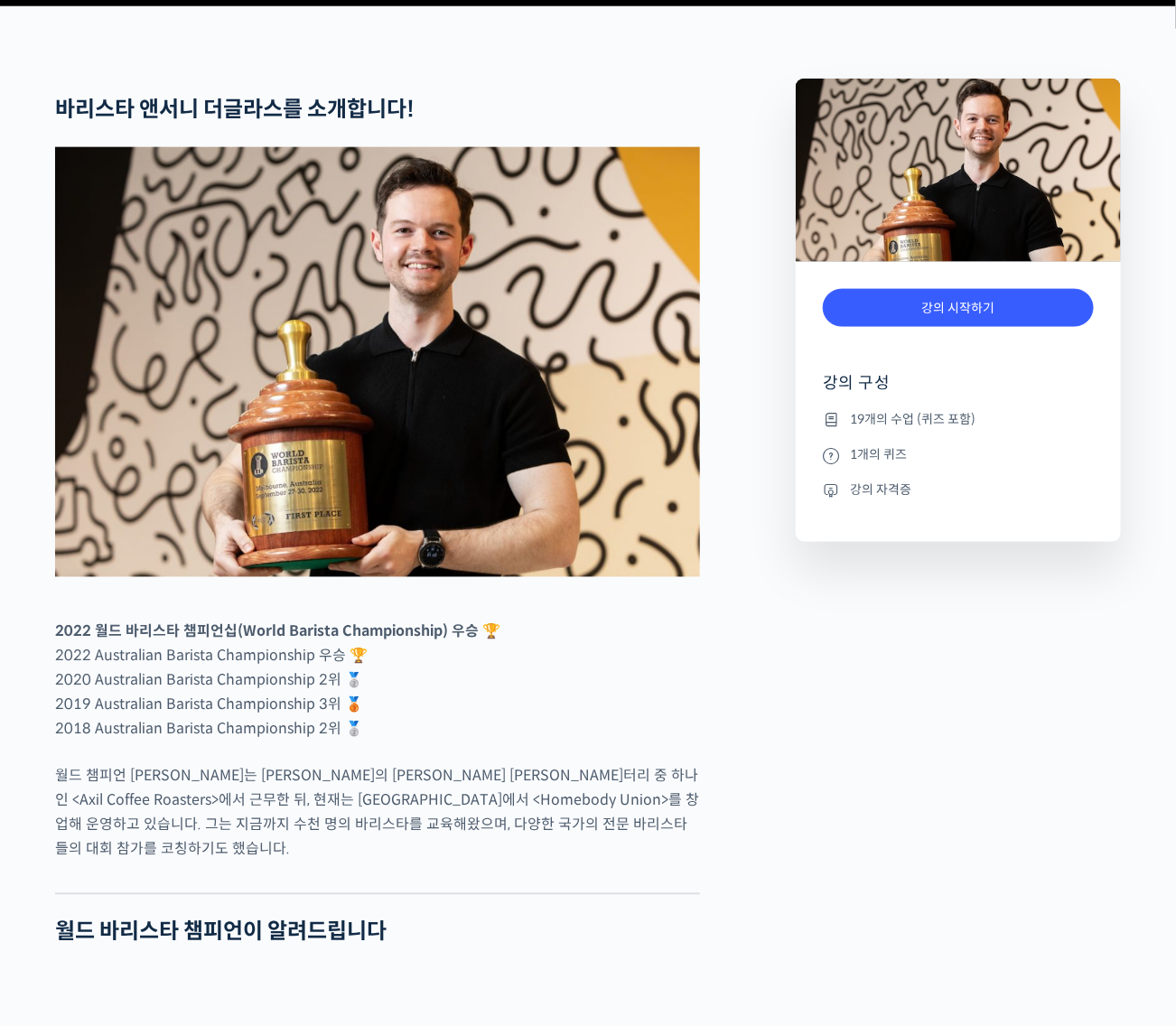
scroll to position [790, 0]
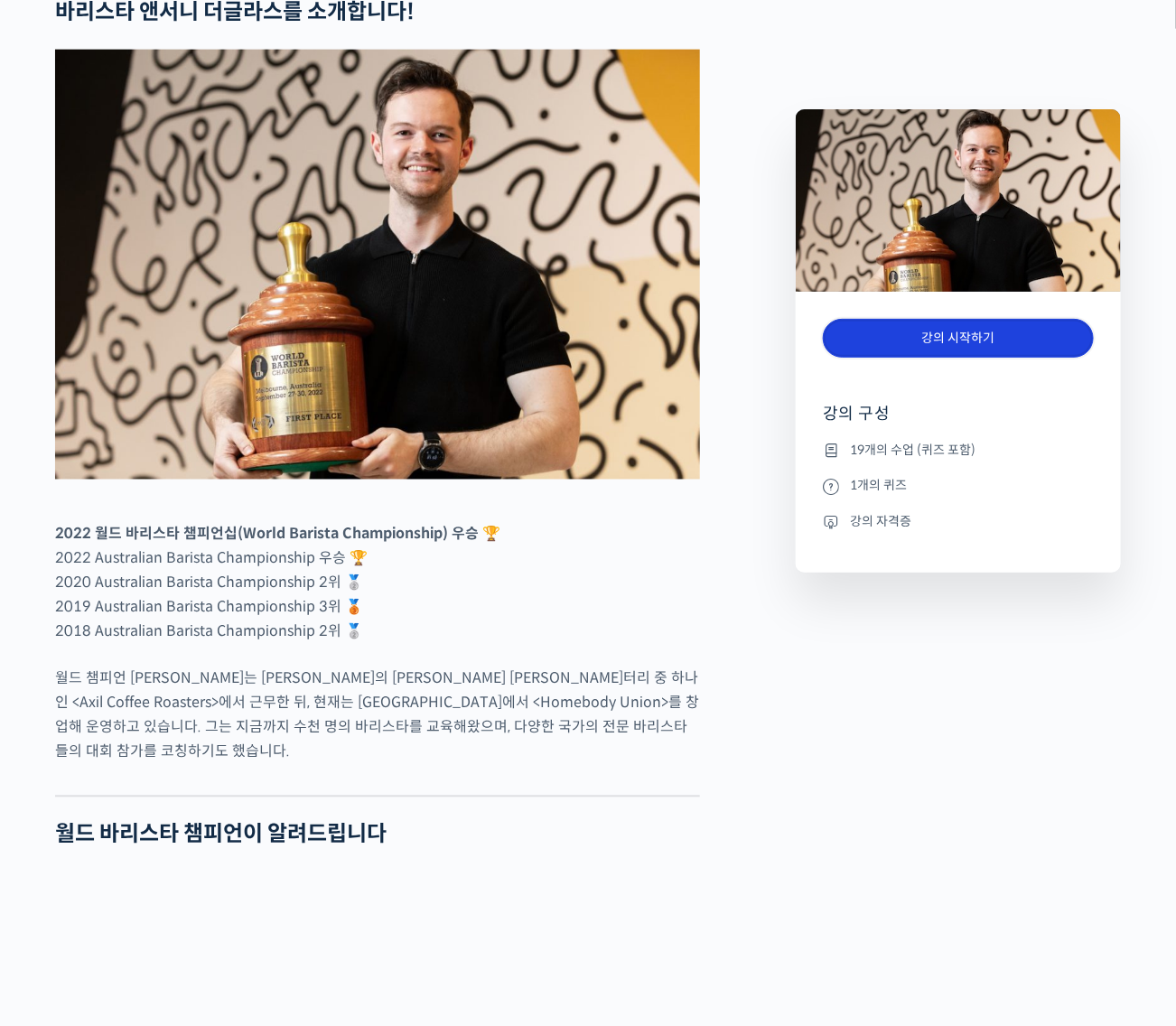
click at [937, 339] on link "강의 시작하기" at bounding box center [957, 338] width 271 height 38
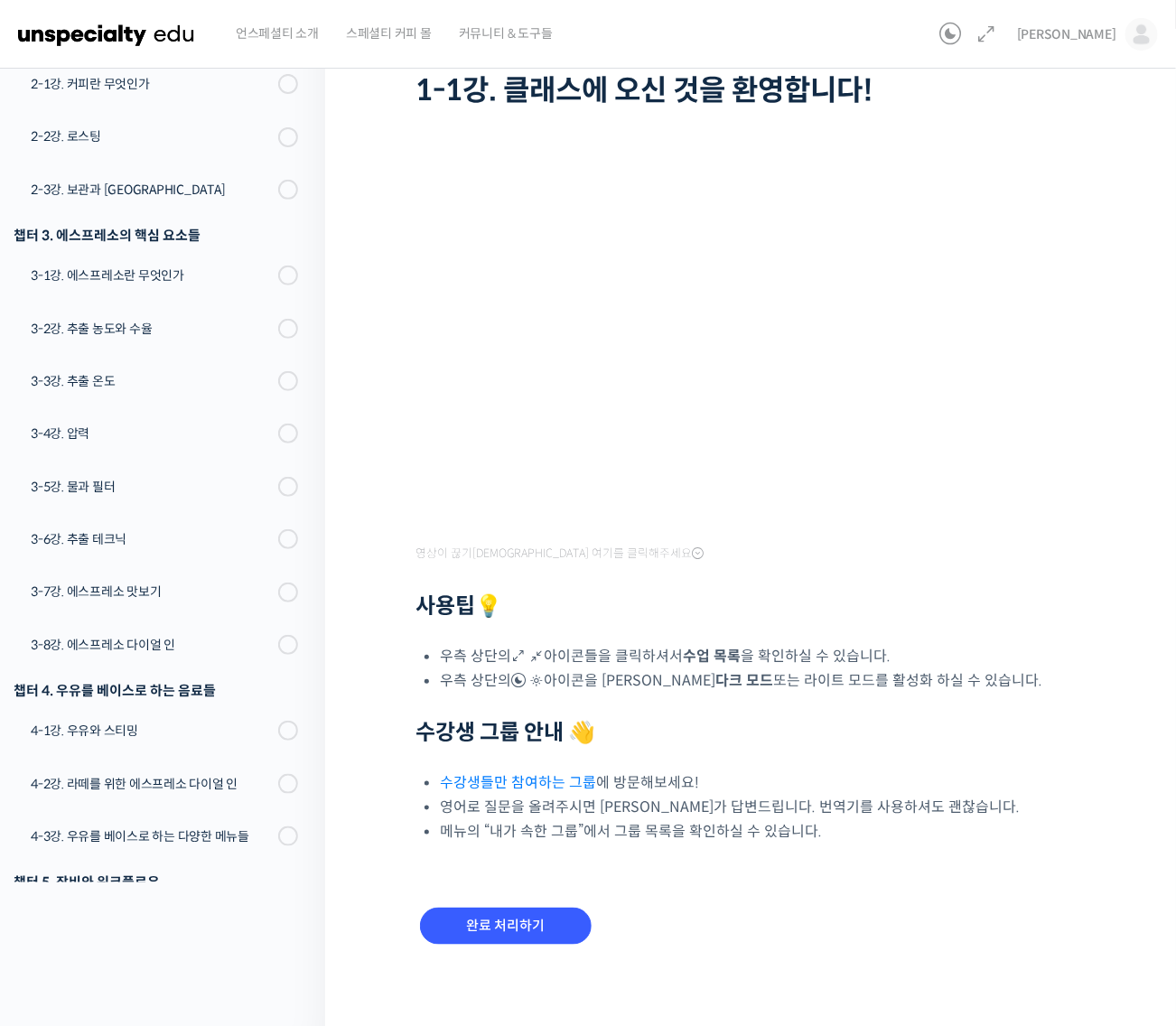
scroll to position [132, 0]
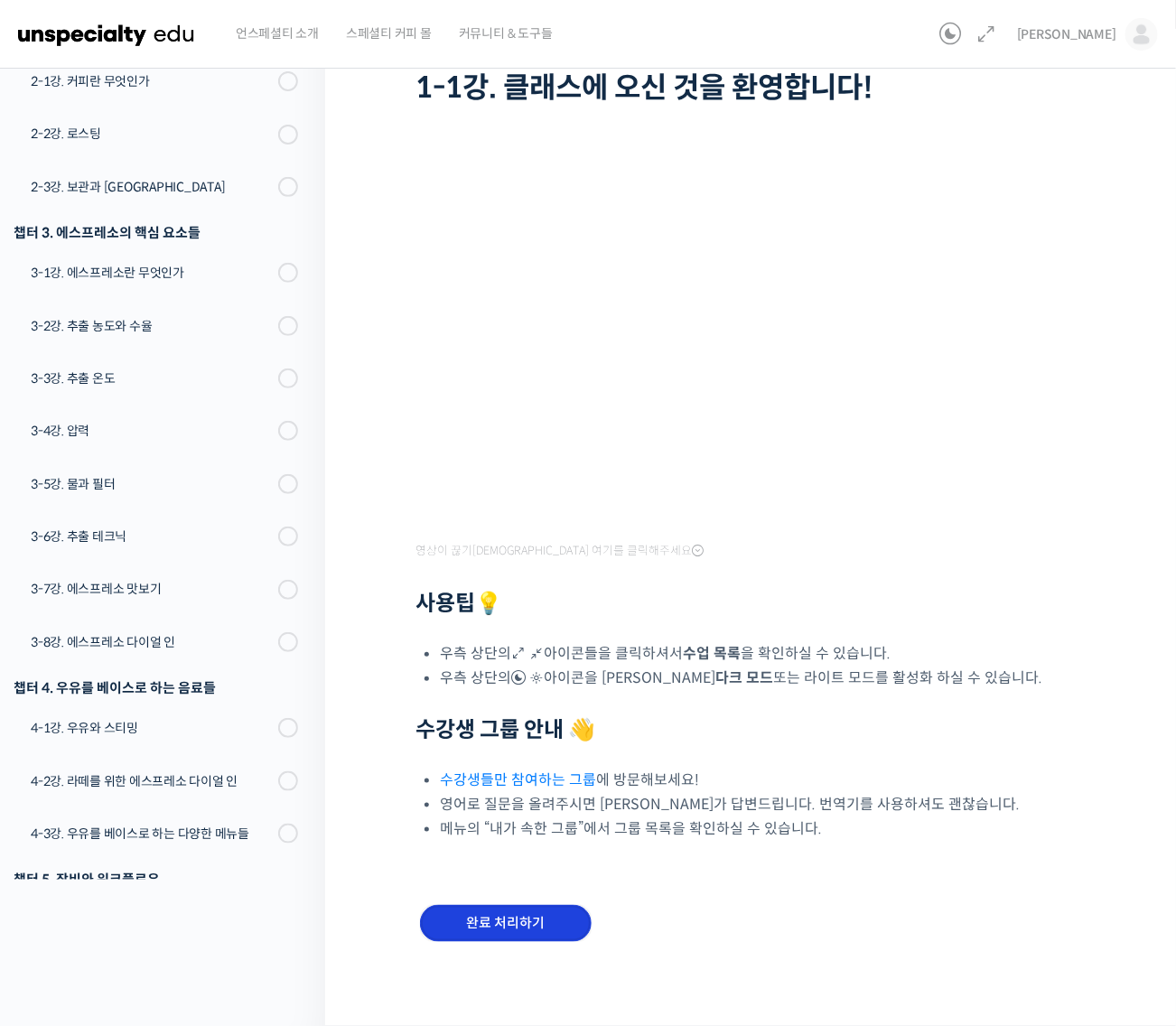
click at [557, 924] on input "완료 처리하기" at bounding box center [505, 923] width 172 height 37
click at [548, 914] on input "완료 처리하기" at bounding box center [505, 923] width 172 height 37
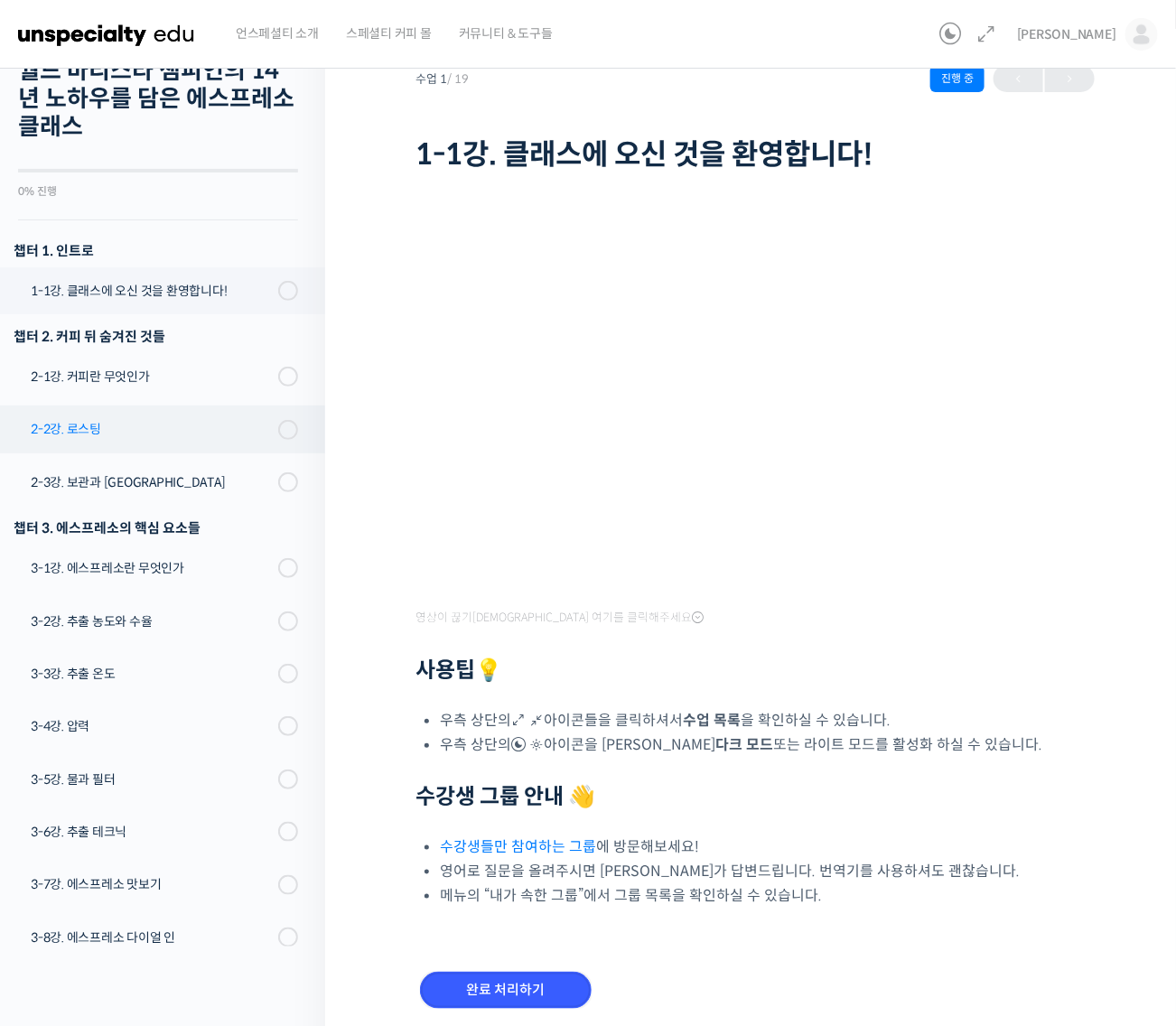
scroll to position [0, 0]
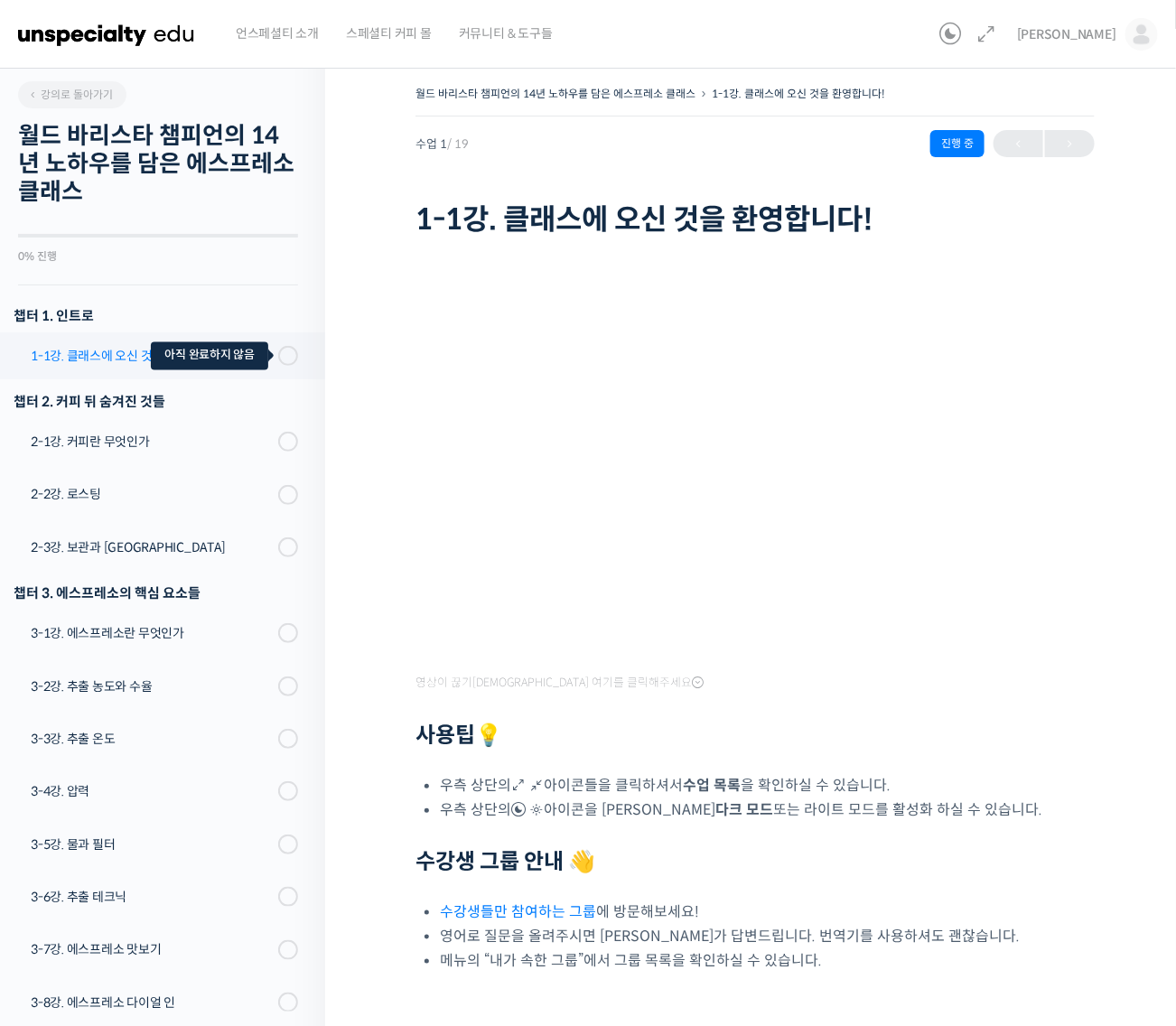
click at [279, 355] on span at bounding box center [283, 355] width 10 height 20
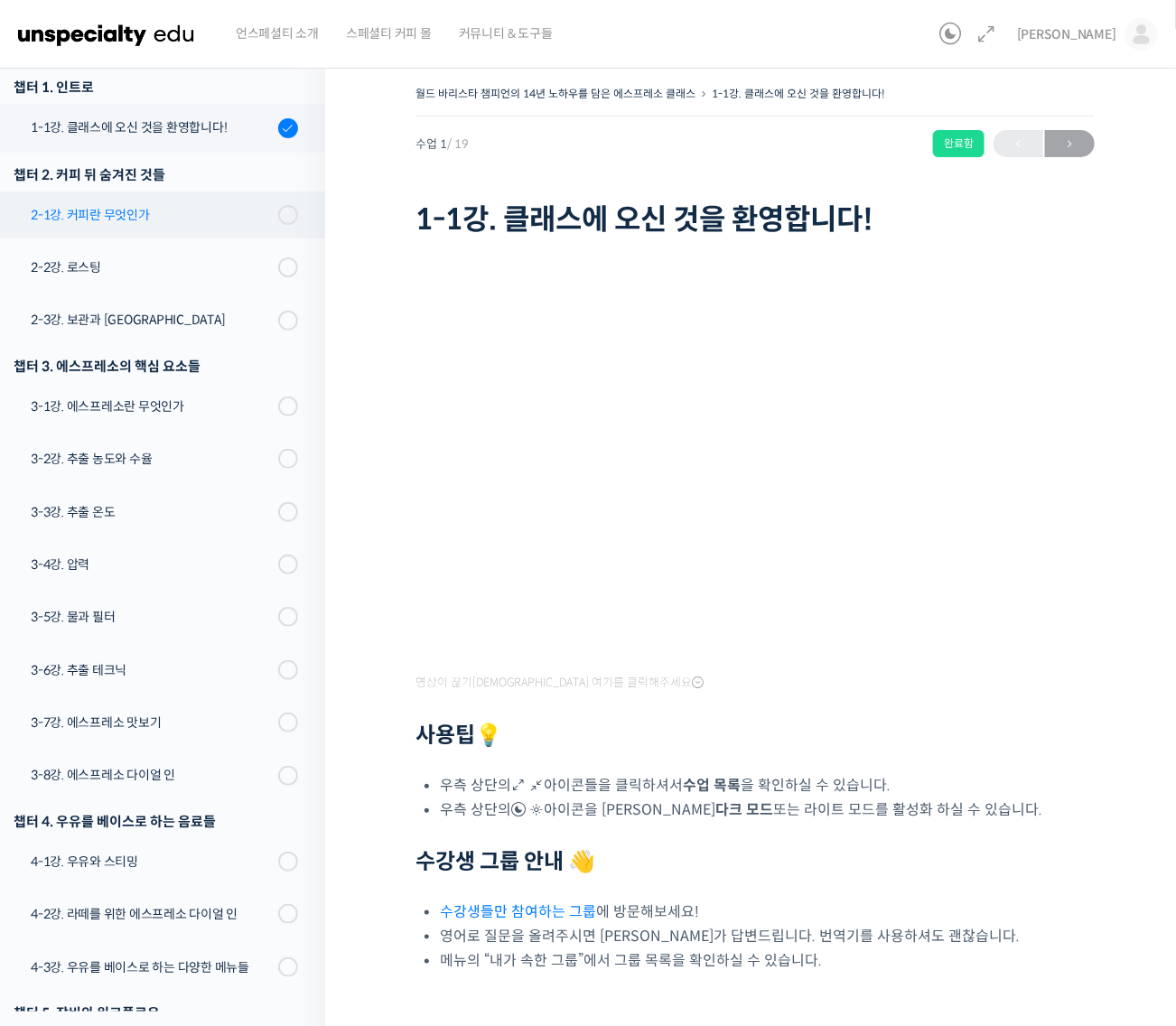
click at [218, 224] on link "2-1강. 커피란 무엇인가" at bounding box center [158, 215] width 334 height 47
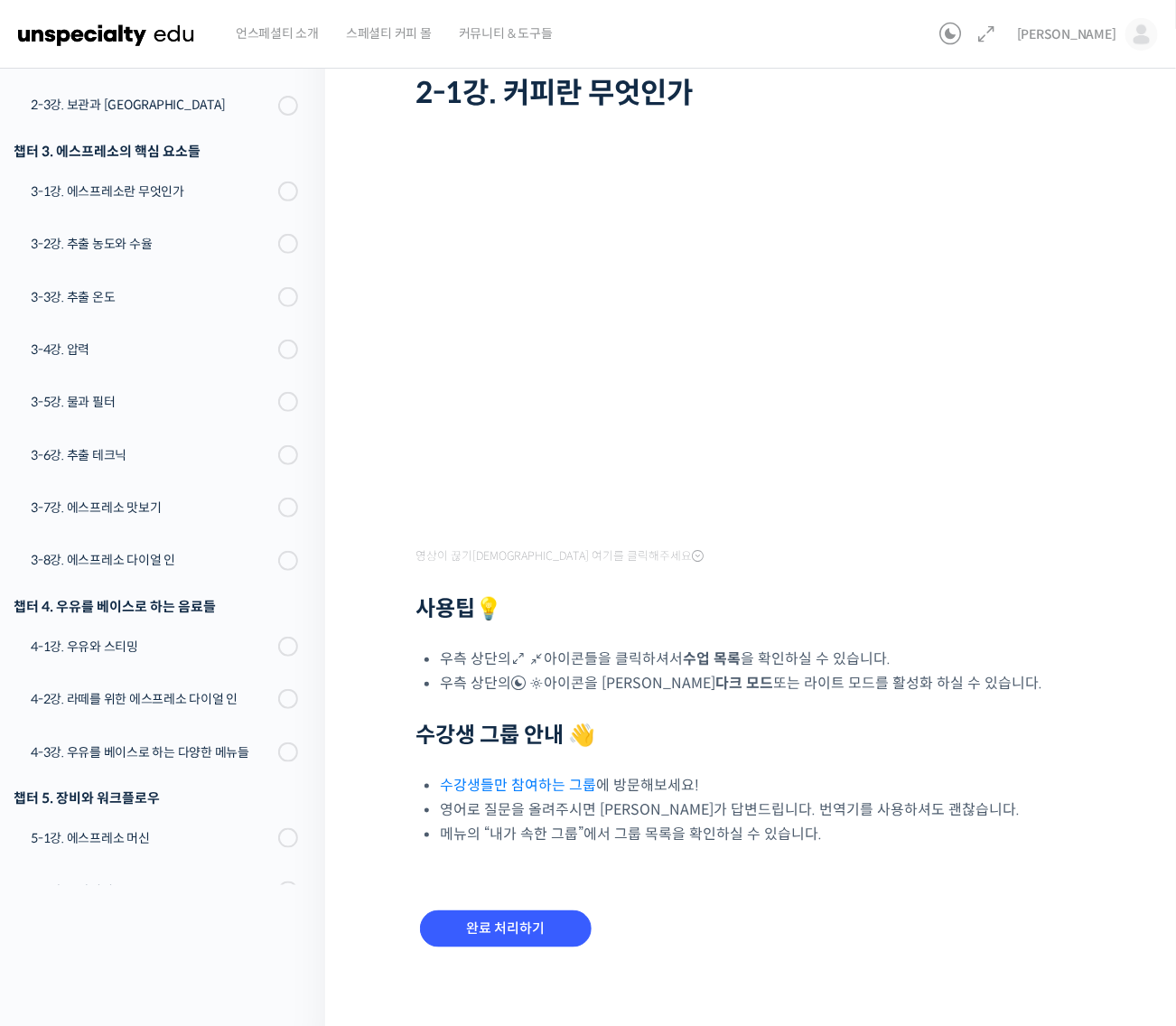
scroll to position [132, 0]
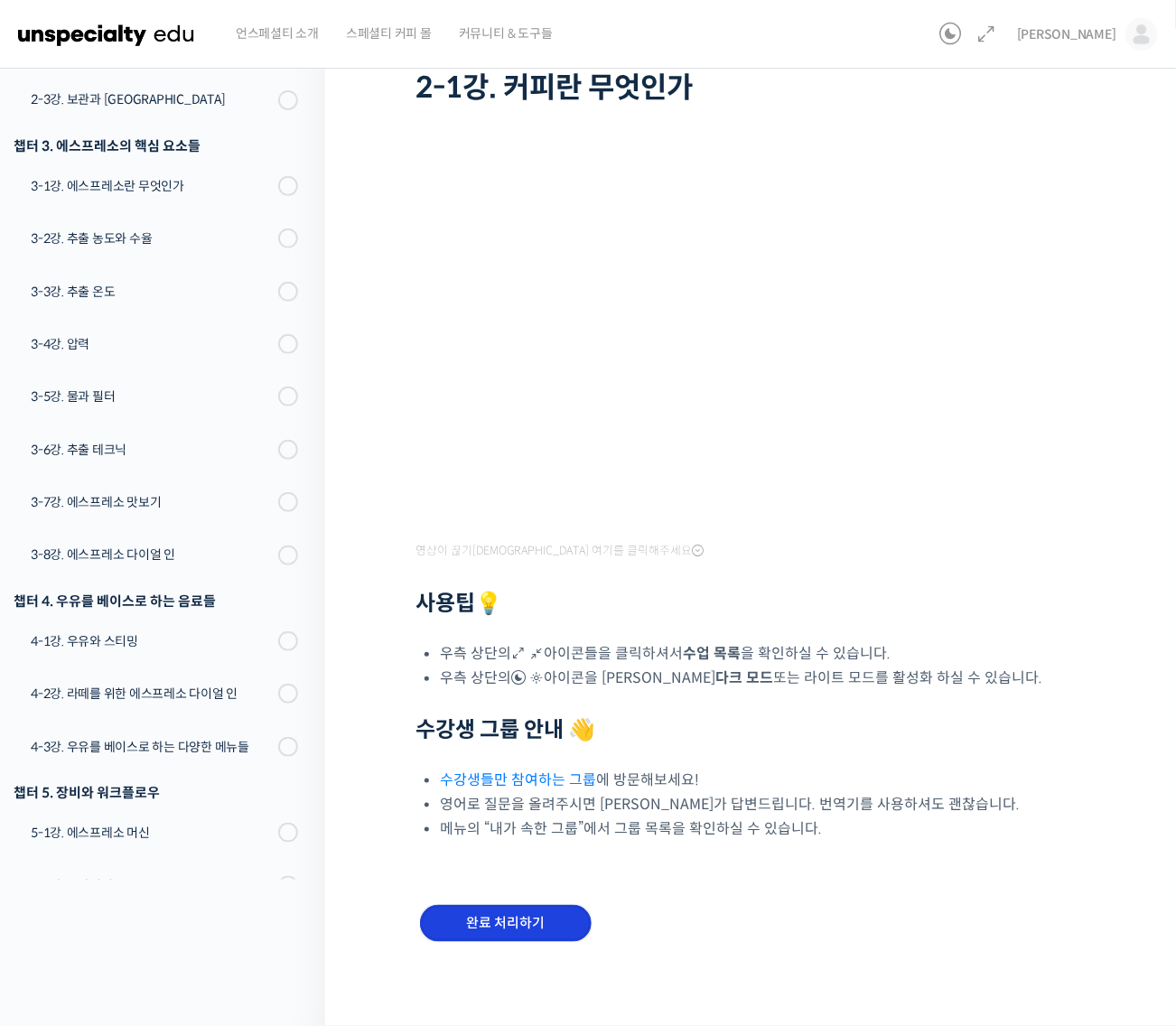
click at [533, 923] on input "완료 처리하기" at bounding box center [505, 923] width 172 height 37
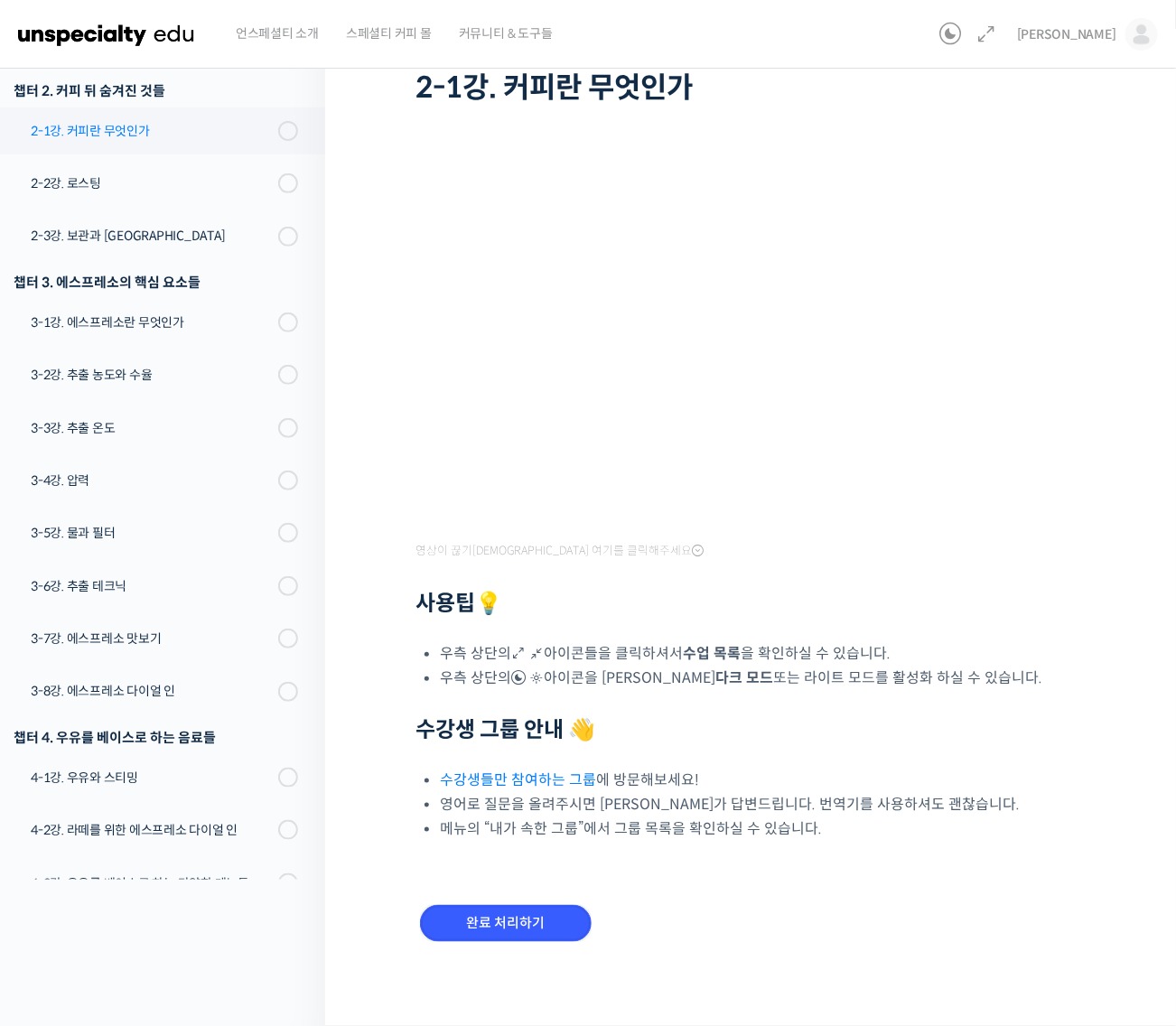
scroll to position [21, 0]
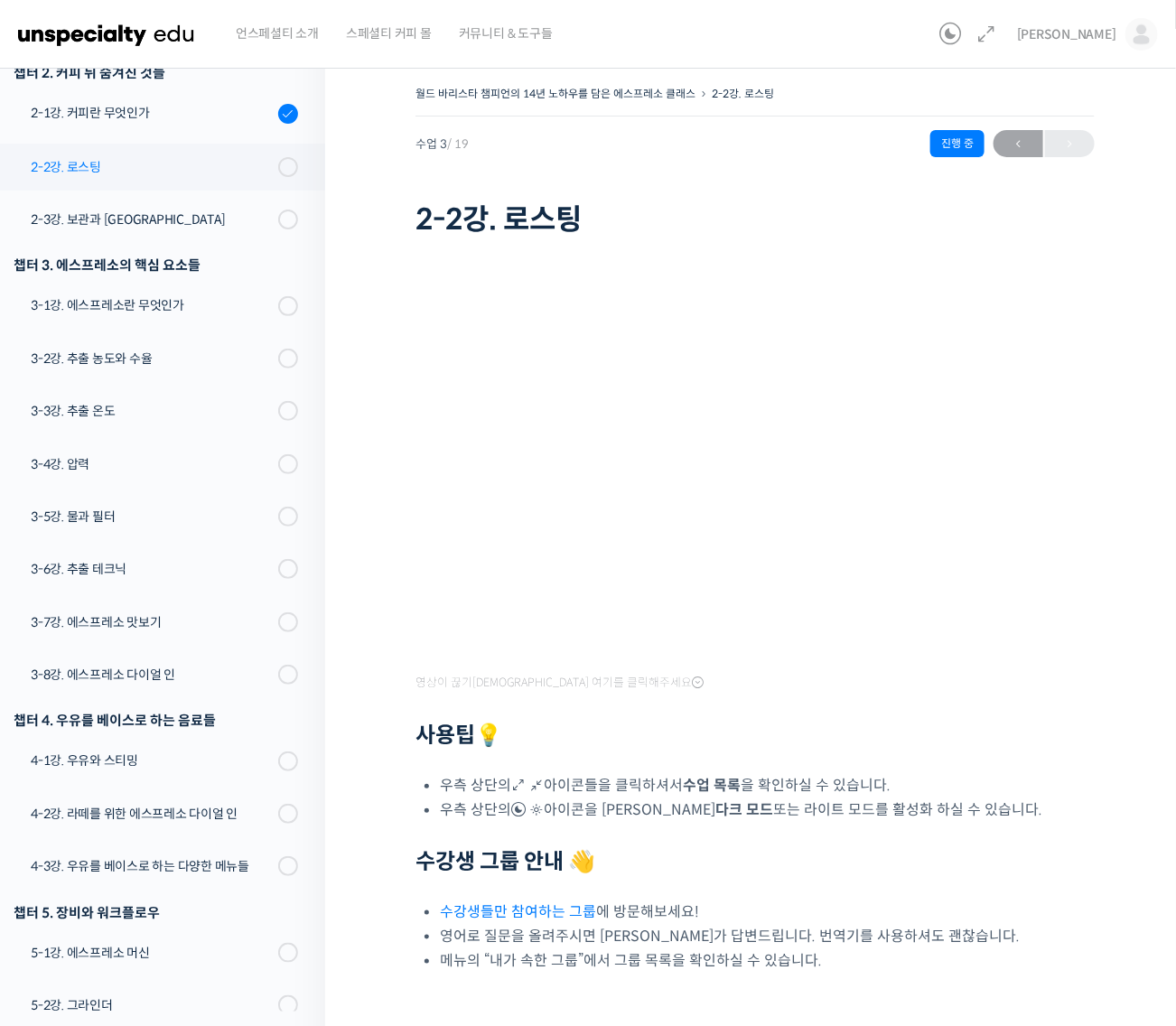
scroll to position [291, 0]
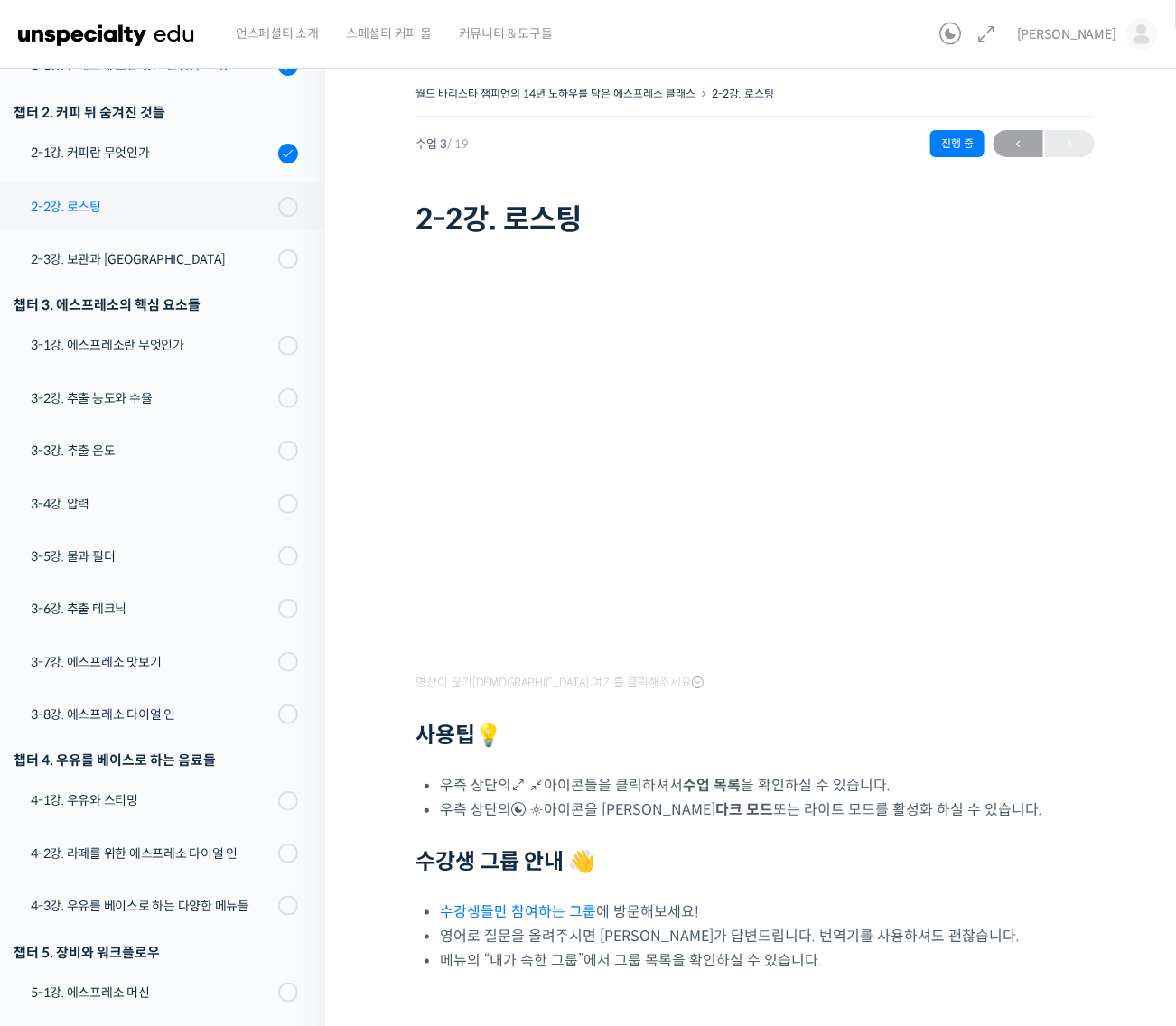
click at [240, 197] on div "2-2강. 로스팅" at bounding box center [152, 206] width 242 height 20
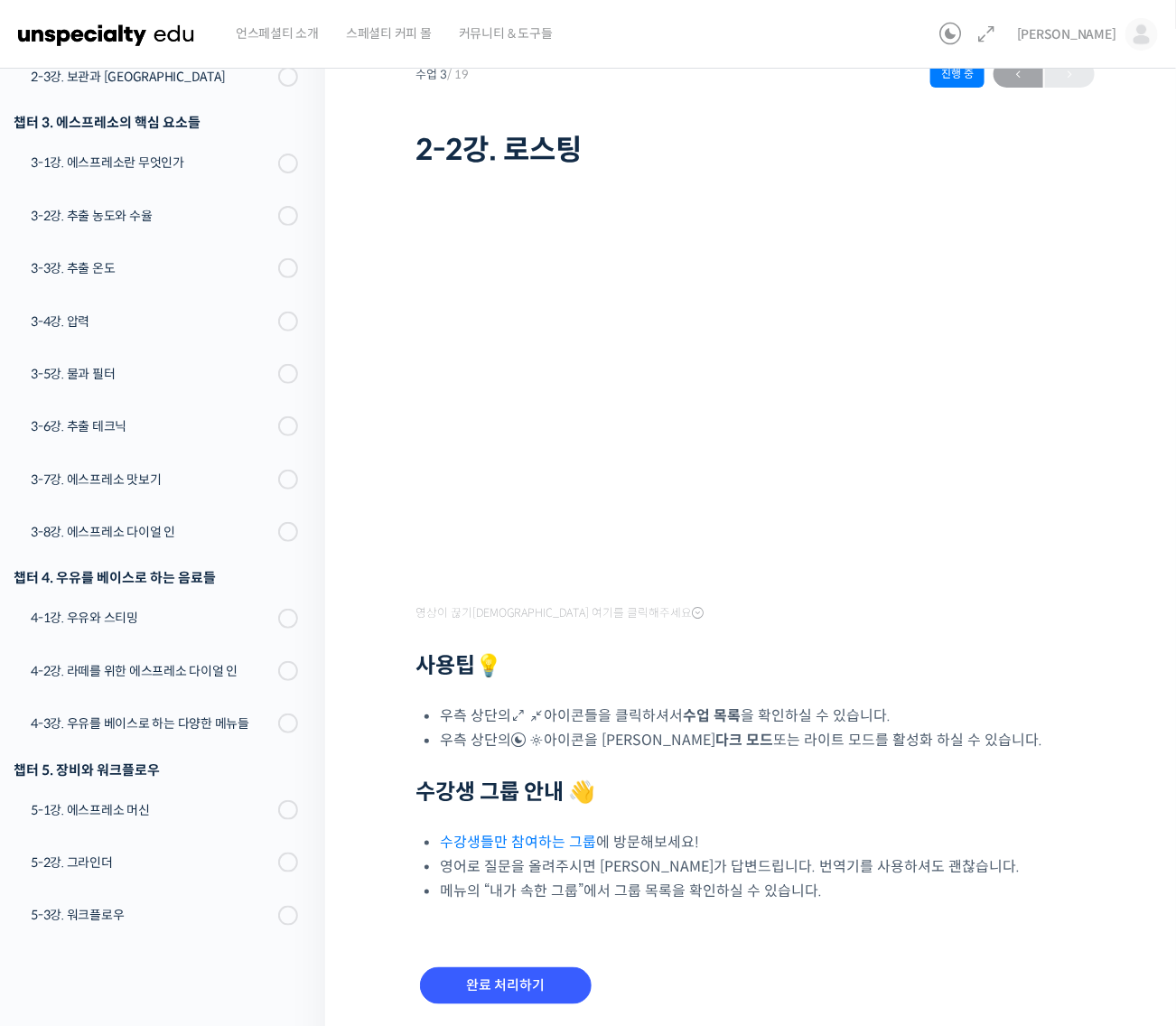
scroll to position [132, 0]
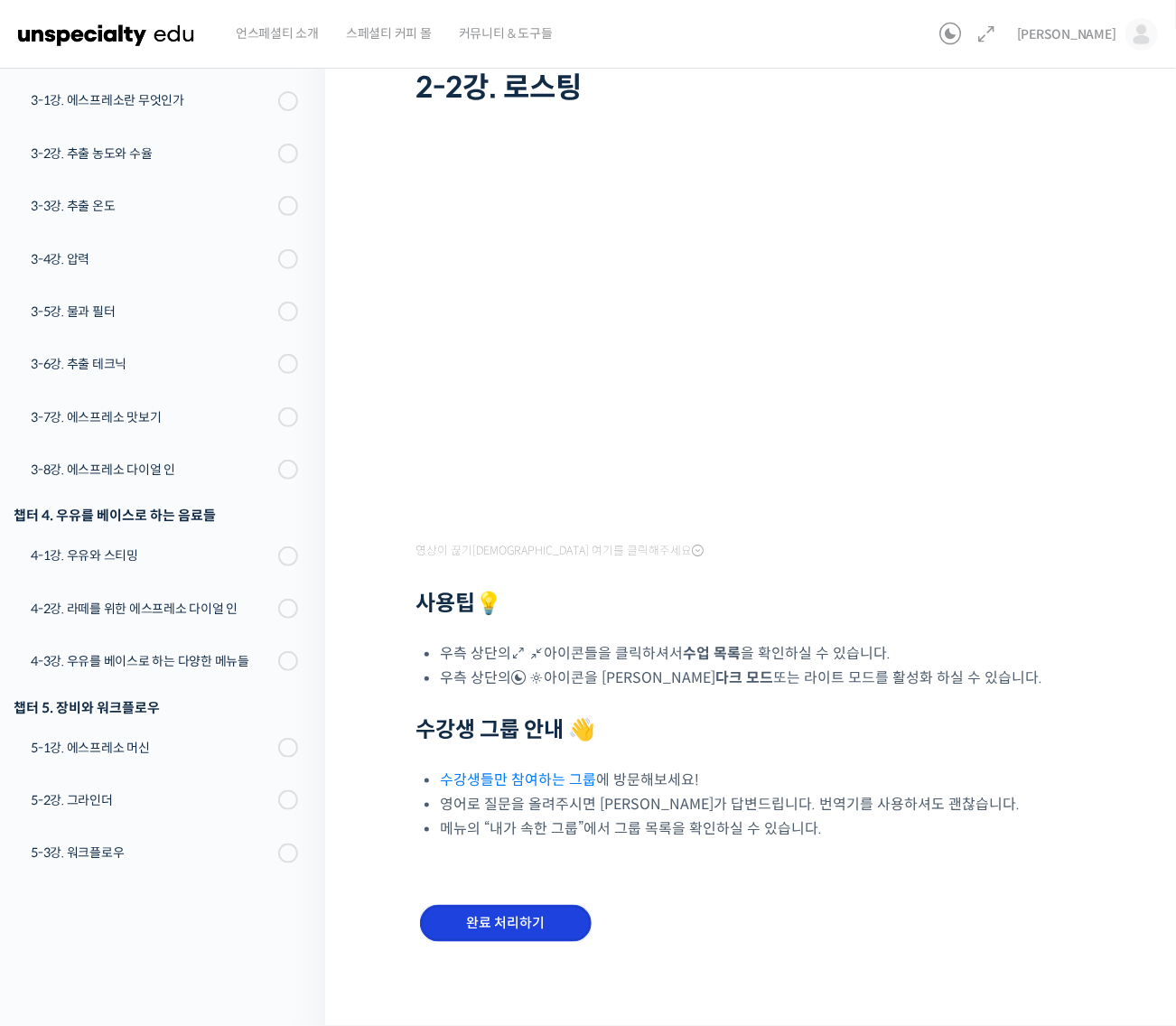
click at [543, 926] on input "완료 처리하기" at bounding box center [505, 923] width 172 height 37
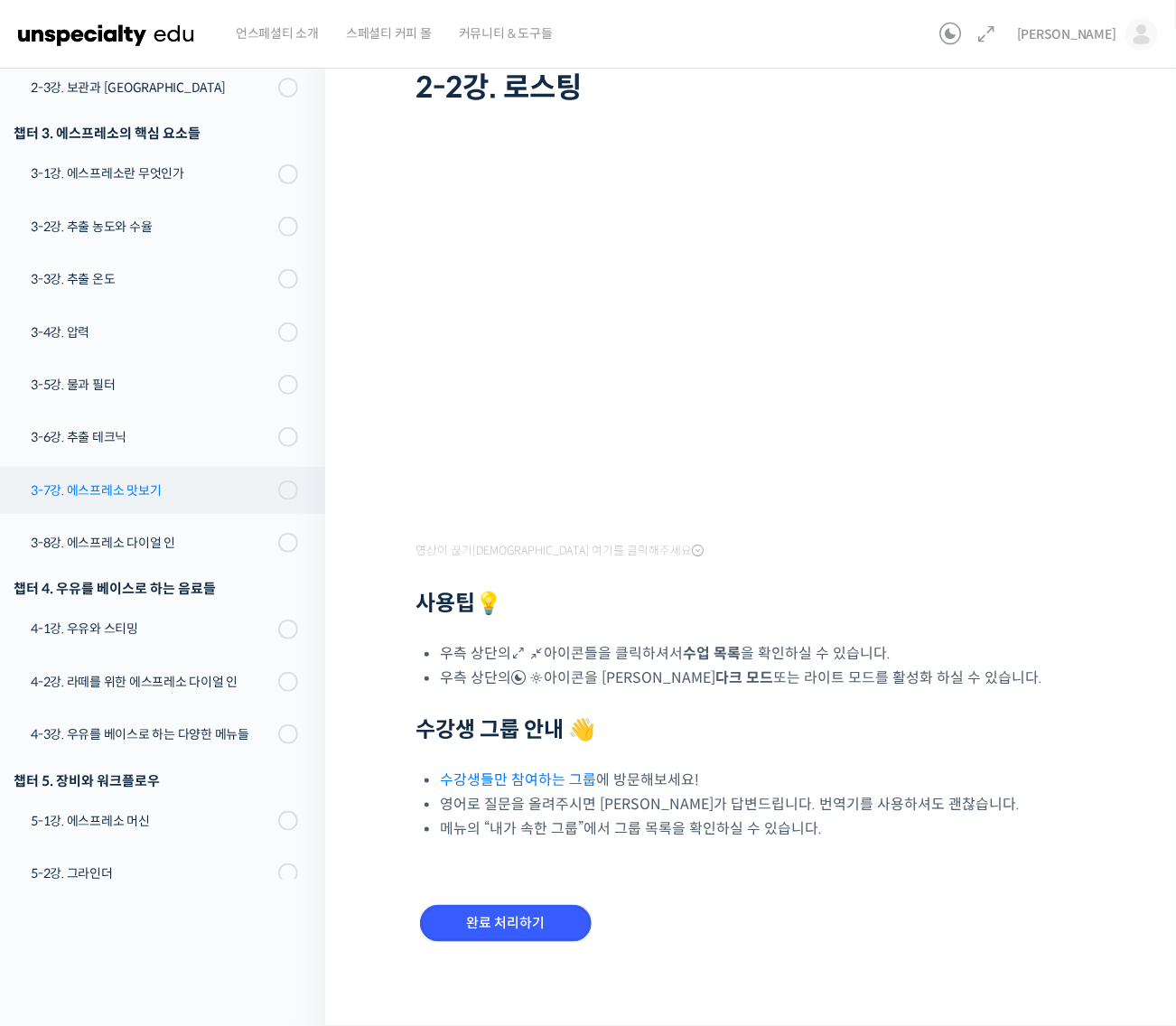
scroll to position [234, 0]
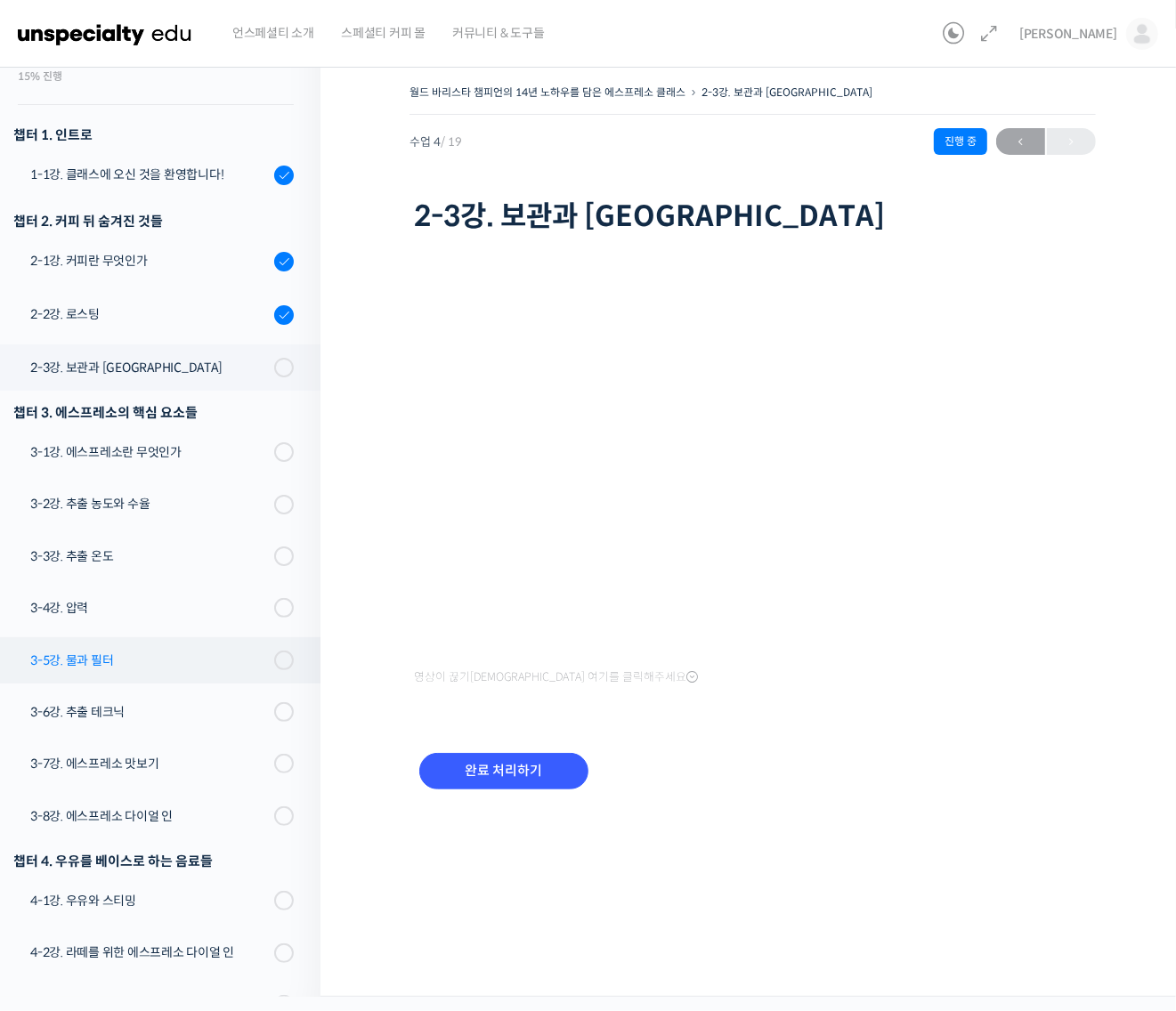
scroll to position [117, 0]
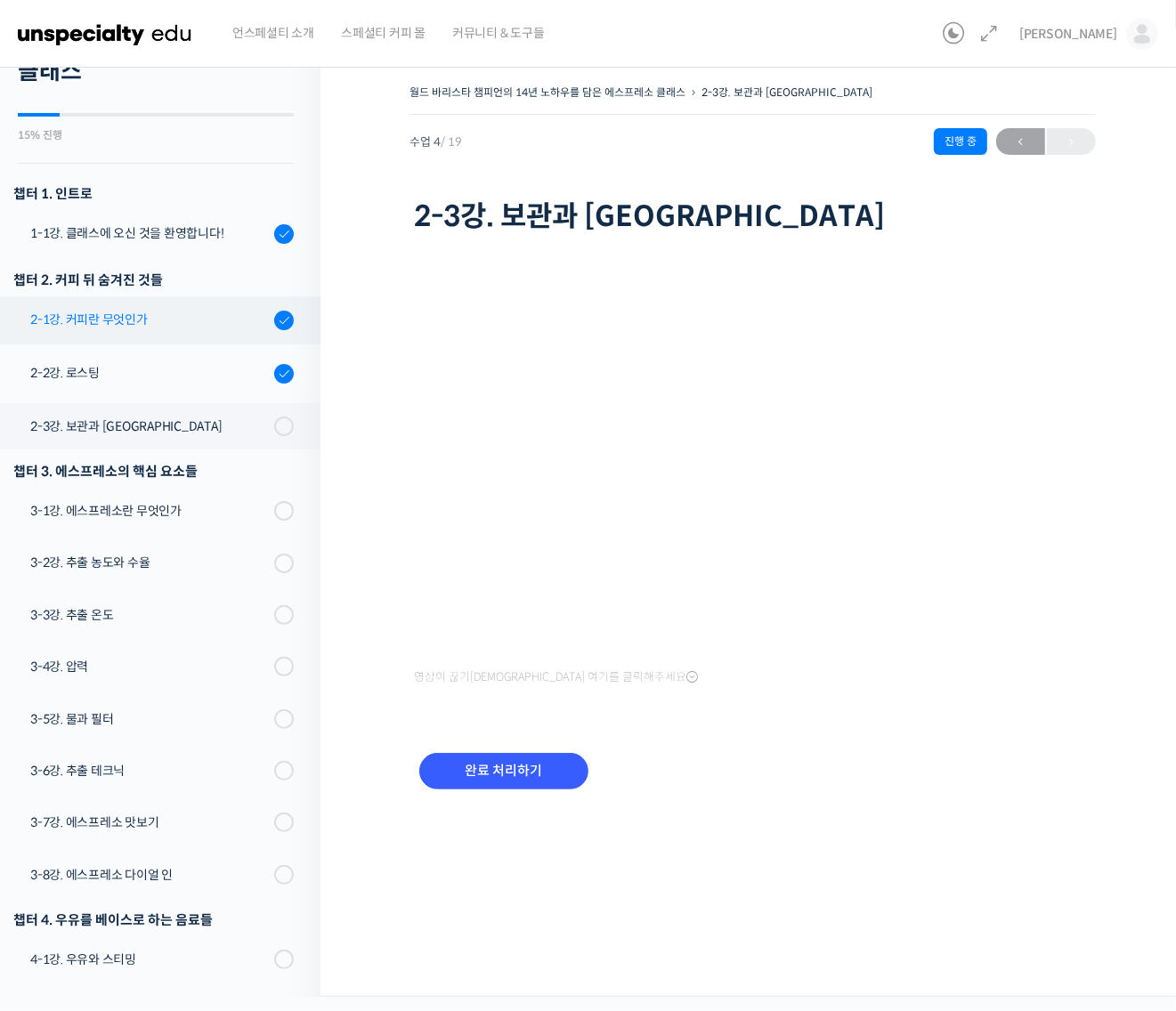
click at [202, 329] on link "2-1강. 커피란 무엇인가" at bounding box center [155, 321] width 329 height 48
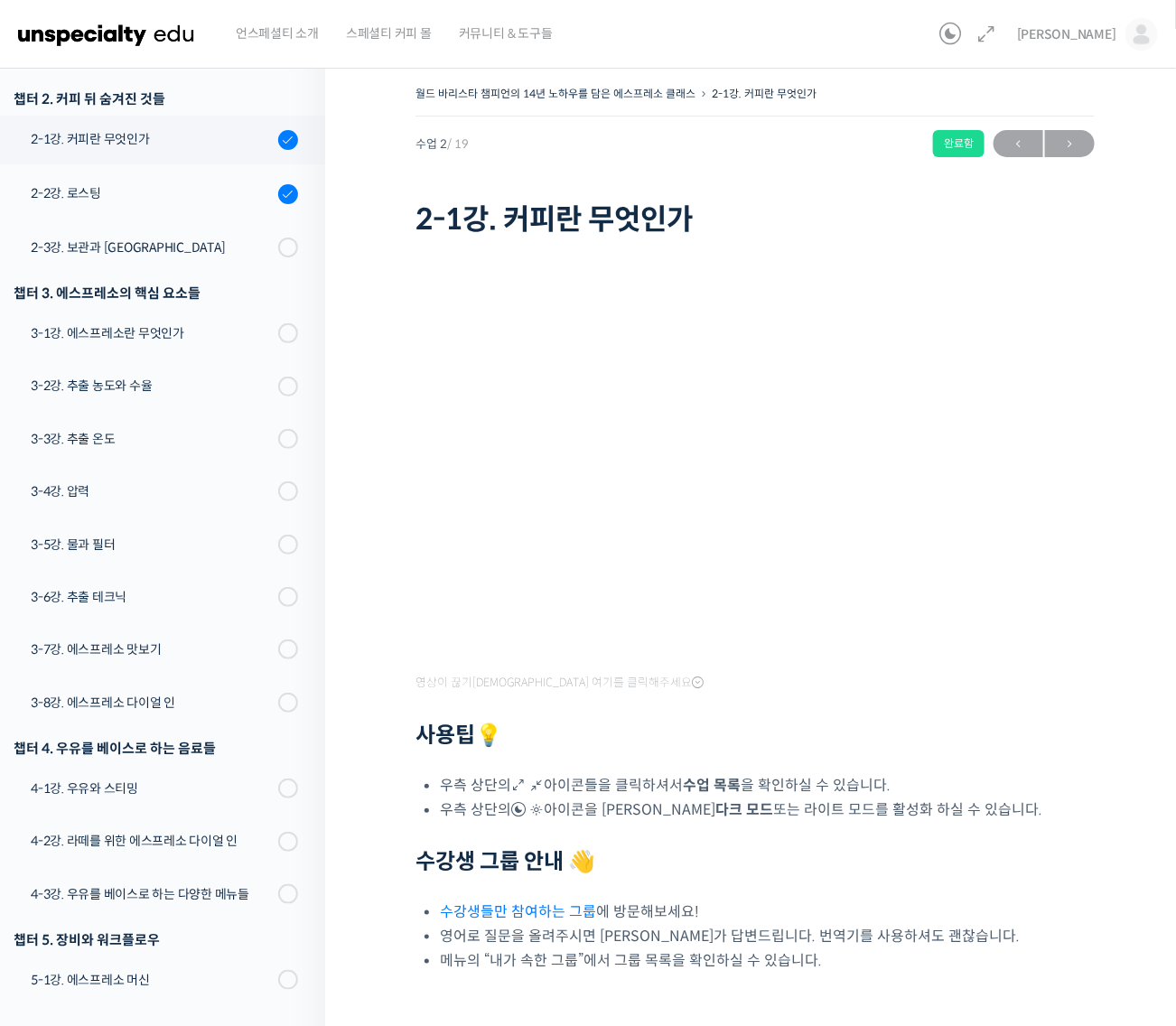
scroll to position [317, 0]
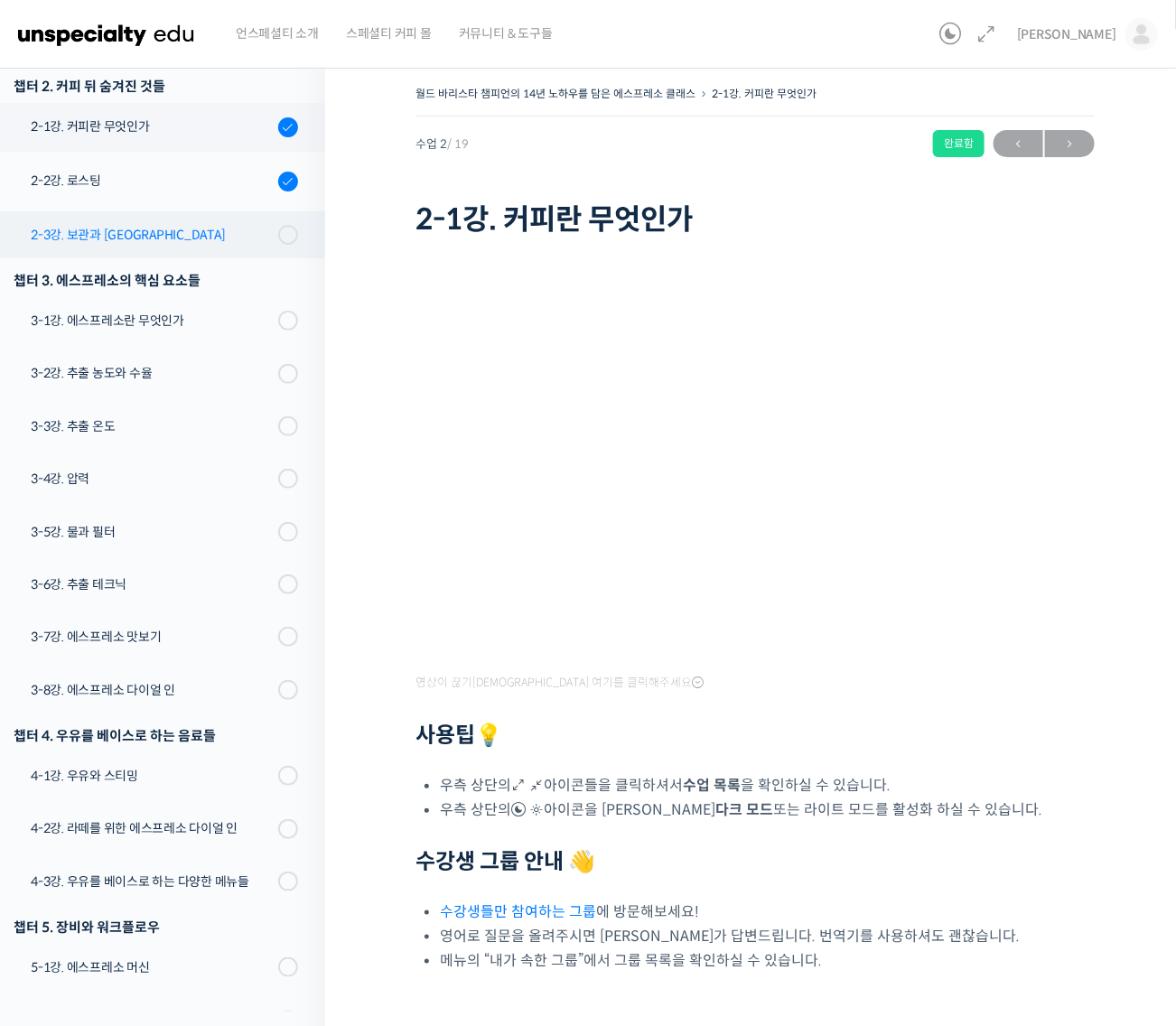
click at [199, 247] on link "2-3강. 보관과 [GEOGRAPHIC_DATA]" at bounding box center [158, 234] width 334 height 47
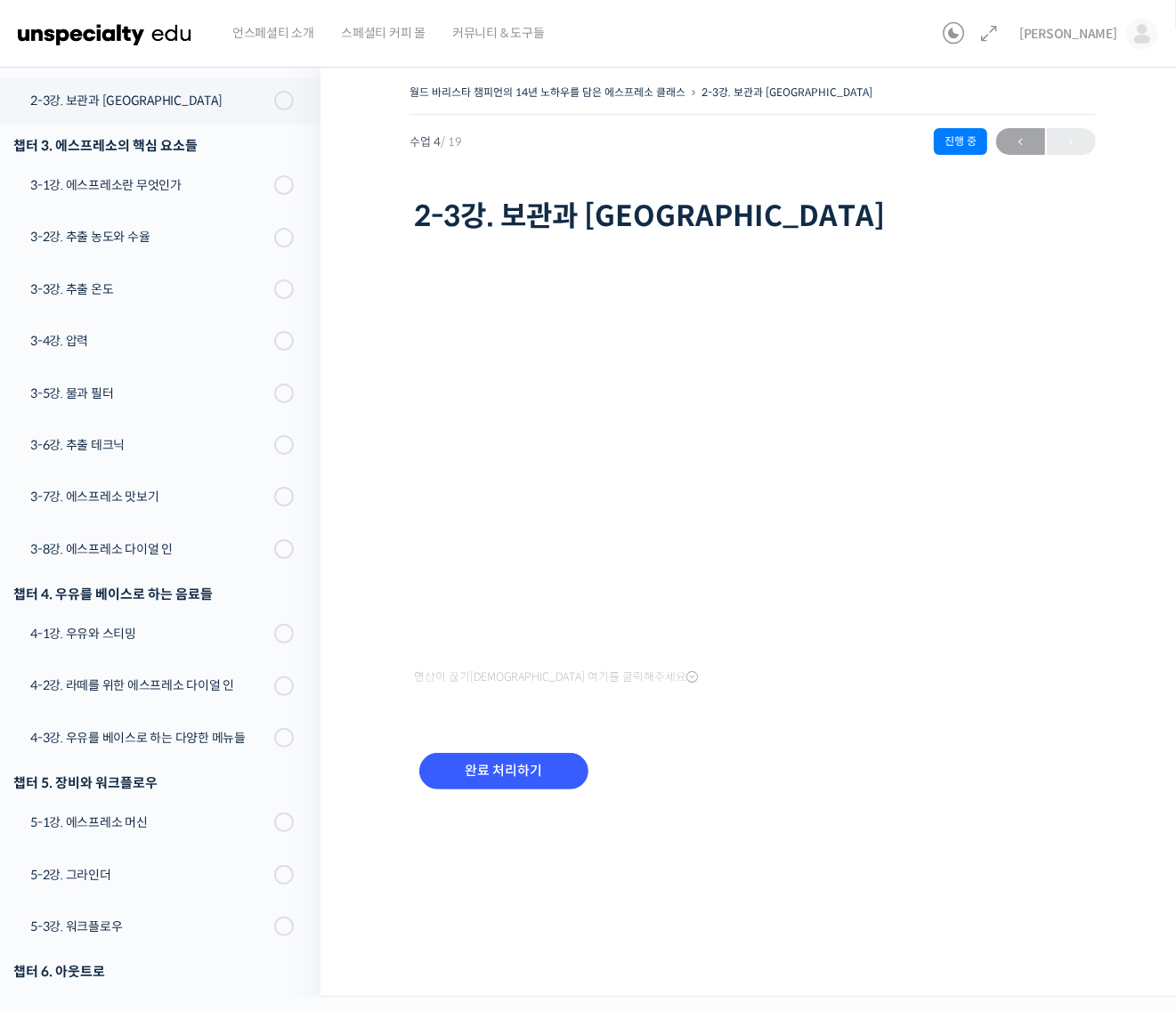
scroll to position [451, 0]
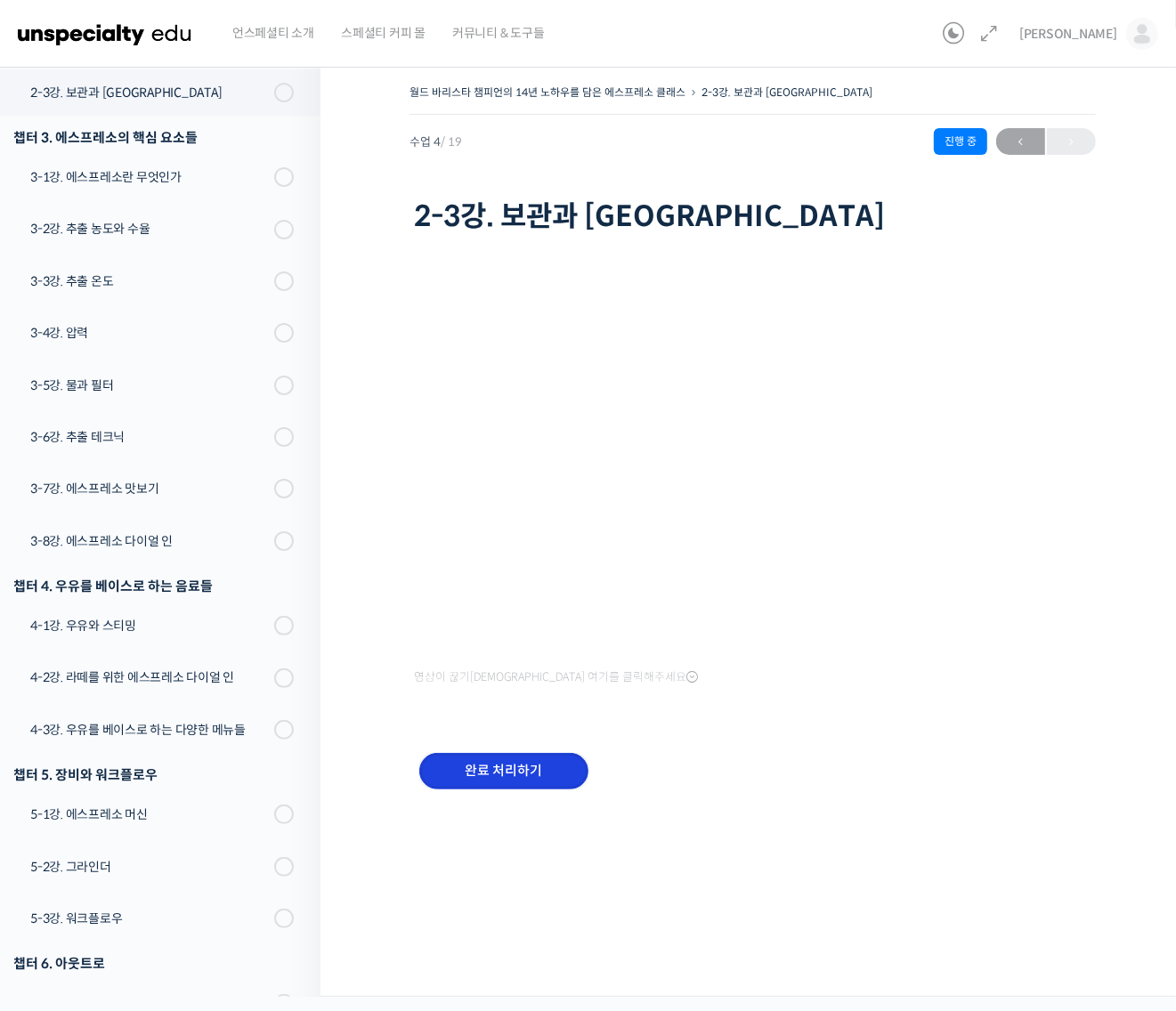
click at [561, 776] on input "완료 처리하기" at bounding box center [503, 770] width 169 height 36
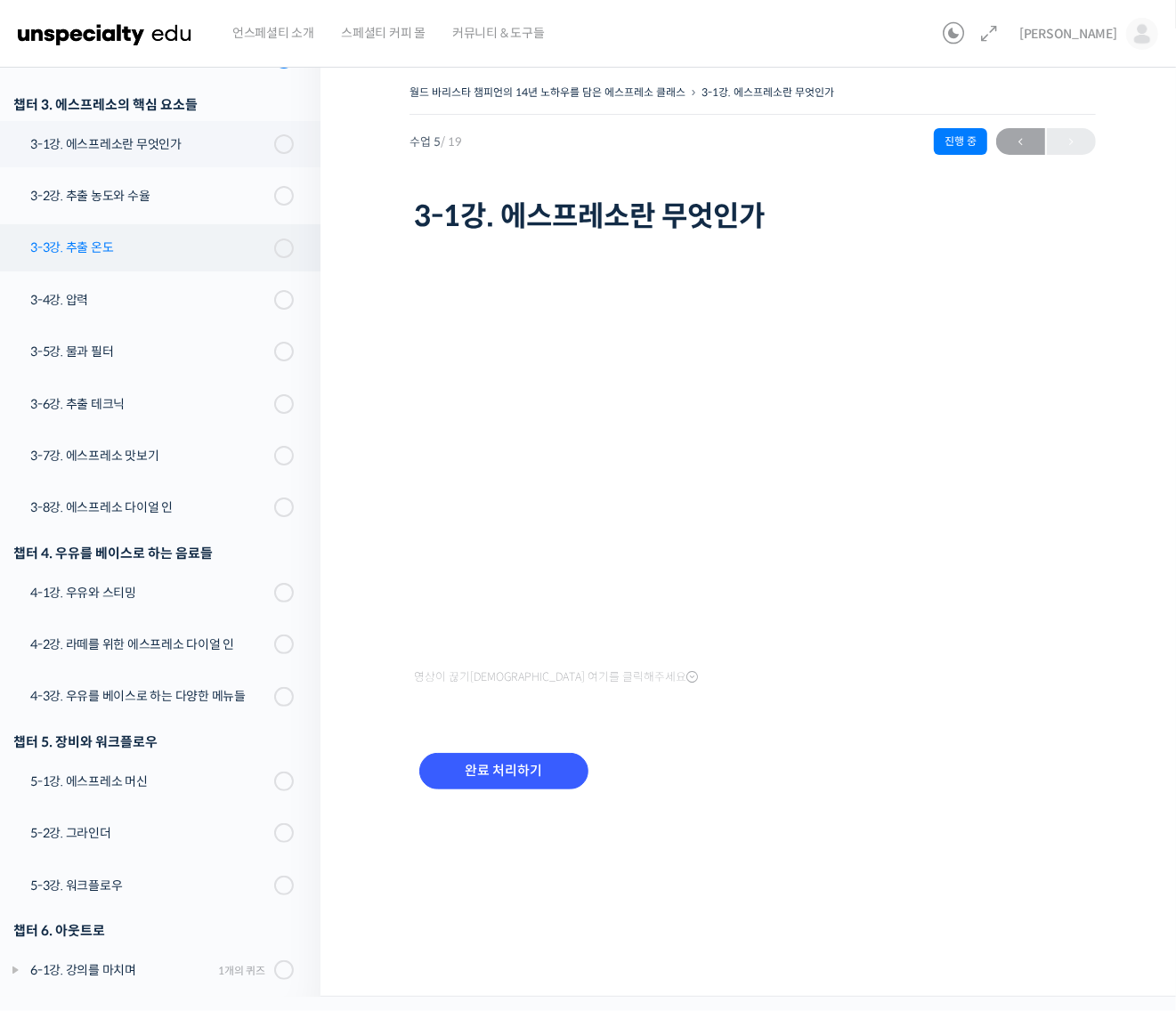
scroll to position [495, 0]
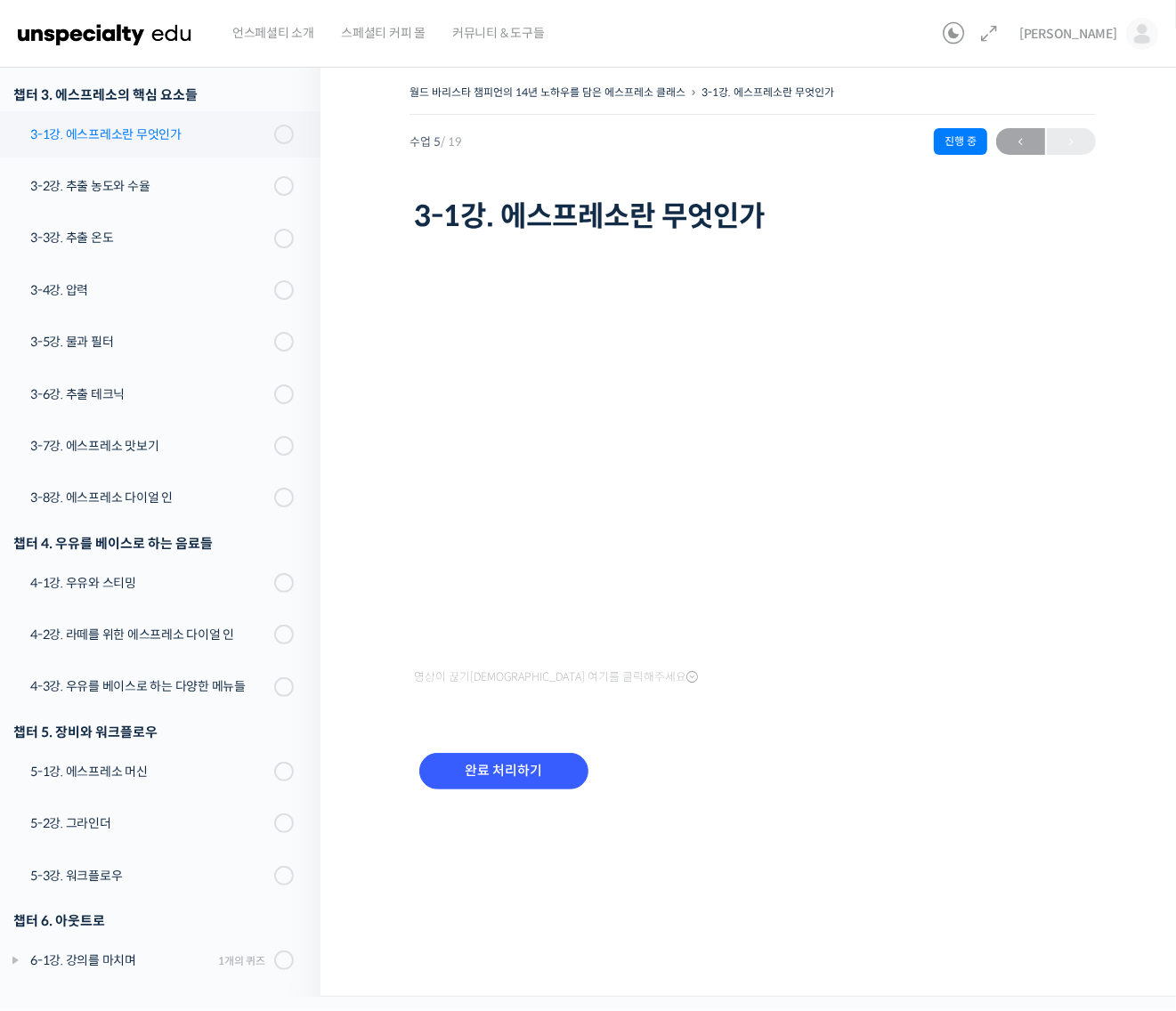
click at [224, 149] on link "3-1강. 에스프레소란 무엇인가" at bounding box center [155, 134] width 329 height 46
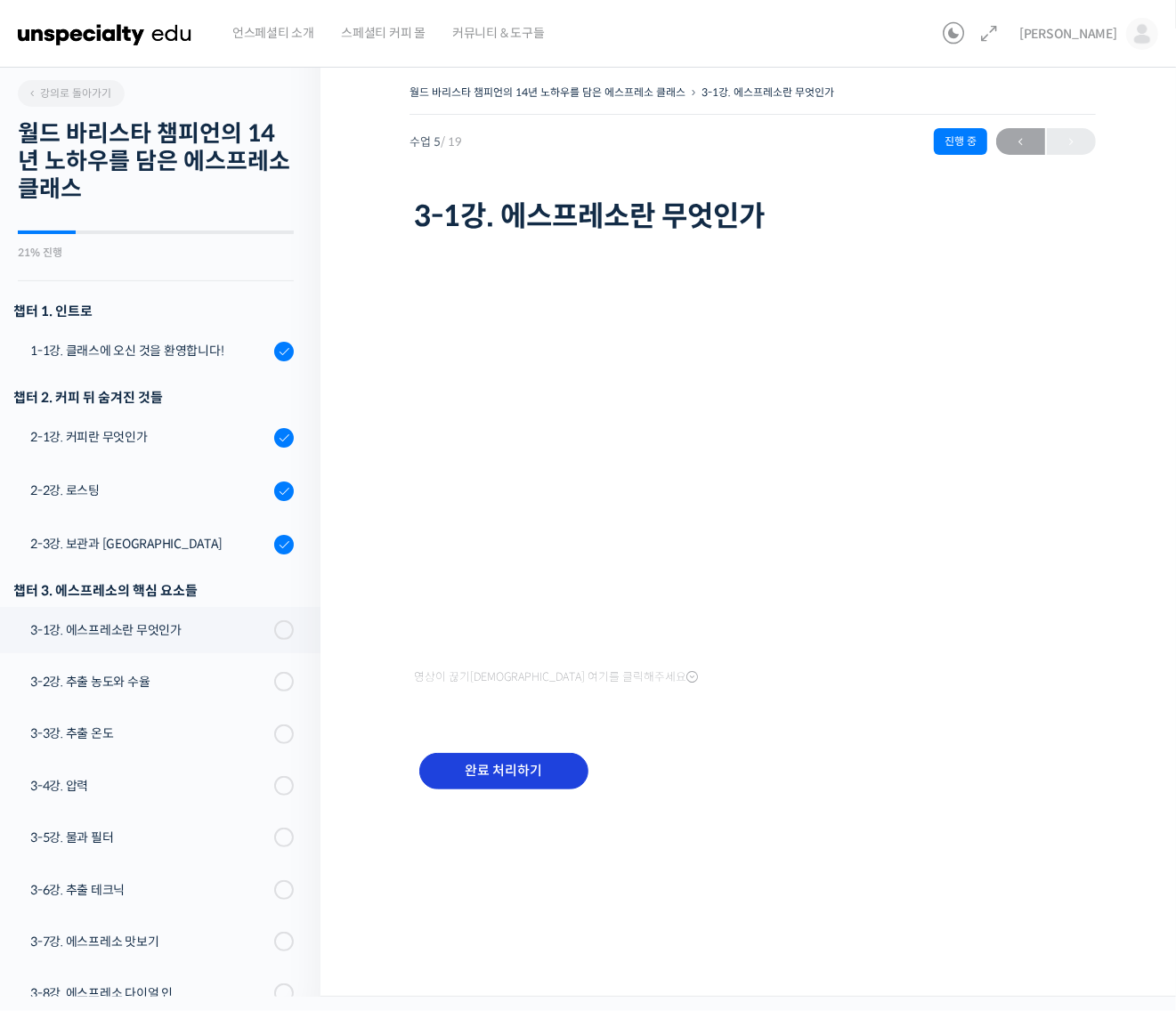
scroll to position [495, 0]
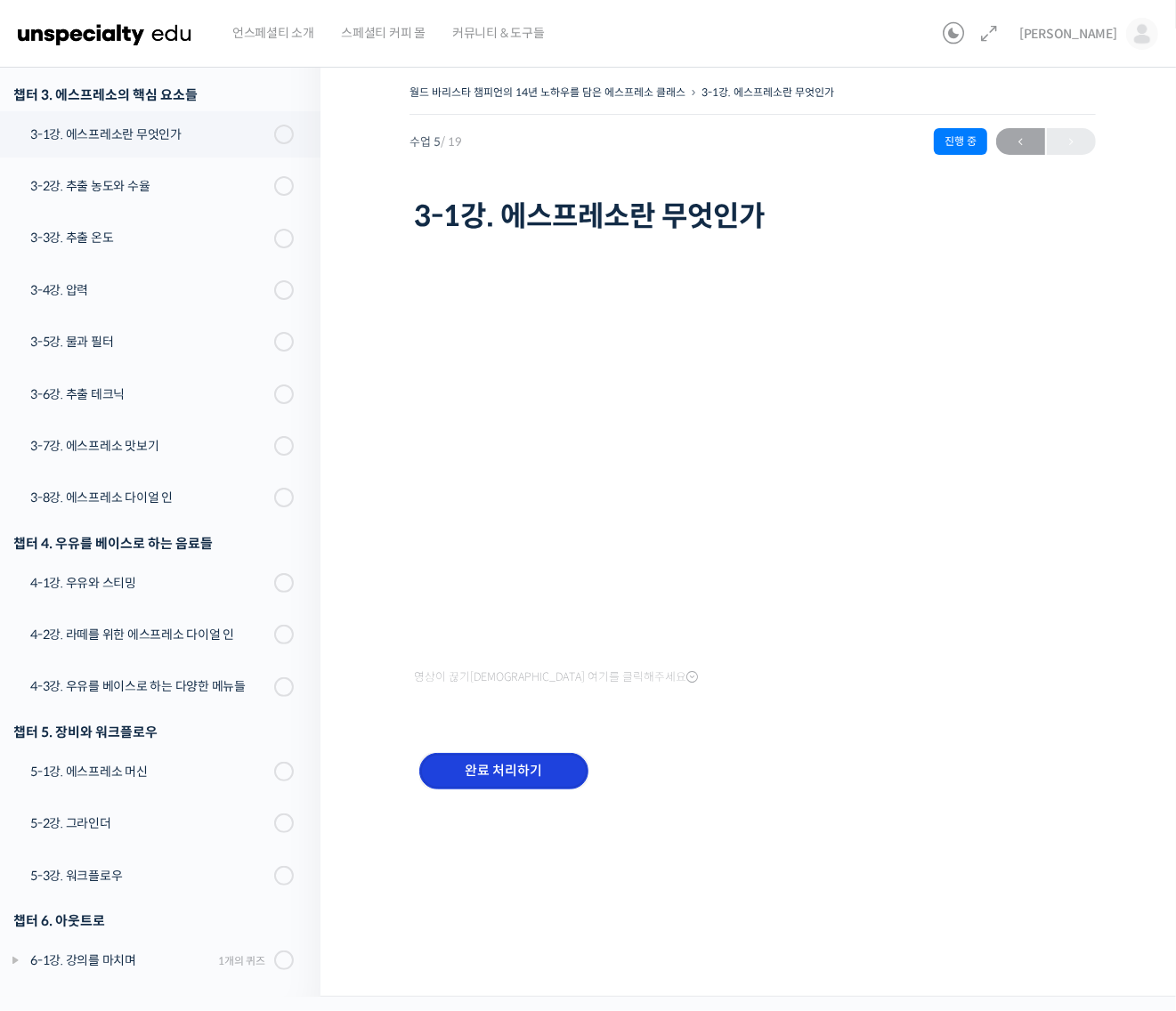
click at [543, 766] on input "완료 처리하기" at bounding box center [503, 770] width 169 height 36
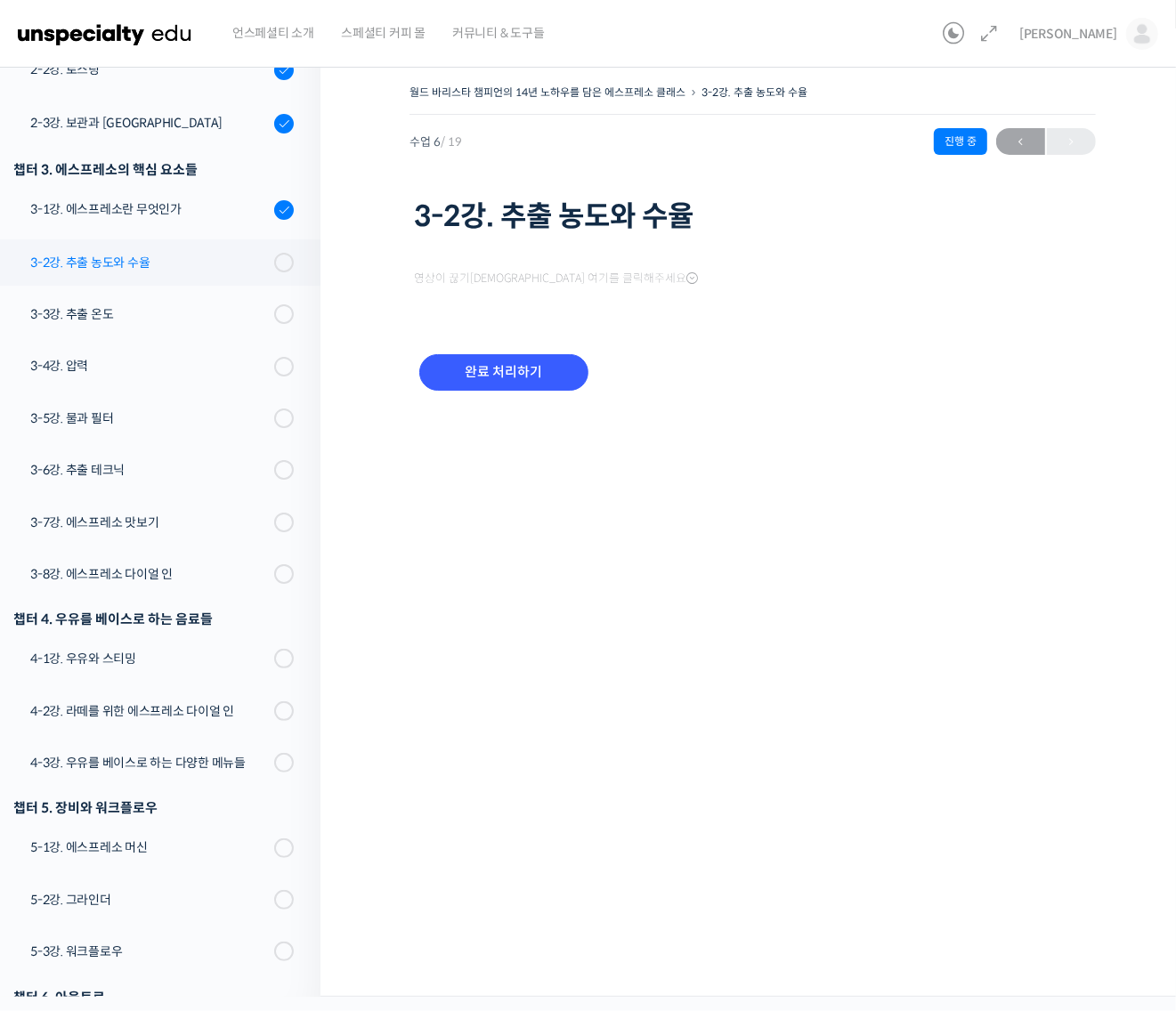
scroll to position [498, 0]
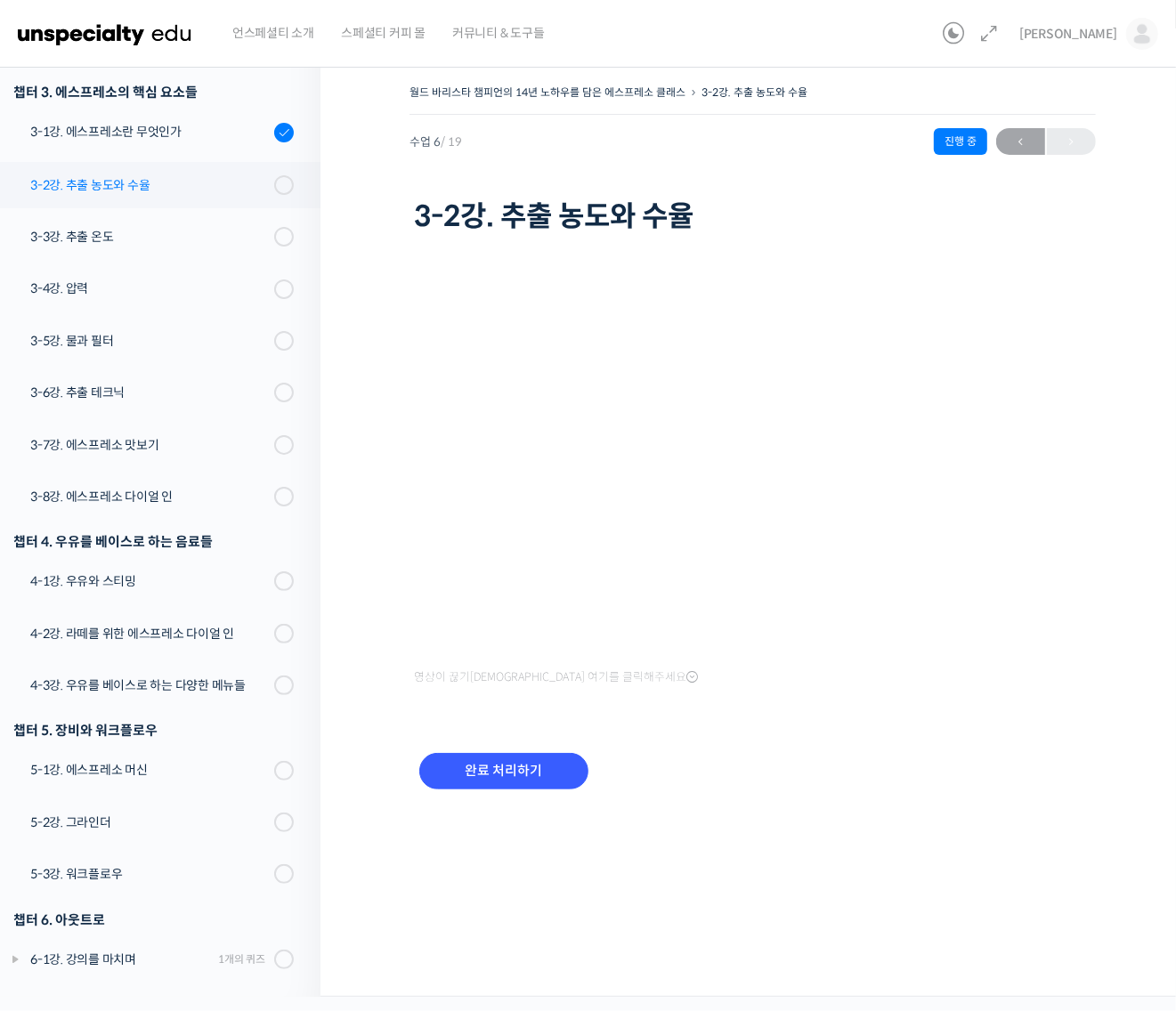
click at [129, 193] on div "3-2강. 추출 농도와 수율" at bounding box center [150, 185] width 239 height 19
click at [523, 761] on input "완료 처리하기" at bounding box center [503, 770] width 169 height 36
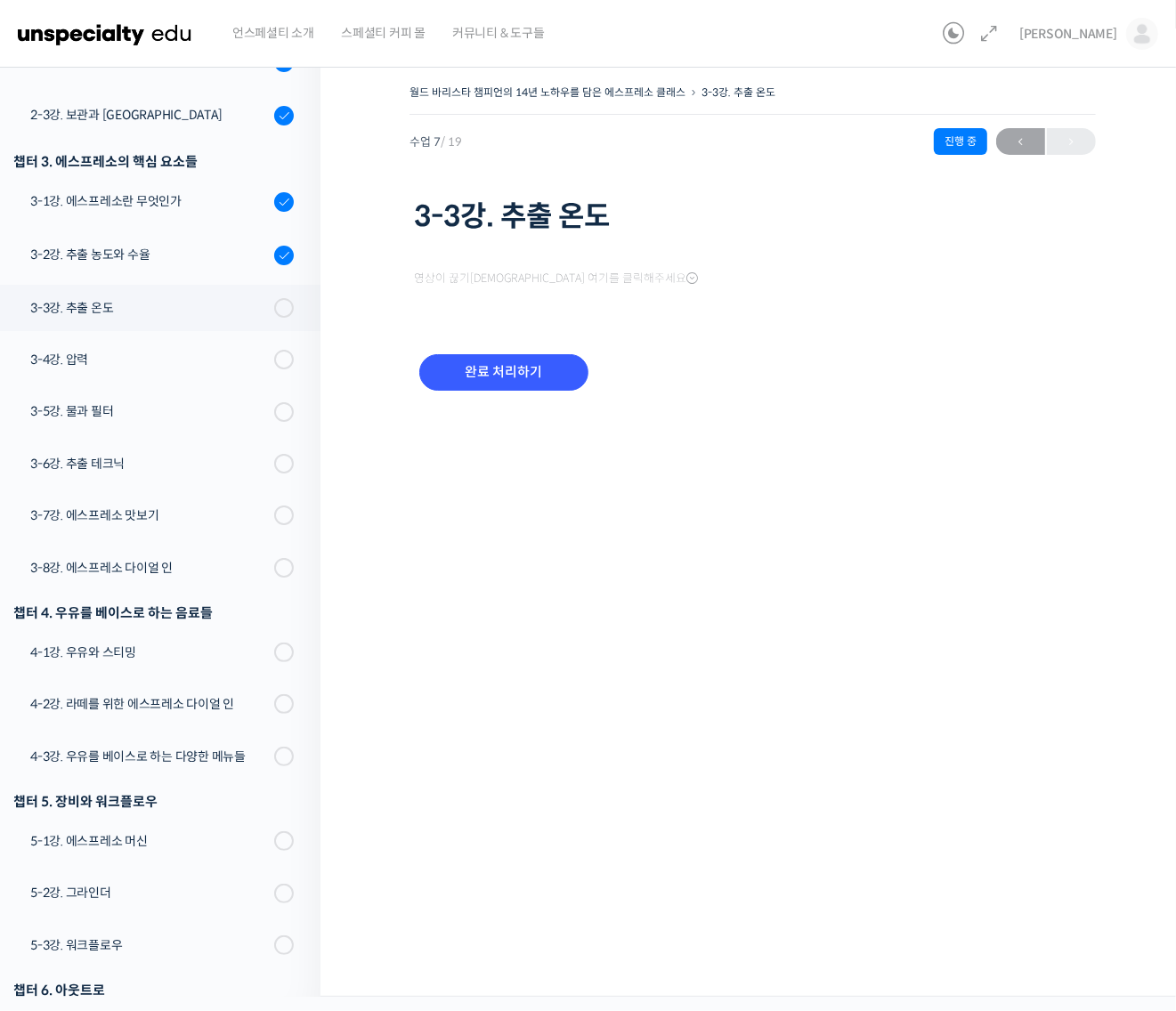
scroll to position [499, 0]
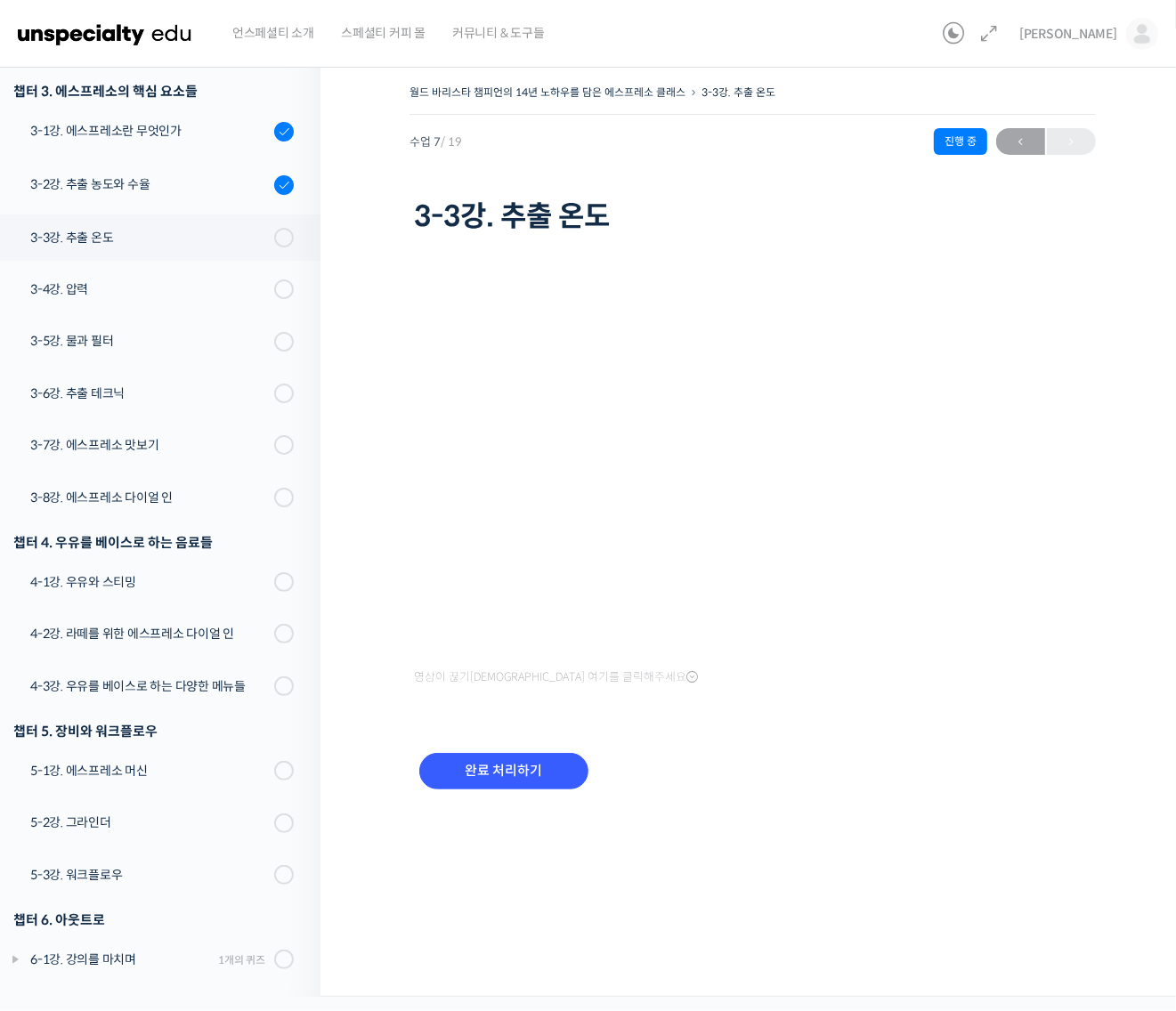
click at [174, 240] on div "3-3강. 추출 온도" at bounding box center [150, 237] width 239 height 19
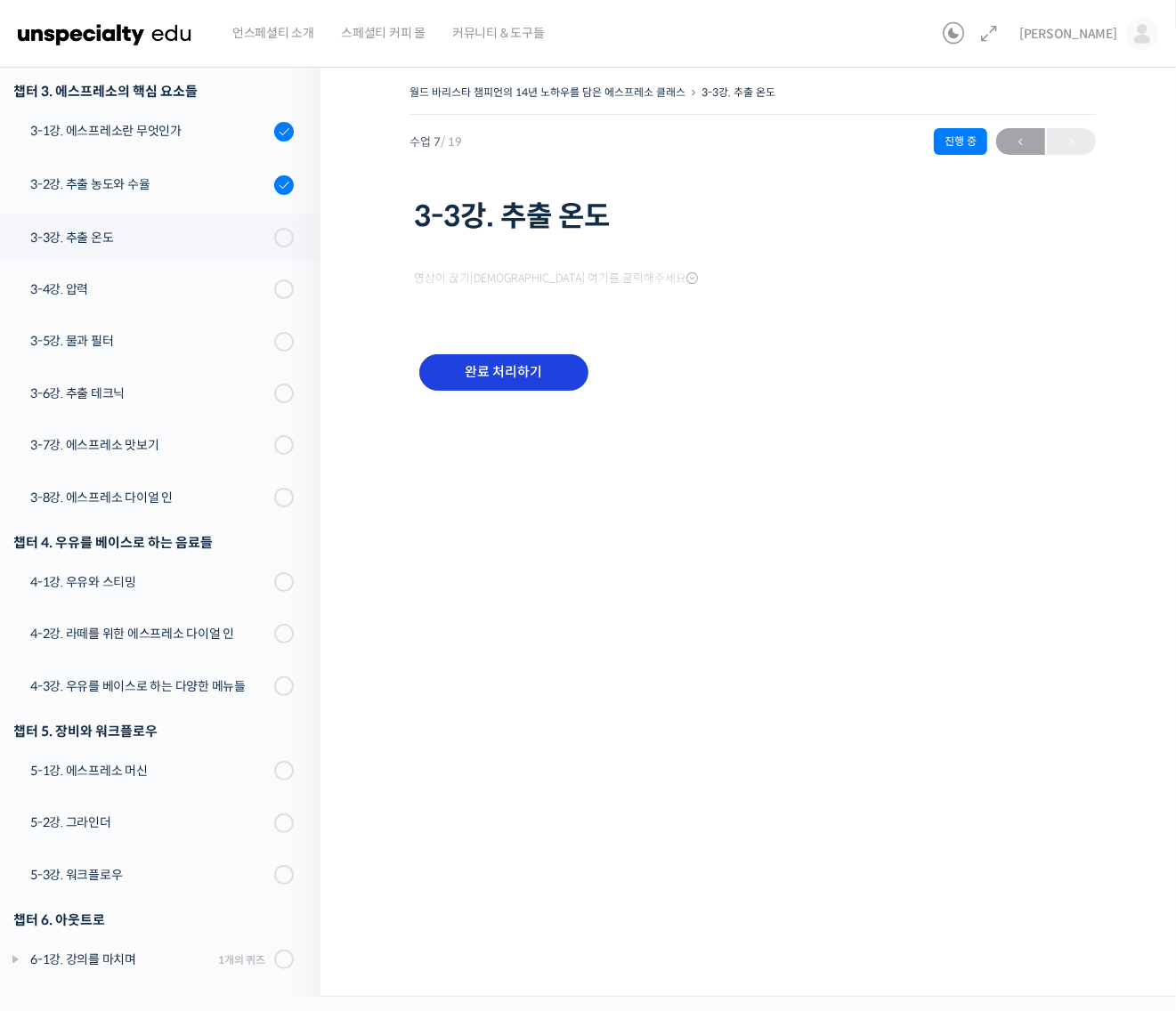
scroll to position [499, 0]
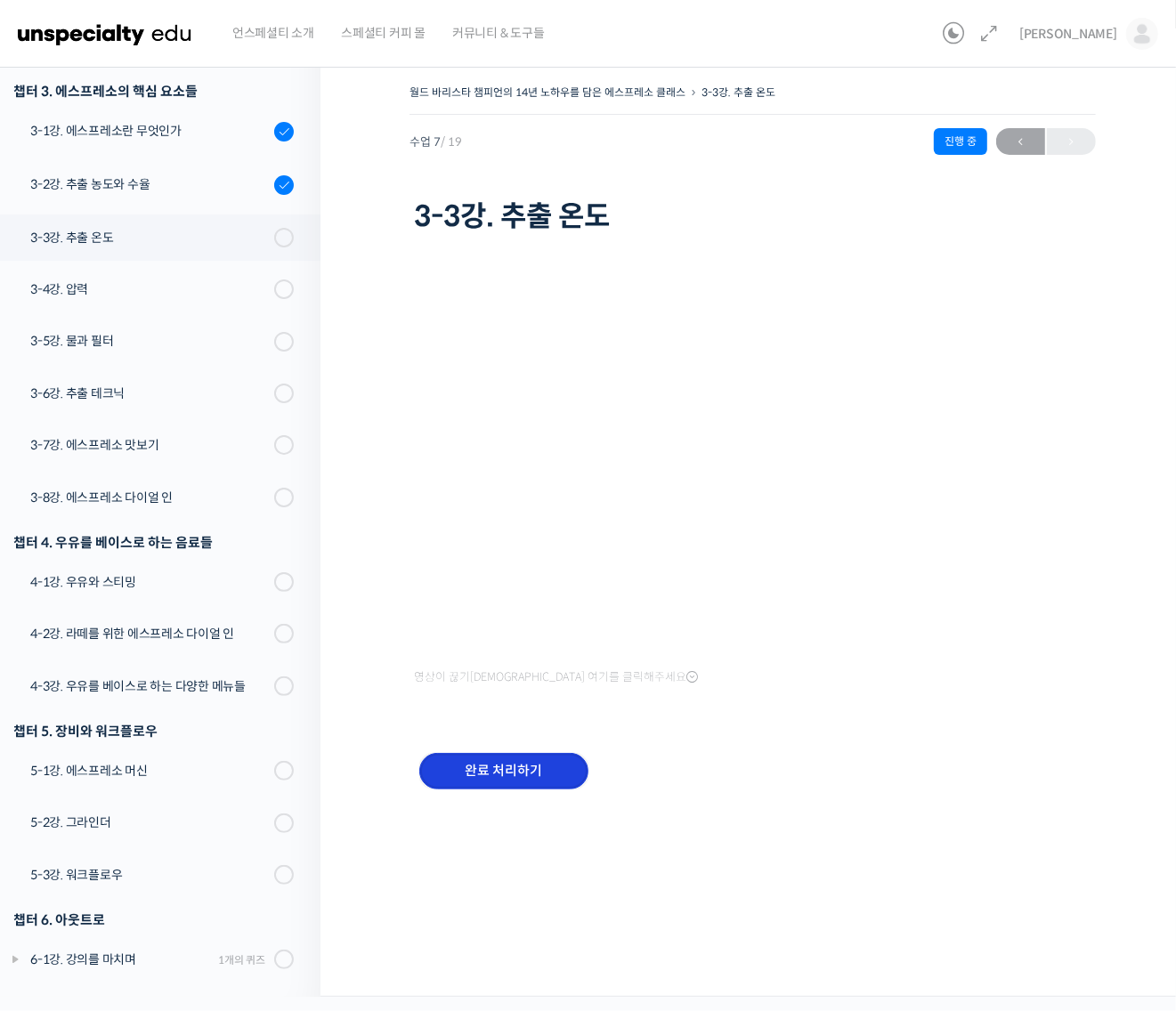
click at [533, 761] on input "완료 처리하기" at bounding box center [503, 770] width 169 height 36
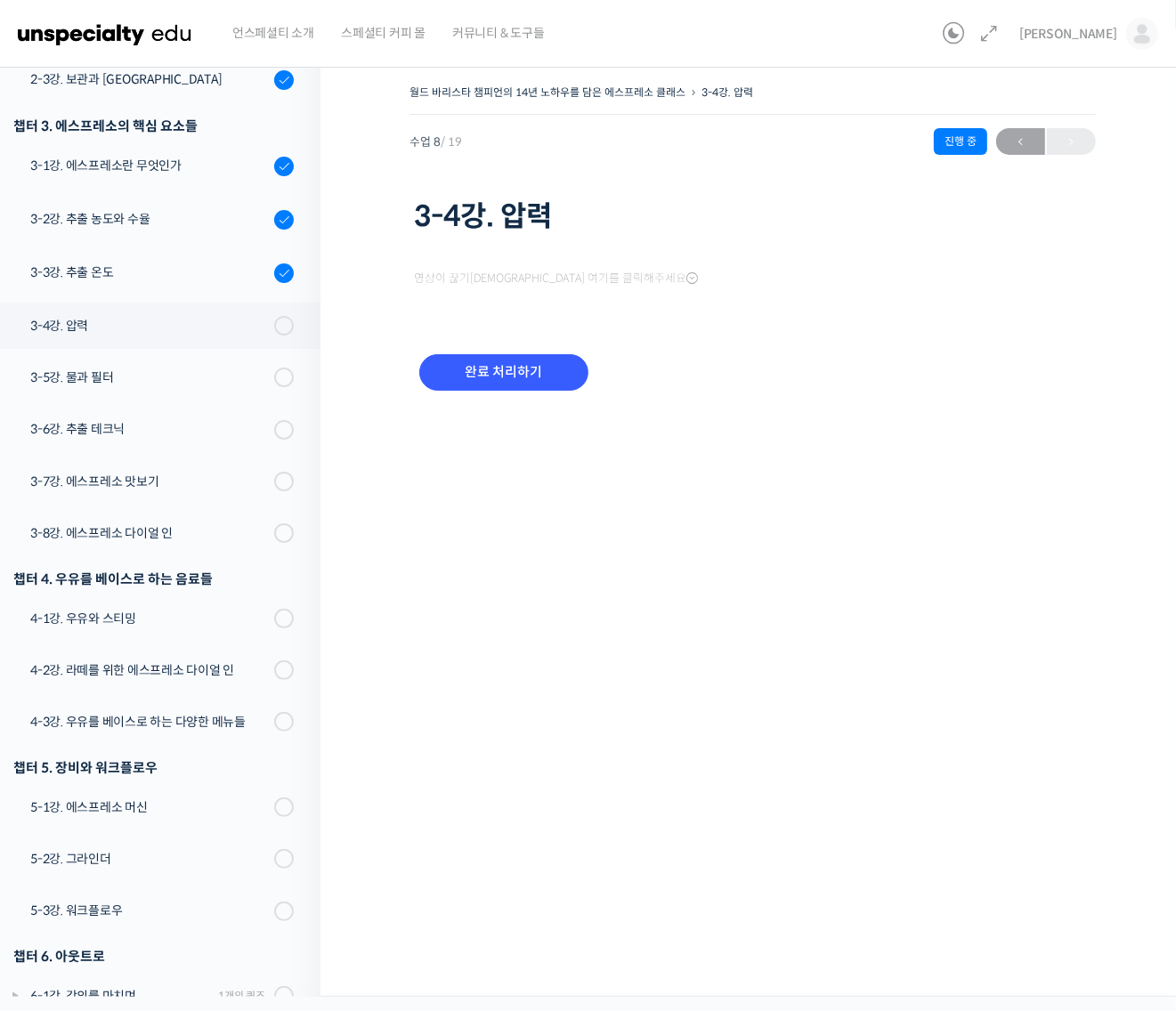
scroll to position [500, 0]
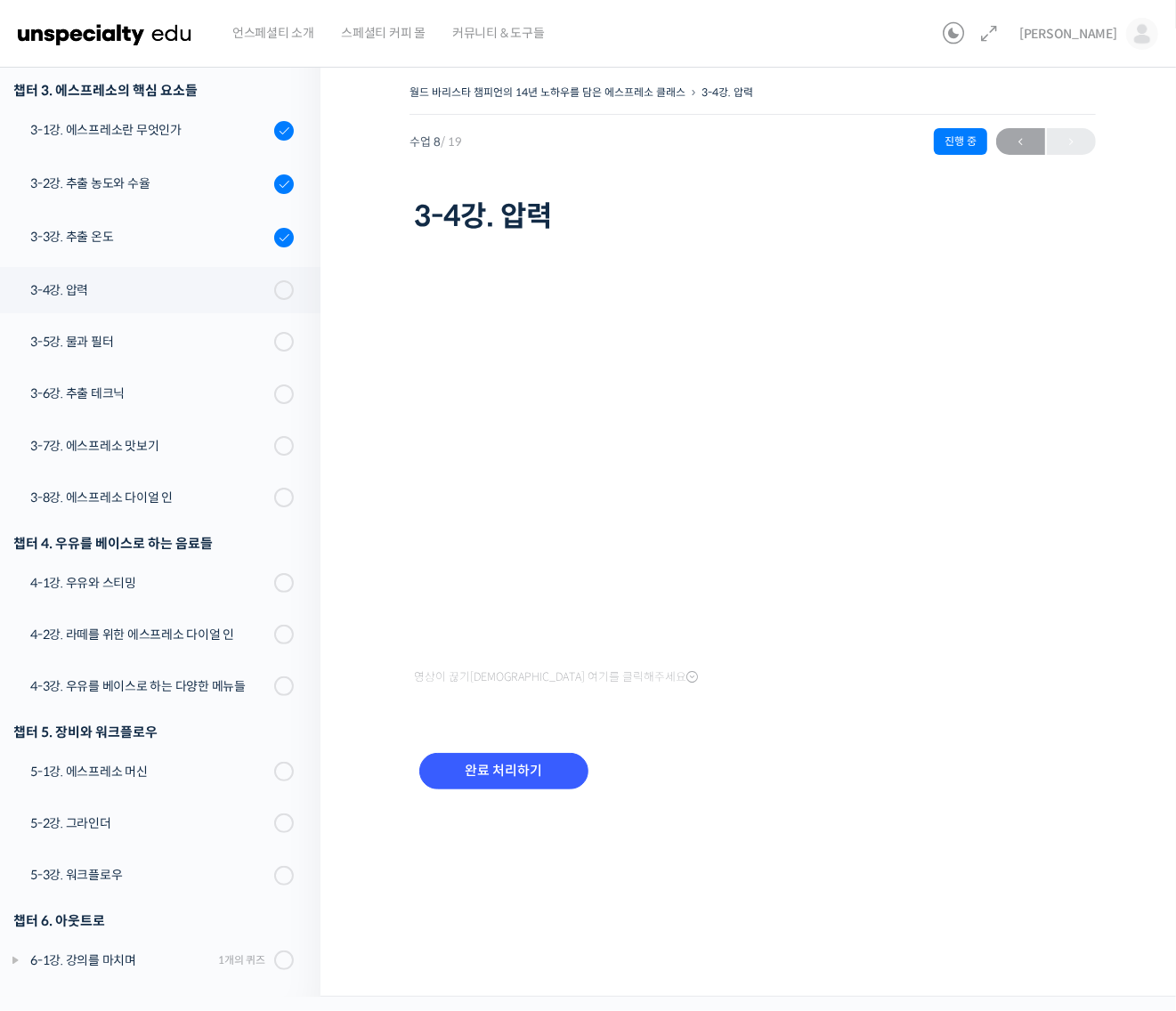
click at [238, 286] on div "3-4강. 압력" at bounding box center [150, 289] width 239 height 19
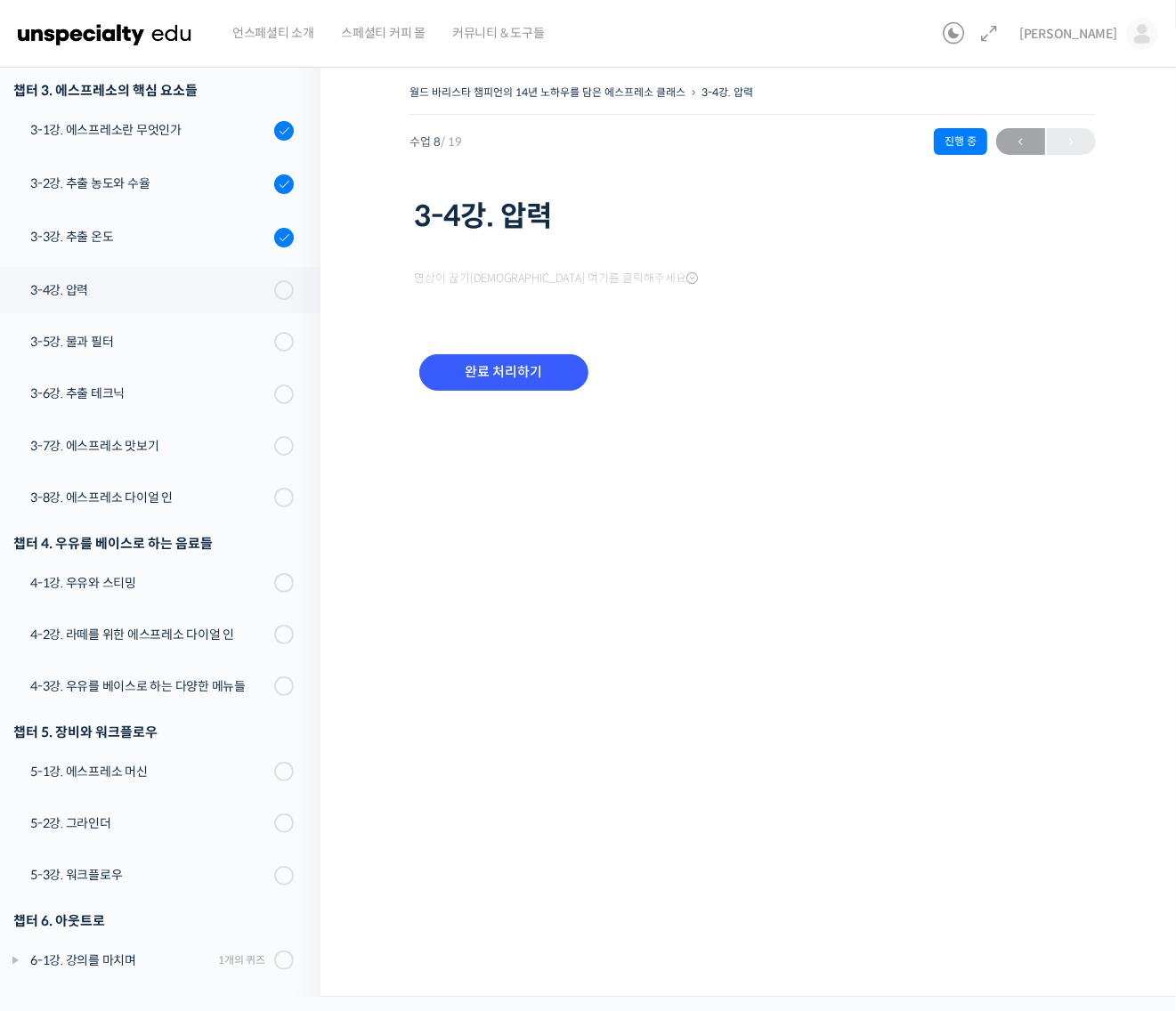
scroll to position [500, 0]
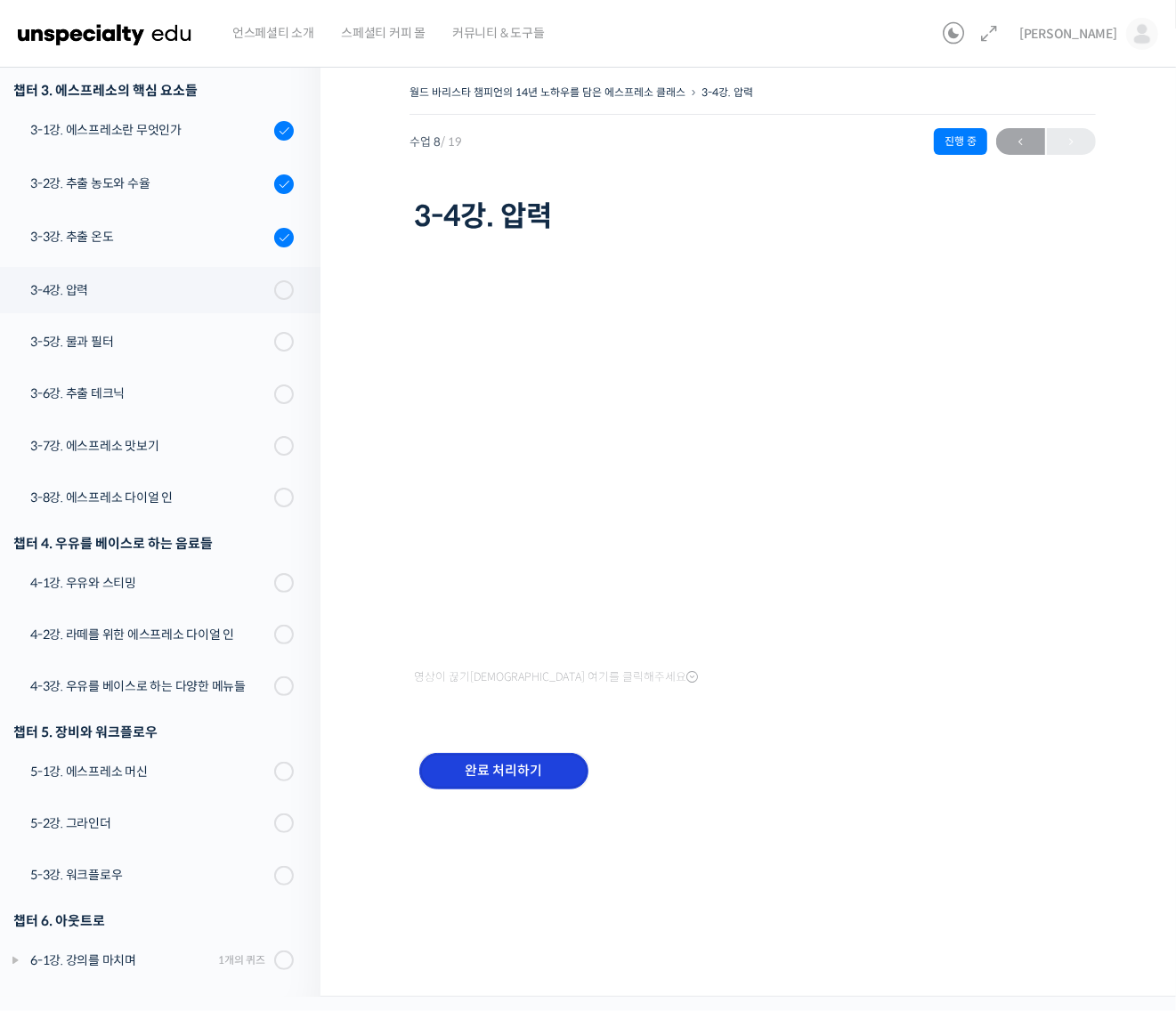
click at [531, 767] on input "완료 처리하기" at bounding box center [503, 770] width 169 height 36
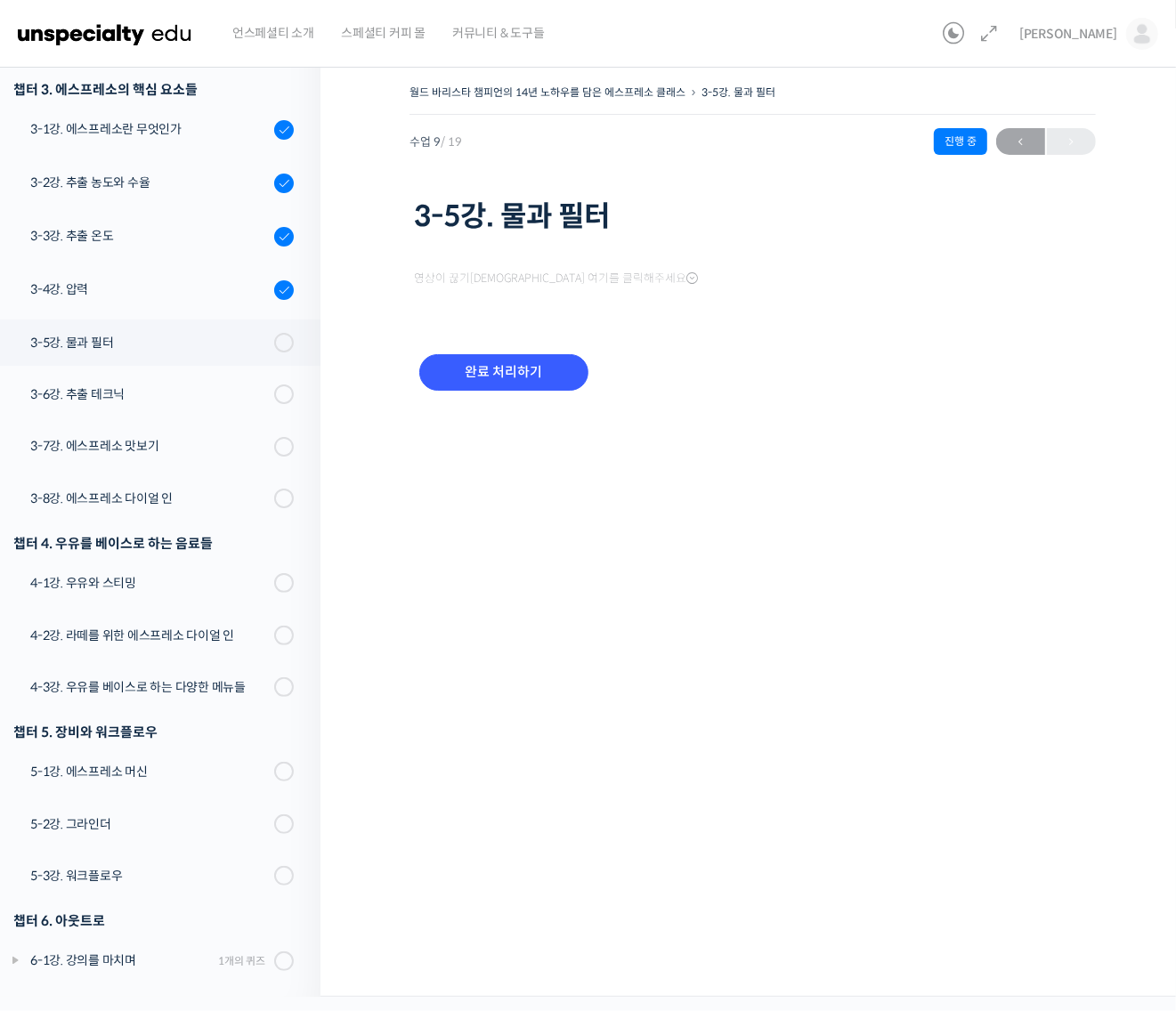
scroll to position [501, 0]
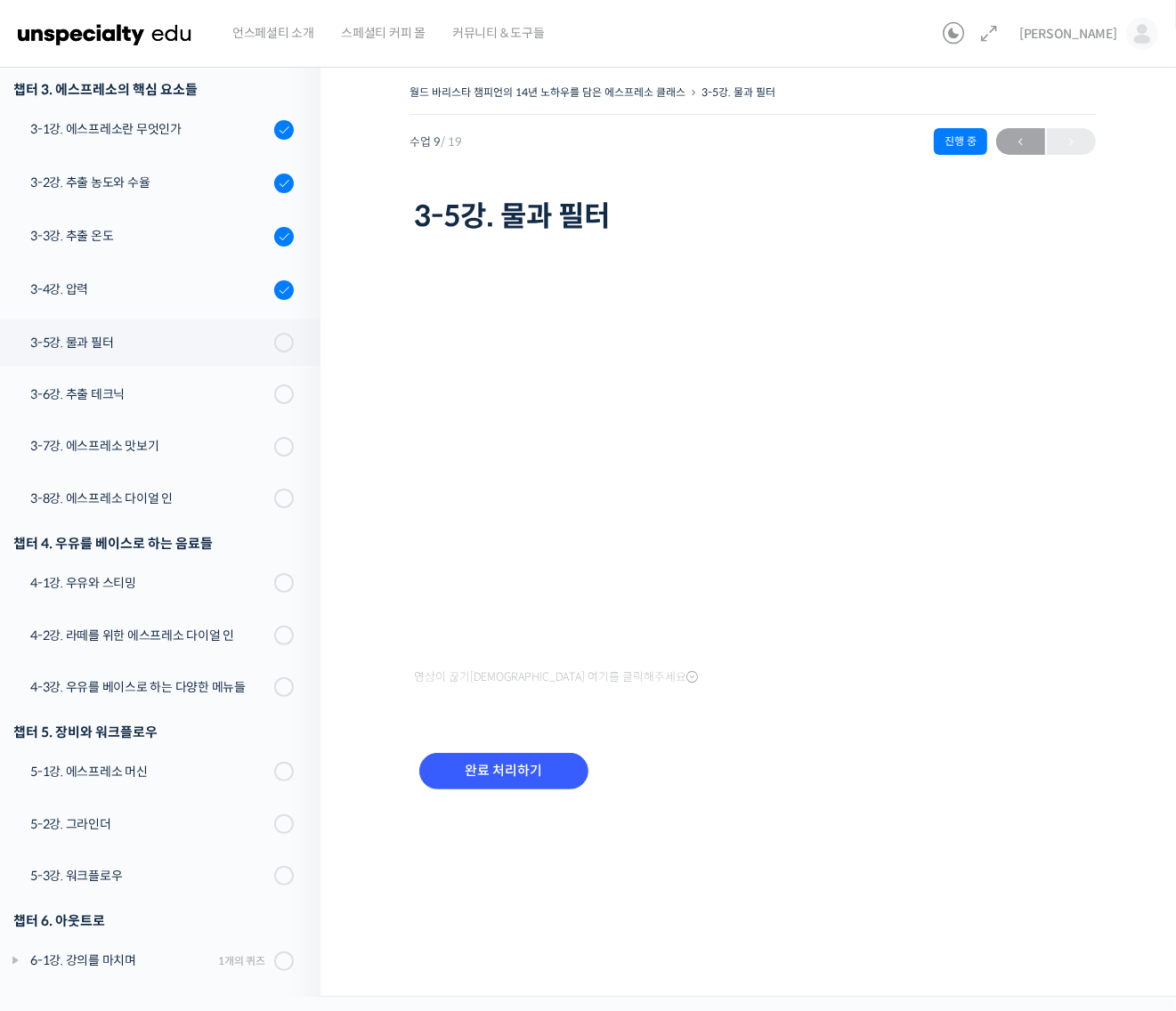
click at [238, 346] on div "3-5강. 물과 필터" at bounding box center [150, 342] width 239 height 19
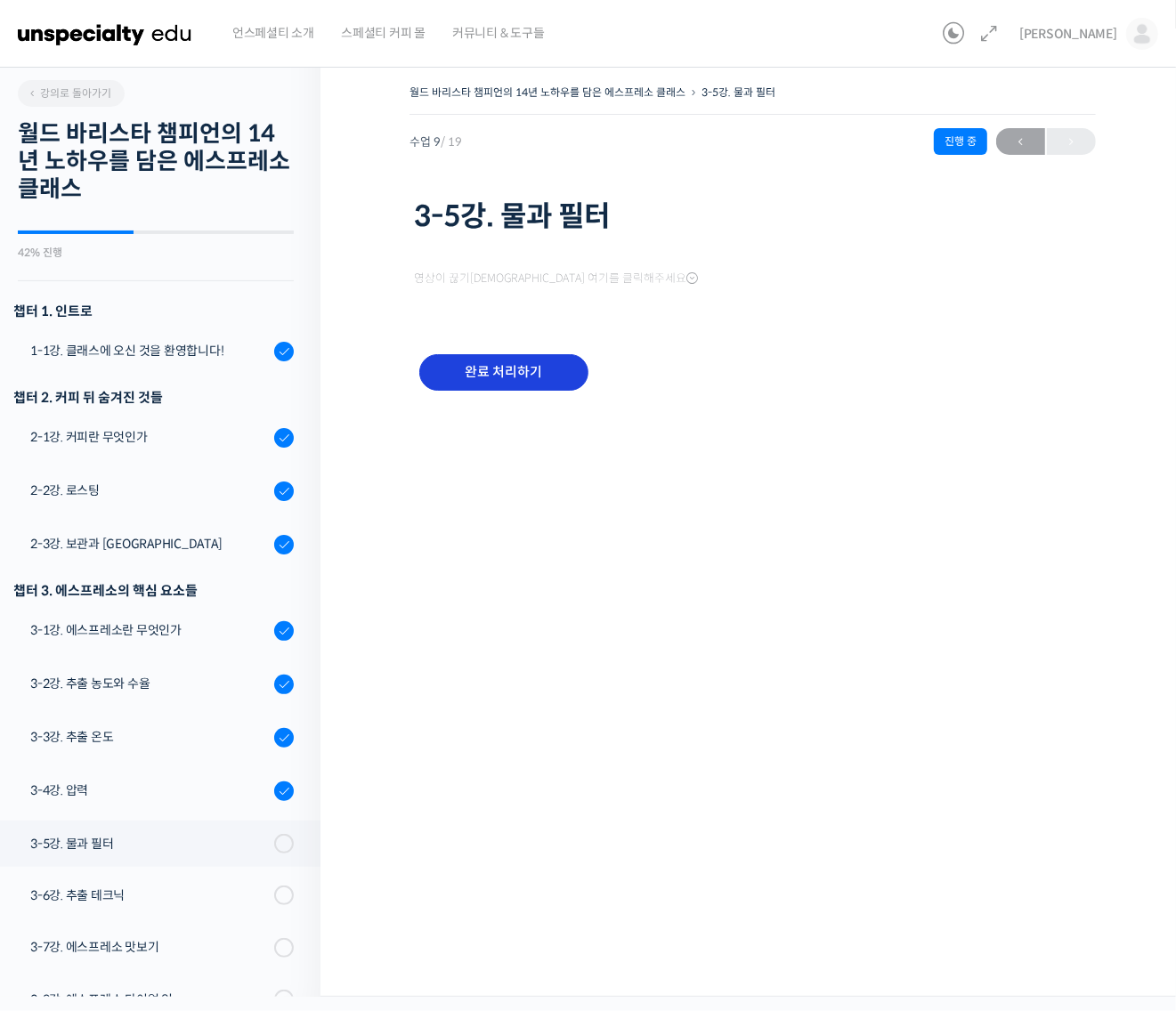
scroll to position [501, 0]
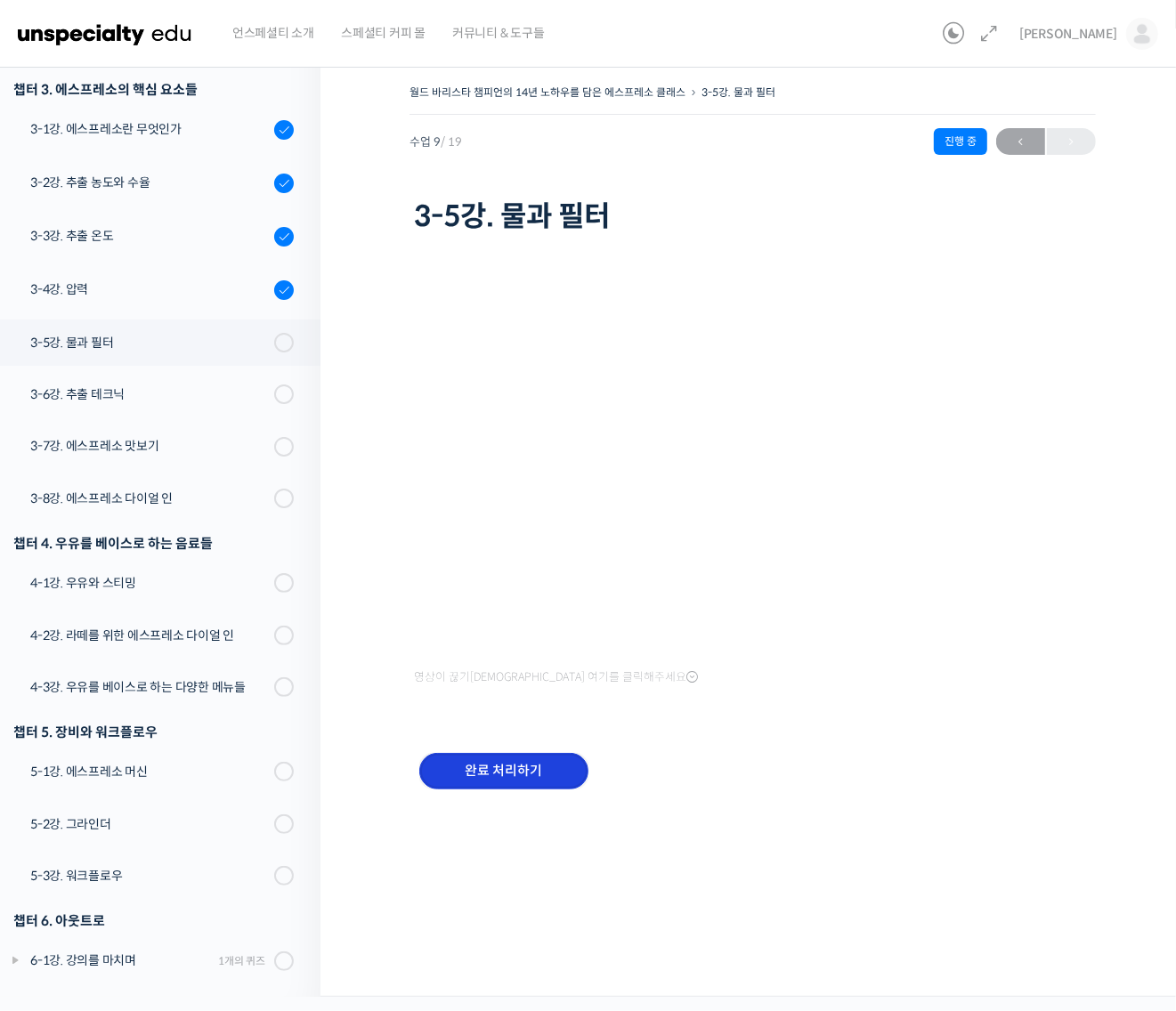
click at [543, 775] on input "완료 처리하기" at bounding box center [503, 770] width 169 height 36
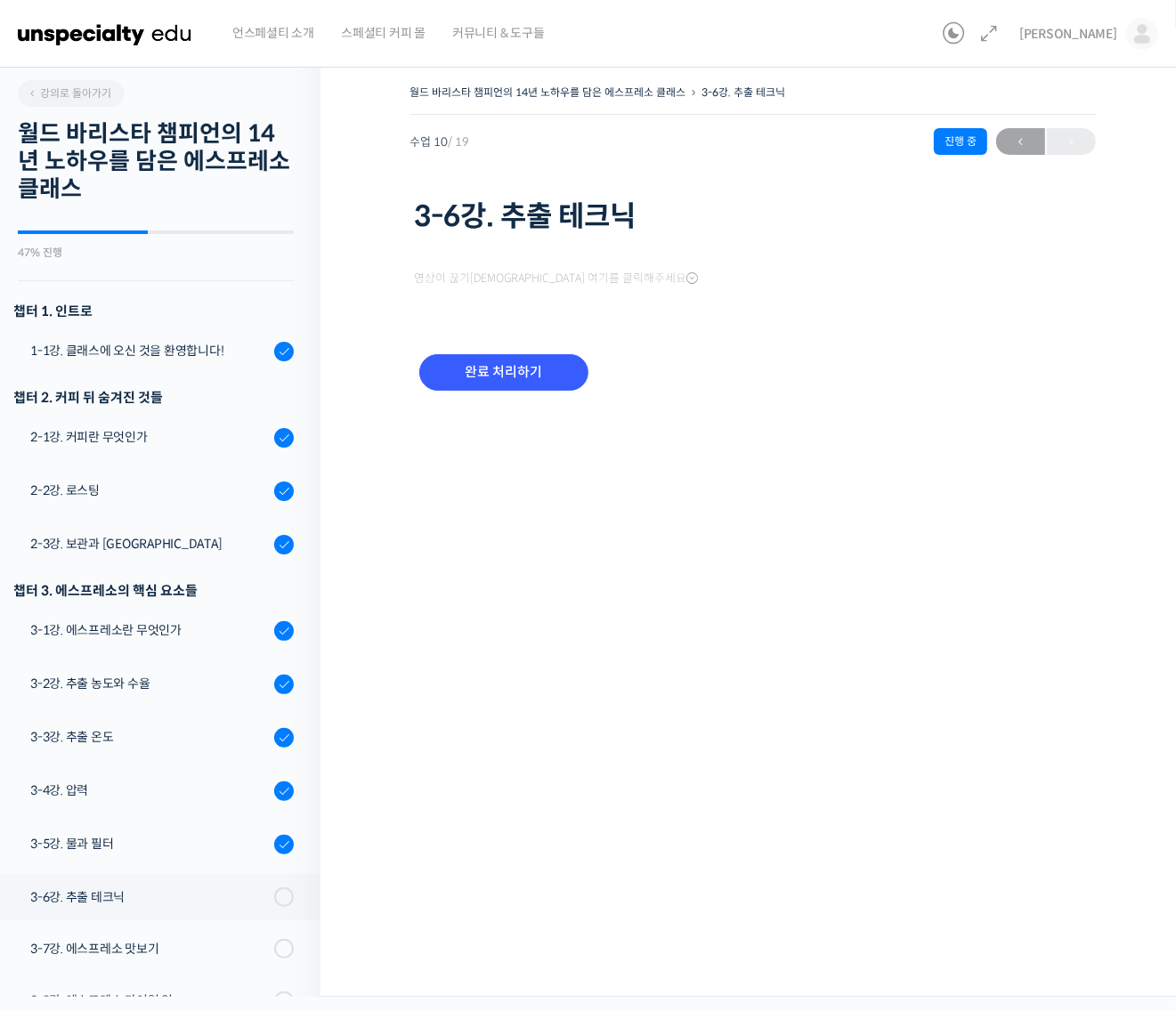
scroll to position [504, 0]
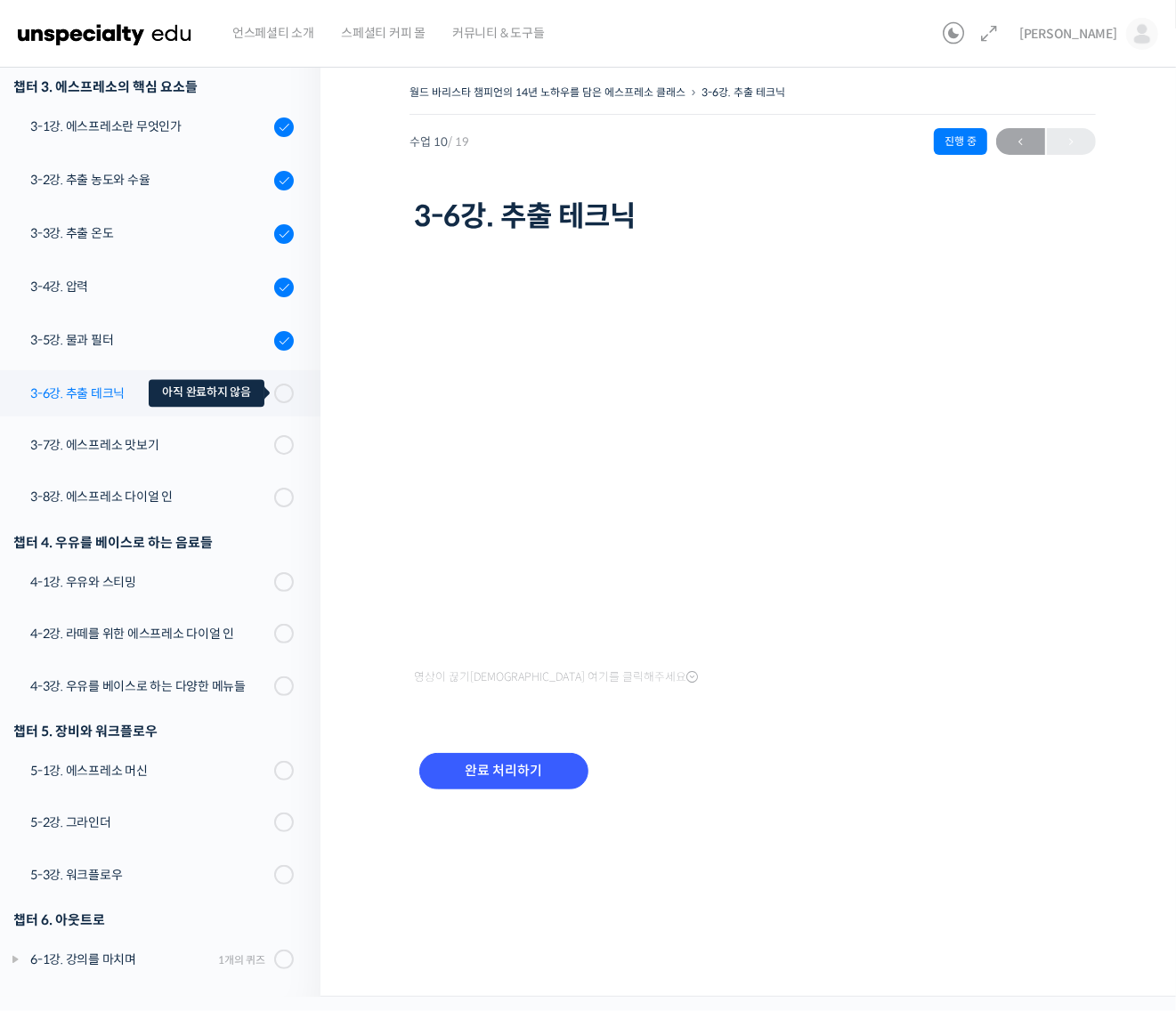
click at [284, 384] on span at bounding box center [288, 393] width 10 height 19
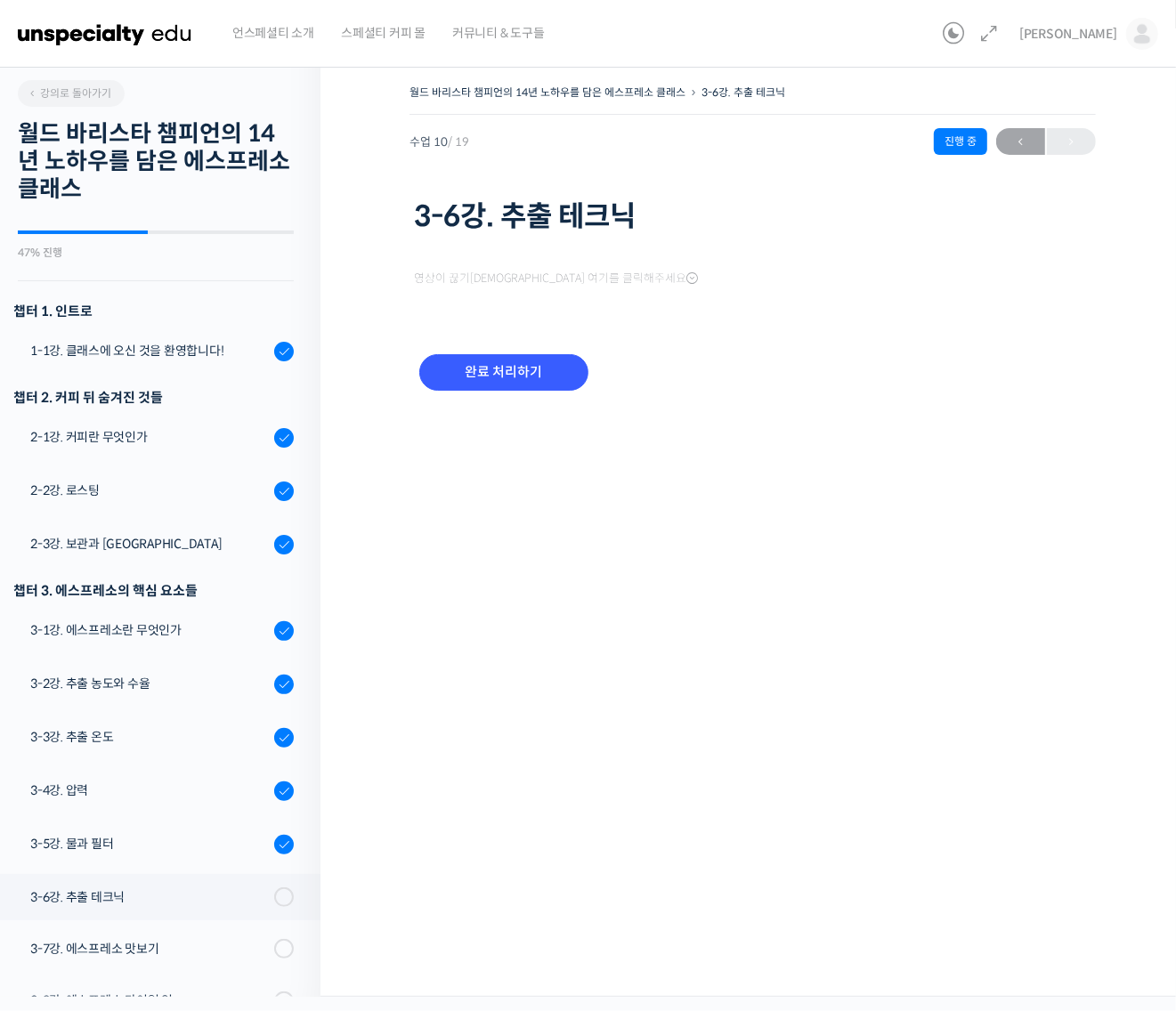
scroll to position [504, 0]
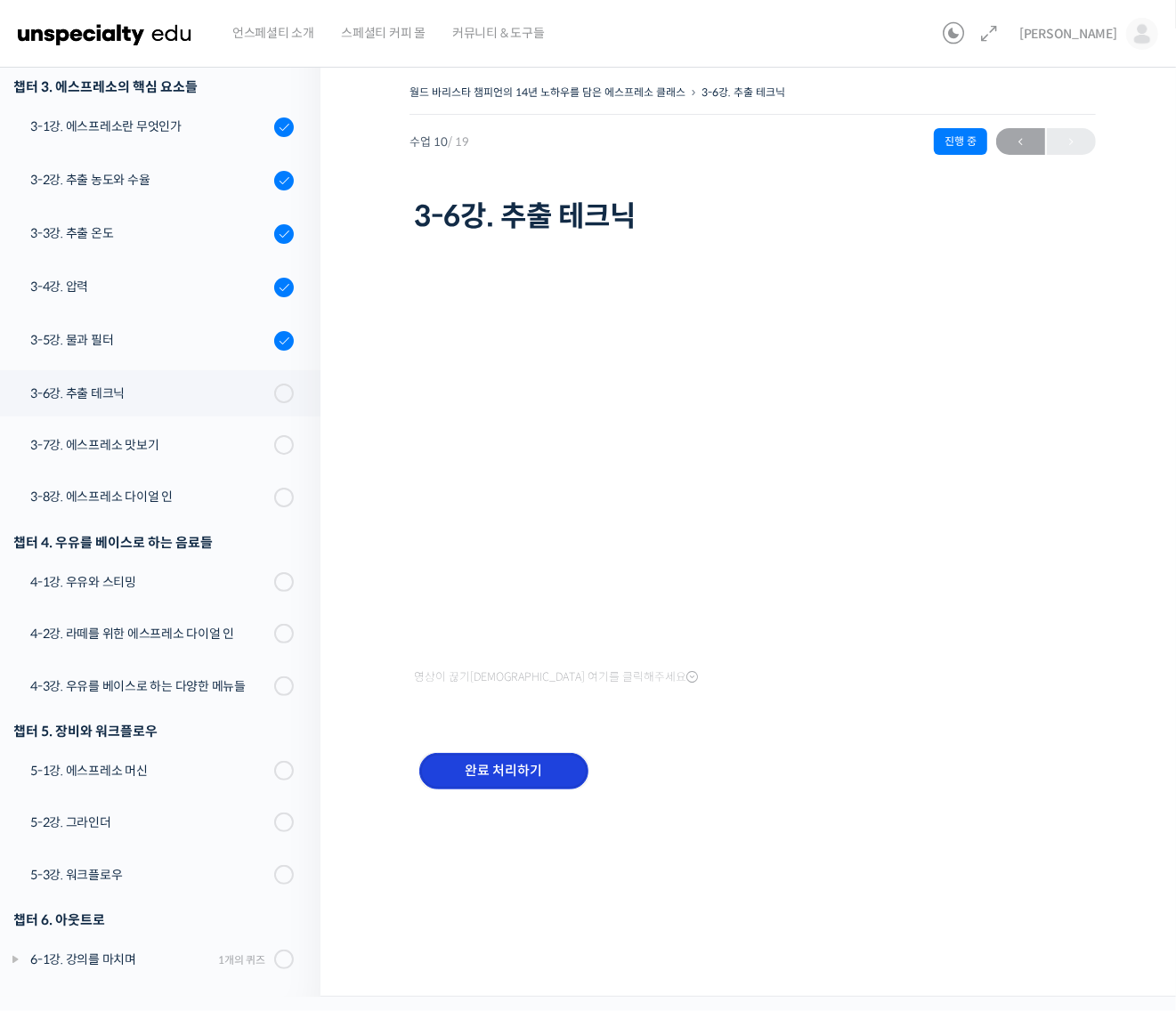
click at [514, 766] on input "완료 처리하기" at bounding box center [503, 770] width 169 height 36
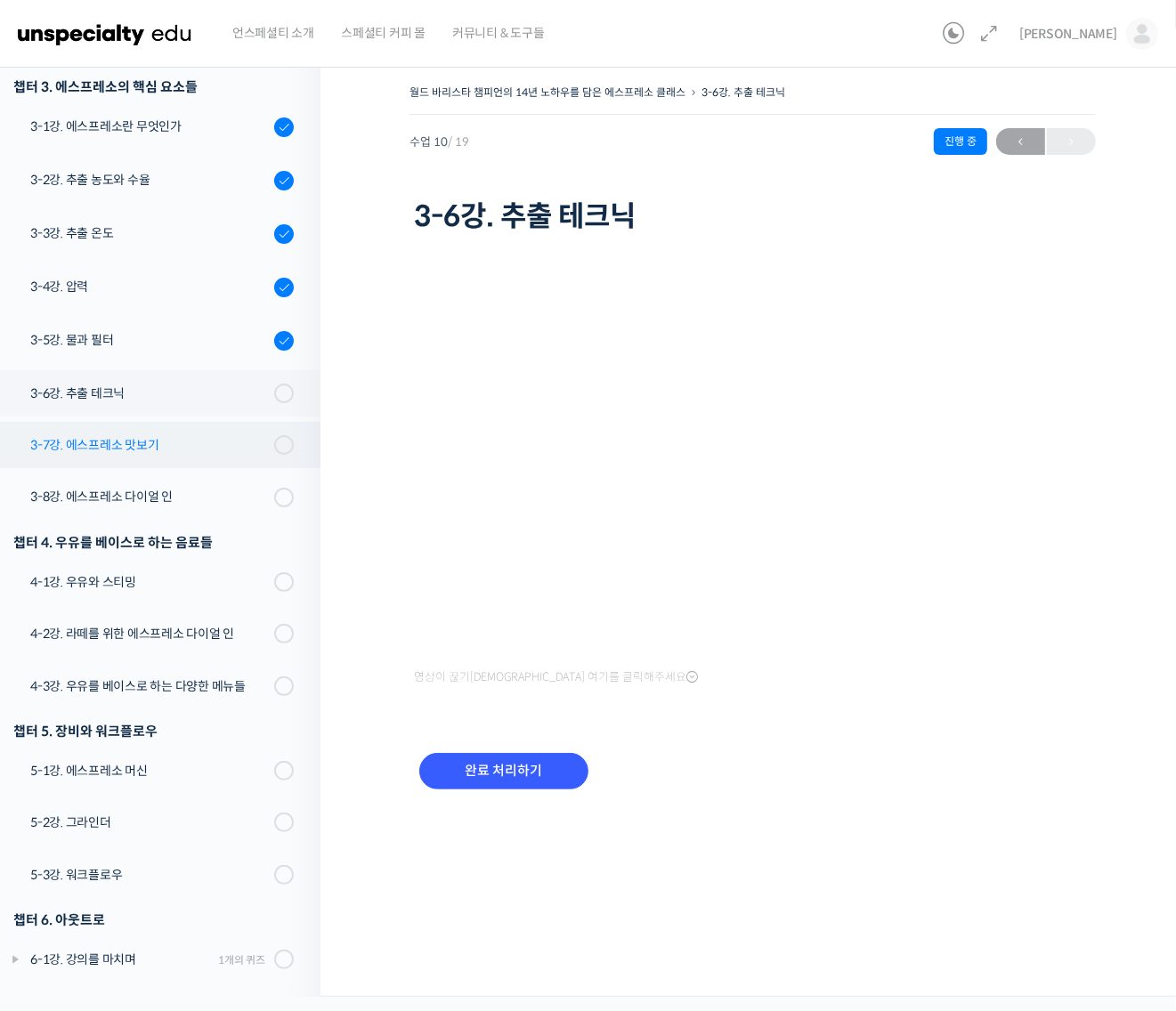
click at [162, 441] on div "3-7강. 에스프레소 맛보기" at bounding box center [150, 445] width 239 height 19
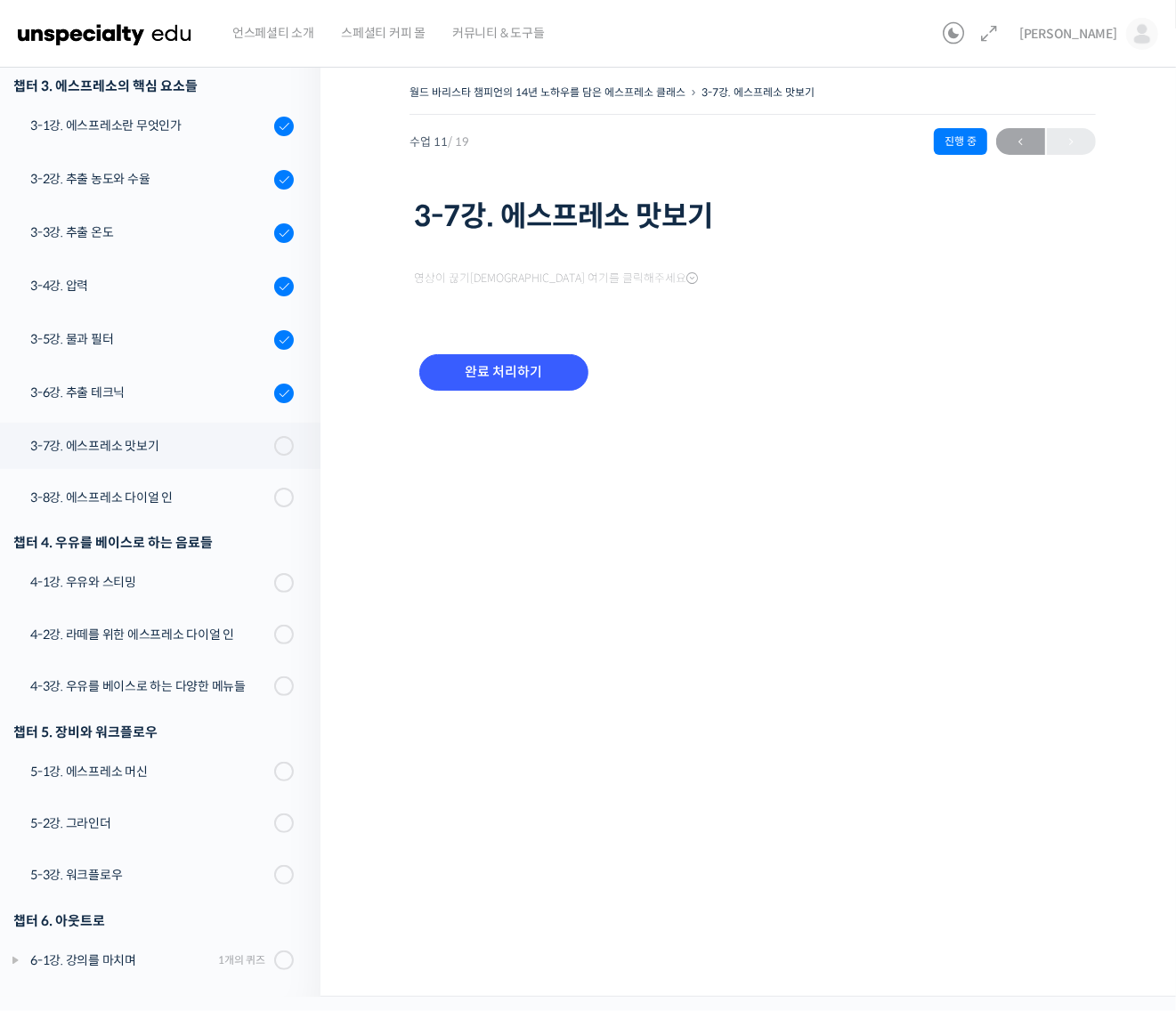
scroll to position [505, 0]
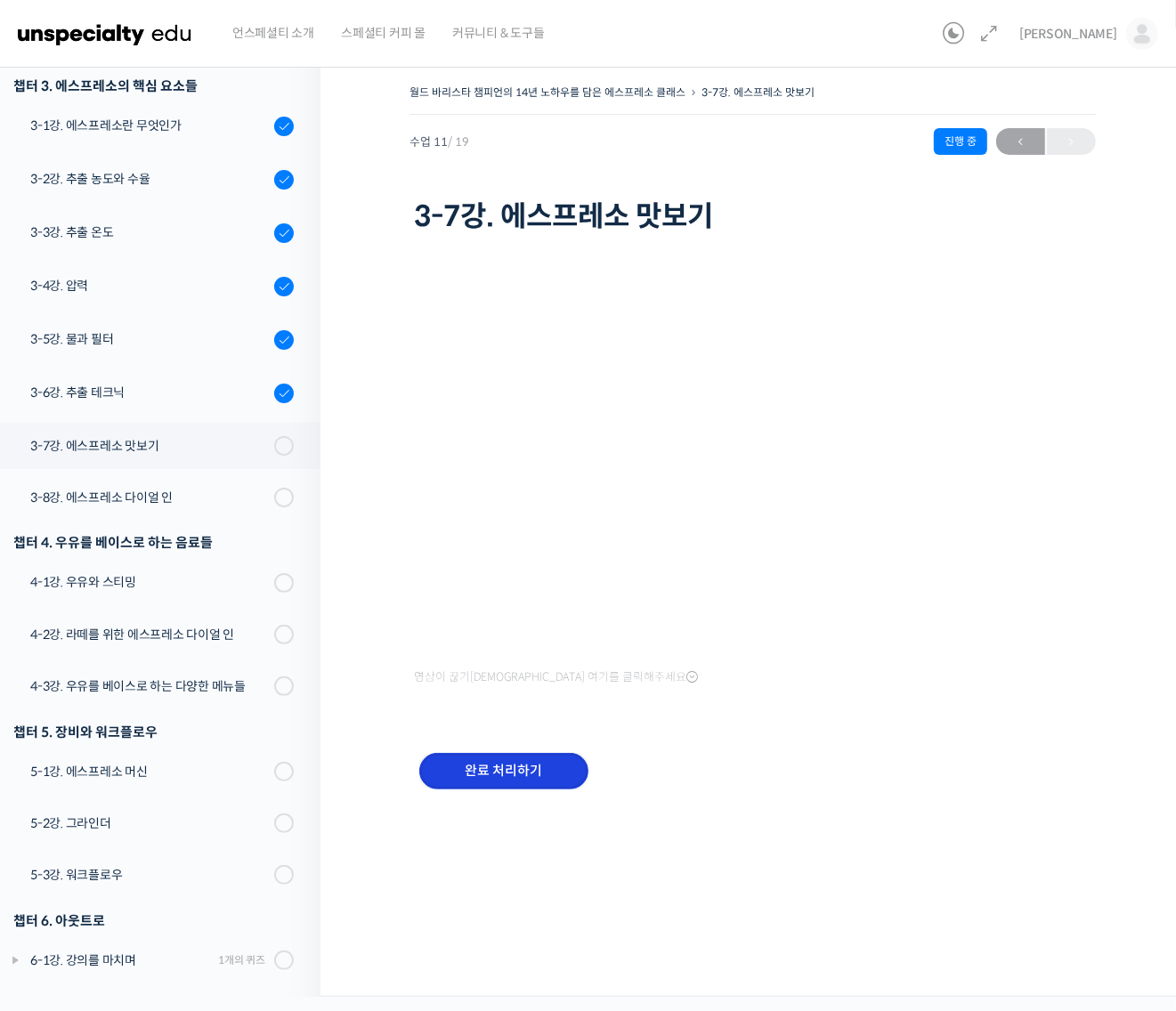
click at [514, 775] on input "완료 처리하기" at bounding box center [503, 770] width 169 height 36
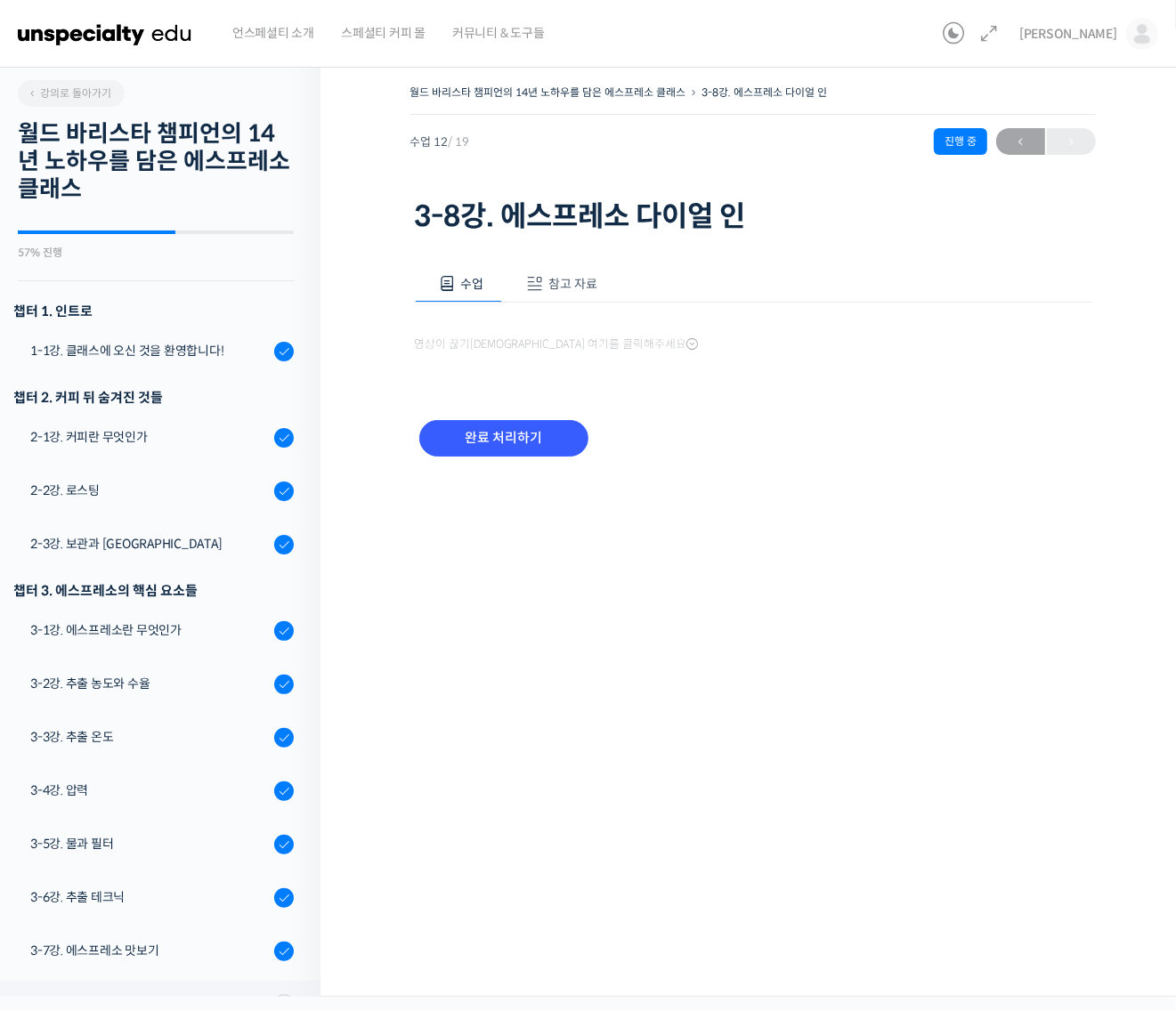
scroll to position [506, 0]
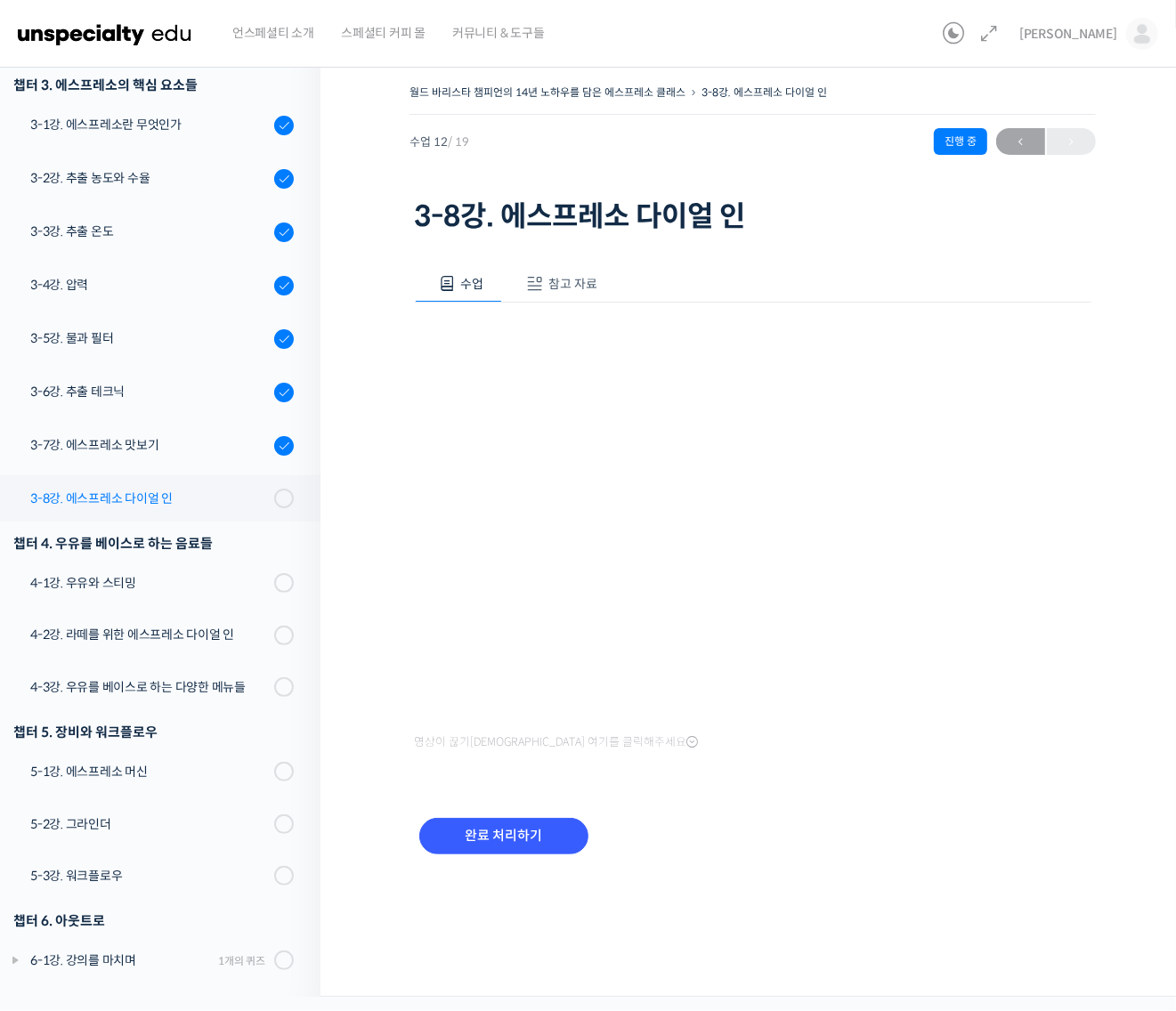
click at [193, 501] on div "3-8강. 에스프레소 다이얼 인" at bounding box center [150, 498] width 239 height 19
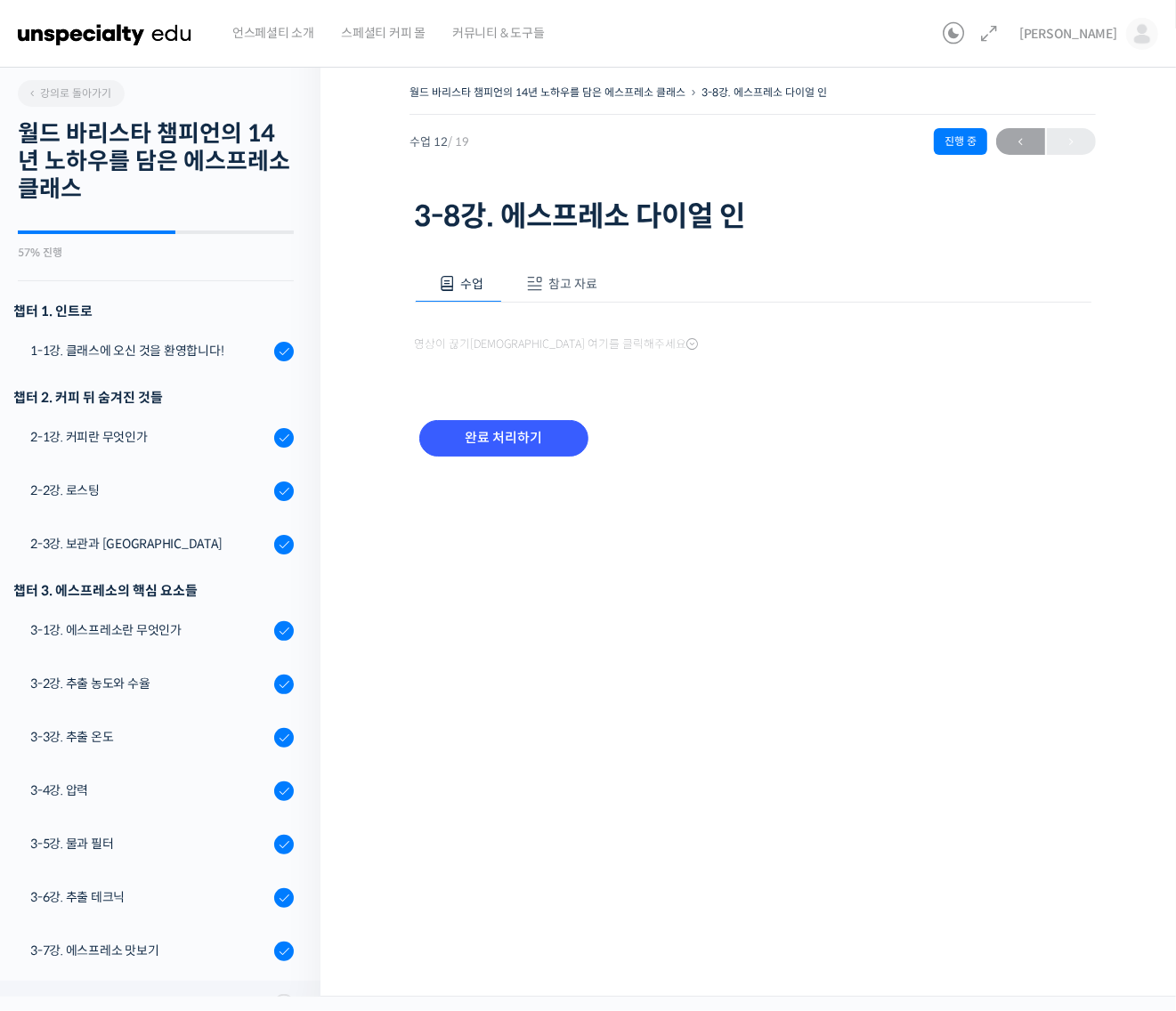
scroll to position [506, 0]
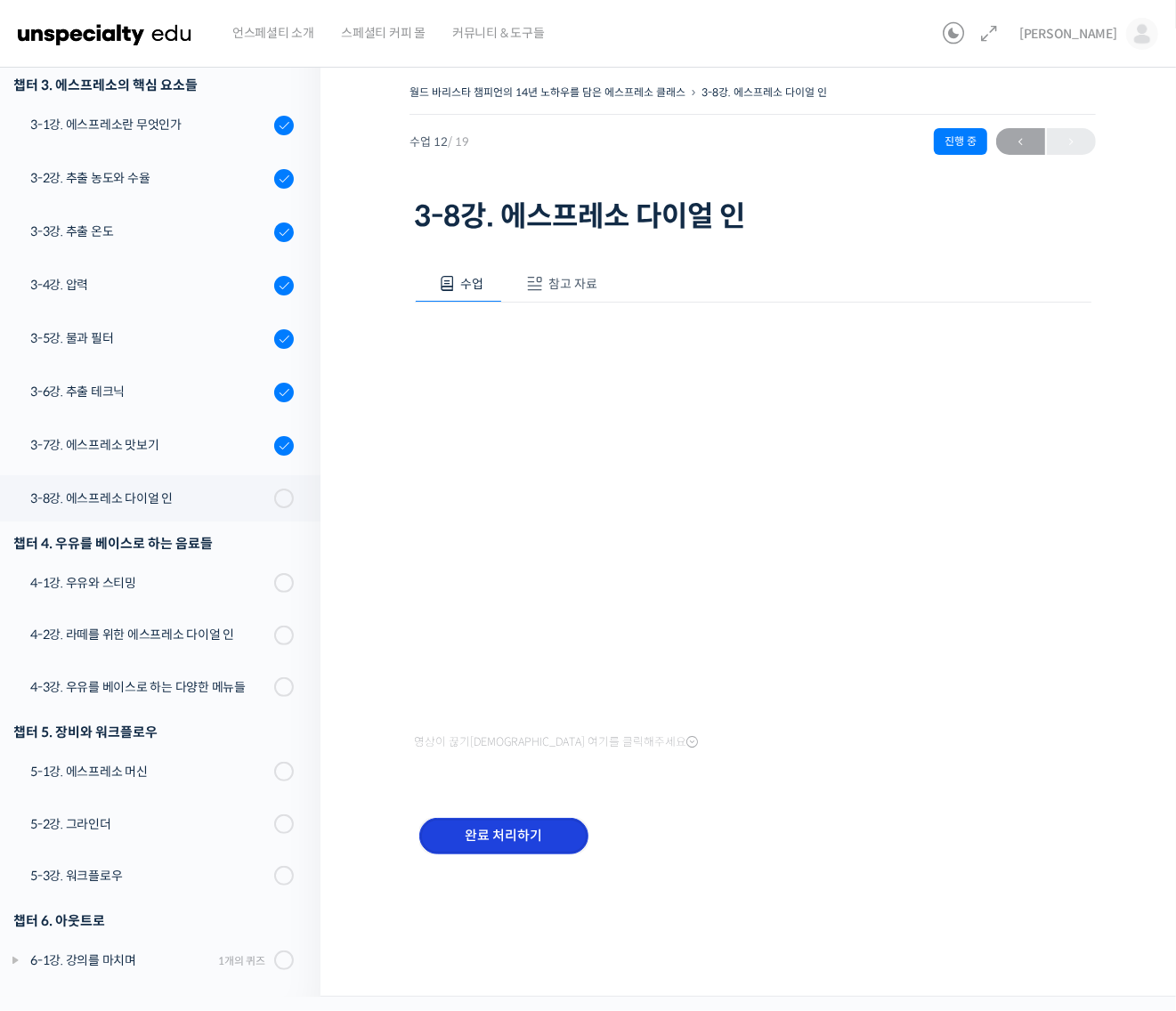
click at [533, 824] on input "완료 처리하기" at bounding box center [503, 835] width 169 height 36
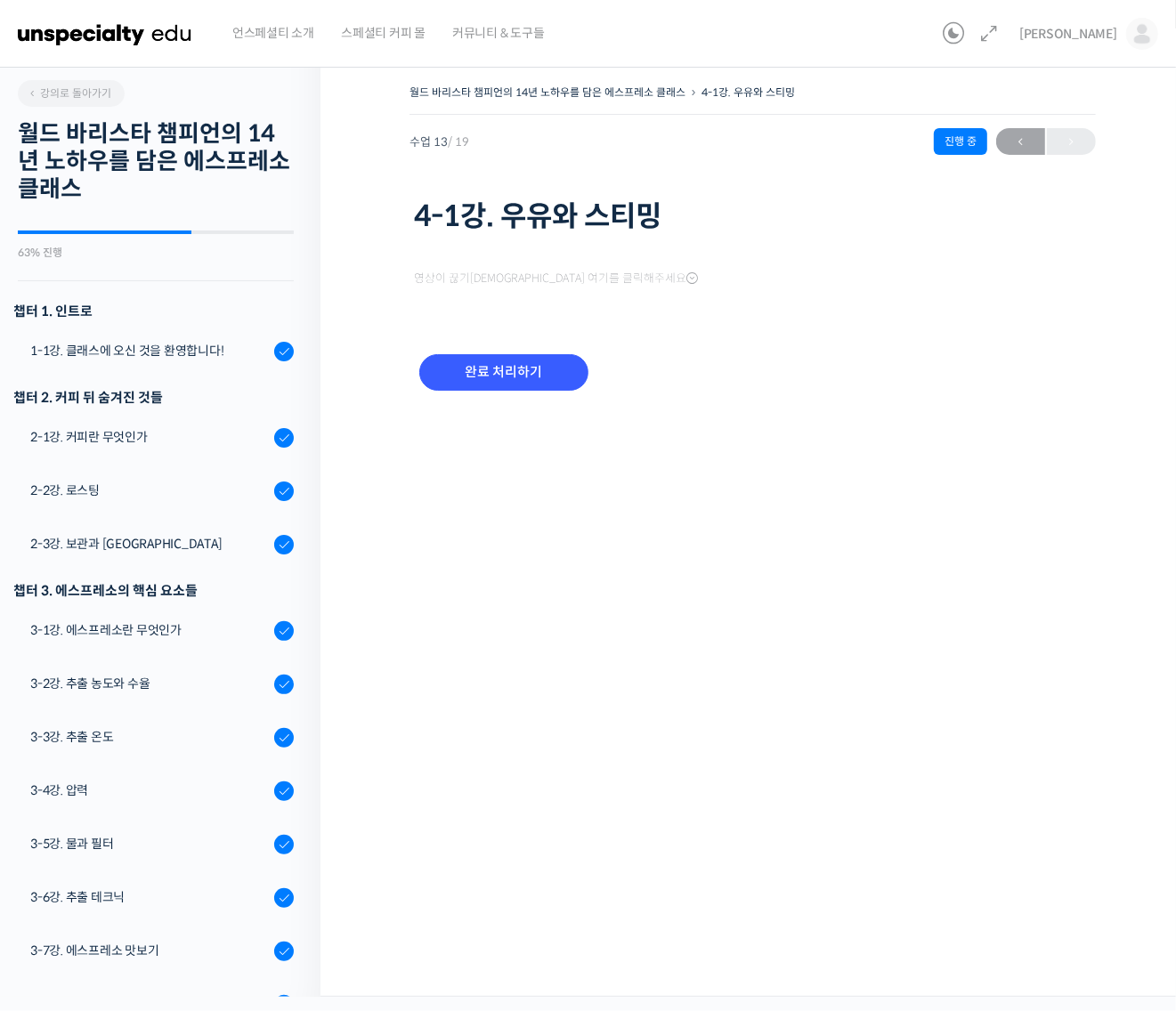
scroll to position [507, 0]
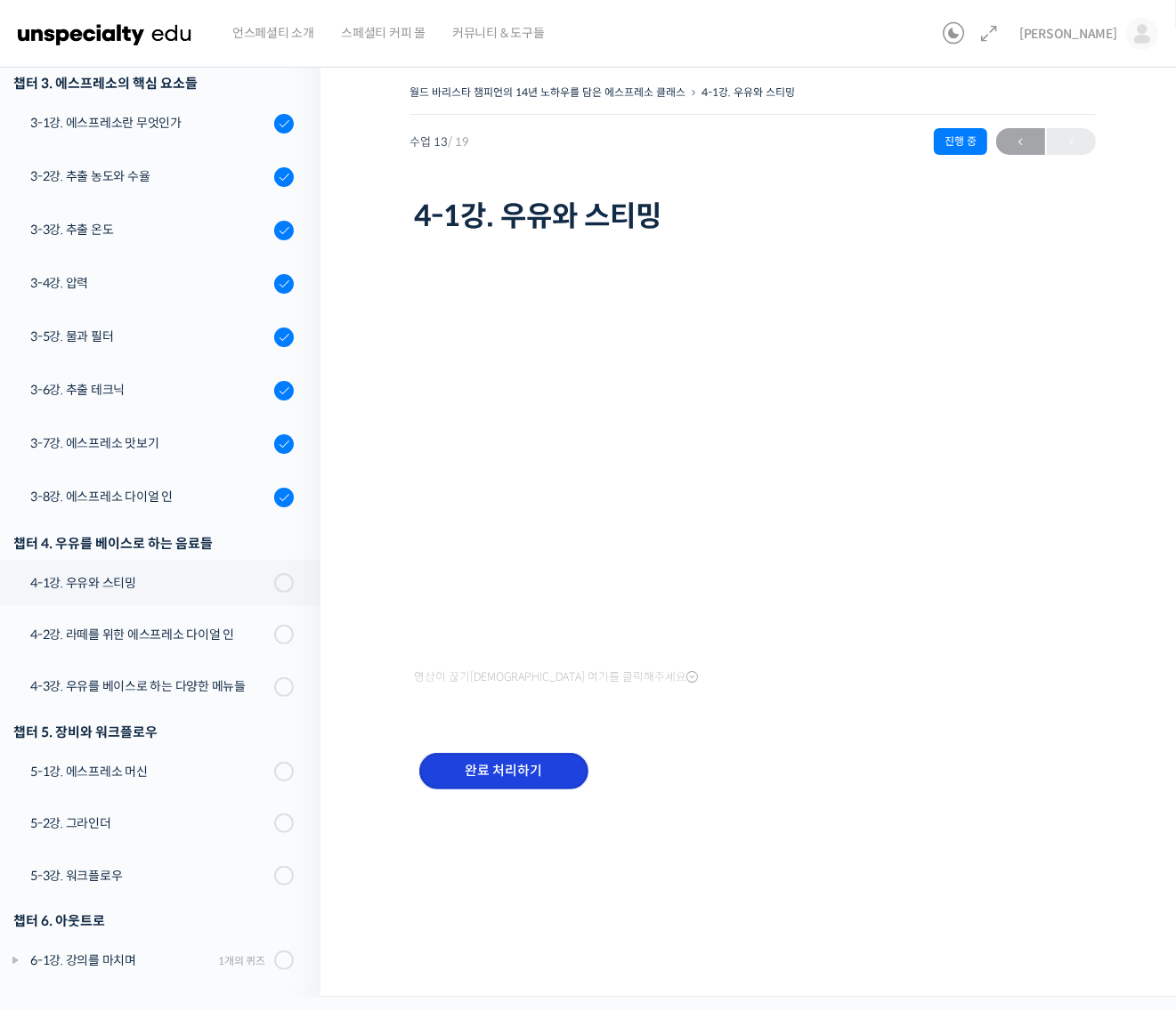
click at [513, 766] on input "완료 처리하기" at bounding box center [503, 770] width 169 height 36
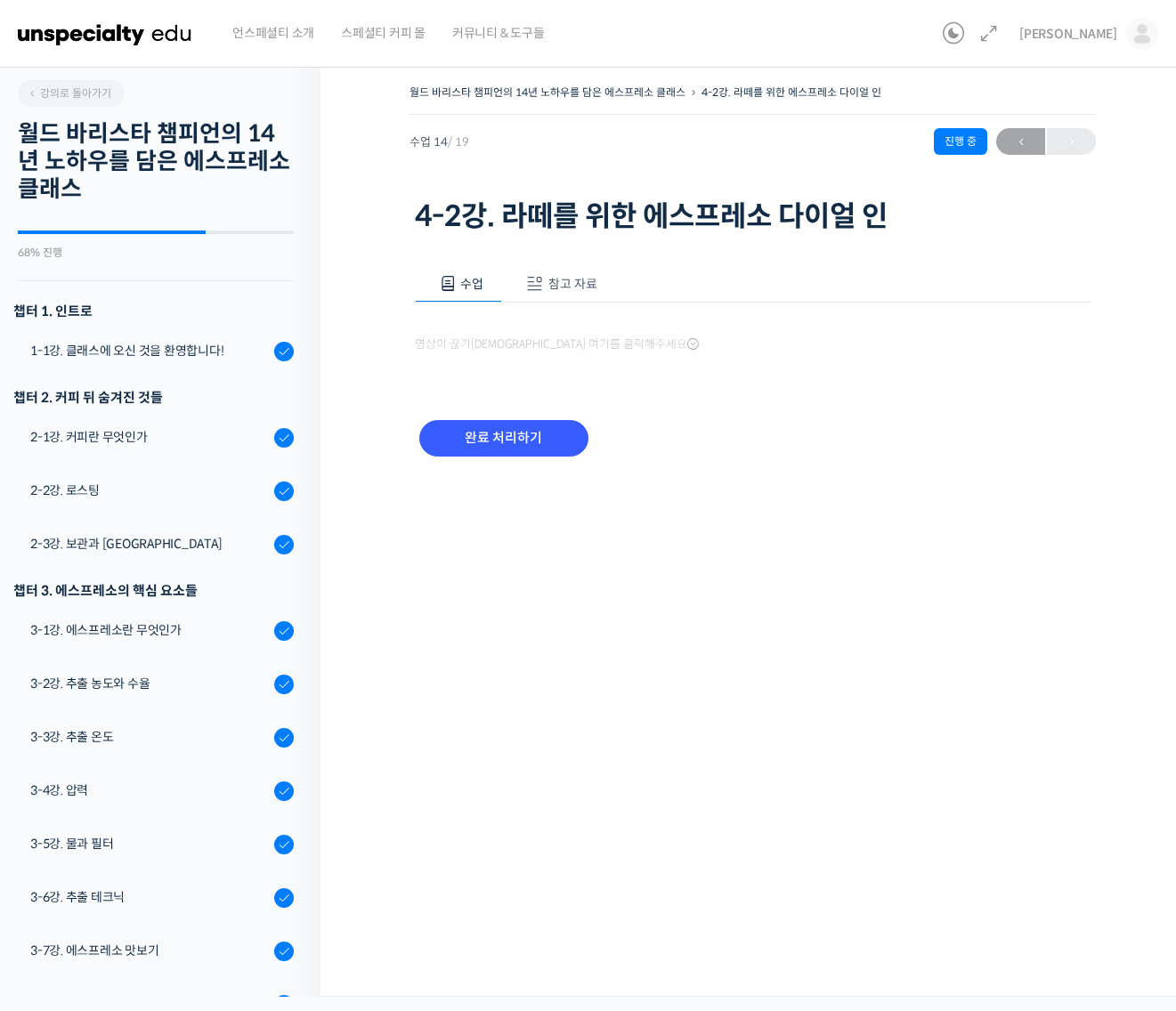
click at [227, 580] on ol "챕터 1. 인트로 1-1강. 클래스에 오신 것을 환영합니다! 챕터 2. 커피 뒤 숨겨진 것들 2-1강. 커피란 무엇인가 2-2강. 로스팅 2-…" at bounding box center [155, 894] width 329 height 1198
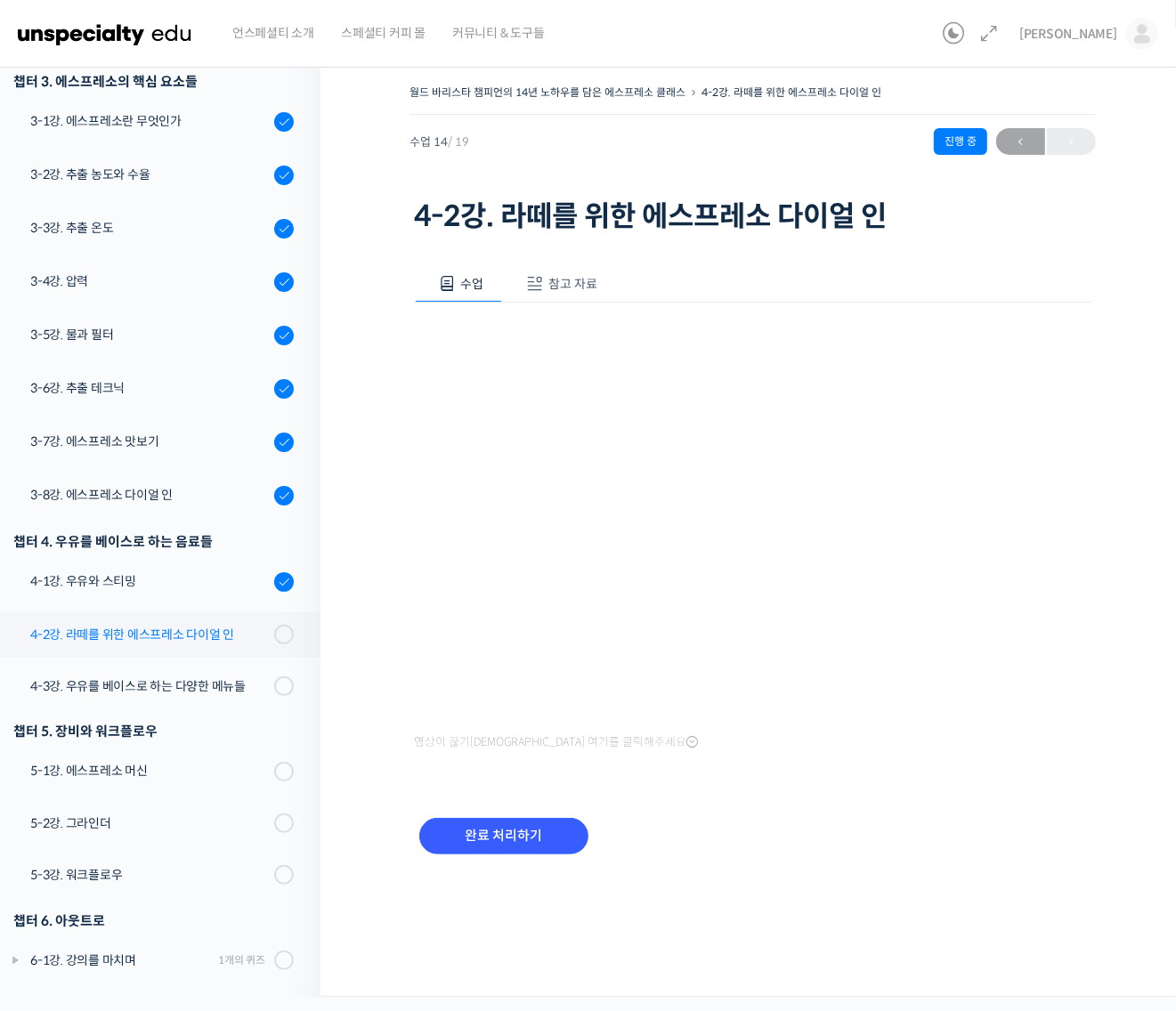
click at [246, 637] on div "4-2강. 라떼를 위한 에스프레소 다이얼 인" at bounding box center [150, 634] width 239 height 19
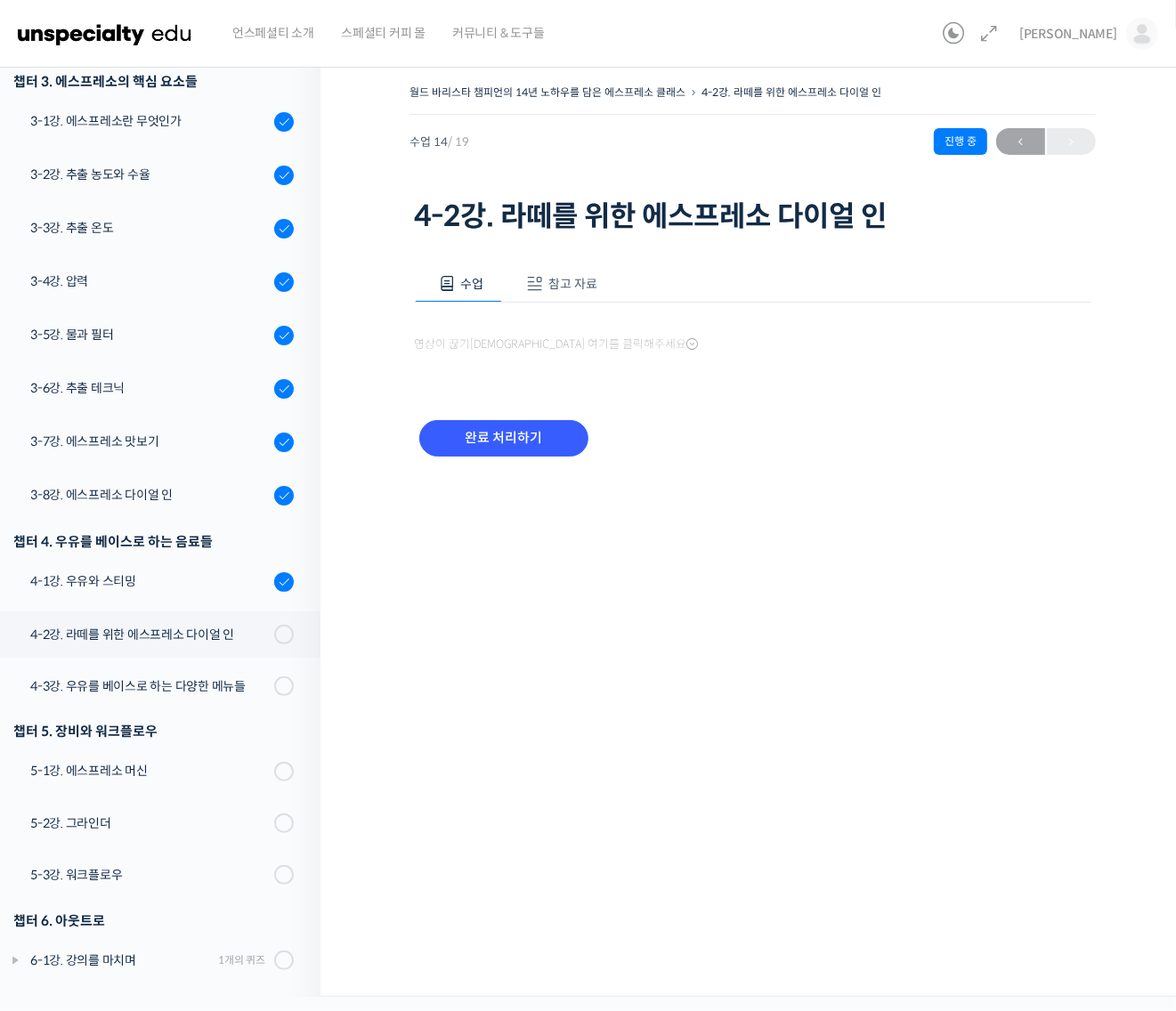
scroll to position [509, 0]
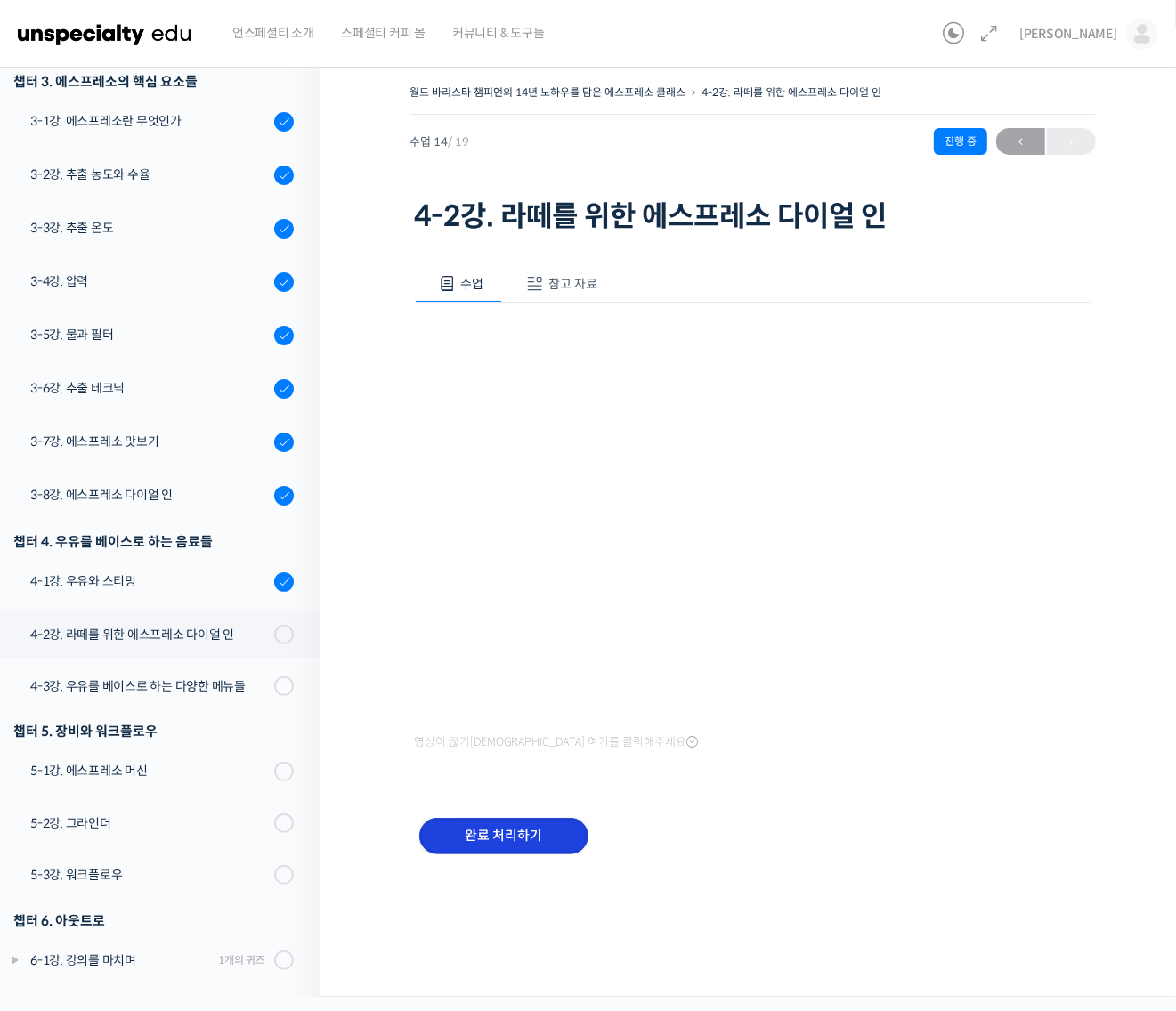
click at [530, 838] on input "완료 처리하기" at bounding box center [503, 835] width 169 height 36
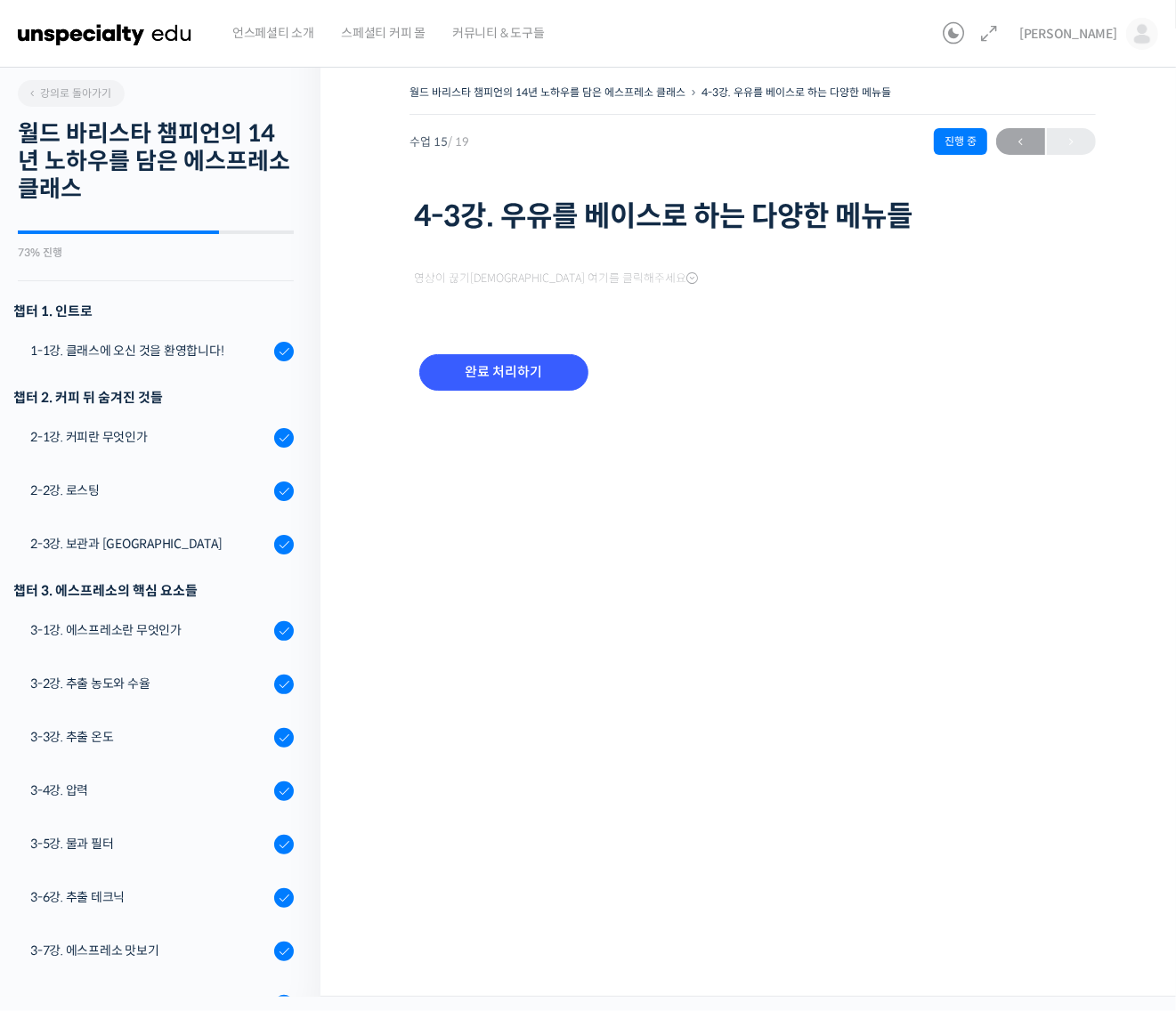
scroll to position [510, 0]
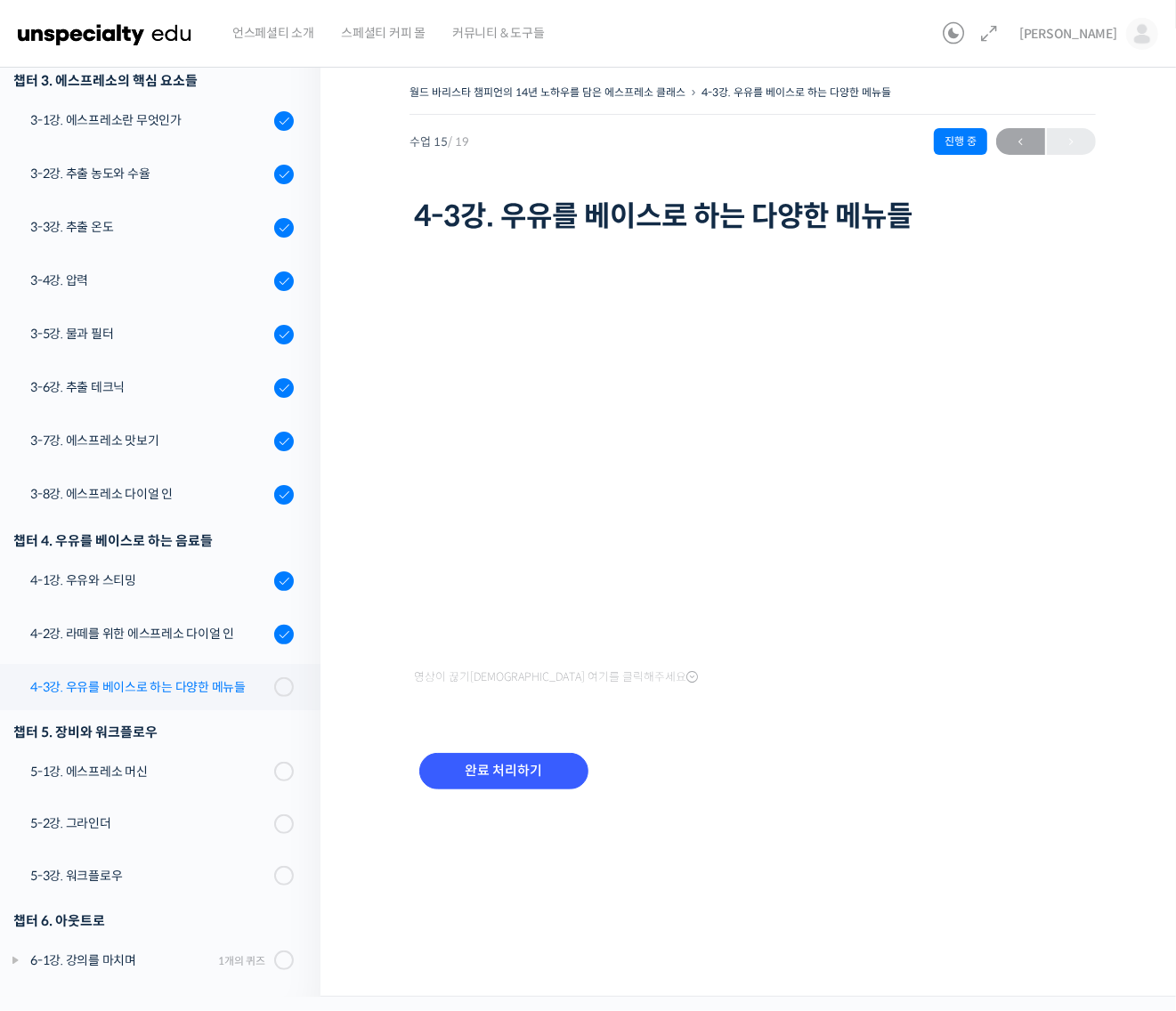
click at [234, 694] on div "4-3강. 우유를 베이스로 하는 다양한 메뉴들" at bounding box center [150, 687] width 239 height 19
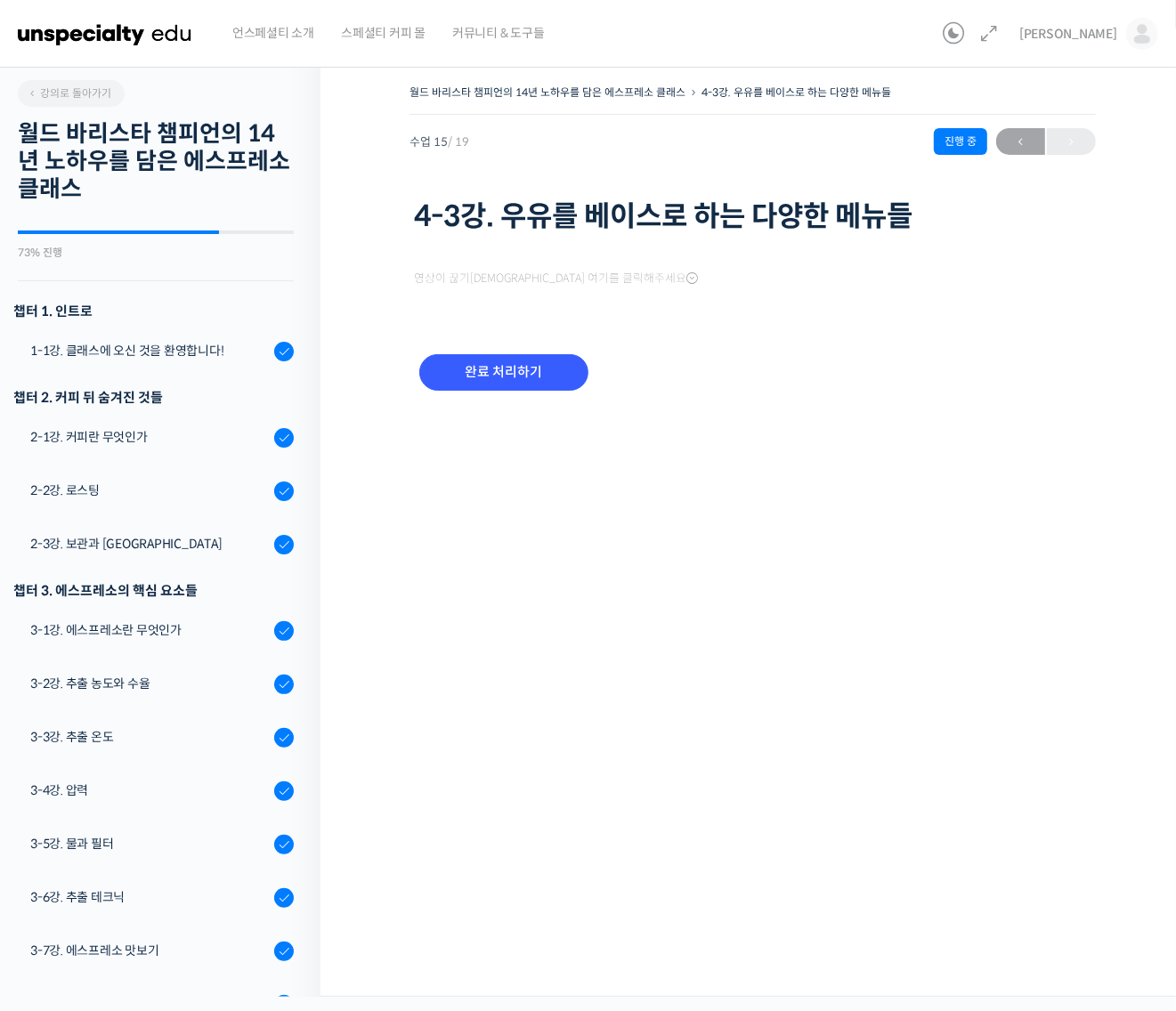
scroll to position [510, 0]
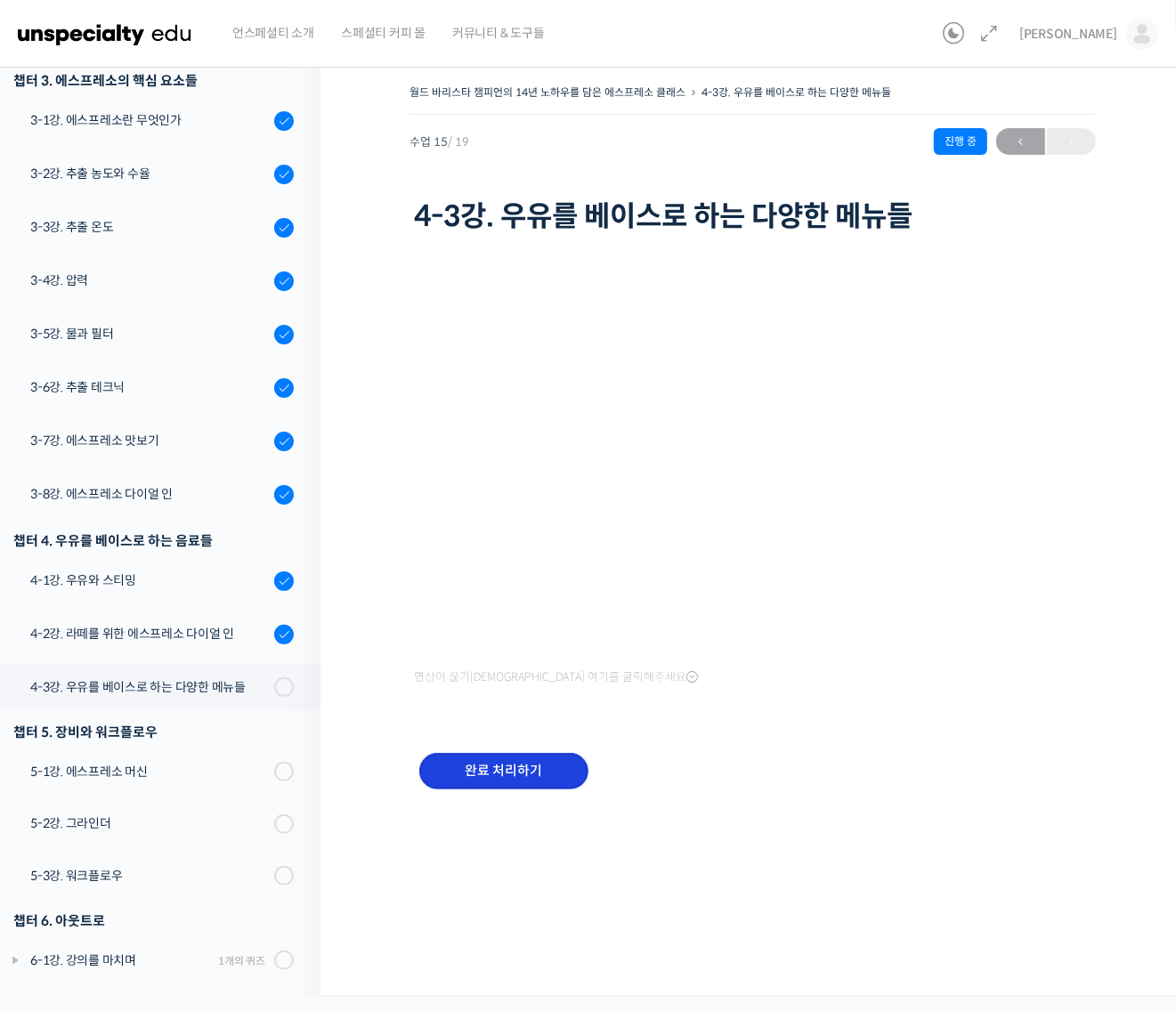
click at [543, 761] on input "완료 처리하기" at bounding box center [503, 770] width 169 height 36
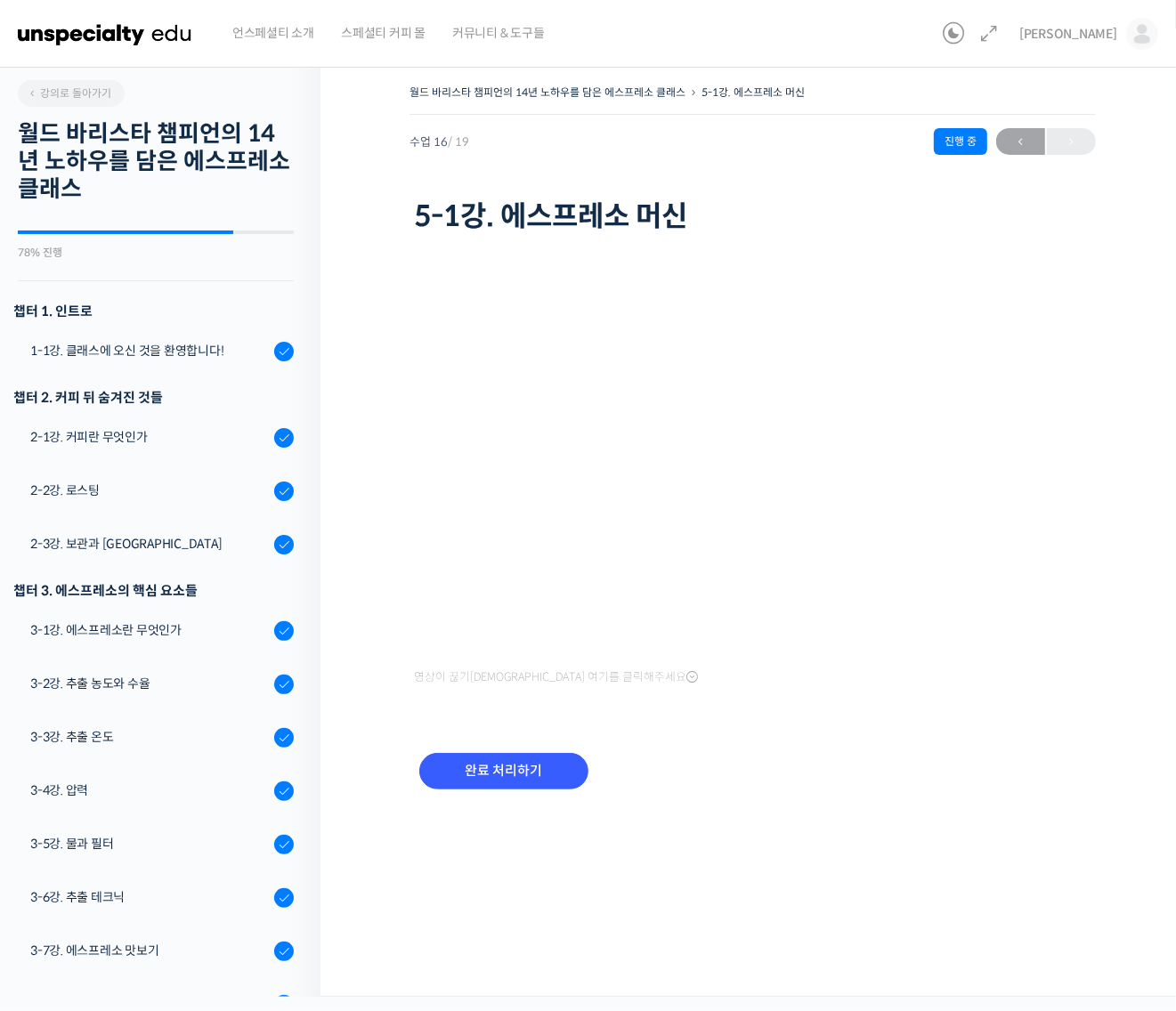
scroll to position [512, 0]
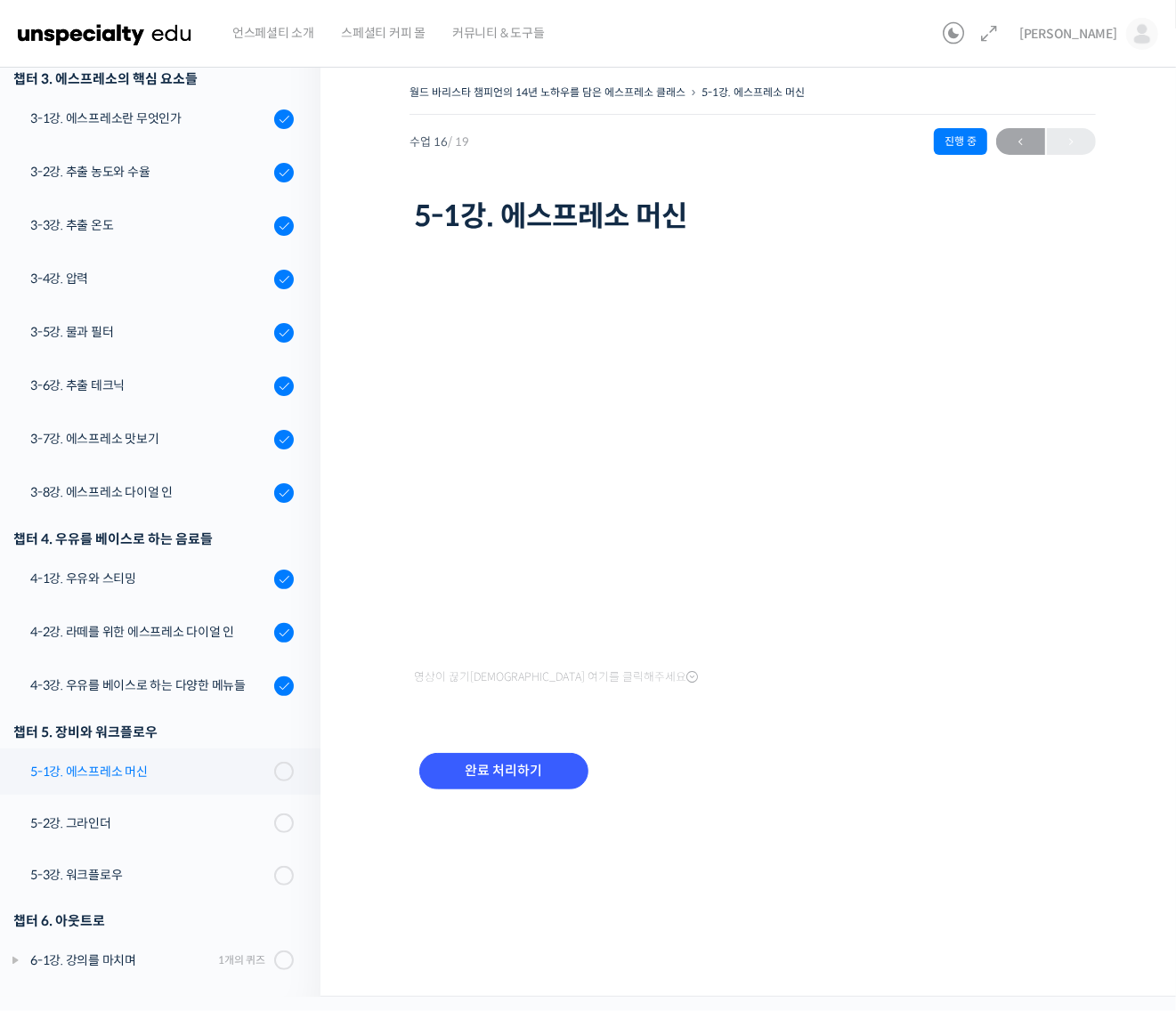
click at [232, 761] on div "5-1강. 에스프레소 머신" at bounding box center [150, 771] width 239 height 19
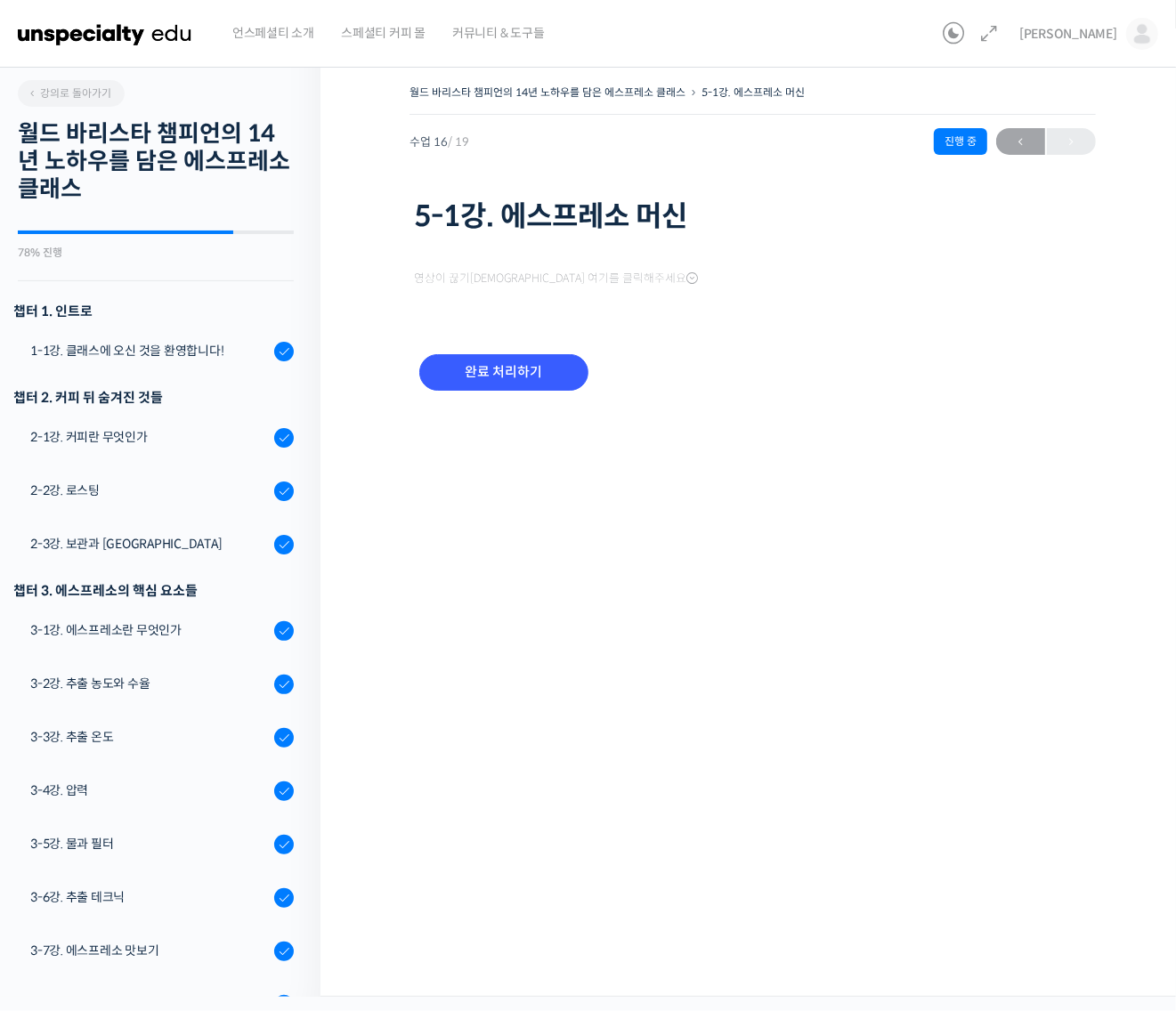
scroll to position [512, 0]
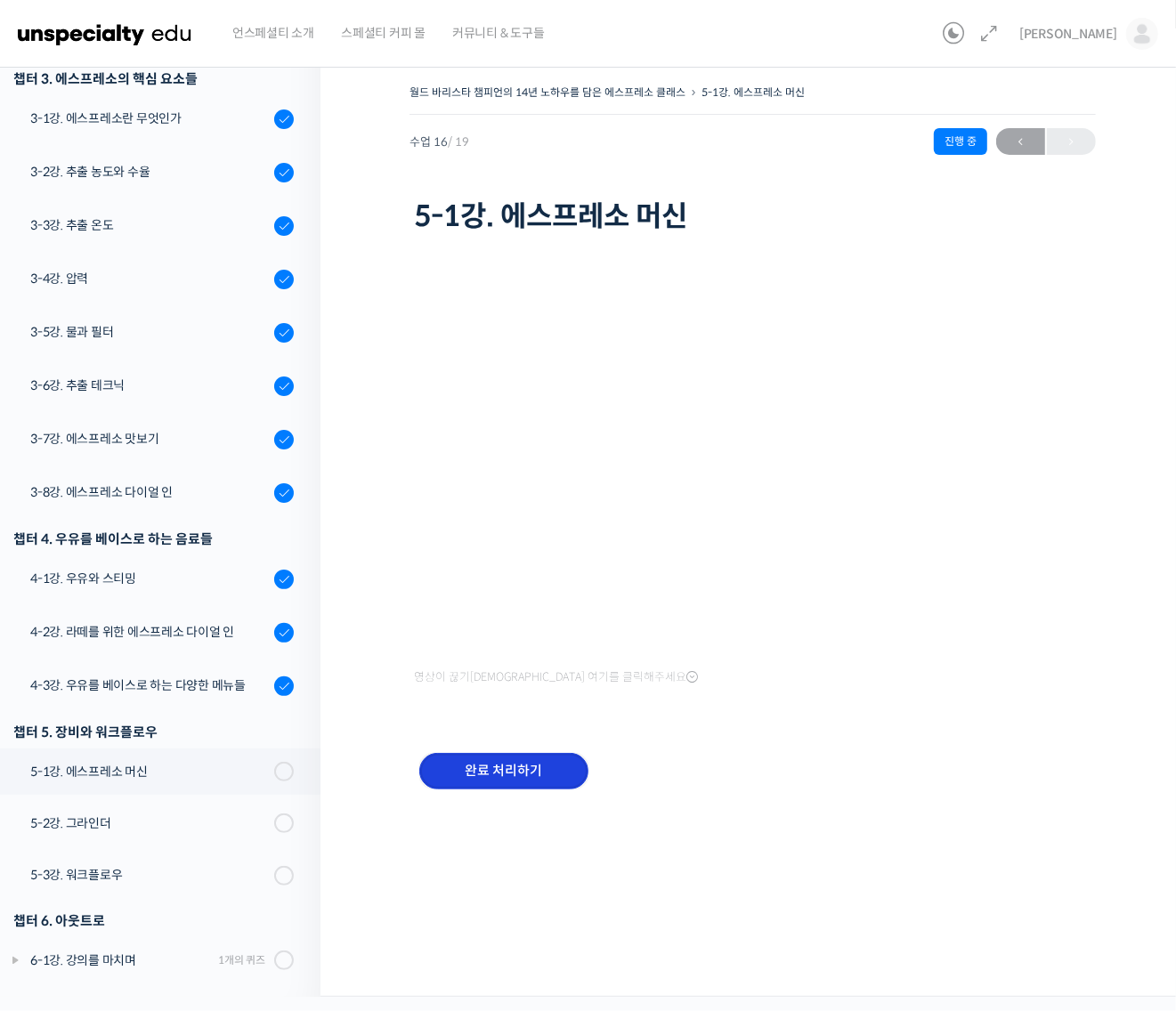
click at [521, 775] on input "완료 처리하기" at bounding box center [503, 770] width 169 height 36
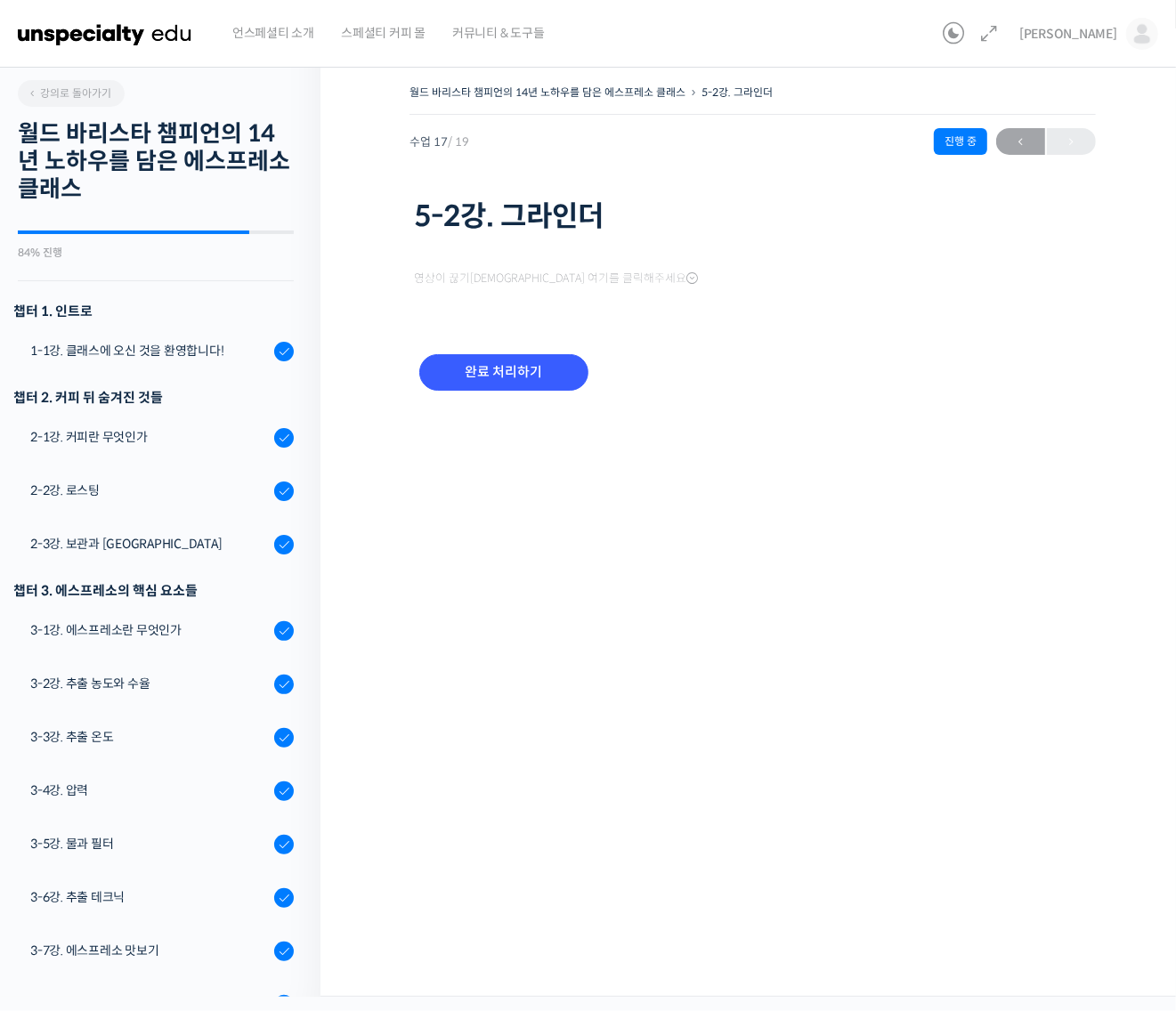
scroll to position [514, 0]
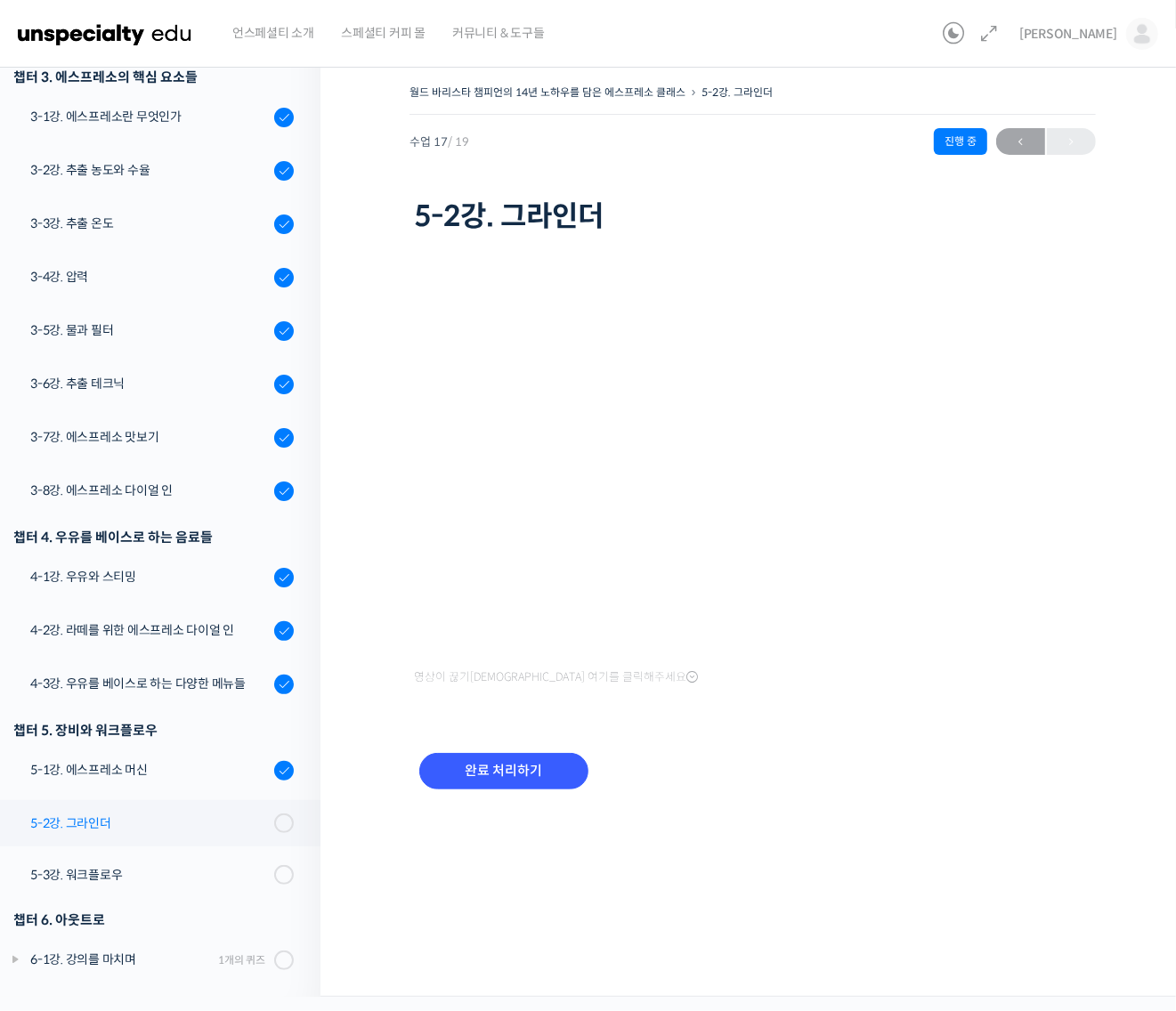
click at [261, 808] on link "5-2강. 그라인더" at bounding box center [155, 823] width 329 height 46
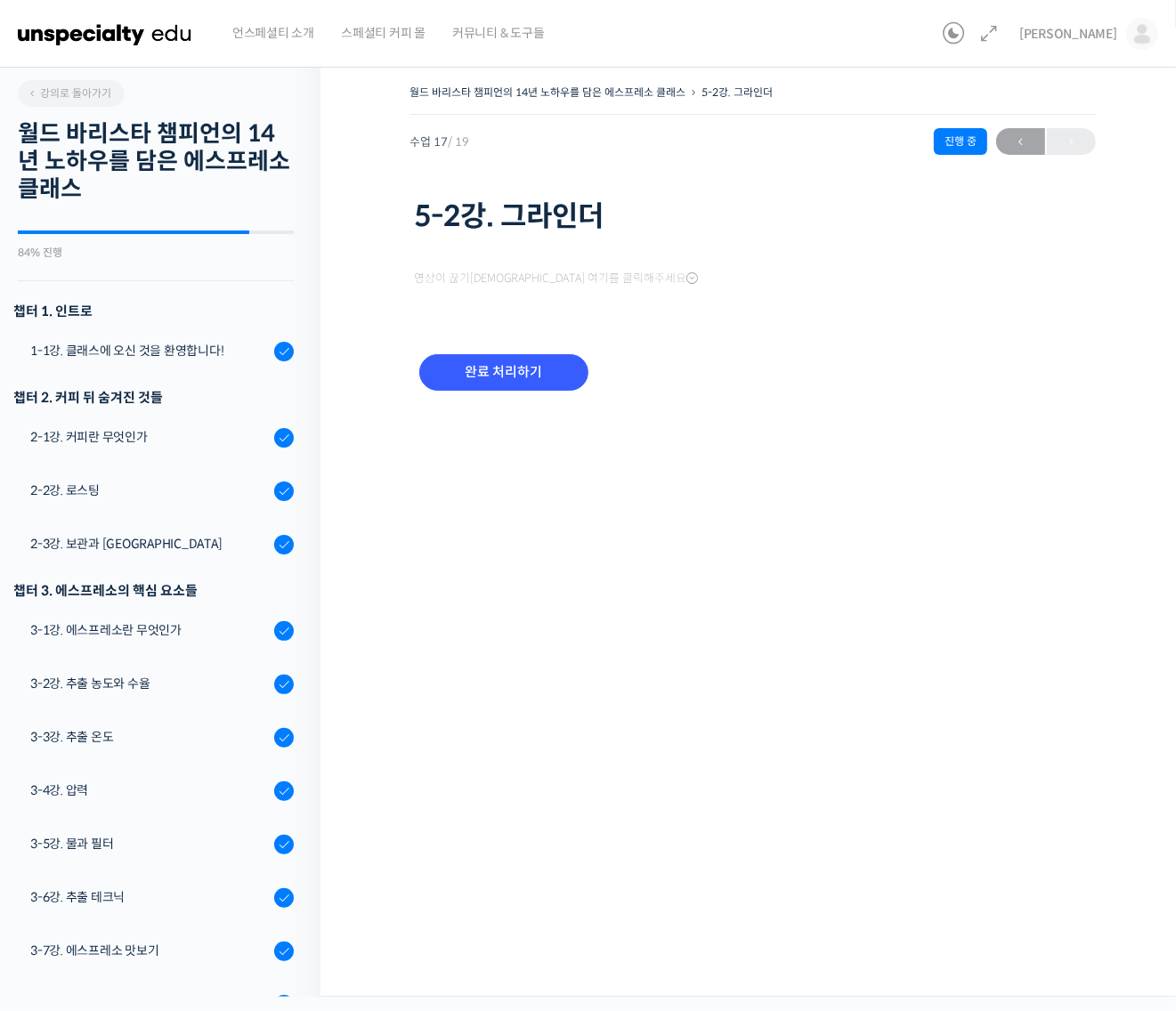
scroll to position [514, 0]
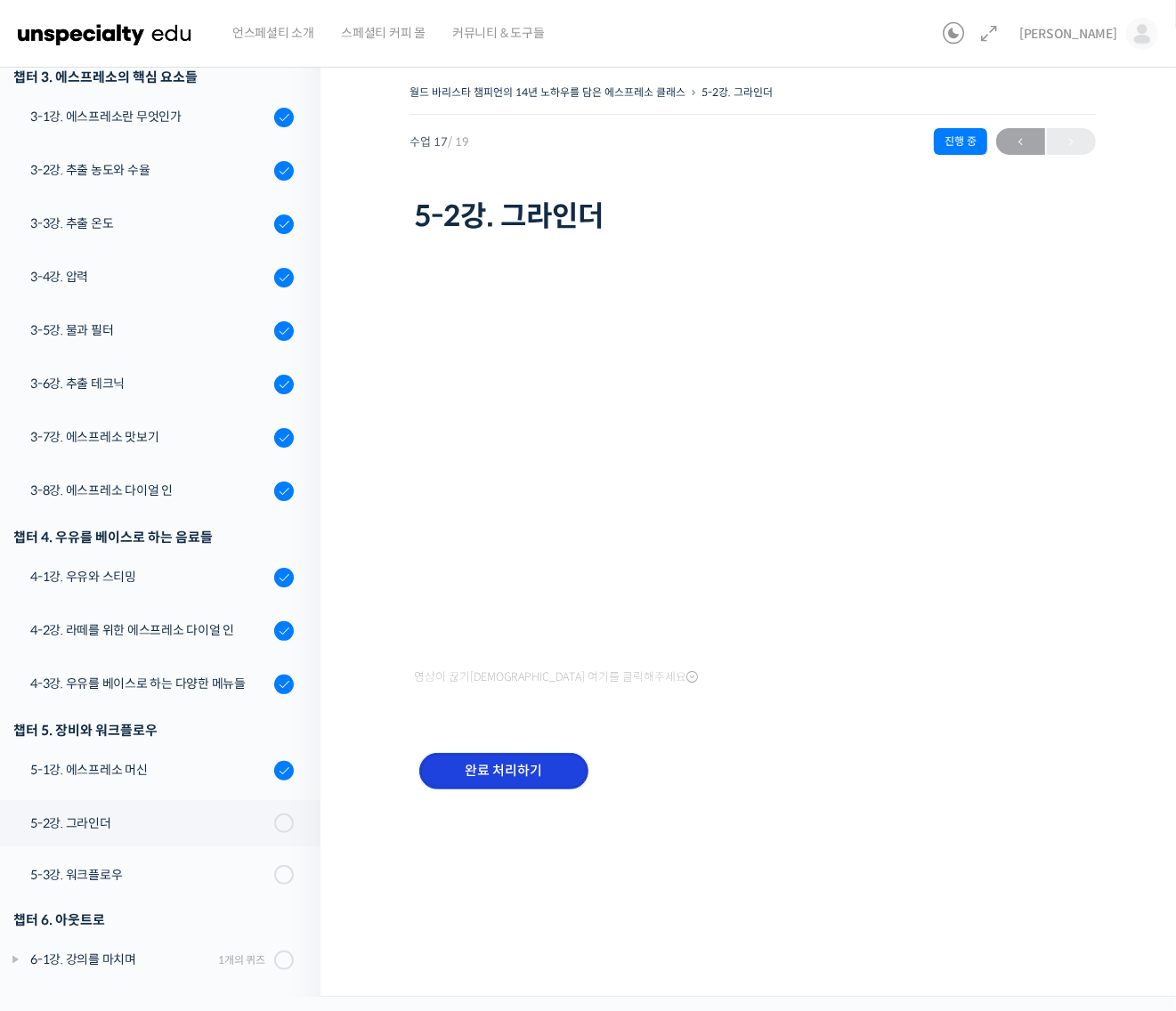
click at [534, 775] on input "완료 처리하기" at bounding box center [503, 770] width 169 height 36
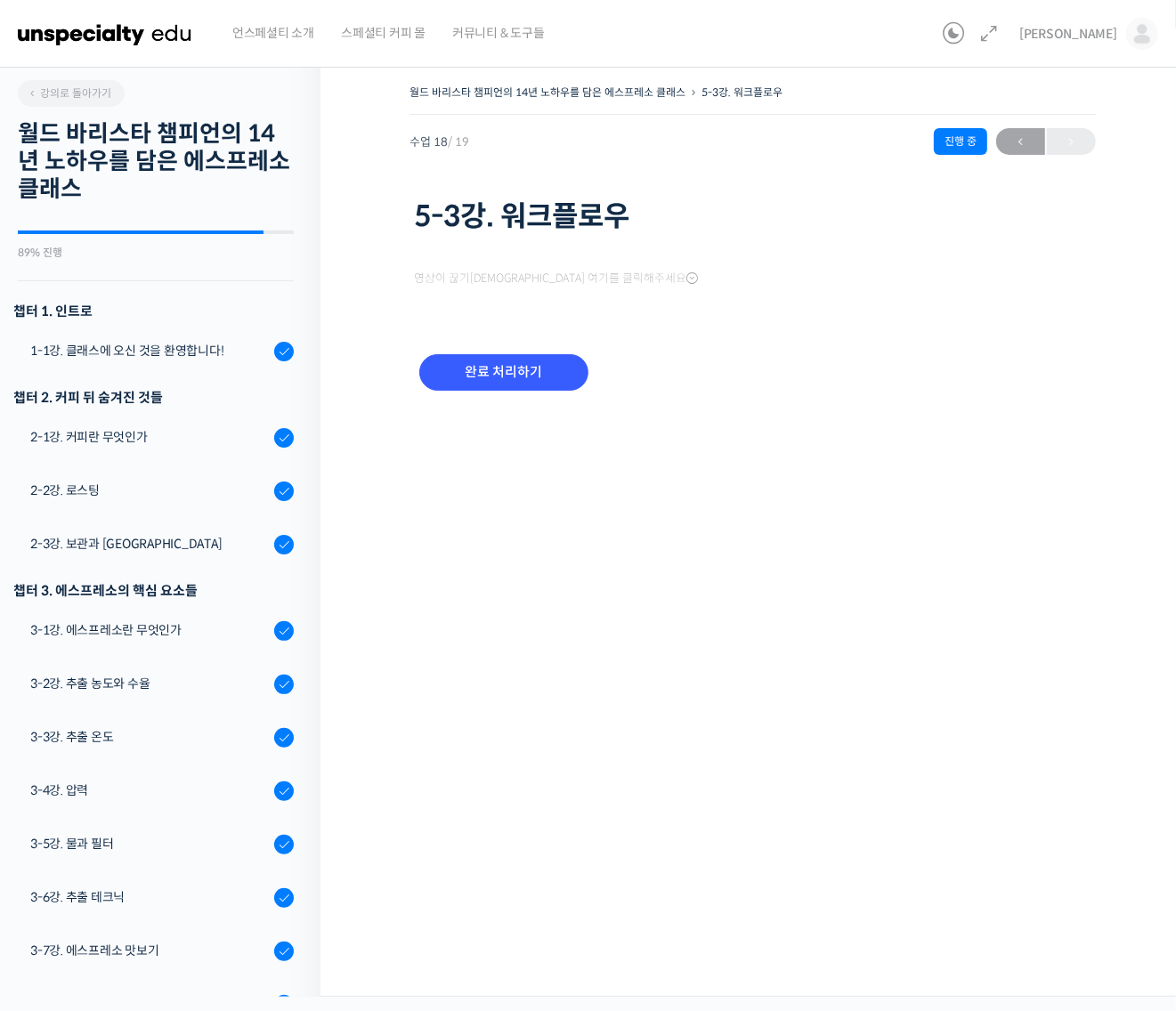
scroll to position [514, 0]
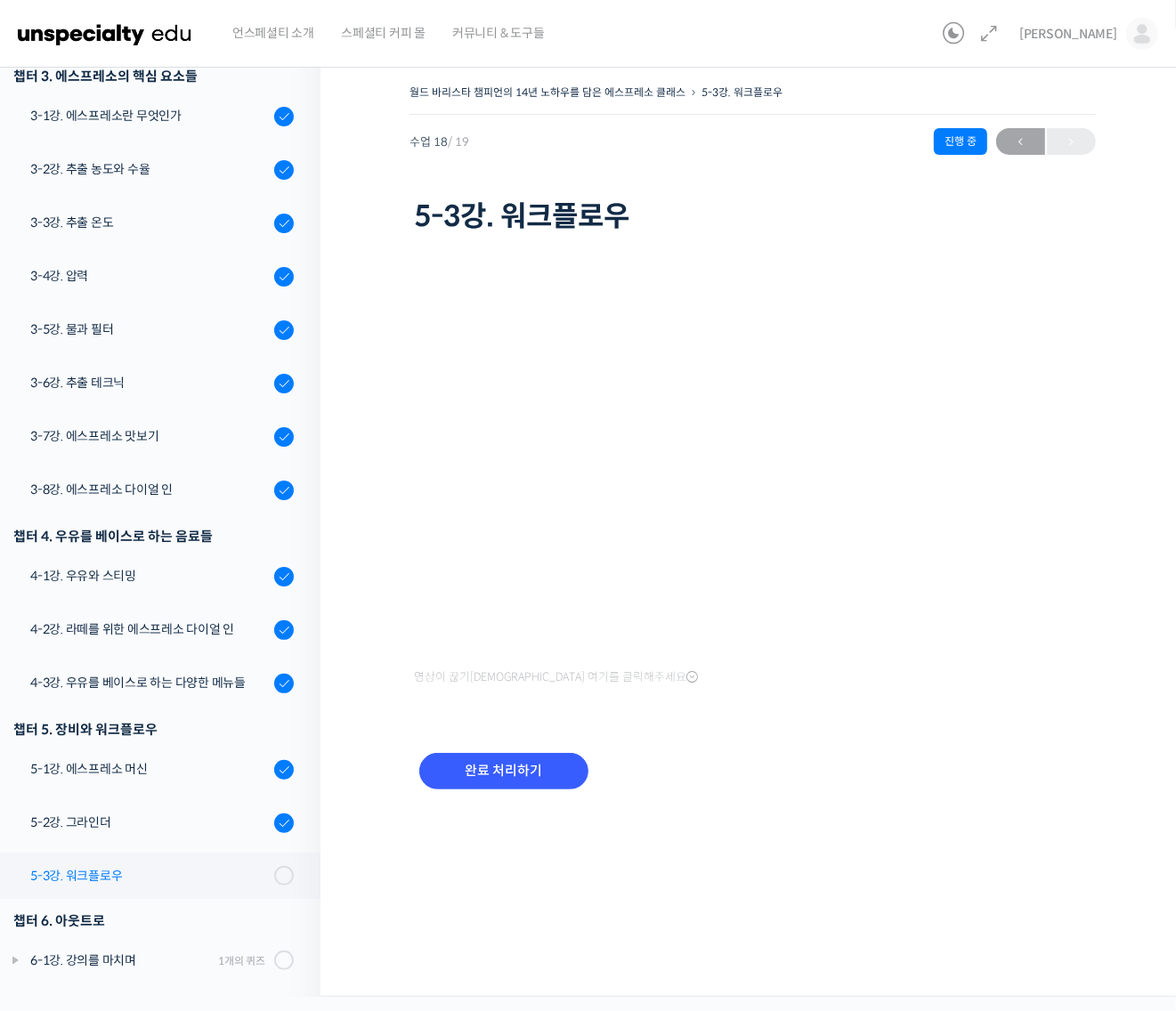
click at [242, 866] on div "5-3강. 워크플로우" at bounding box center [150, 875] width 239 height 19
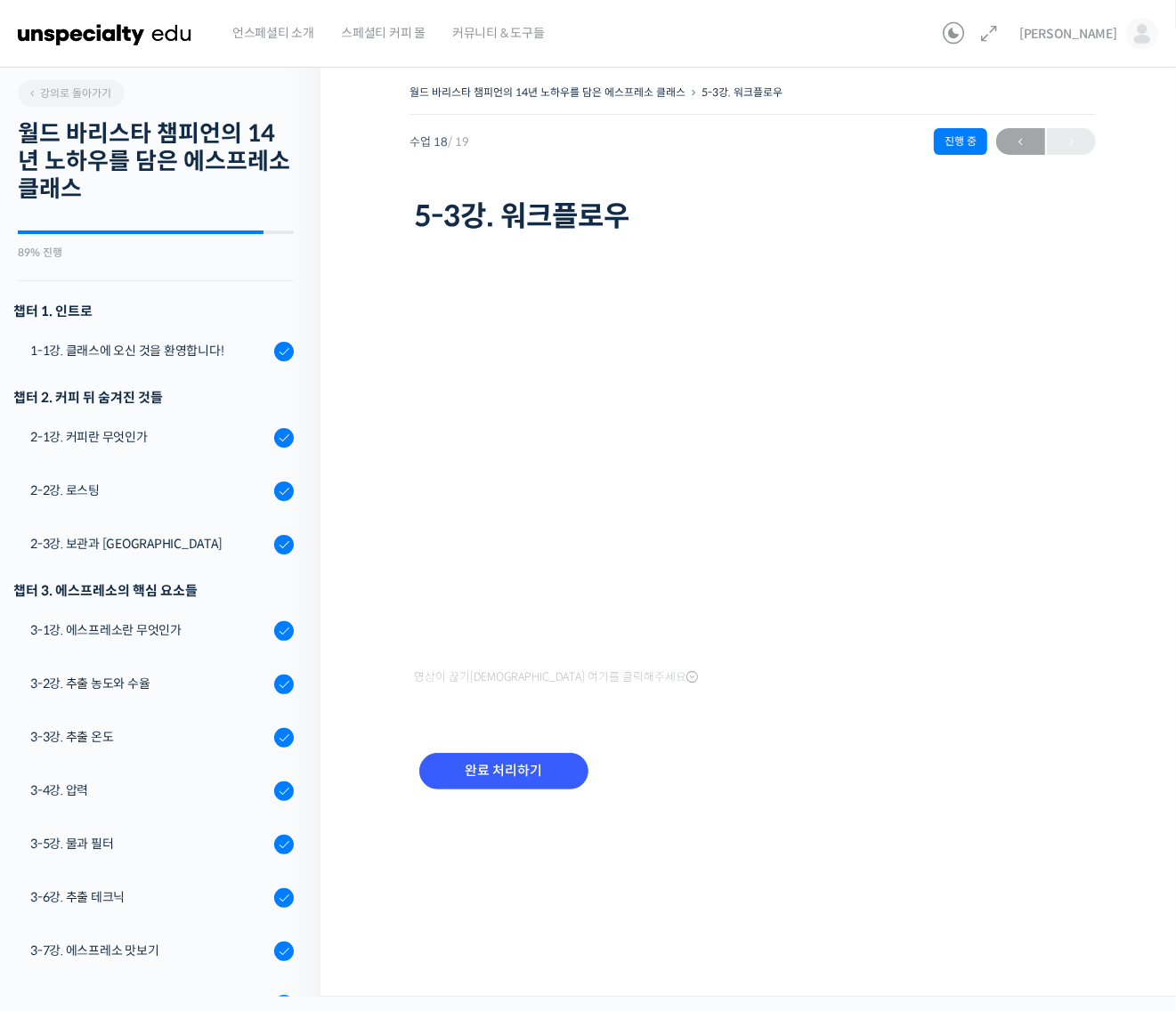
scroll to position [514, 0]
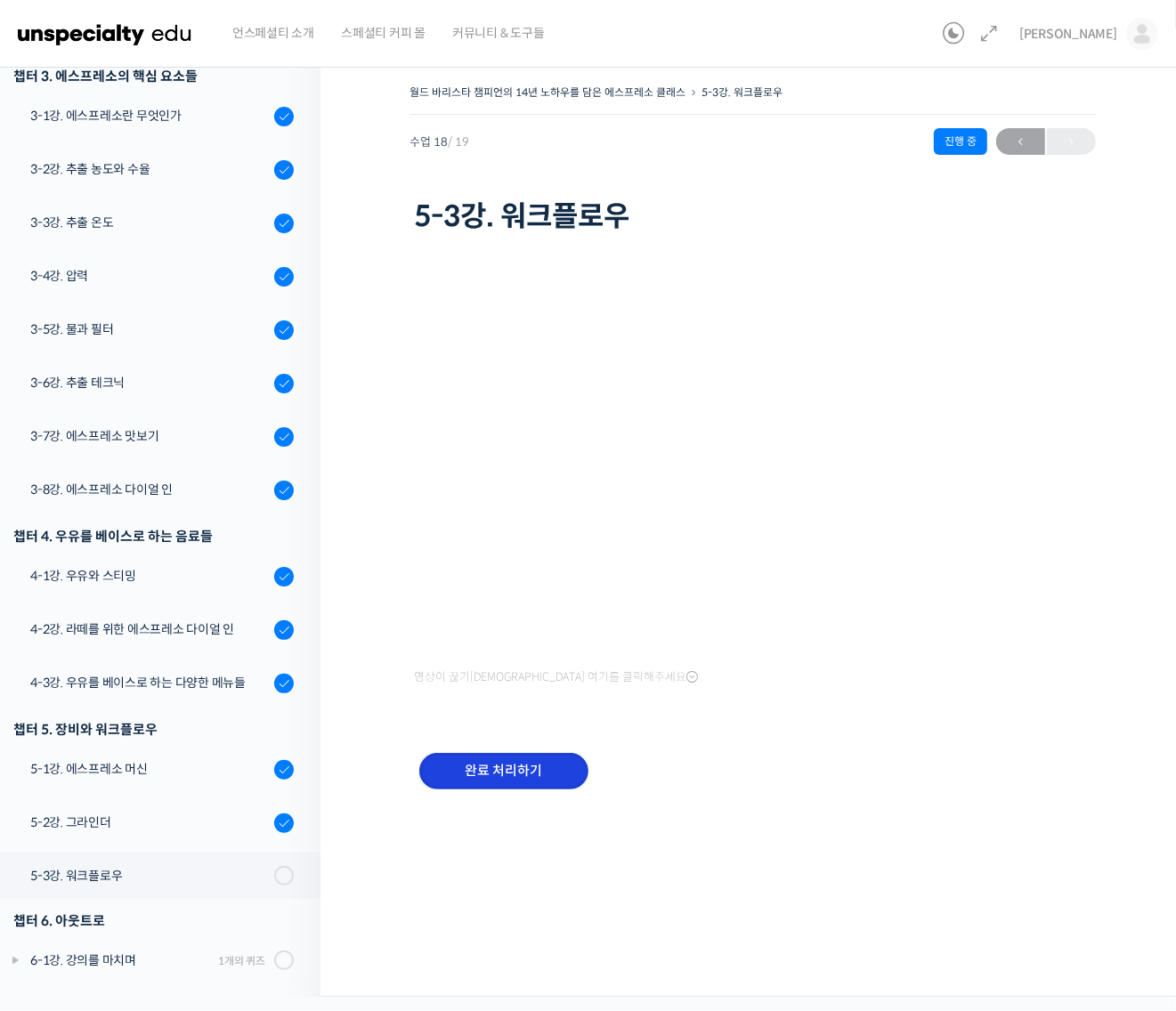
click at [549, 772] on input "완료 처리하기" at bounding box center [503, 770] width 169 height 36
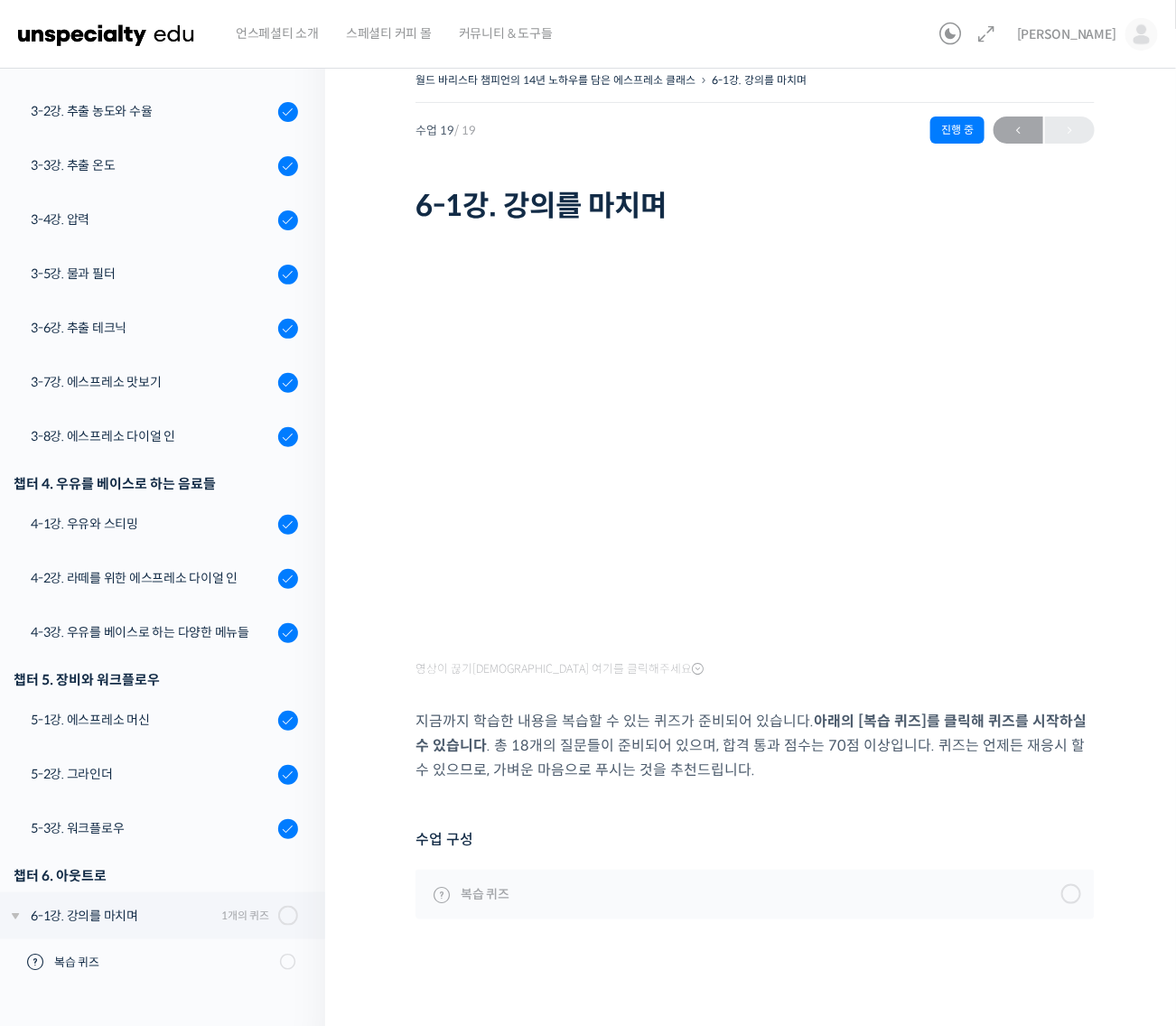
scroll to position [18, 0]
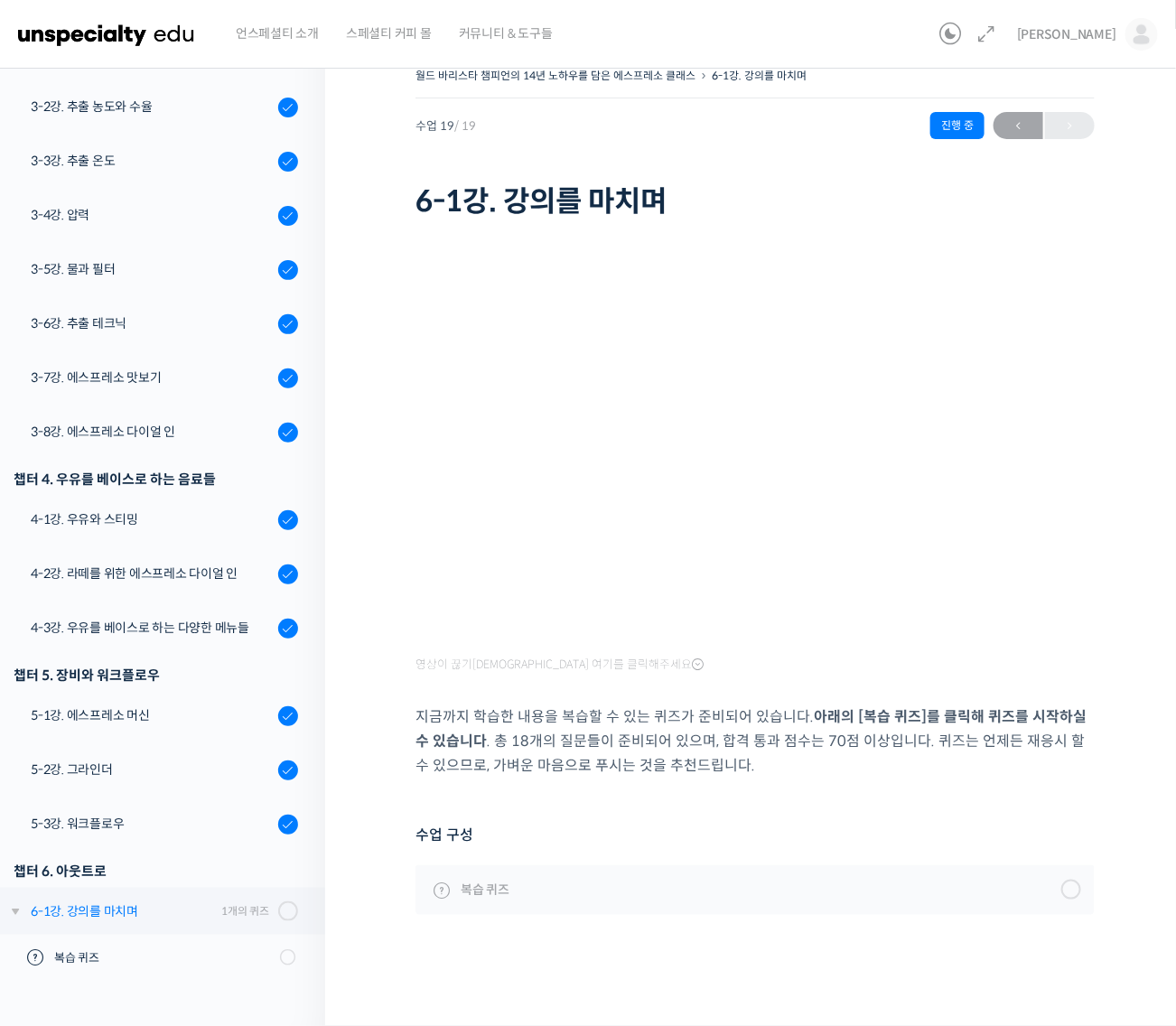
click at [221, 910] on div "1개의 퀴즈" at bounding box center [245, 911] width 48 height 17
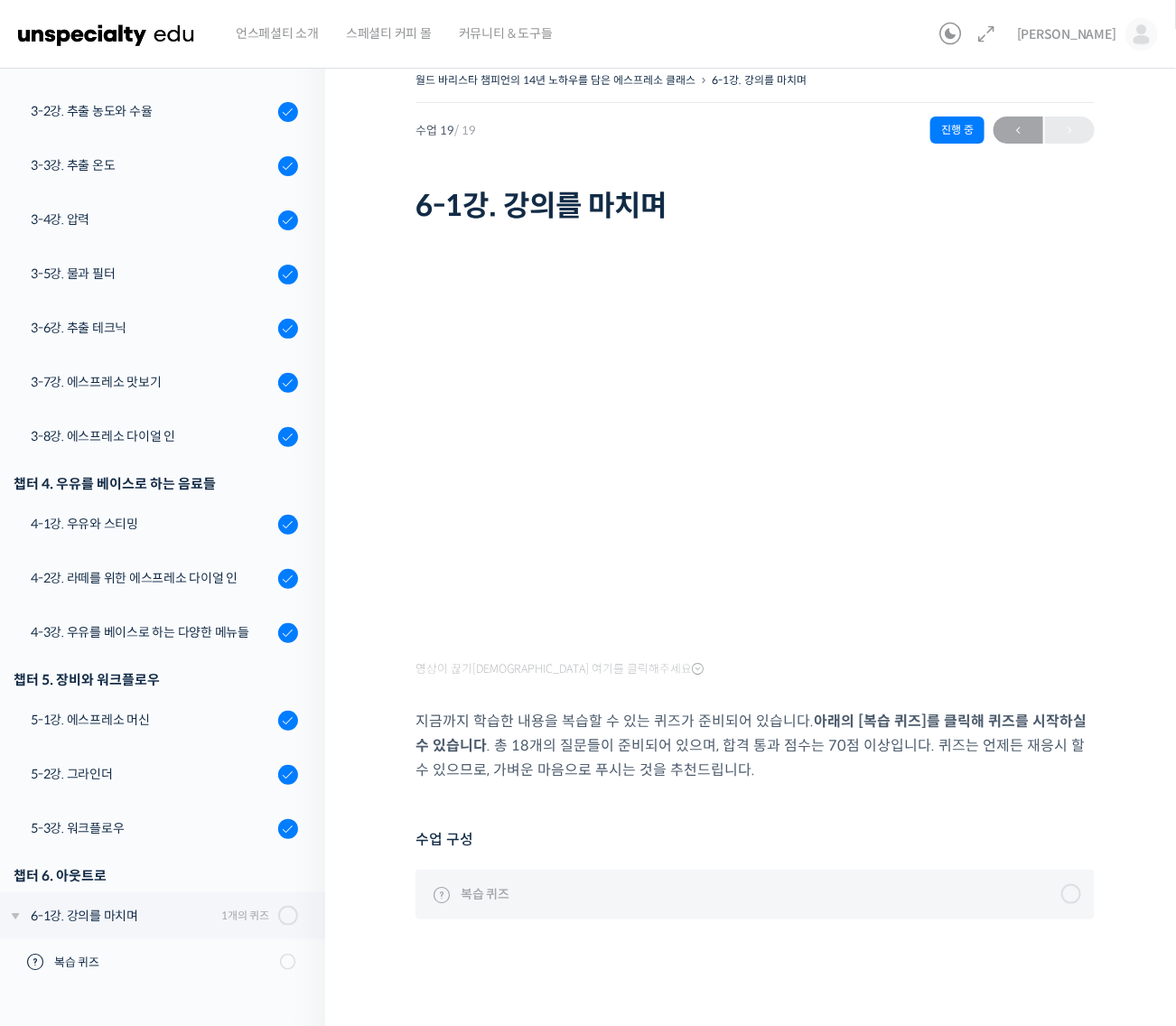
scroll to position [18, 0]
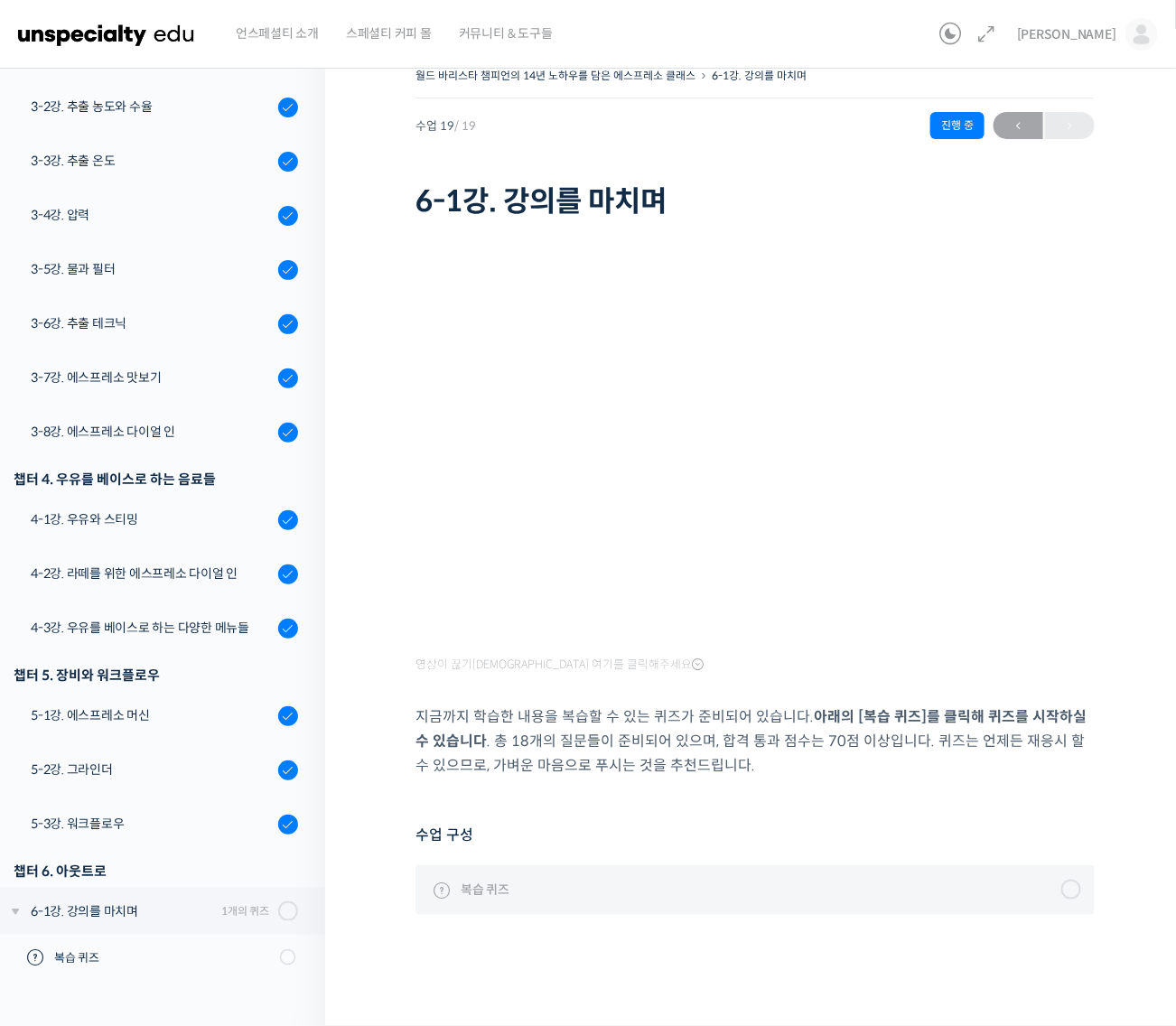
click at [643, 894] on link "복습 퀴즈" at bounding box center [755, 889] width 679 height 49
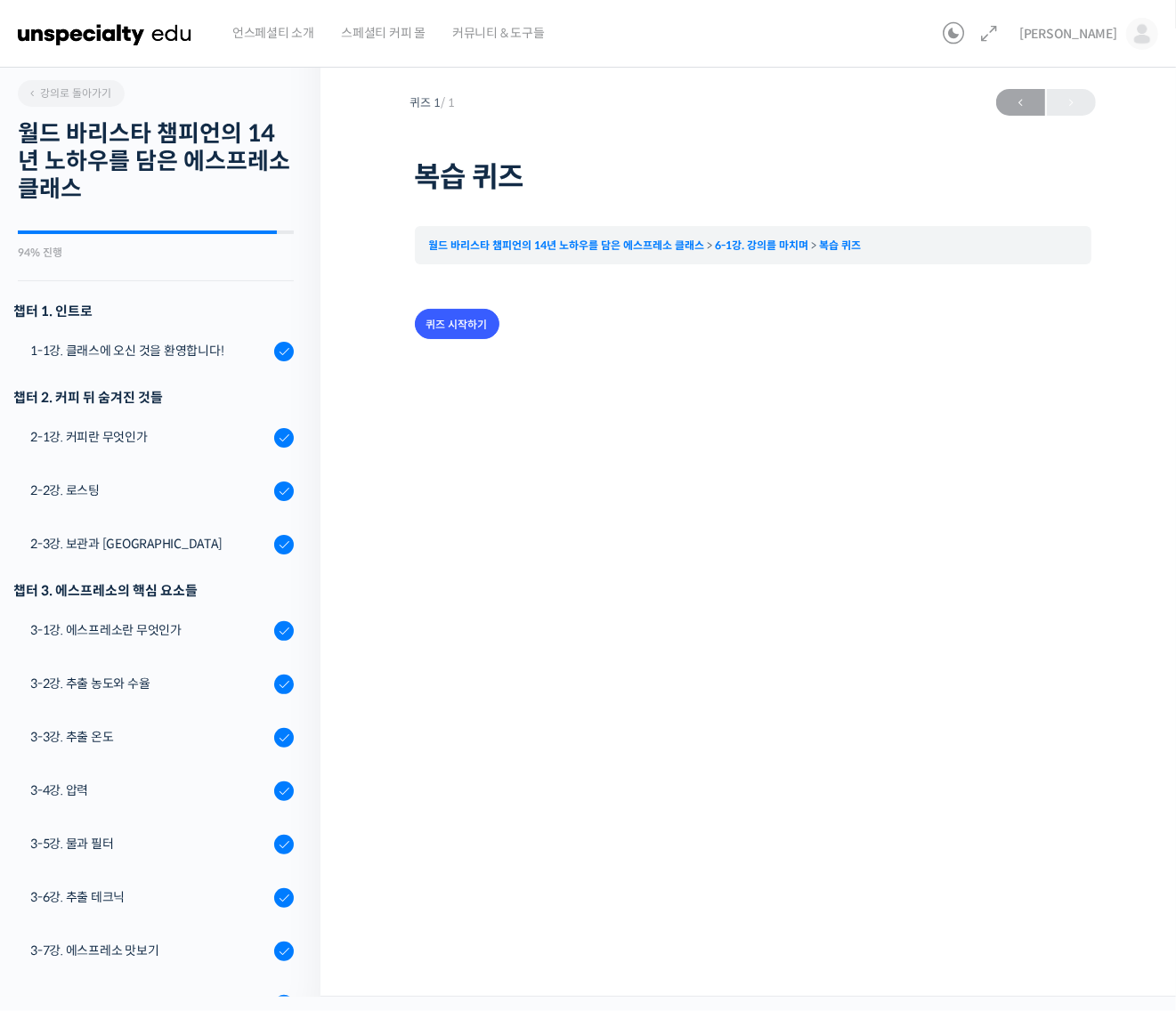
scroll to position [561, 0]
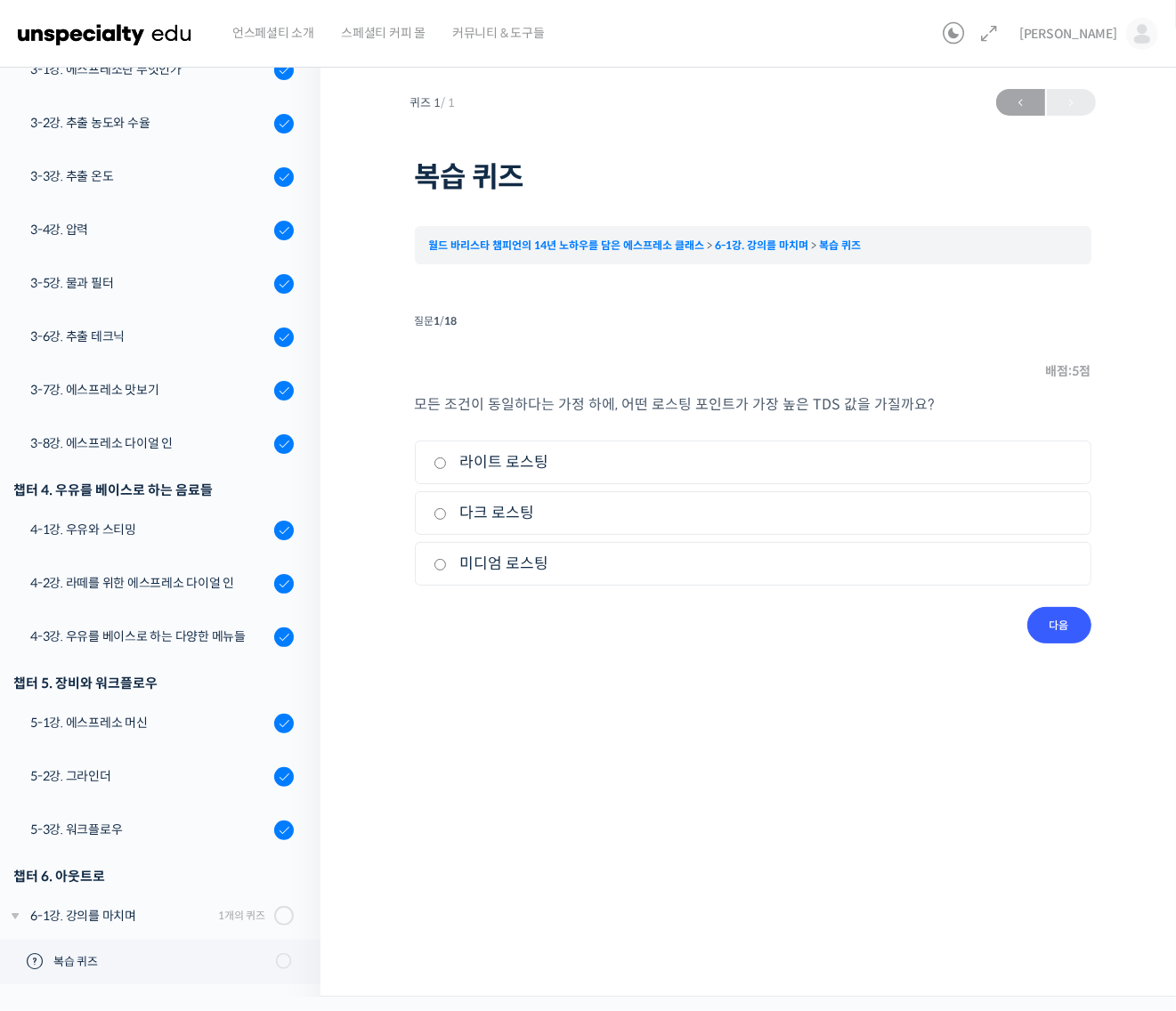
drag, startPoint x: 487, startPoint y: 516, endPoint x: 508, endPoint y: 526, distance: 23.3
click at [488, 516] on label "다크 로스팅" at bounding box center [753, 513] width 639 height 24
click at [447, 516] on input "다크 로스팅" at bounding box center [440, 514] width 13 height 12
radio input "true"
click at [1060, 618] on input "다음" at bounding box center [1059, 625] width 64 height 36
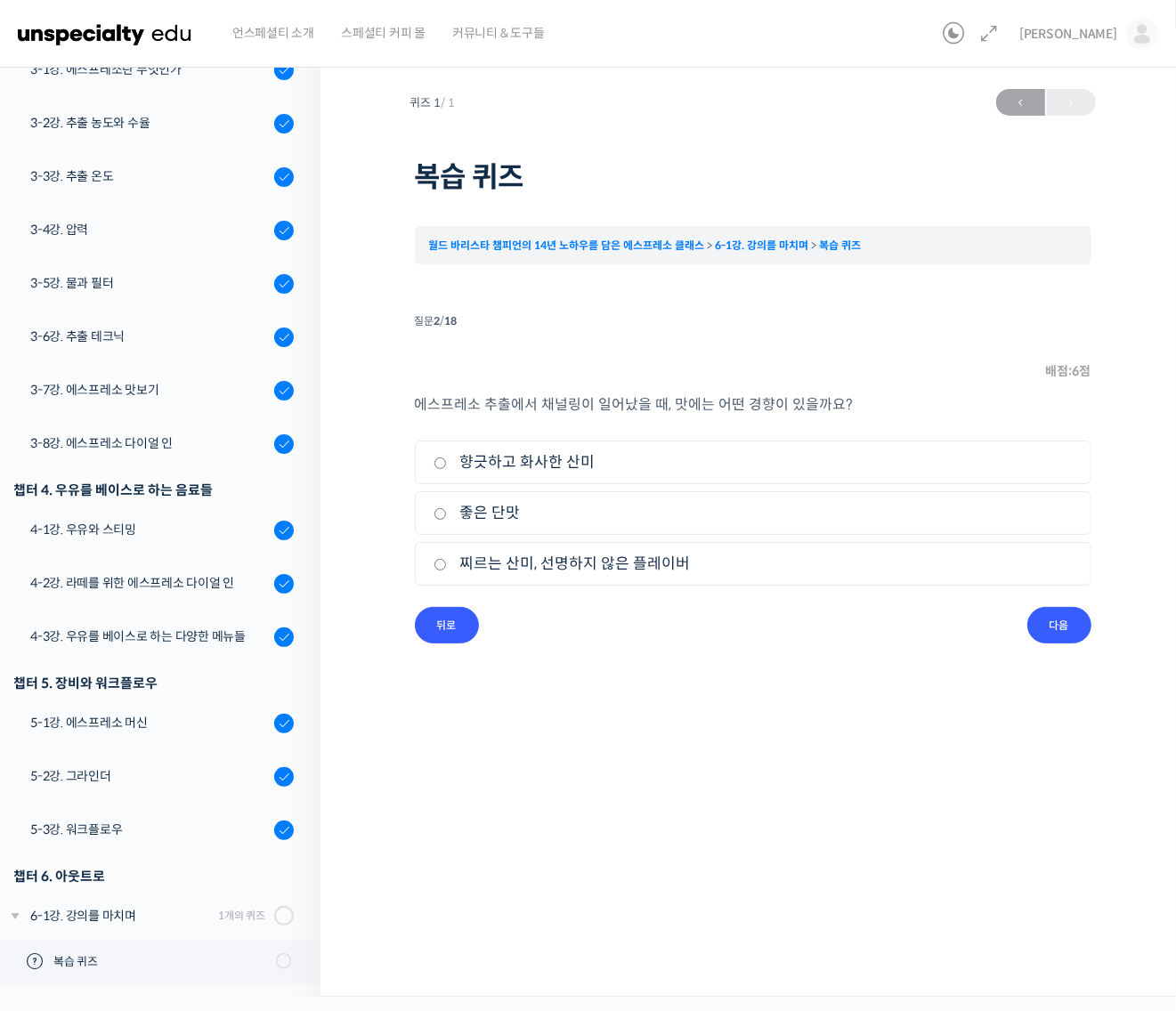
click at [574, 562] on label "찌르는 산미, 선명하지 않은 플레이버" at bounding box center [753, 564] width 639 height 24
click at [447, 562] on input "찌르는 산미, 선명하지 않은 플레이버" at bounding box center [440, 565] width 13 height 12
radio input "true"
click at [1065, 632] on input "다음" at bounding box center [1059, 625] width 64 height 36
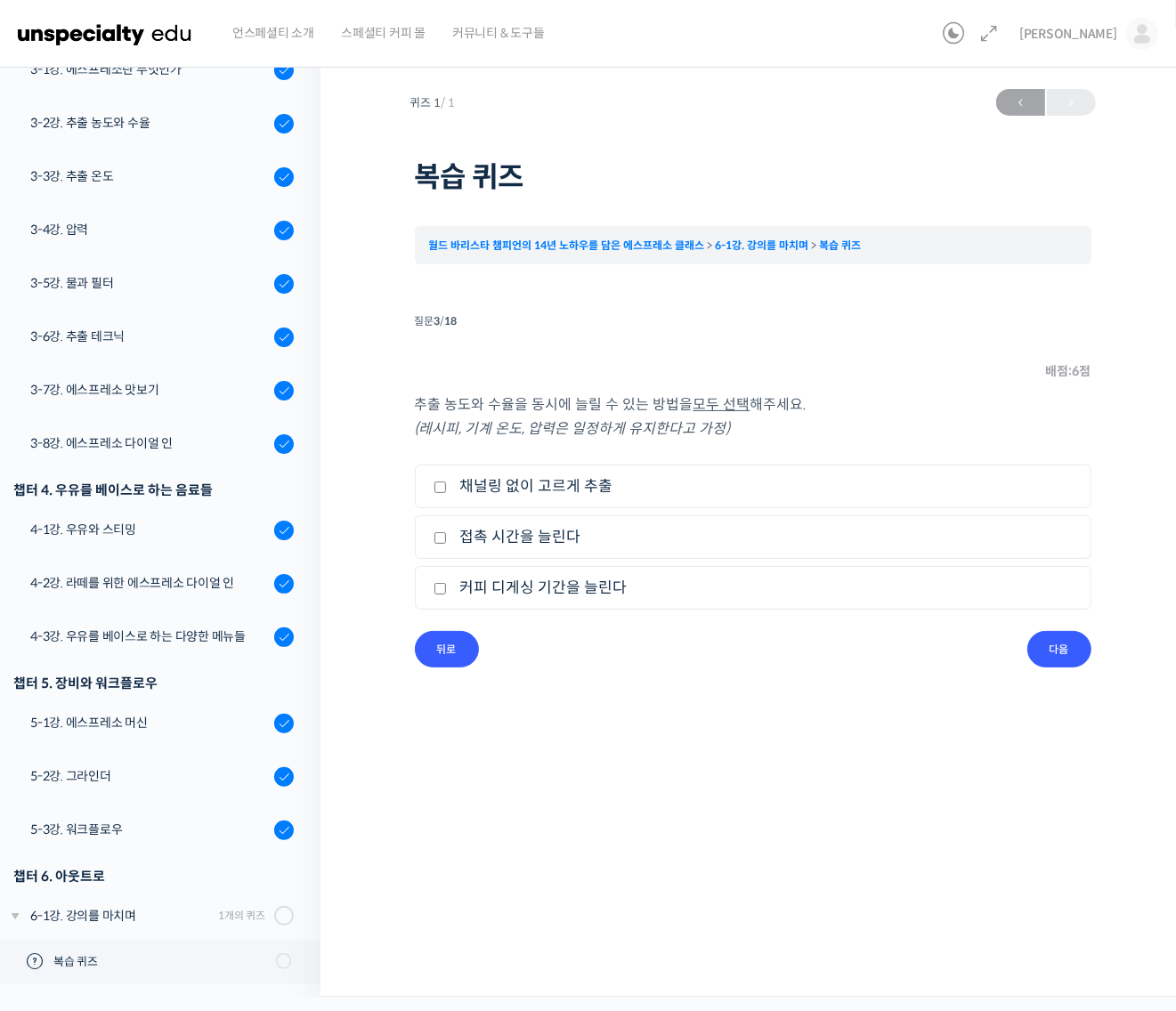
click at [553, 486] on label "채널링 없이 고르게 추출" at bounding box center [753, 486] width 639 height 24
click at [447, 486] on input "채널링 없이 고르게 추출" at bounding box center [440, 487] width 13 height 12
checkbox input "true"
click at [1056, 654] on input "다음" at bounding box center [1059, 649] width 64 height 36
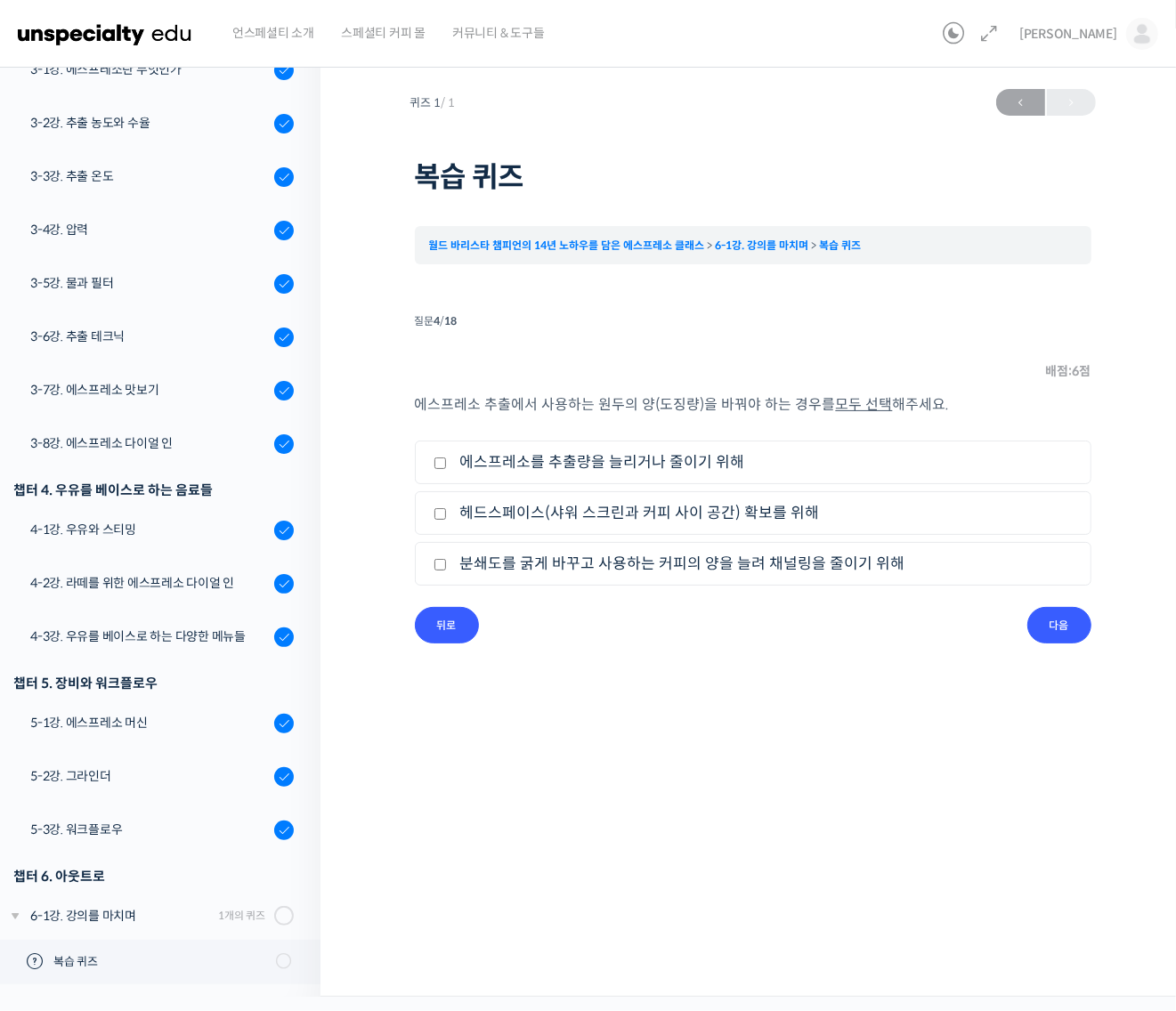
click at [594, 467] on label "에스프레소를 추출량을 늘리거나 줄이기 위해" at bounding box center [753, 462] width 639 height 24
click at [447, 467] on input "에스프레소를 추출량을 늘리거나 줄이기 위해" at bounding box center [440, 463] width 13 height 12
checkbox input "true"
click at [785, 569] on label "분쇄도를 굵게 바꾸고 사용하는 커피의 양을 늘려 채널링을 줄이기 위해" at bounding box center [753, 564] width 639 height 24
click at [447, 569] on input "분쇄도를 굵게 바꾸고 사용하는 커피의 양을 늘려 채널링을 줄이기 위해" at bounding box center [440, 565] width 13 height 12
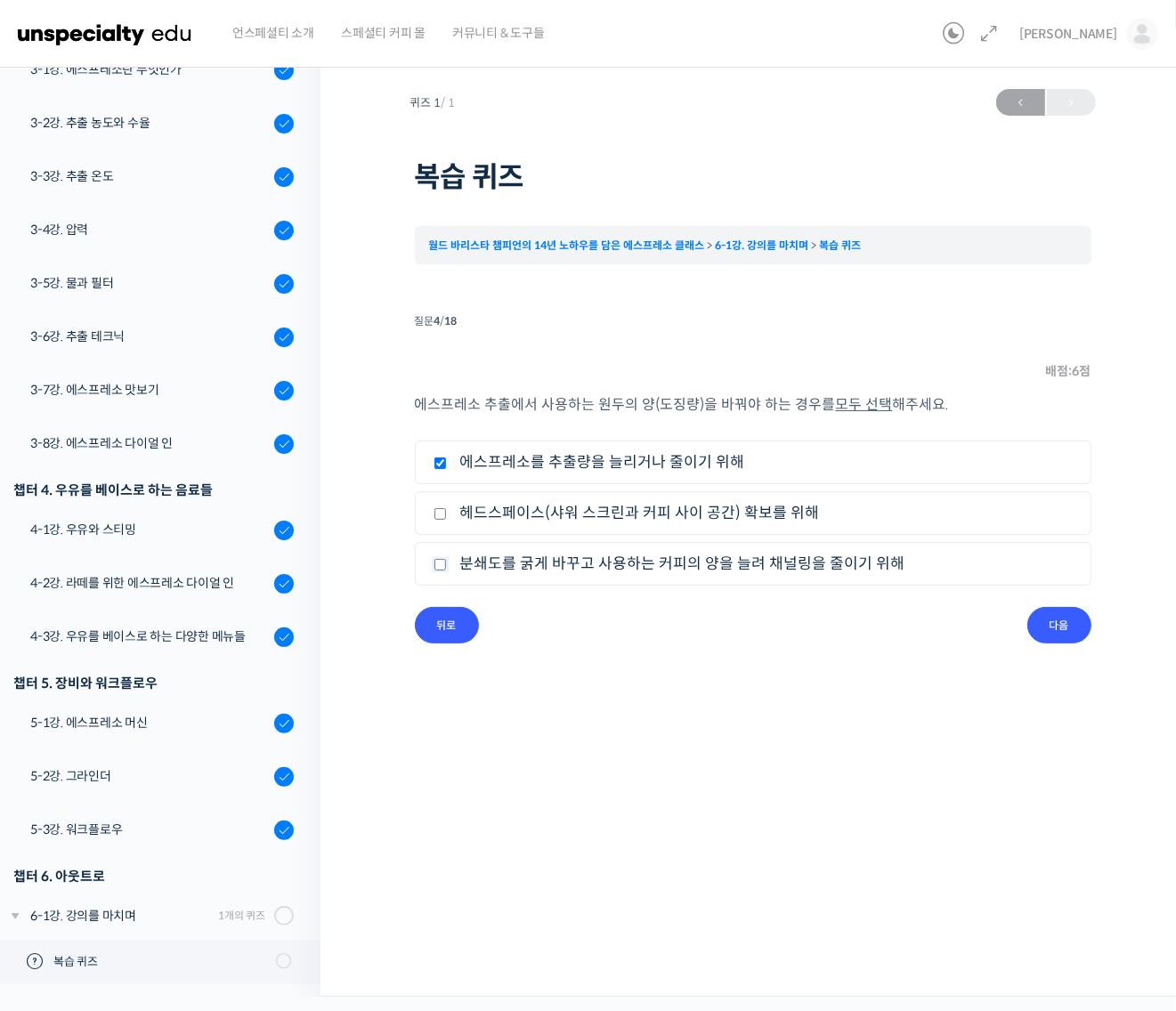
checkbox input "true"
click at [1062, 618] on input "다음" at bounding box center [1059, 625] width 64 height 36
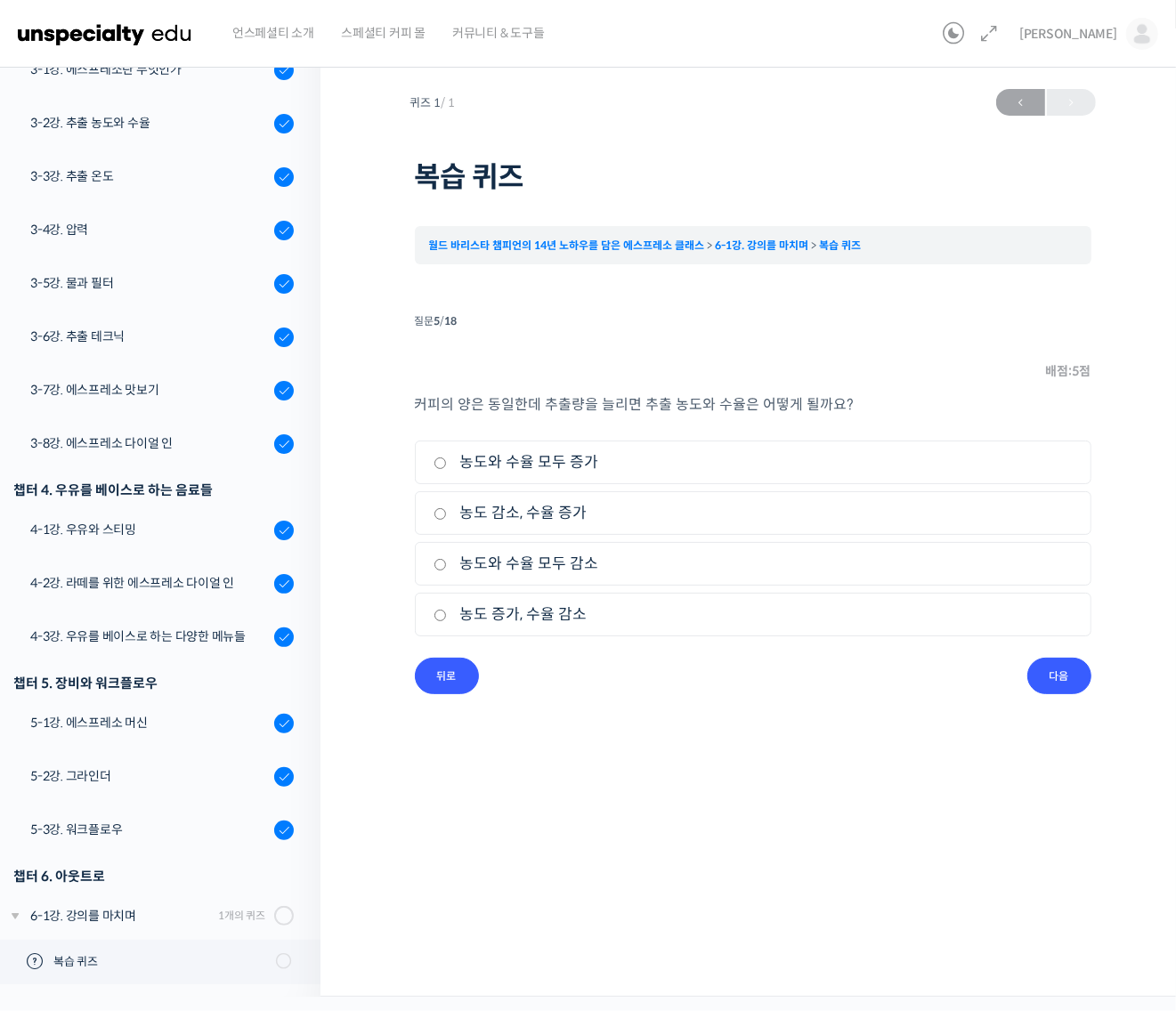
click at [535, 514] on label "농도 감소, 수율 증가" at bounding box center [753, 513] width 639 height 24
click at [447, 514] on input "농도 감소, 수율 증가" at bounding box center [440, 514] width 13 height 12
radio input "true"
click at [1074, 677] on input "다음" at bounding box center [1059, 675] width 64 height 36
click at [465, 464] on label "농도와 수율 모두 감소" at bounding box center [753, 462] width 639 height 24
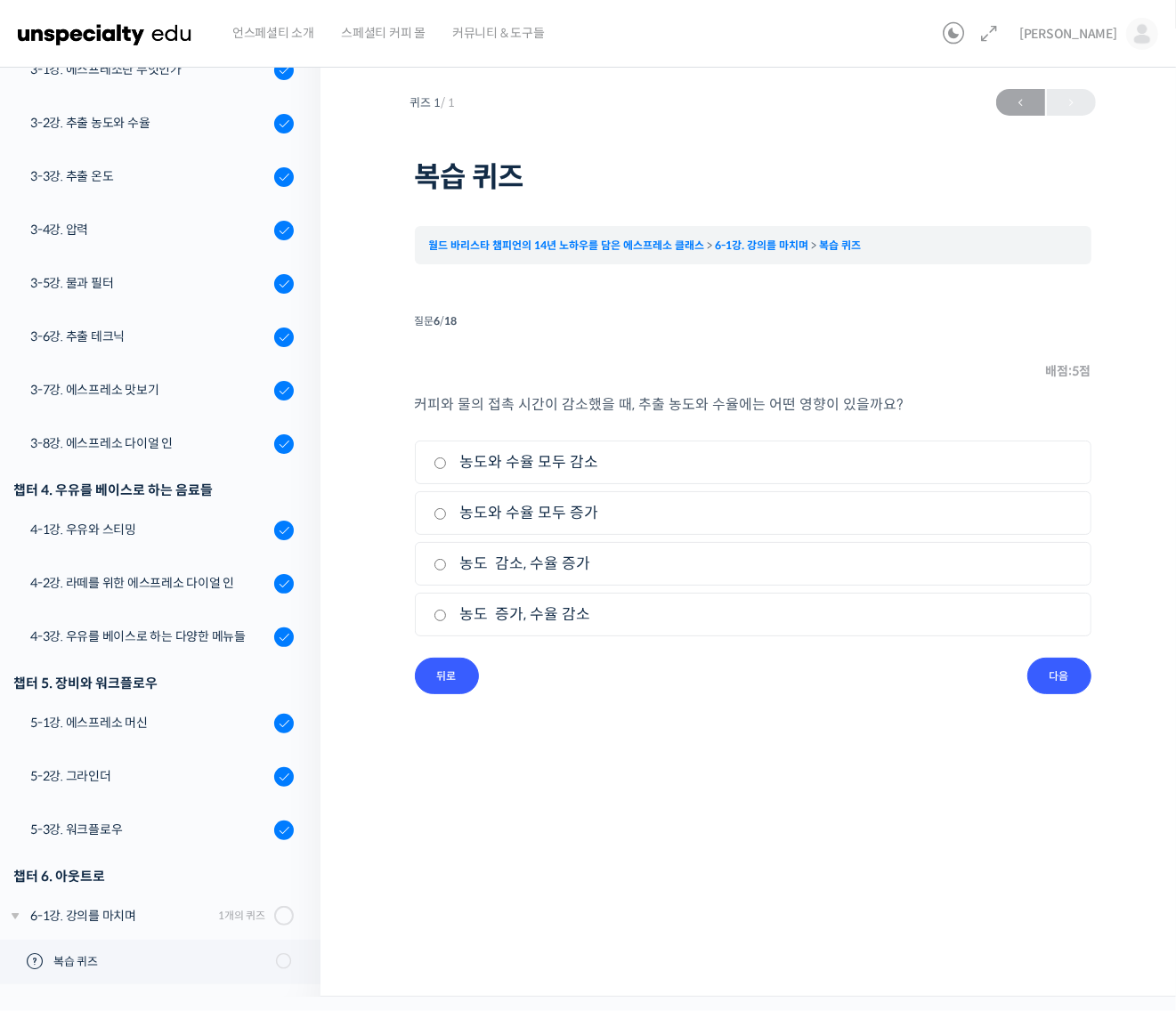
click at [447, 464] on input "농도와 수율 모두 감소" at bounding box center [440, 463] width 13 height 12
radio input "true"
click at [1065, 674] on input "다음" at bounding box center [1059, 675] width 64 height 36
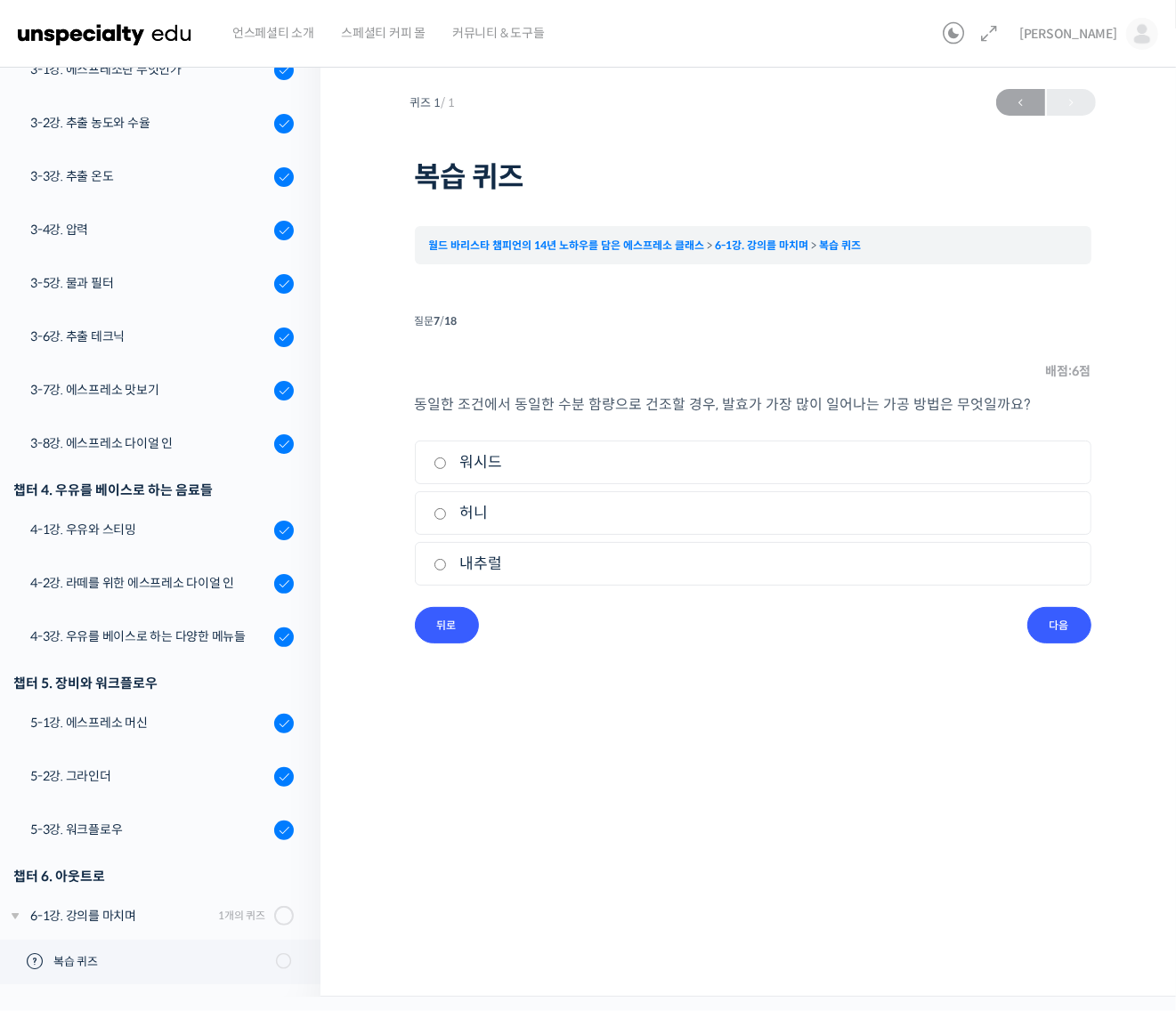
click at [478, 465] on label "워시드" at bounding box center [753, 462] width 639 height 24
click at [447, 465] on input "워시드" at bounding box center [440, 463] width 13 height 12
radio input "true"
click at [477, 514] on label "허니" at bounding box center [753, 513] width 639 height 24
click at [447, 514] on input "허니" at bounding box center [440, 514] width 13 height 12
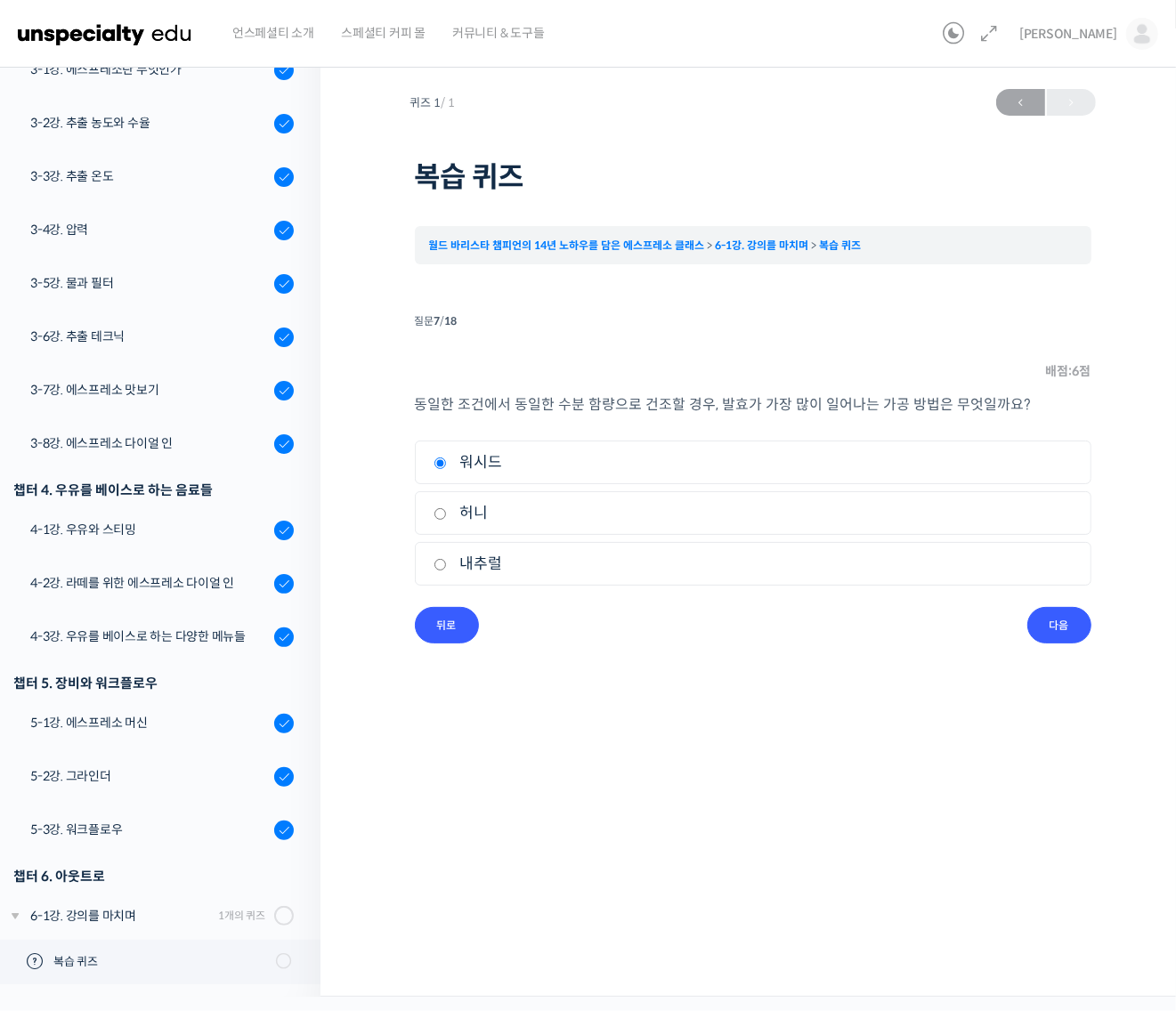
radio input "true"
click at [1046, 620] on input "다음" at bounding box center [1059, 625] width 64 height 36
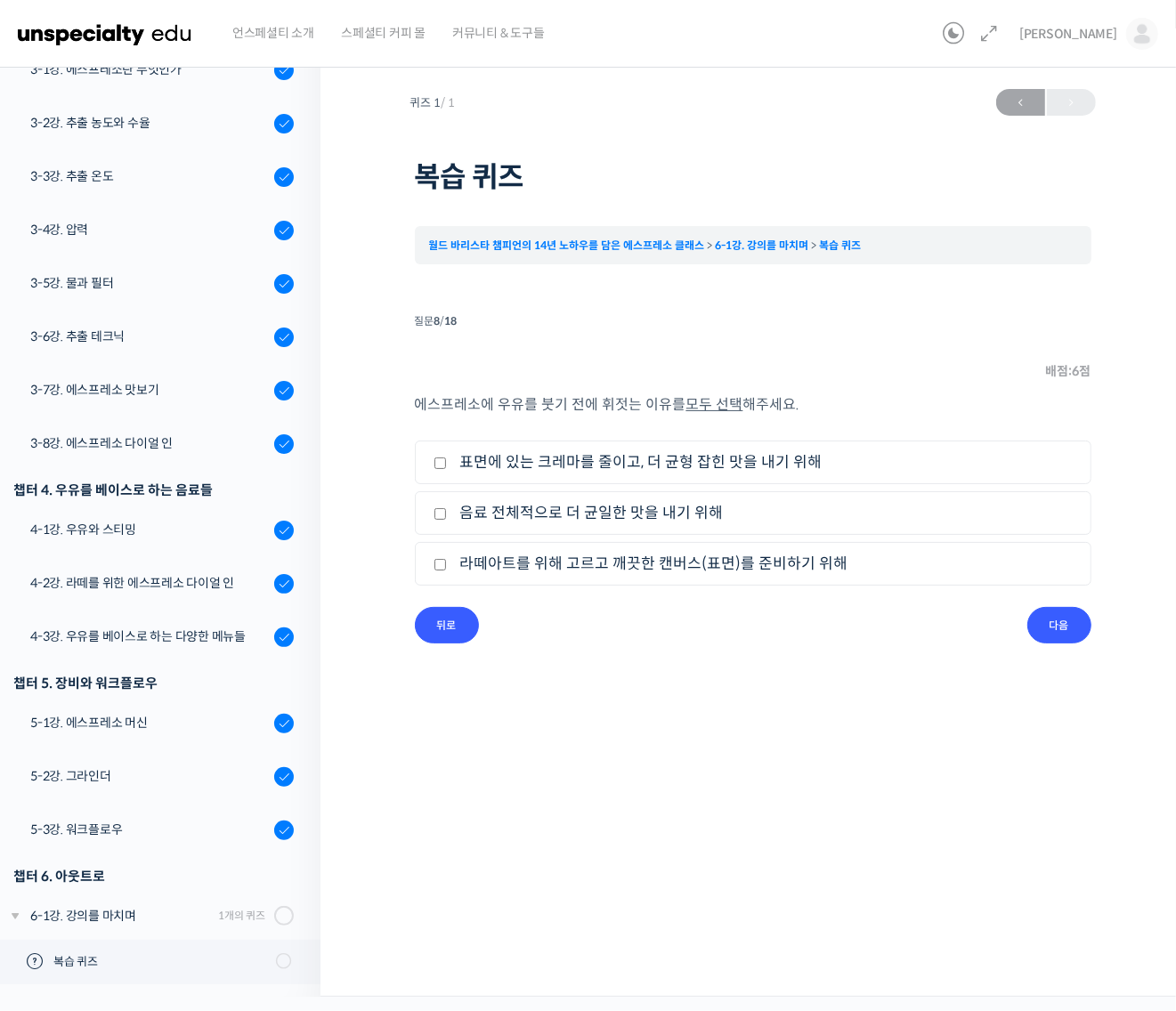
click at [655, 518] on label "음료 전체적으로 더 균일한 맛을 내기 위해" at bounding box center [753, 513] width 639 height 24
click at [447, 518] on input "음료 전체적으로 더 균일한 맛을 내기 위해" at bounding box center [440, 514] width 13 height 12
checkbox input "true"
click at [696, 467] on label "표면에 있는 크레마를 줄이고, 더 균형 잡힌 맛을 내기 위해" at bounding box center [753, 462] width 639 height 24
click at [447, 467] on input "표면에 있는 크레마를 줄이고, 더 균형 잡힌 맛을 내기 위해" at bounding box center [440, 463] width 13 height 12
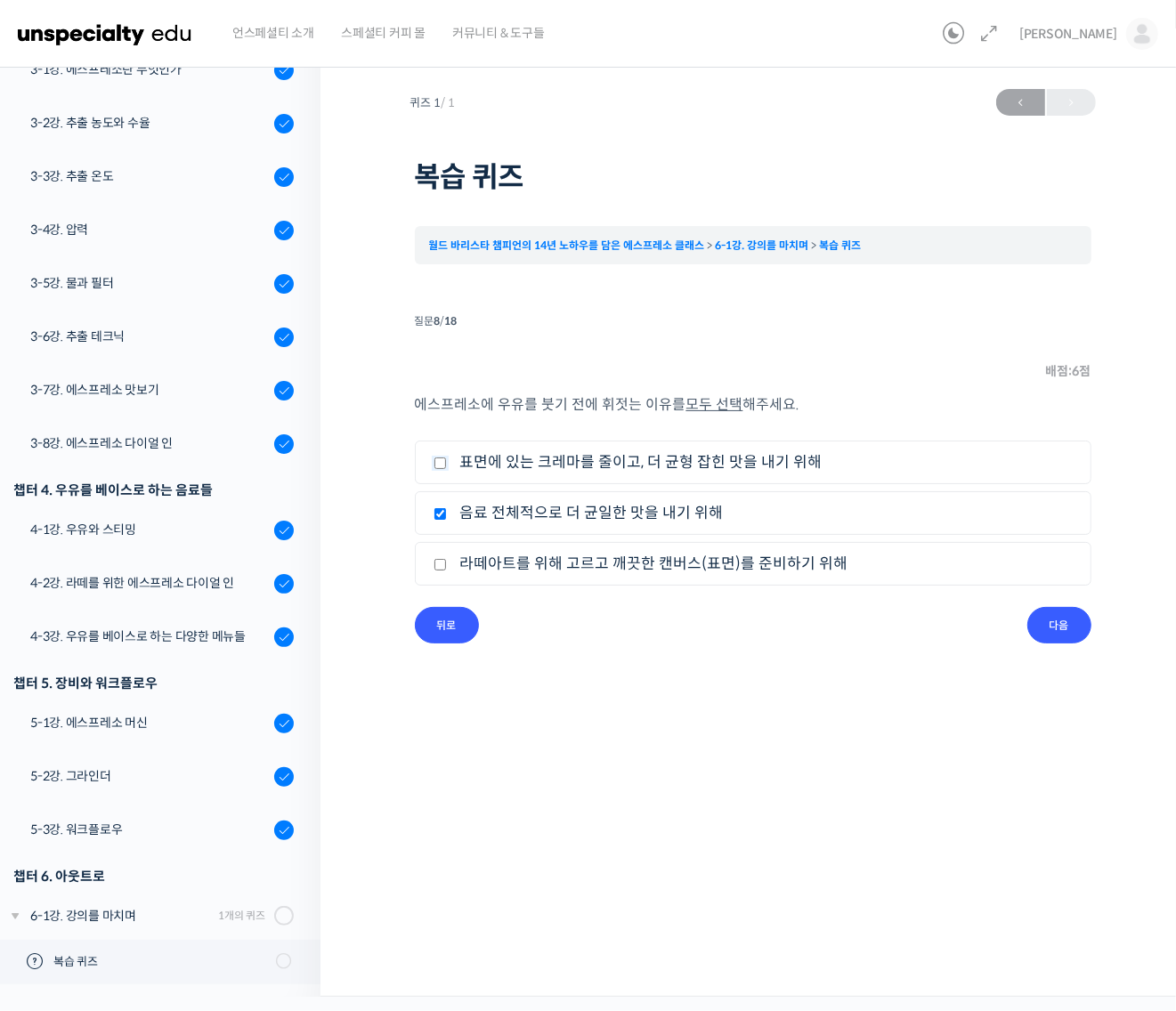
checkbox input "true"
click at [1042, 630] on input "다음" at bounding box center [1059, 625] width 64 height 36
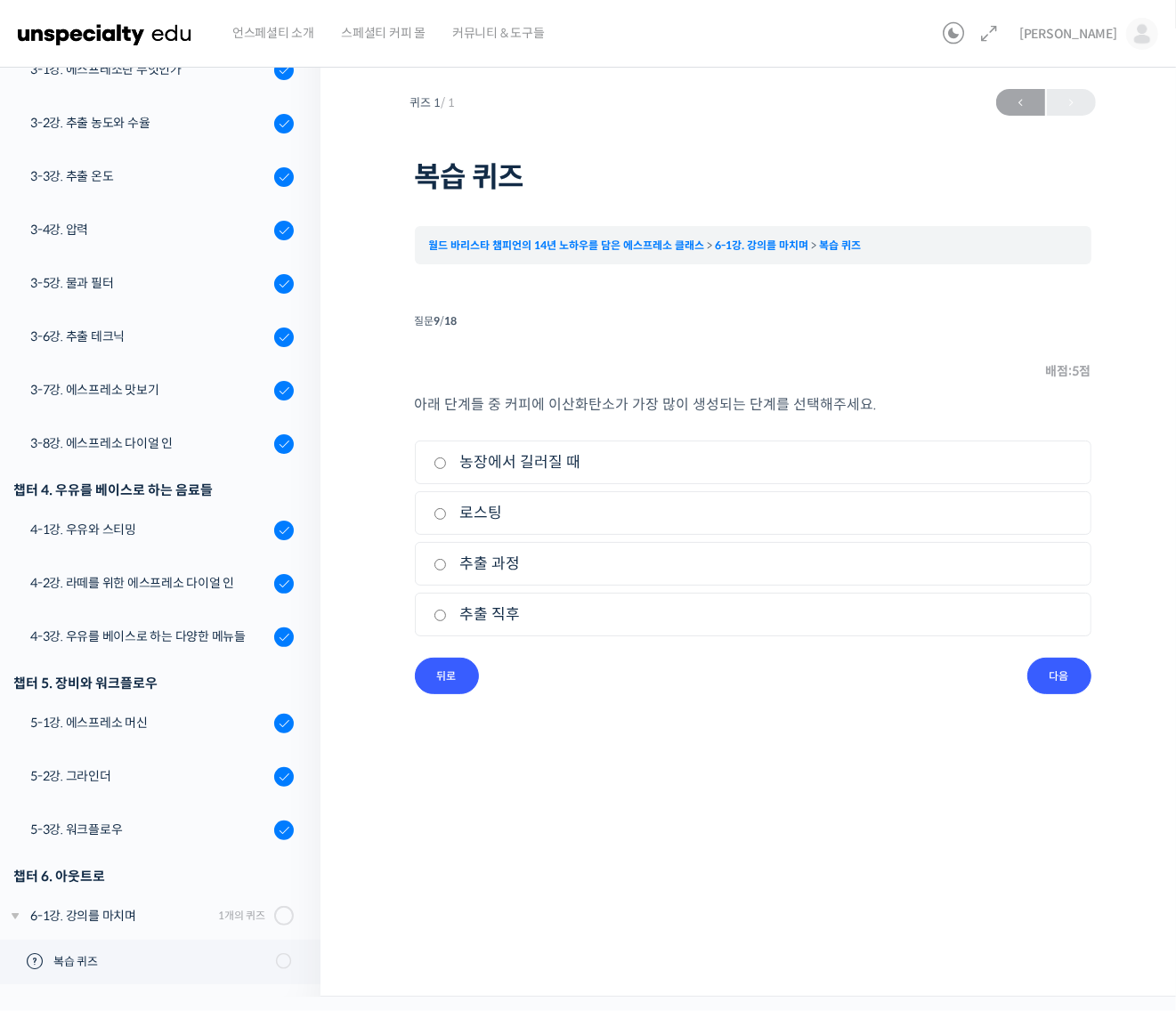
click at [514, 620] on label "추출 직후" at bounding box center [753, 615] width 639 height 24
click at [447, 620] on input "추출 직후" at bounding box center [440, 615] width 13 height 12
radio input "true"
click at [1069, 677] on input "다음" at bounding box center [1059, 675] width 64 height 36
click at [490, 569] on label "9 bar" at bounding box center [753, 564] width 639 height 24
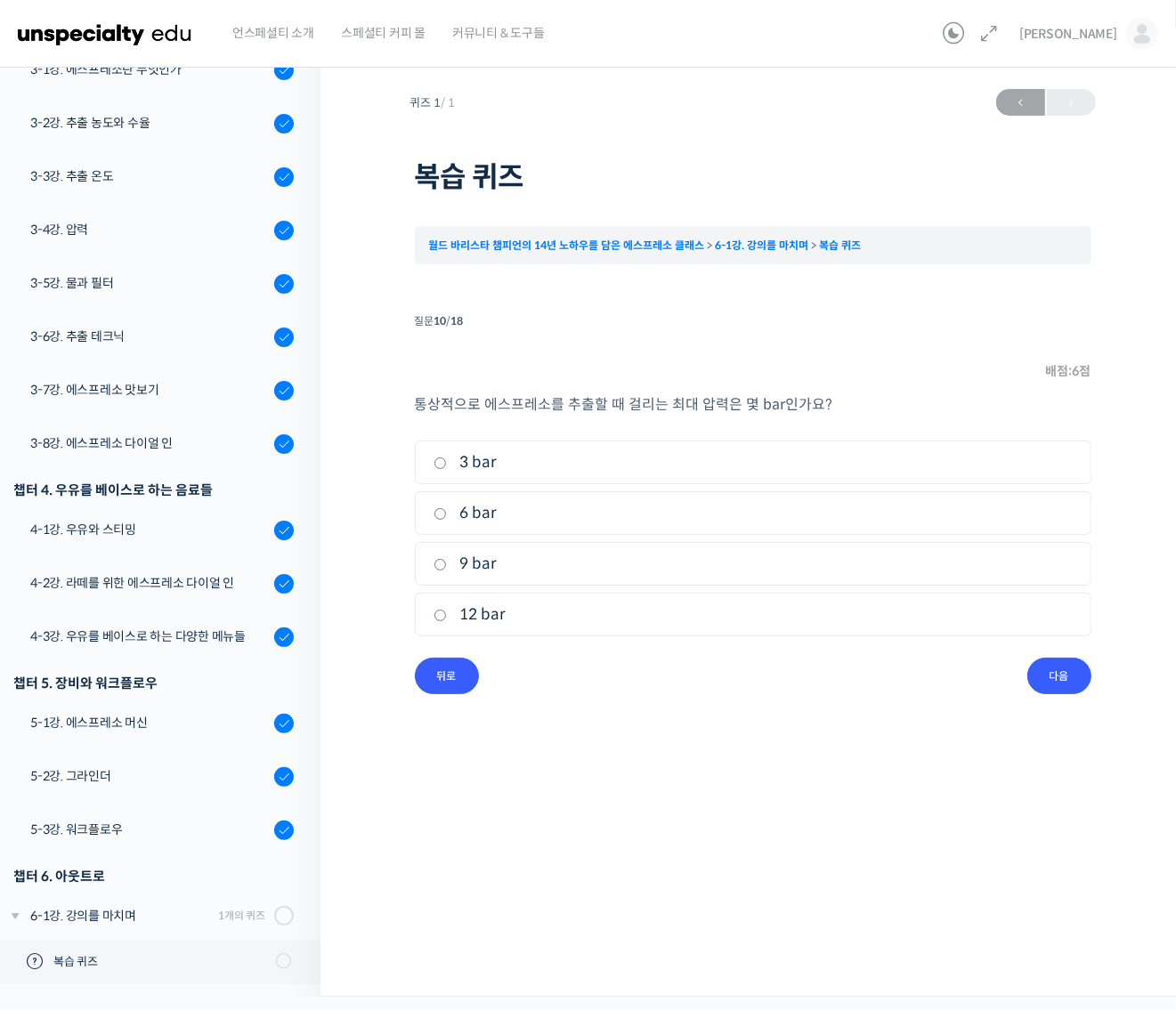
click at [447, 569] on input "9 bar" at bounding box center [440, 565] width 13 height 12
radio input "true"
click at [1051, 673] on input "다음" at bounding box center [1059, 675] width 64 height 36
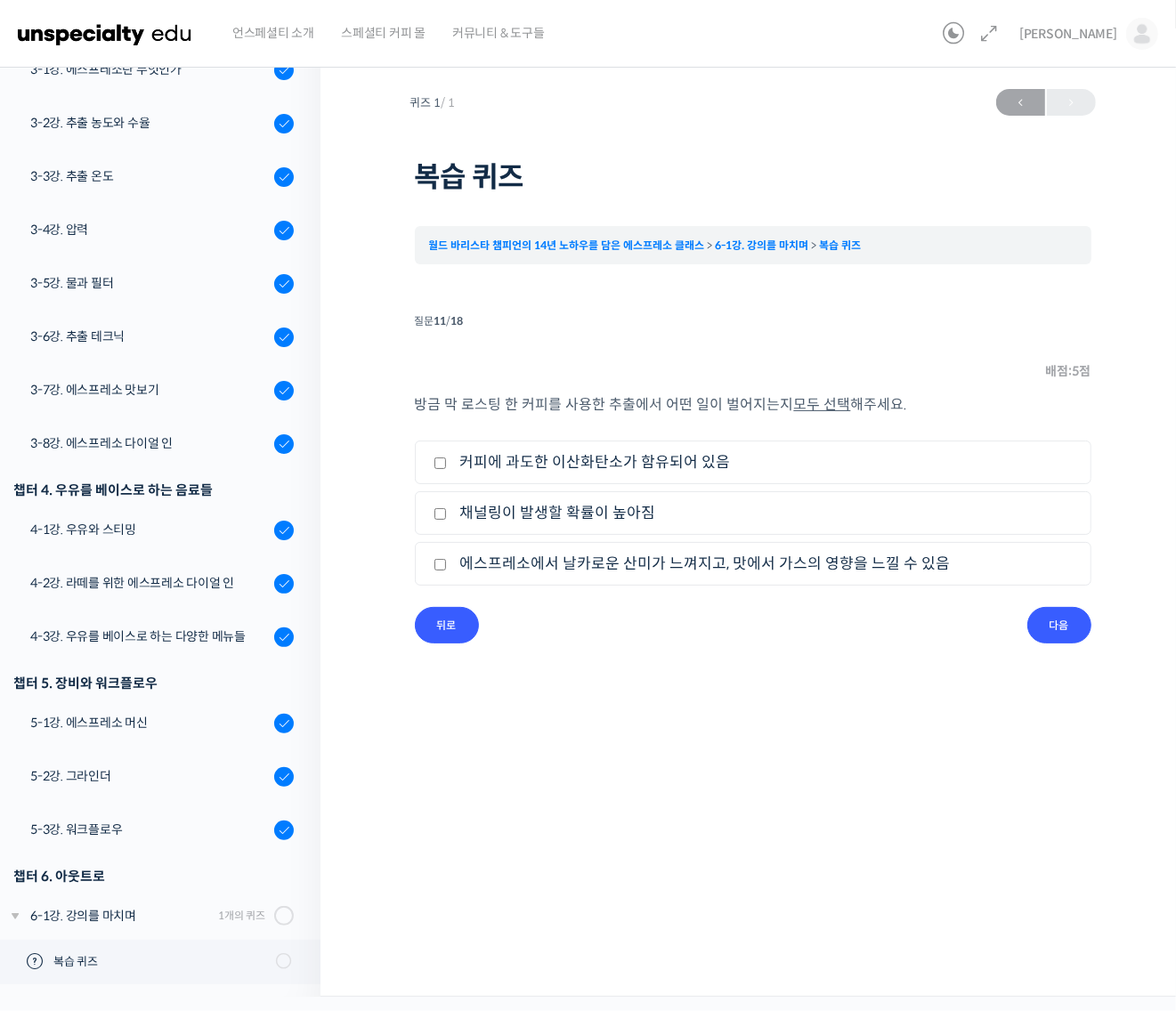
click at [599, 461] on label "커피에 과도한 이산화탄소가 함유되어 있음" at bounding box center [753, 462] width 639 height 24
click at [447, 461] on input "커피에 과도한 이산화탄소가 함유되어 있음" at bounding box center [440, 463] width 13 height 12
checkbox input "true"
click at [632, 567] on label "에스프레소에서 날카로운 산미가 느껴지고, 맛에서 가스의 영향을 느낄 수 있음" at bounding box center [753, 564] width 639 height 24
click at [447, 567] on input "에스프레소에서 날카로운 산미가 느껴지고, 맛에서 가스의 영향을 느낄 수 있음" at bounding box center [440, 565] width 13 height 12
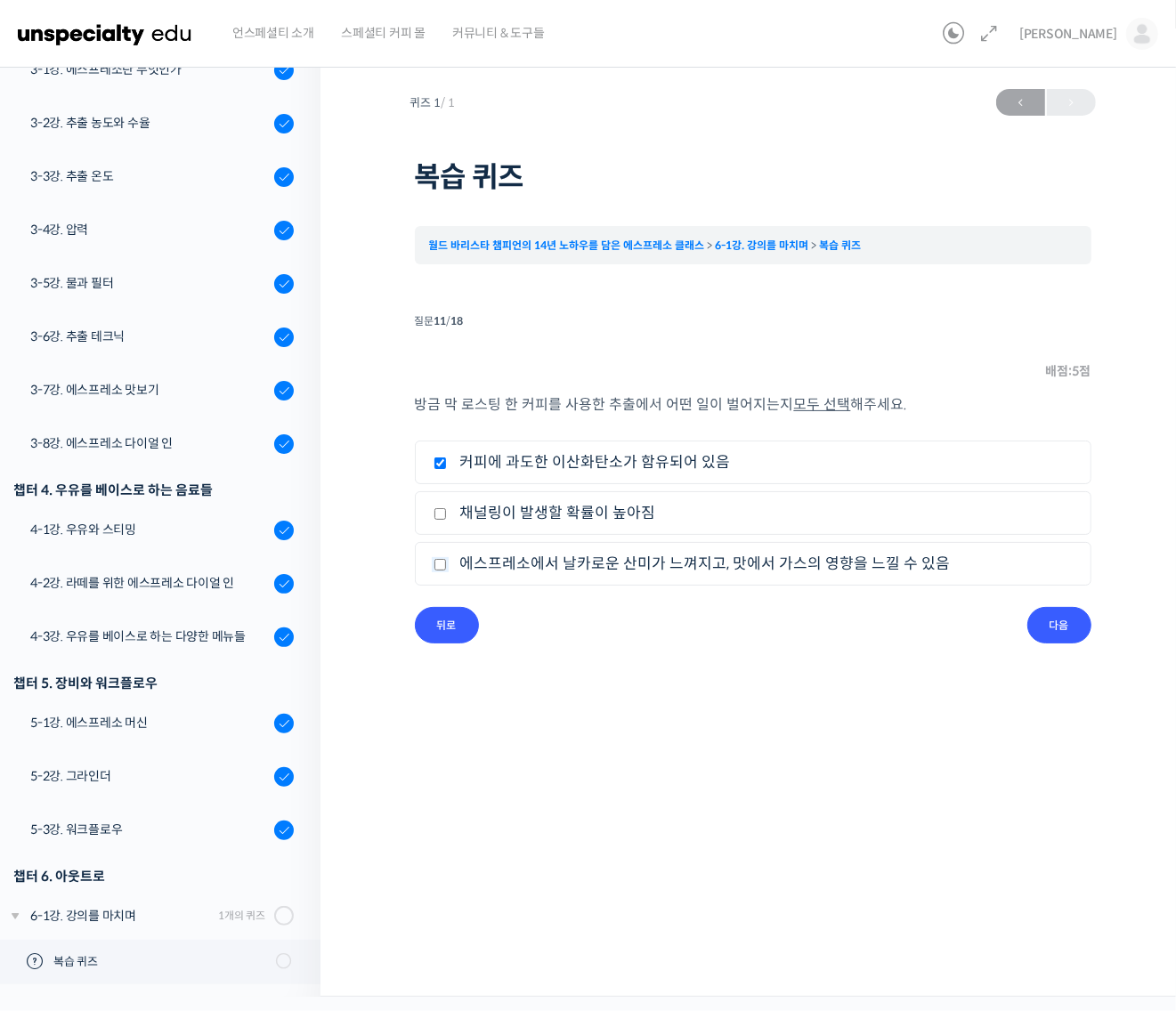
checkbox input "true"
drag, startPoint x: 1070, startPoint y: 628, endPoint x: 1088, endPoint y: 645, distance: 24.8
click at [1070, 629] on input "다음" at bounding box center [1059, 625] width 64 height 36
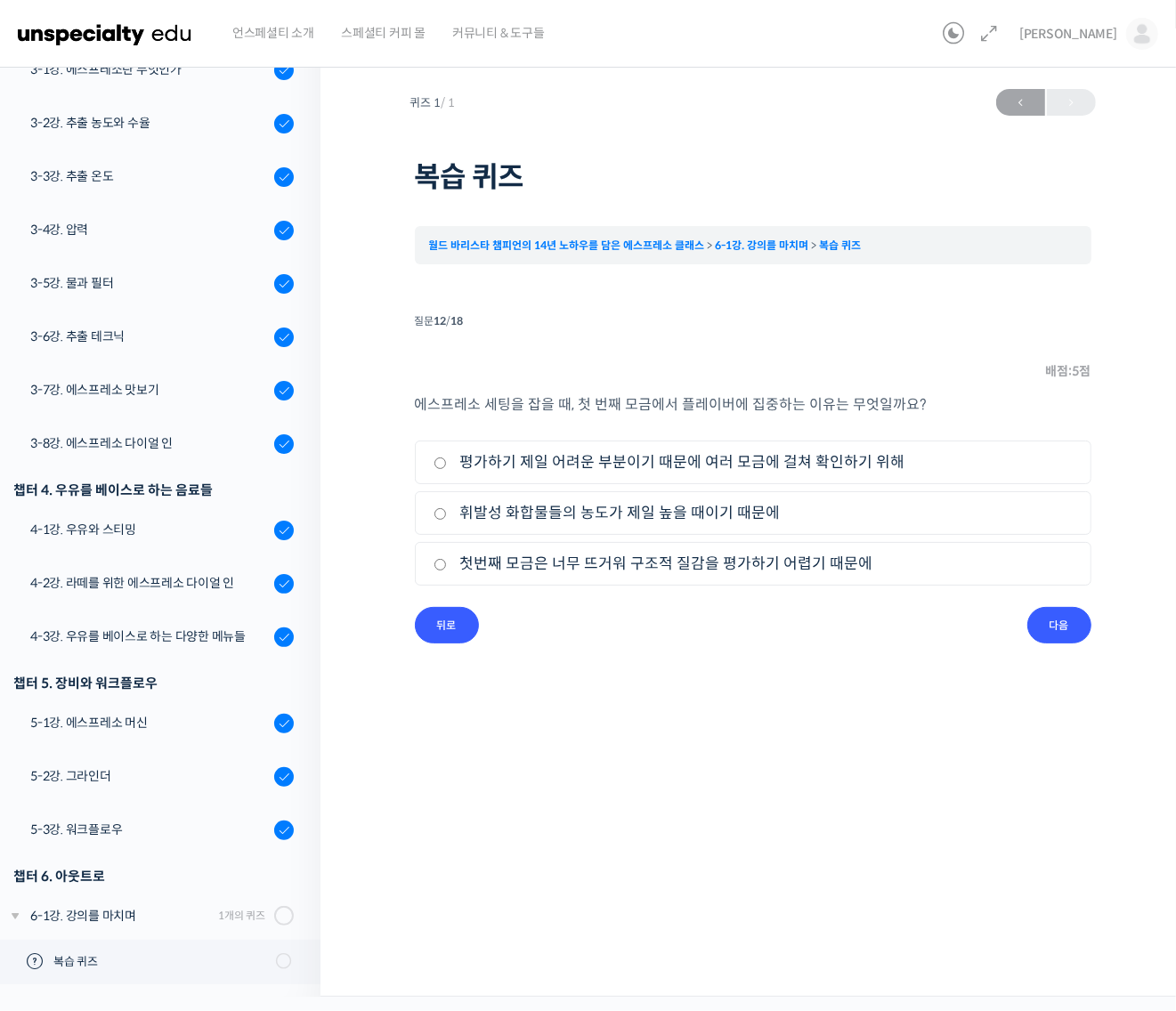
click at [842, 467] on label "평가하기 제일 어려운 부분이기 때문에 여러 모금에 걸쳐 확인하기 위해" at bounding box center [753, 462] width 639 height 24
click at [447, 467] on input "평가하기 제일 어려운 부분이기 때문에 여러 모금에 걸쳐 확인하기 위해" at bounding box center [440, 463] width 13 height 12
radio input "true"
click at [1078, 627] on input "다음" at bounding box center [1059, 625] width 64 height 36
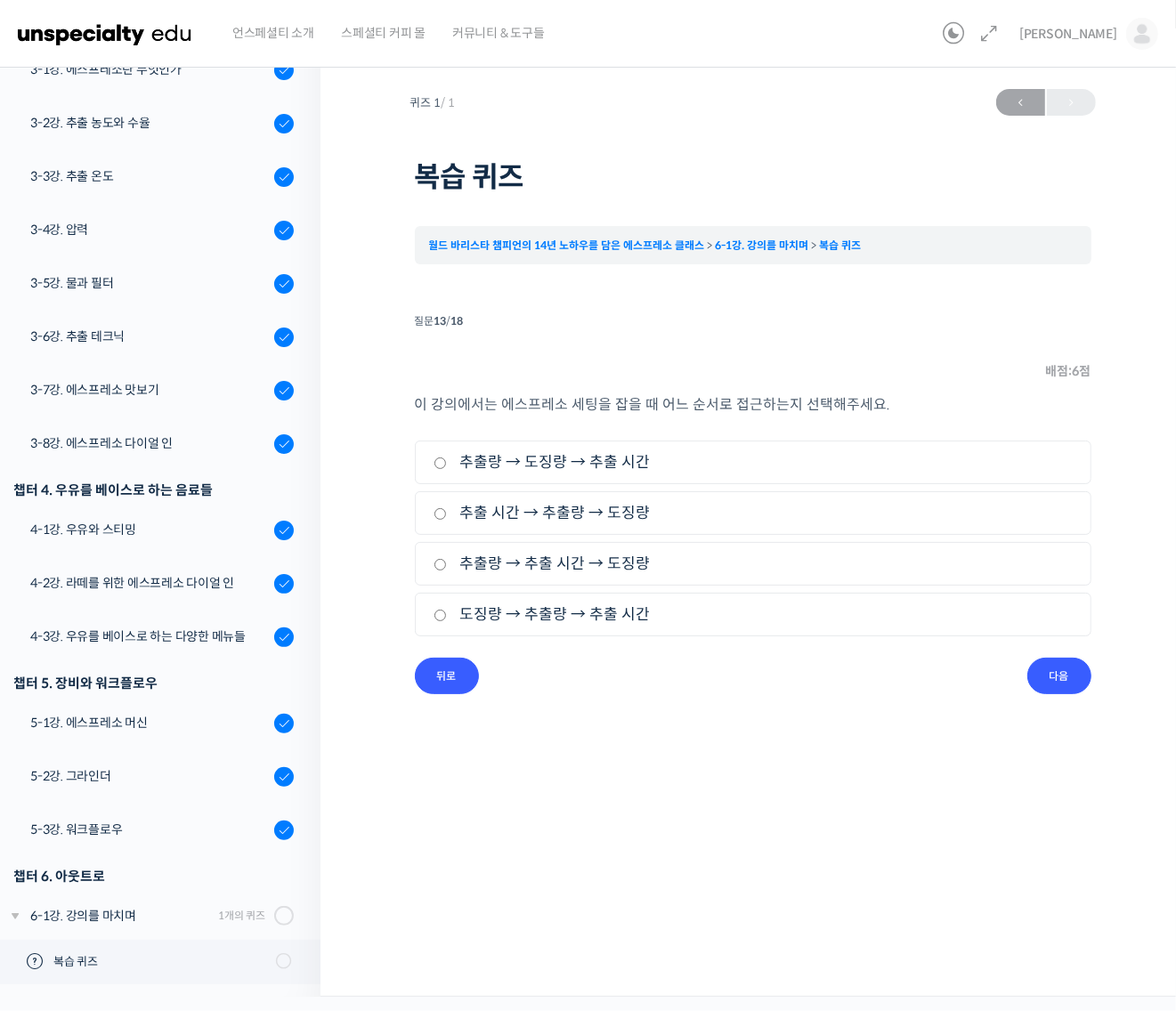
click at [534, 615] on label "도징량 → 추출량 → 추출 시간" at bounding box center [753, 615] width 639 height 24
click at [447, 615] on input "도징량 → 추출량 → 추출 시간" at bounding box center [440, 615] width 13 height 12
radio input "true"
click at [1063, 676] on input "다음" at bounding box center [1059, 675] width 64 height 36
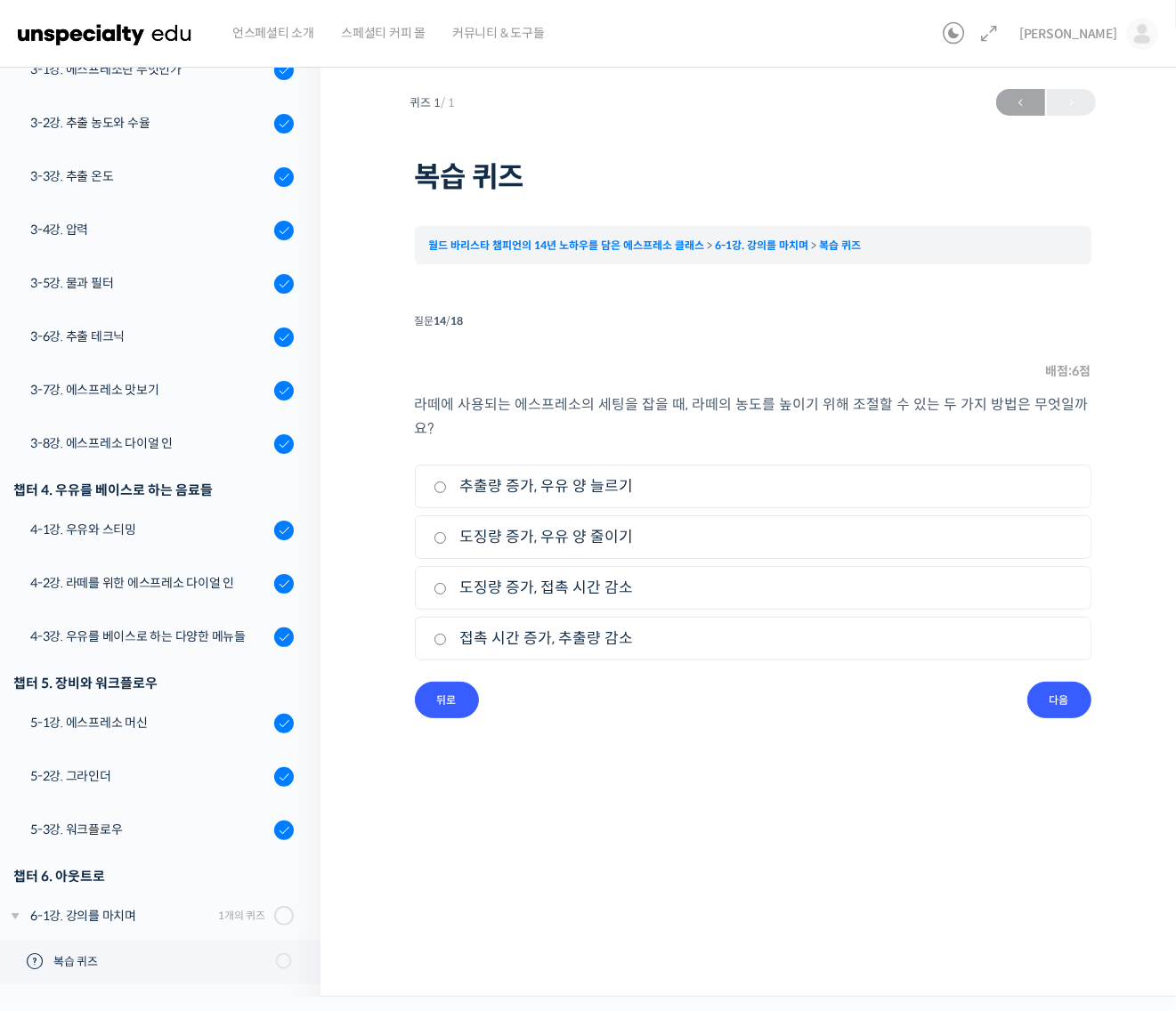
click at [570, 474] on label "추출량 증가, 우유 양 늘르기" at bounding box center [753, 486] width 639 height 24
click at [447, 481] on input "추출량 증가, 우유 양 늘르기" at bounding box center [440, 487] width 13 height 12
radio input "true"
click at [585, 576] on label "도징량 증가, 접촉 시간 감소" at bounding box center [753, 588] width 639 height 24
click at [447, 583] on input "도징량 증가, 접촉 시간 감소" at bounding box center [440, 589] width 13 height 12
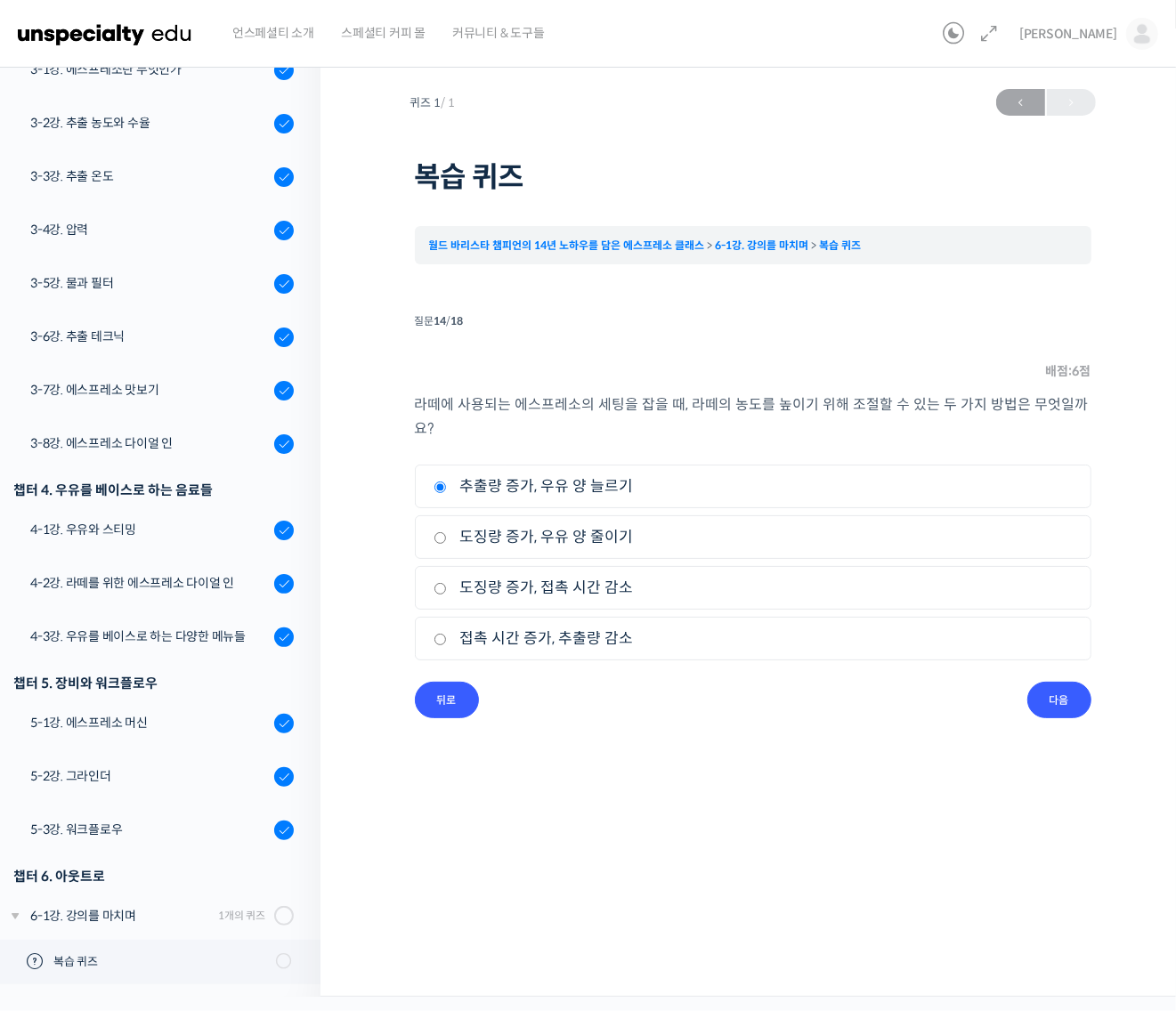
radio input "true"
click at [582, 474] on label "추출량 증가, 우유 양 늘르기" at bounding box center [753, 486] width 639 height 24
click at [447, 481] on input "추출량 증가, 우유 양 늘르기" at bounding box center [440, 487] width 13 height 12
radio input "true"
click at [441, 532] on input "도징량 증가, 우유 양 줄이기" at bounding box center [440, 538] width 13 height 12
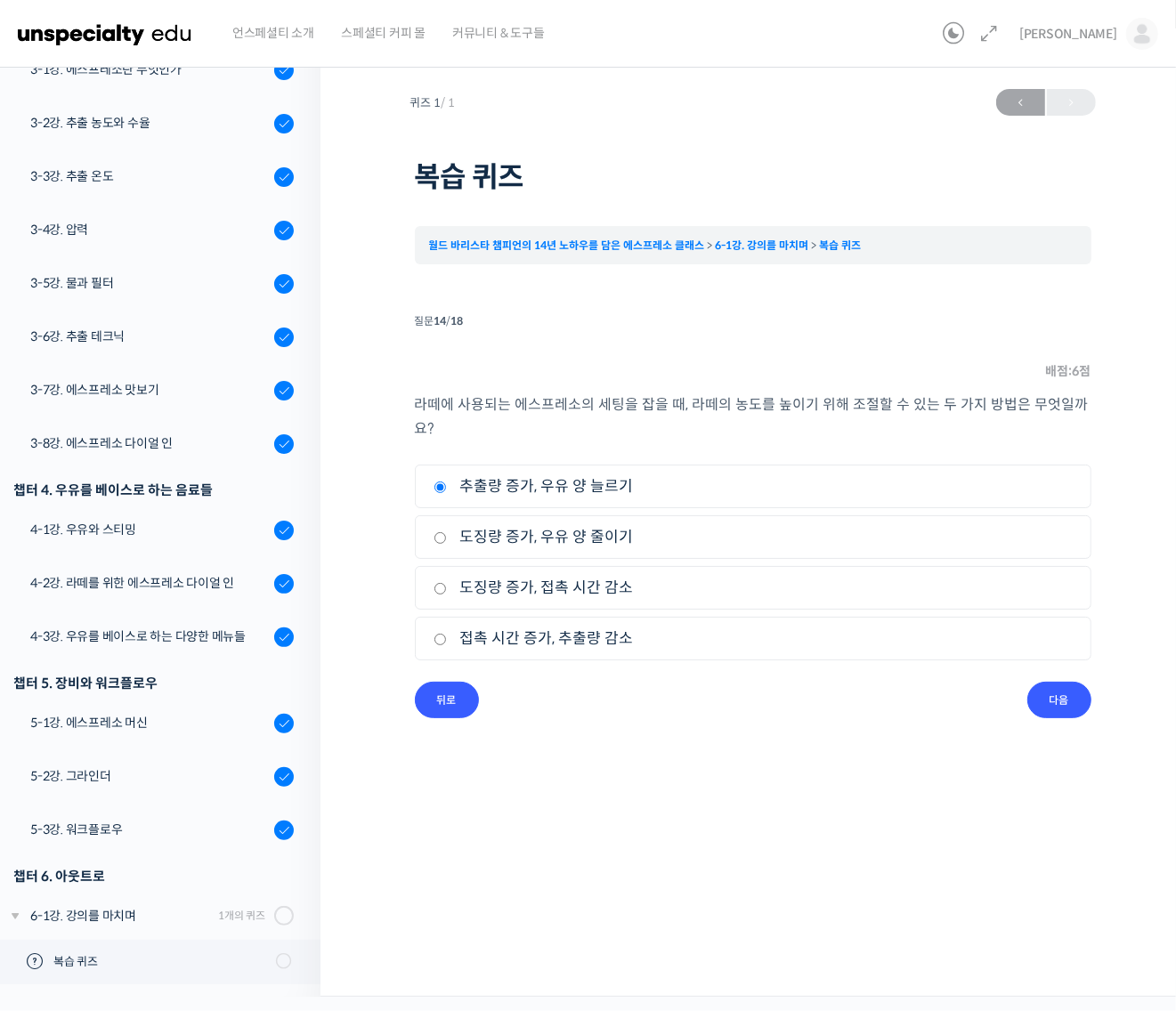
radio input "true"
click at [490, 474] on label "추출량 증가, 우유 양 늘르기" at bounding box center [753, 486] width 639 height 24
click at [447, 481] on input "추출량 증가, 우유 양 늘르기" at bounding box center [440, 487] width 13 height 12
radio input "true"
click at [1047, 681] on input "다음" at bounding box center [1059, 699] width 64 height 36
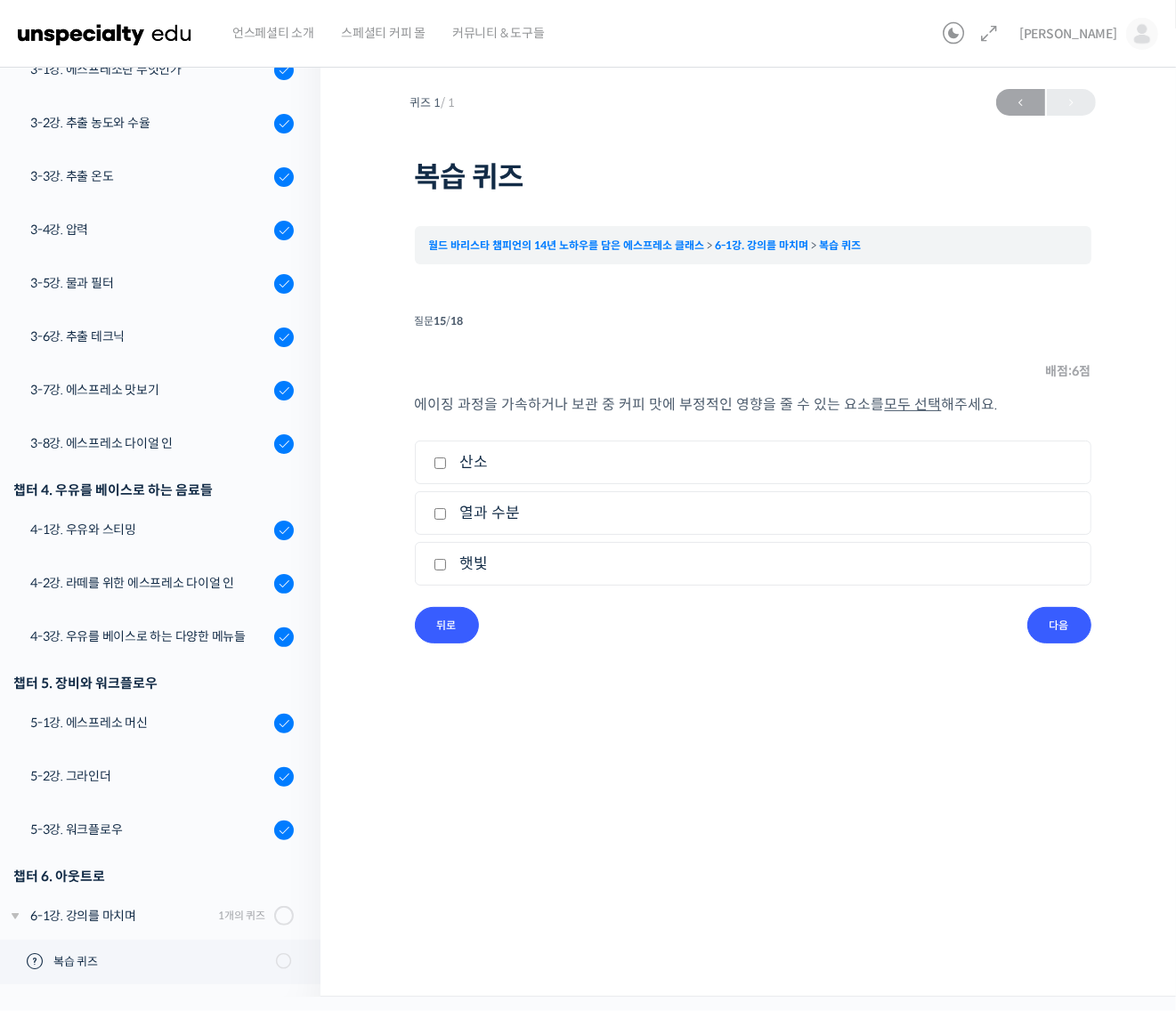
click at [477, 513] on label "열과 수분" at bounding box center [753, 513] width 639 height 24
click at [447, 513] on input "열과 수분" at bounding box center [440, 514] width 13 height 12
checkbox input "true"
click at [478, 465] on label "산소" at bounding box center [753, 462] width 639 height 24
click at [447, 465] on input "산소" at bounding box center [440, 463] width 13 height 12
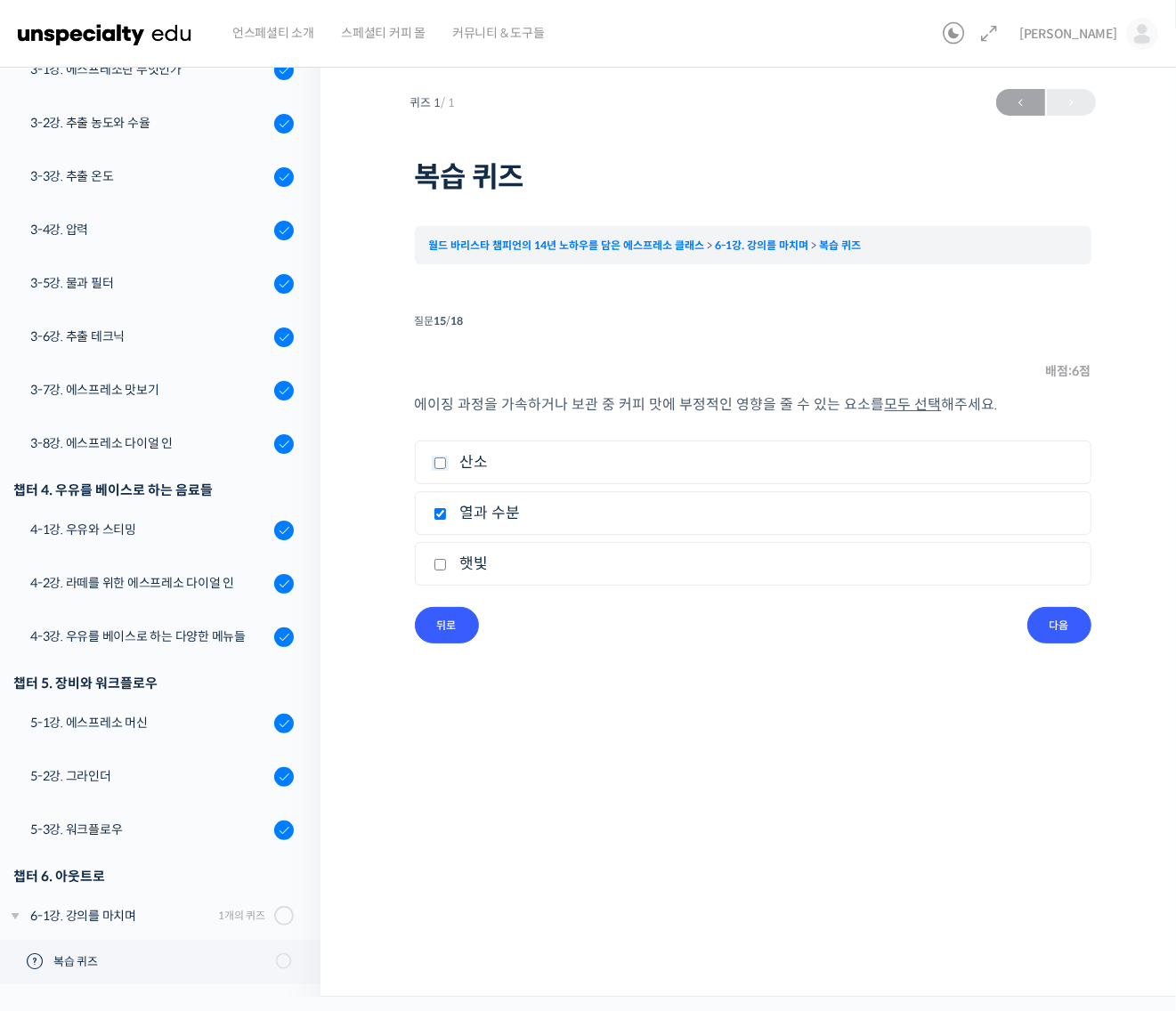
checkbox input "true"
click at [1073, 625] on input "다음" at bounding box center [1059, 625] width 64 height 36
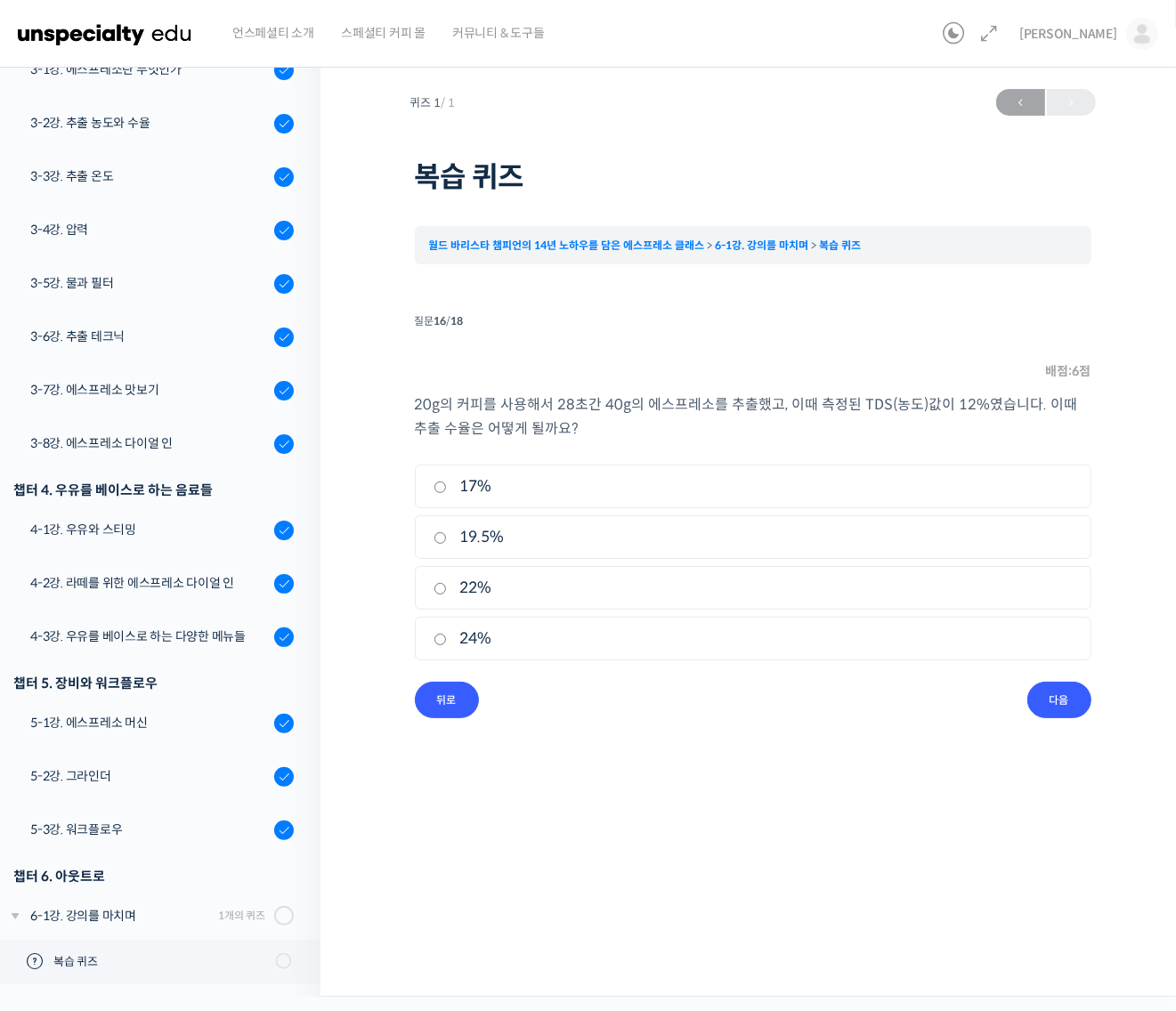
drag, startPoint x: 479, startPoint y: 643, endPoint x: 514, endPoint y: 650, distance: 35.7
click at [483, 643] on label "24%" at bounding box center [753, 639] width 639 height 24
click at [447, 643] on input "24%" at bounding box center [440, 639] width 13 height 12
radio input "true"
click at [1082, 707] on input "다음" at bounding box center [1059, 699] width 64 height 36
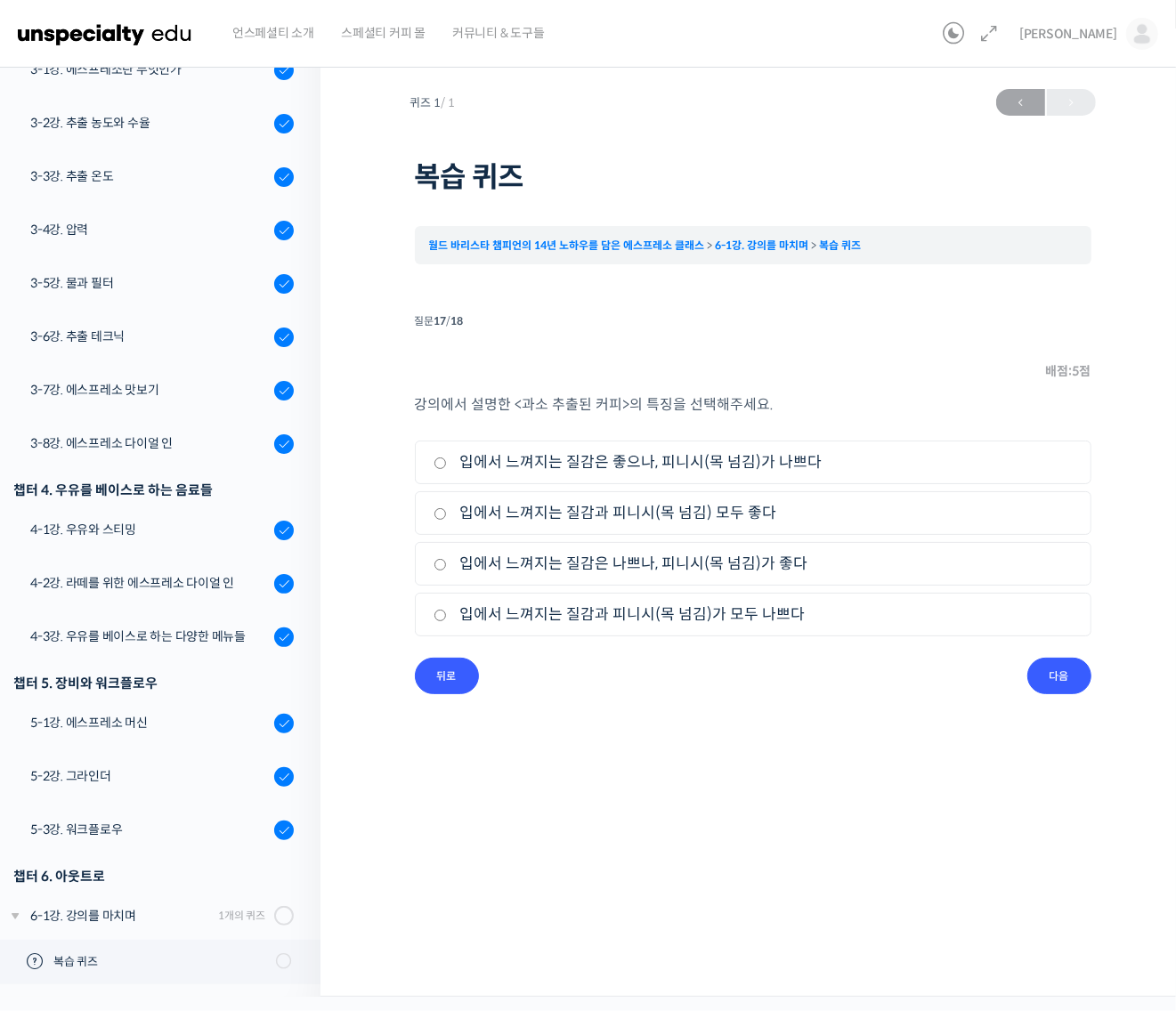
click at [630, 567] on label "입에서 느껴지는 질감은 나쁘나, 피니시(목 넘김)가 좋다" at bounding box center [753, 564] width 639 height 24
click at [447, 567] on input "입에서 느껴지는 질감은 나쁘나, 피니시(목 넘김)가 좋다" at bounding box center [440, 565] width 13 height 12
radio input "true"
click at [1060, 670] on input "다음" at bounding box center [1059, 675] width 64 height 36
click at [717, 616] on label "입에서 느껴지는 질감과 피니시(목 넘김) 모두 나쁘다" at bounding box center [753, 615] width 639 height 24
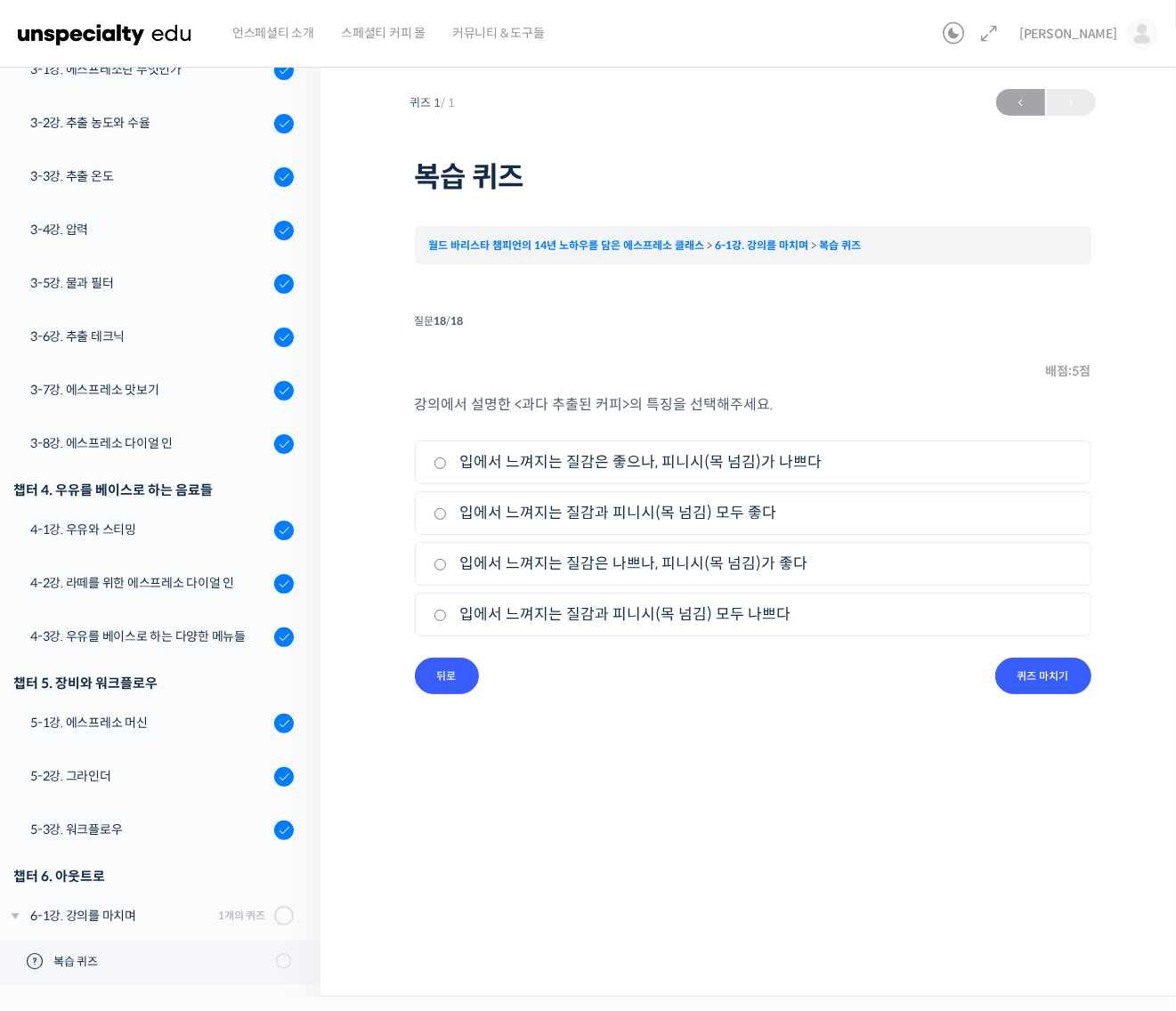
click at [447, 616] on input "입에서 느껴지는 질감과 피니시(목 넘김) 모두 나쁘다" at bounding box center [440, 615] width 13 height 12
radio input "true"
click at [1064, 682] on input "퀴즈 마치기" at bounding box center [1043, 675] width 96 height 36
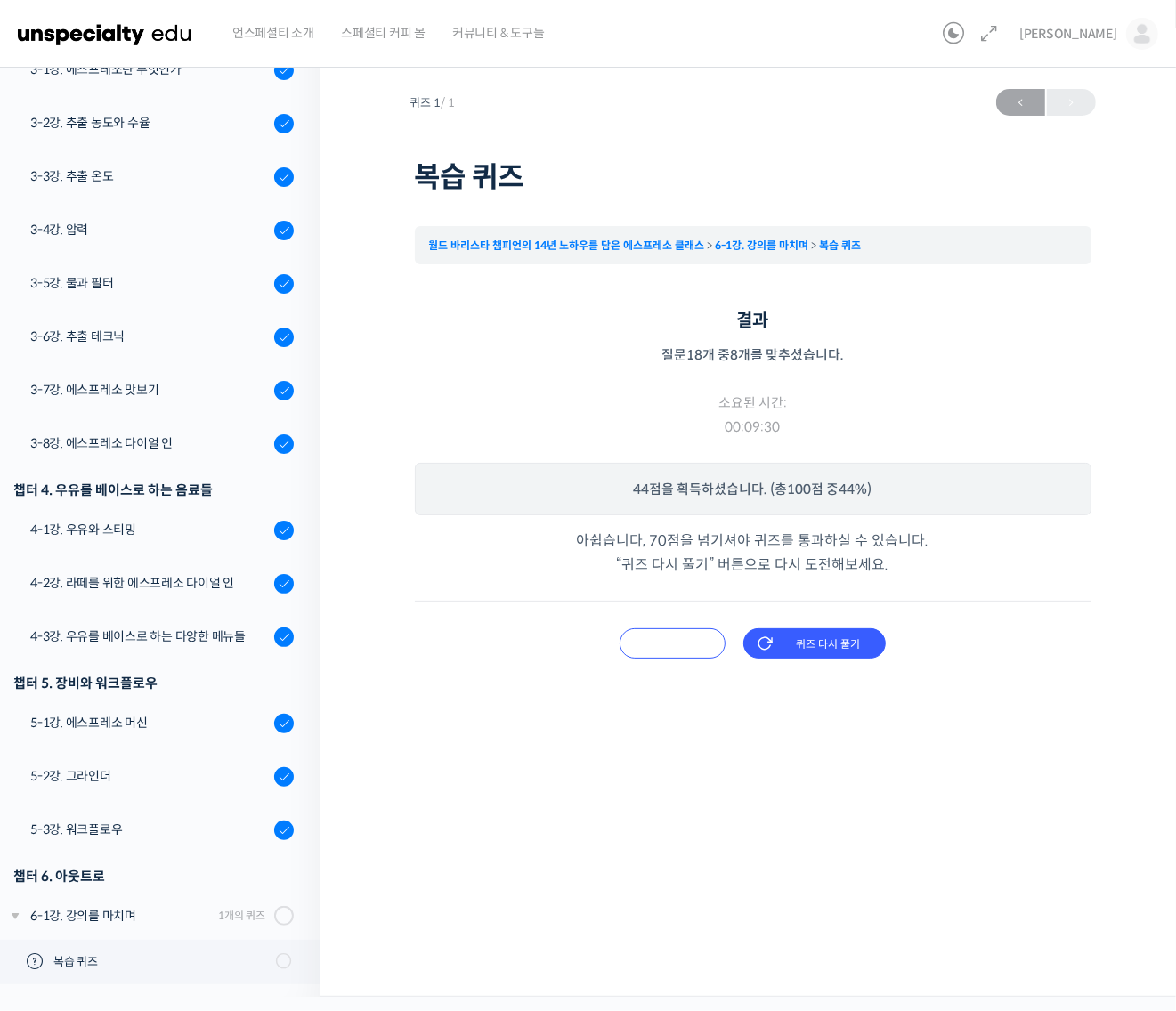
click at [673, 634] on input "오답 확인하기" at bounding box center [672, 643] width 106 height 30
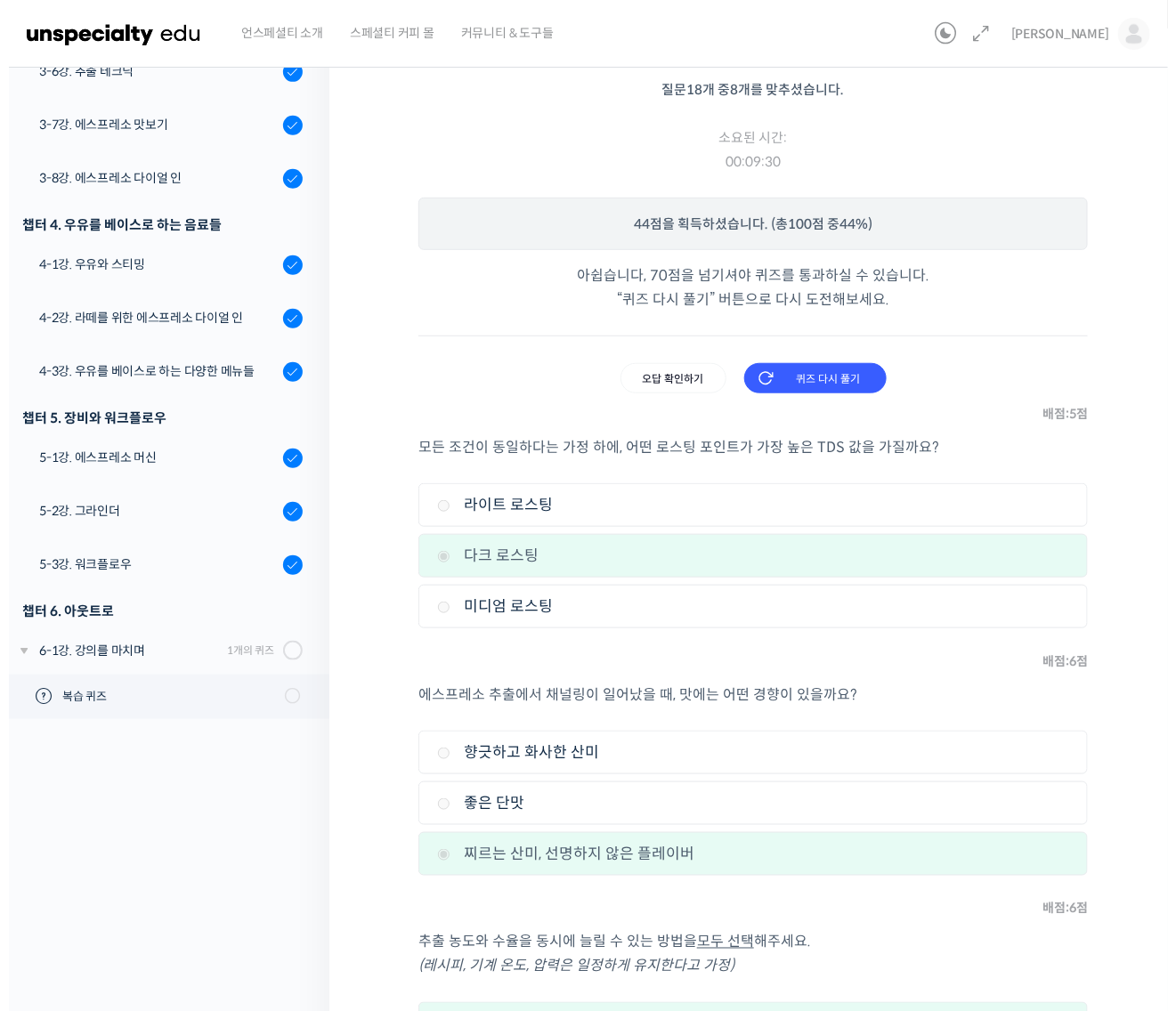
scroll to position [0, 0]
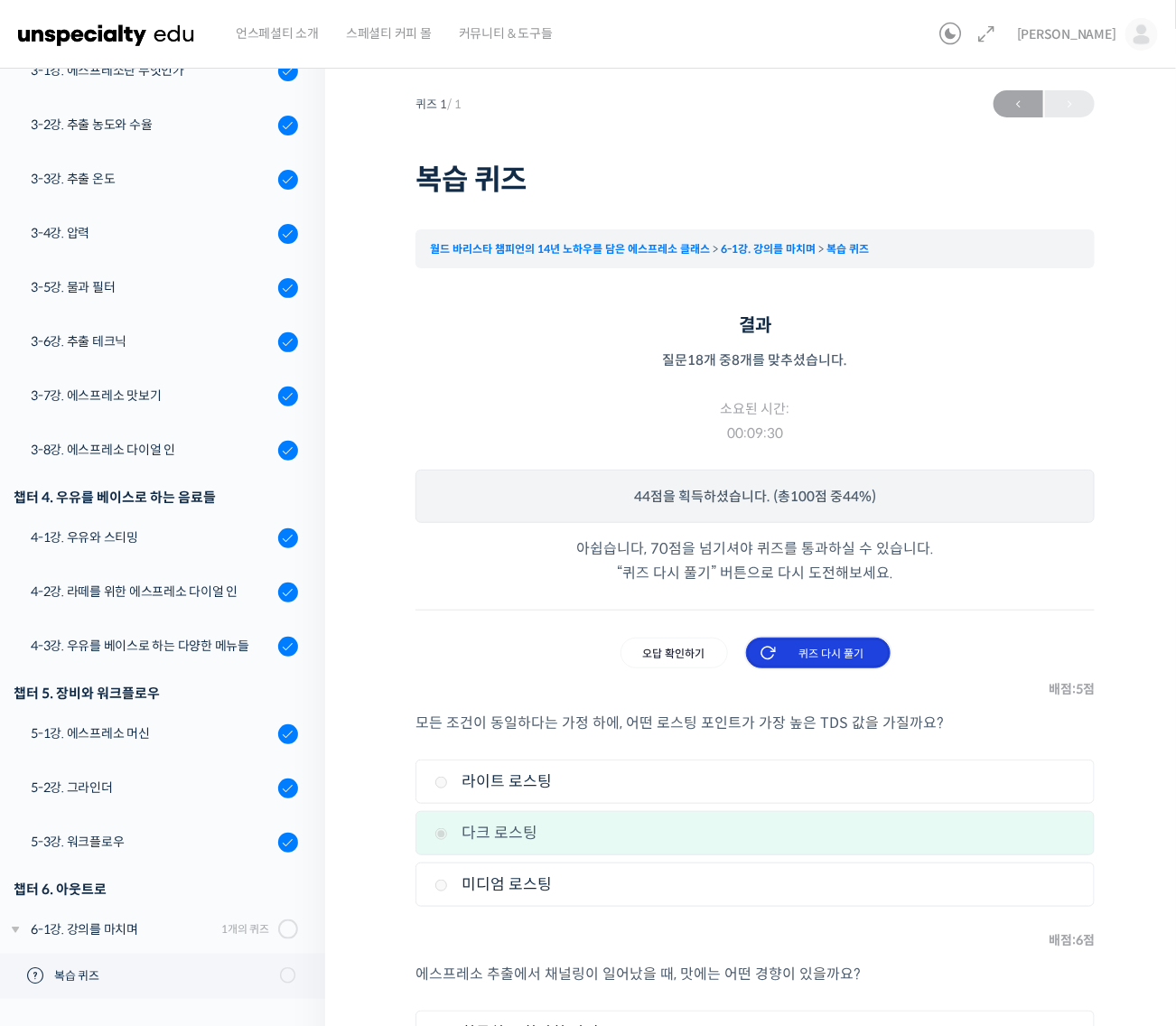
click at [842, 651] on input "퀴즈 다시 풀기" at bounding box center [818, 653] width 144 height 31
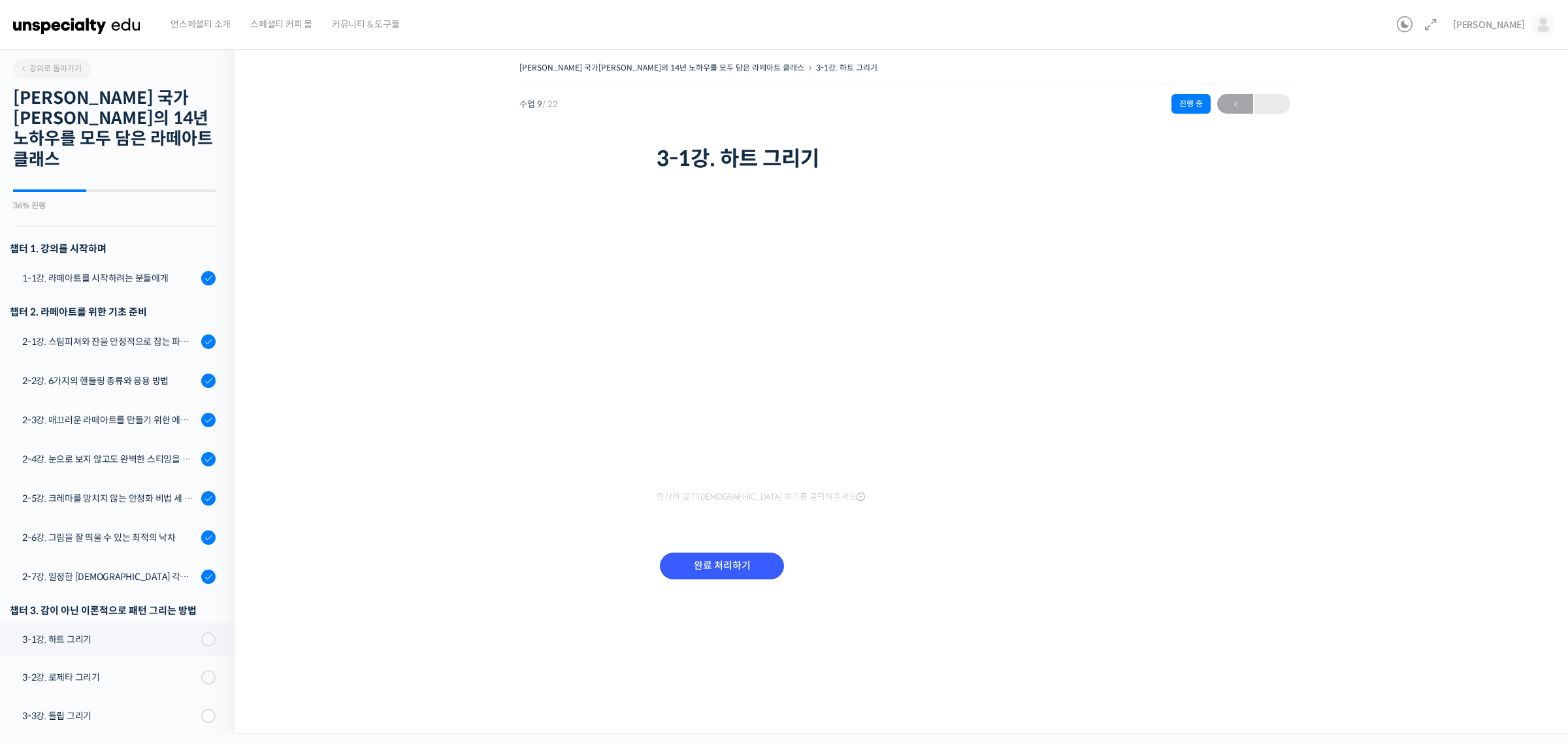
scroll to position [481, 0]
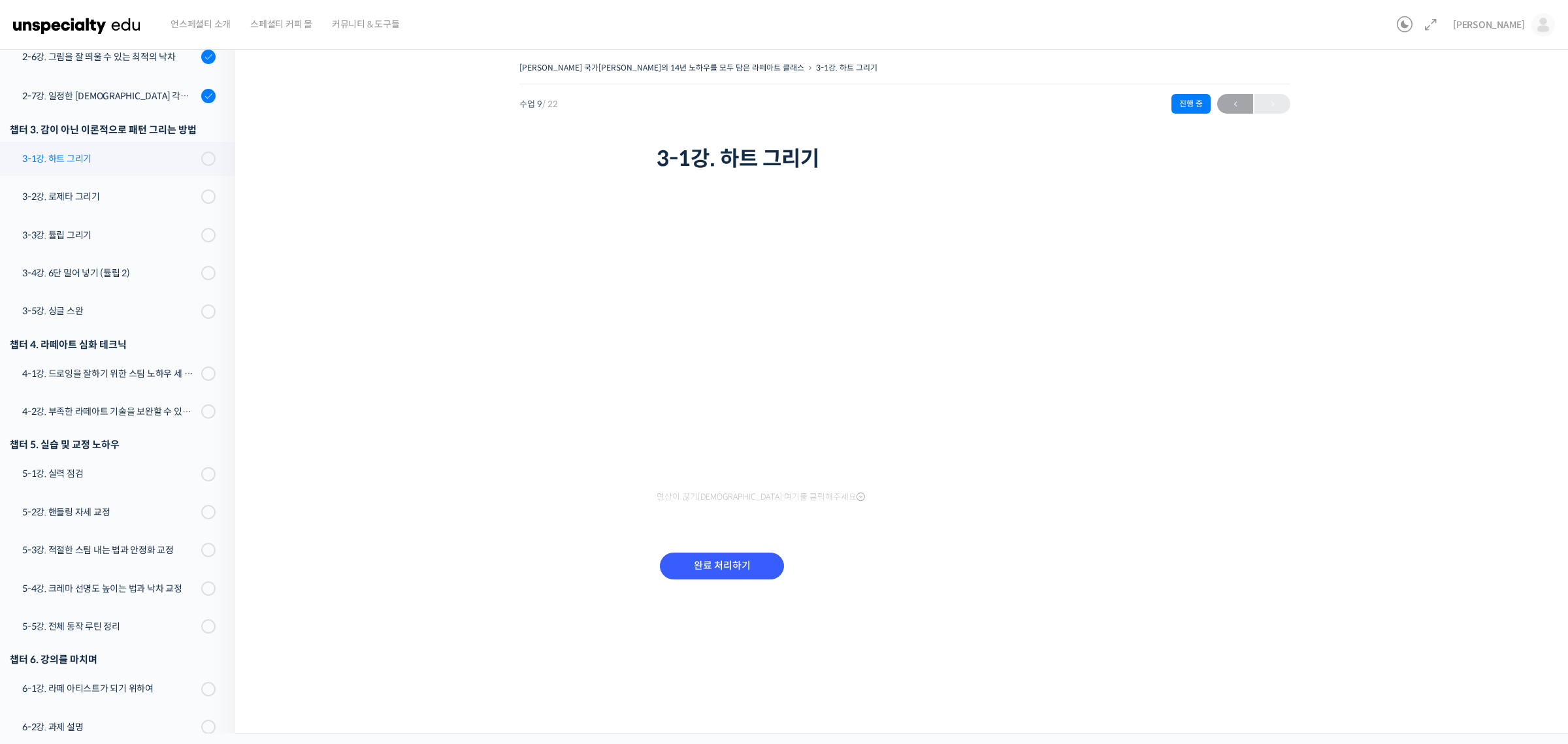
click at [150, 151] on div "3-1강. 하트 그리기" at bounding box center [110, 158] width 175 height 14
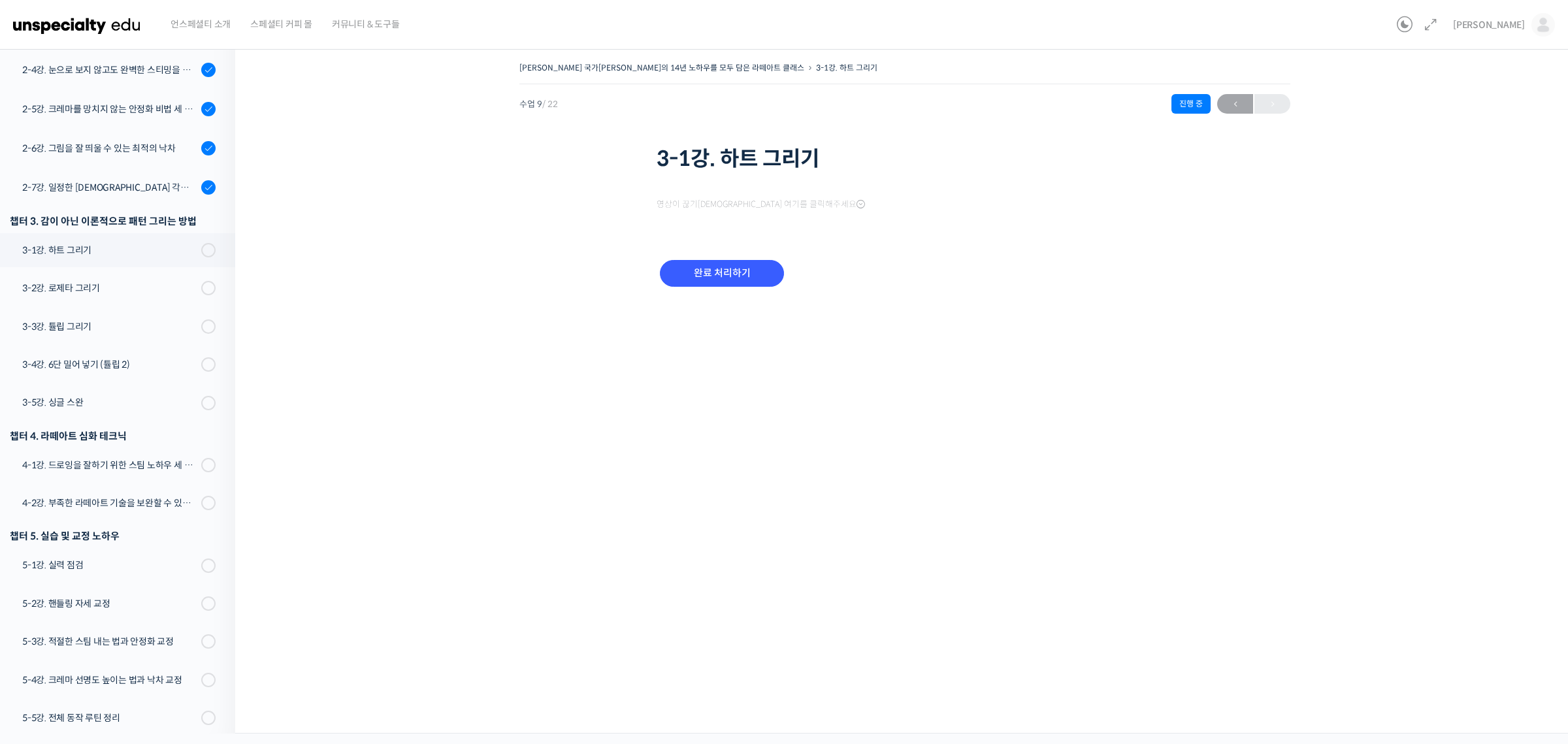
scroll to position [481, 0]
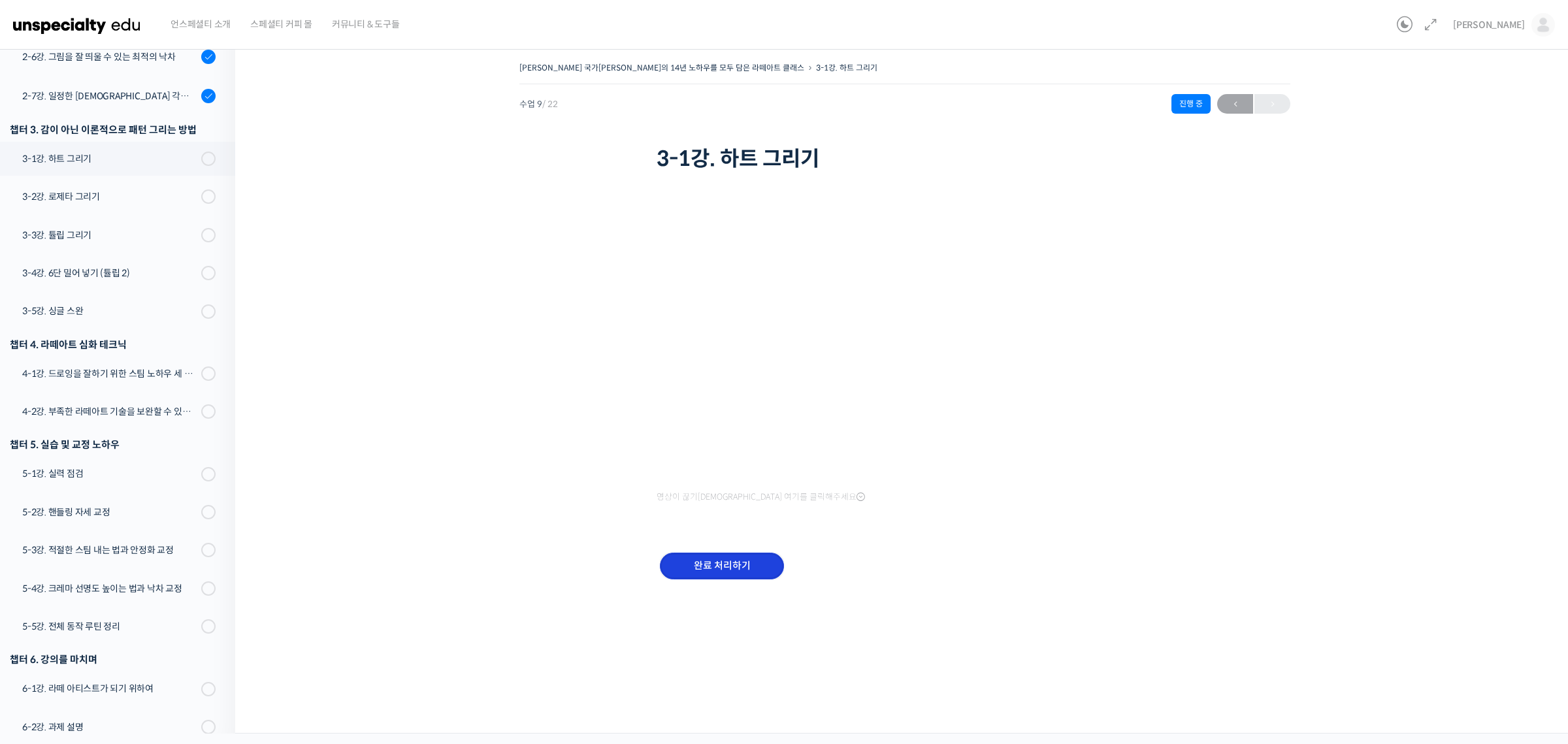
click at [735, 567] on input "완료 처리하기" at bounding box center [721, 565] width 124 height 26
click at [208, 189] on span at bounding box center [212, 196] width 7 height 14
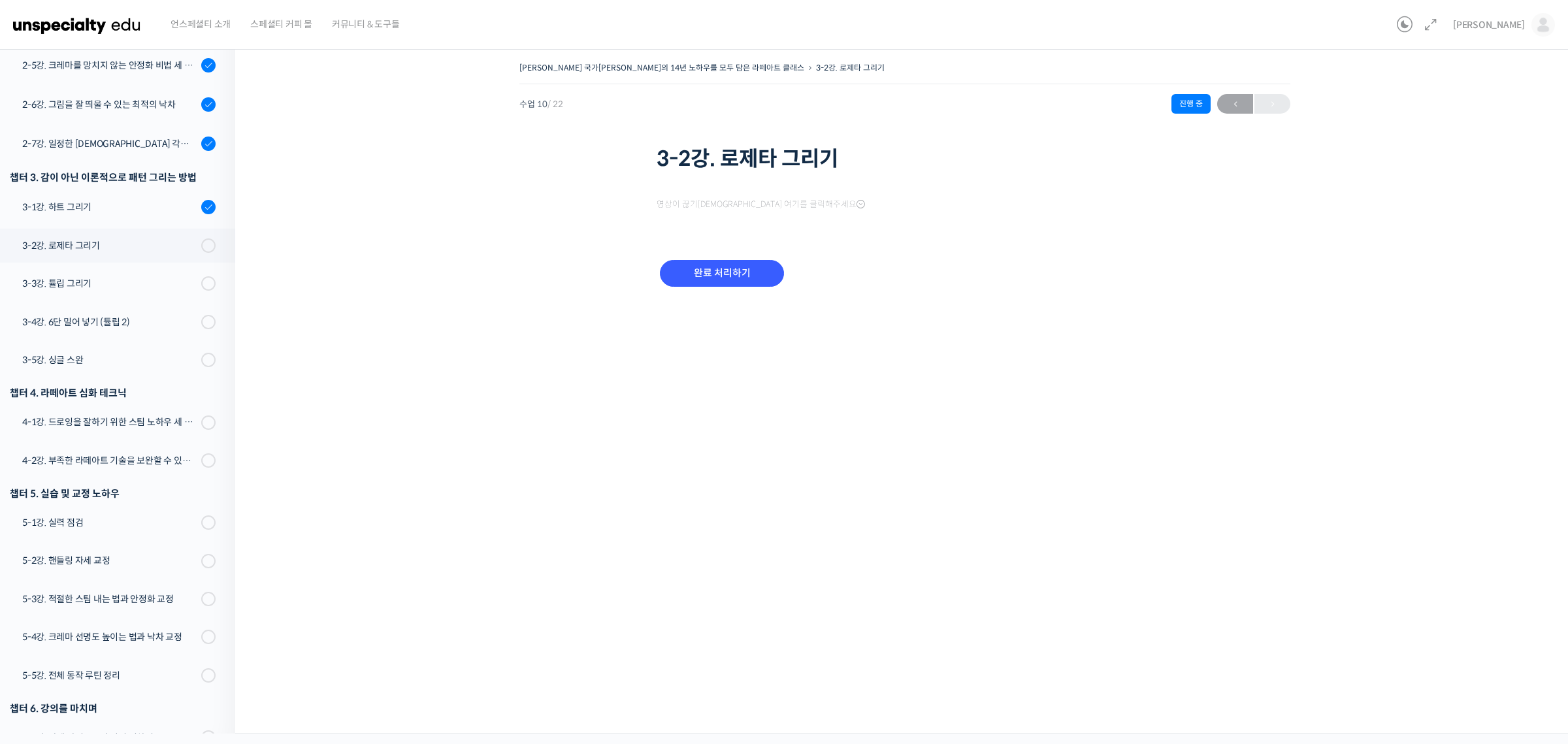
scroll to position [482, 0]
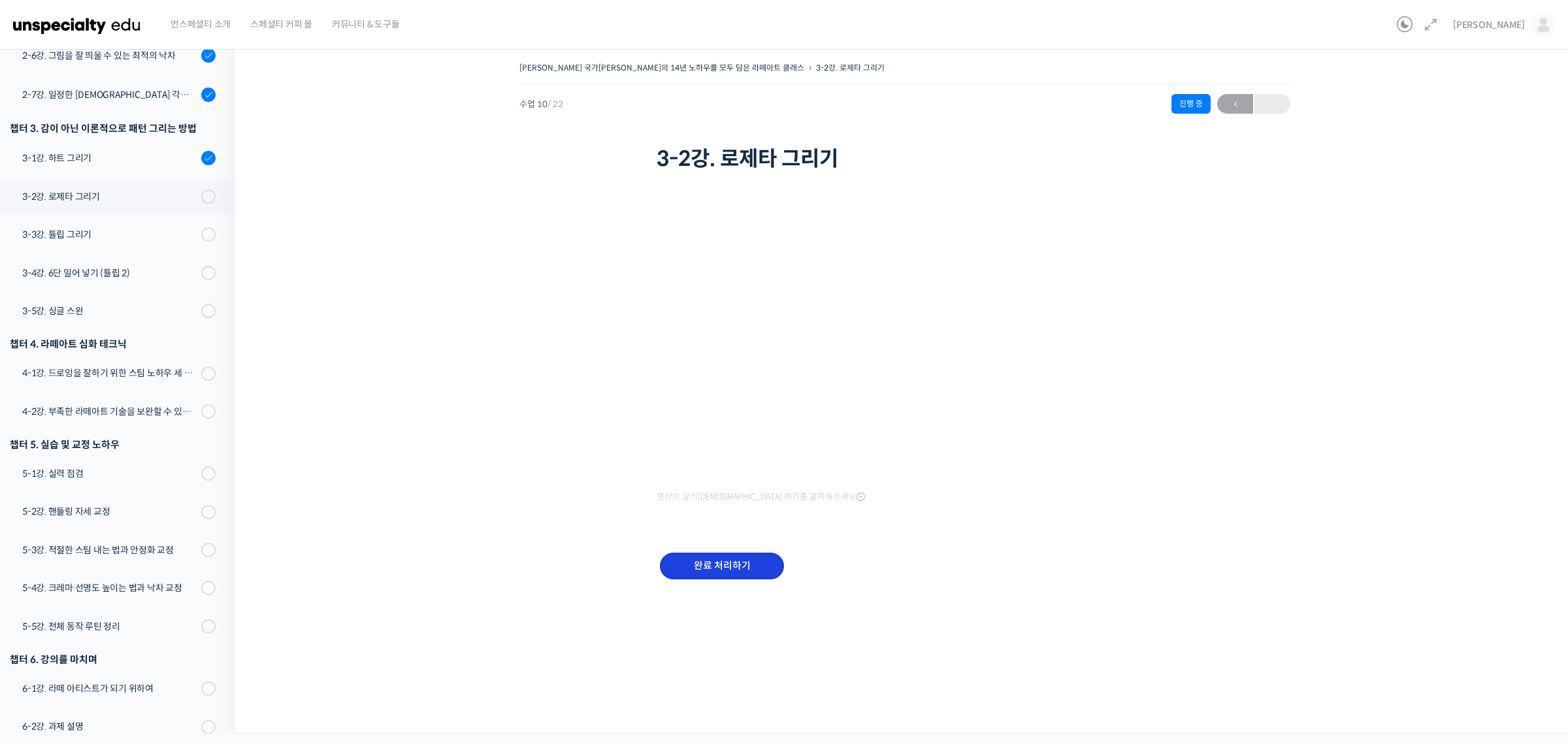
click at [721, 560] on input "완료 처리하기" at bounding box center [721, 565] width 124 height 26
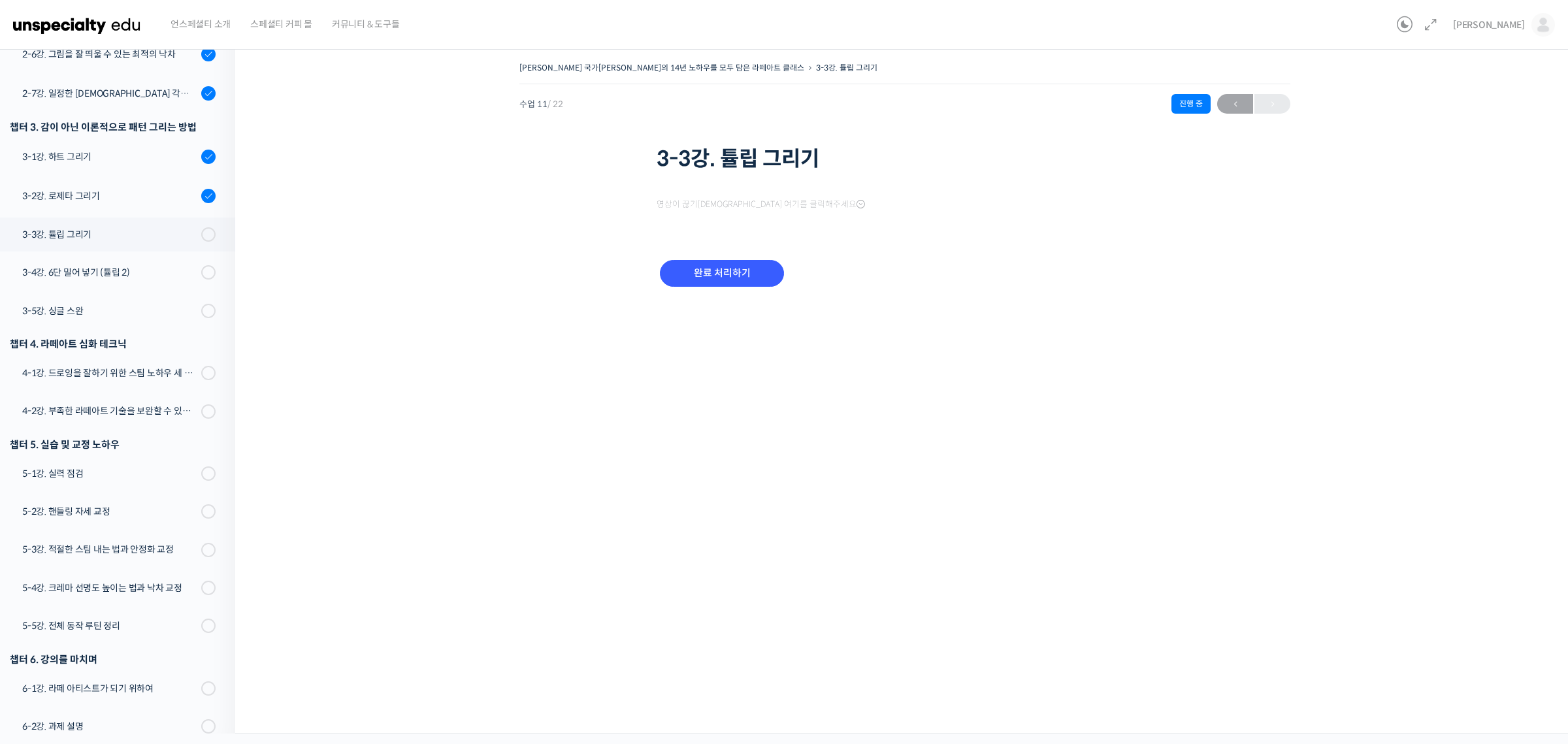
scroll to position [483, 0]
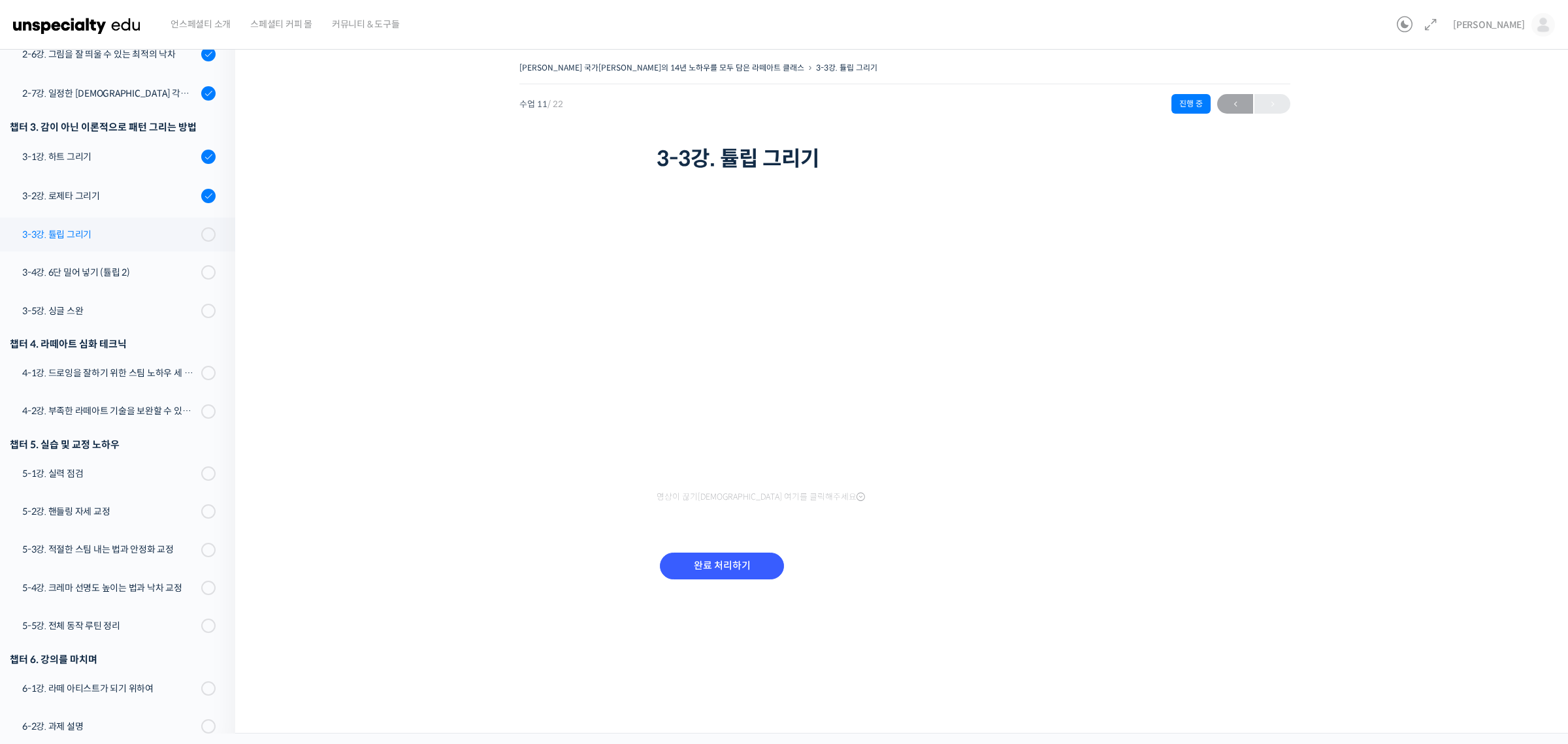
click at [149, 227] on div "3-3강. 튤립 그리기" at bounding box center [110, 234] width 175 height 14
click at [738, 568] on input "완료 처리하기" at bounding box center [721, 565] width 124 height 26
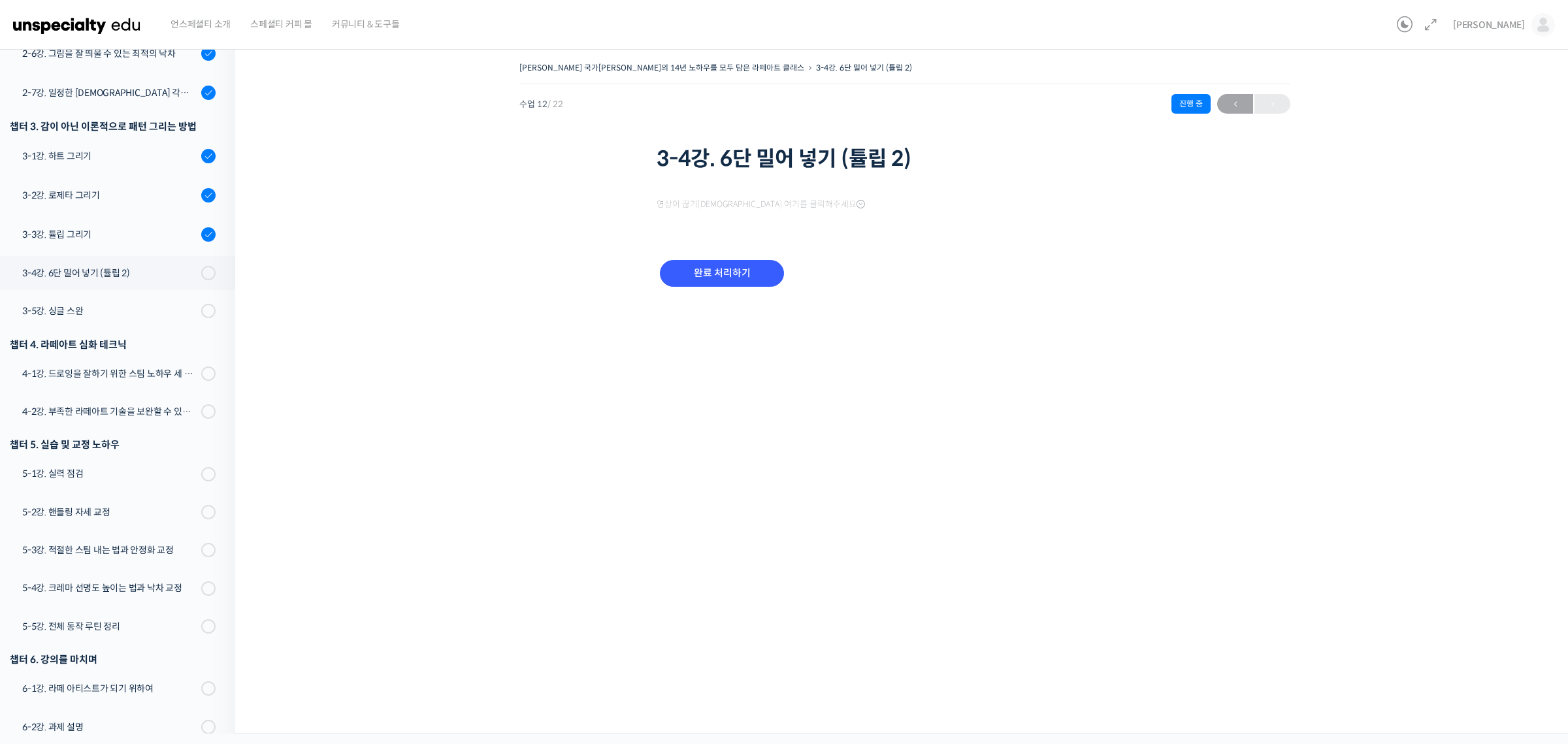
scroll to position [484, 0]
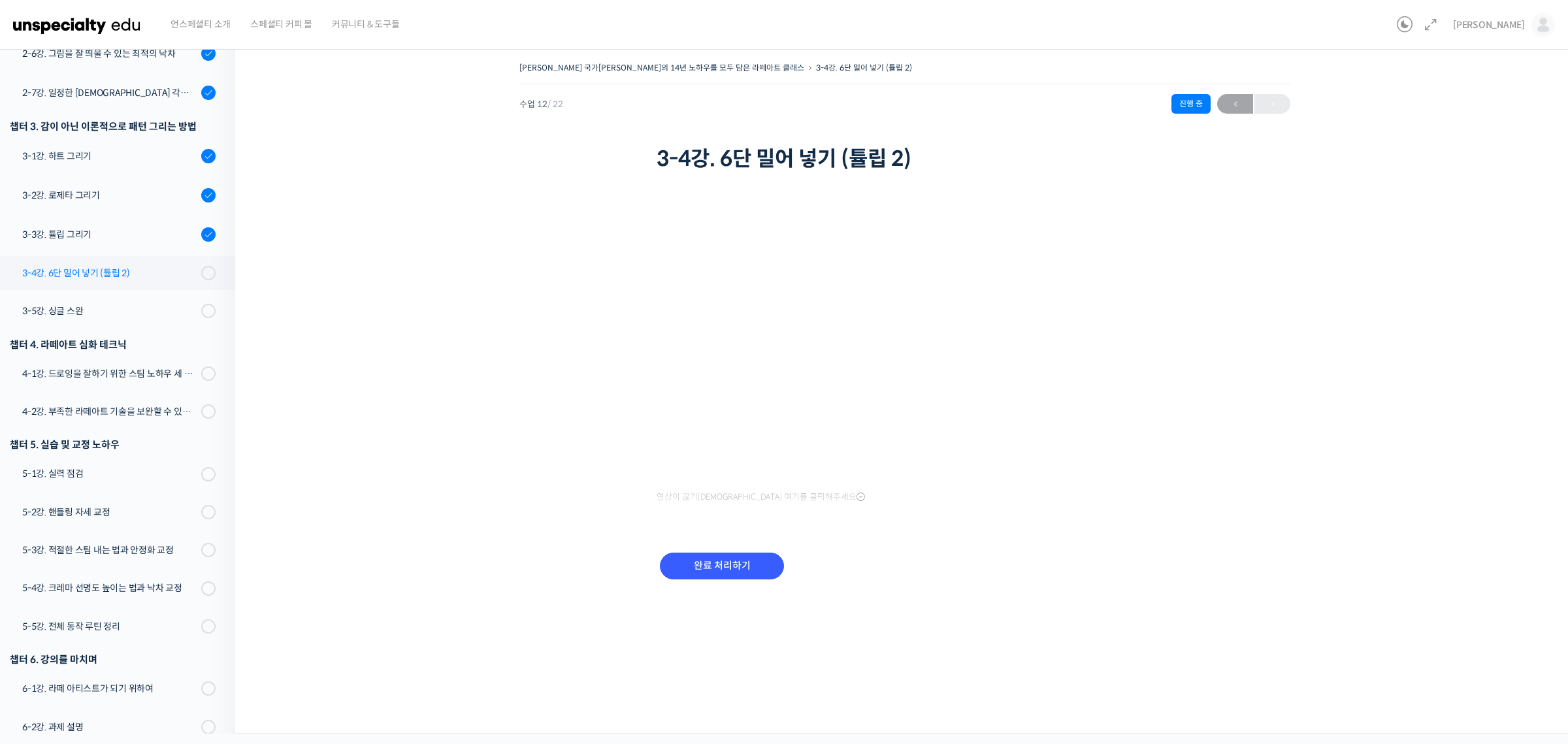
drag, startPoint x: 0, startPoint y: 0, endPoint x: 167, endPoint y: 248, distance: 299.0
click at [167, 266] on div "3-4강. 6단 밀어 넣기 (튤립 2)" at bounding box center [110, 273] width 175 height 14
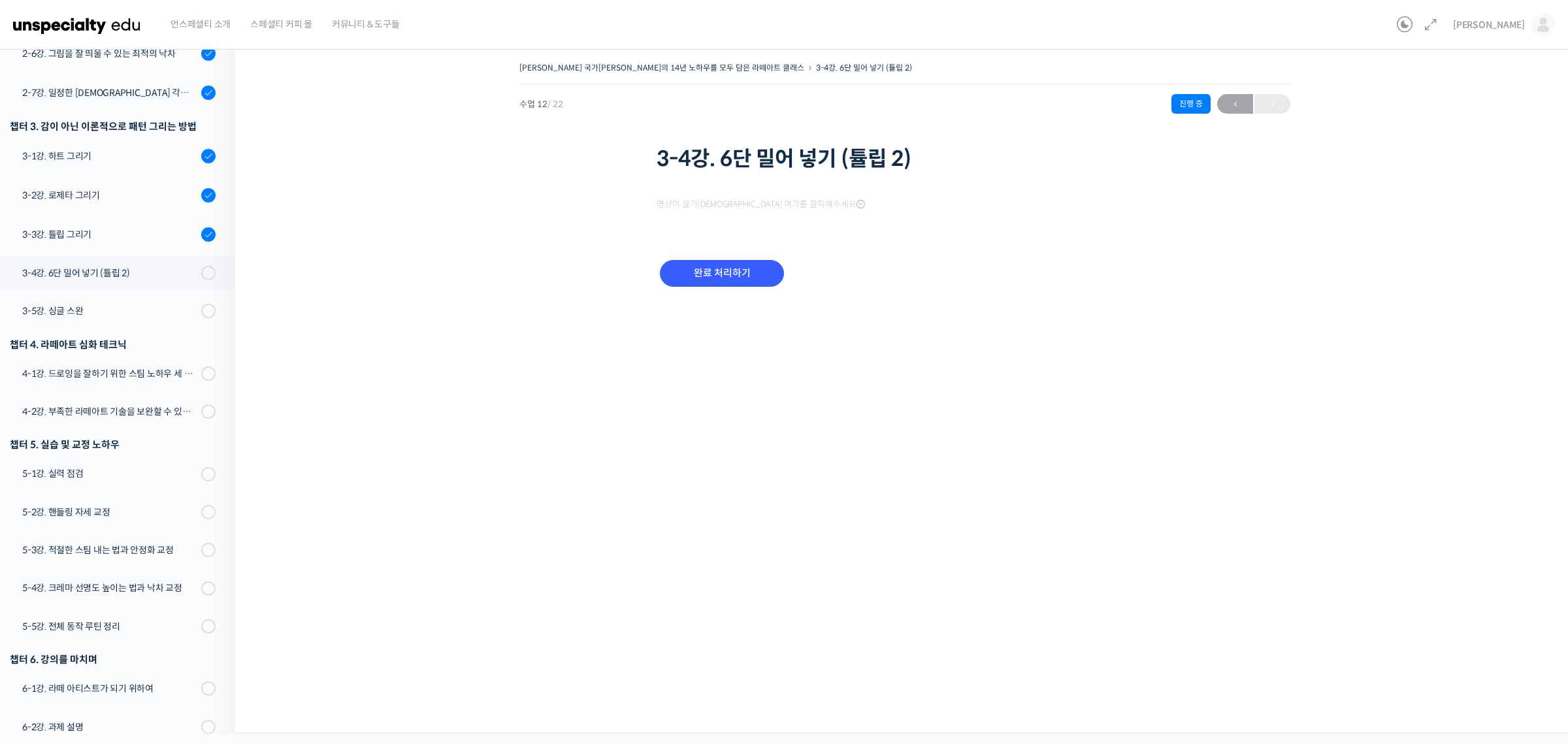
scroll to position [484, 0]
click at [727, 557] on input "완료 처리하기" at bounding box center [721, 565] width 124 height 26
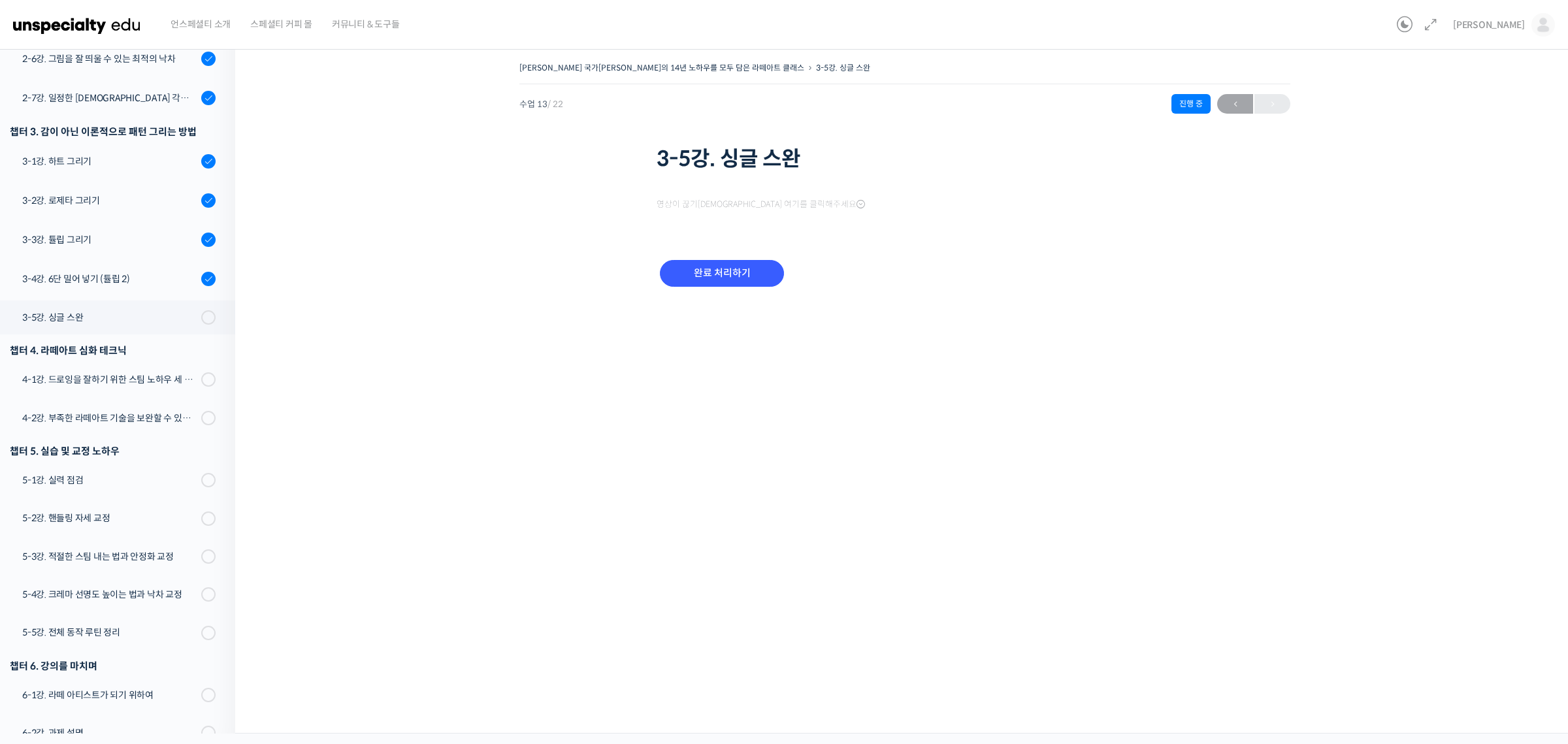
scroll to position [485, 0]
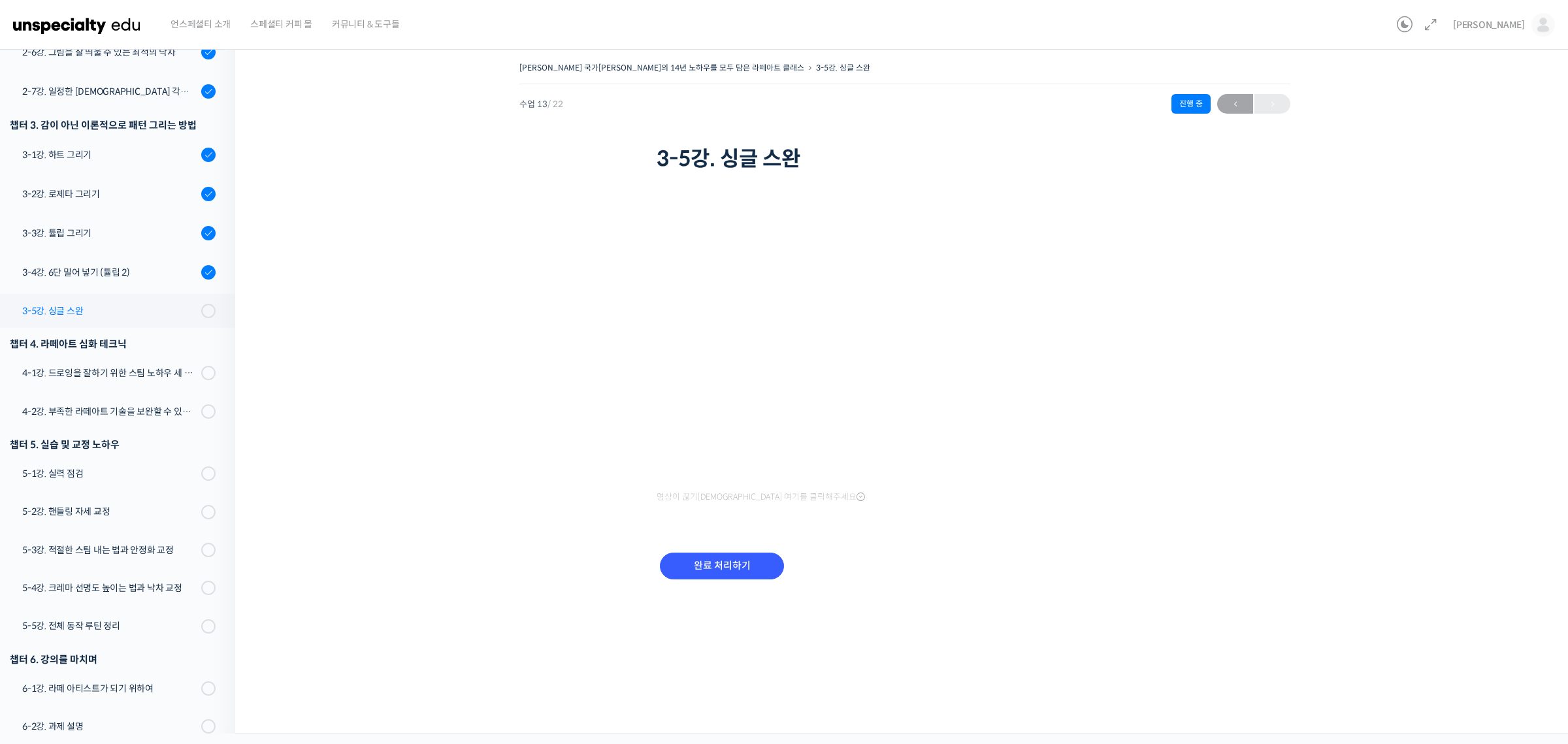
drag, startPoint x: 0, startPoint y: 0, endPoint x: 174, endPoint y: 277, distance: 327.1
click at [174, 294] on link "3-5강. 싱글 스완" at bounding box center [114, 311] width 242 height 34
click at [724, 560] on input "완료 처리하기" at bounding box center [721, 565] width 124 height 26
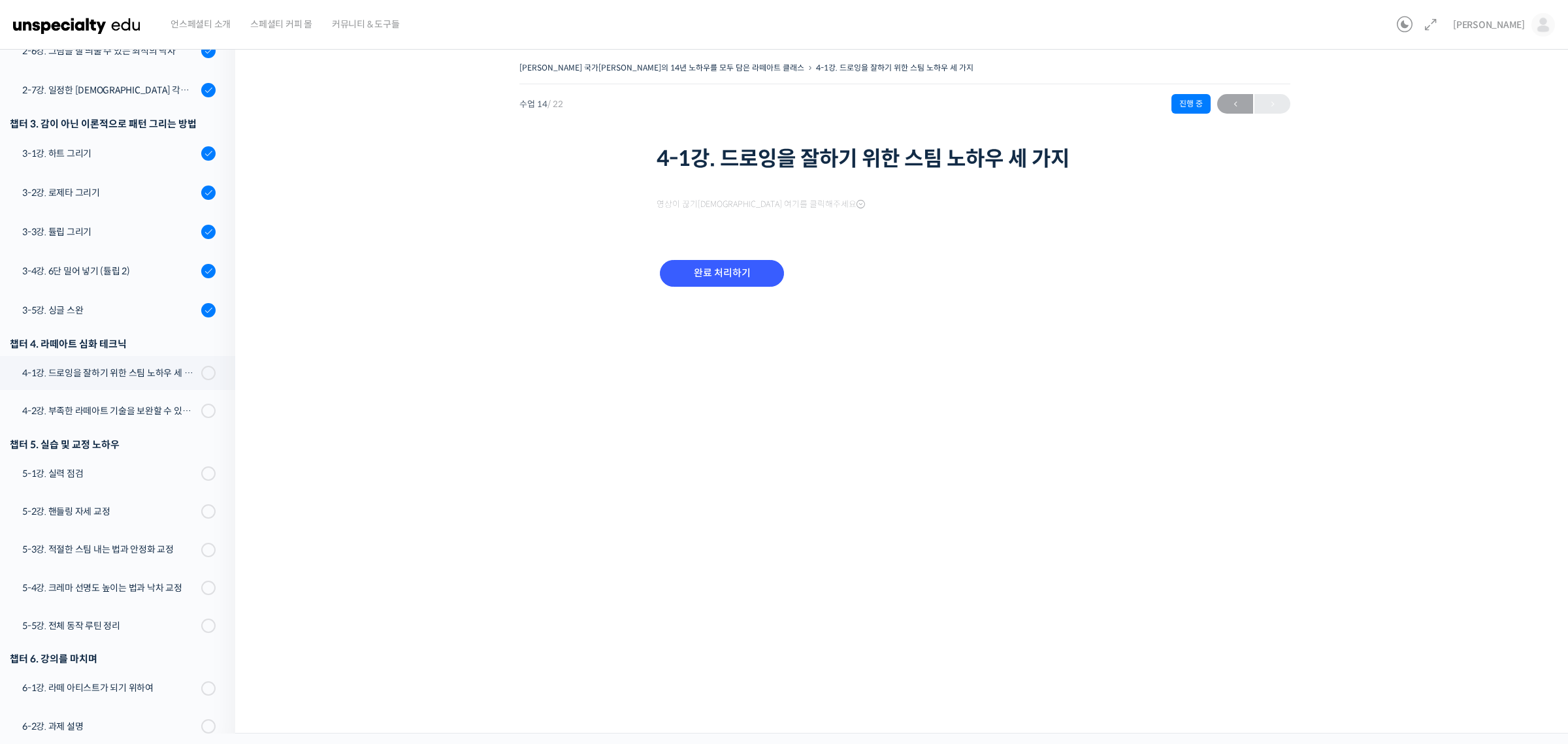
scroll to position [486, 0]
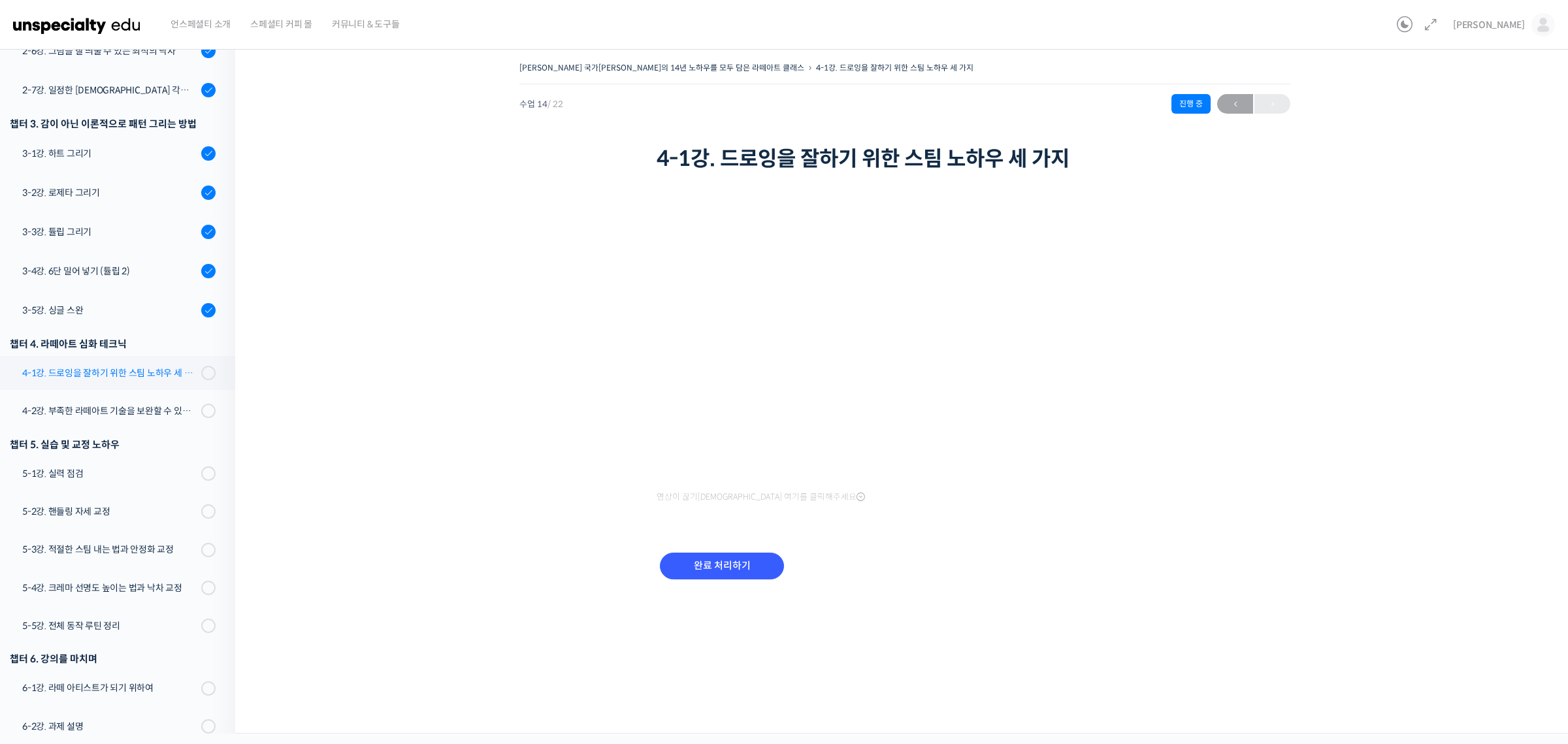
click at [155, 366] on div "4-1강. 드로잉을 잘하기 위한 스팀 노하우 세 가지" at bounding box center [110, 372] width 175 height 14
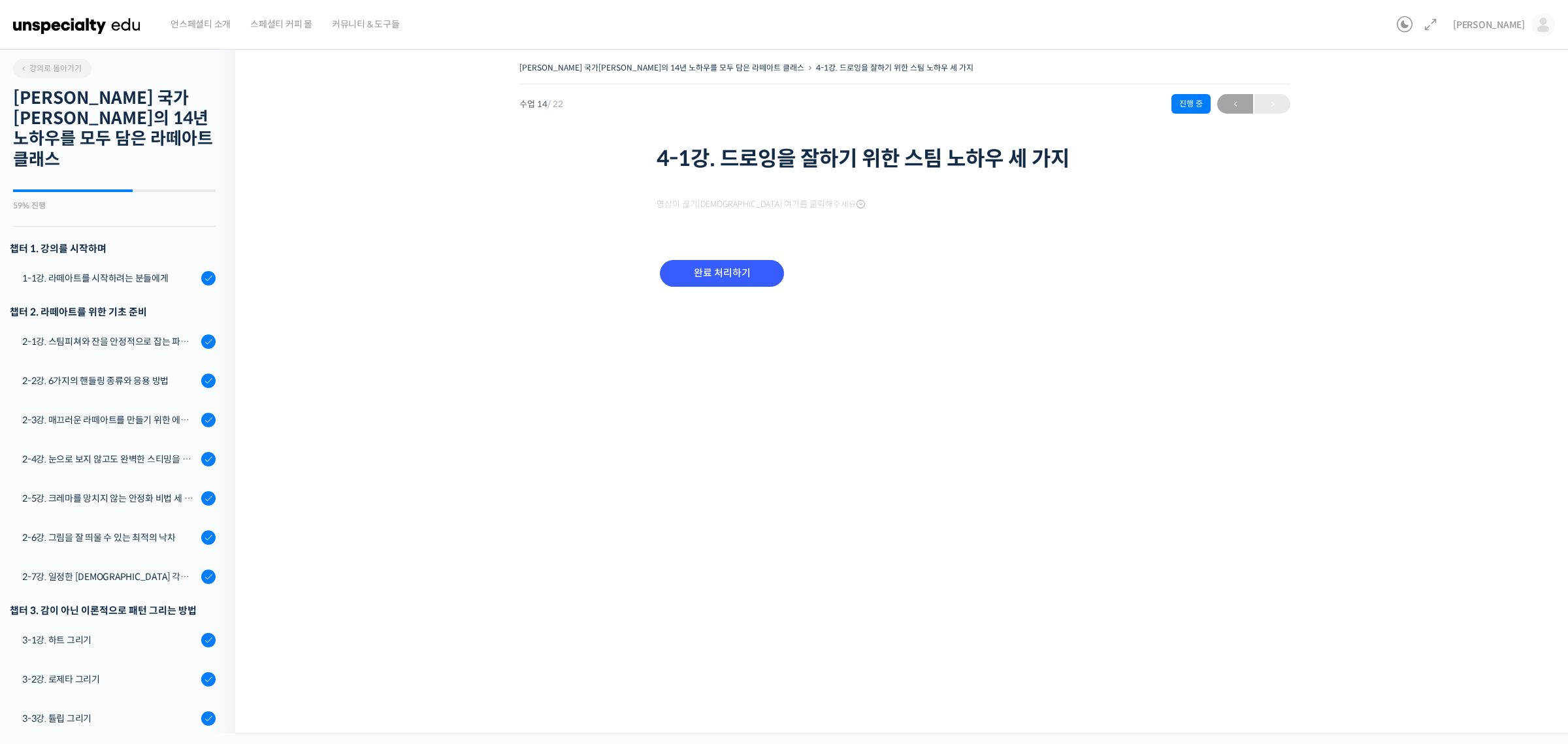
scroll to position [486, 0]
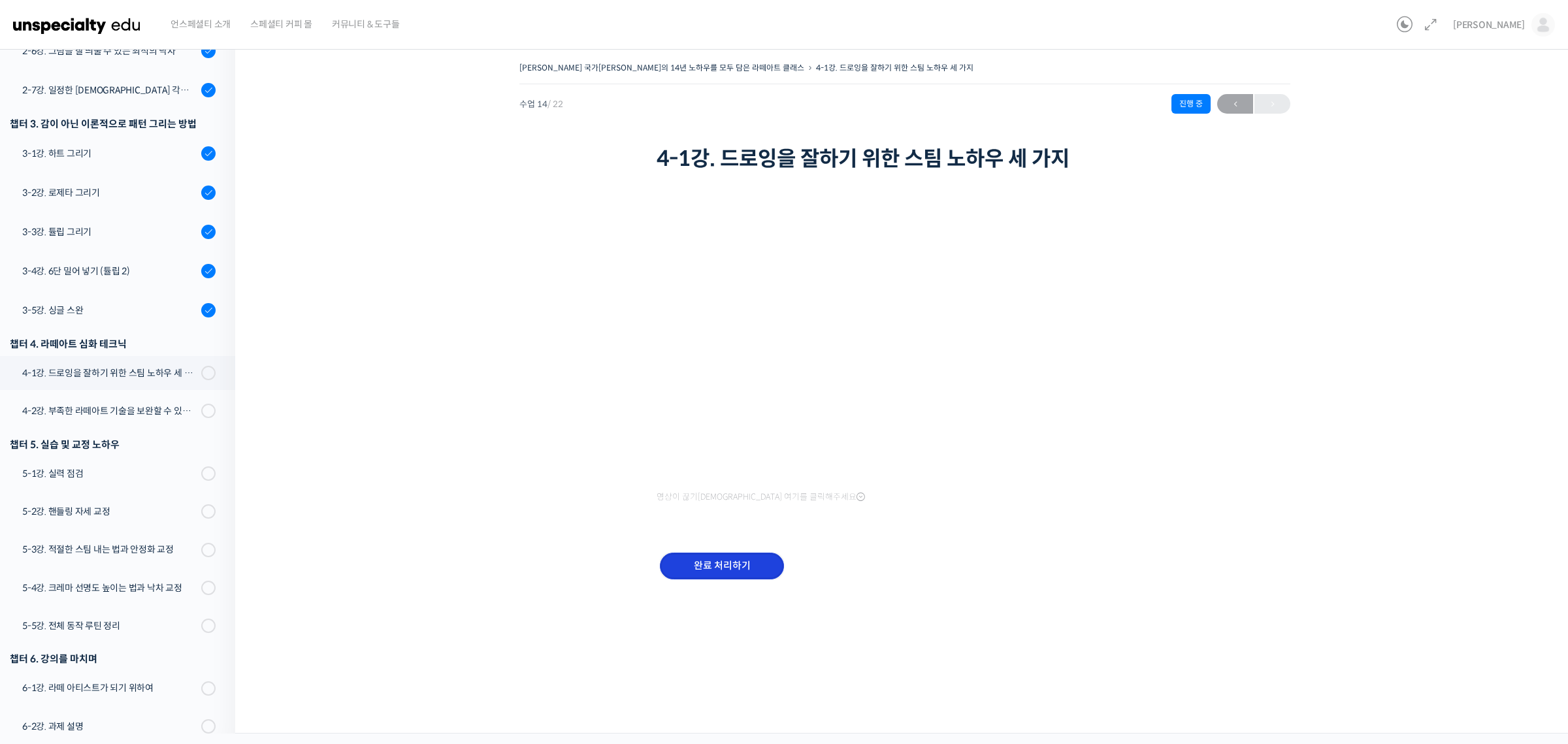
click at [737, 564] on input "완료 처리하기" at bounding box center [721, 565] width 124 height 26
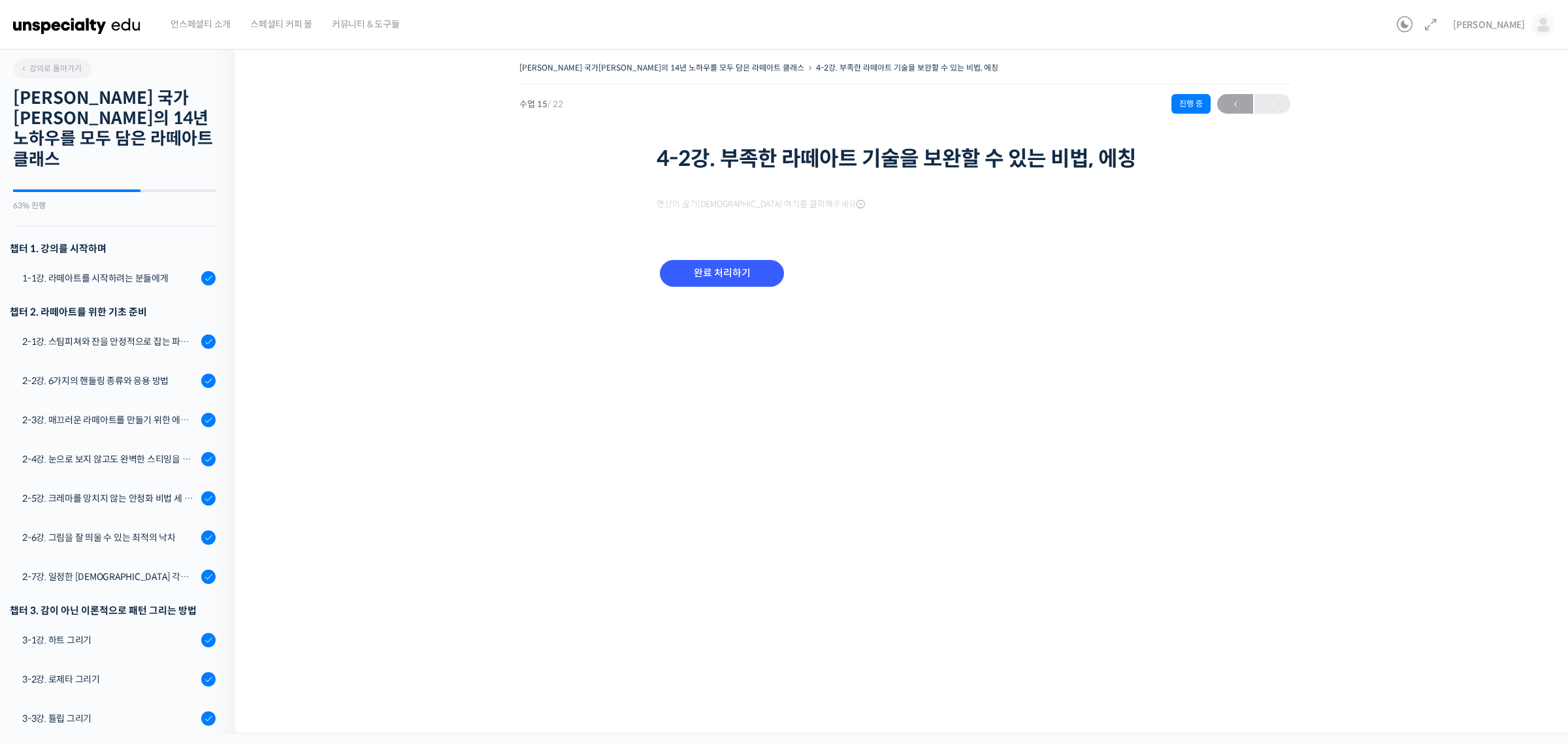
scroll to position [487, 0]
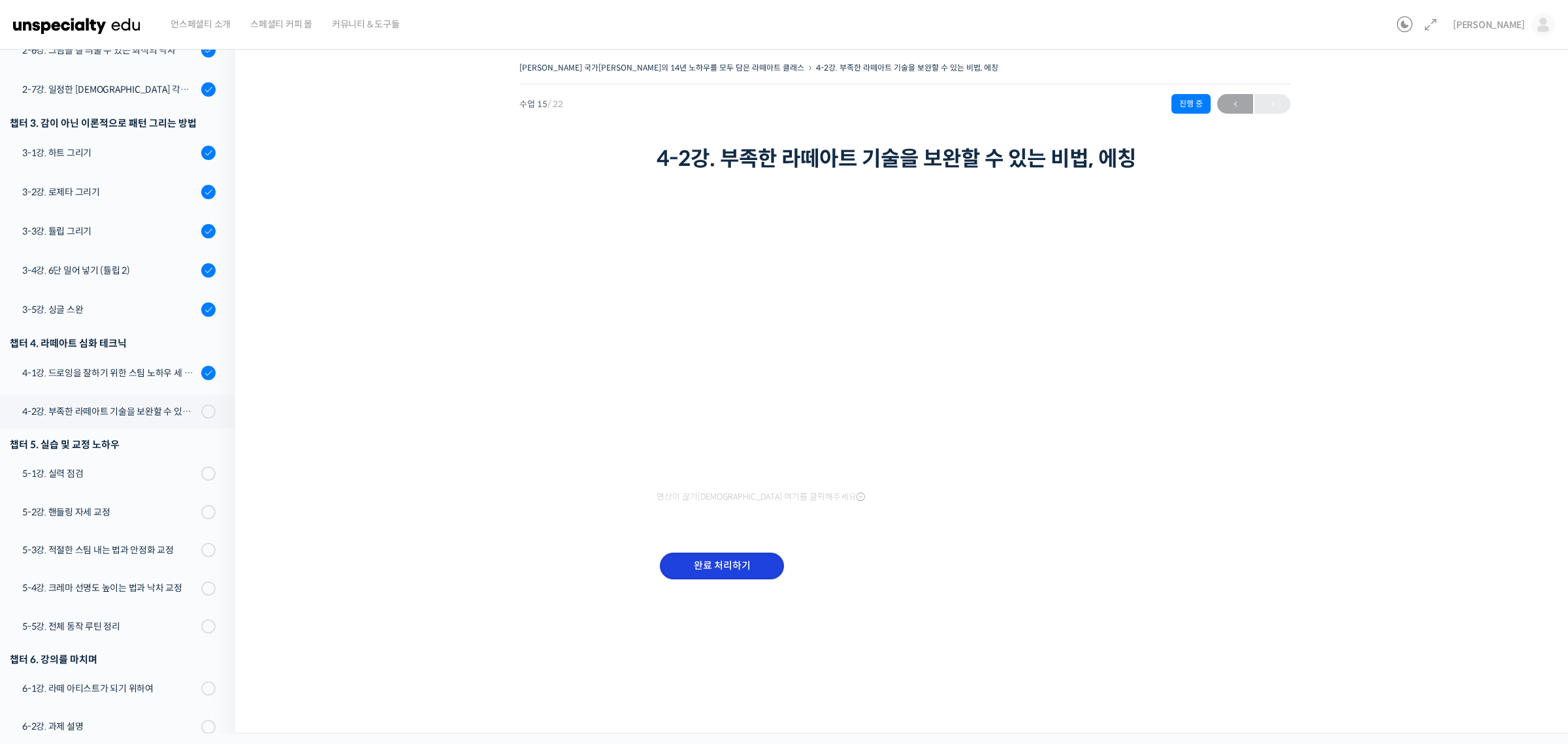
click at [746, 567] on input "완료 처리하기" at bounding box center [721, 565] width 124 height 26
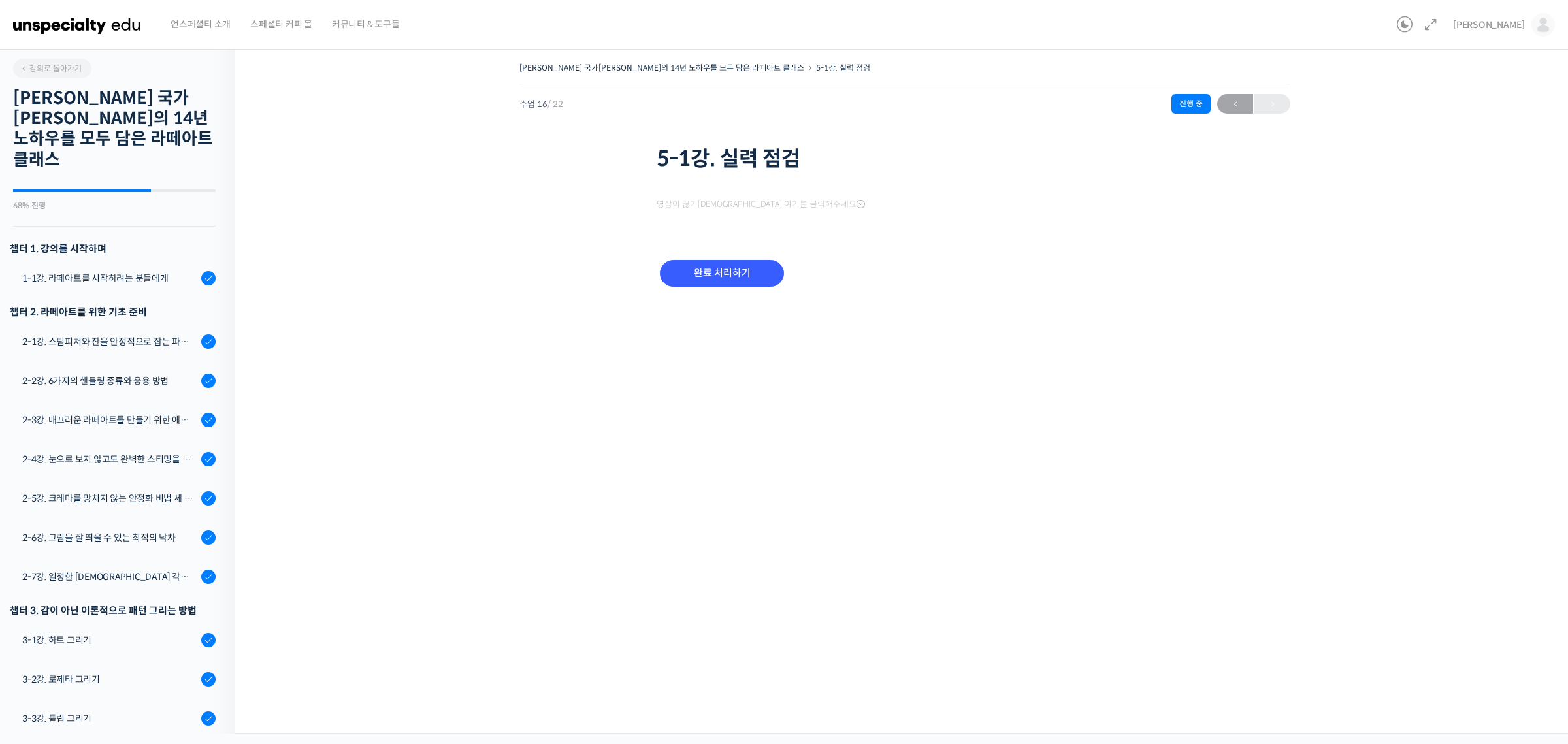
scroll to position [488, 0]
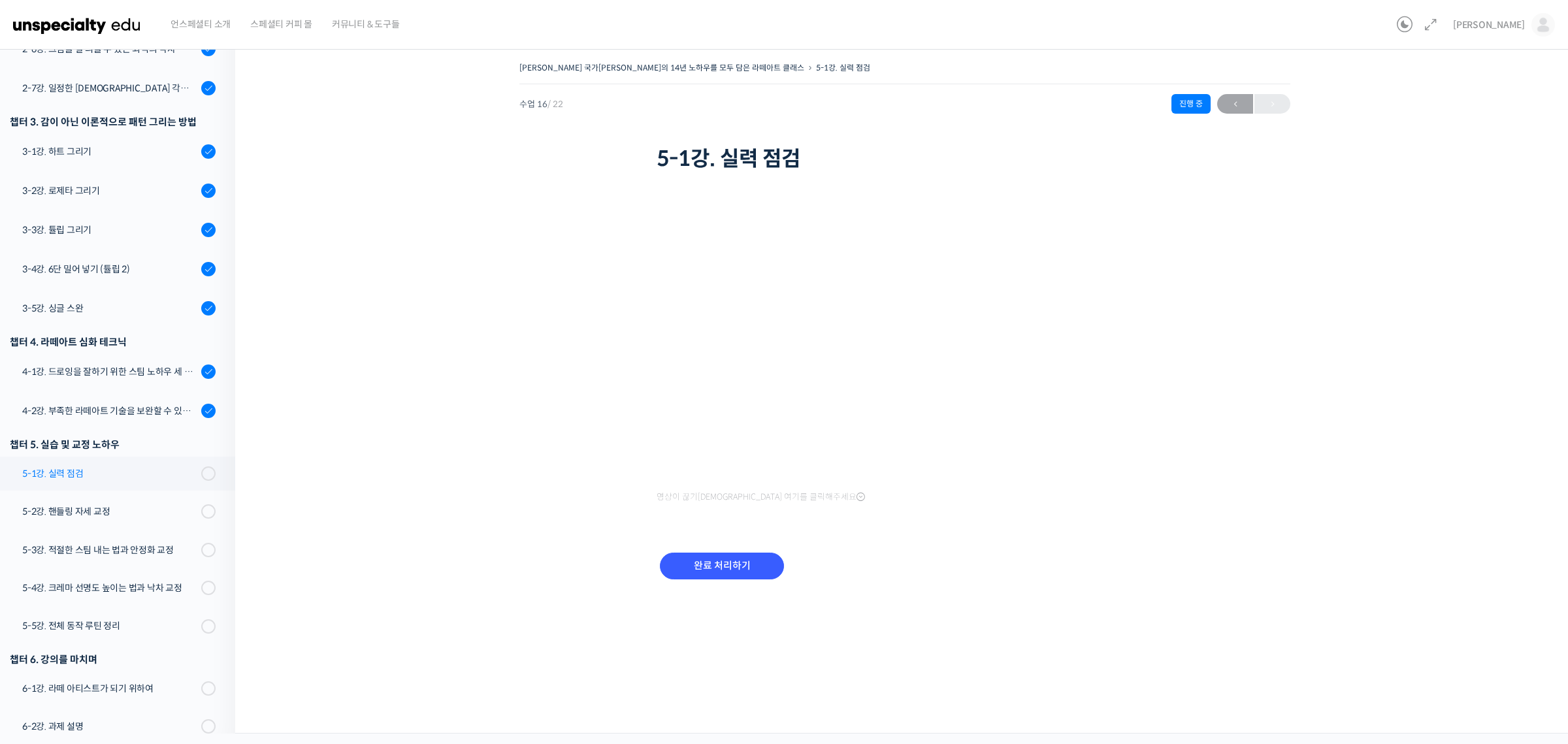
click at [182, 464] on link "5-1강. 실력 점검" at bounding box center [114, 473] width 242 height 34
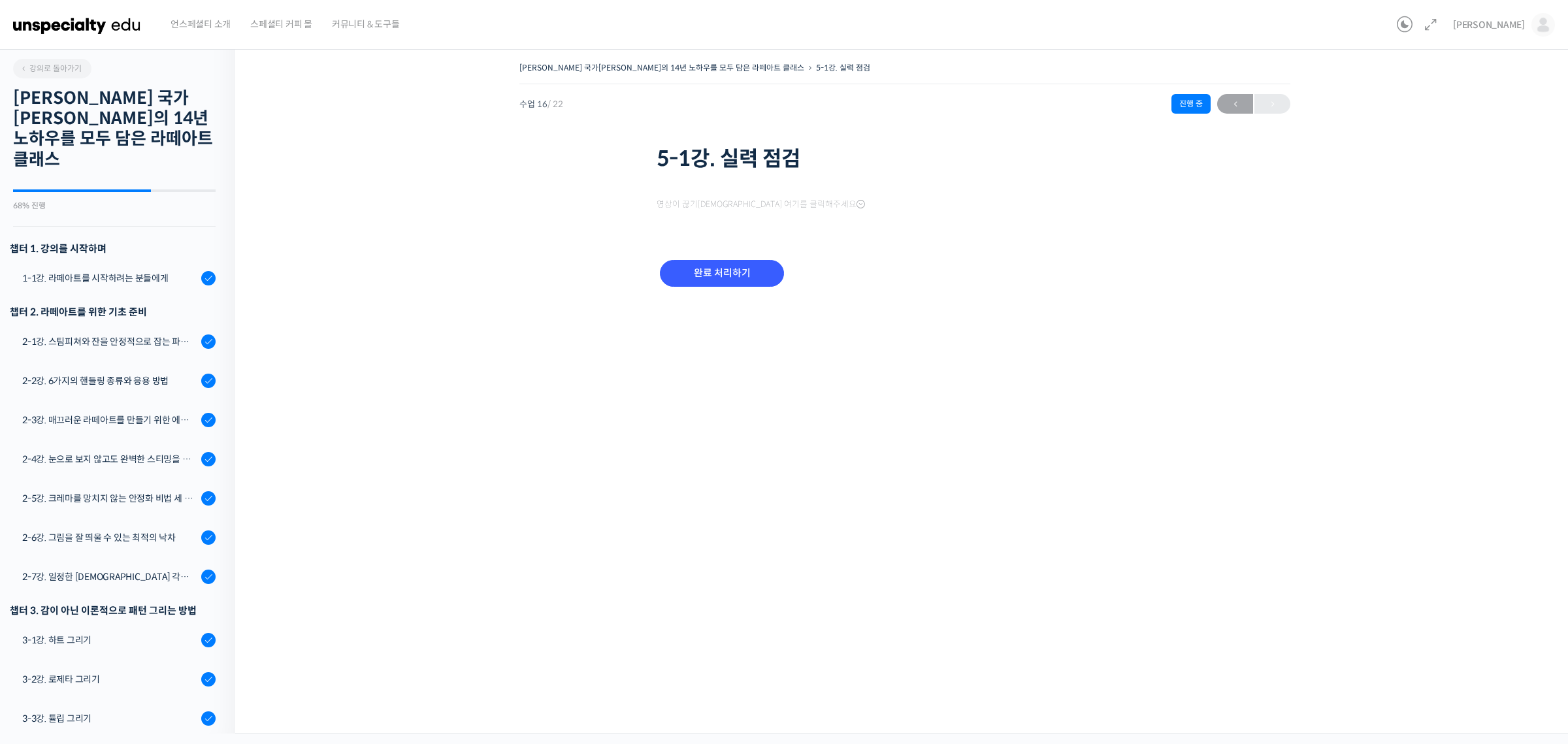
scroll to position [488, 0]
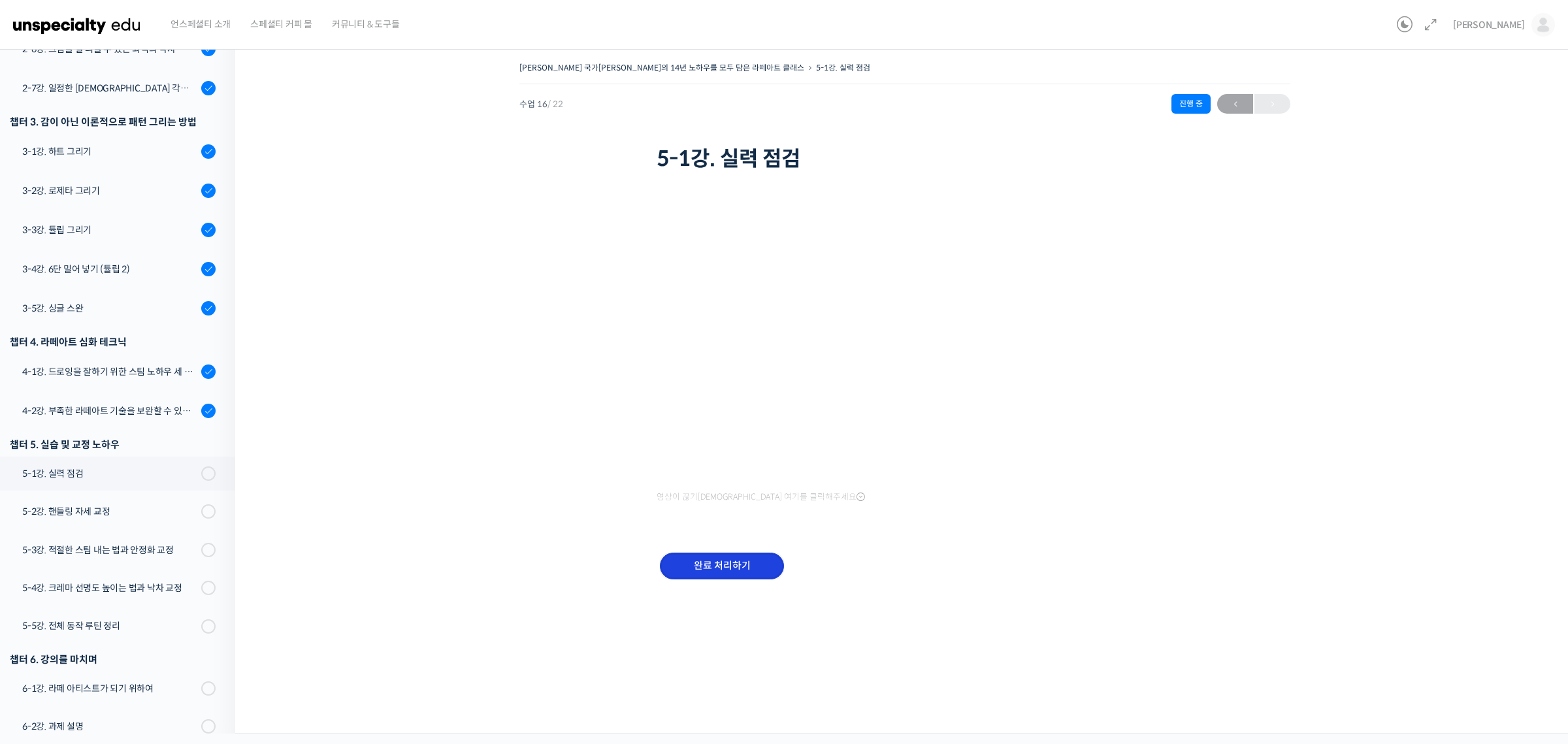
click at [732, 564] on input "완료 처리하기" at bounding box center [721, 565] width 124 height 26
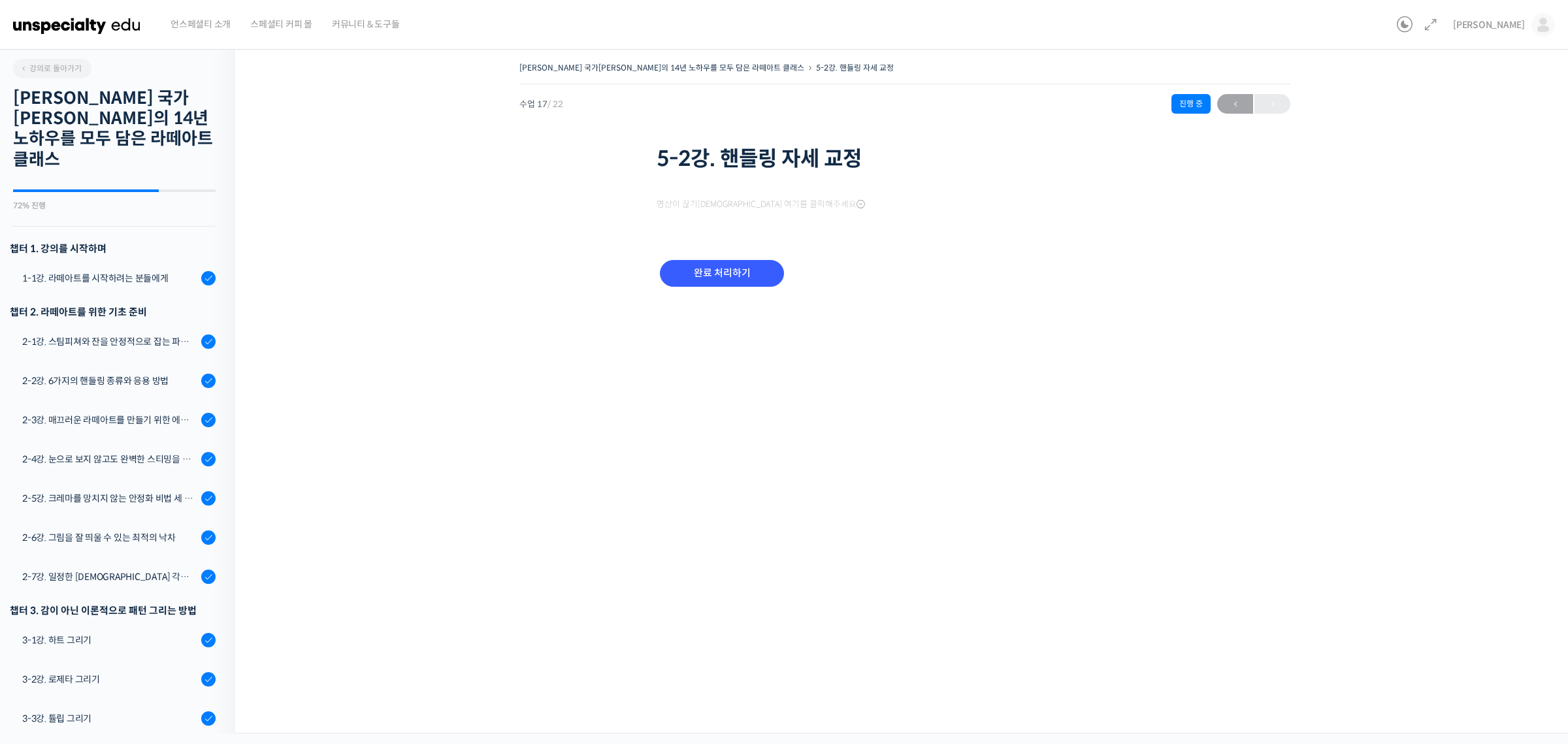
scroll to position [490, 0]
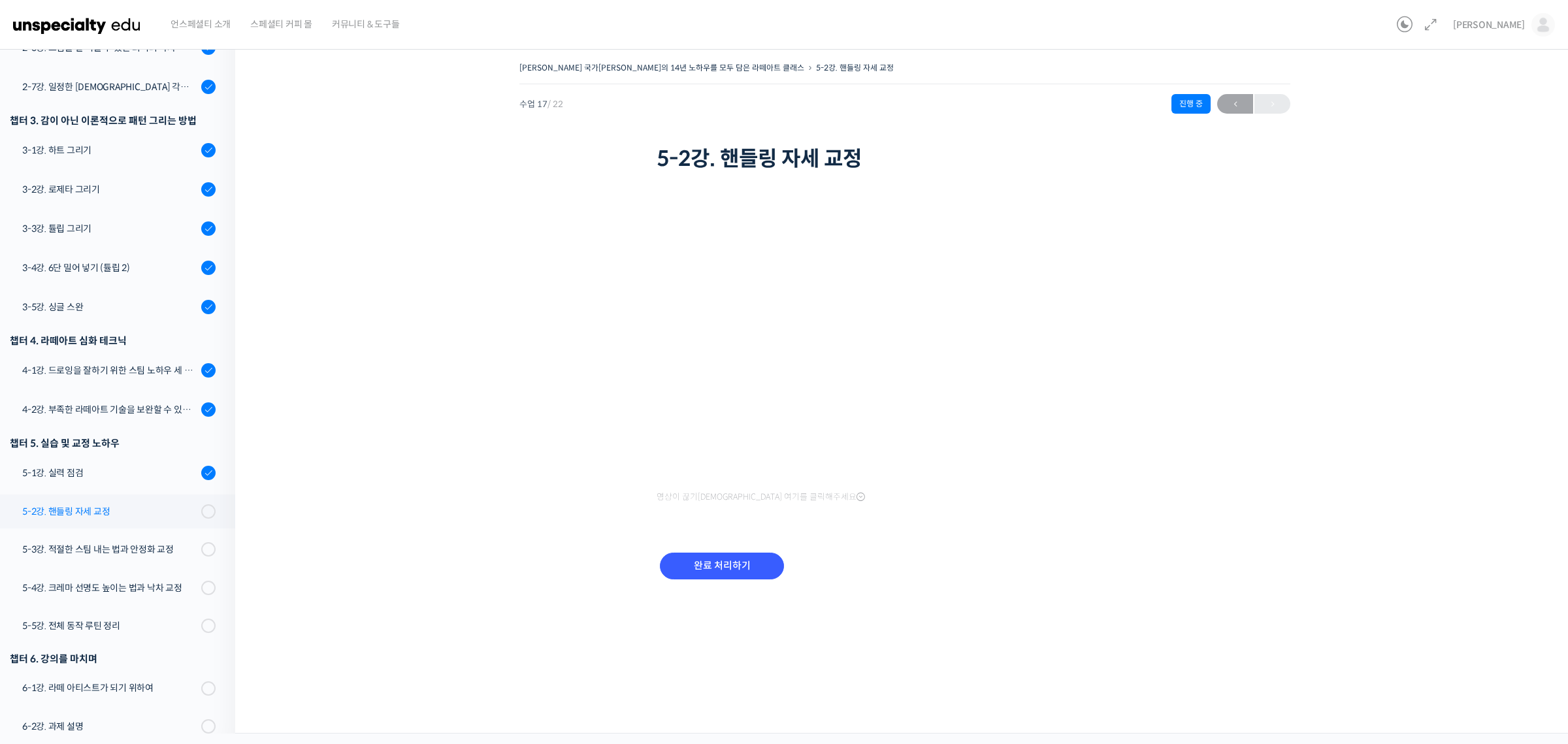
click at [108, 504] on div "5-2강. 핸들링 자세 교정" at bounding box center [110, 511] width 175 height 14
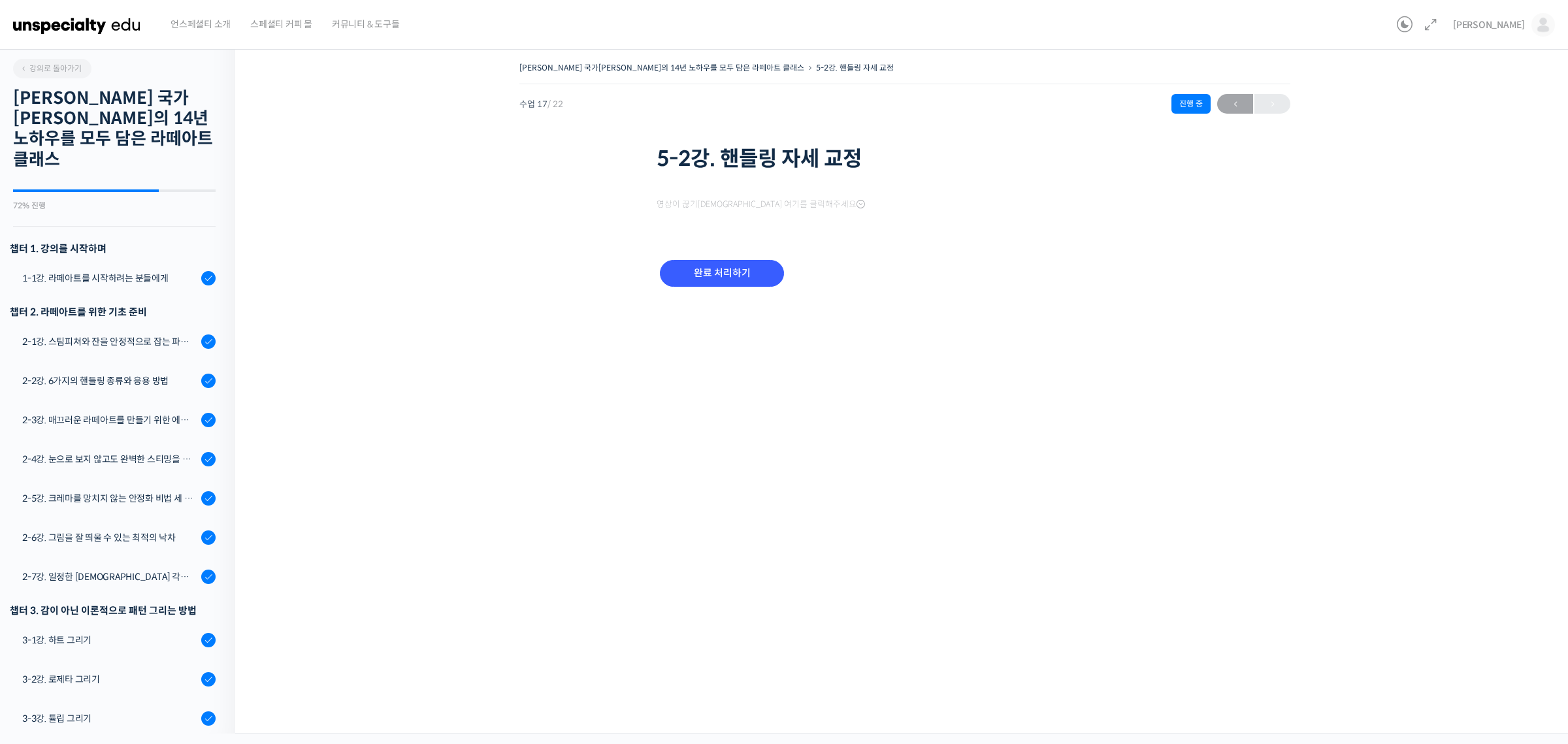
scroll to position [490, 0]
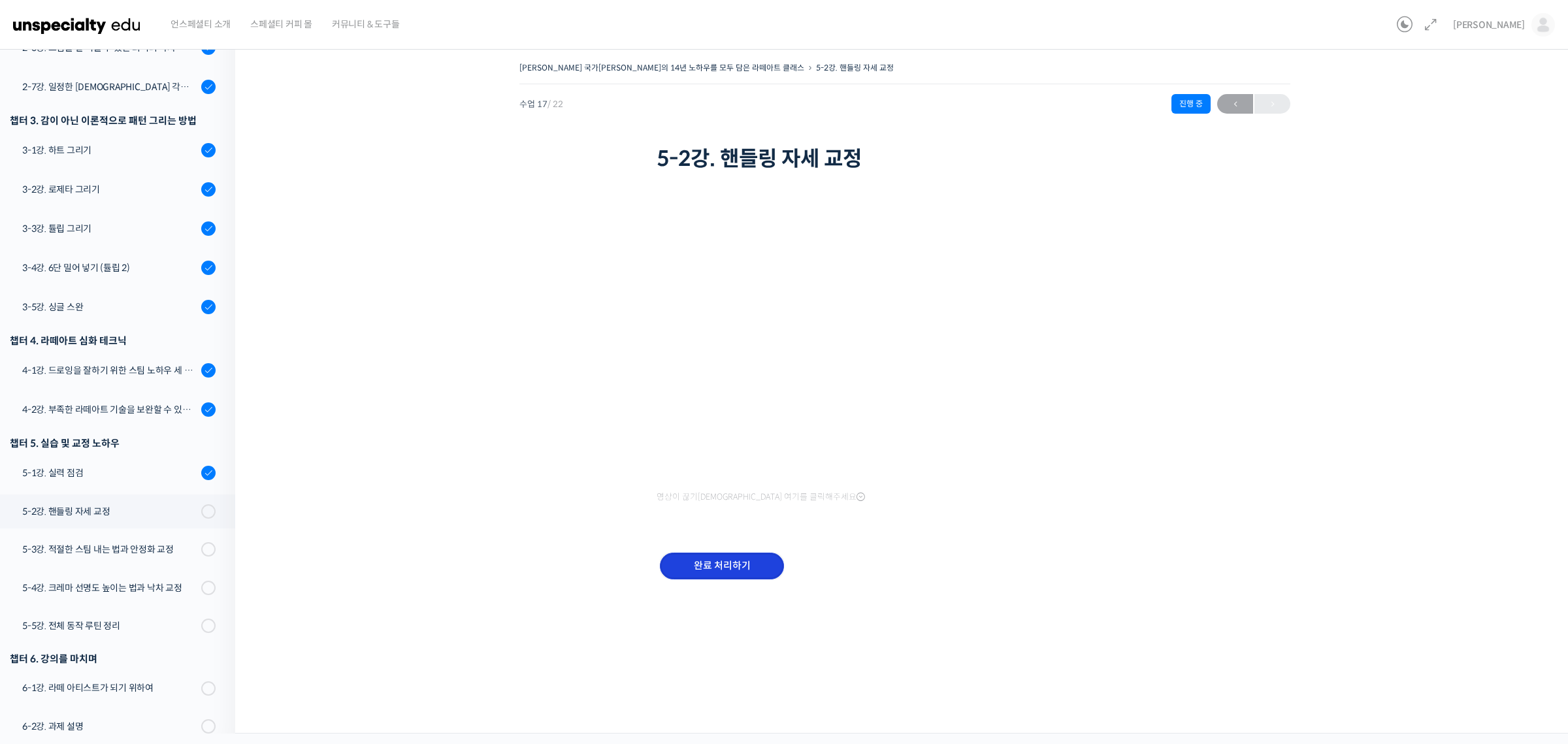
click at [754, 558] on input "완료 처리하기" at bounding box center [721, 565] width 124 height 26
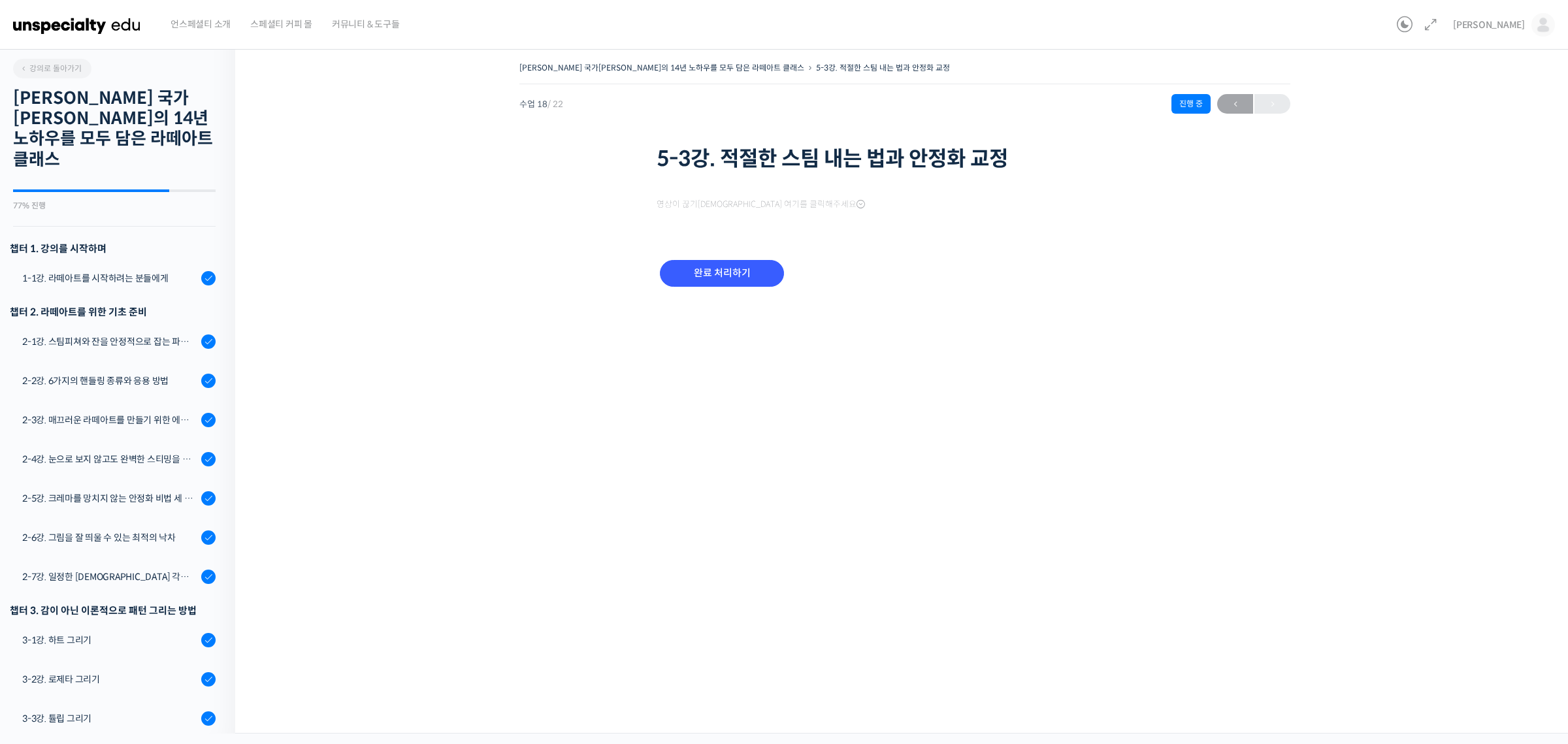
scroll to position [490, 0]
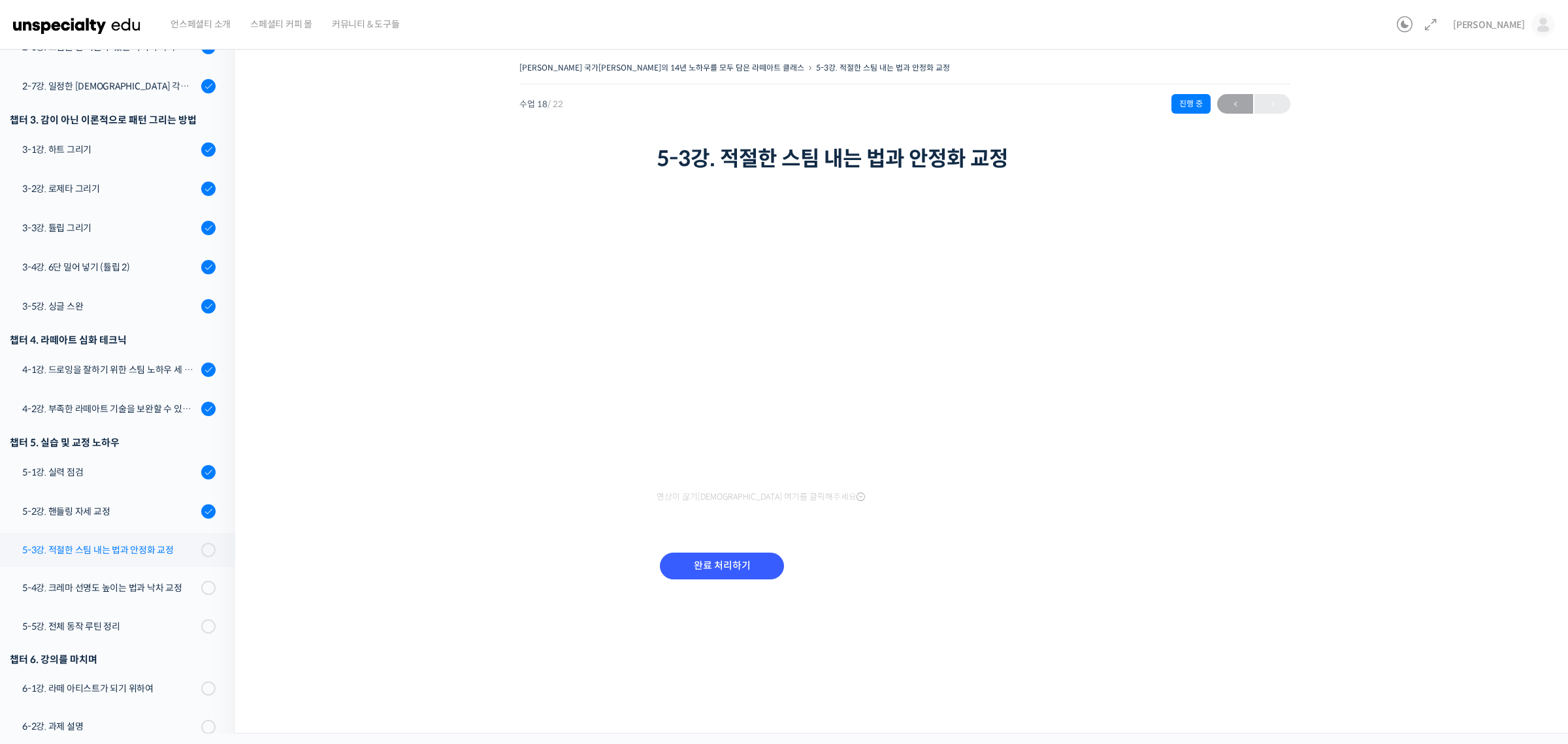
click at [180, 543] on div "5-3강. 적절한 스팀 내는 법과 안정화 교정" at bounding box center [110, 549] width 175 height 14
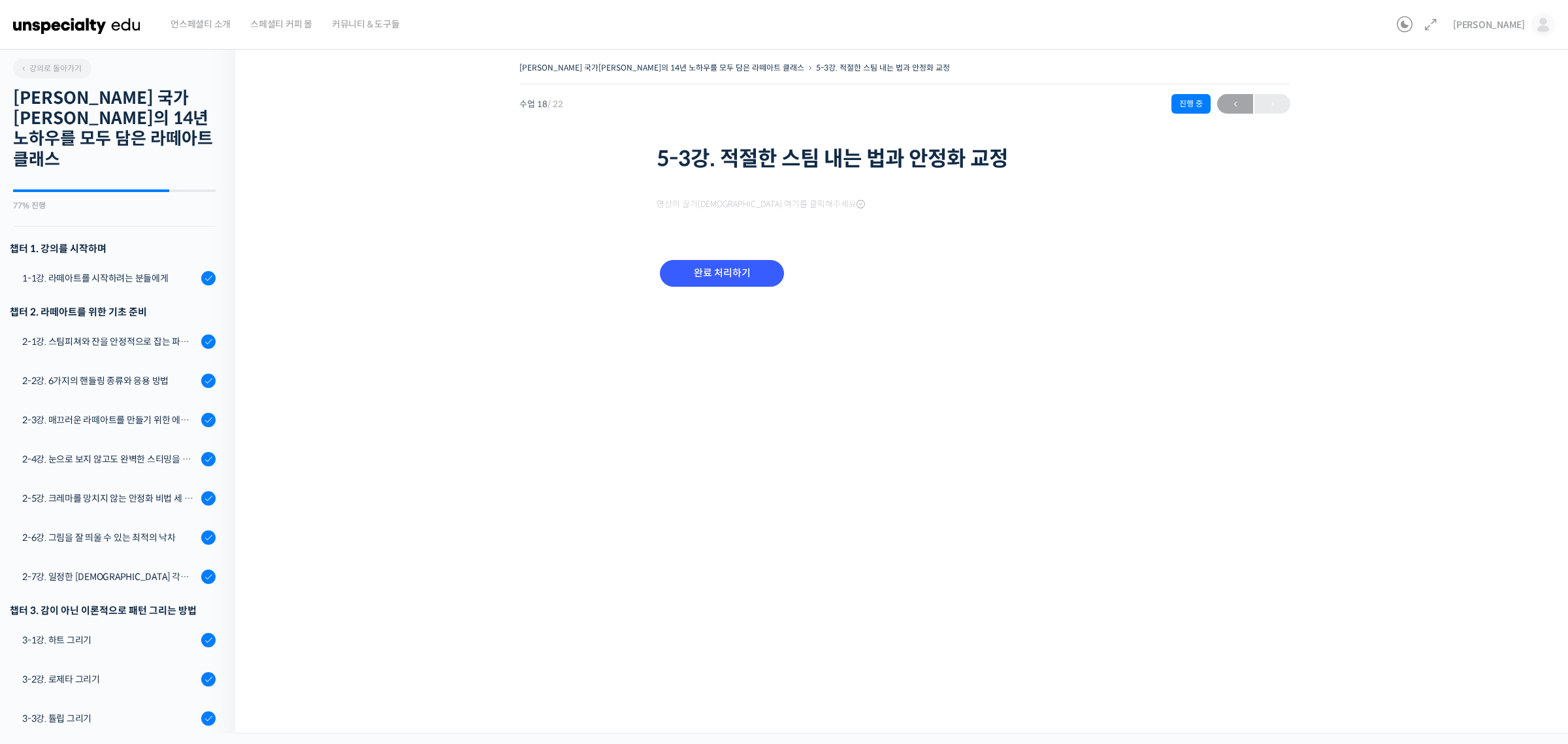
scroll to position [490, 0]
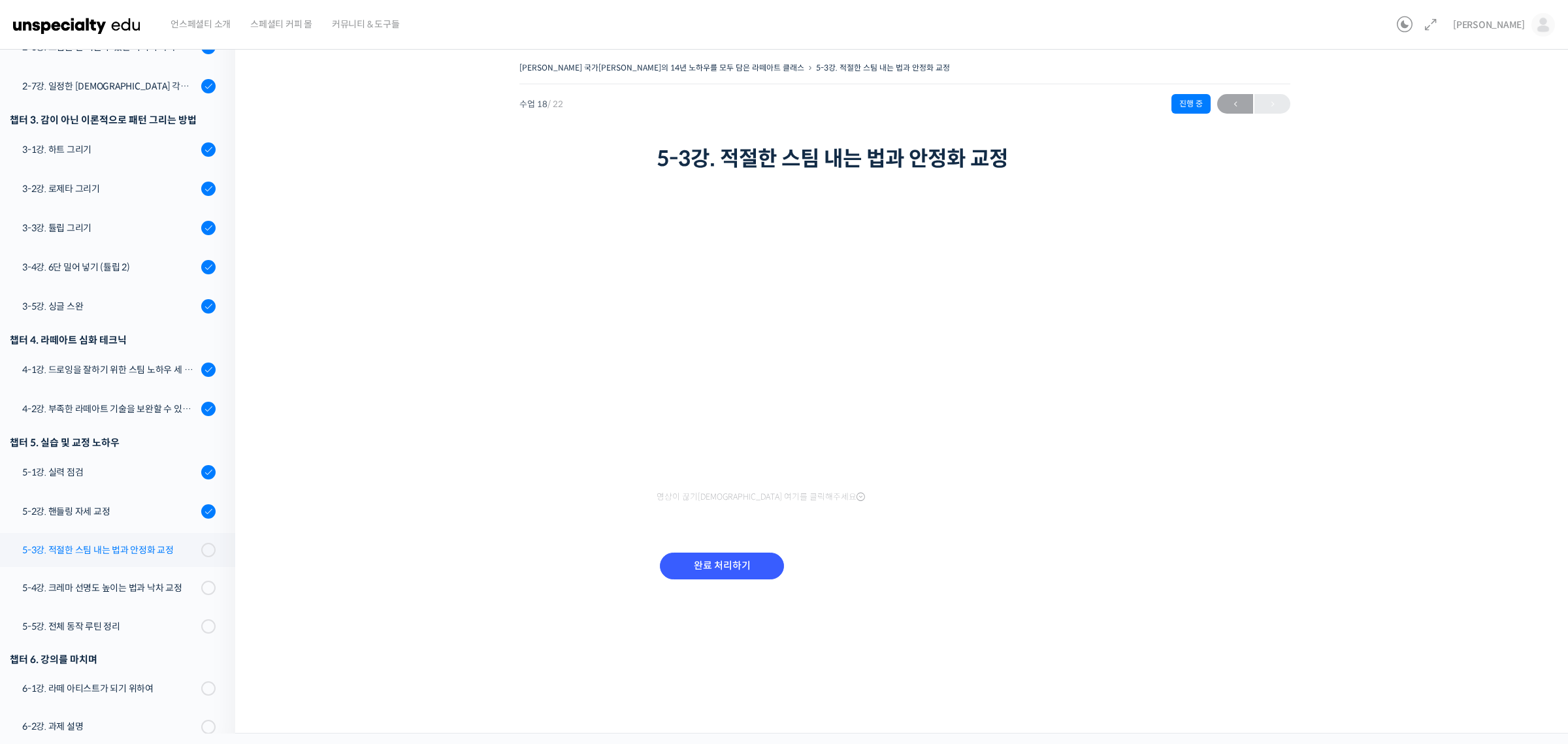
click at [176, 543] on div "5-3강. 적절한 스팀 내는 법과 안정화 교정" at bounding box center [110, 549] width 175 height 14
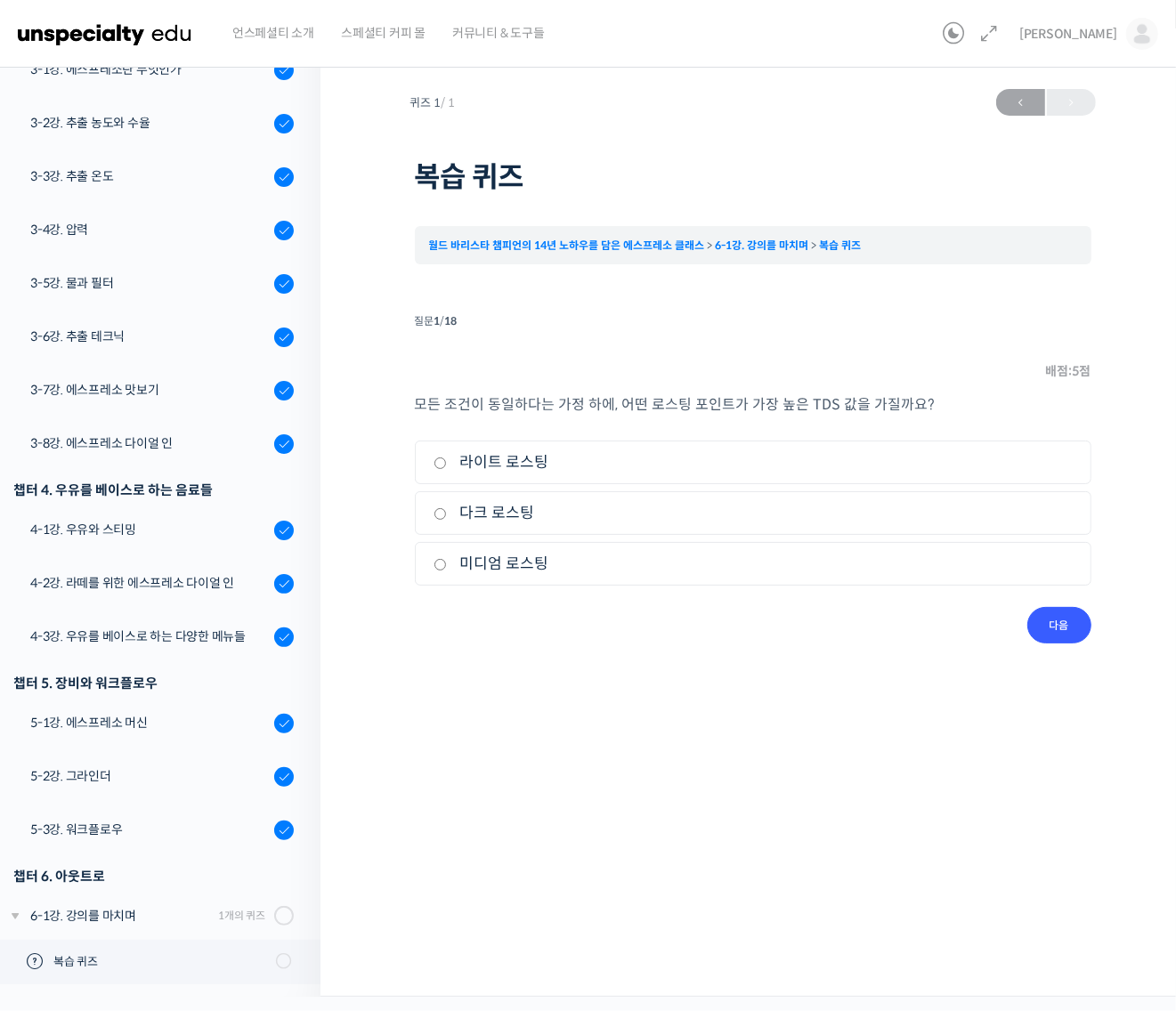
click at [452, 517] on label "다크 로스팅" at bounding box center [753, 513] width 639 height 24
click at [447, 517] on input "다크 로스팅" at bounding box center [440, 514] width 13 height 12
radio input "true"
click at [1048, 626] on input "다음" at bounding box center [1059, 625] width 64 height 36
click at [572, 577] on li "3. 찌르는 산미, 선명하지 않은 플레이버" at bounding box center [753, 563] width 677 height 43
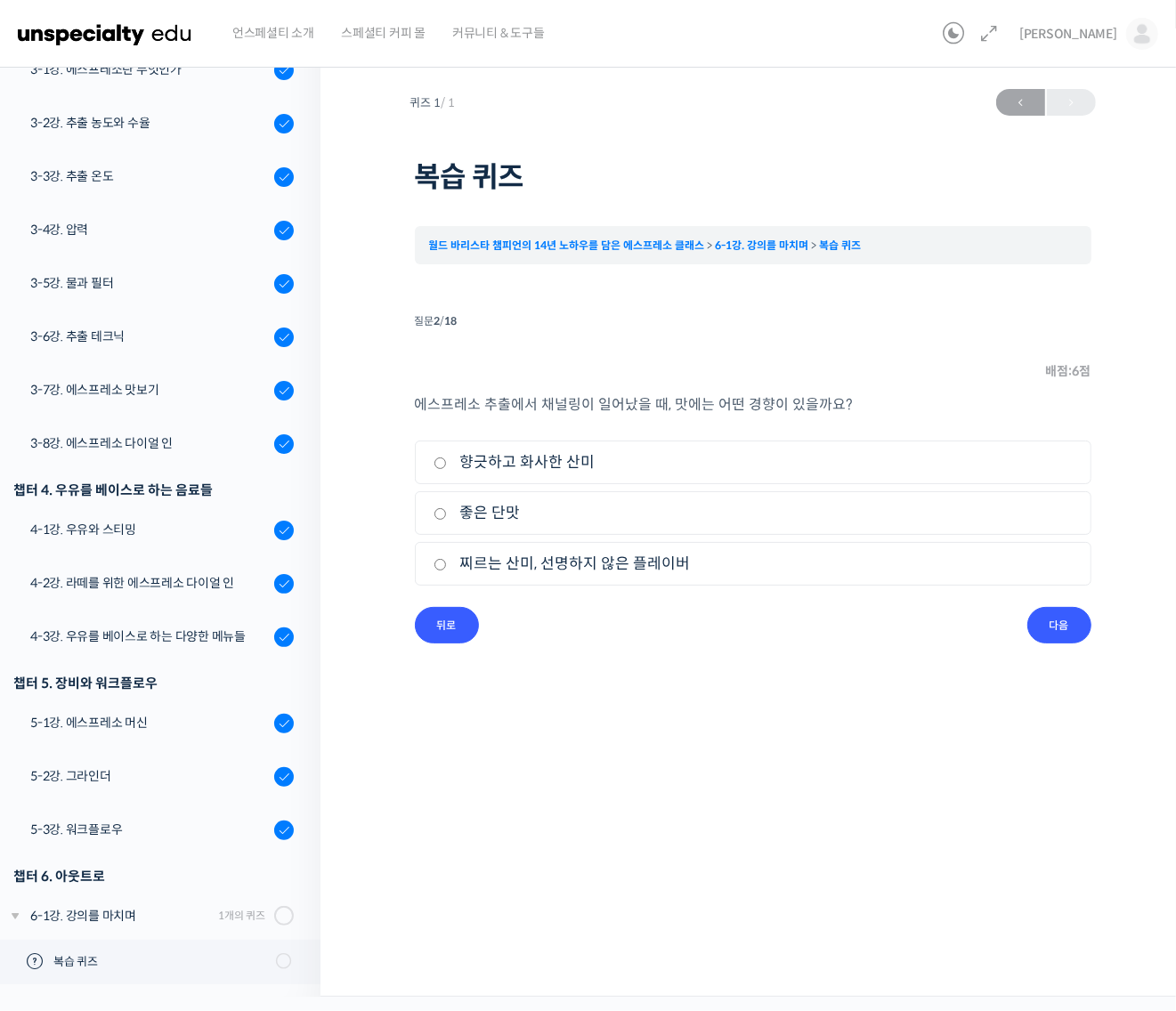
drag, startPoint x: 438, startPoint y: 565, endPoint x: 521, endPoint y: 574, distance: 83.5
click at [442, 566] on input "찌르는 산미, 선명하지 않은 플레이버" at bounding box center [440, 565] width 13 height 12
radio input "true"
click at [1060, 615] on input "다음" at bounding box center [1059, 625] width 64 height 36
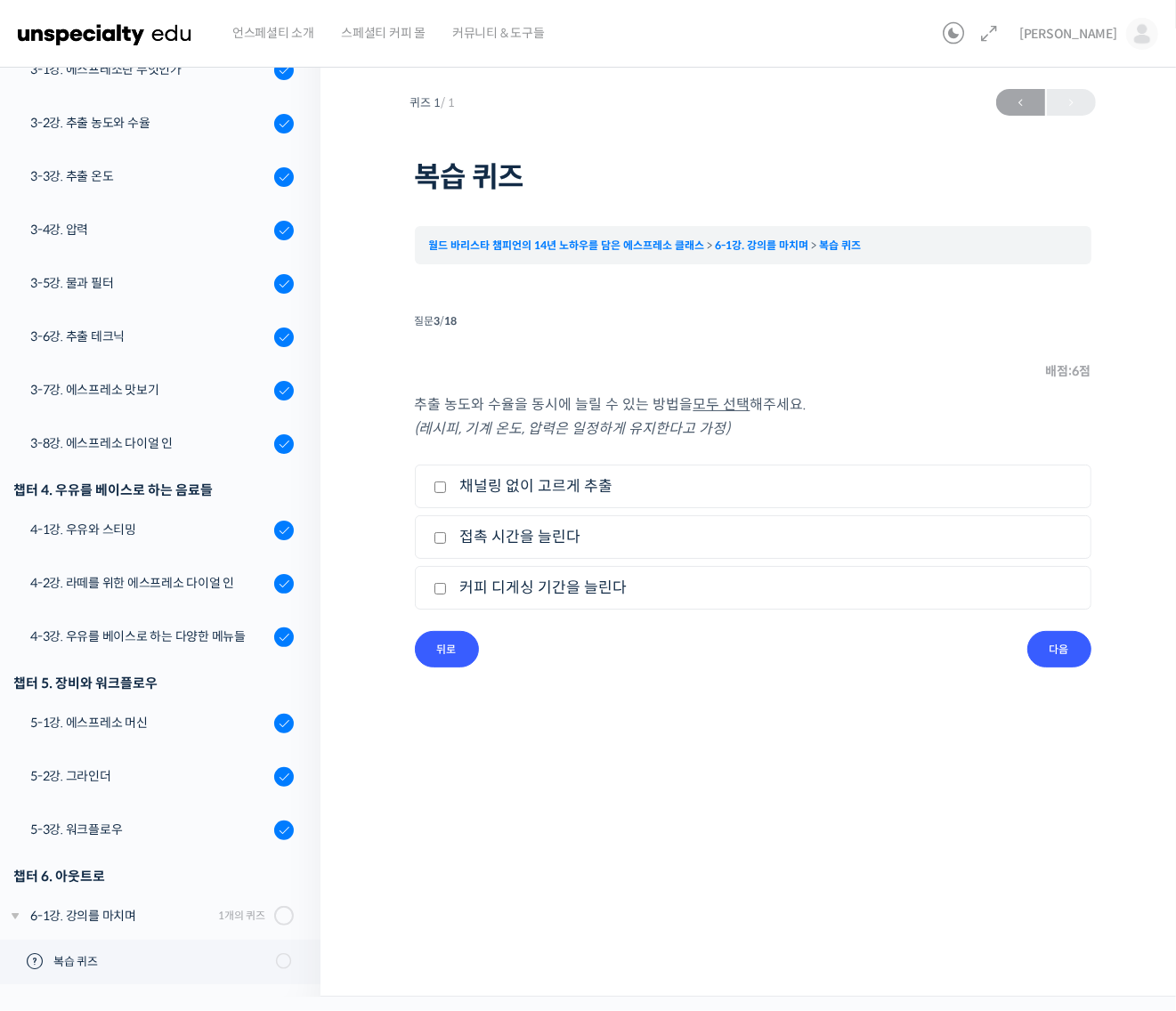
click at [469, 542] on label "접촉 시간을 늘린다" at bounding box center [753, 537] width 639 height 24
click at [447, 542] on input "접촉 시간을 늘린다" at bounding box center [440, 538] width 13 height 12
checkbox input "true"
click at [1048, 636] on input "다음" at bounding box center [1059, 649] width 64 height 36
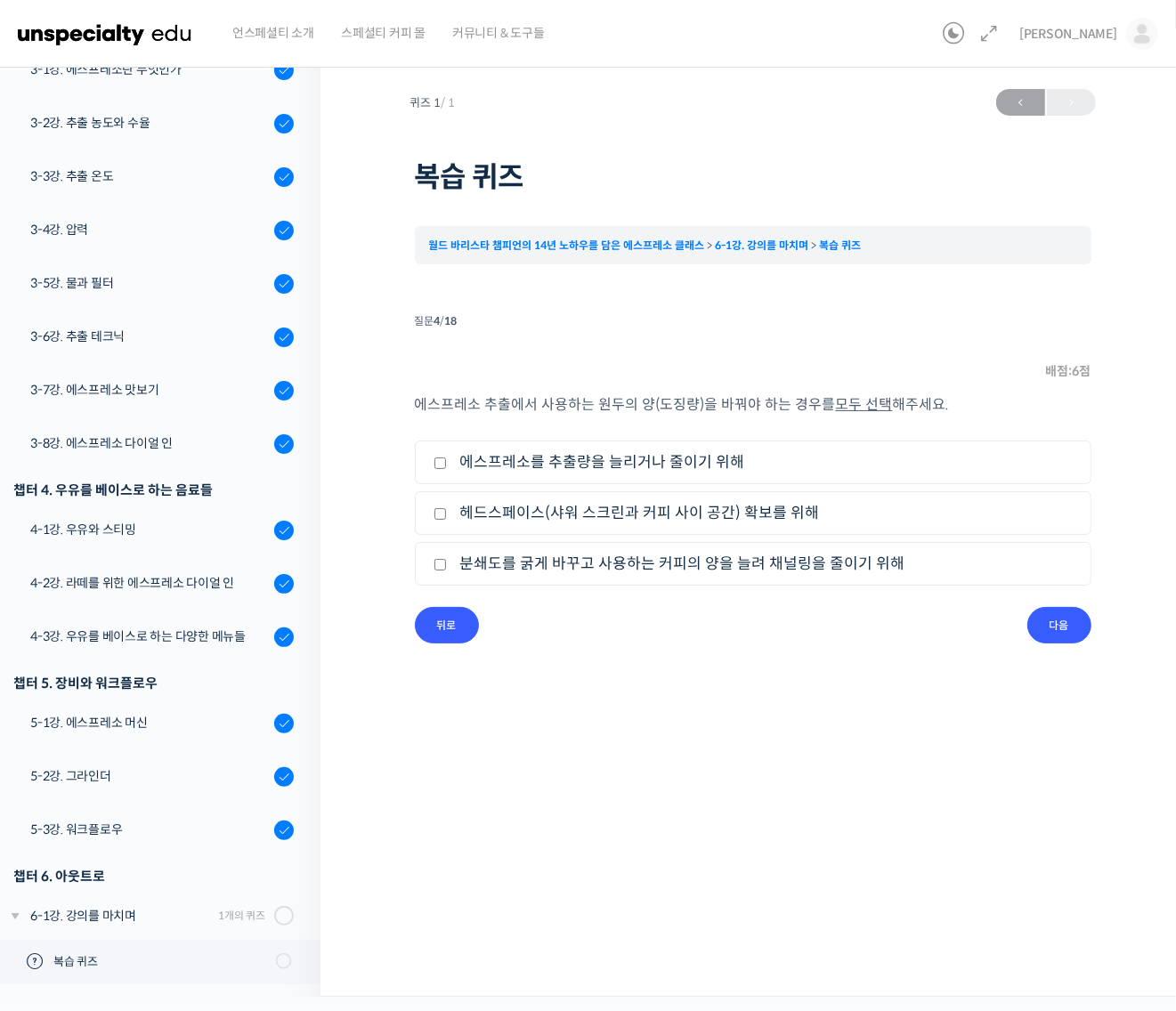
click at [632, 514] on label "헤드스페이스(샤워 스크린과 커피 사이 공간) 확보를 위해" at bounding box center [753, 513] width 639 height 24
click at [447, 514] on input "헤드스페이스(샤워 스크린과 커피 사이 공간) 확보를 위해" at bounding box center [440, 514] width 13 height 12
checkbox input "true"
click at [638, 465] on label "에스프레소를 추출량을 늘리거나 줄이기 위해" at bounding box center [753, 462] width 639 height 24
click at [447, 465] on input "에스프레소를 추출량을 늘리거나 줄이기 위해" at bounding box center [440, 463] width 13 height 12
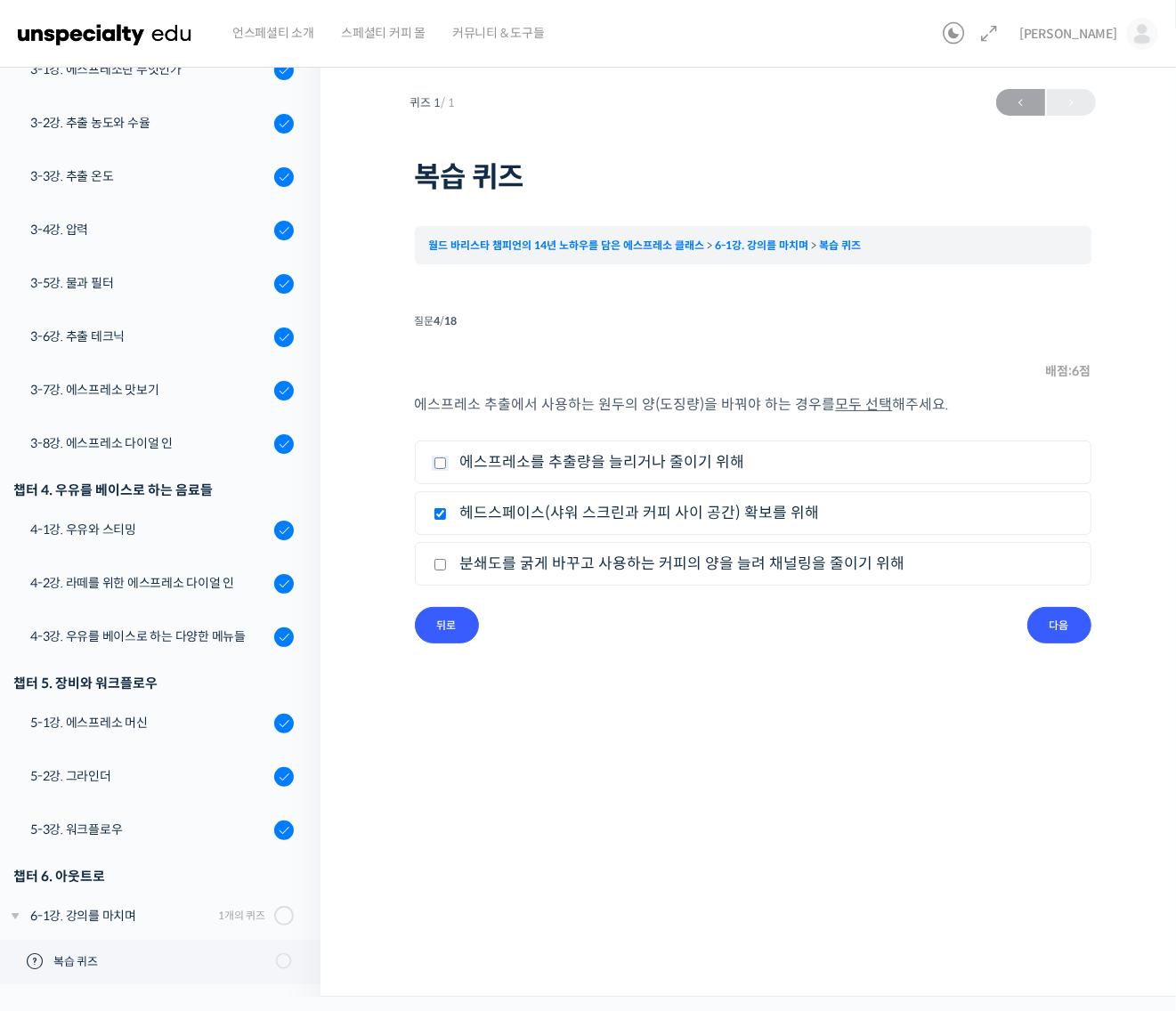
checkbox input "true"
click at [691, 561] on label "분쇄도를 굵게 바꾸고 사용하는 커피의 양을 늘려 채널링을 줄이기 위해" at bounding box center [753, 564] width 639 height 24
click at [447, 561] on input "분쇄도를 굵게 바꾸고 사용하는 커피의 양을 늘려 채널링을 줄이기 위해" at bounding box center [440, 565] width 13 height 12
checkbox input "true"
click at [1063, 626] on input "다음" at bounding box center [1059, 625] width 64 height 36
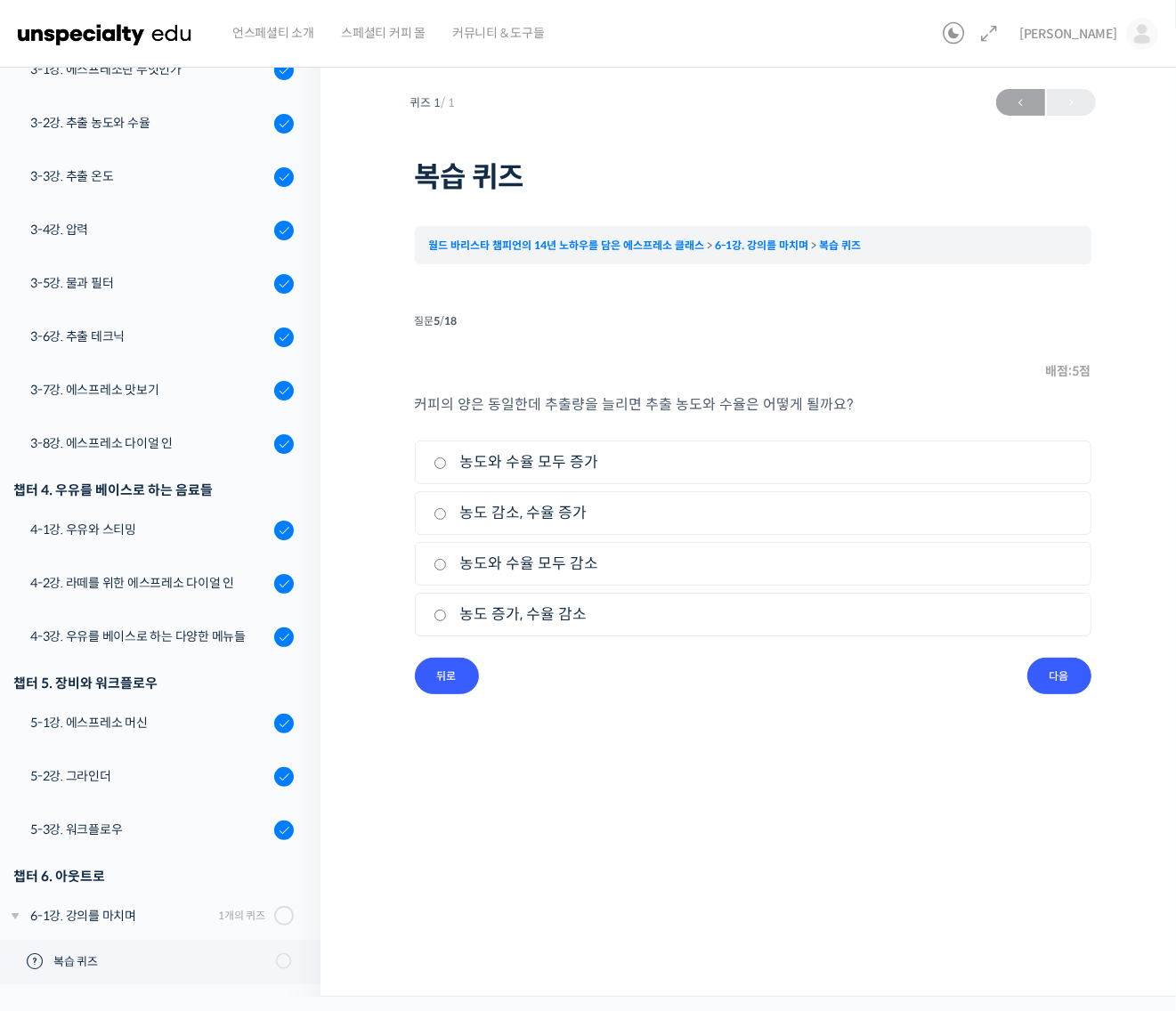
drag, startPoint x: 561, startPoint y: 517, endPoint x: 655, endPoint y: 542, distance: 97.3
click at [561, 517] on label "농도 감소, 수율 증가" at bounding box center [753, 513] width 639 height 24
click at [447, 517] on input "농도 감소, 수율 증가" at bounding box center [440, 514] width 13 height 12
radio input "true"
click at [1048, 679] on input "다음" at bounding box center [1059, 675] width 64 height 36
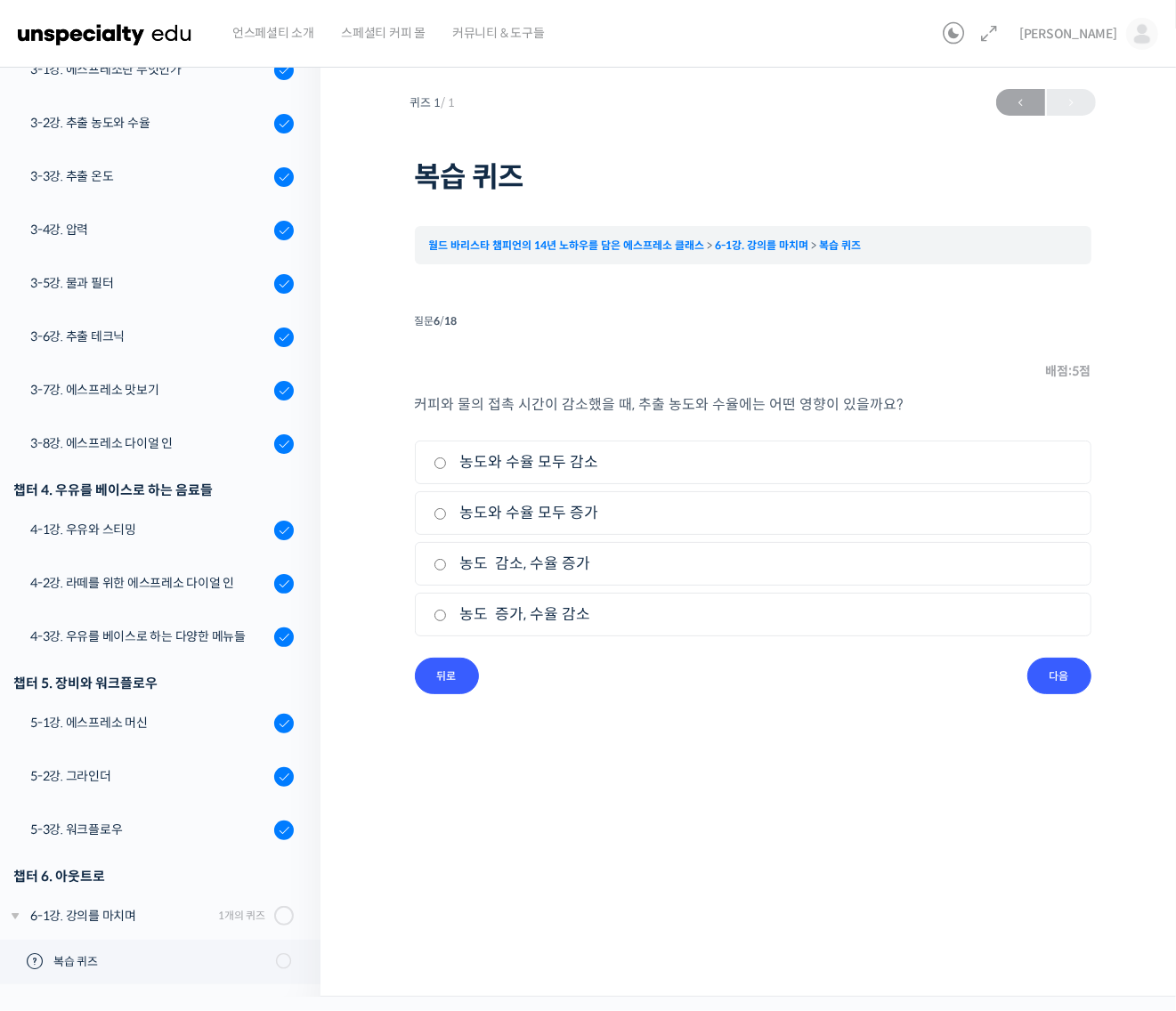
click at [557, 466] on label "농도와 수율 모두 감소" at bounding box center [753, 462] width 639 height 24
click at [447, 466] on input "농도와 수율 모두 감소" at bounding box center [440, 463] width 13 height 12
radio input "true"
click at [1069, 672] on input "다음" at bounding box center [1059, 675] width 64 height 36
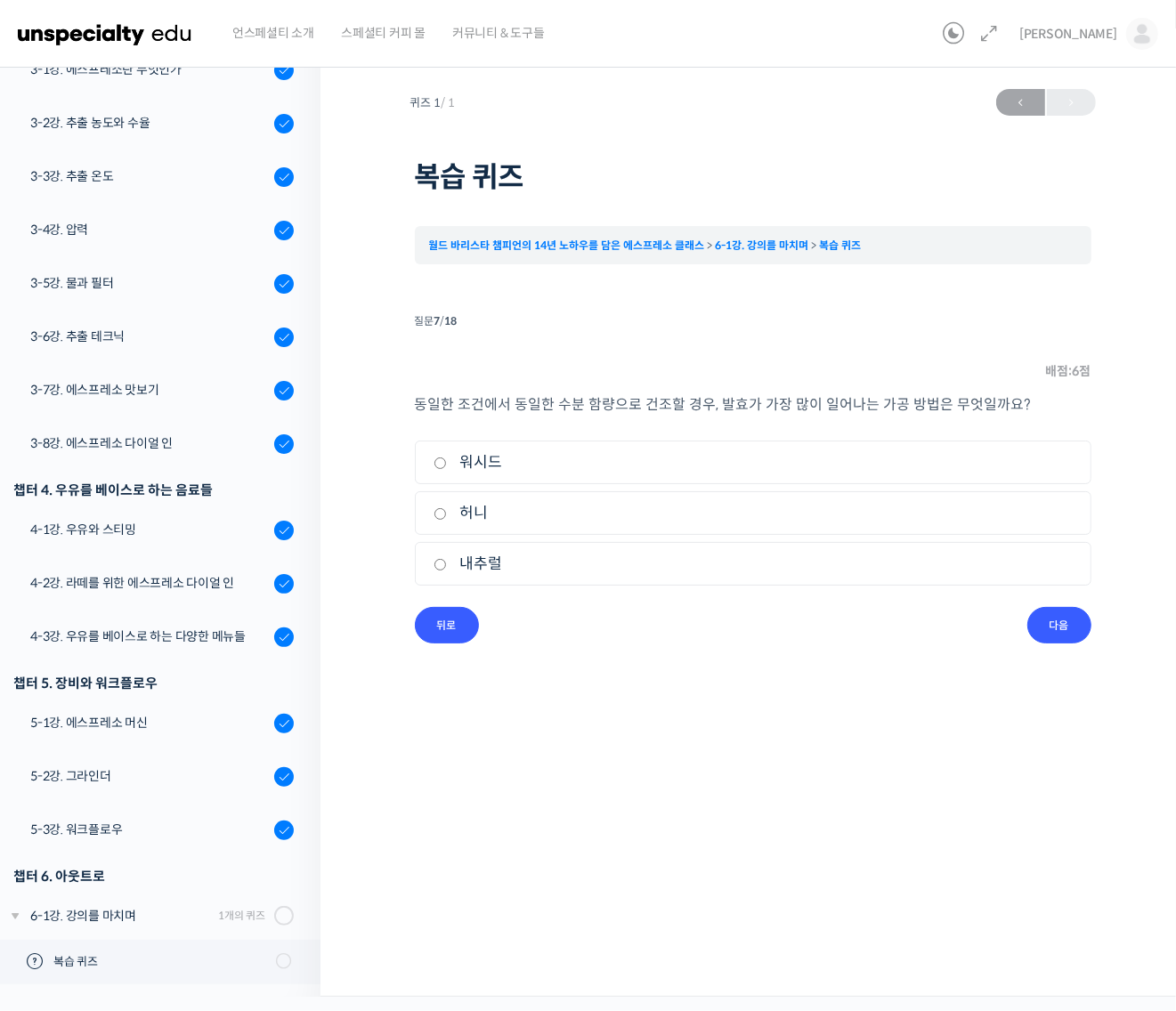
drag, startPoint x: 498, startPoint y: 565, endPoint x: 576, endPoint y: 583, distance: 80.0
click at [505, 566] on label "내추럴" at bounding box center [753, 564] width 639 height 24
click at [447, 566] on input "내추럴" at bounding box center [440, 565] width 13 height 12
radio input "true"
click at [1060, 626] on input "다음" at bounding box center [1059, 625] width 64 height 36
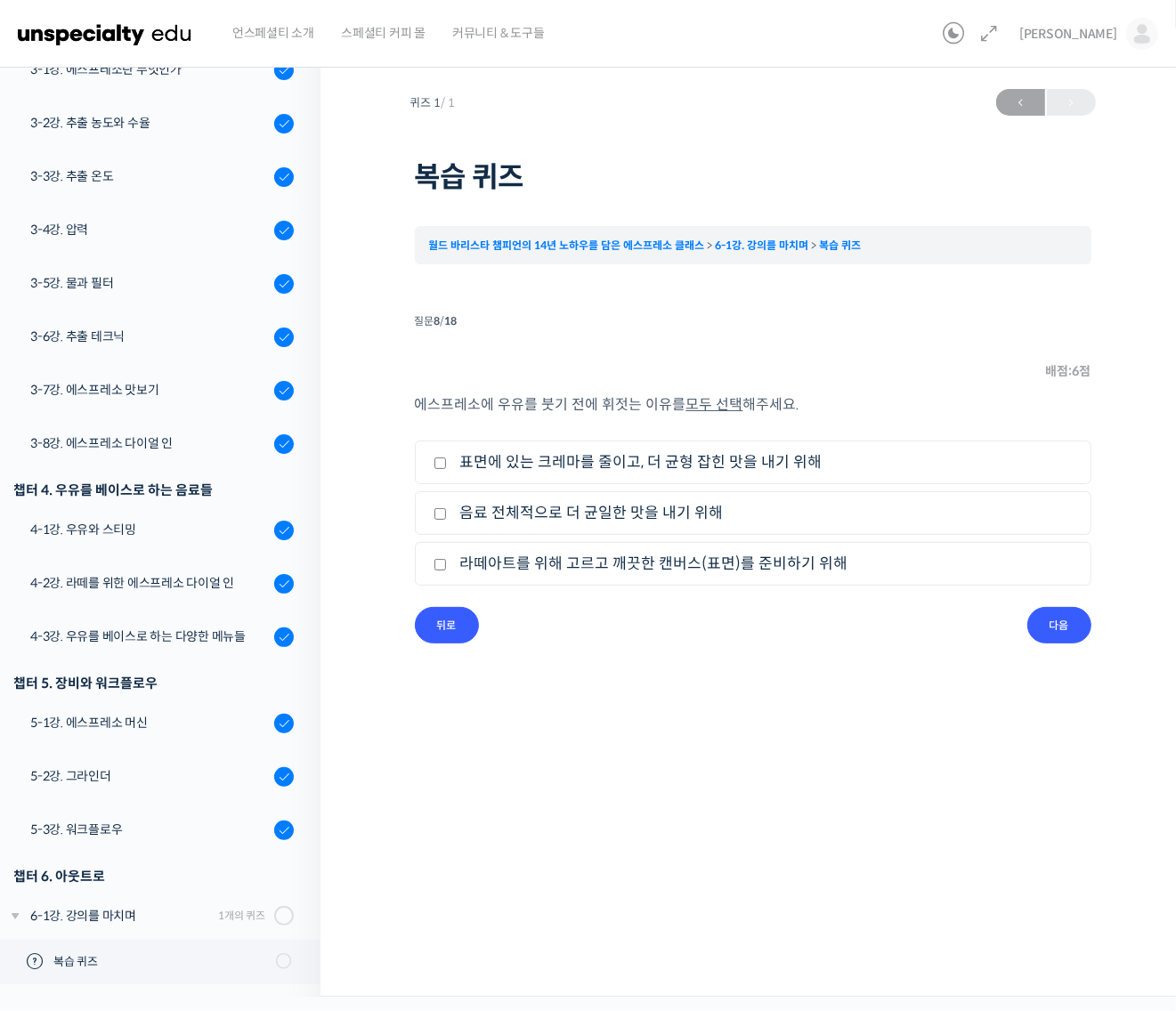
click at [553, 562] on label "라떼아트를 위해 고르고 깨끗한 캔버스(표면)를 준비하기 위해" at bounding box center [753, 564] width 639 height 24
click at [447, 562] on input "라떼아트를 위해 고르고 깨끗한 캔버스(표면)를 준비하기 위해" at bounding box center [440, 565] width 13 height 12
checkbox input "true"
click at [473, 508] on label "음료 전체적으로 더 균일한 맛을 내기 위해" at bounding box center [753, 513] width 639 height 24
click at [447, 508] on input "음료 전체적으로 더 균일한 맛을 내기 위해" at bounding box center [440, 514] width 13 height 12
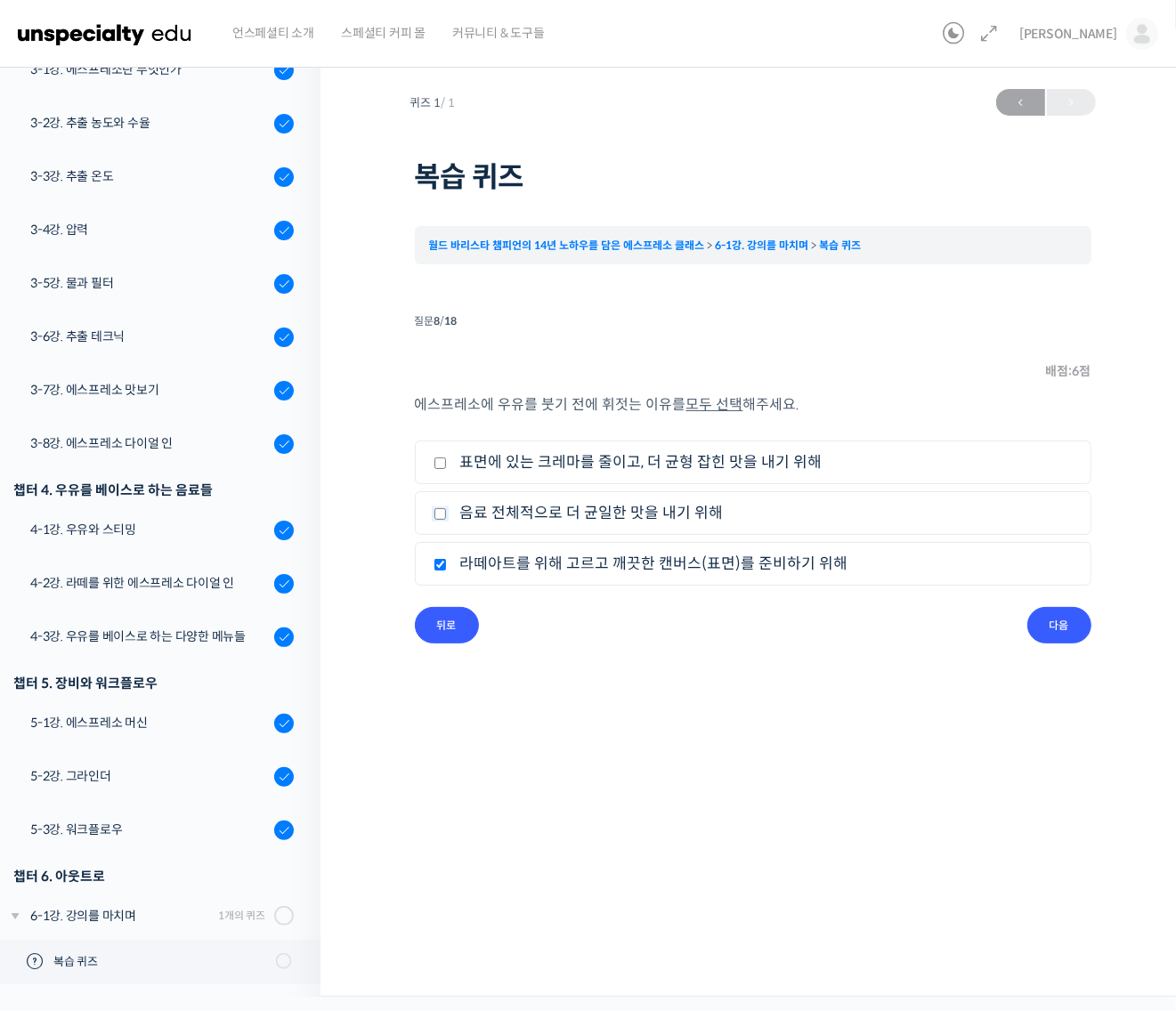
checkbox input "true"
click at [494, 469] on label "표면에 있는 크레마를 줄이고, 더 균형 잡힌 맛을 내기 위해" at bounding box center [753, 462] width 639 height 24
click at [447, 469] on input "표면에 있는 크레마를 줄이고, 더 균형 잡힌 맛을 내기 위해" at bounding box center [440, 463] width 13 height 12
checkbox input "true"
click at [1050, 621] on input "다음" at bounding box center [1059, 625] width 64 height 36
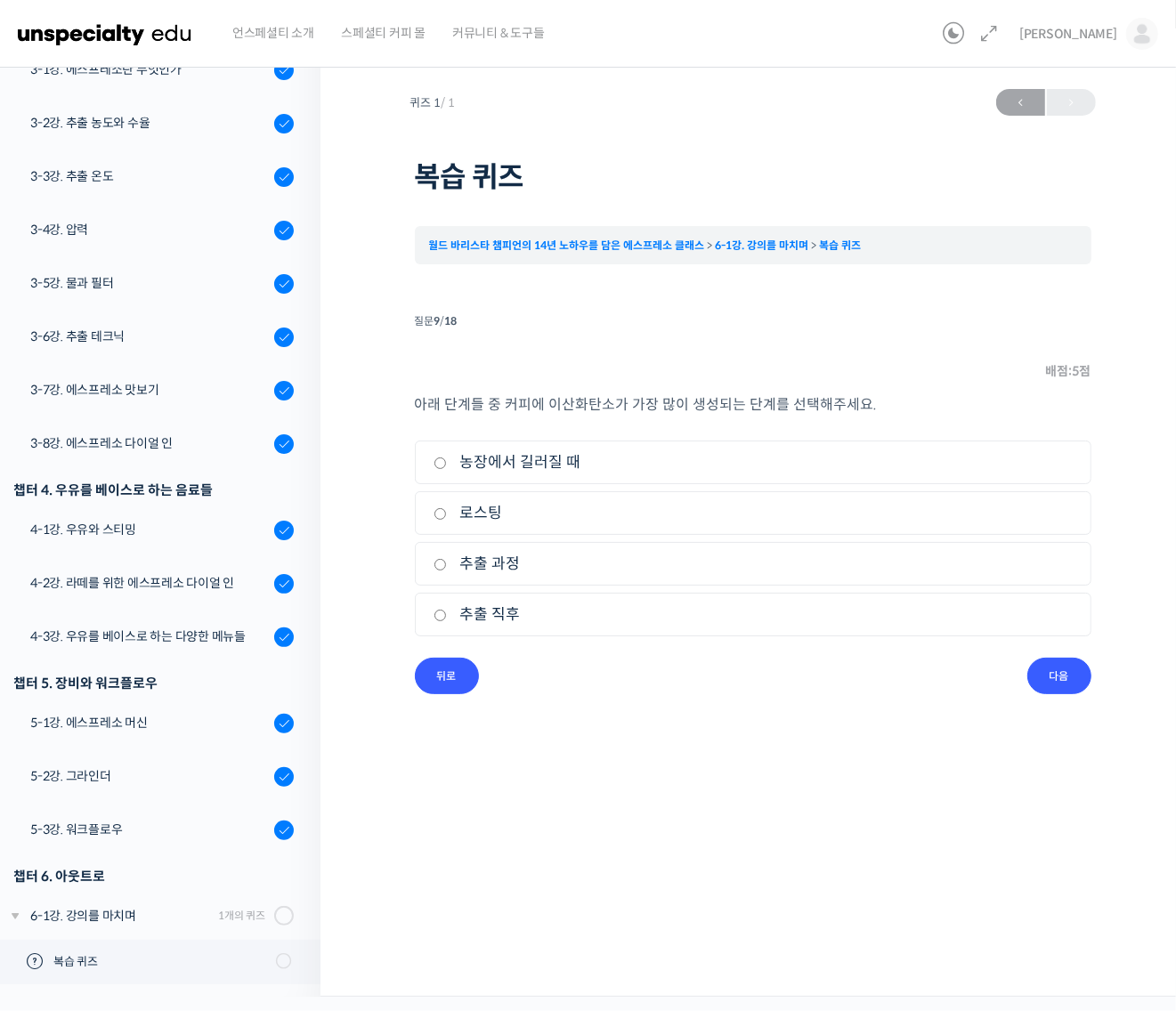
drag, startPoint x: 490, startPoint y: 512, endPoint x: 594, endPoint y: 539, distance: 107.4
click at [492, 512] on label "로스팅" at bounding box center [753, 513] width 639 height 24
click at [447, 512] on input "로스팅" at bounding box center [440, 514] width 13 height 12
radio input "true"
click at [1047, 669] on input "다음" at bounding box center [1059, 675] width 64 height 36
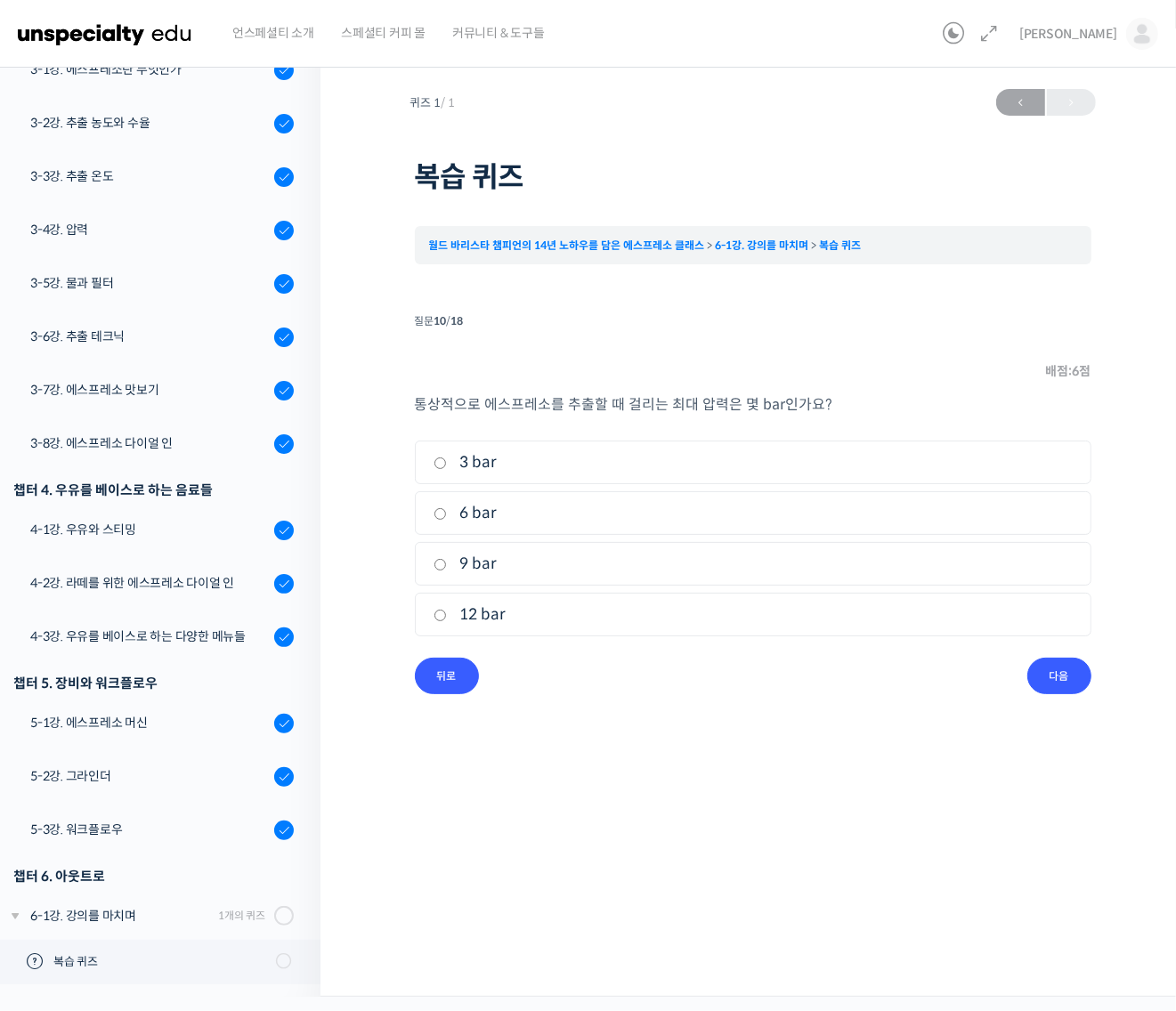
click at [469, 563] on label "9 bar" at bounding box center [753, 564] width 639 height 24
click at [447, 563] on input "9 bar" at bounding box center [440, 565] width 13 height 12
radio input "true"
click at [1084, 682] on input "다음" at bounding box center [1059, 675] width 64 height 36
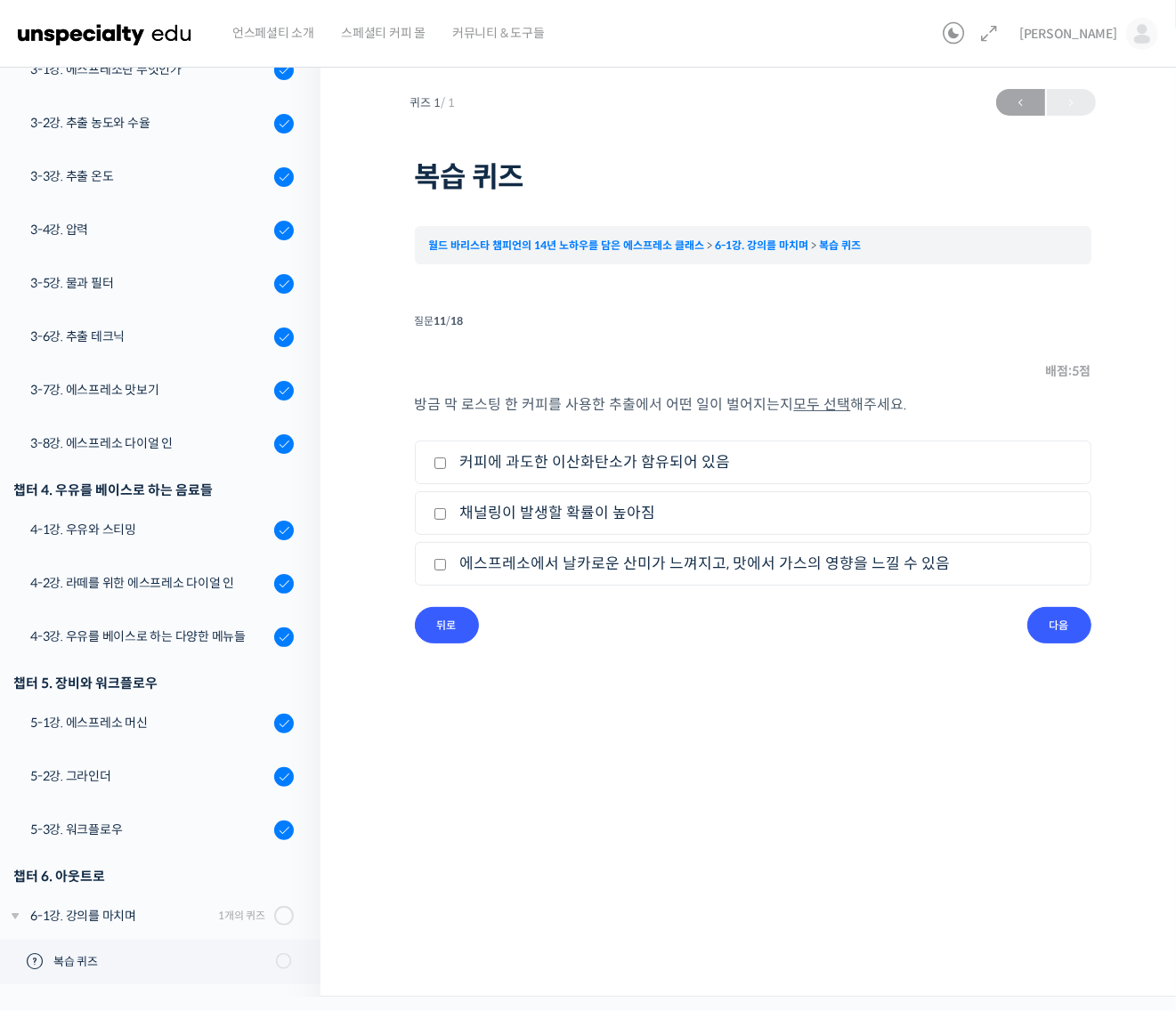
click at [543, 513] on label "채널링이 발생할 확률이 높아짐" at bounding box center [753, 513] width 639 height 24
click at [447, 513] on input "채널링이 발생할 확률이 높아짐" at bounding box center [440, 514] width 13 height 12
checkbox input "true"
click at [675, 459] on label "커피에 과도한 이산화탄소가 함유되어 있음" at bounding box center [753, 462] width 639 height 24
click at [443, 466] on input "커피에 과도한 이산화탄소가 함유되어 있음" at bounding box center [440, 463] width 13 height 12
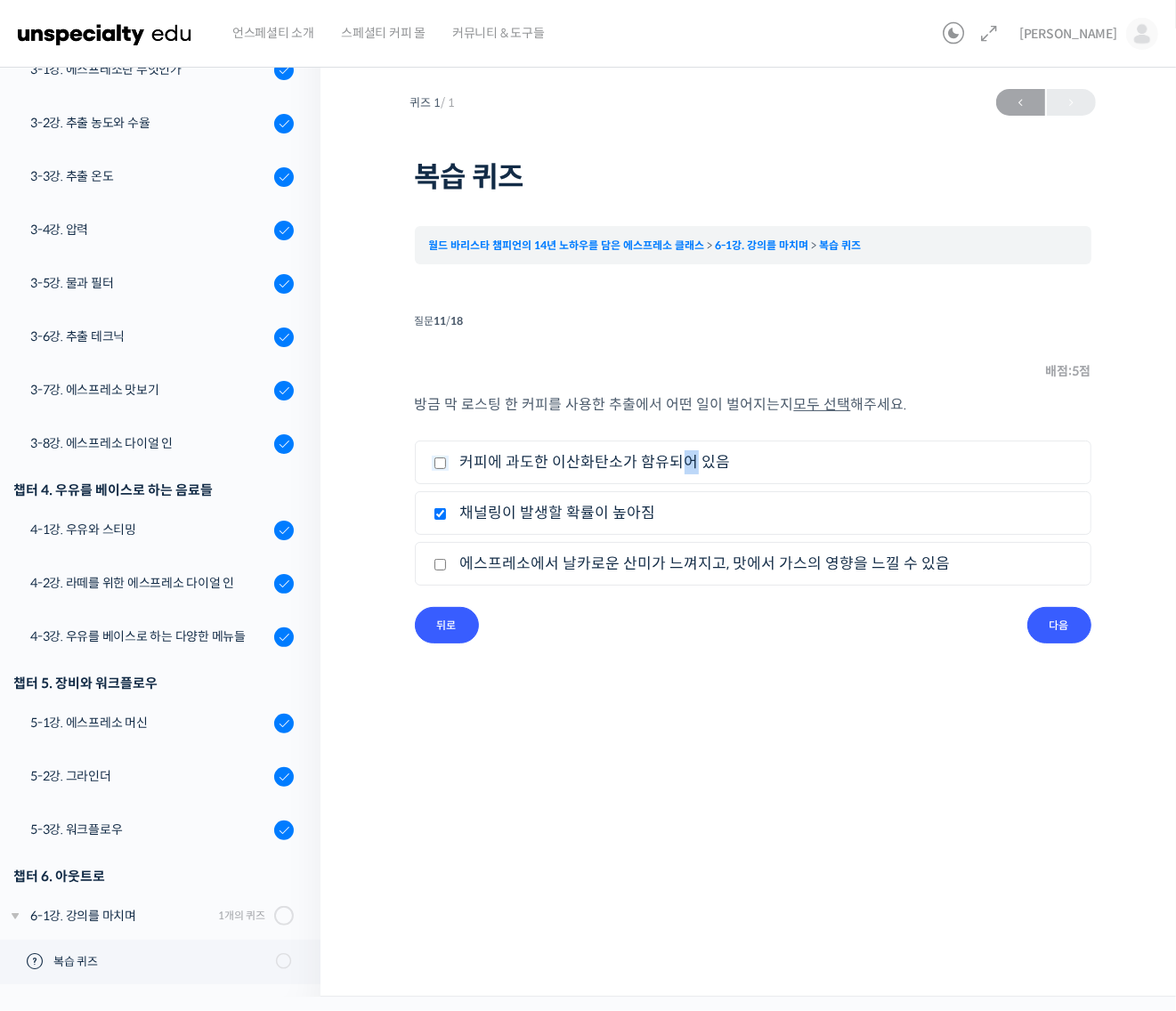
checkbox input "true"
click at [1043, 626] on input "다음" at bounding box center [1059, 625] width 64 height 36
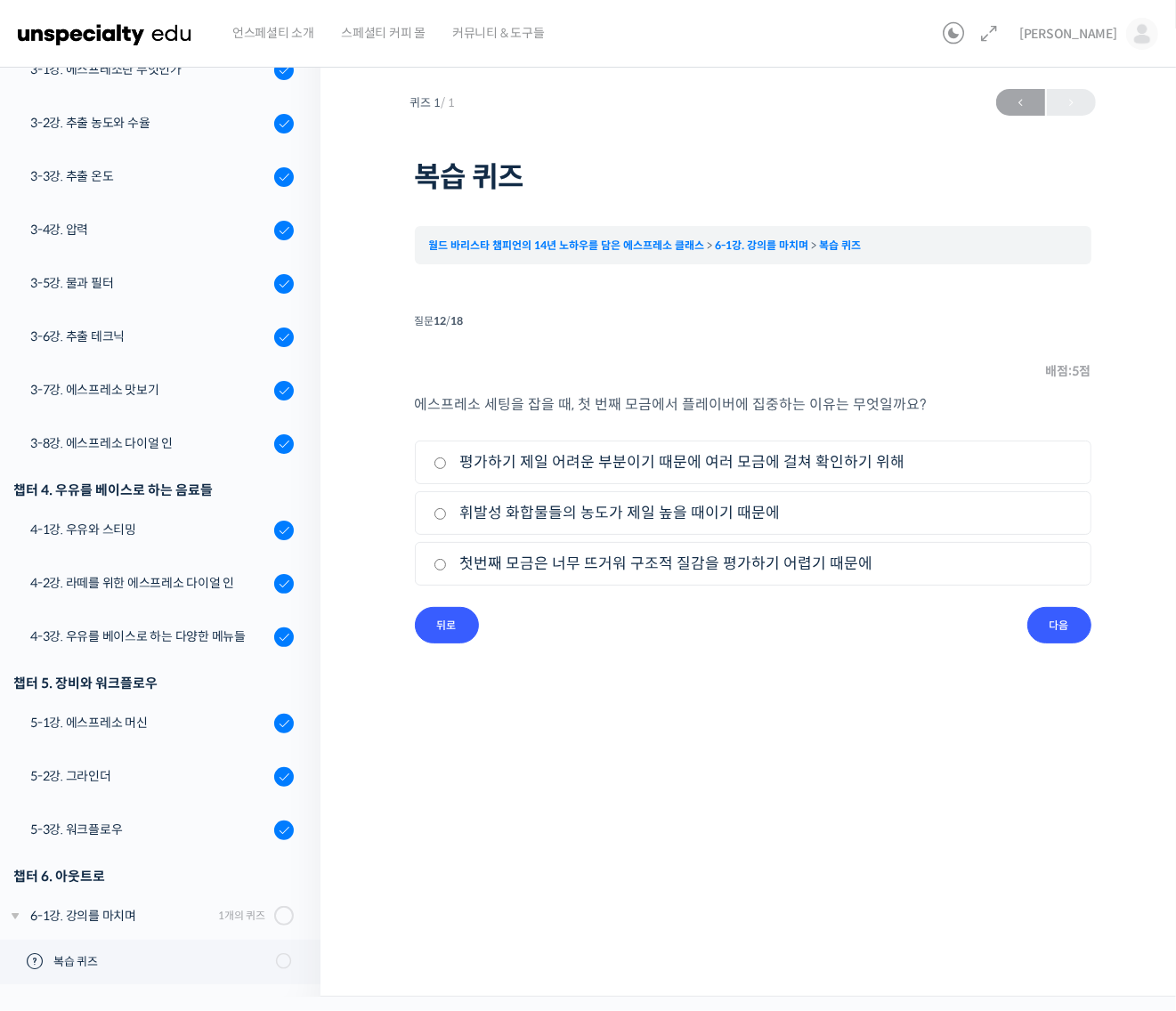
click at [590, 508] on label "휘발성 화합물들의 농도가 제일 높을 때이기 때문에" at bounding box center [753, 513] width 639 height 24
click at [447, 508] on input "휘발성 화합물들의 농도가 제일 높을 때이기 때문에" at bounding box center [440, 514] width 13 height 12
radio input "true"
click at [1062, 627] on input "다음" at bounding box center [1059, 625] width 64 height 36
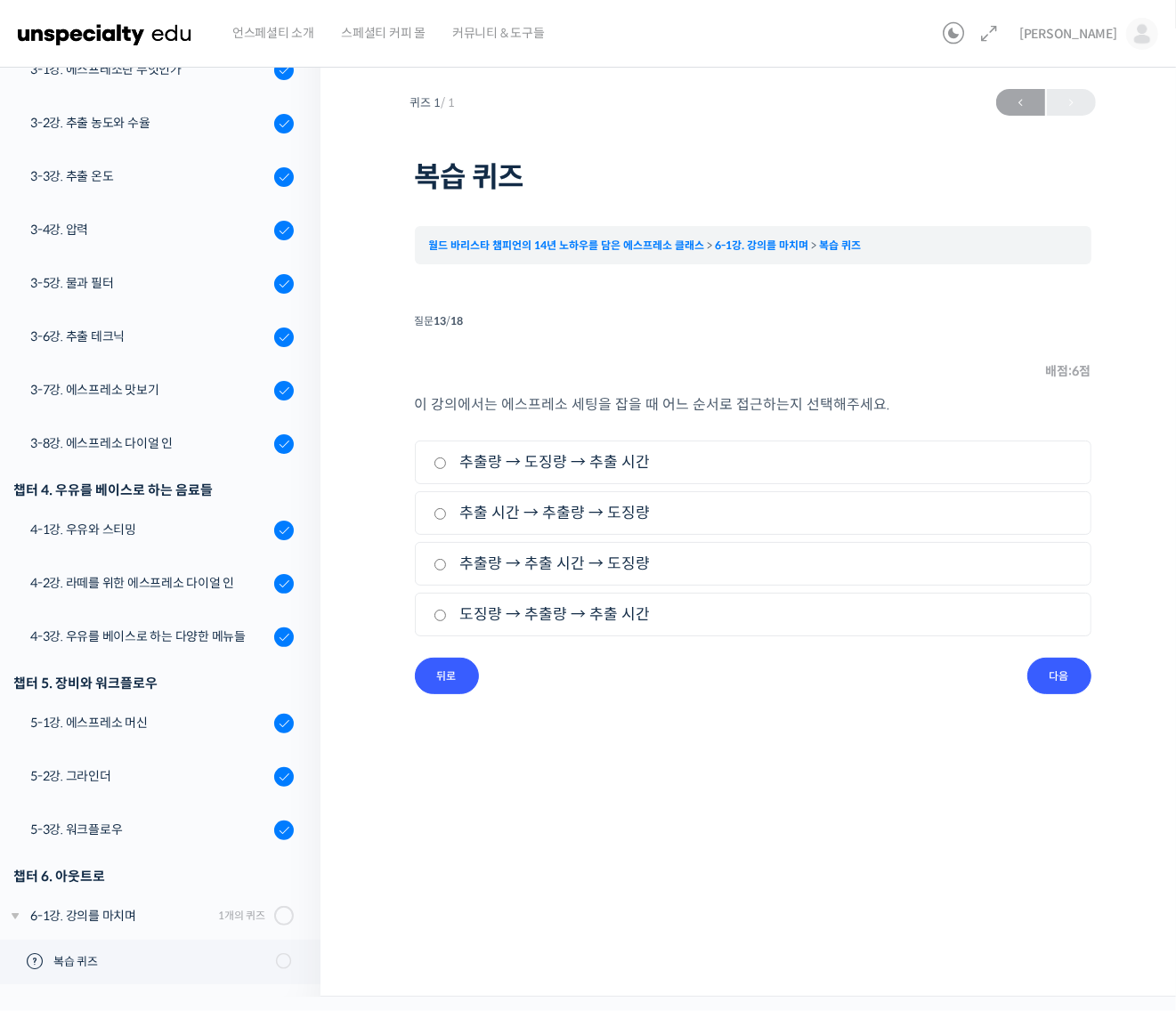
drag, startPoint x: 499, startPoint y: 618, endPoint x: 525, endPoint y: 623, distance: 26.5
click at [505, 619] on label "도징량 → 추출량 → 추출 시간" at bounding box center [753, 615] width 639 height 24
click at [447, 619] on input "도징량 → 추출량 → 추출 시간" at bounding box center [440, 615] width 13 height 12
radio input "true"
click at [1084, 683] on input "다음" at bounding box center [1059, 675] width 64 height 36
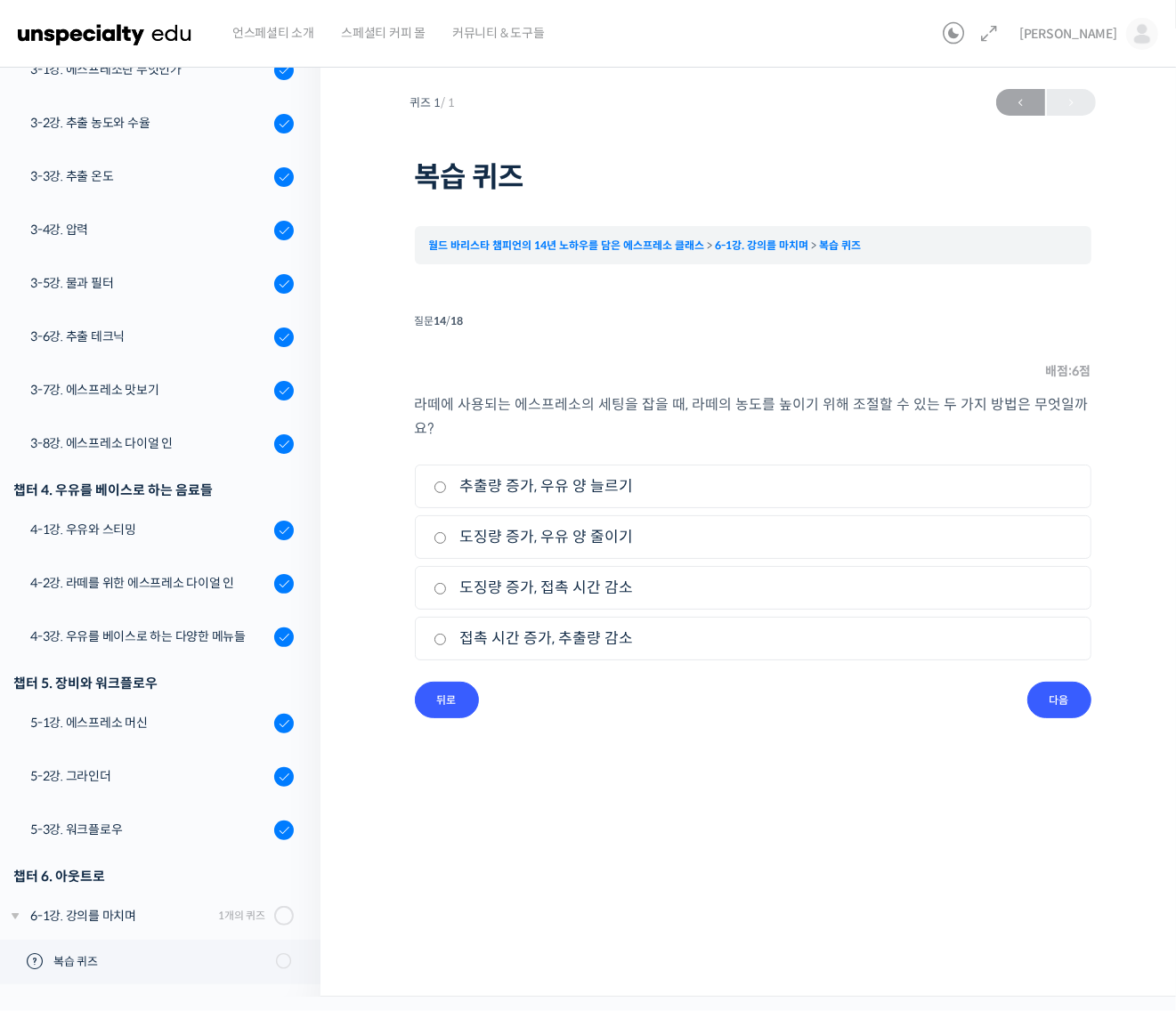
click at [554, 525] on label "도징량 증가, 우유 양 줄이기" at bounding box center [753, 537] width 639 height 24
click at [447, 532] on input "도징량 증가, 우유 양 줄이기" at bounding box center [440, 538] width 13 height 12
radio input "true"
click at [1048, 681] on input "다음" at bounding box center [1059, 699] width 64 height 36
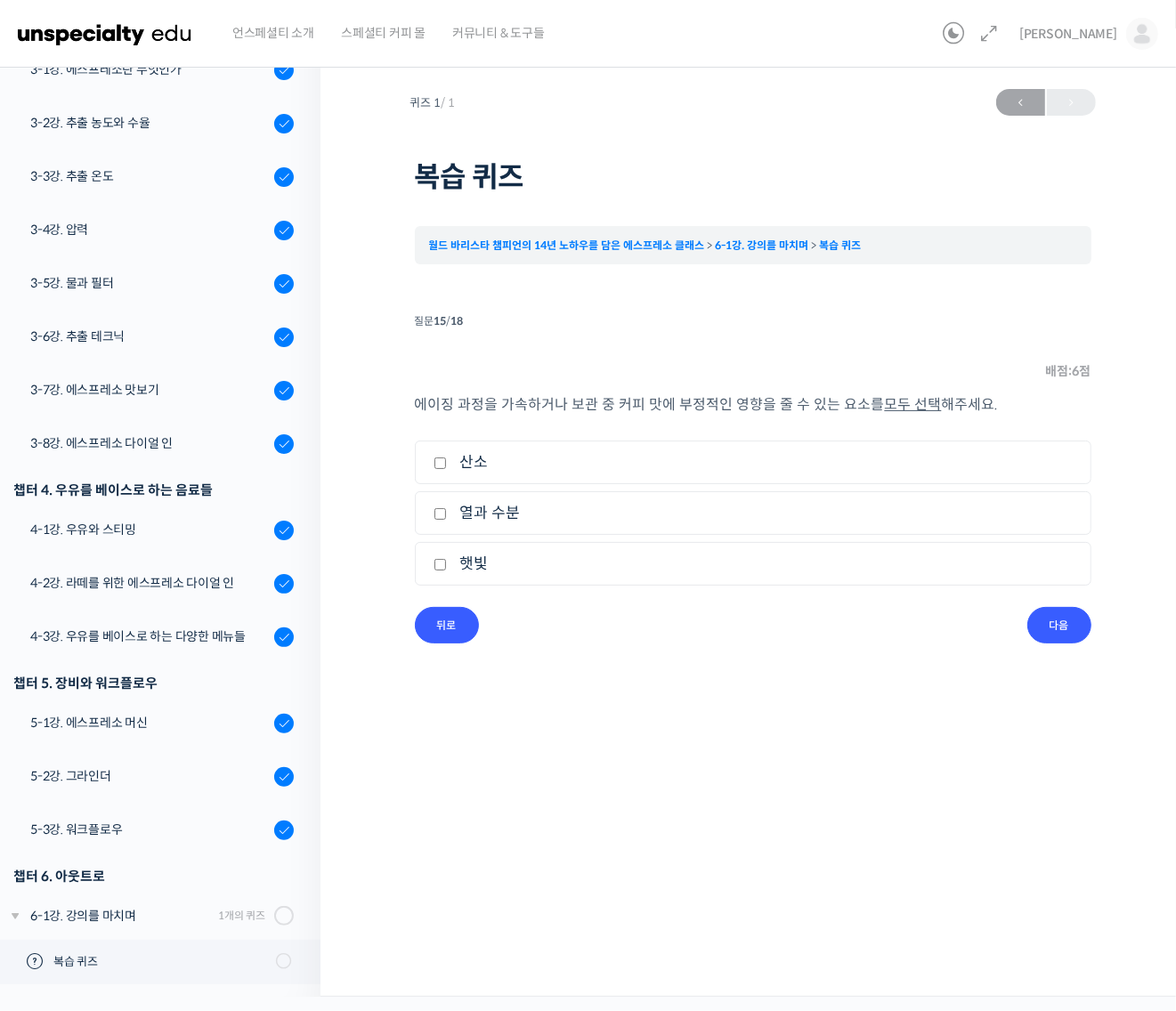
click at [472, 561] on label "햇빛" at bounding box center [753, 564] width 639 height 24
click at [447, 561] on input "햇빛" at bounding box center [440, 565] width 13 height 12
checkbox input "true"
click at [501, 518] on label "열과 수분" at bounding box center [753, 513] width 639 height 24
click at [447, 518] on input "열과 수분" at bounding box center [440, 514] width 13 height 12
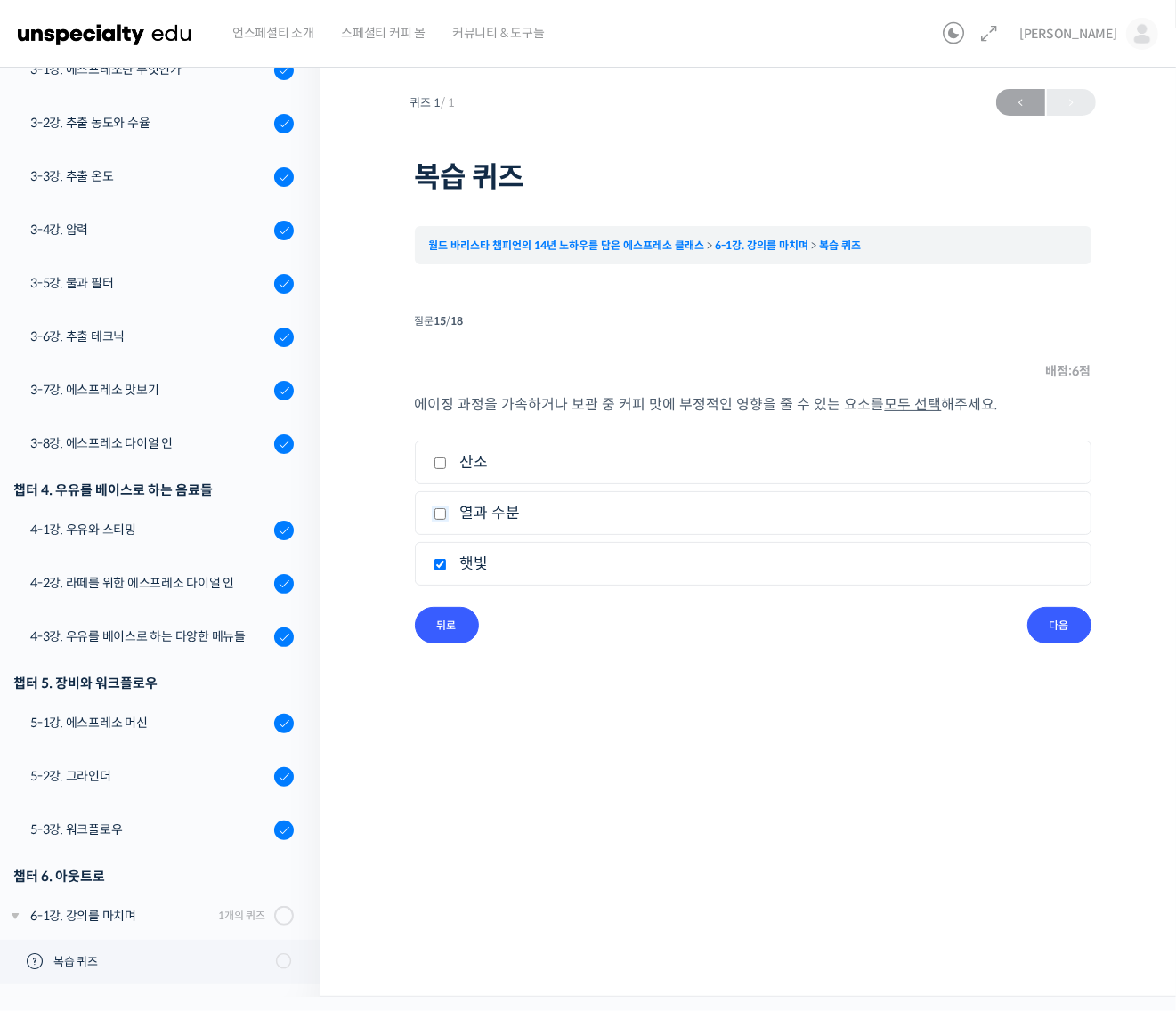
checkbox input "true"
click at [477, 472] on label "산소" at bounding box center [753, 462] width 639 height 24
click at [447, 469] on input "산소" at bounding box center [440, 463] width 13 height 12
checkbox input "true"
click at [1055, 628] on input "다음" at bounding box center [1059, 625] width 64 height 36
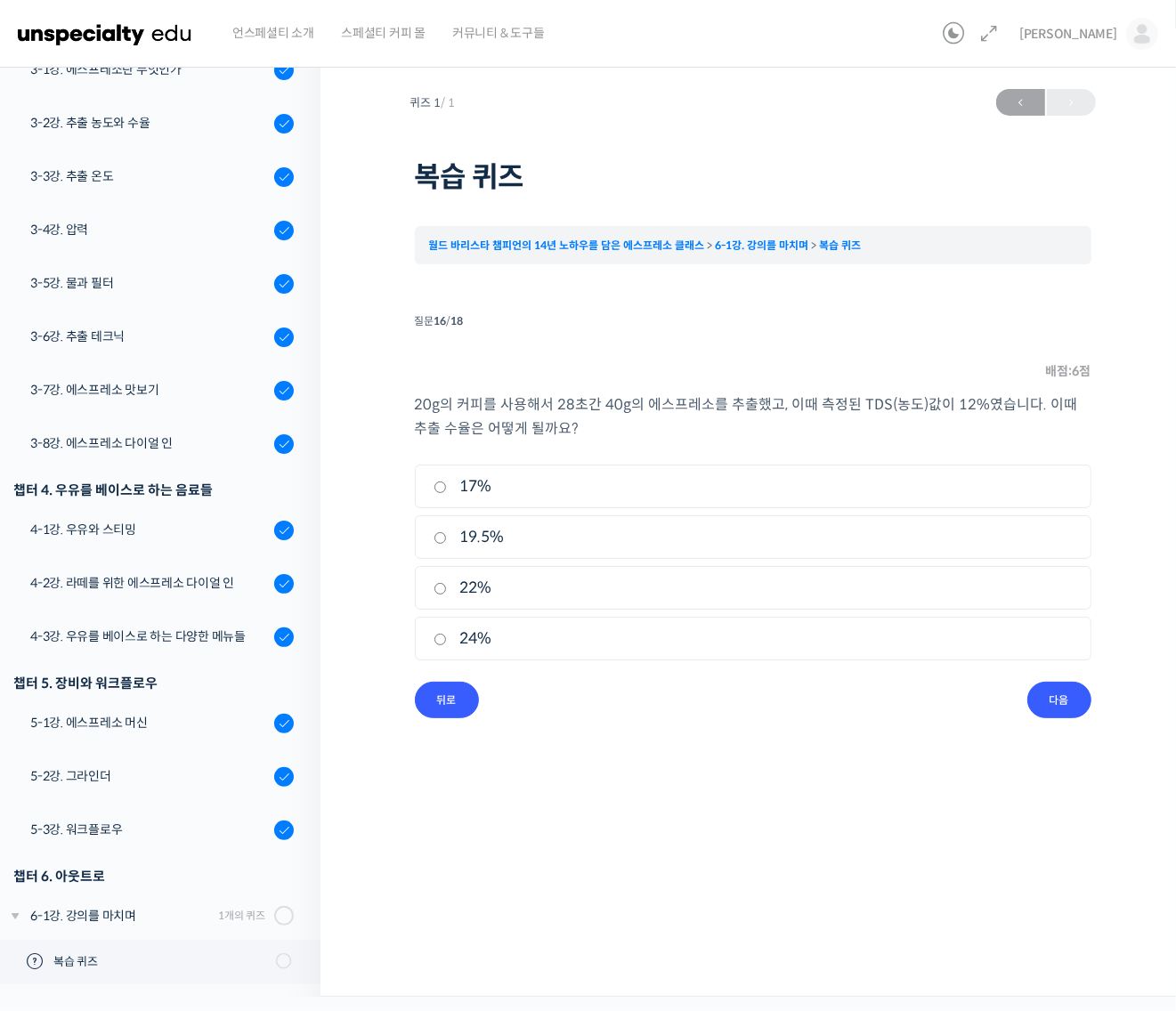
drag, startPoint x: 481, startPoint y: 640, endPoint x: 492, endPoint y: 645, distance: 12.1
click at [483, 640] on label "24%" at bounding box center [753, 639] width 639 height 24
click at [447, 640] on input "24%" at bounding box center [440, 639] width 13 height 12
radio input "true"
click at [1068, 705] on input "다음" at bounding box center [1059, 699] width 64 height 36
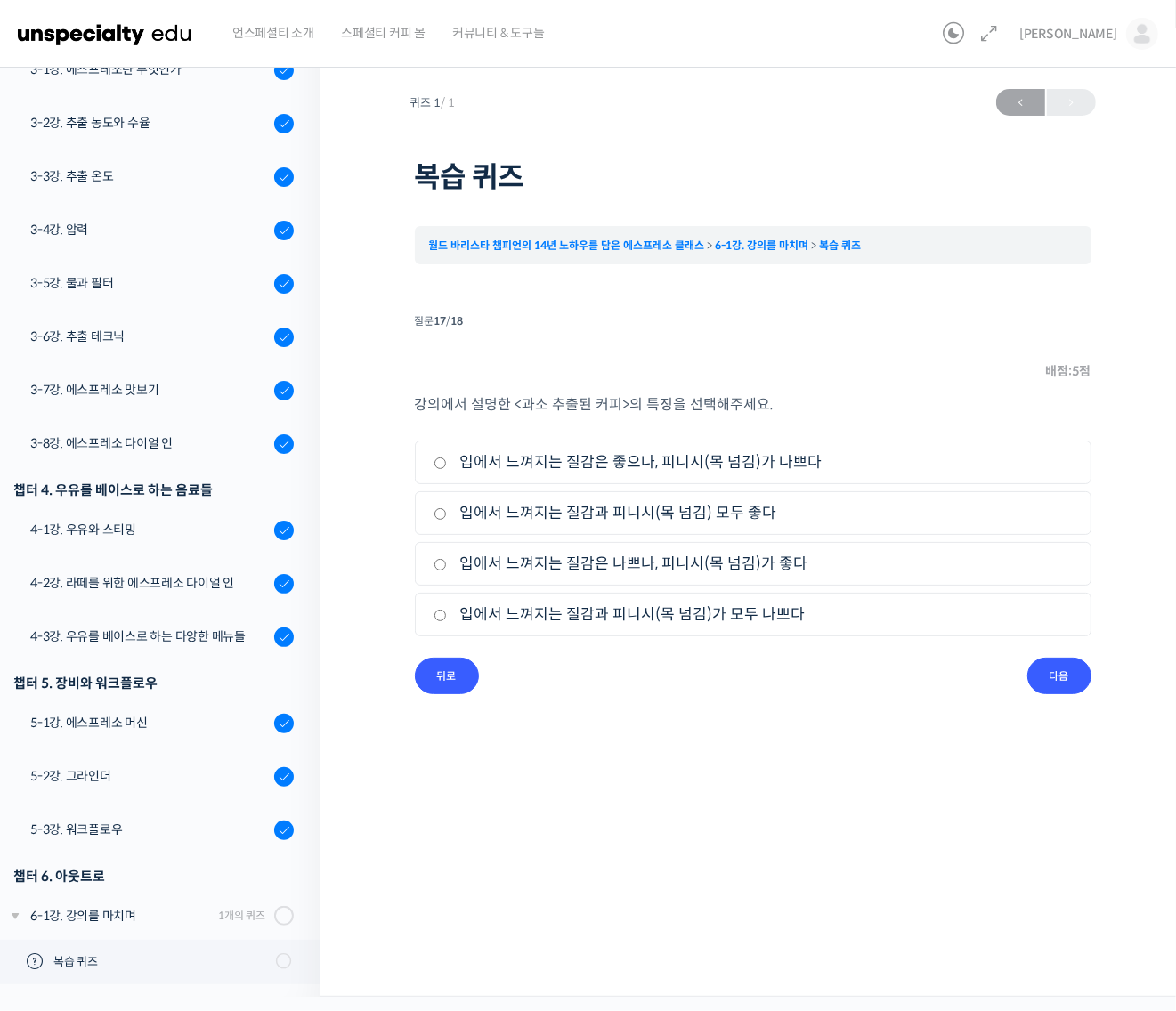
click at [674, 569] on label "입에서 느껴지는 질감은 나쁘나, 피니시(목 넘김)가 좋다" at bounding box center [753, 564] width 639 height 24
click at [447, 569] on input "입에서 느껴지는 질감은 나쁘나, 피니시(목 넘김)가 좋다" at bounding box center [440, 565] width 13 height 12
radio input "true"
click at [1072, 673] on input "다음" at bounding box center [1059, 675] width 64 height 36
click at [646, 464] on label "입에서 느껴지는 질감은 좋으나, 피니시(목 넘김)가 나쁘다" at bounding box center [753, 462] width 639 height 24
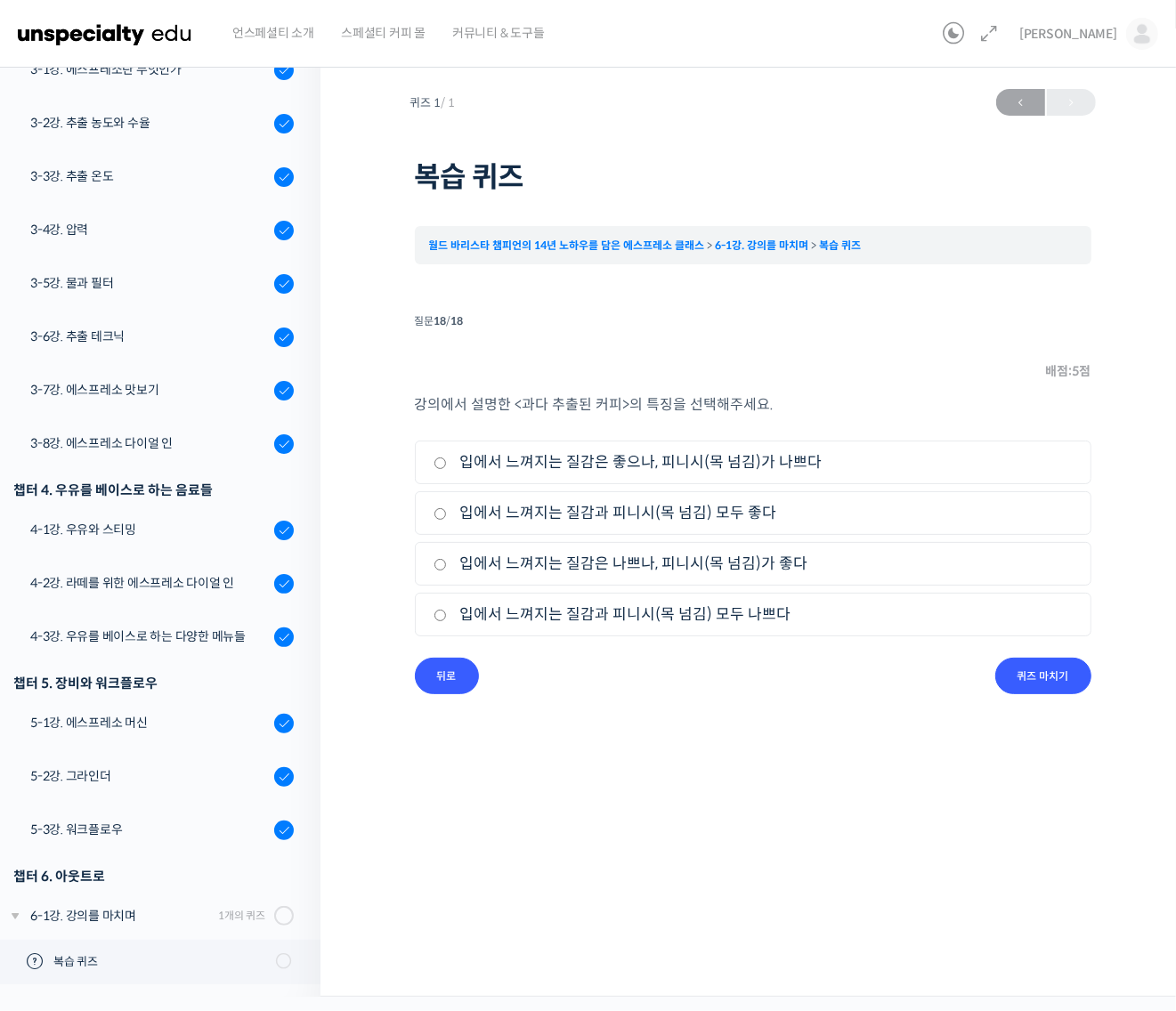
click at [447, 464] on input "입에서 느껴지는 질감은 좋으나, 피니시(목 넘김)가 나쁘다" at bounding box center [440, 463] width 13 height 12
radio input "true"
click at [1041, 676] on input "퀴즈 마치기" at bounding box center [1043, 675] width 96 height 36
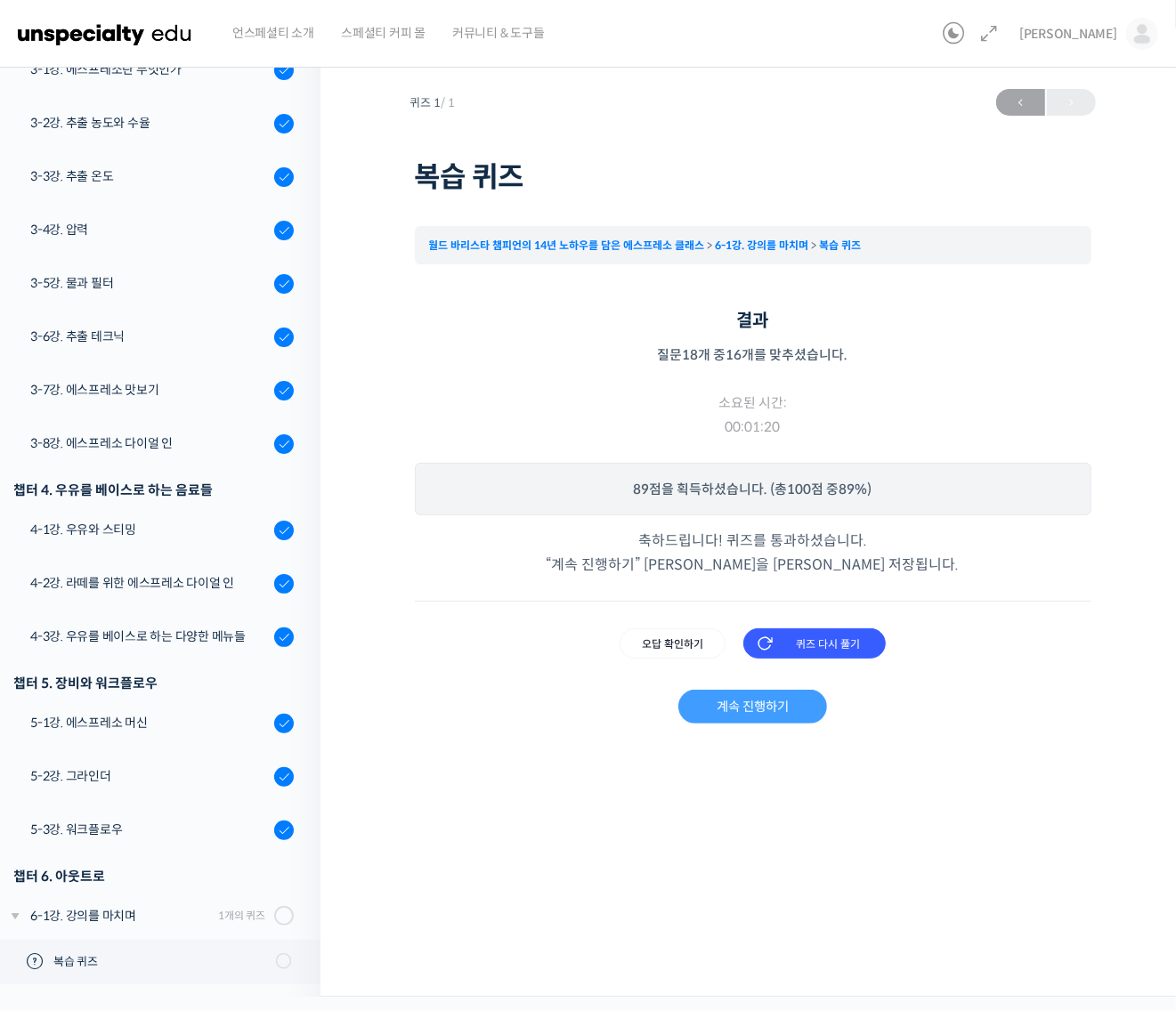
click at [788, 704] on link "계속 진행하기" at bounding box center [753, 706] width 149 height 34
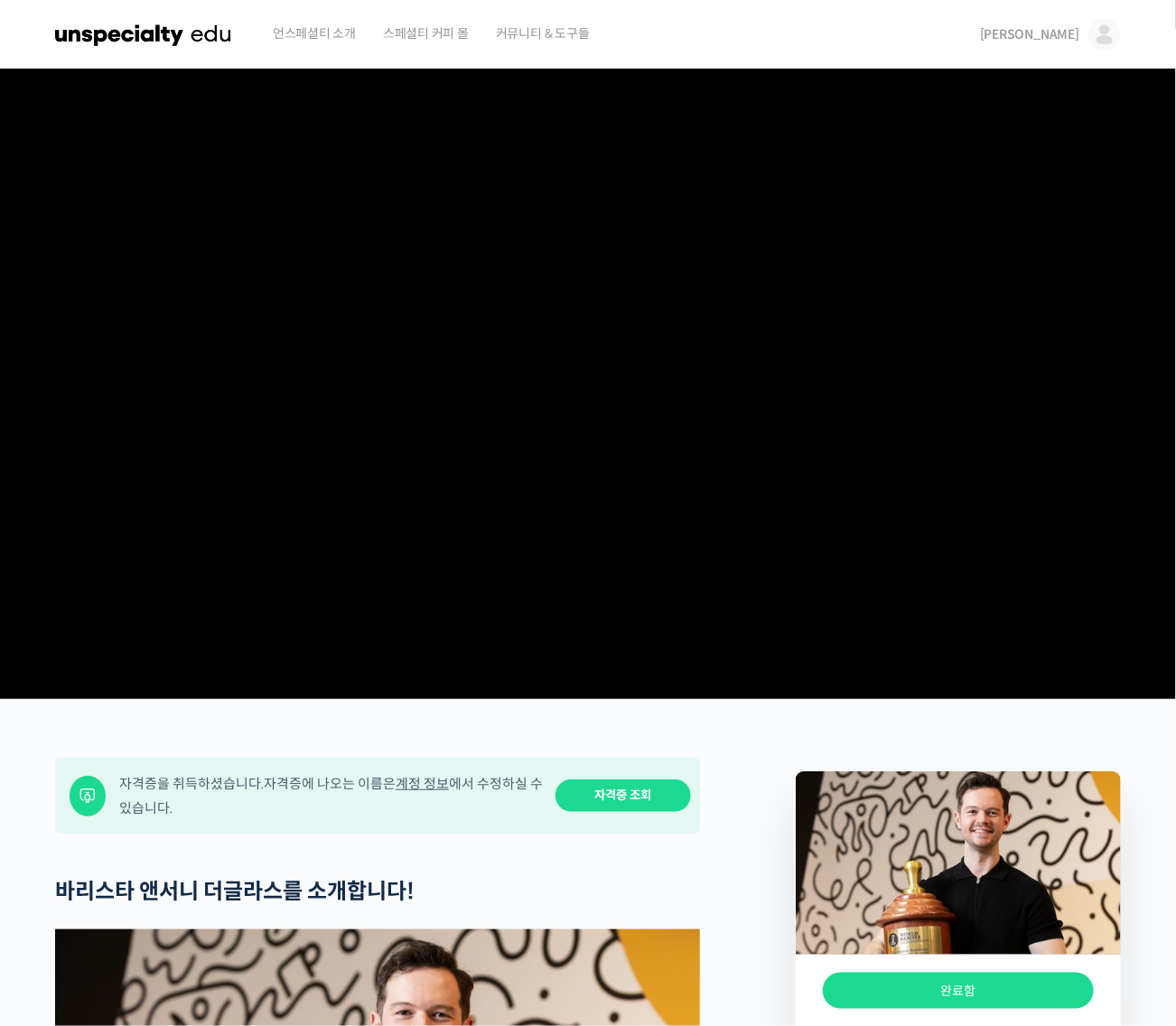
click at [1066, 28] on span "[PERSON_NAME]" at bounding box center [1030, 34] width 99 height 16
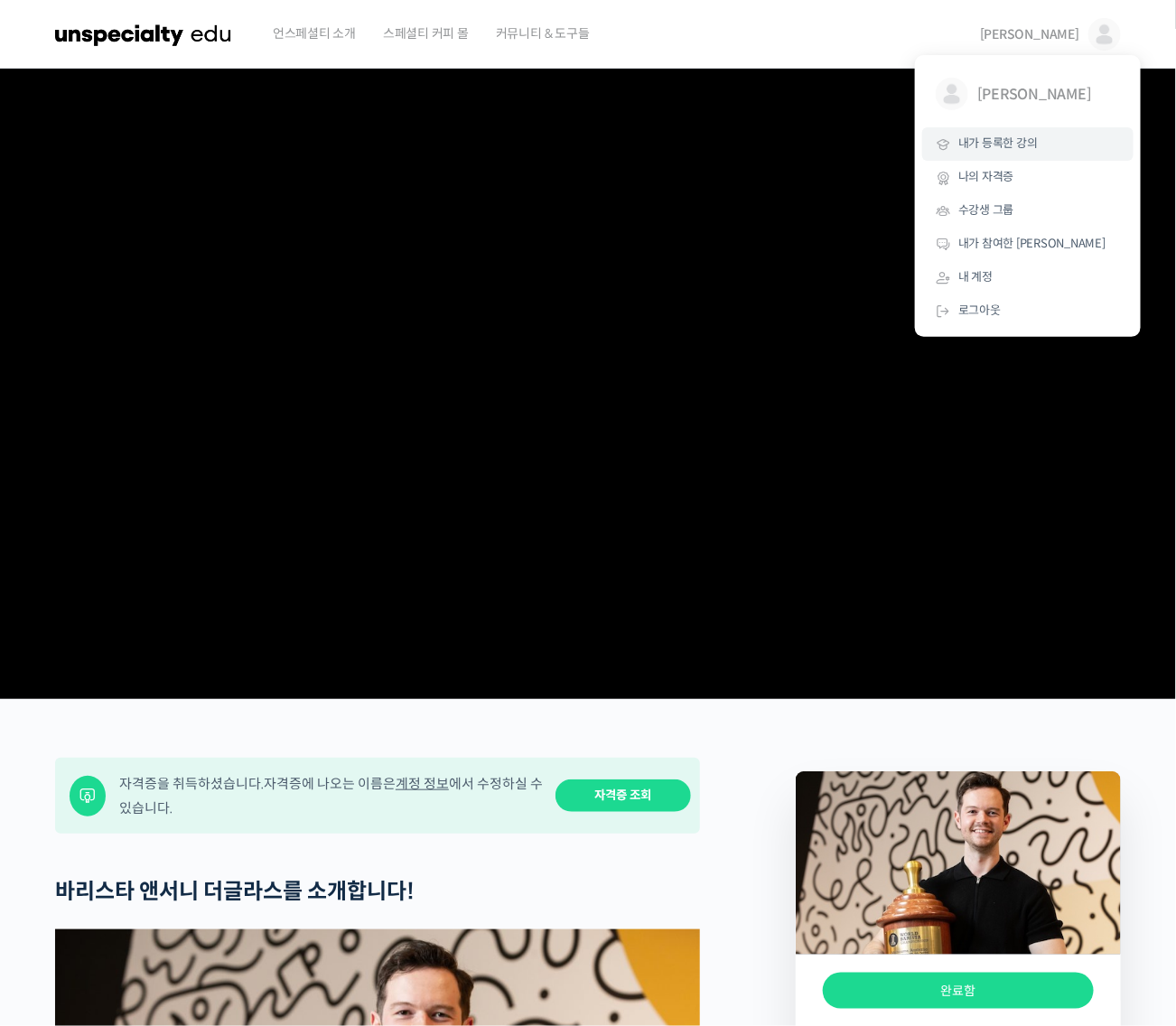
click at [1011, 137] on span "내가 등록한 강의" at bounding box center [997, 143] width 80 height 15
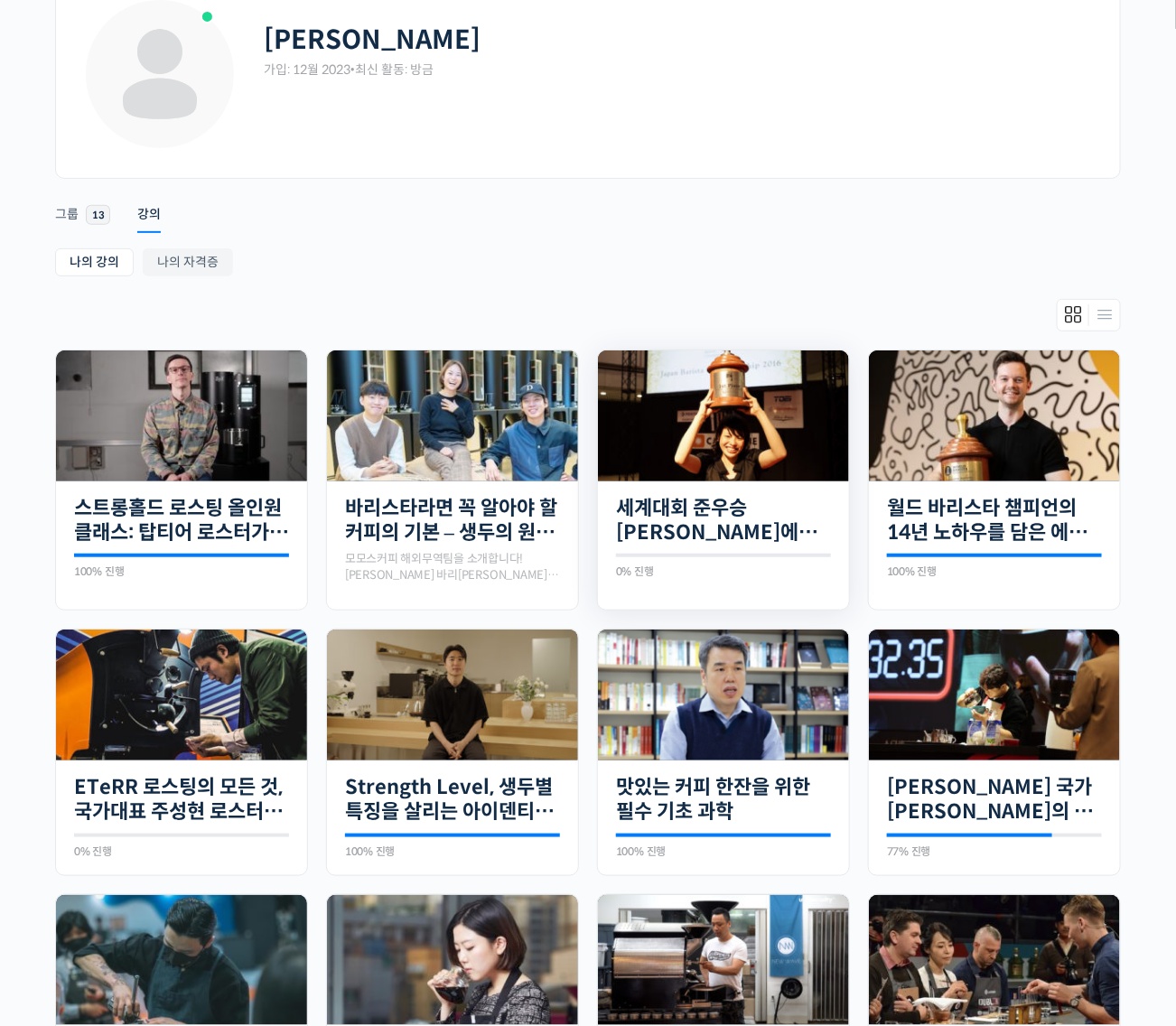
click at [738, 403] on img at bounding box center [723, 415] width 251 height 167
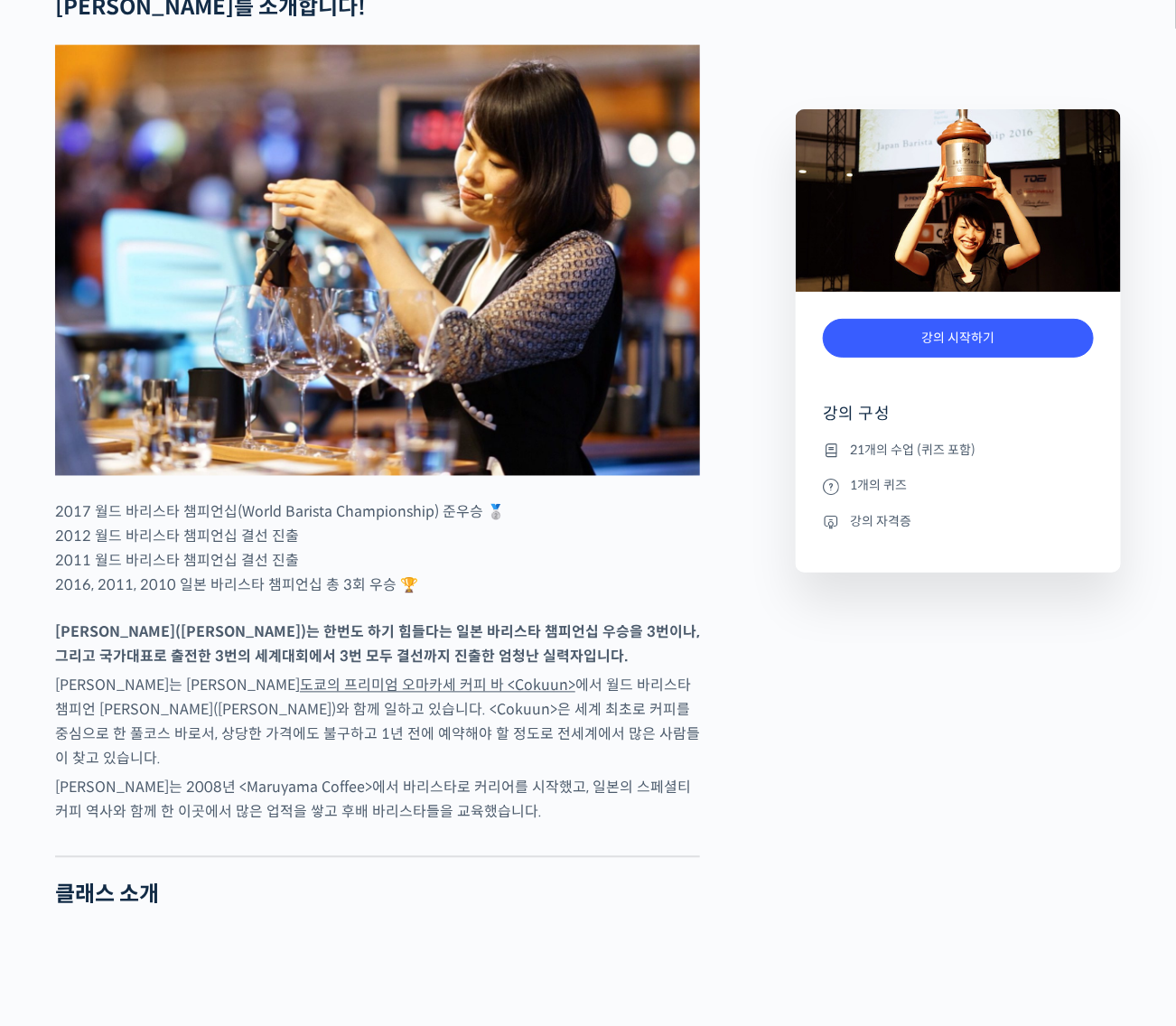
scroll to position [790, 0]
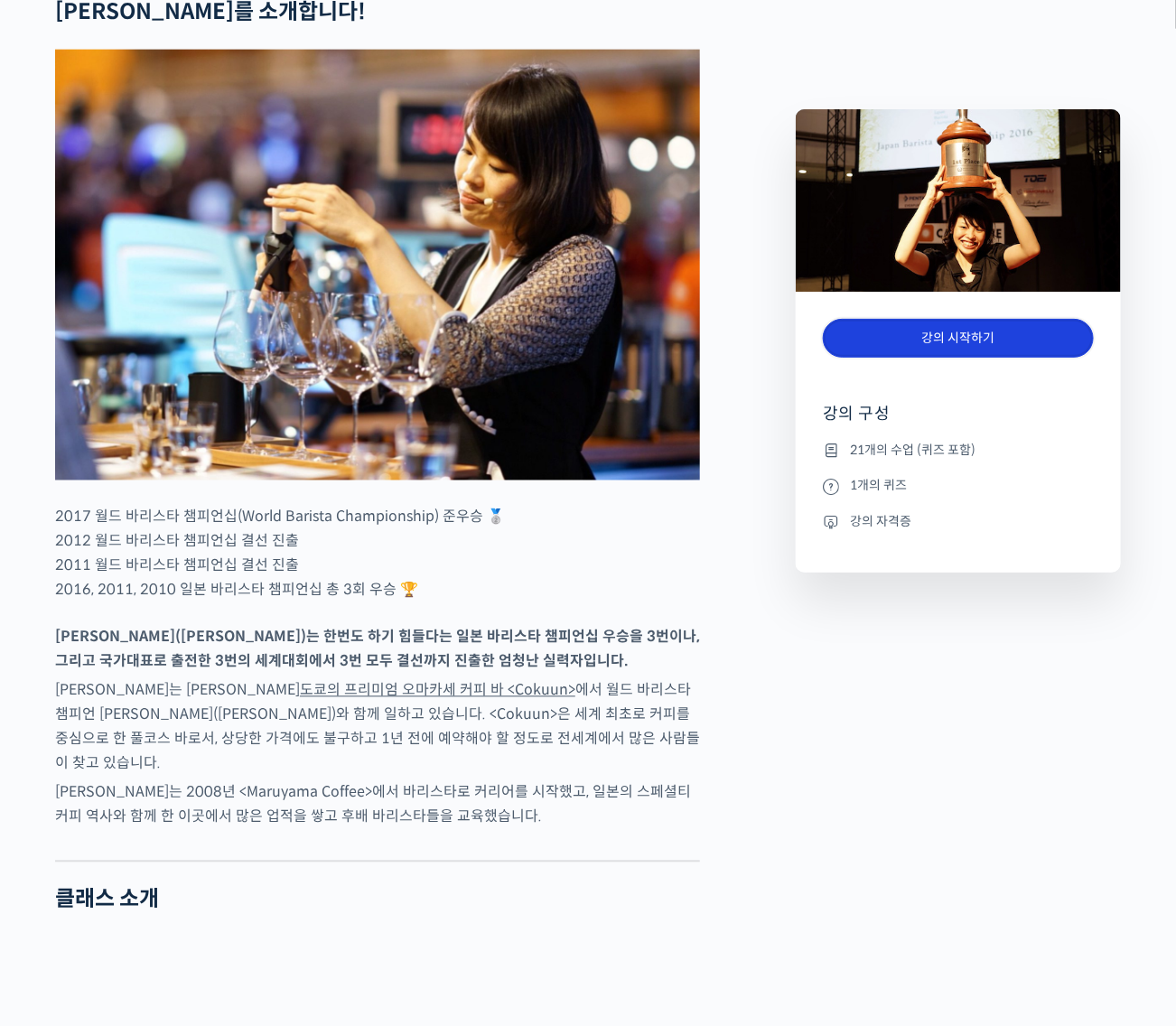
click at [1000, 339] on link "강의 시작하기" at bounding box center [957, 338] width 271 height 38
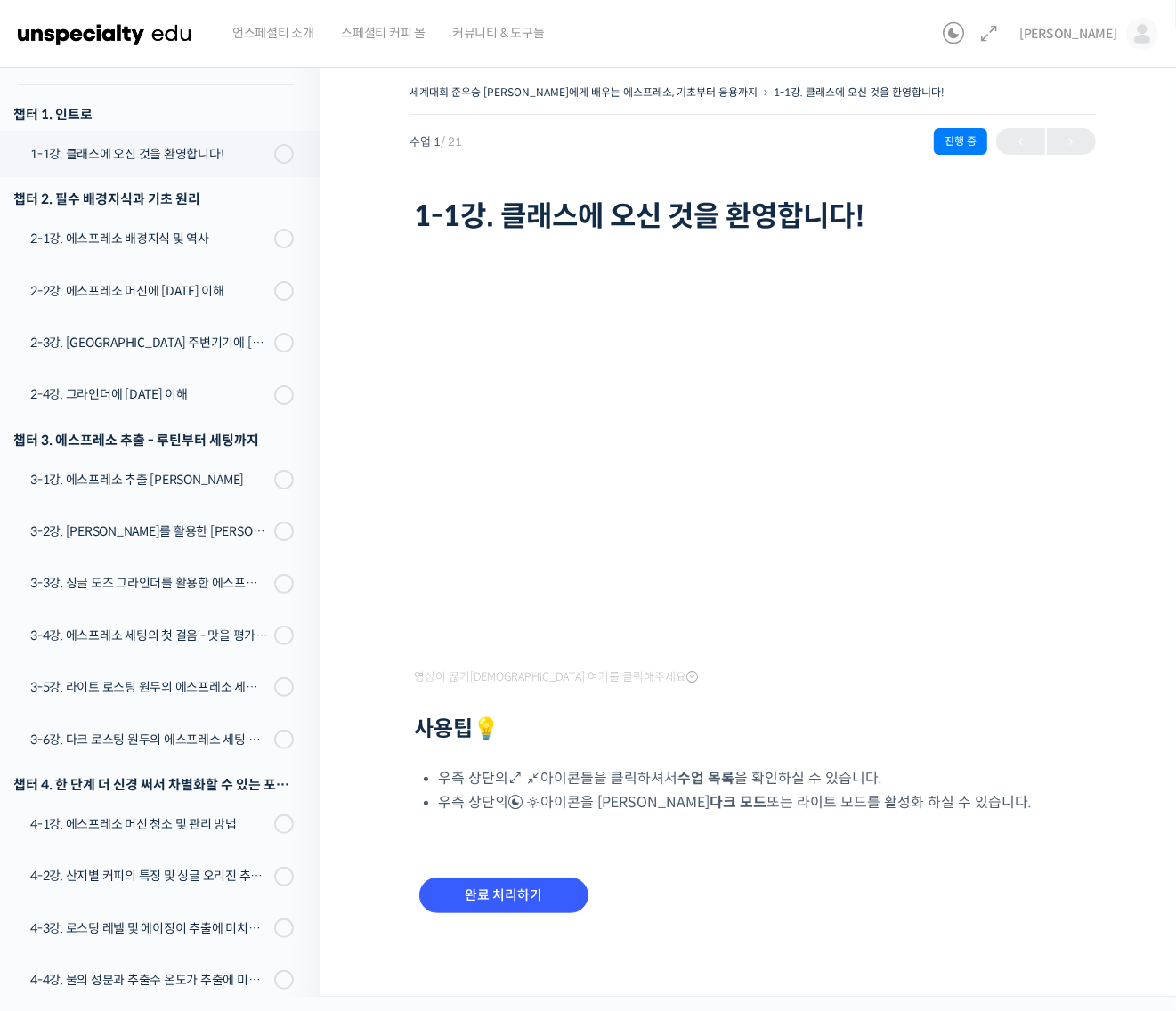
scroll to position [225, 0]
click at [549, 888] on input "완료 처리하기" at bounding box center [503, 895] width 169 height 36
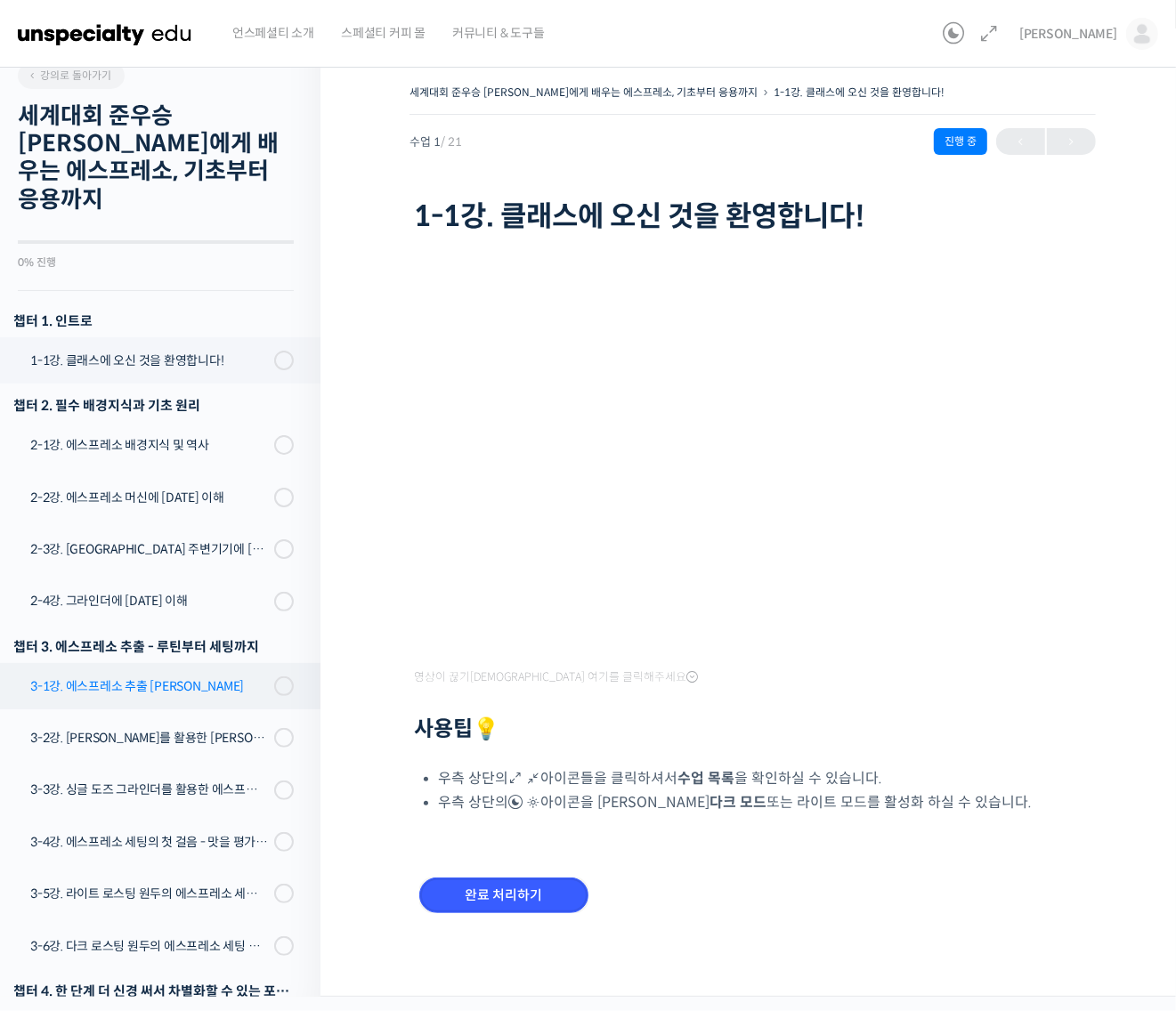
scroll to position [3, 0]
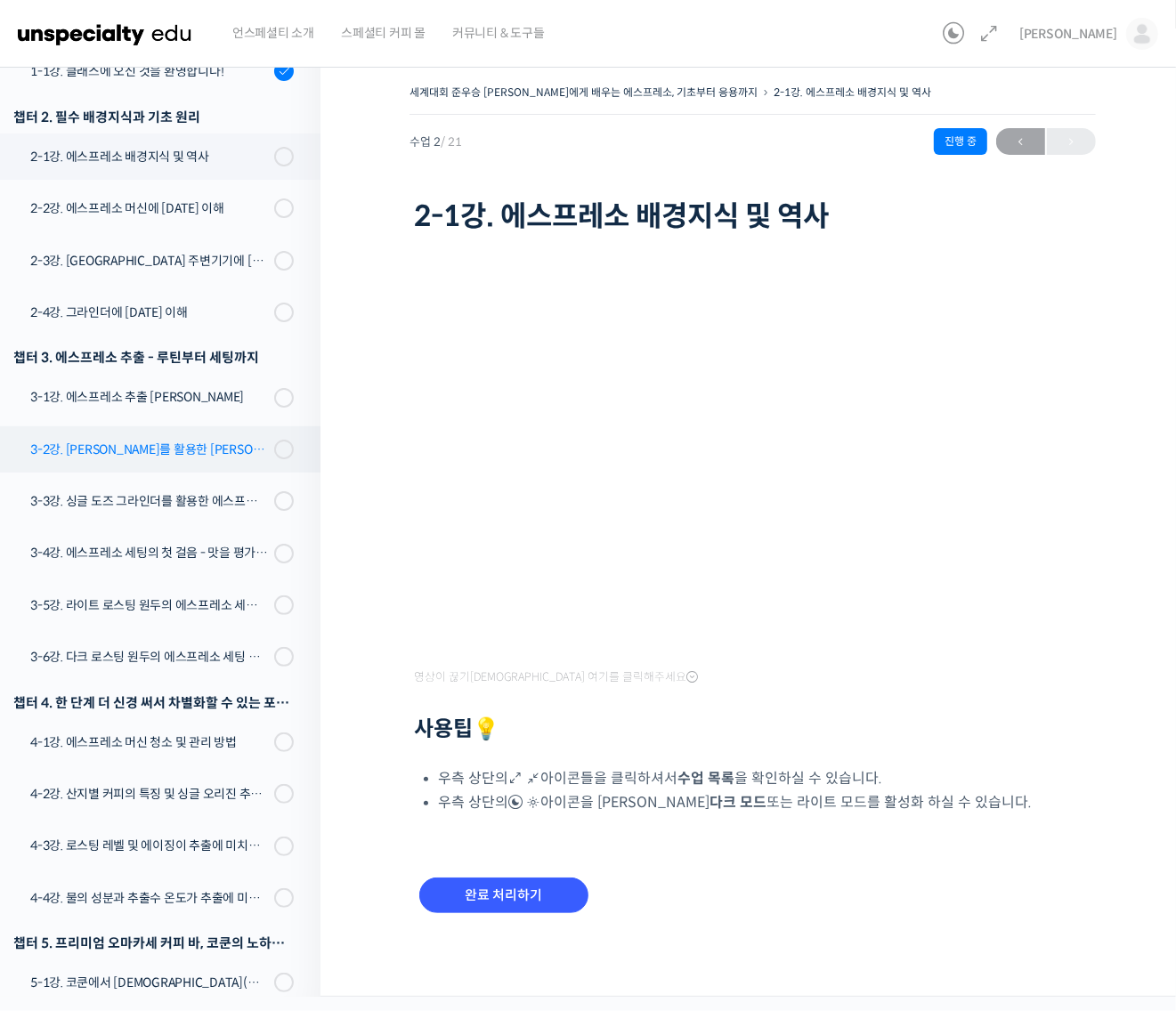
scroll to position [312, 0]
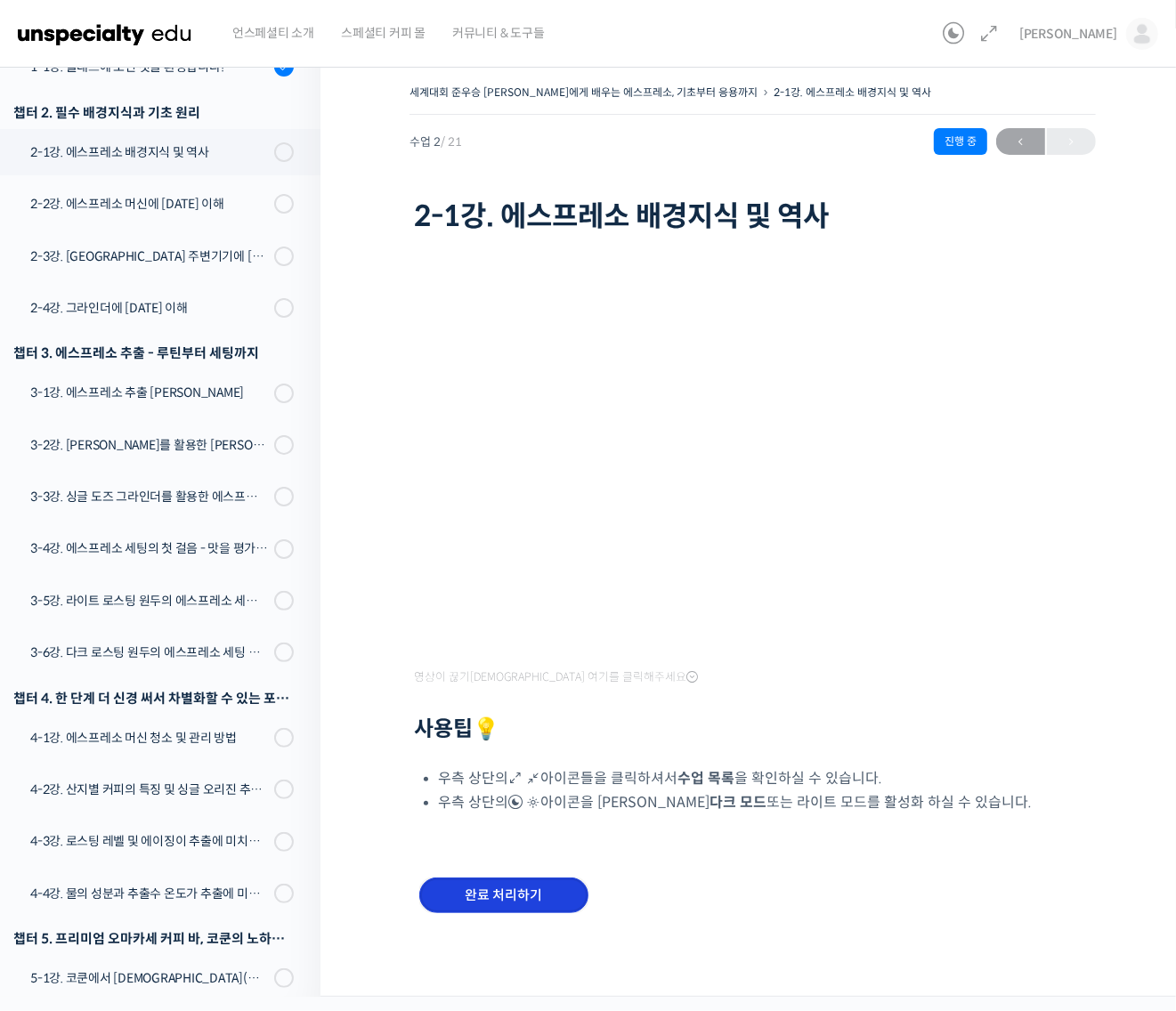
click at [536, 887] on input "완료 처리하기" at bounding box center [503, 895] width 169 height 36
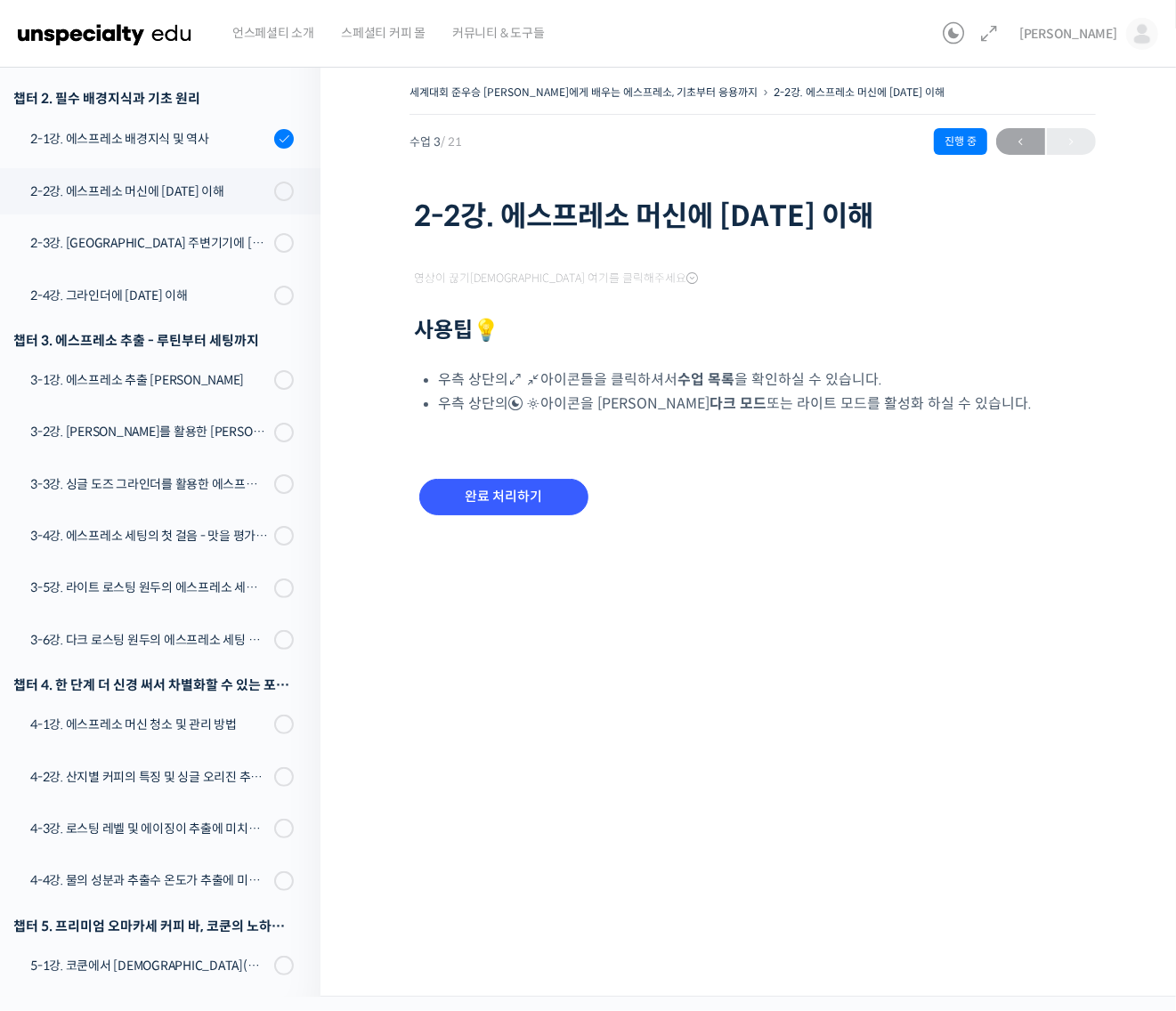
scroll to position [397, 0]
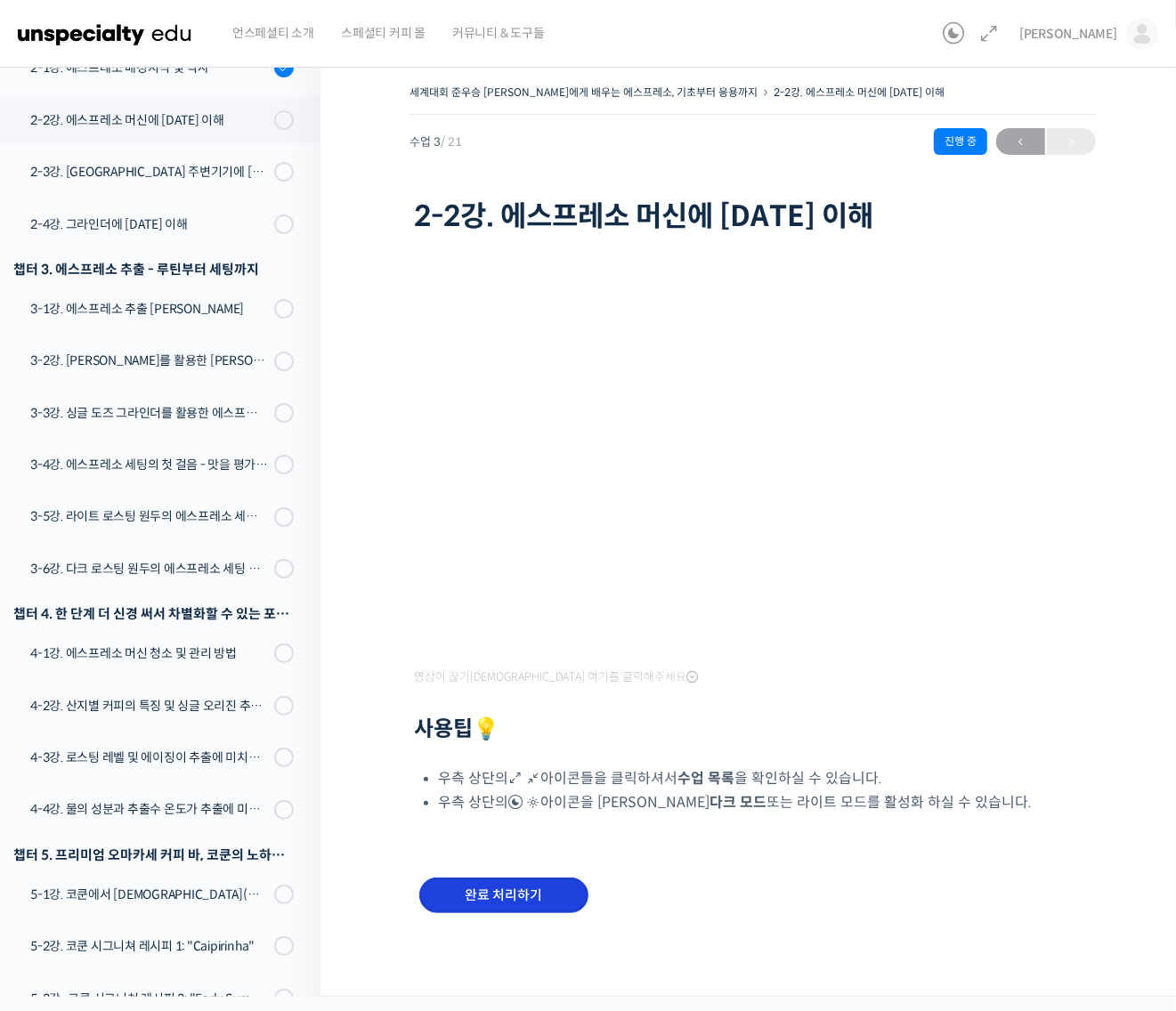
click at [532, 892] on input "완료 처리하기" at bounding box center [503, 895] width 169 height 36
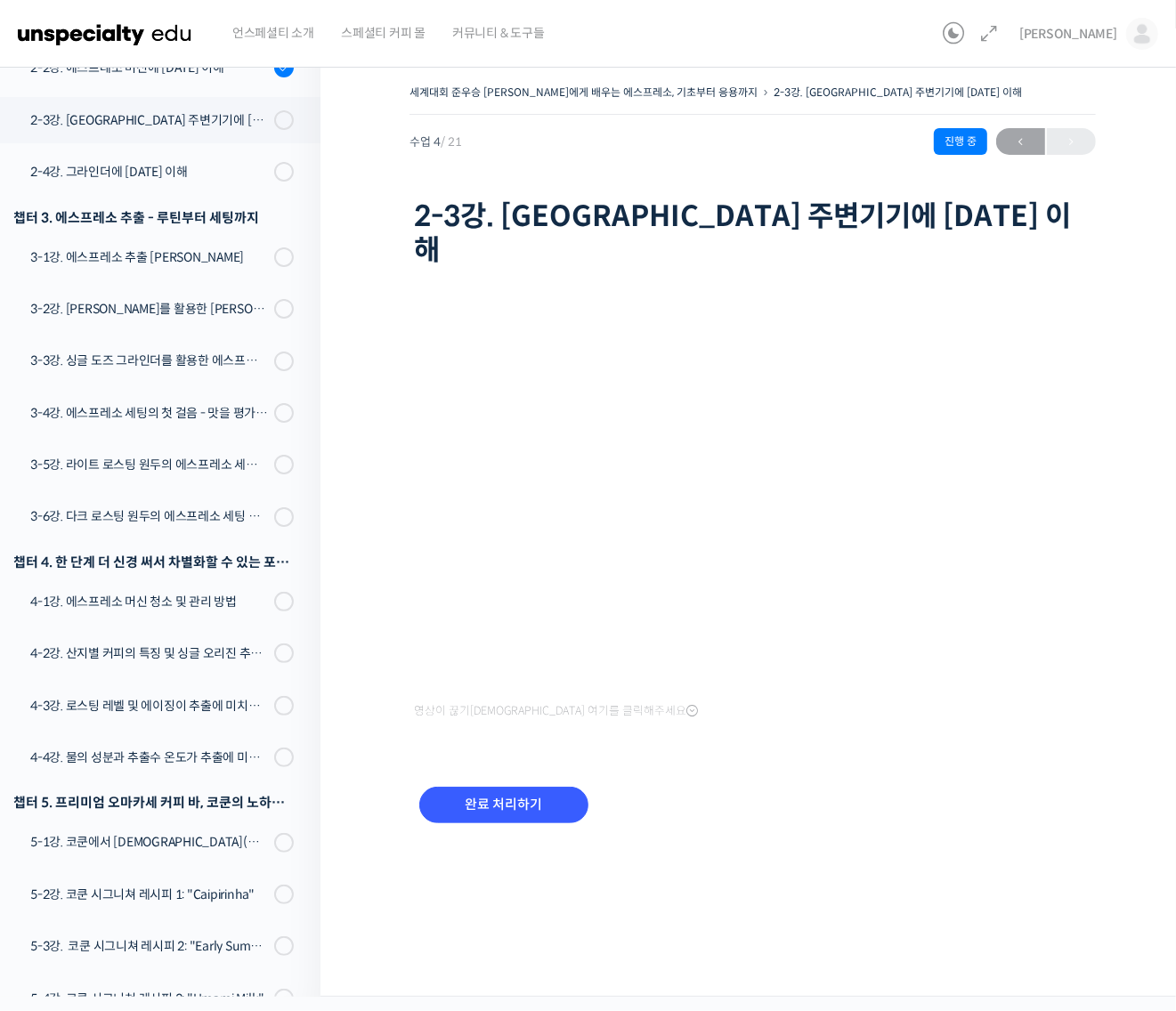
scroll to position [451, 0]
click at [552, 786] on input "완료 처리하기" at bounding box center [503, 804] width 169 height 36
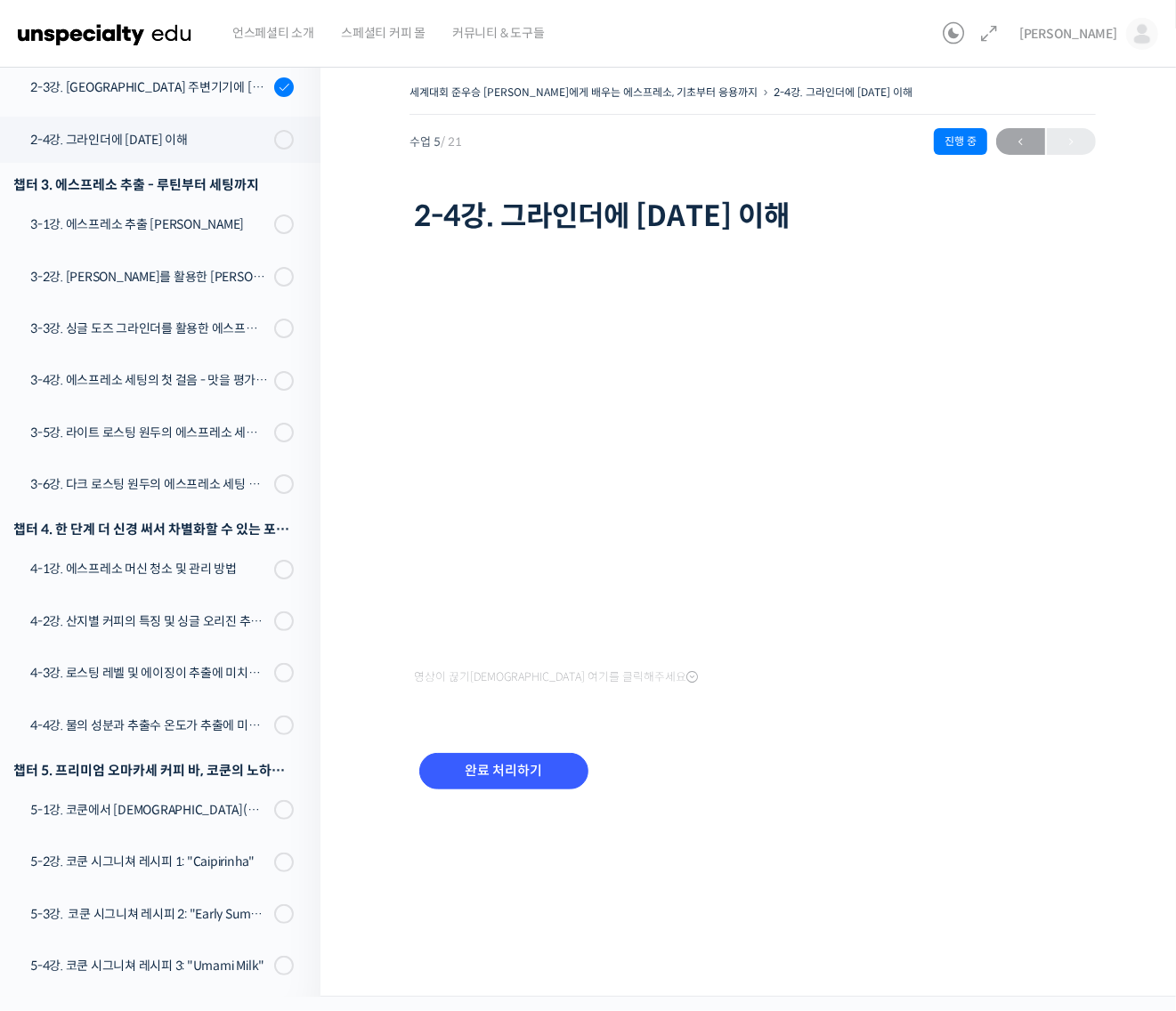
scroll to position [505, 0]
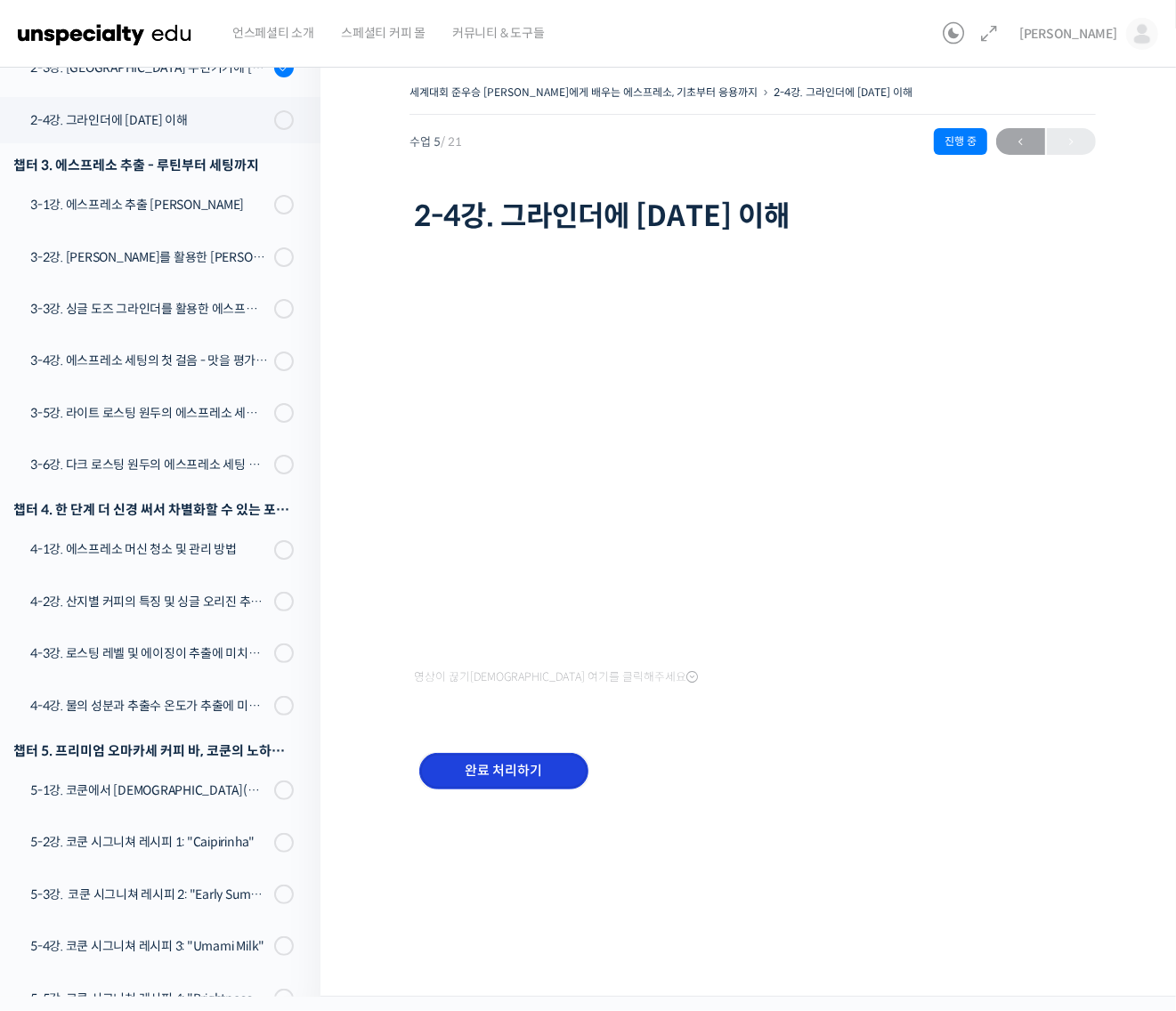
click at [540, 765] on input "완료 처리하기" at bounding box center [503, 770] width 169 height 36
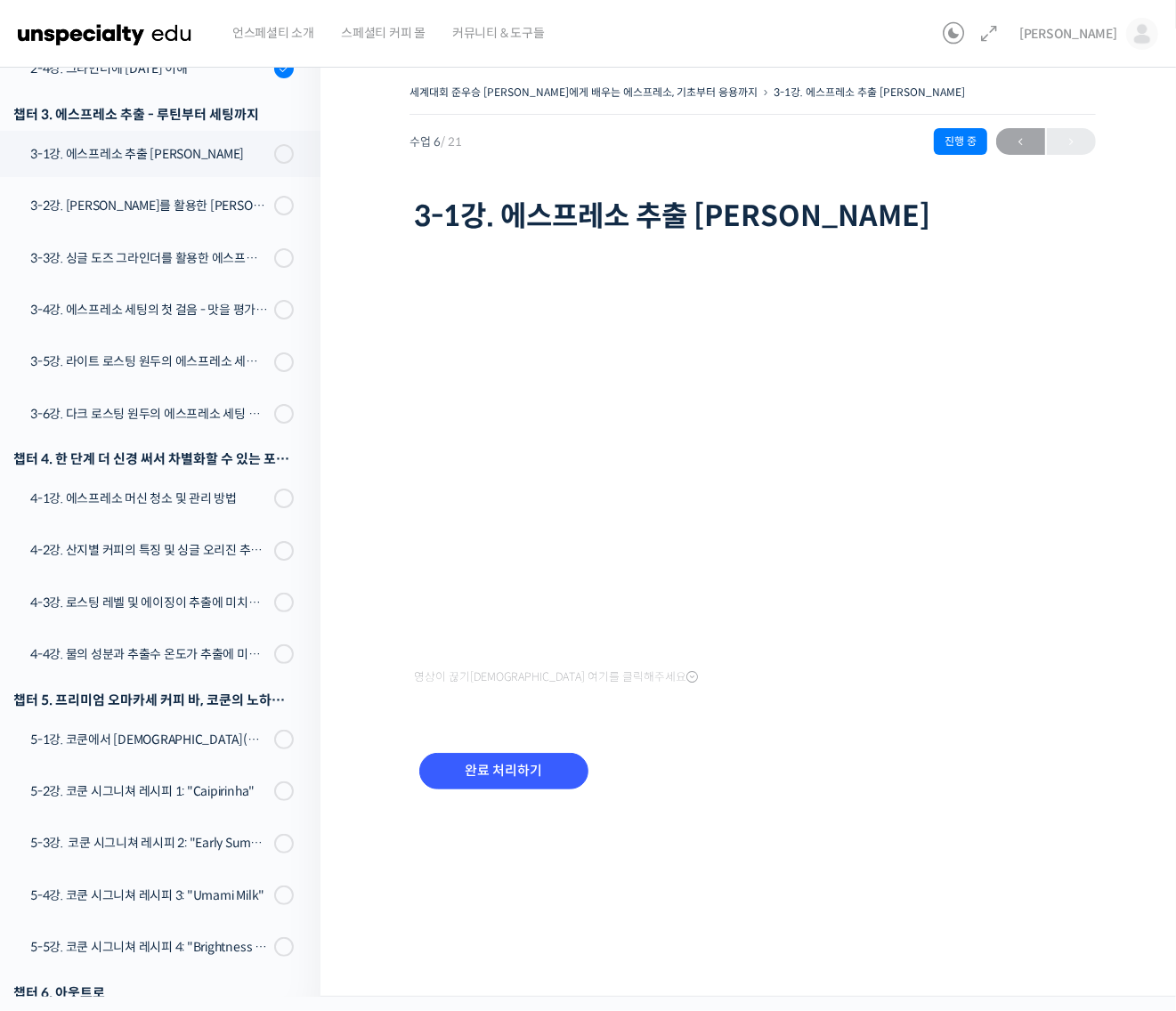
scroll to position [558, 0]
click at [561, 772] on input "완료 처리하기" at bounding box center [503, 770] width 169 height 36
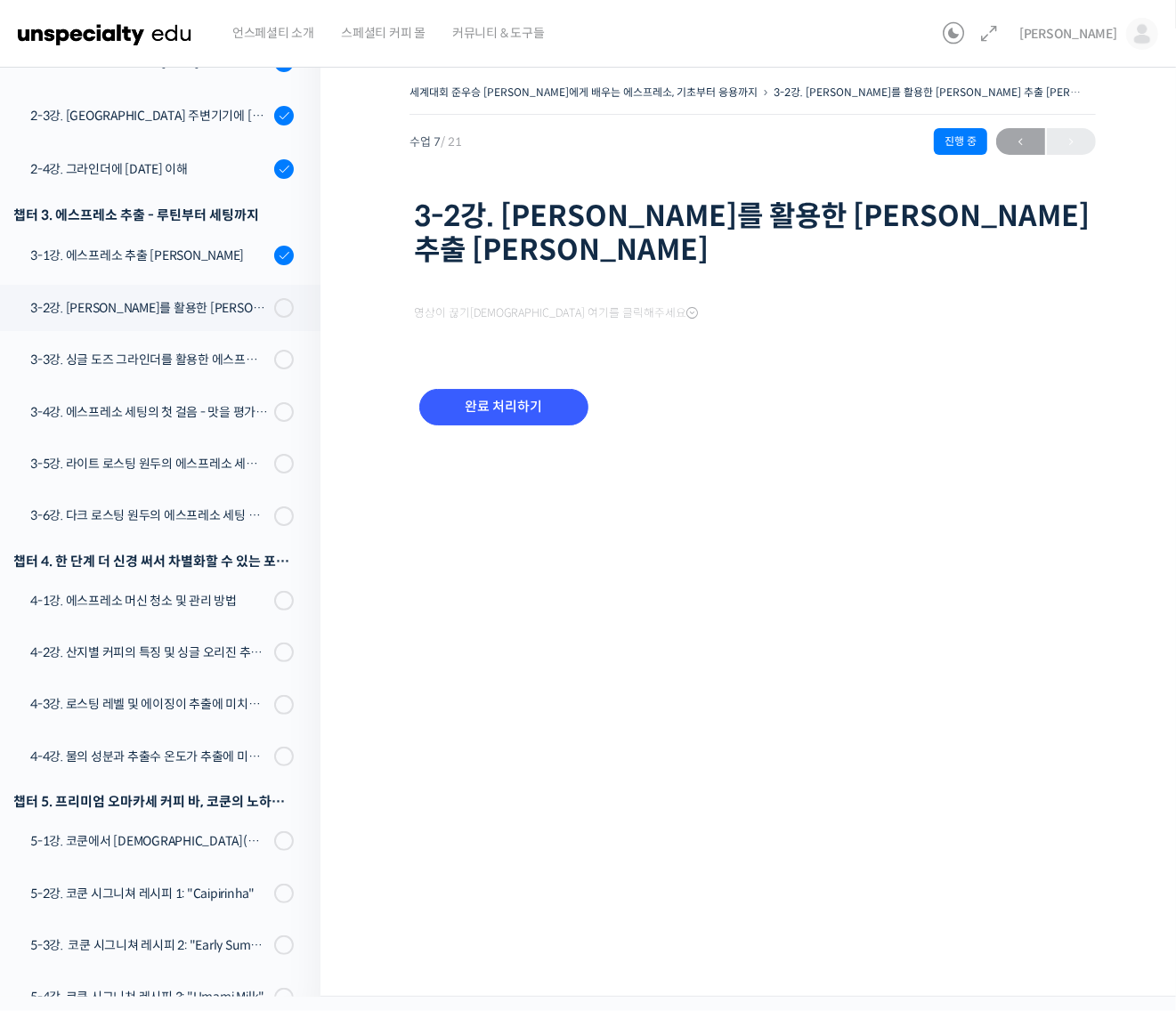
scroll to position [603, 0]
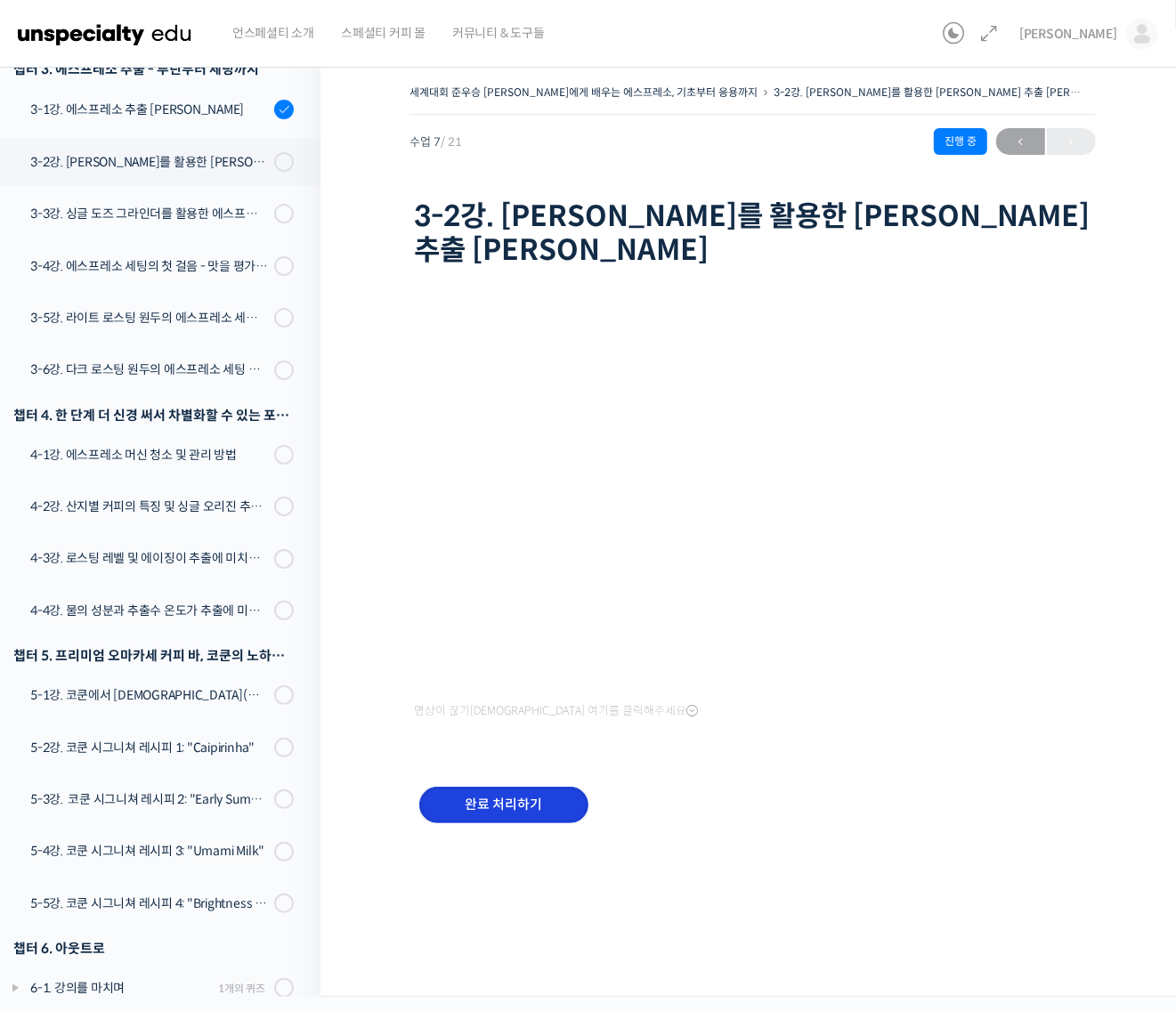
click at [566, 786] on input "완료 처리하기" at bounding box center [503, 804] width 169 height 36
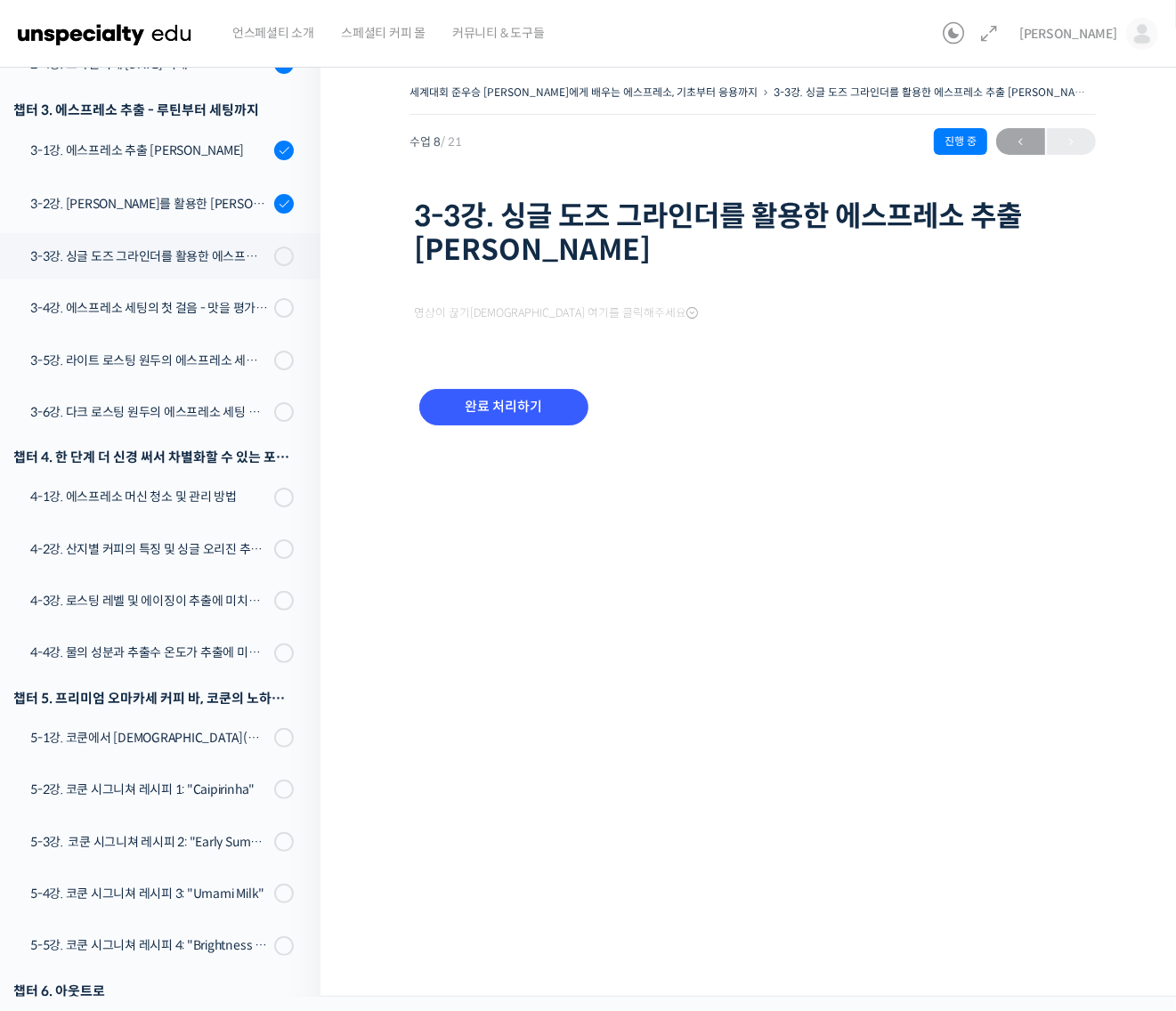
scroll to position [605, 0]
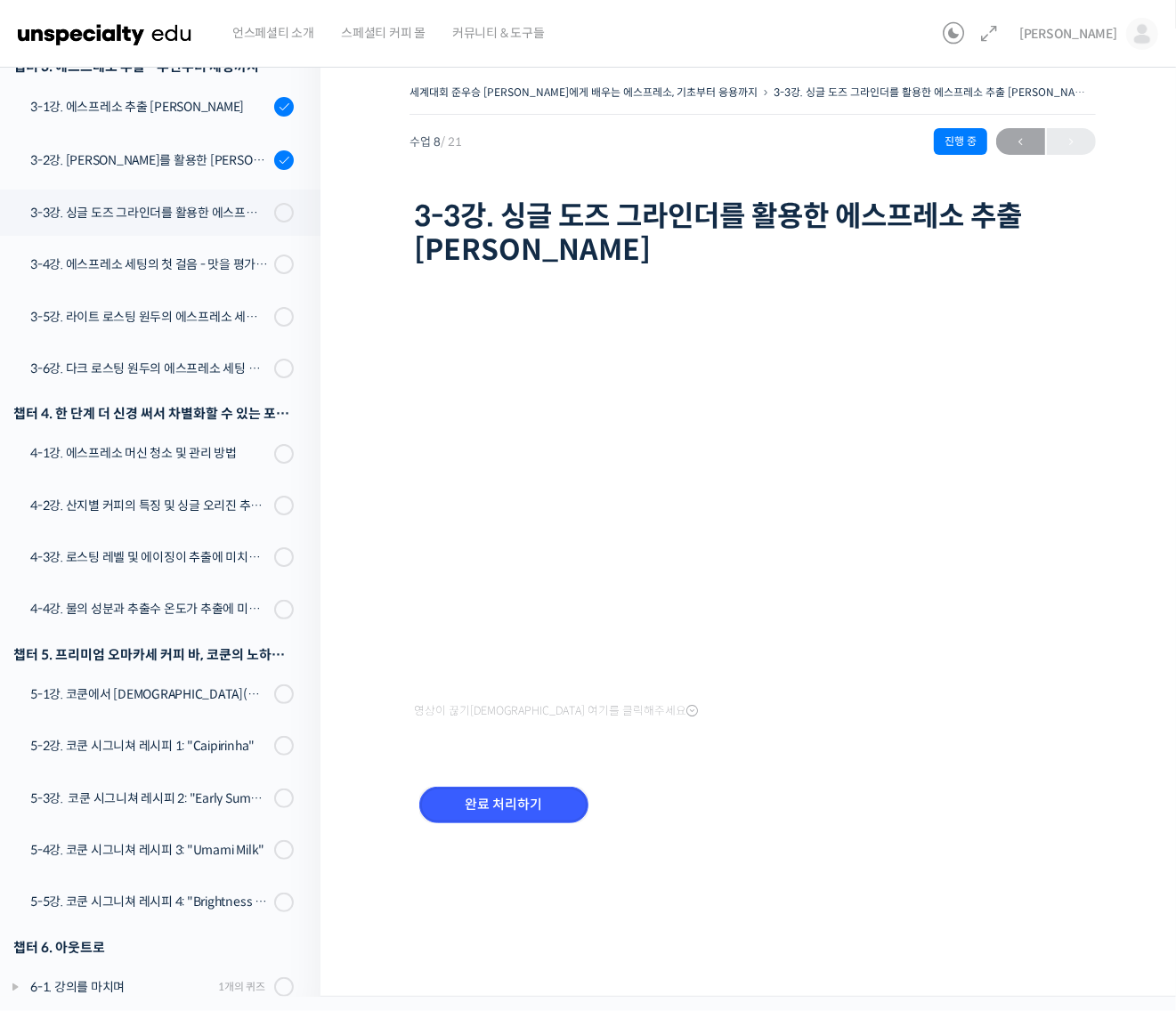
click at [571, 786] on input "완료 처리하기" at bounding box center [503, 804] width 169 height 36
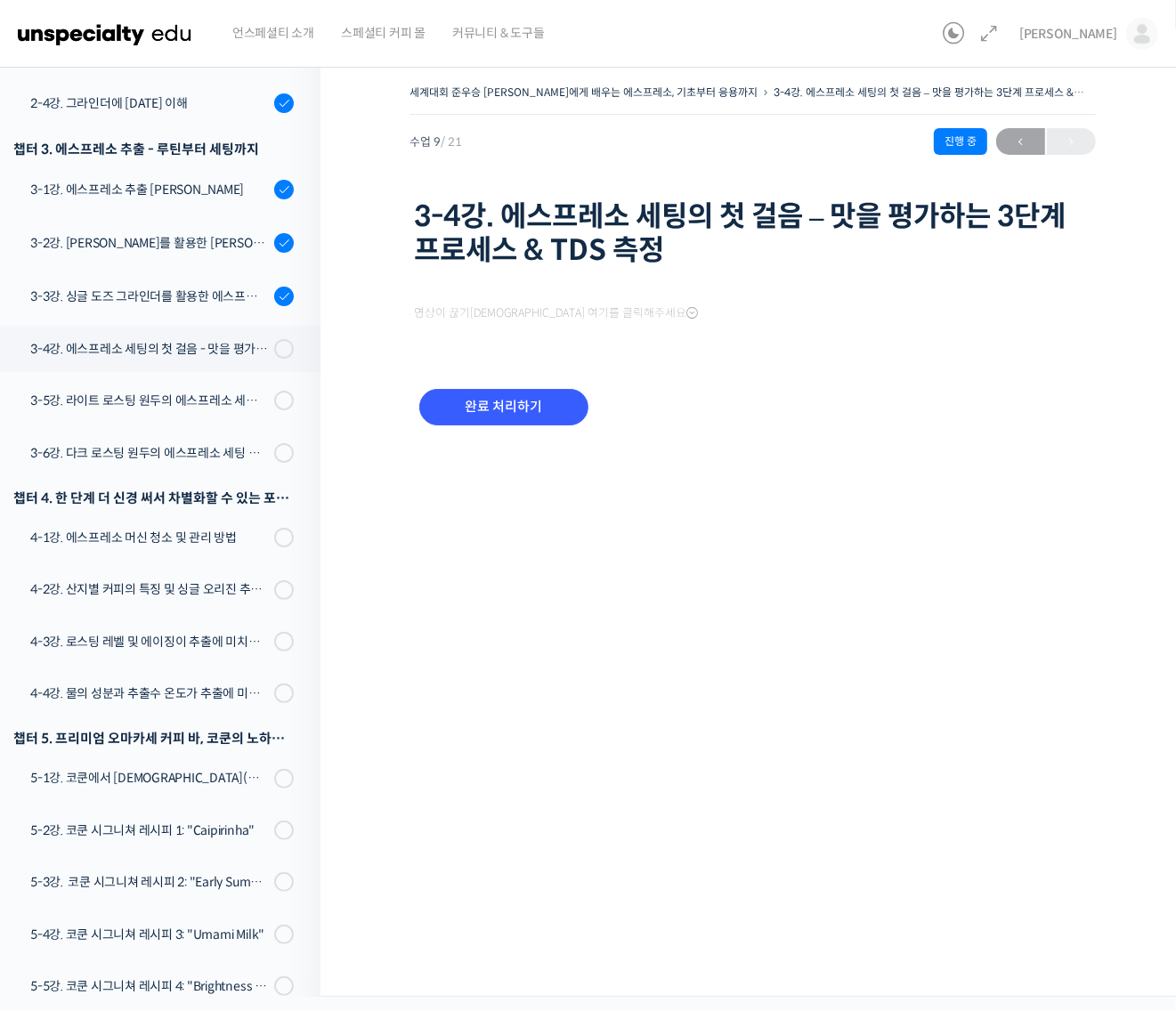
scroll to position [606, 0]
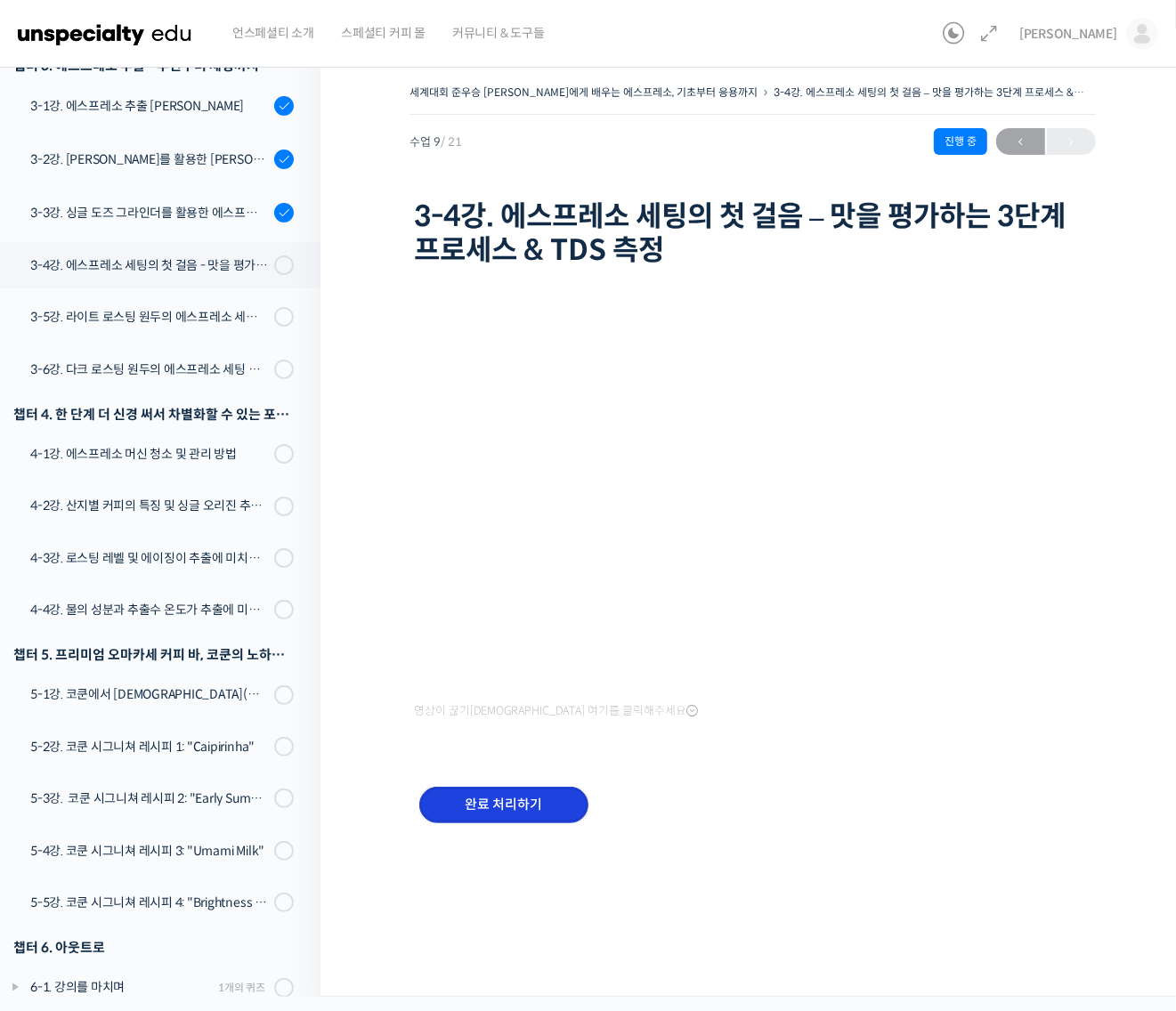
click at [552, 802] on input "완료 처리하기" at bounding box center [503, 804] width 169 height 36
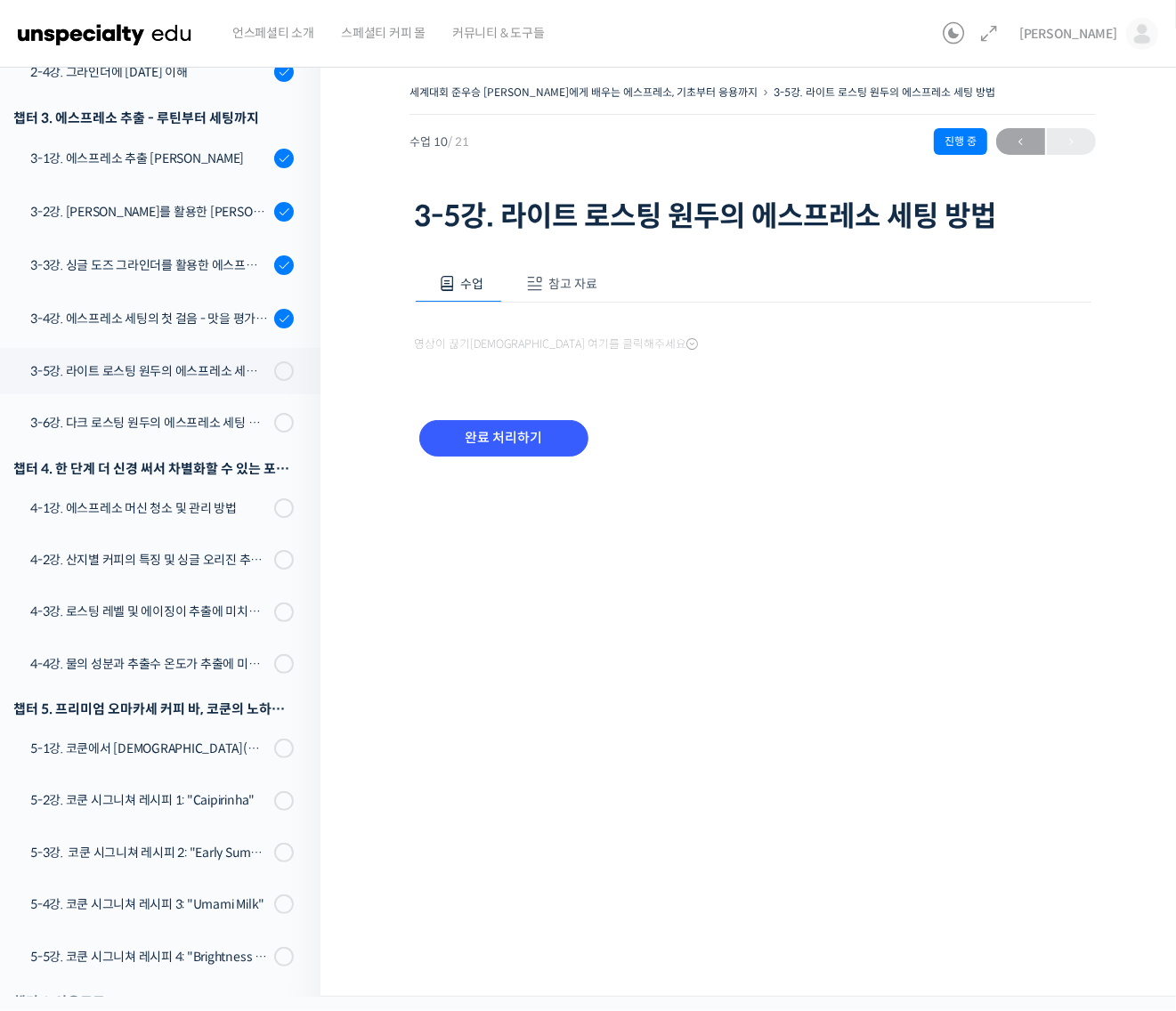
scroll to position [607, 0]
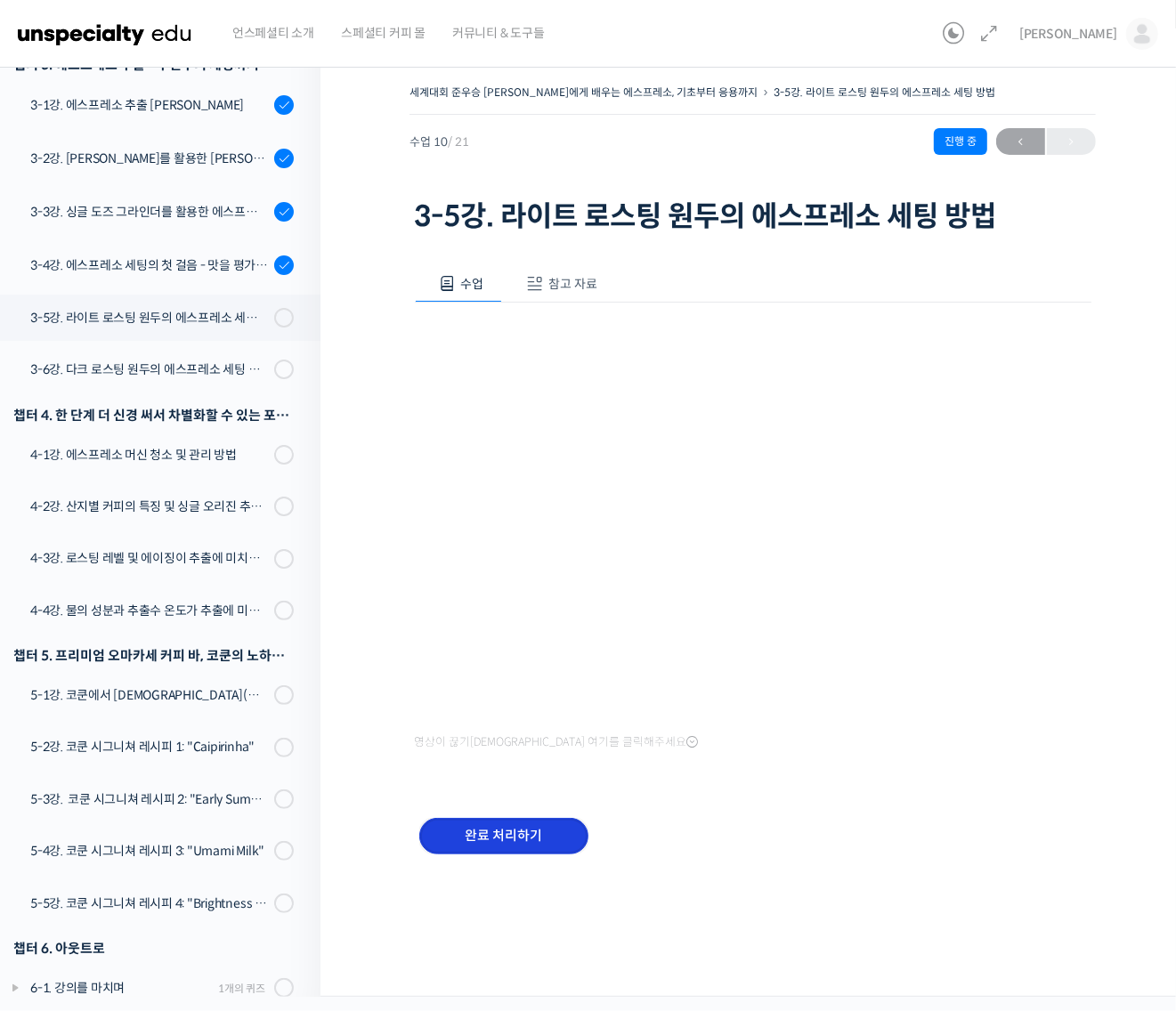
click at [534, 829] on input "완료 처리하기" at bounding box center [503, 835] width 169 height 36
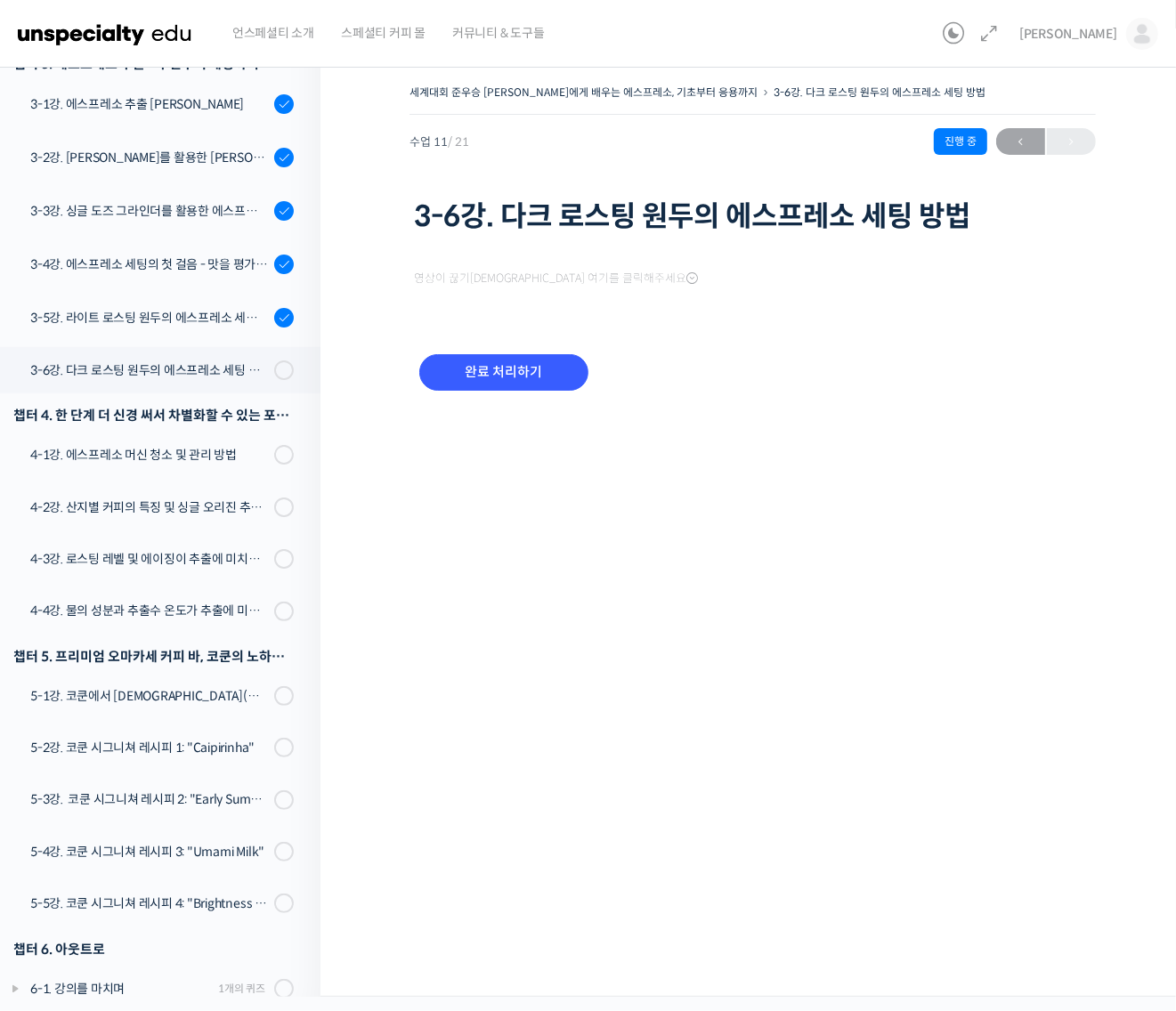
scroll to position [608, 0]
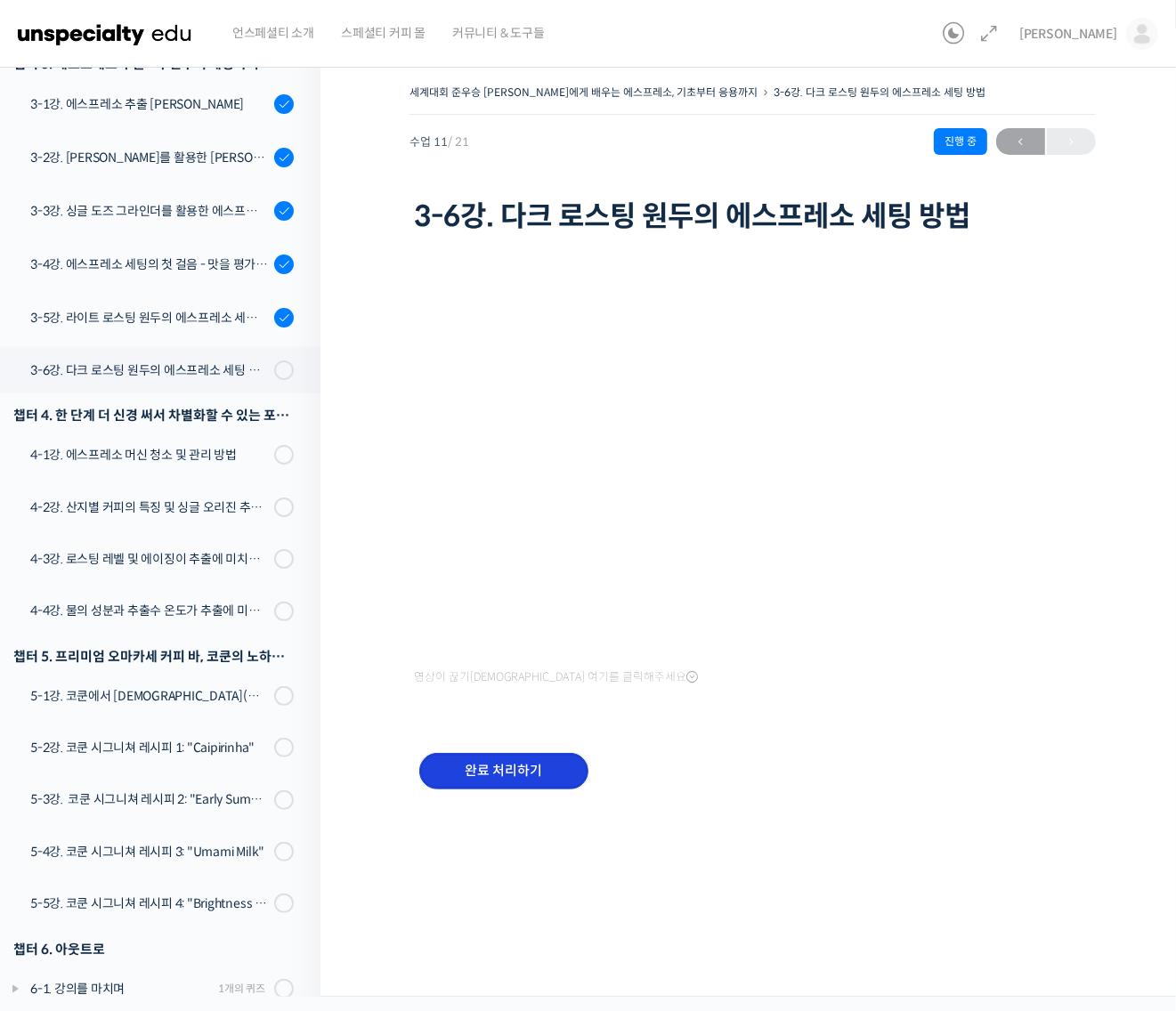
click at [552, 766] on input "완료 처리하기" at bounding box center [503, 770] width 169 height 36
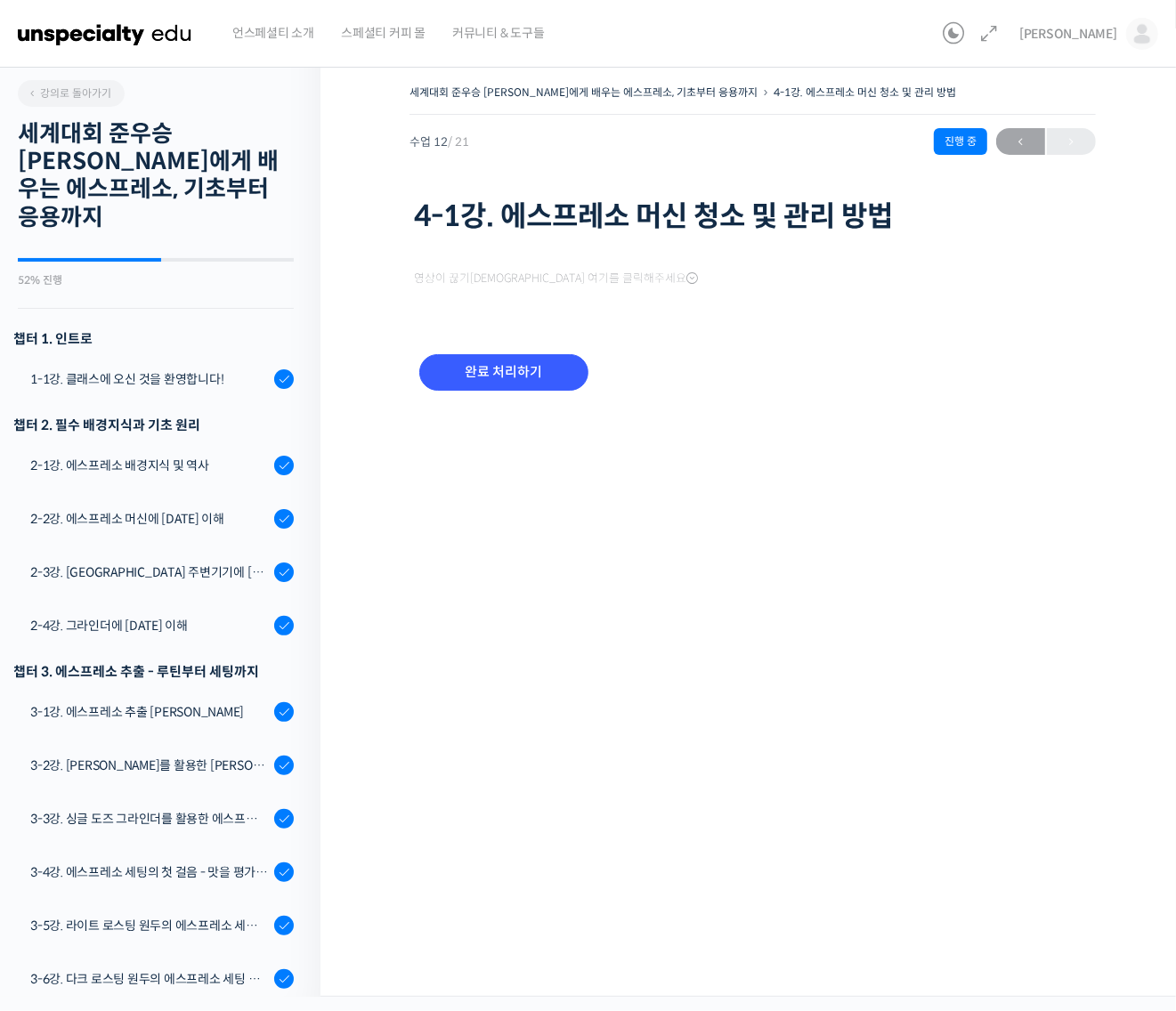
scroll to position [610, 0]
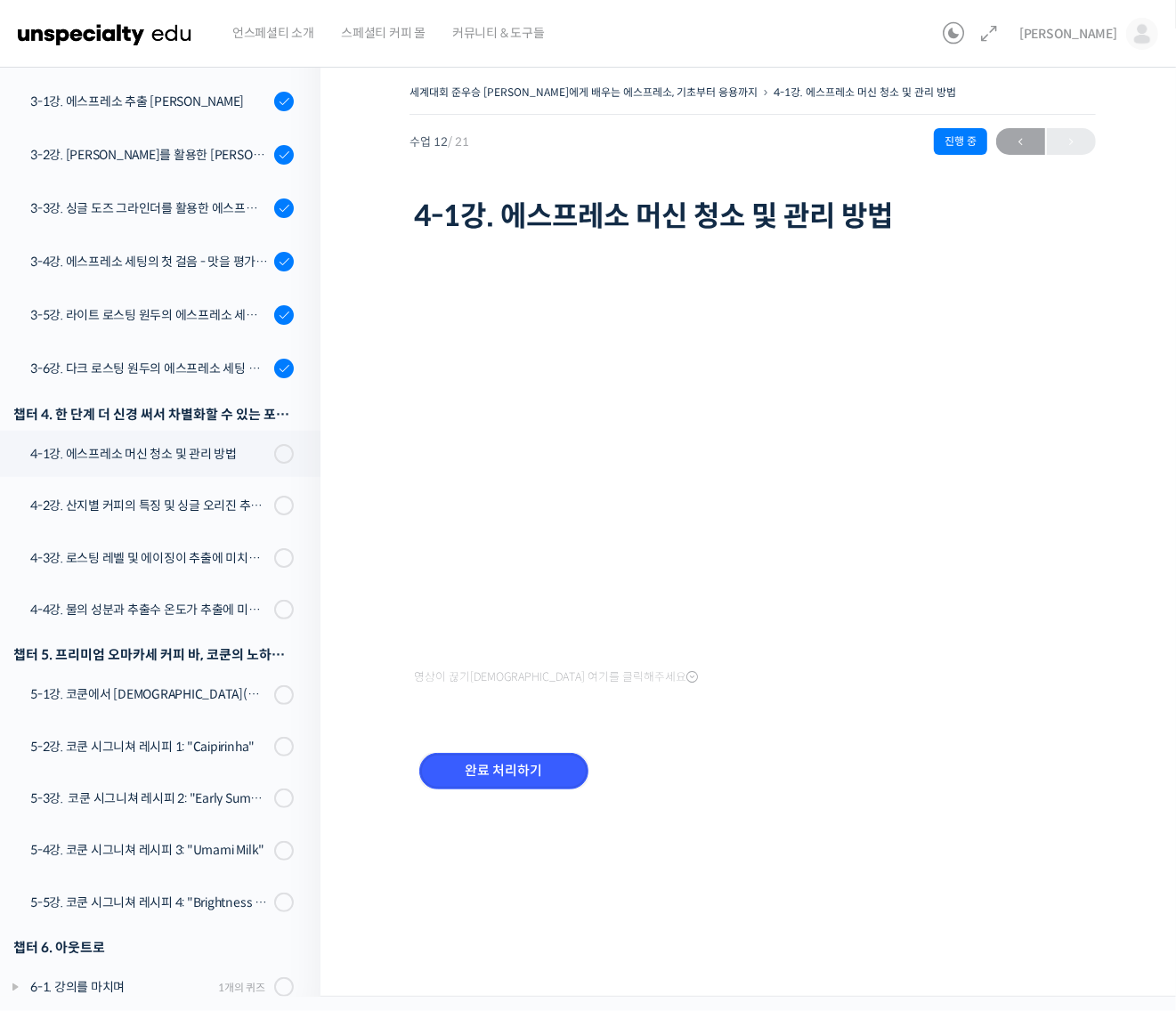
click at [550, 770] on input "완료 처리하기" at bounding box center [503, 770] width 169 height 36
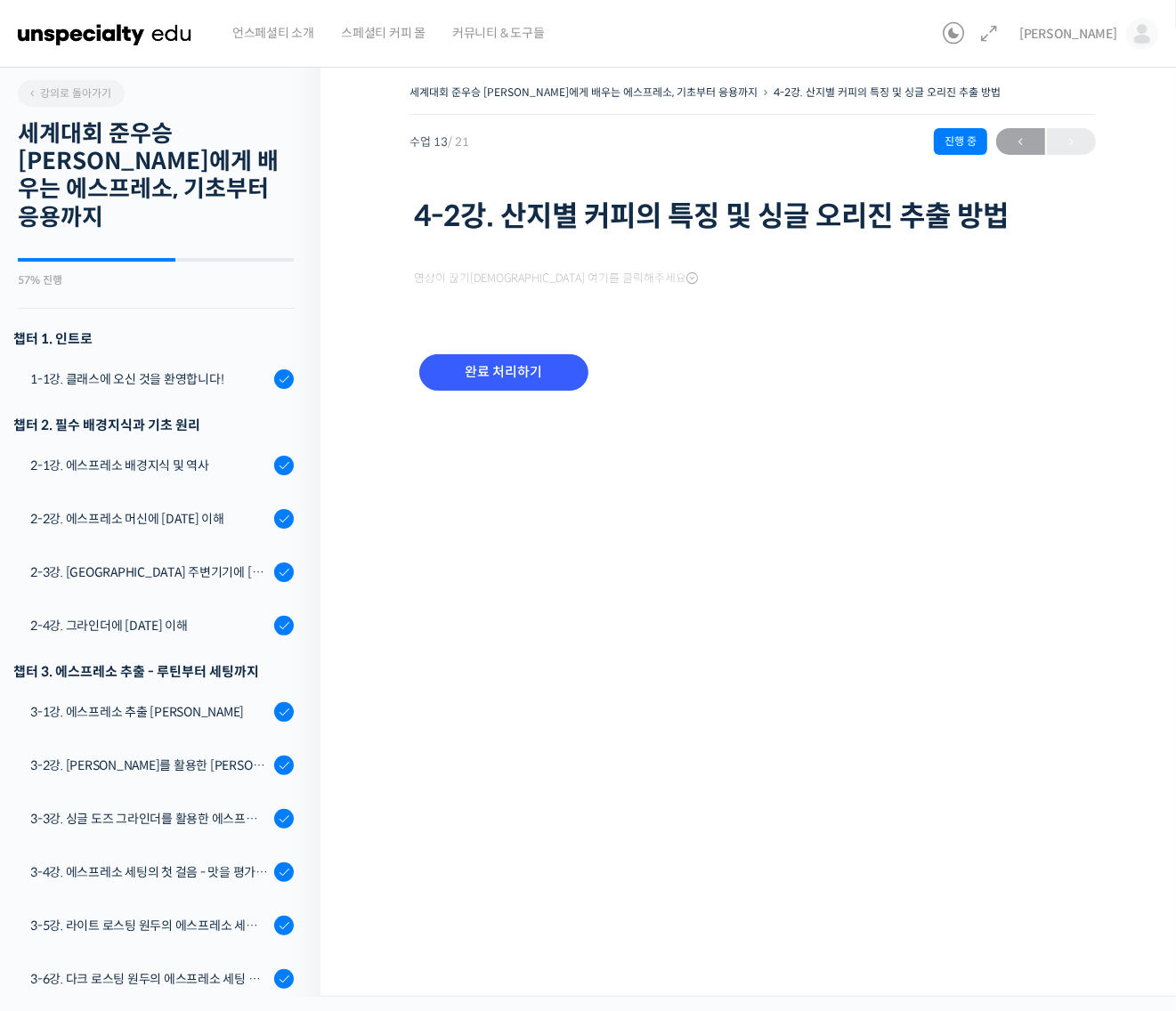
scroll to position [611, 0]
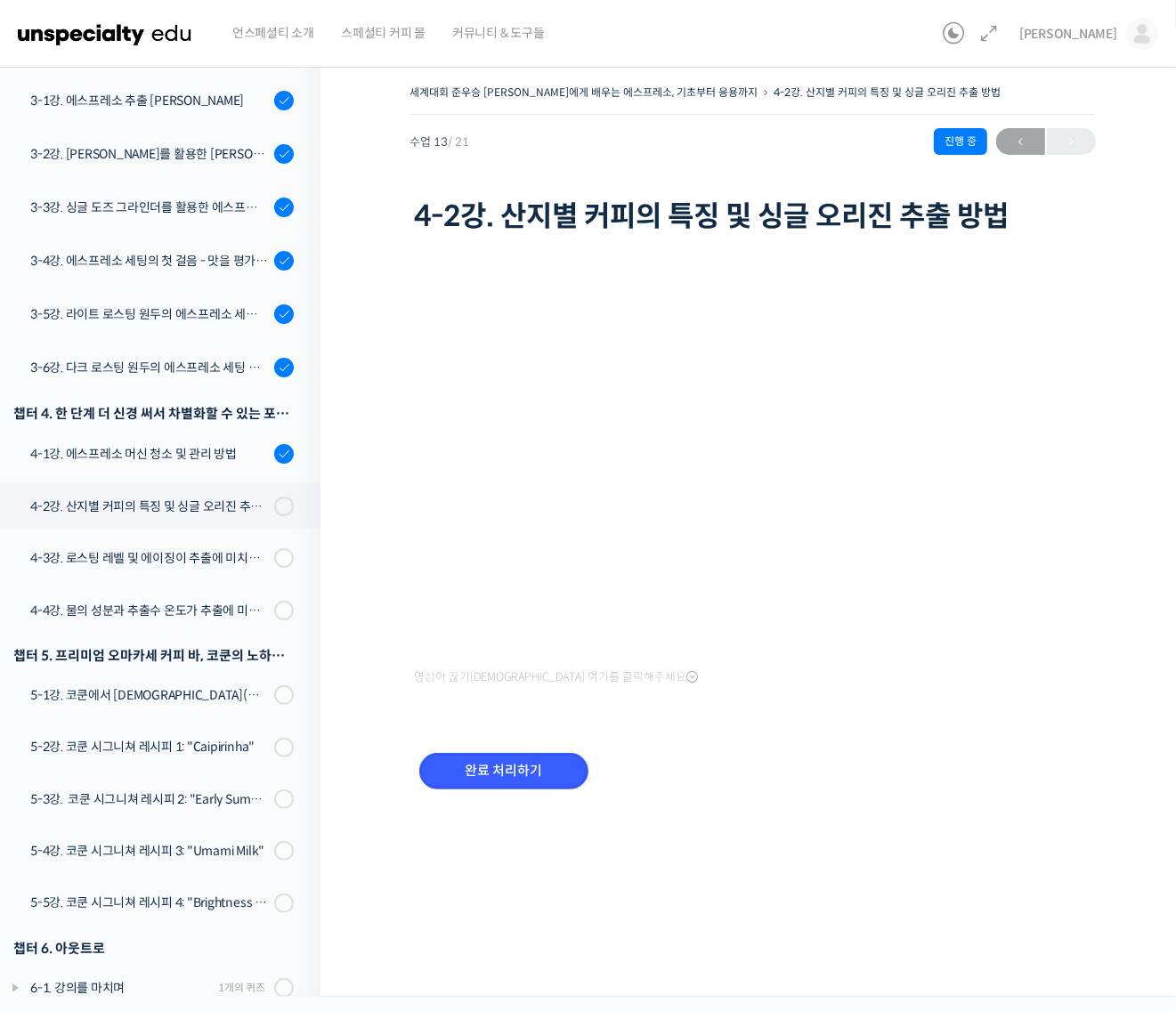
click at [550, 770] on input "완료 처리하기" at bounding box center [503, 770] width 169 height 36
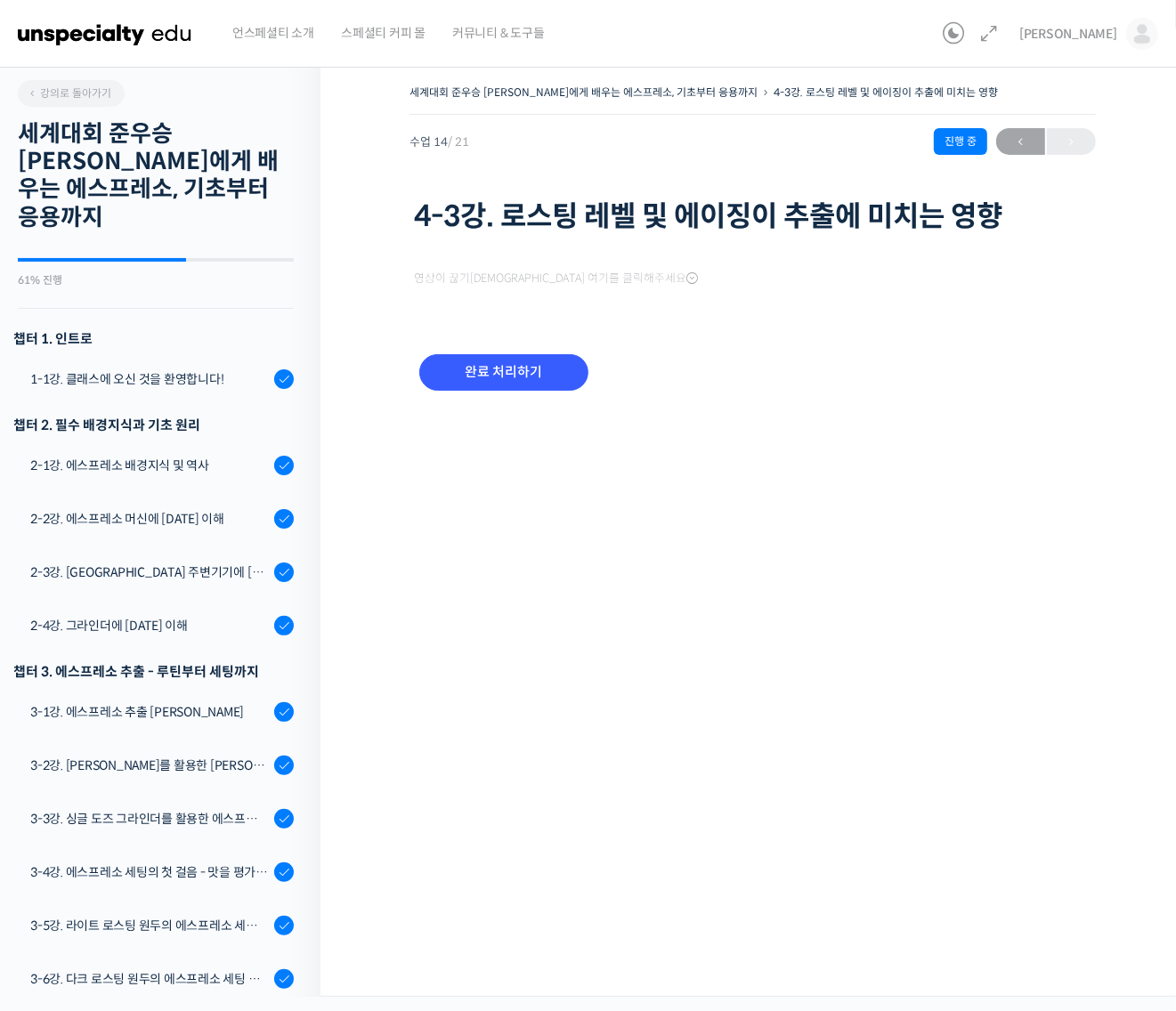
scroll to position [612, 0]
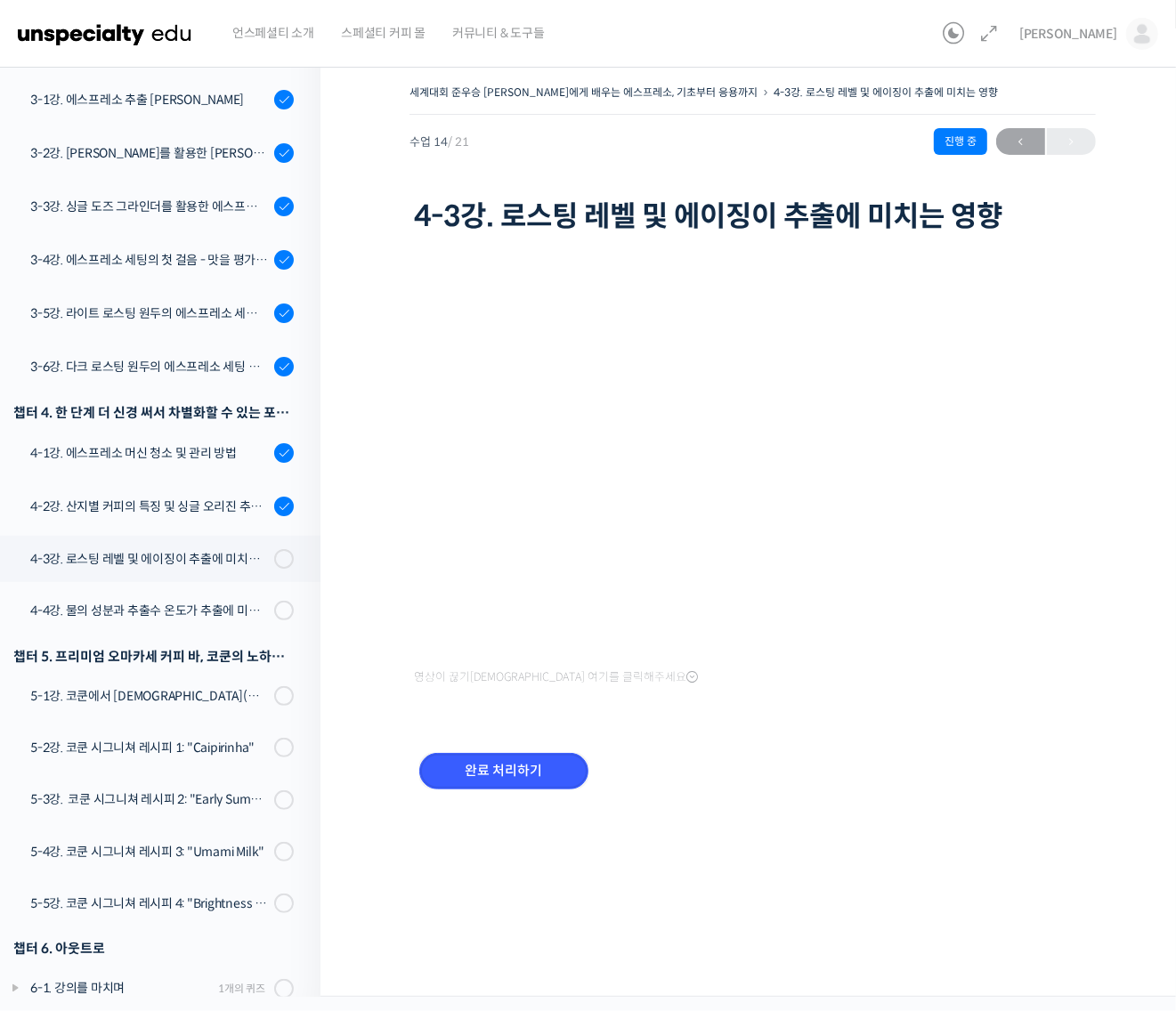
click at [550, 770] on input "완료 처리하기" at bounding box center [503, 770] width 169 height 36
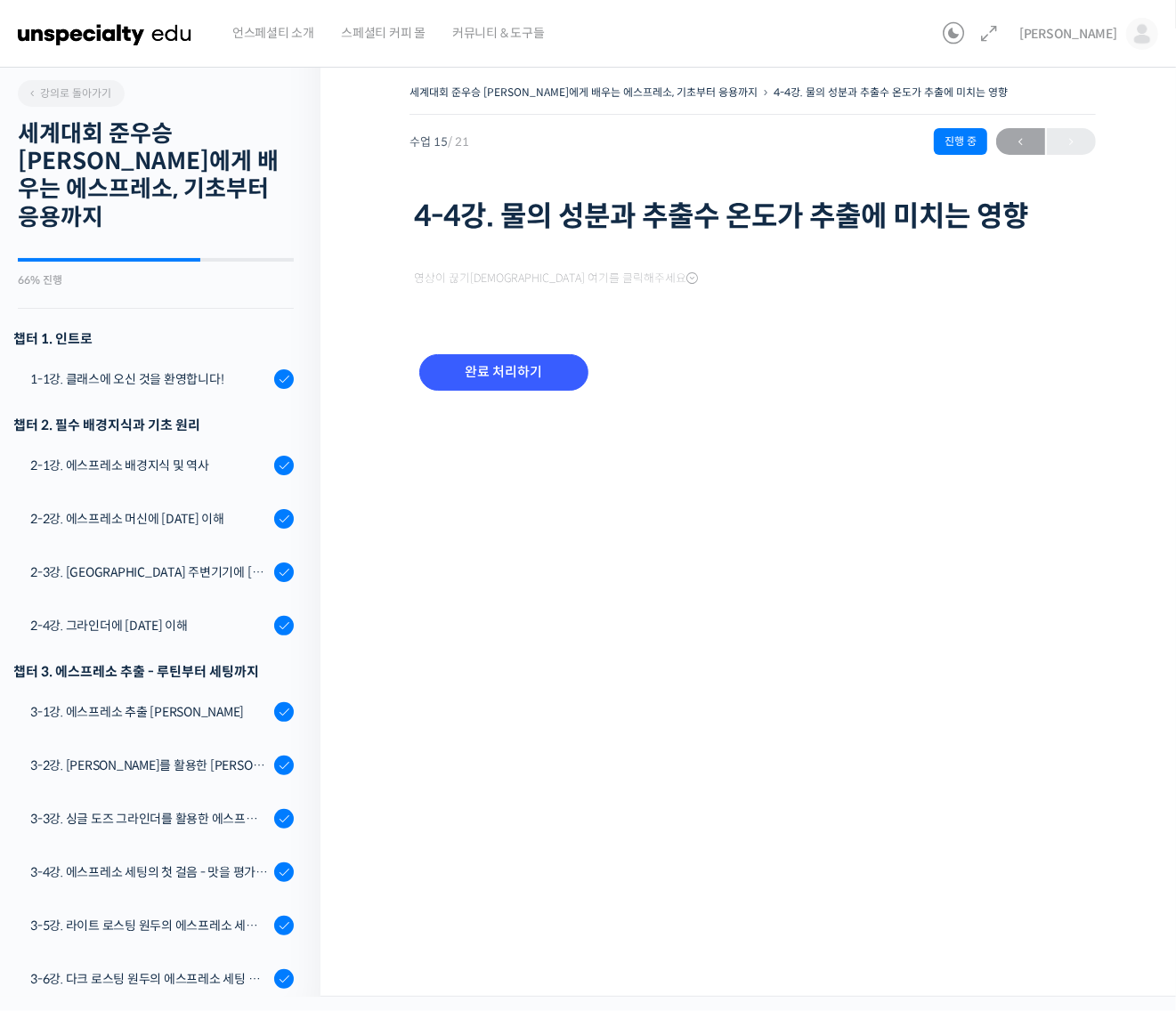
scroll to position [614, 0]
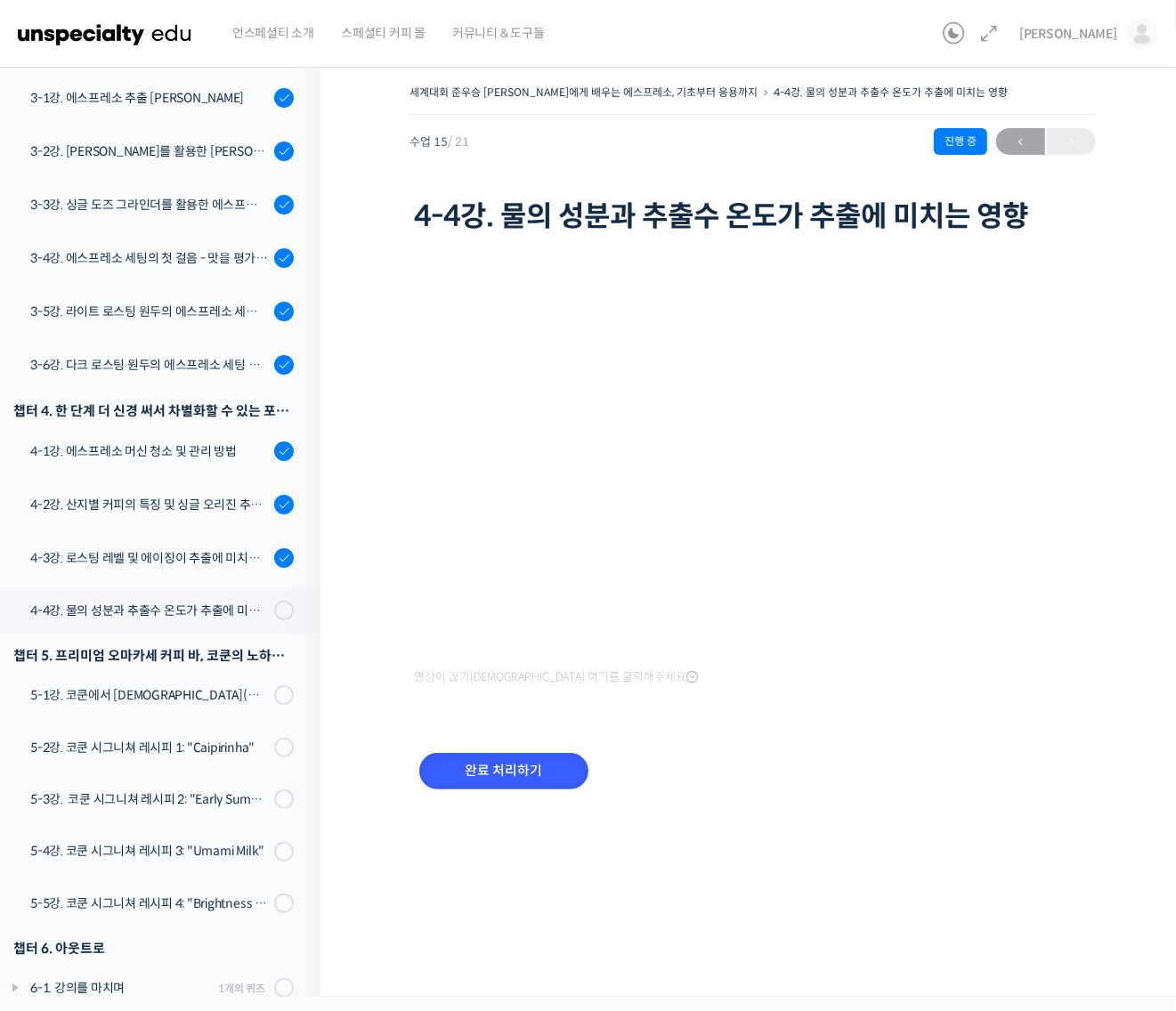
click at [550, 770] on input "완료 처리하기" at bounding box center [503, 770] width 169 height 36
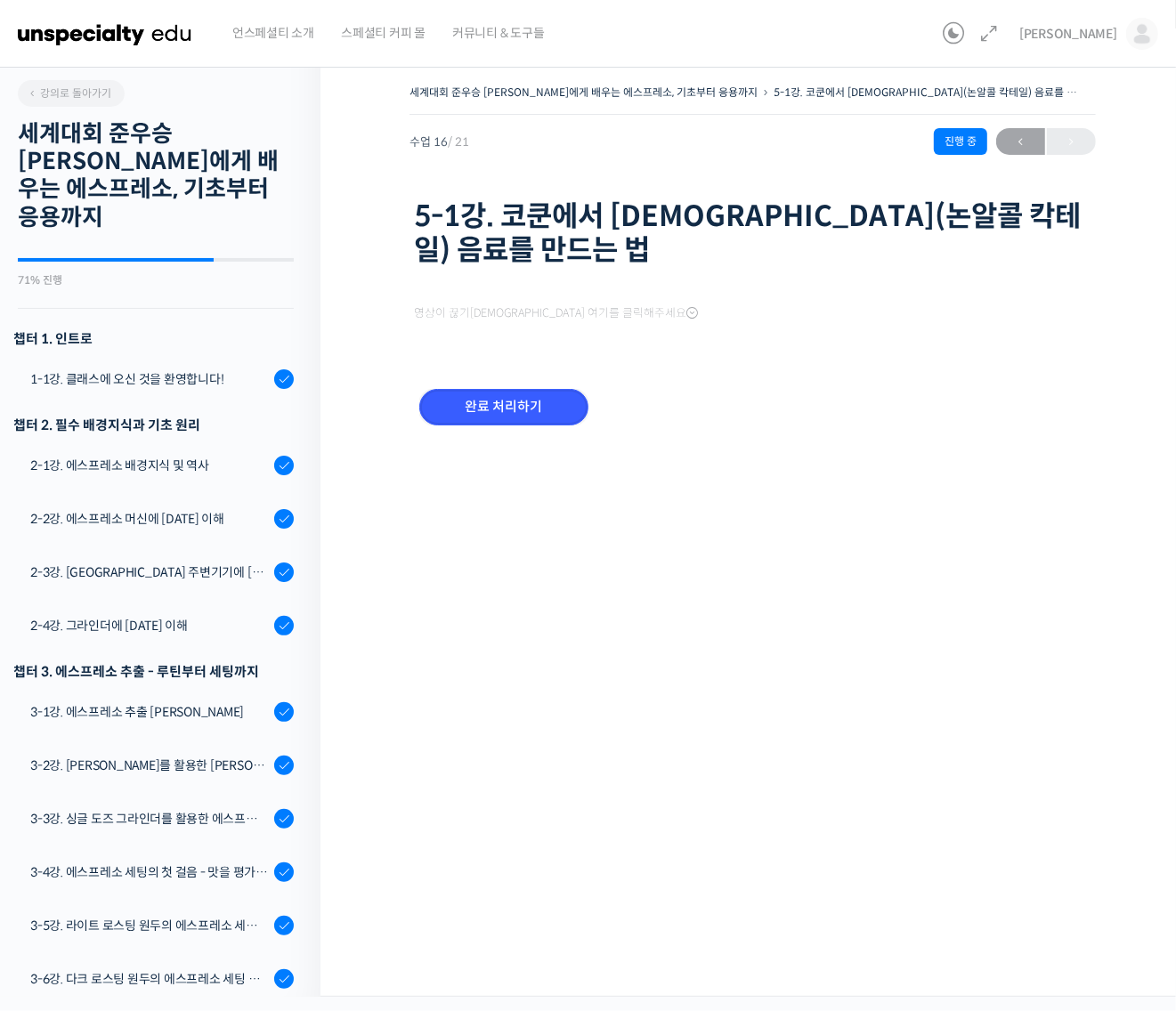
scroll to position [615, 0]
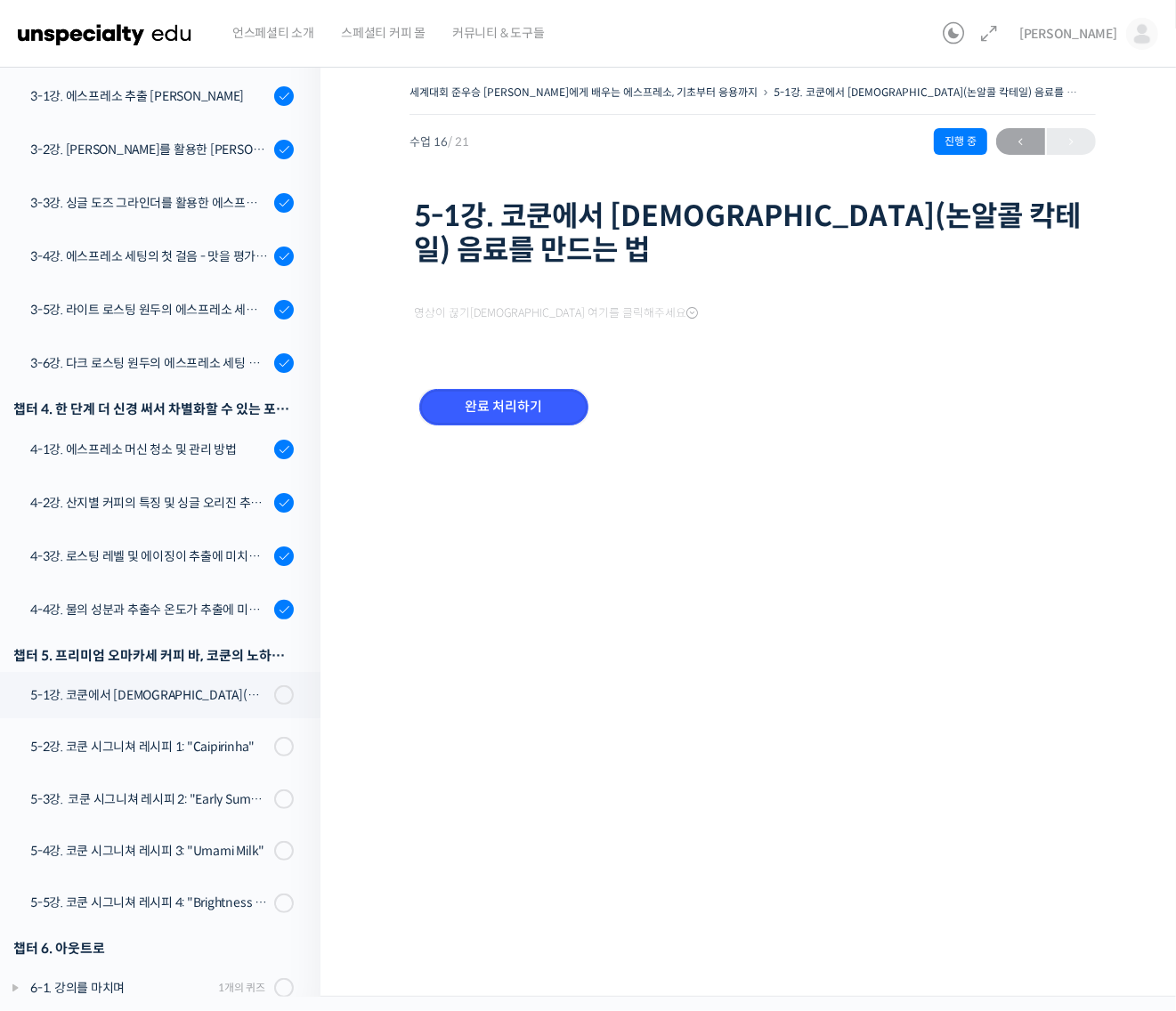
click at [550, 425] on input "완료 처리하기" at bounding box center [503, 407] width 169 height 36
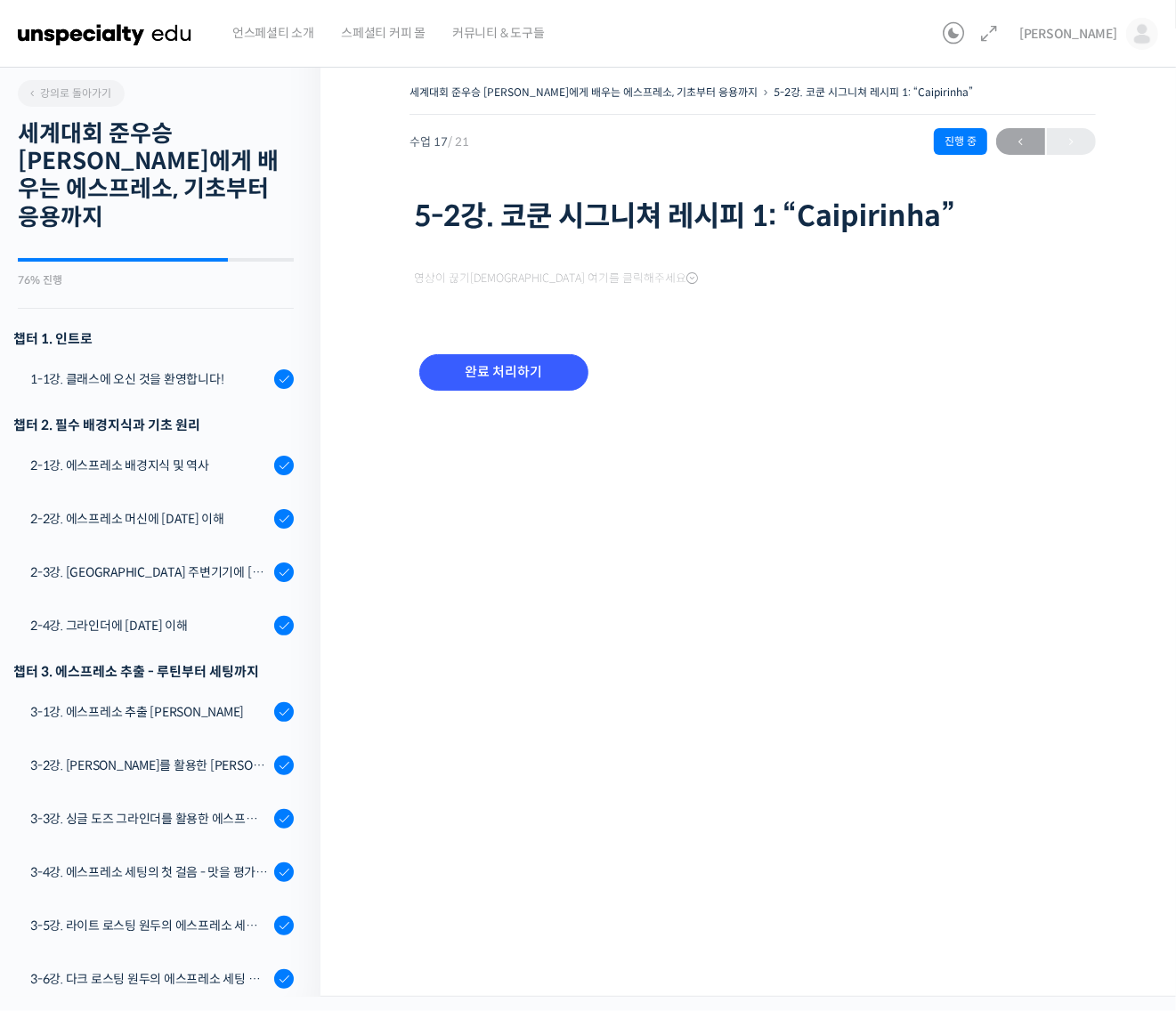
scroll to position [616, 0]
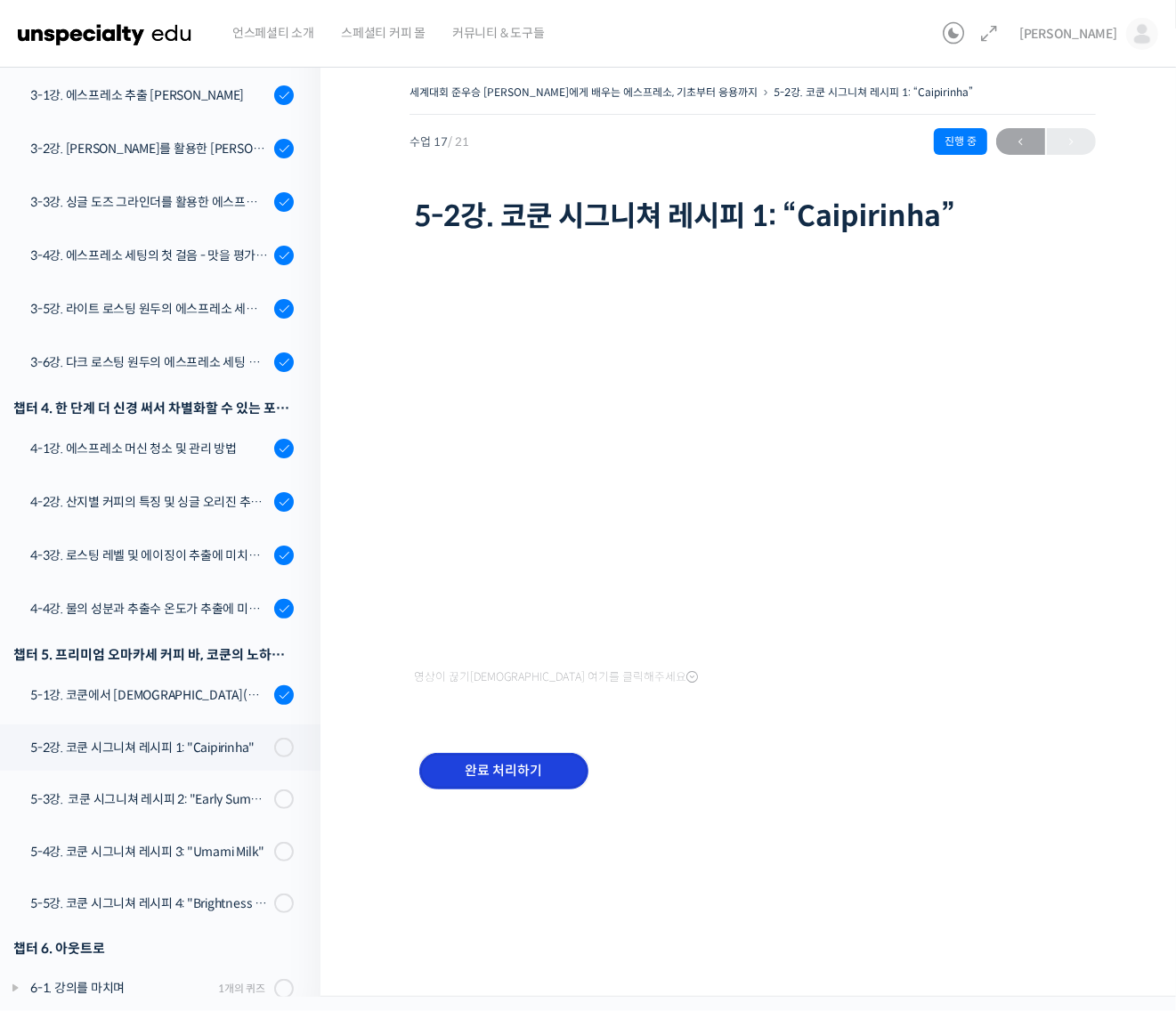
click at [513, 752] on input "완료 처리하기" at bounding box center [503, 770] width 169 height 36
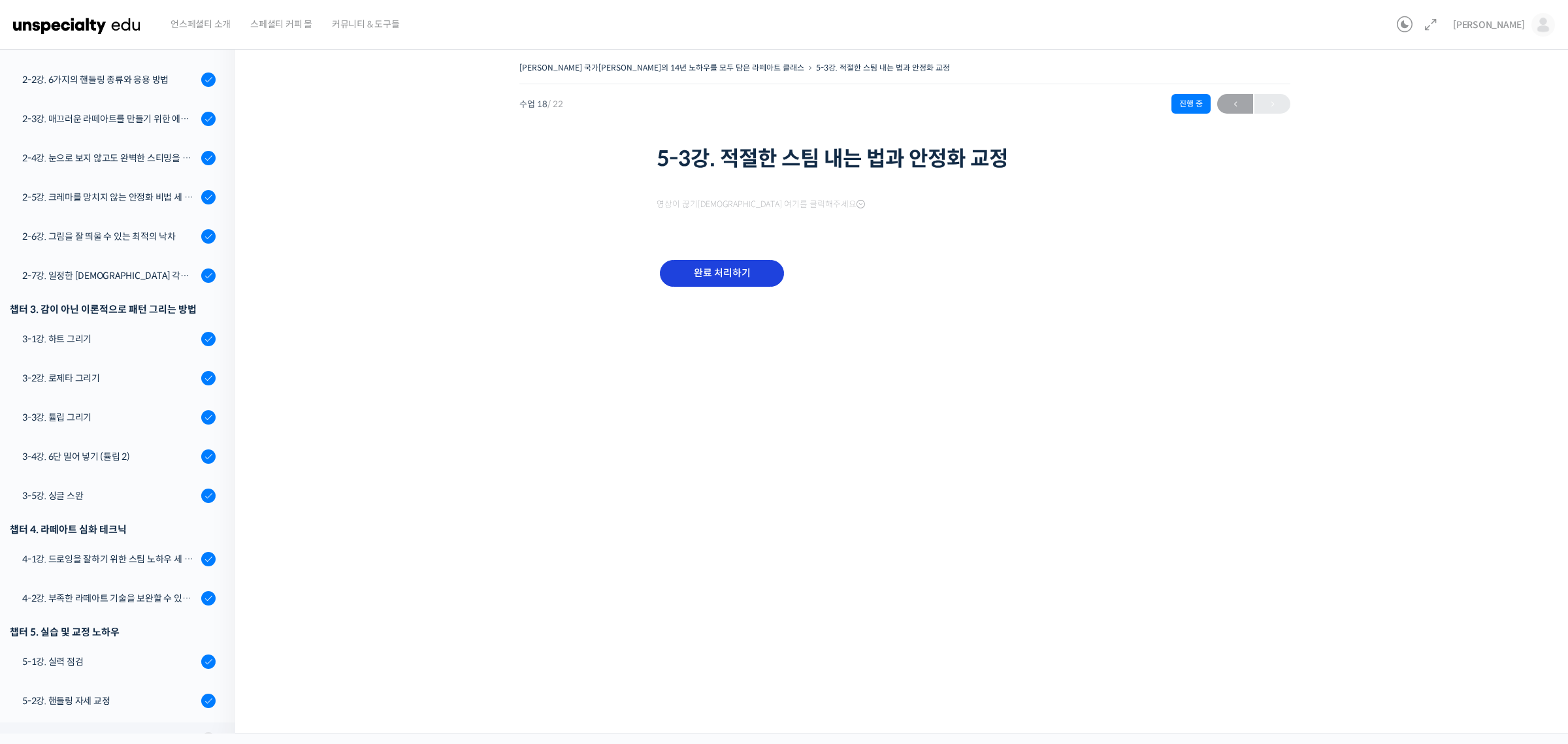
scroll to position [490, 0]
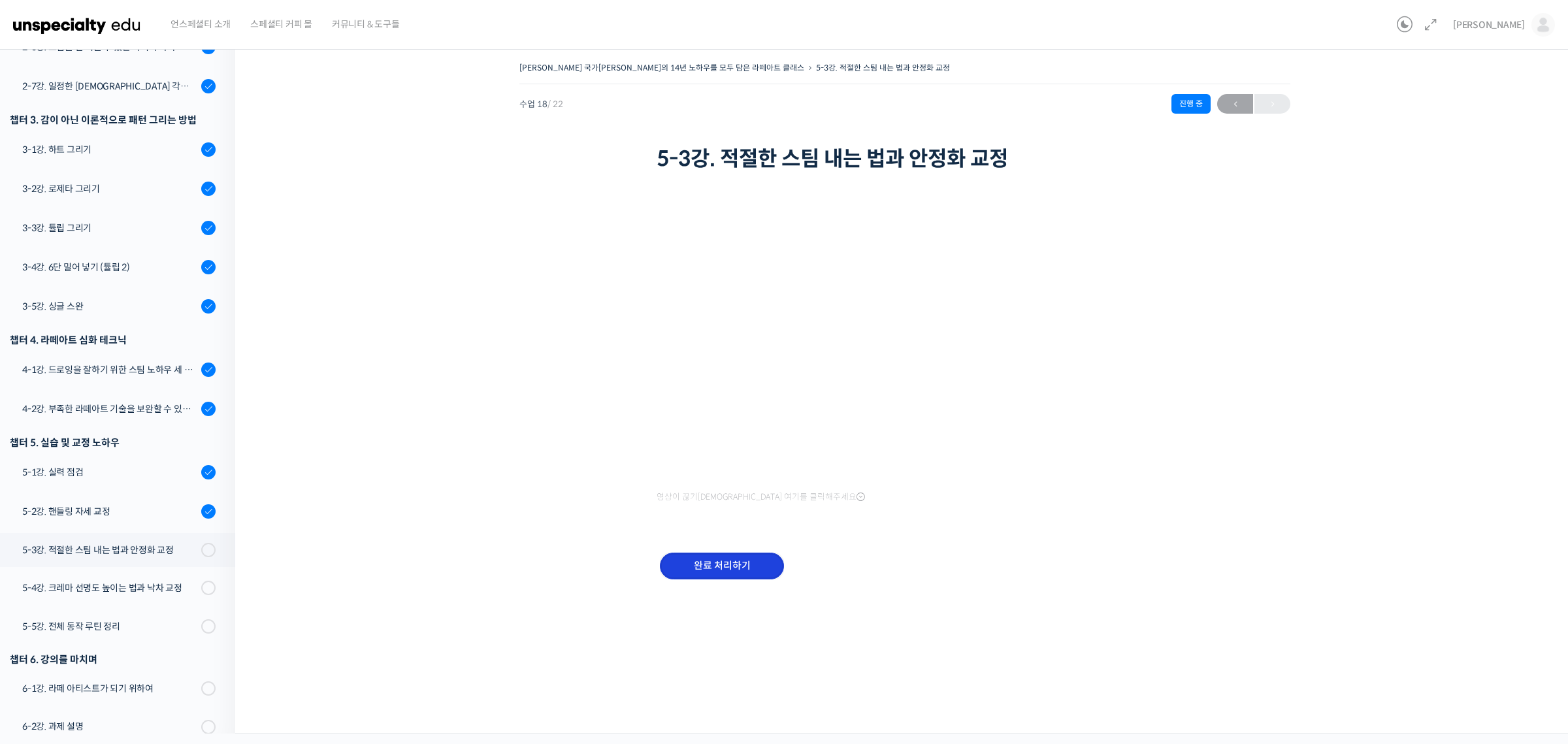
click at [721, 553] on input "완료 처리하기" at bounding box center [721, 565] width 124 height 26
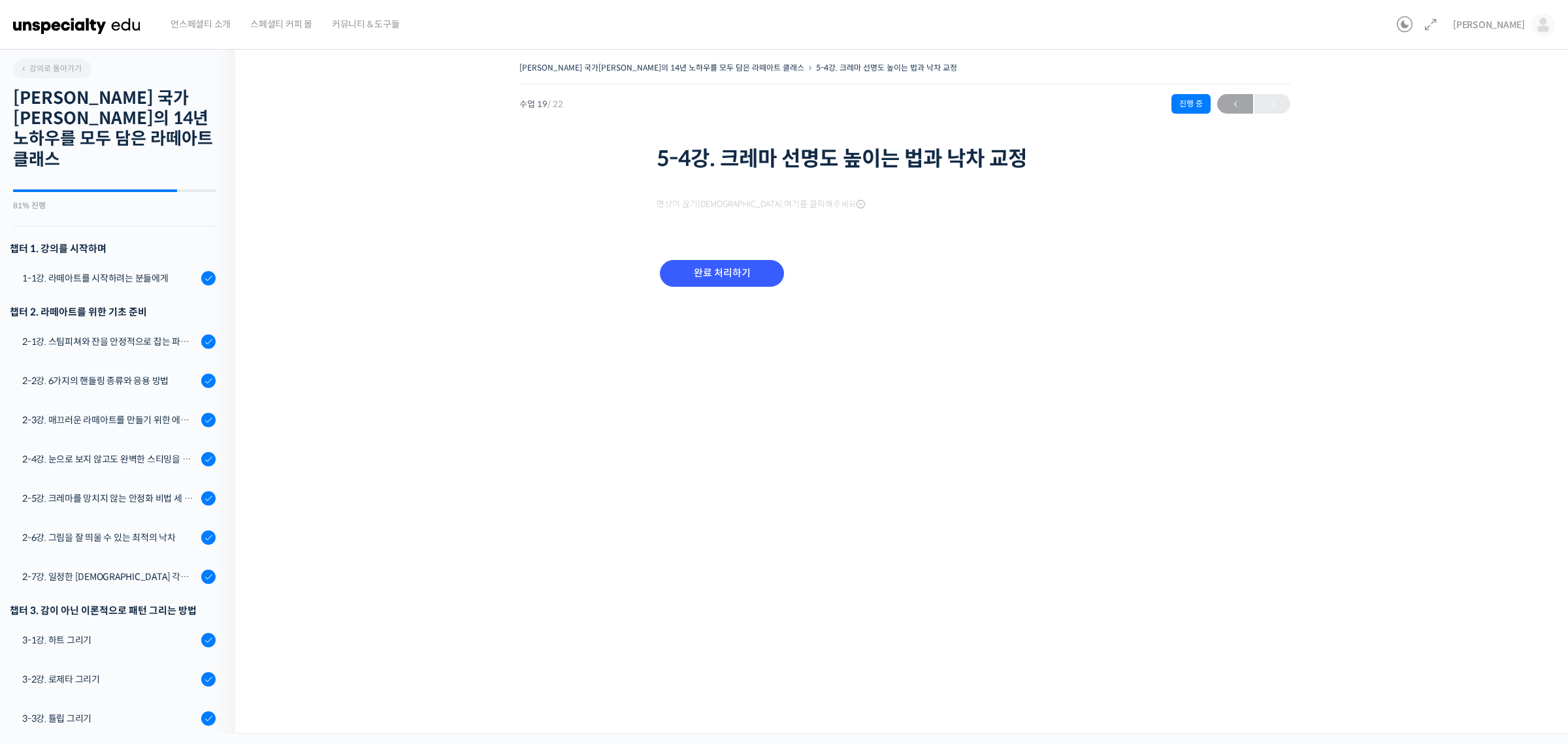
scroll to position [492, 0]
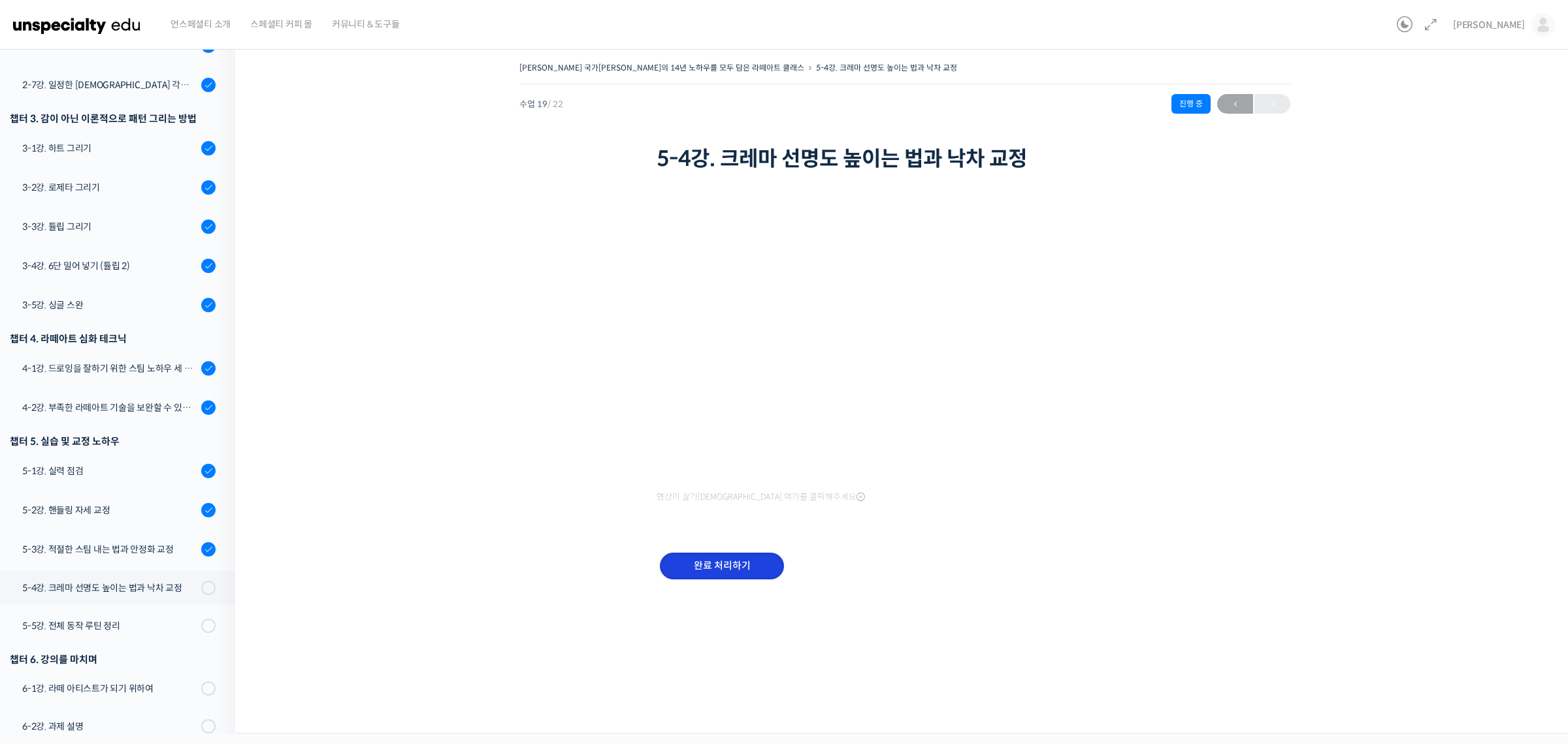
click at [710, 566] on input "완료 처리하기" at bounding box center [721, 565] width 124 height 26
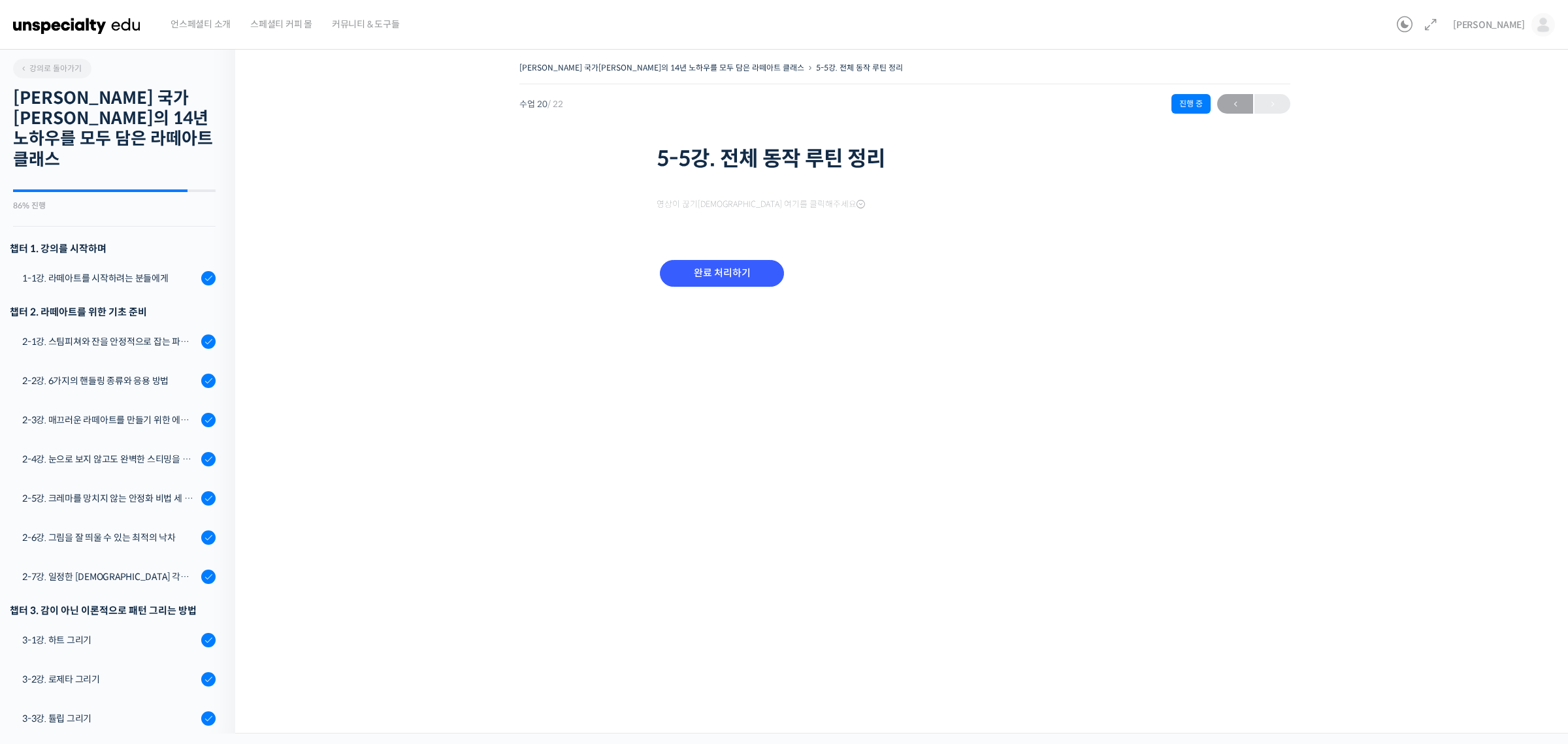
scroll to position [492, 0]
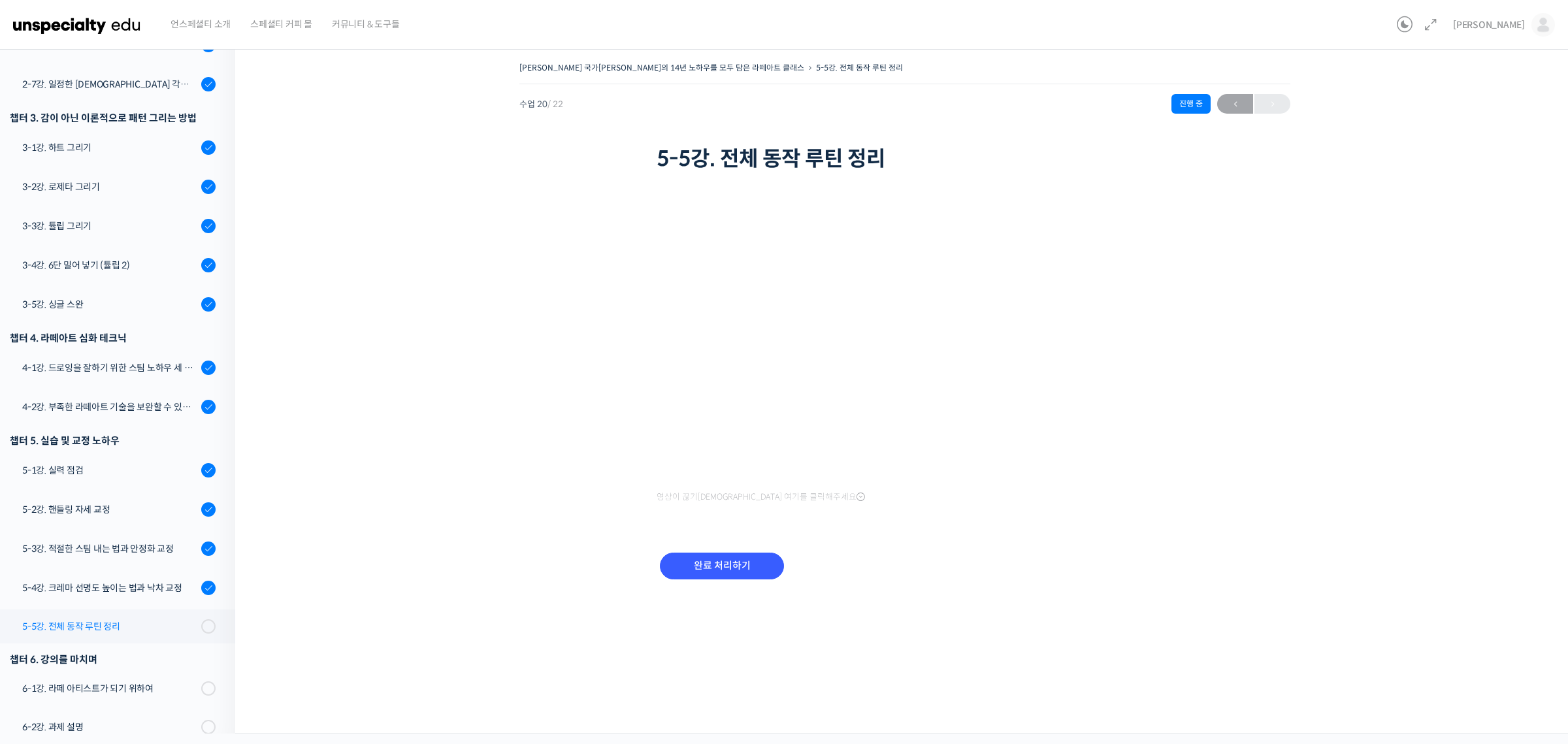
click at [149, 619] on div "5-5강. 전체 동작 루틴 정리" at bounding box center [110, 626] width 175 height 14
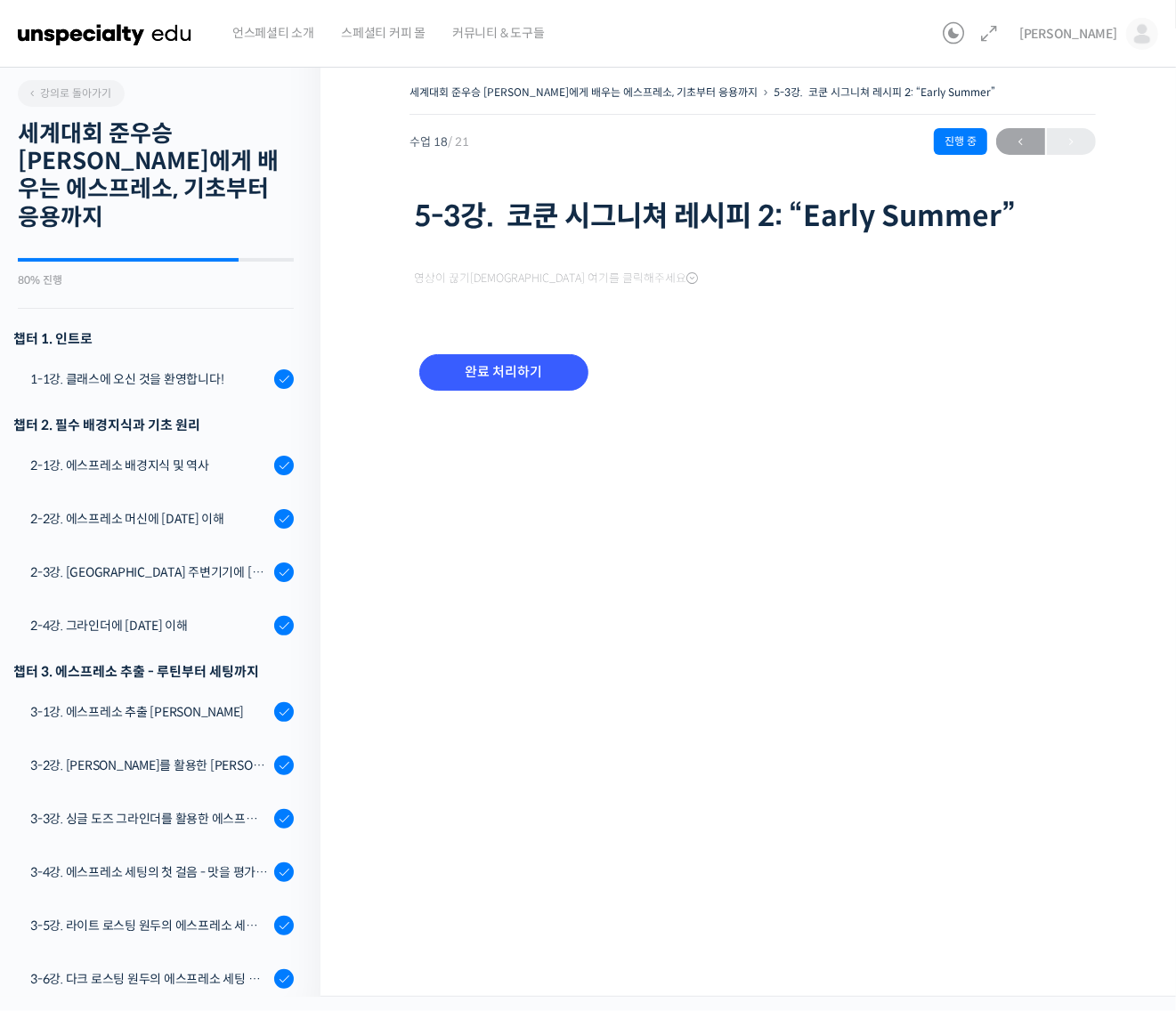
scroll to position [618, 0]
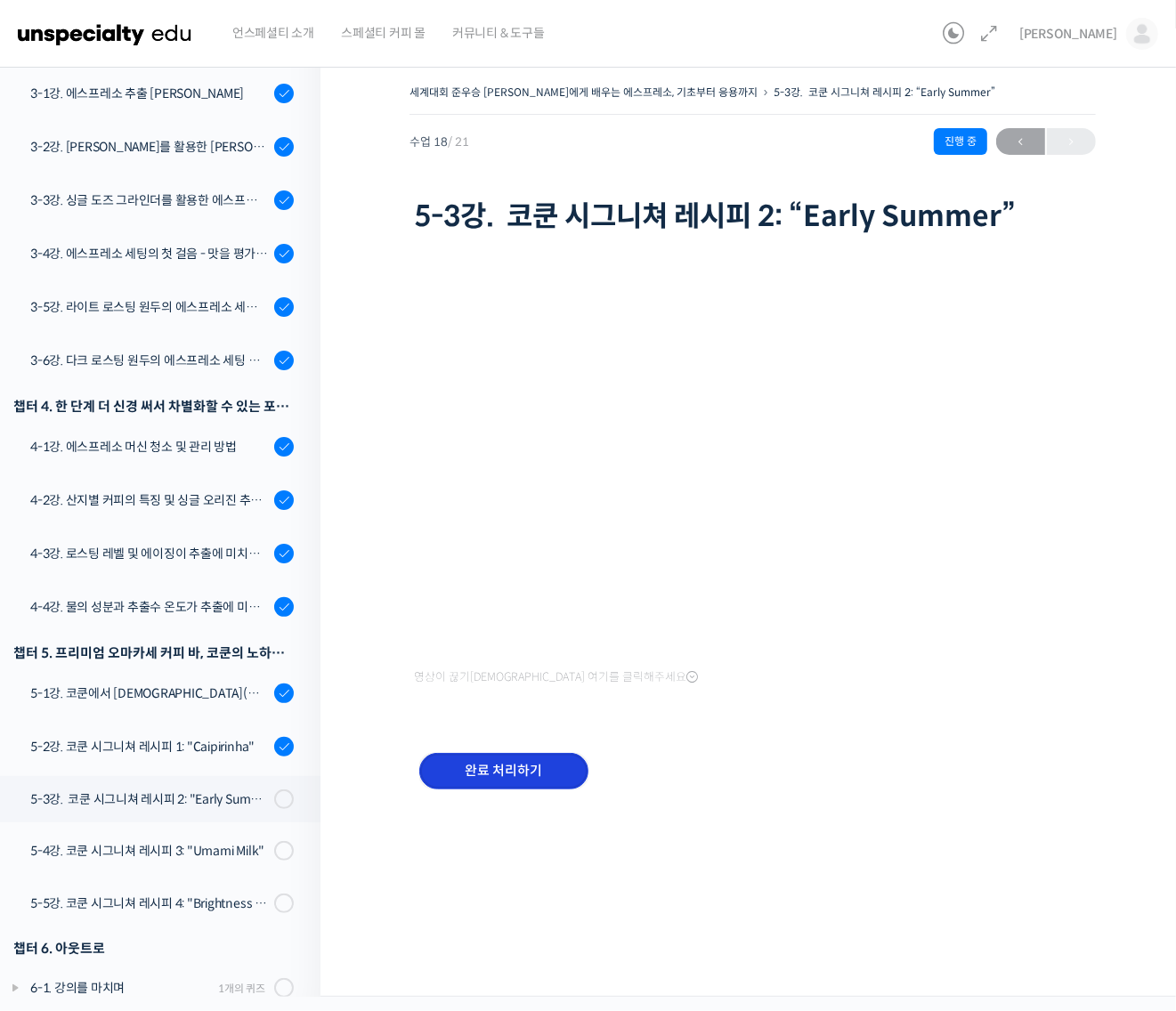
click at [477, 756] on input "완료 처리하기" at bounding box center [503, 770] width 169 height 36
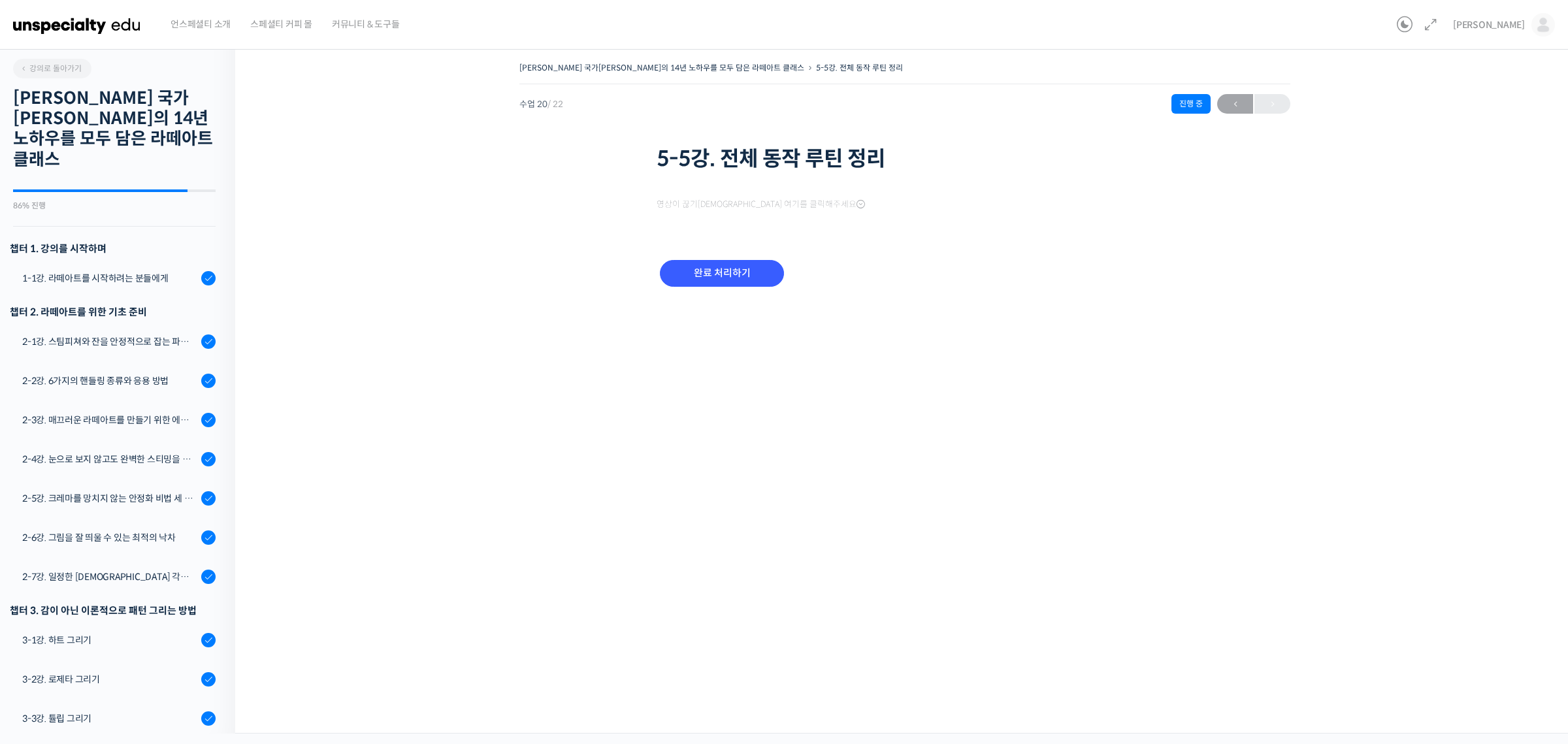
scroll to position [492, 0]
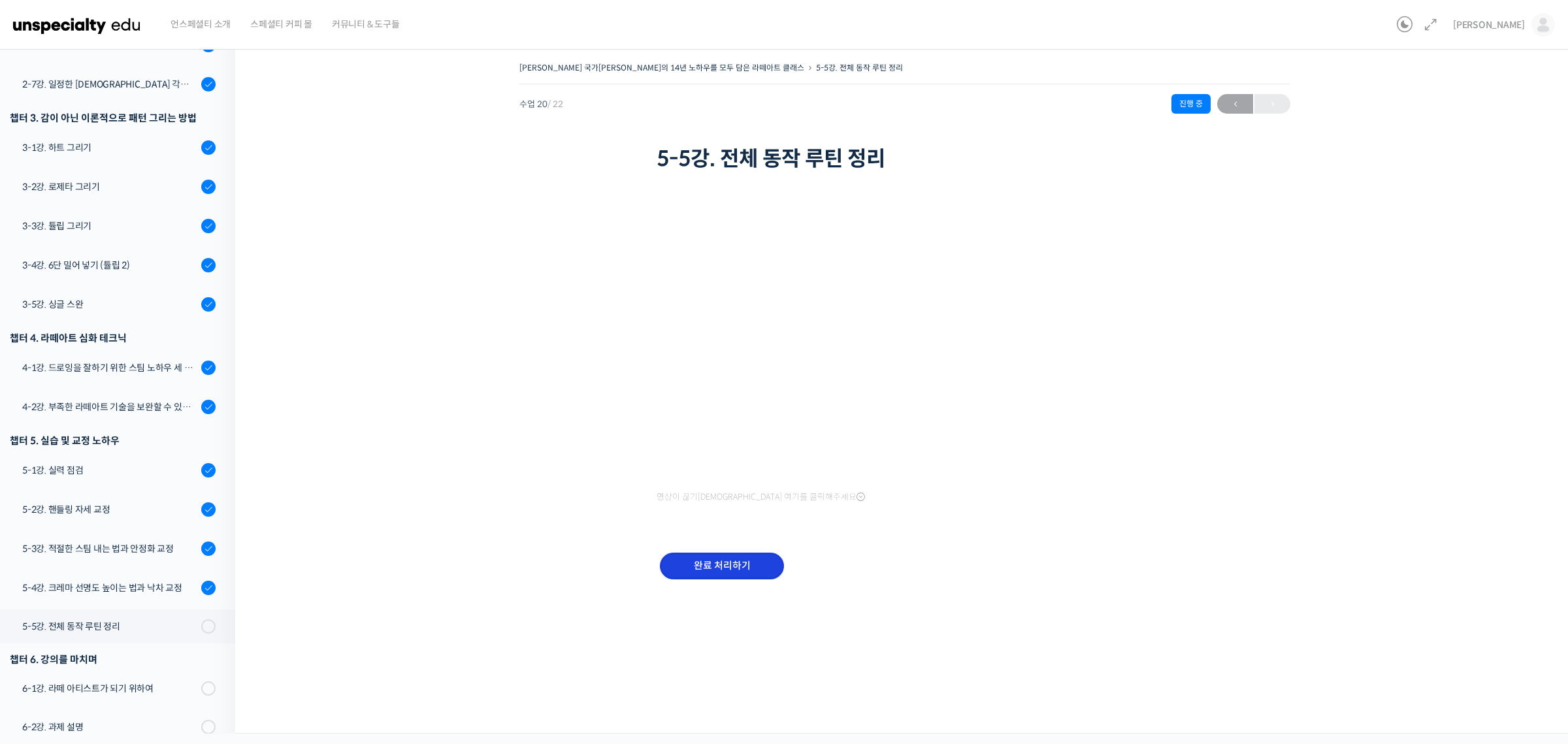
click at [723, 566] on input "완료 처리하기" at bounding box center [721, 565] width 124 height 26
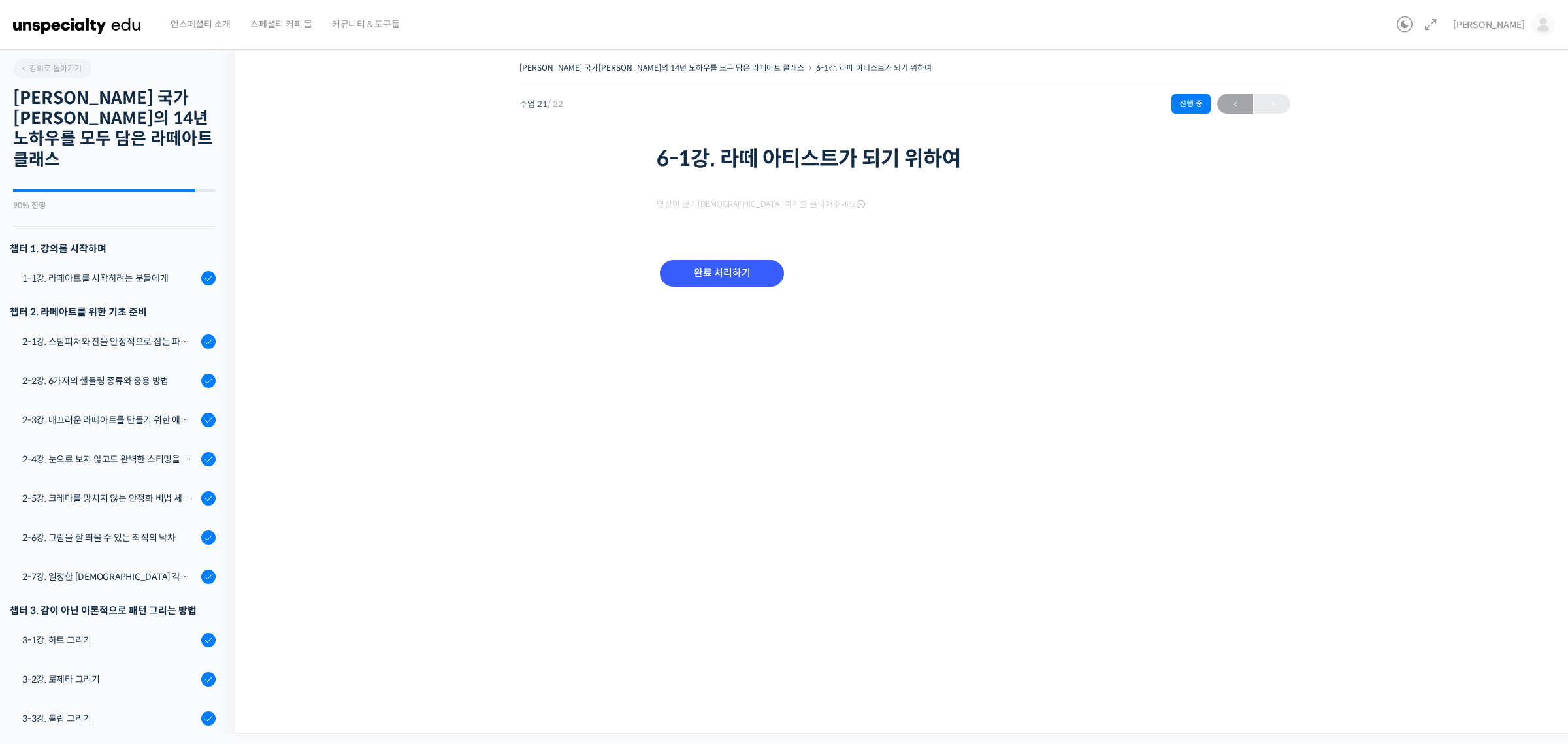
scroll to position [494, 0]
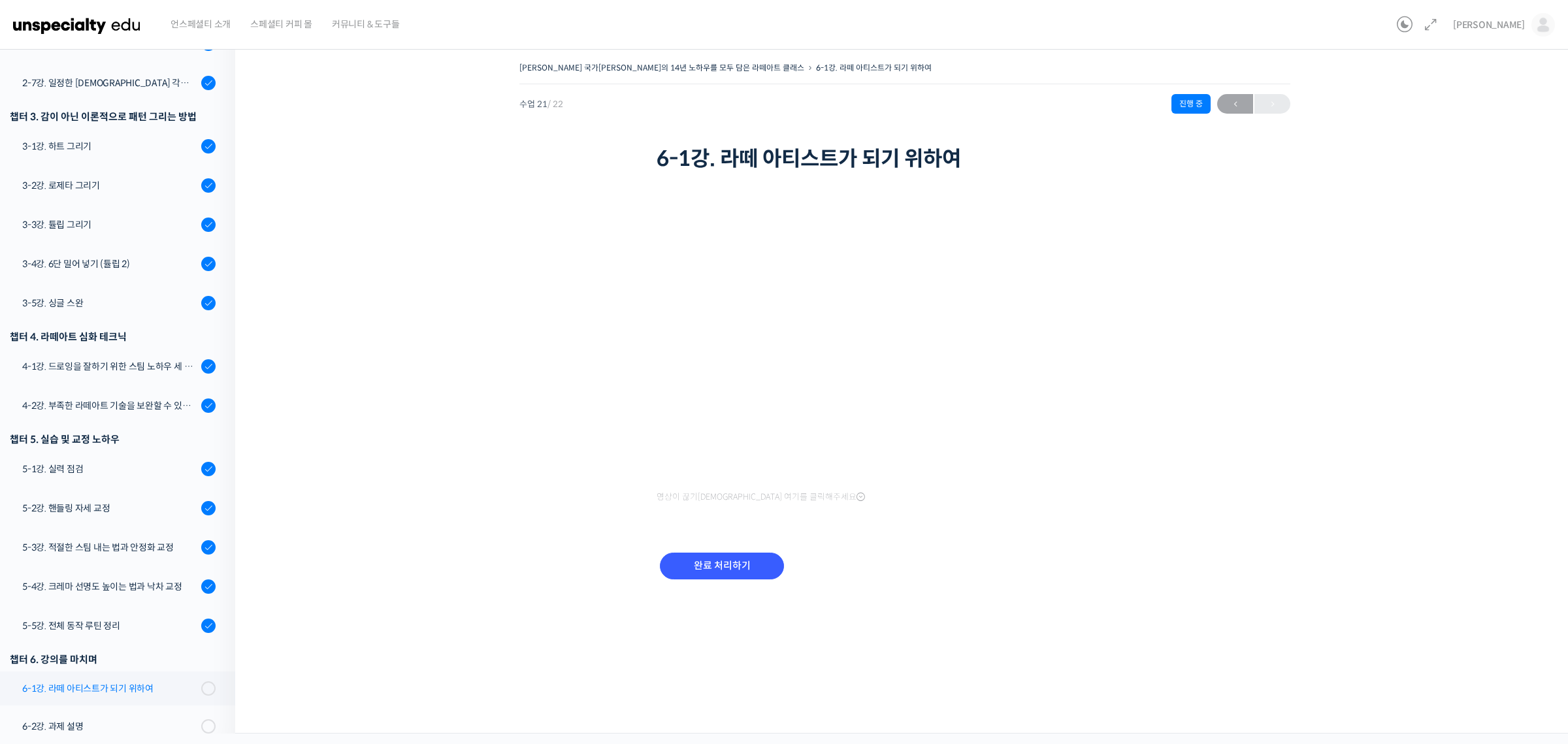
click at [175, 681] on div "6-1강. 라떼 아티스트가 되기 위하여" at bounding box center [110, 688] width 175 height 14
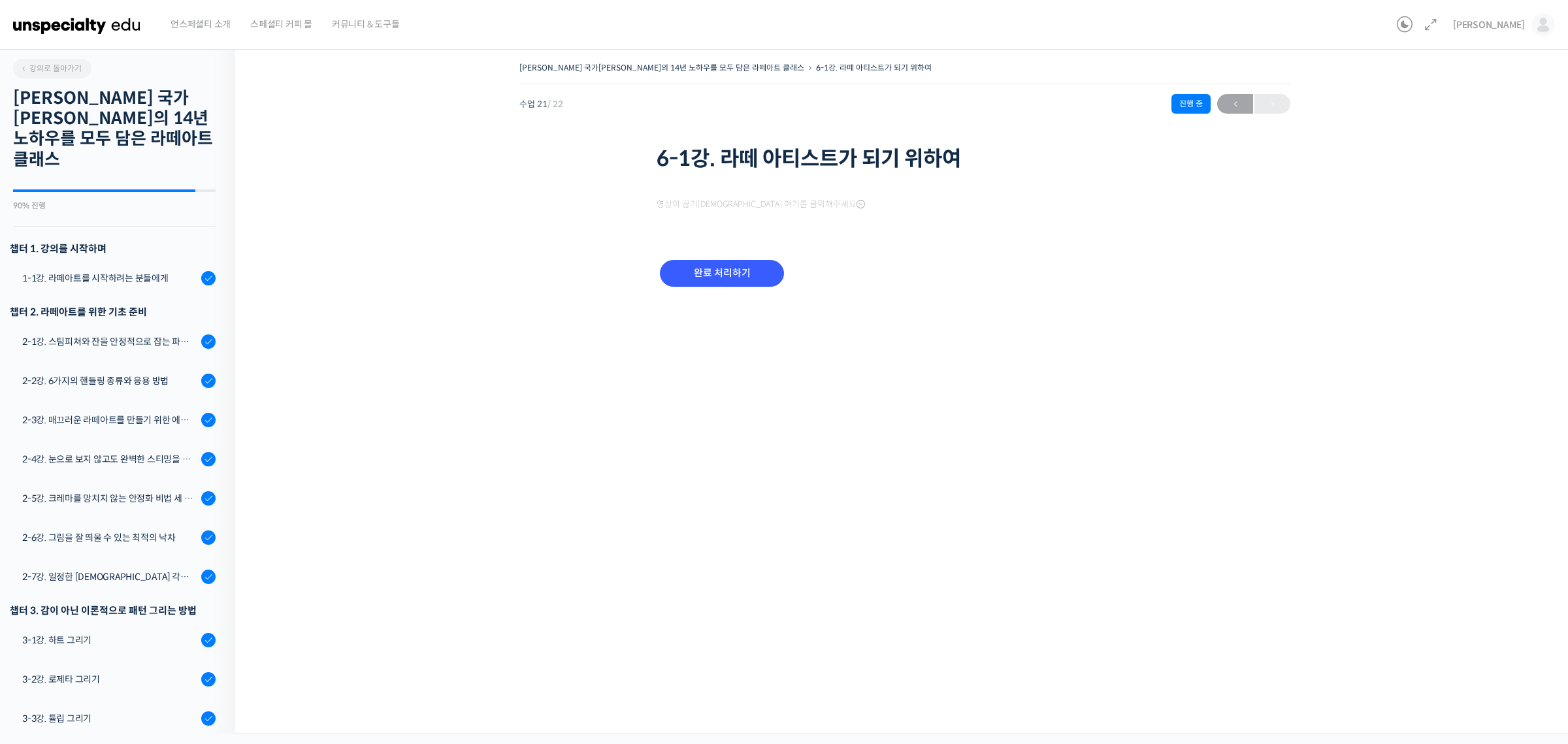
scroll to position [494, 0]
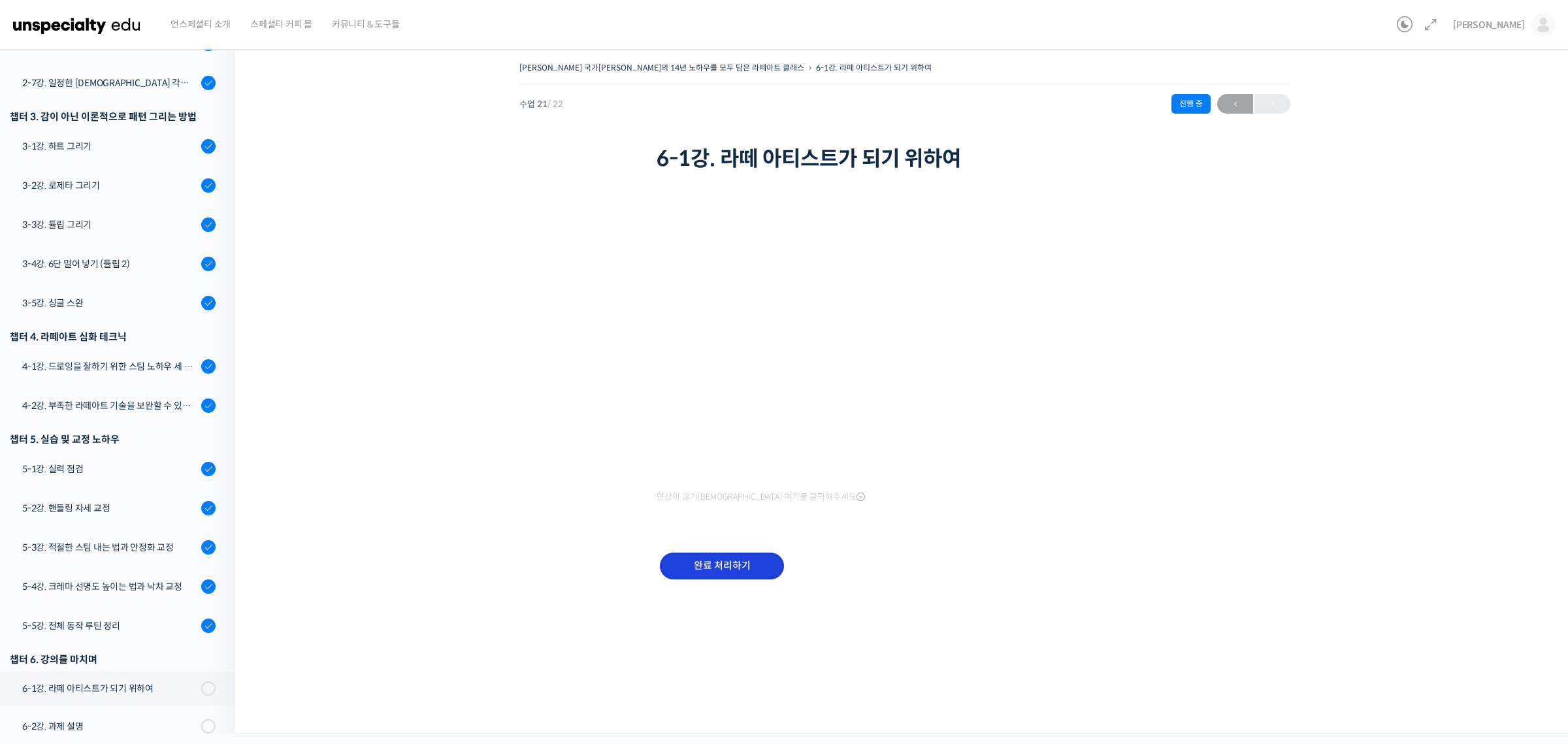
click at [709, 567] on input "완료 처리하기" at bounding box center [721, 565] width 124 height 26
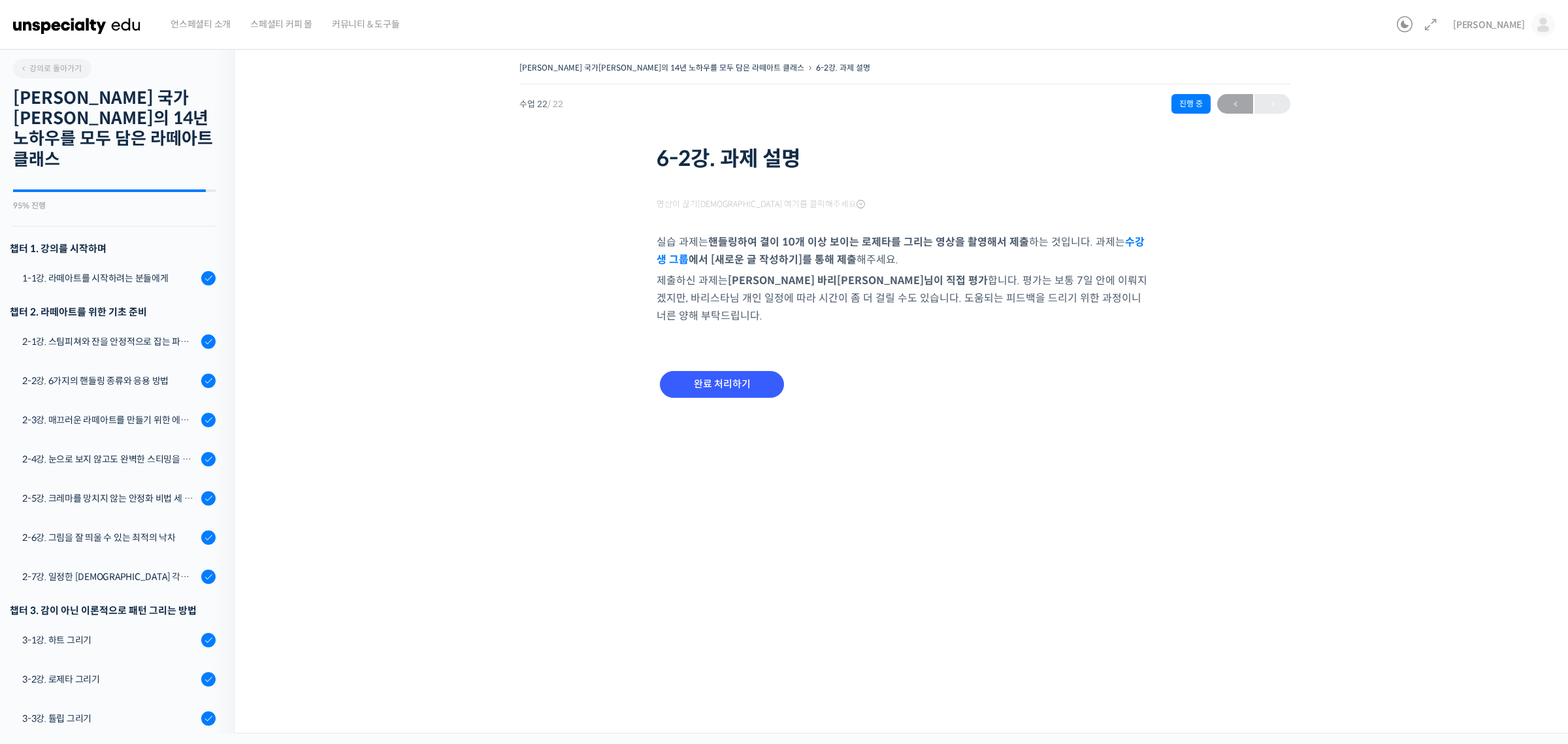
scroll to position [494, 0]
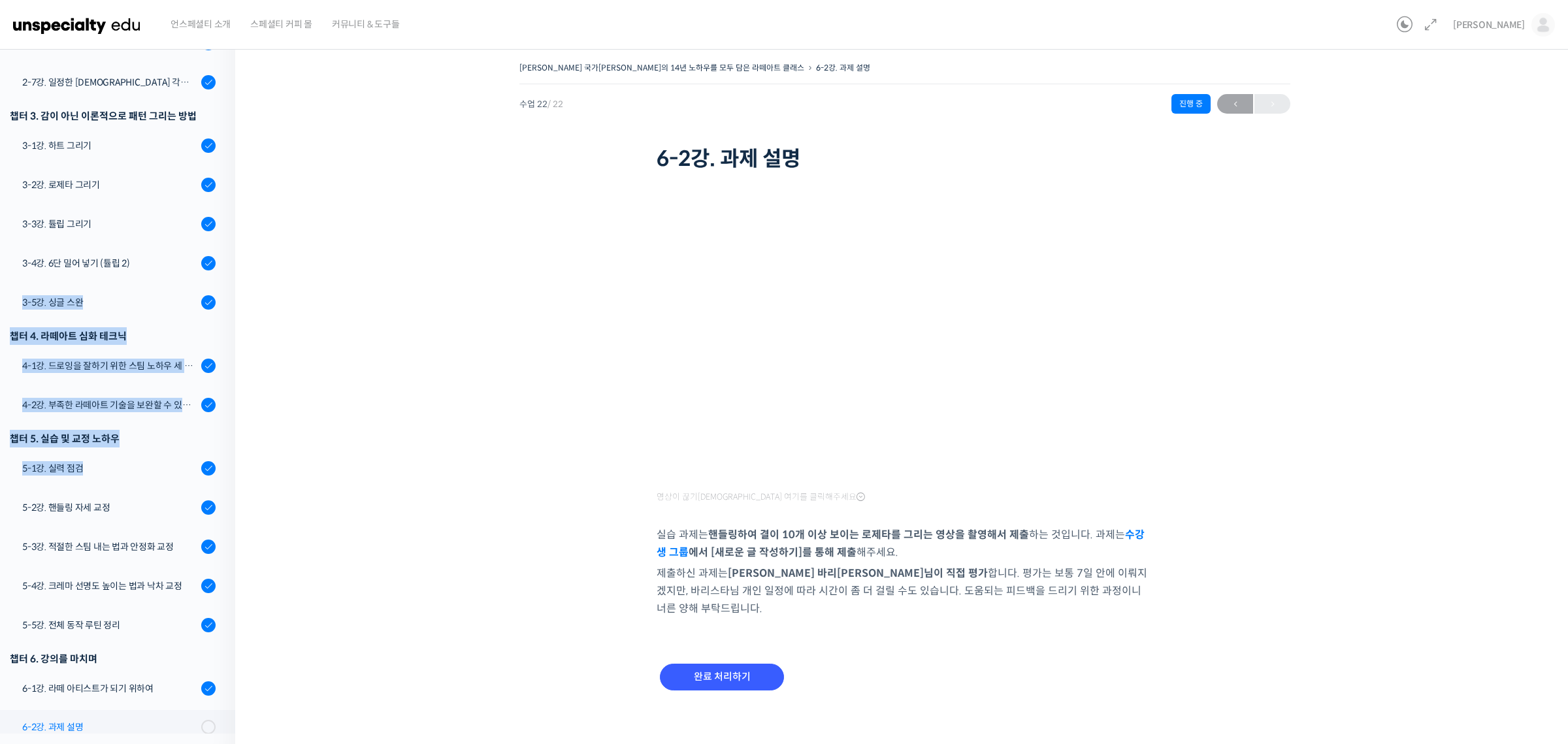
click at [184, 720] on div "6-2강. 과제 설명" at bounding box center [110, 726] width 175 height 14
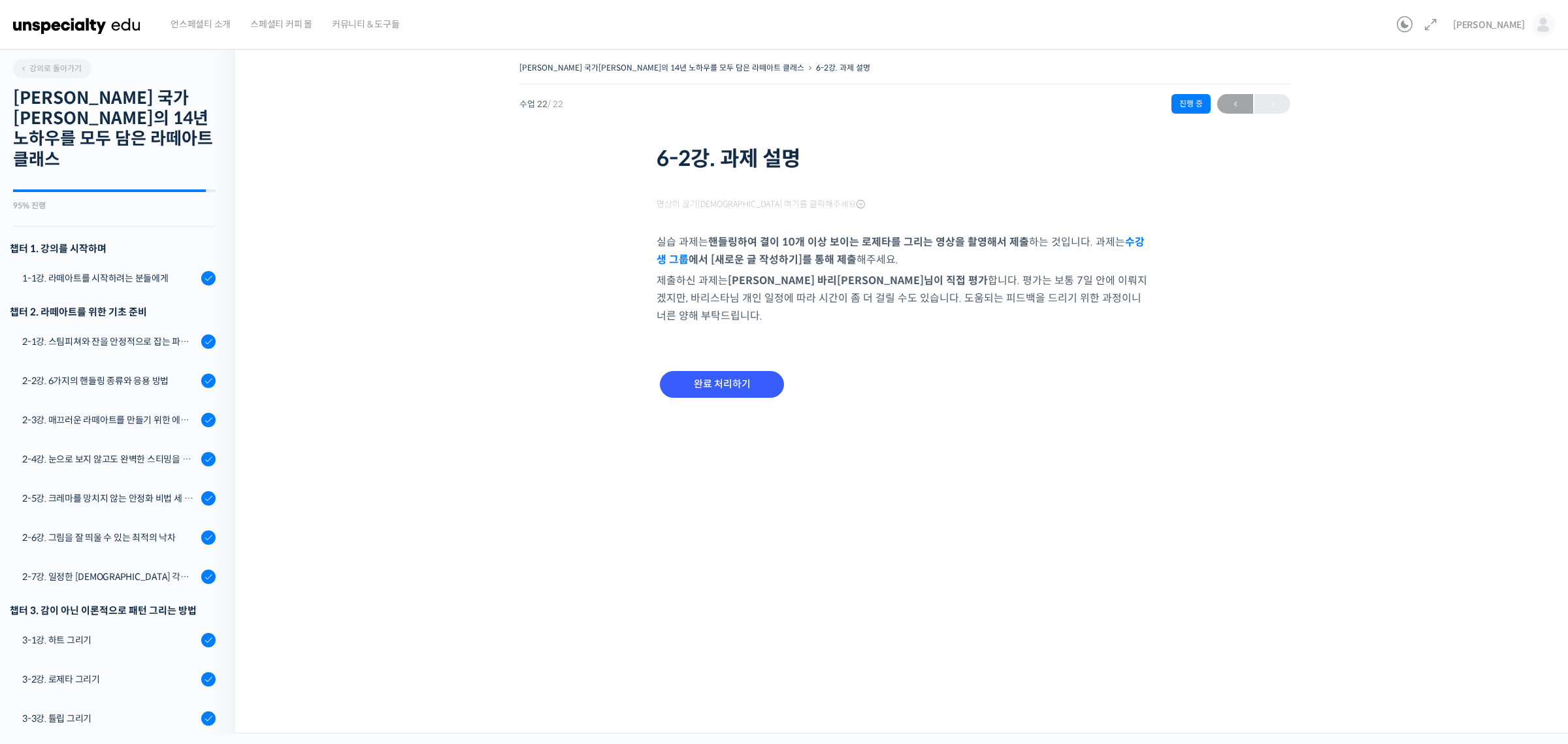
scroll to position [494, 0]
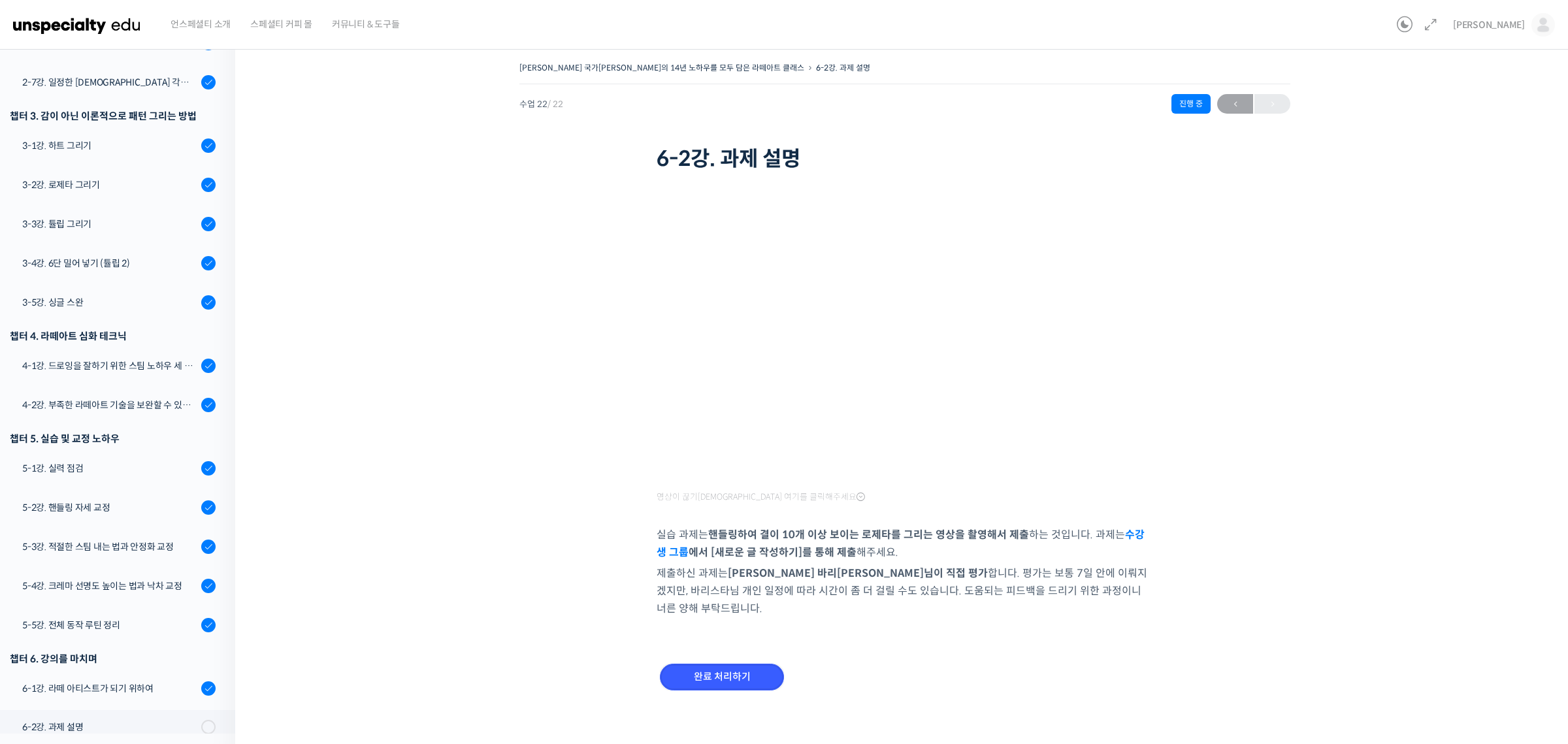
click at [702, 663] on input "완료 처리하기" at bounding box center [721, 676] width 124 height 26
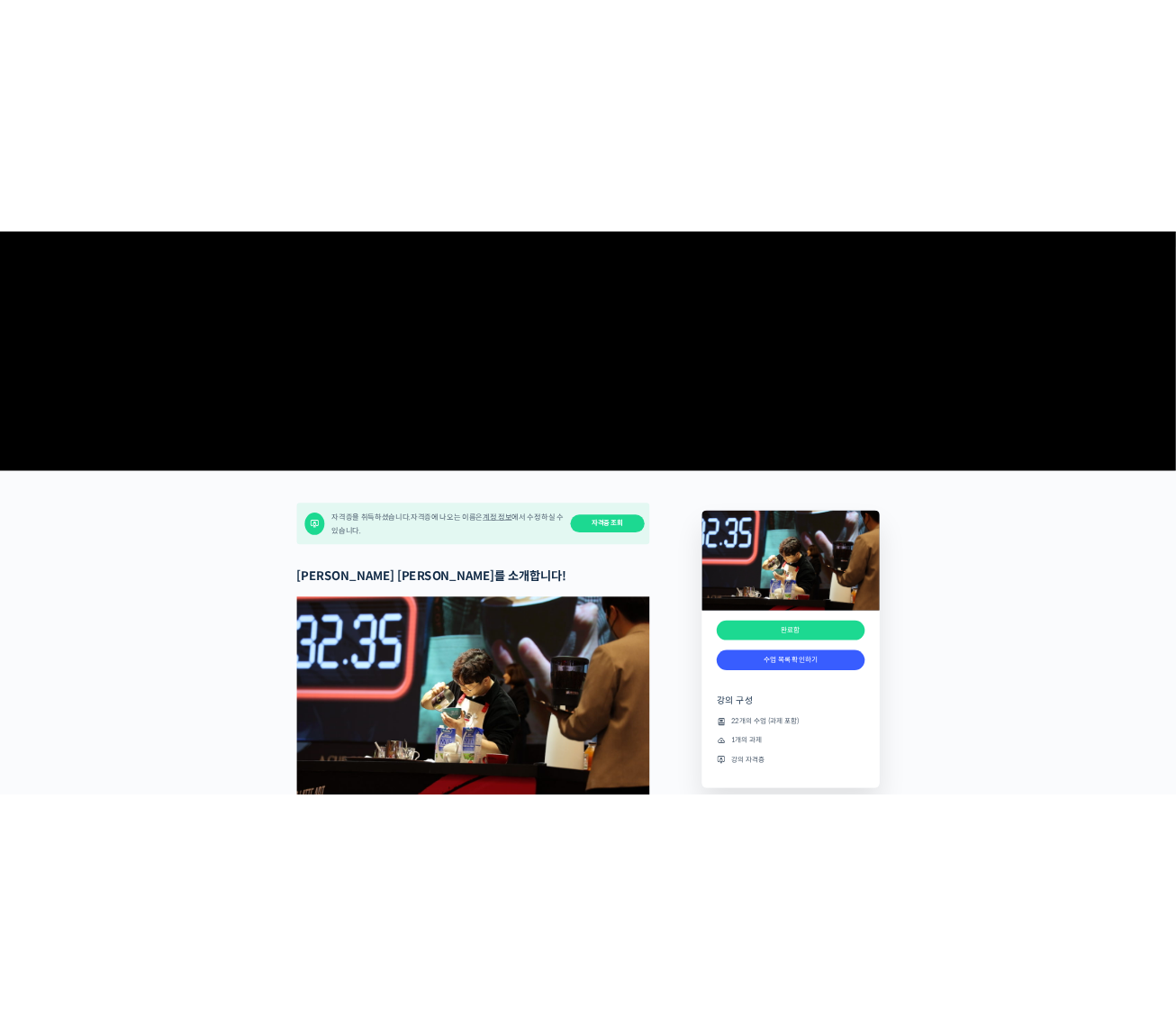
scroll to position [338, 0]
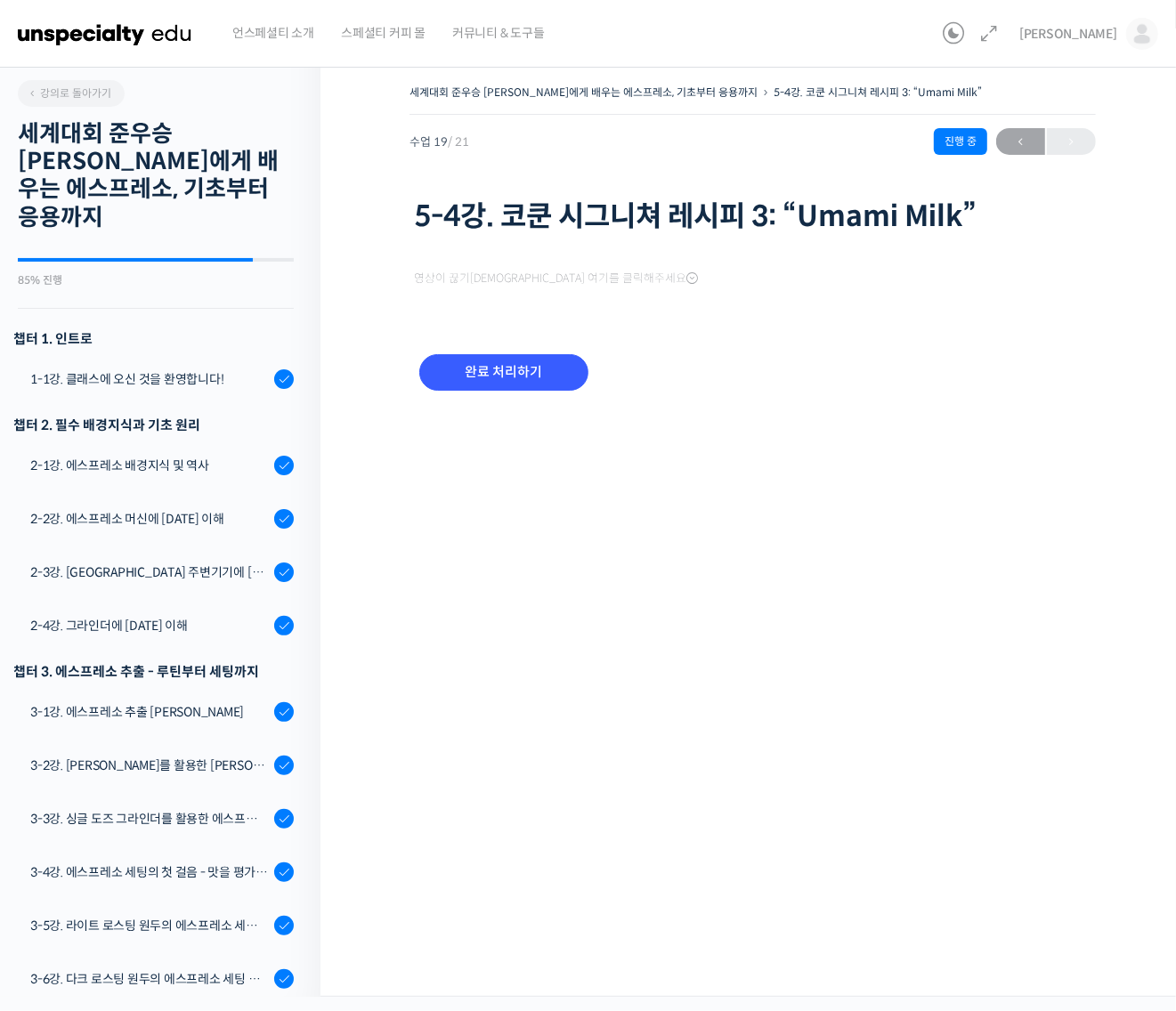
scroll to position [619, 0]
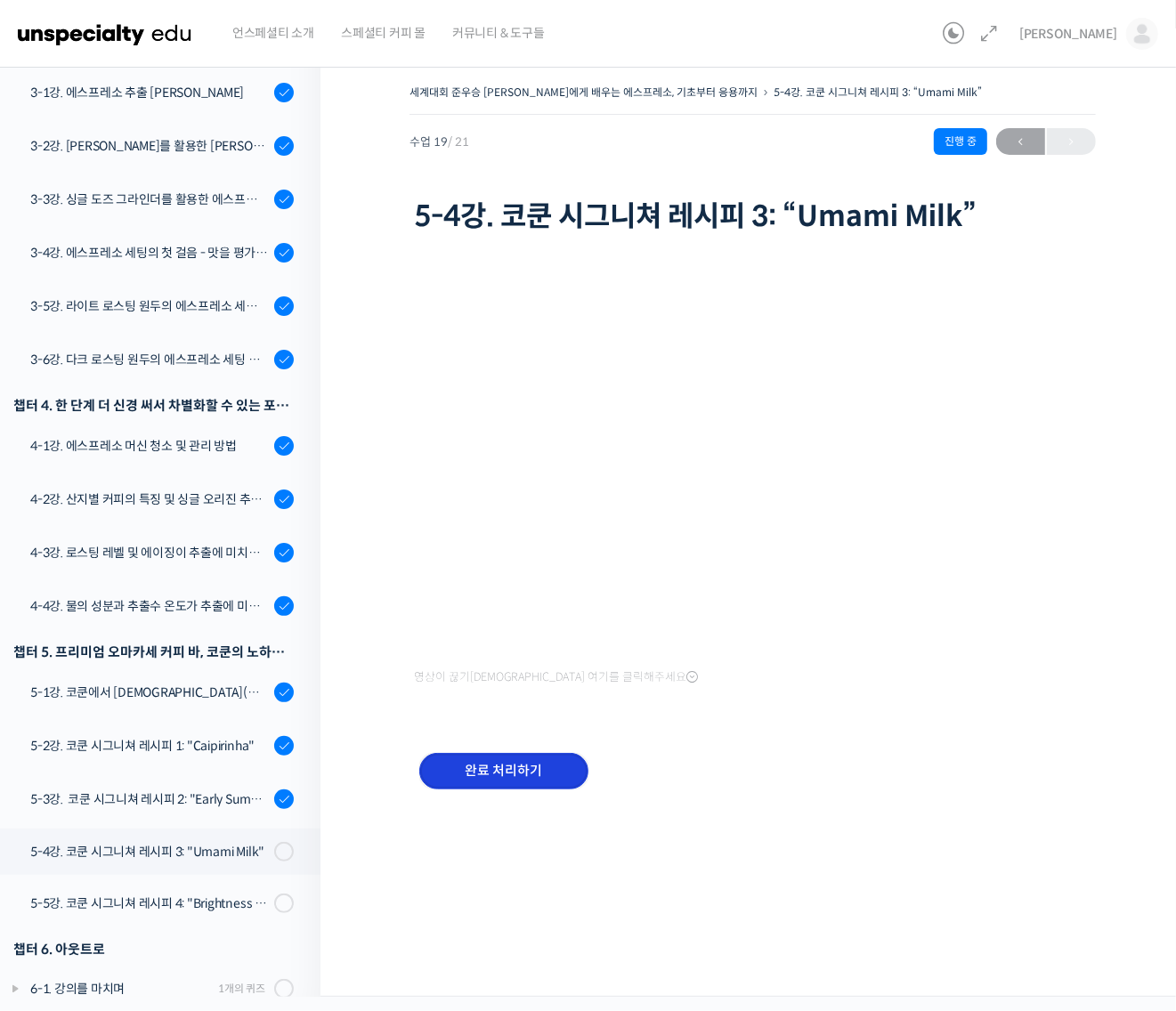
click at [513, 758] on input "완료 처리하기" at bounding box center [503, 770] width 169 height 36
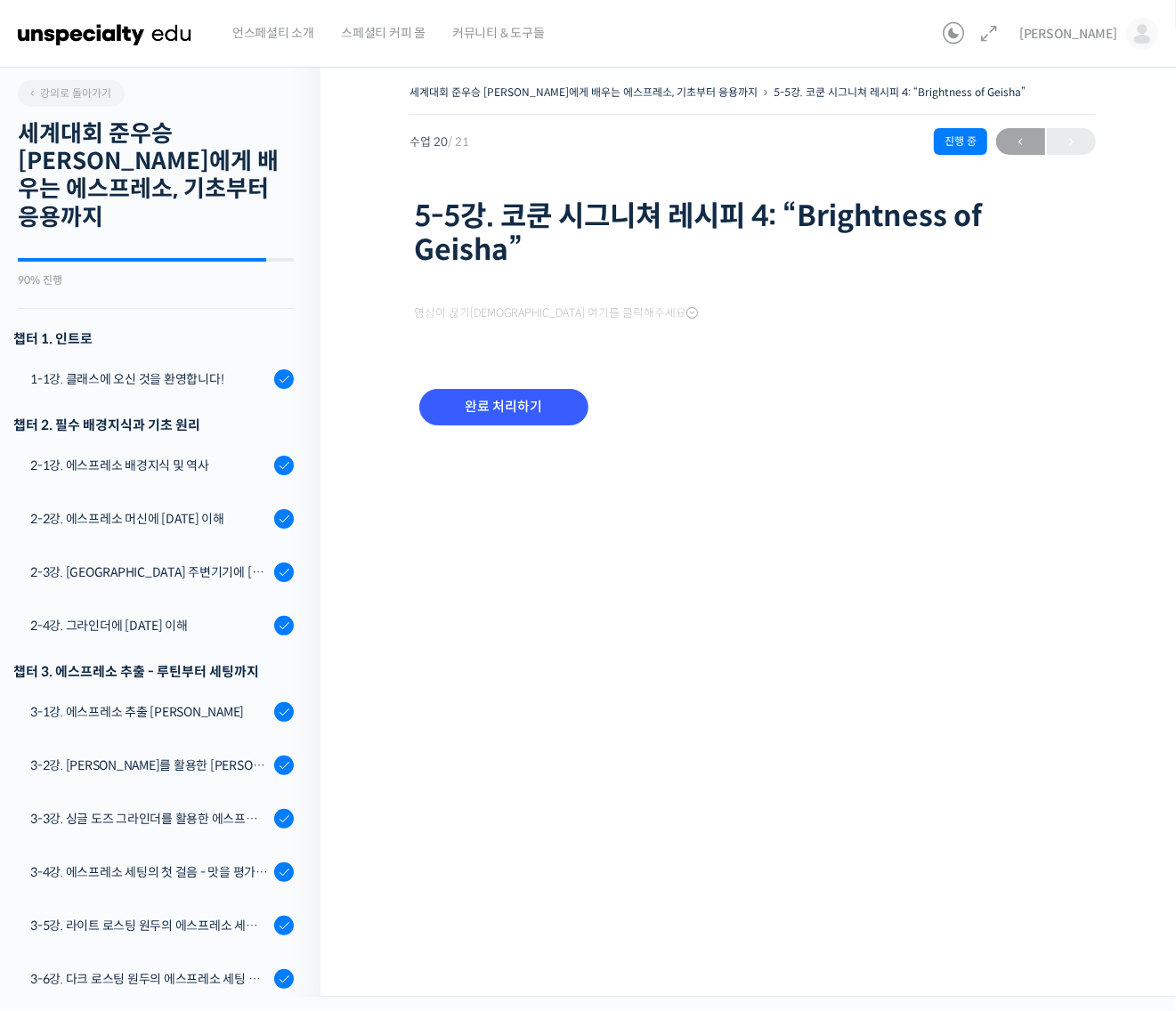
scroll to position [621, 0]
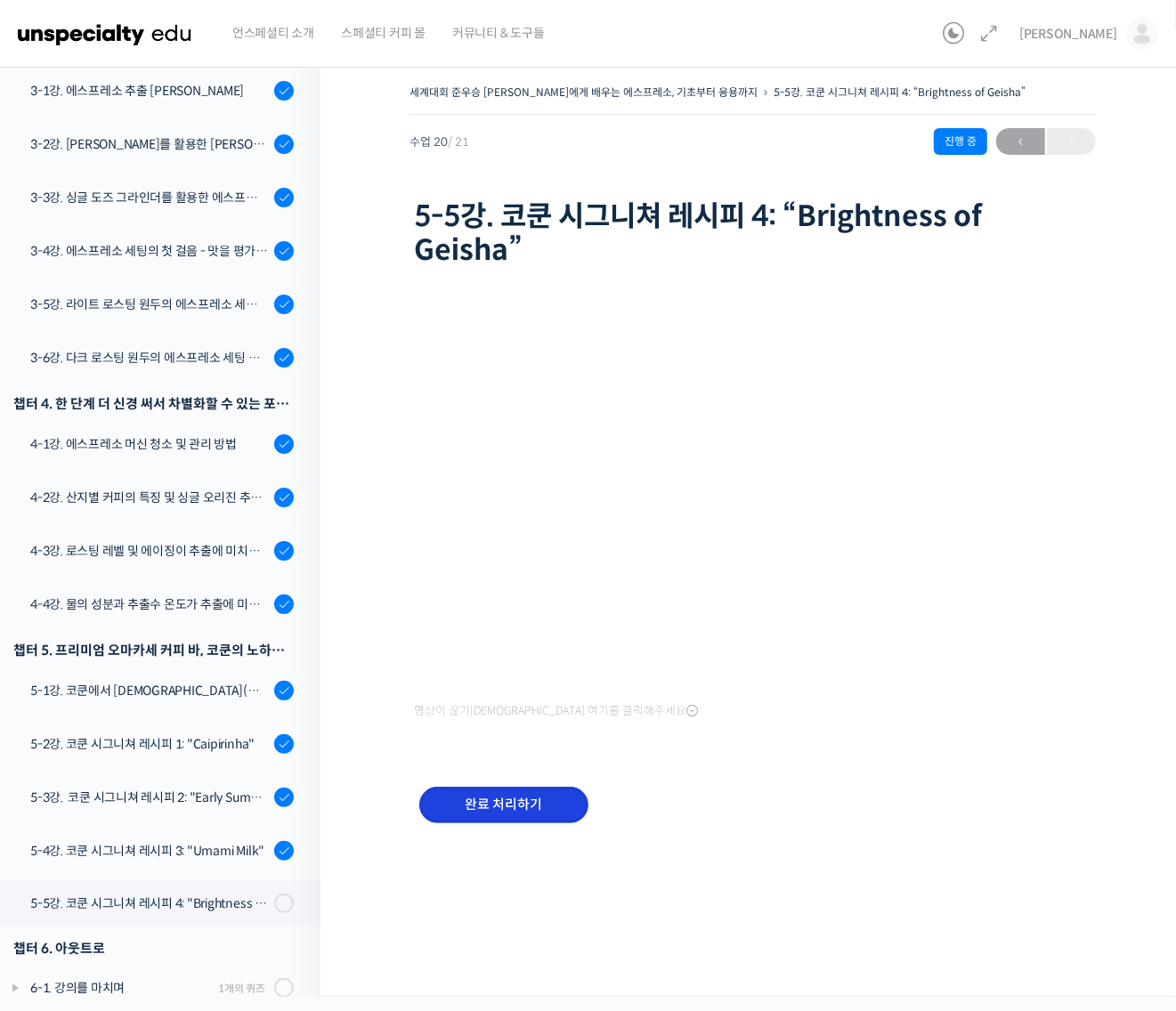
click at [525, 800] on input "완료 처리하기" at bounding box center [503, 804] width 169 height 36
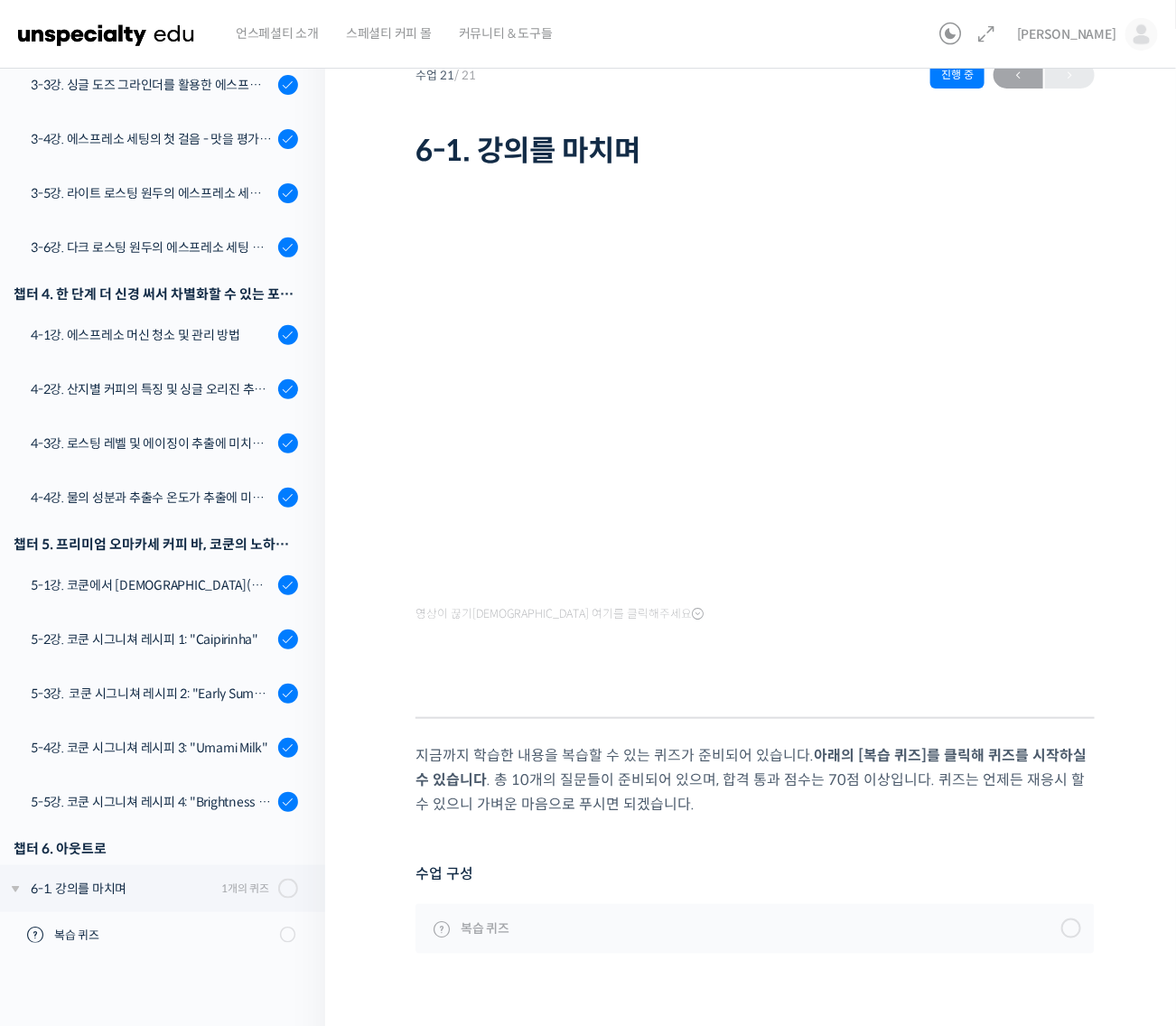
scroll to position [106, 0]
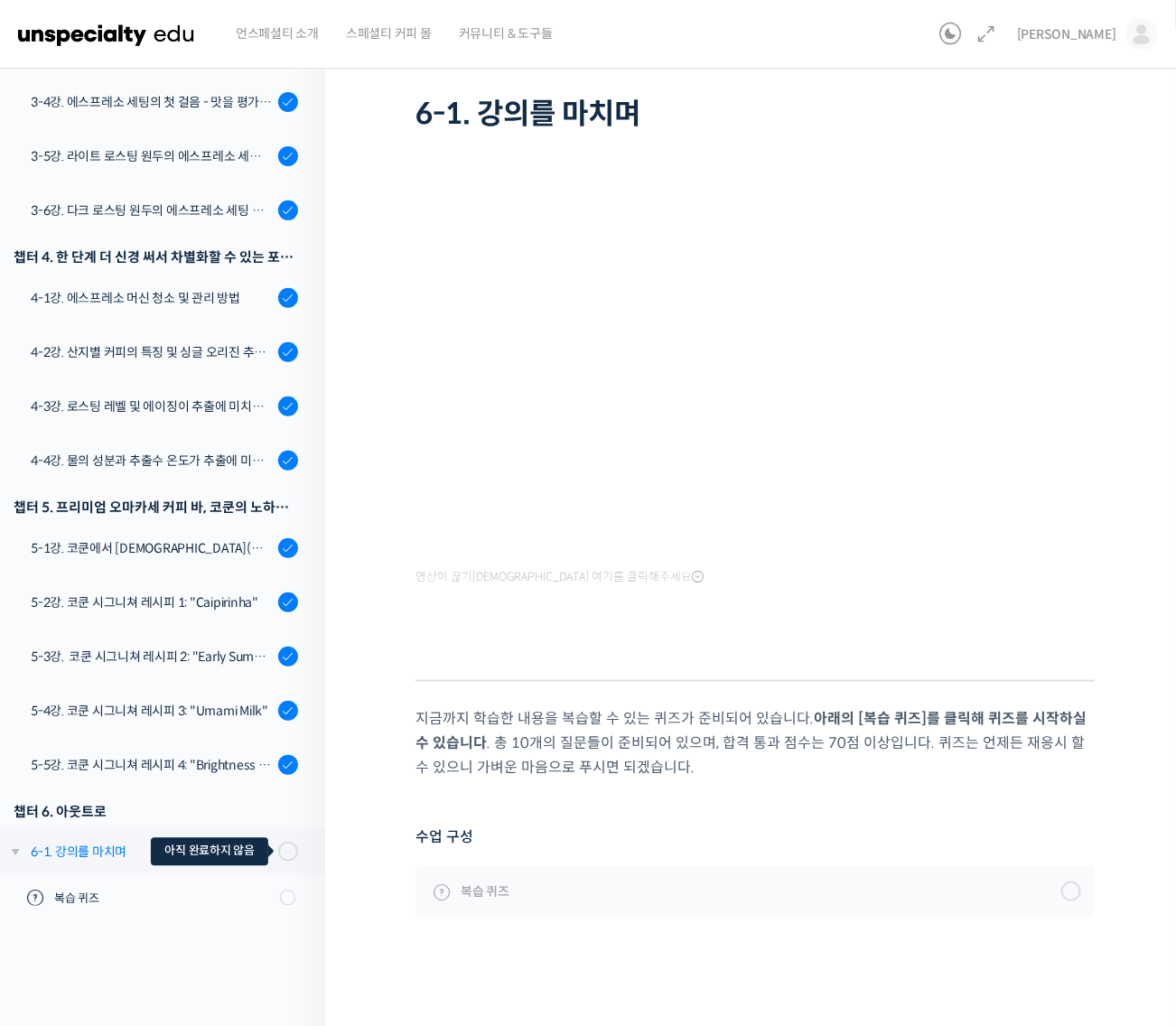
click at [288, 841] on span at bounding box center [293, 851] width 10 height 20
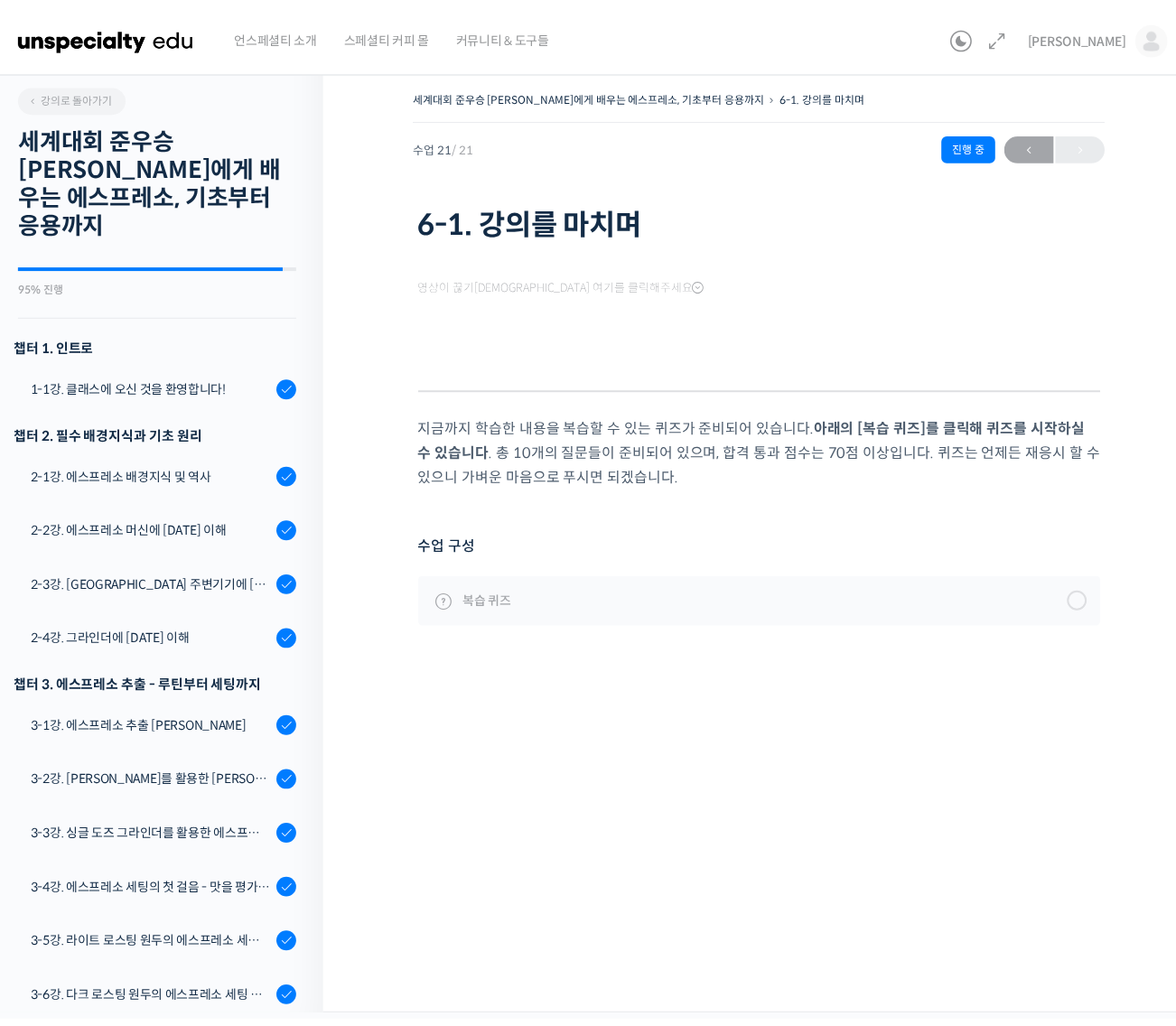
scroll to position [677, 0]
